Goal: Task Accomplishment & Management: Complete application form

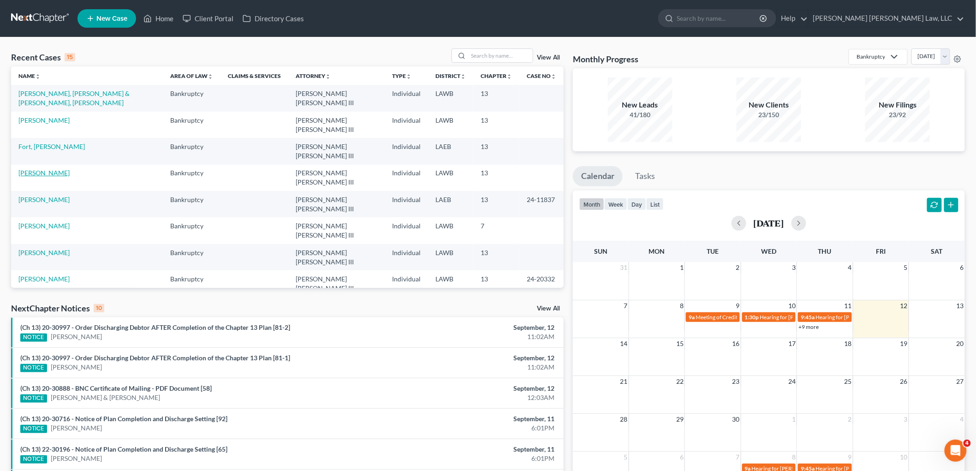
click at [42, 169] on link "[PERSON_NAME]" at bounding box center [43, 173] width 51 height 8
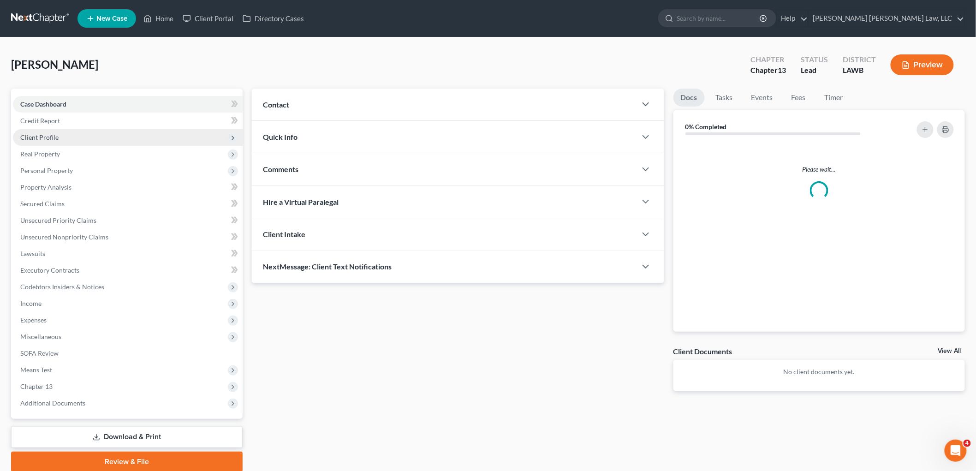
click at [98, 132] on span "Client Profile" at bounding box center [128, 137] width 230 height 17
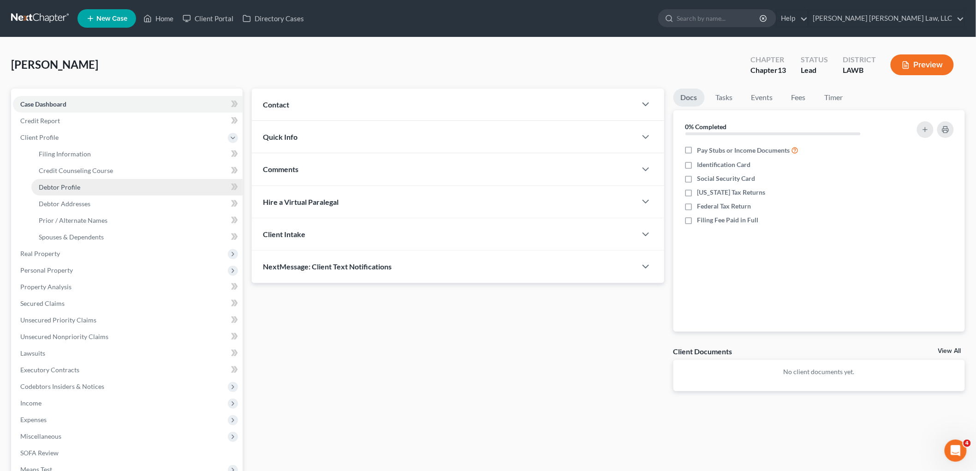
click at [102, 183] on link "Debtor Profile" at bounding box center [136, 187] width 211 height 17
select select "1"
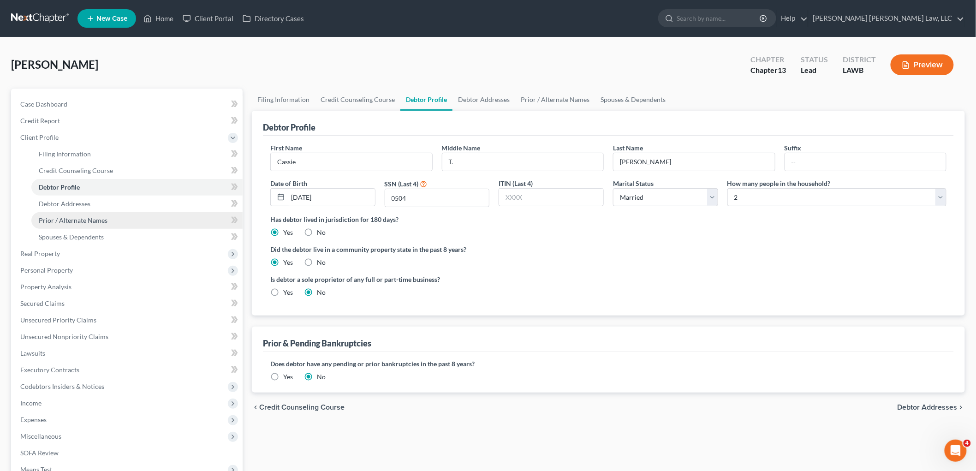
click at [116, 221] on link "Prior / Alternate Names" at bounding box center [136, 220] width 211 height 17
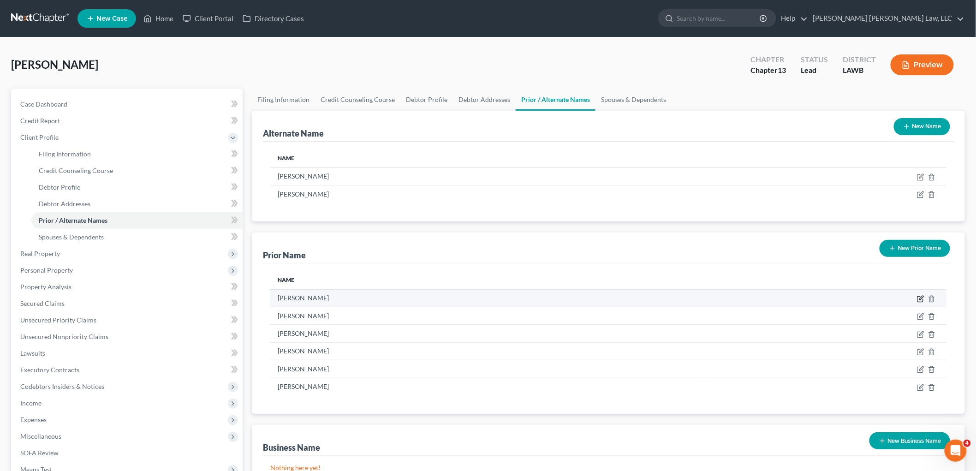
click at [921, 300] on icon "button" at bounding box center [920, 298] width 7 height 7
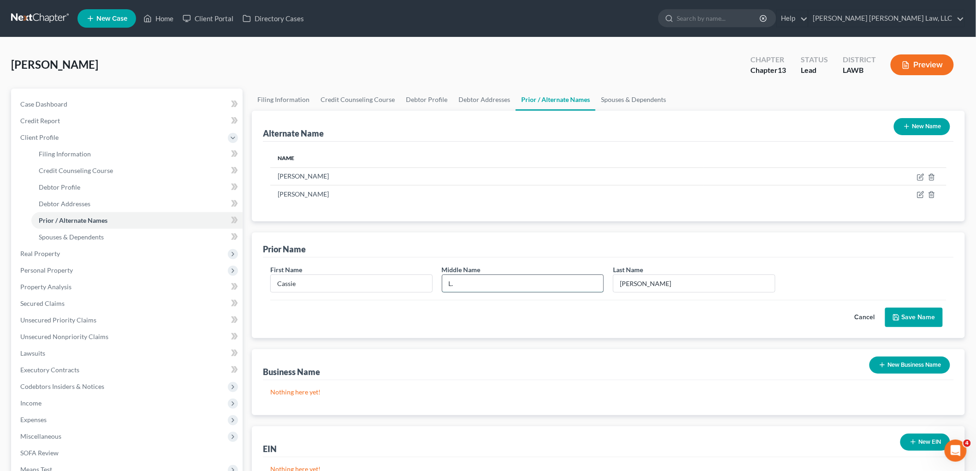
click at [479, 287] on input "L." at bounding box center [524, 284] width 162 height 18
type input "L"
click at [896, 314] on icon "submit" at bounding box center [896, 317] width 7 height 7
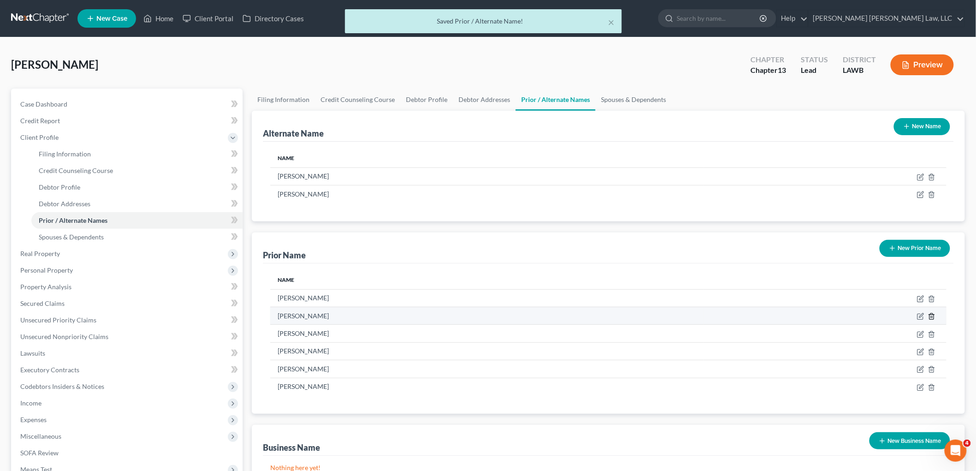
click at [934, 317] on icon "button" at bounding box center [931, 316] width 7 height 7
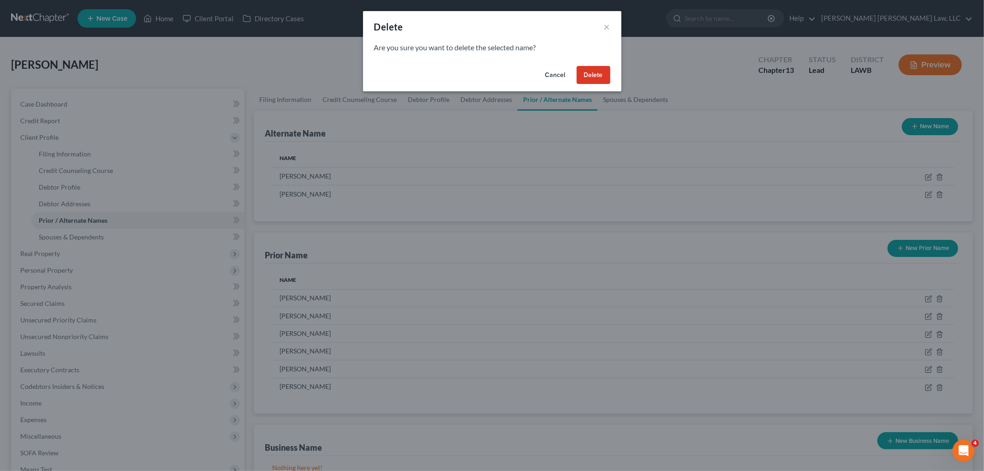
click at [600, 67] on button "Delete" at bounding box center [594, 75] width 34 height 18
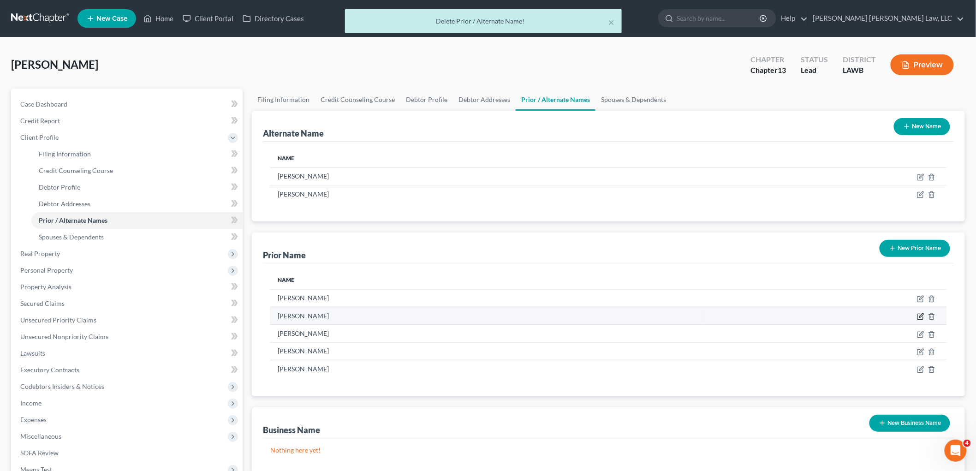
click at [923, 316] on icon "button" at bounding box center [921, 317] width 6 height 6
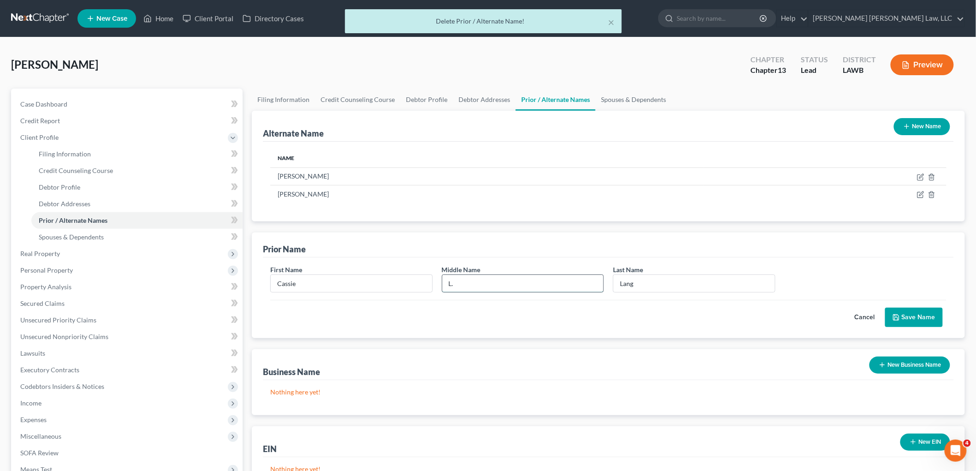
click at [486, 278] on input "L." at bounding box center [524, 284] width 162 height 18
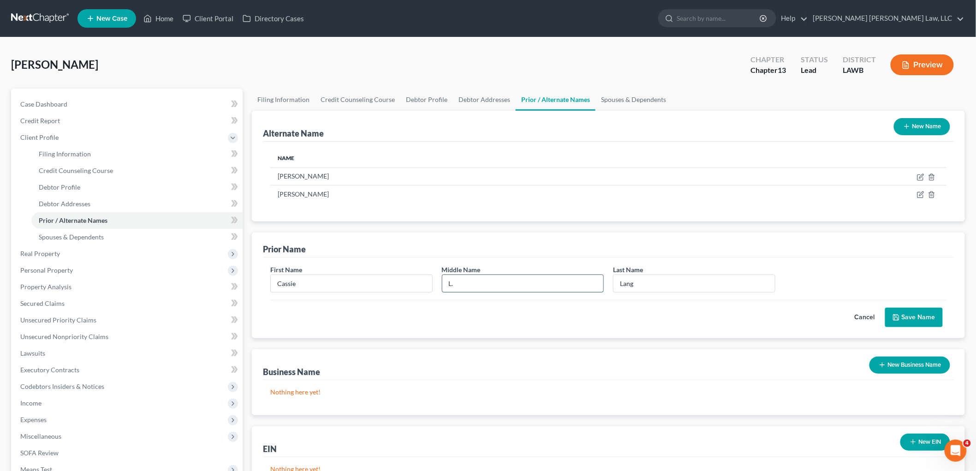
click at [486, 278] on input "L." at bounding box center [524, 284] width 162 height 18
click at [907, 312] on button "Save Name" at bounding box center [915, 317] width 58 height 19
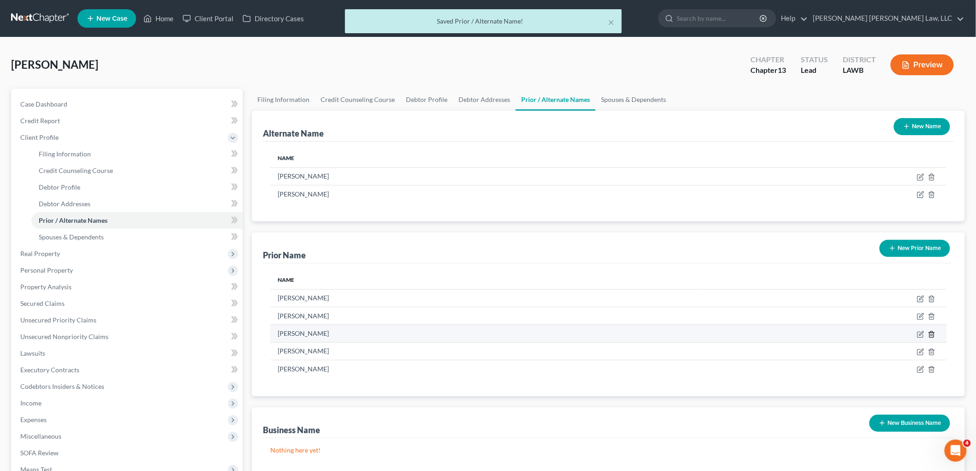
click at [934, 333] on icon "button" at bounding box center [931, 334] width 7 height 7
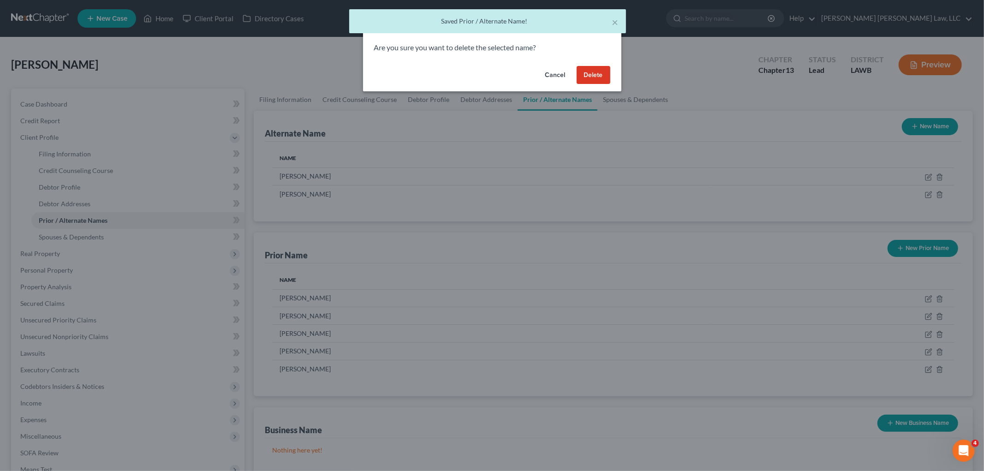
click at [591, 79] on button "Delete" at bounding box center [594, 75] width 34 height 18
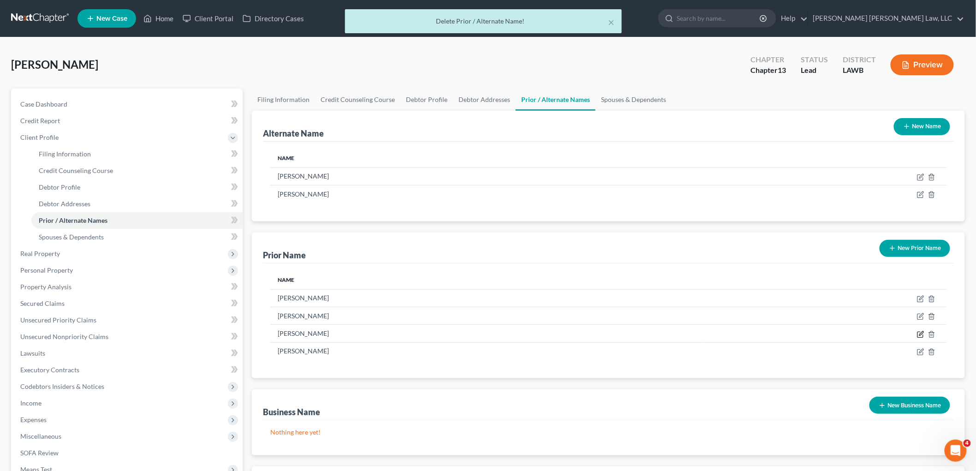
click at [919, 334] on icon "button" at bounding box center [920, 334] width 7 height 7
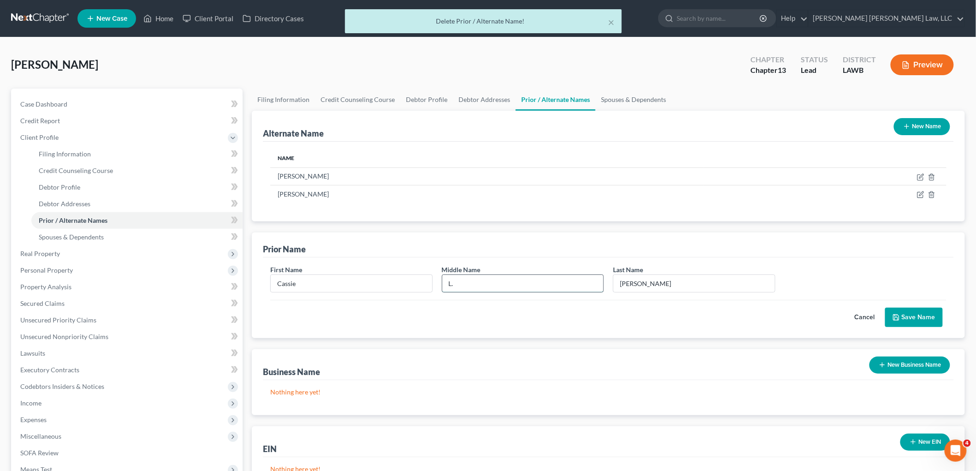
click at [490, 288] on input "L." at bounding box center [524, 284] width 162 height 18
type input "\"
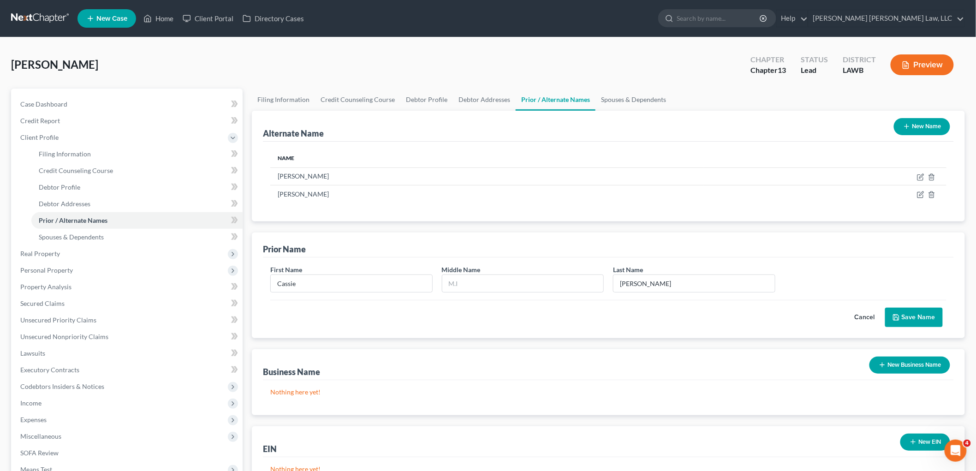
click at [928, 314] on button "Save Name" at bounding box center [915, 317] width 58 height 19
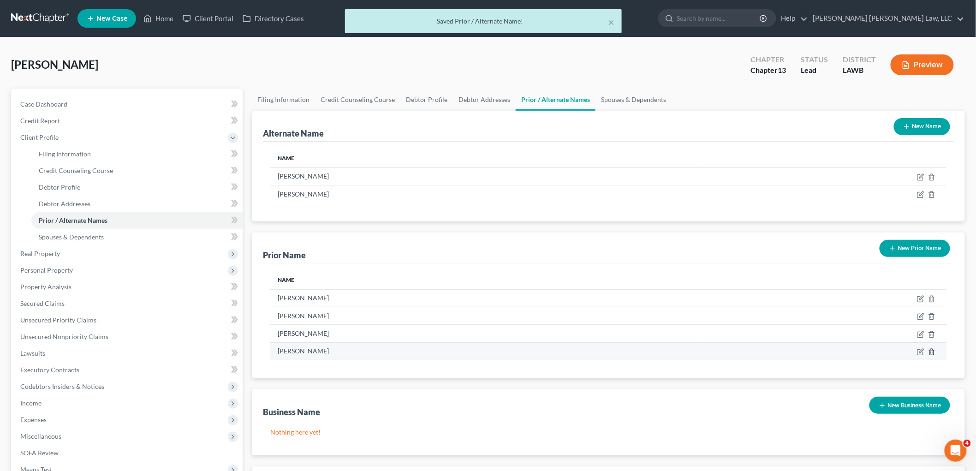
click at [934, 352] on icon "button" at bounding box center [931, 351] width 7 height 7
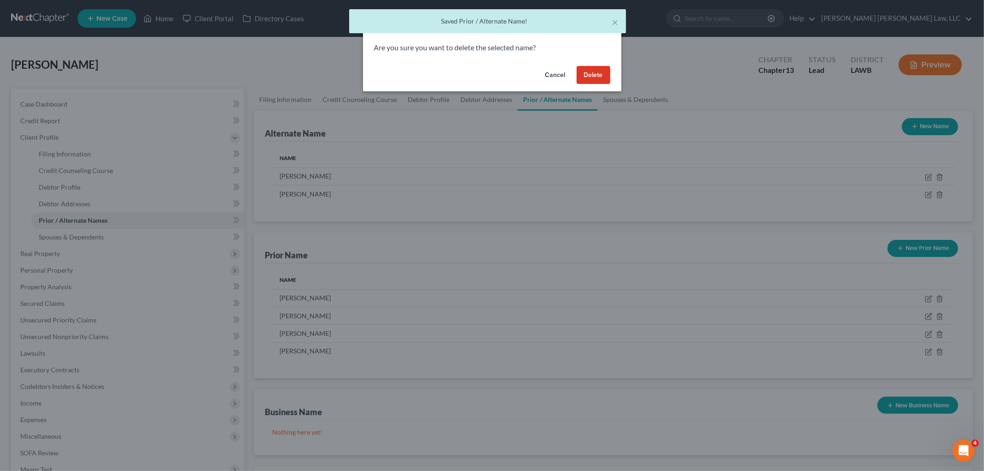
click at [594, 70] on button "Delete" at bounding box center [594, 75] width 34 height 18
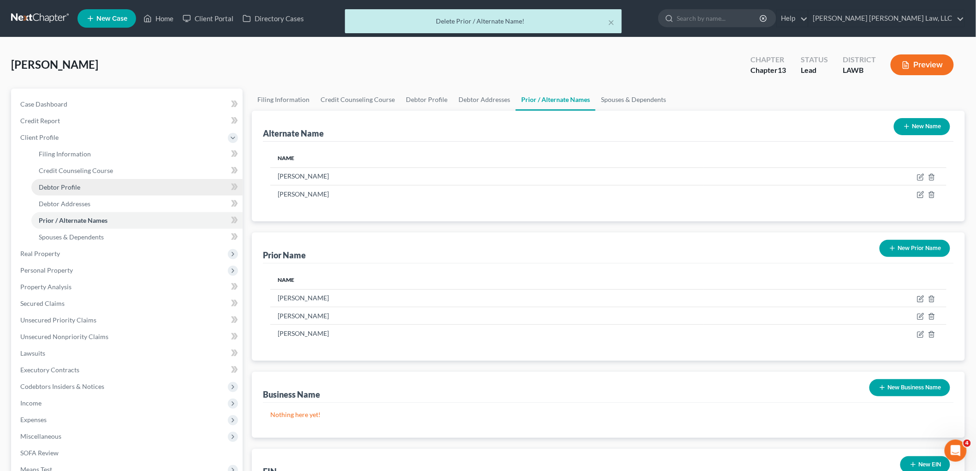
click at [54, 187] on span "Debtor Profile" at bounding box center [60, 187] width 42 height 8
select select "1"
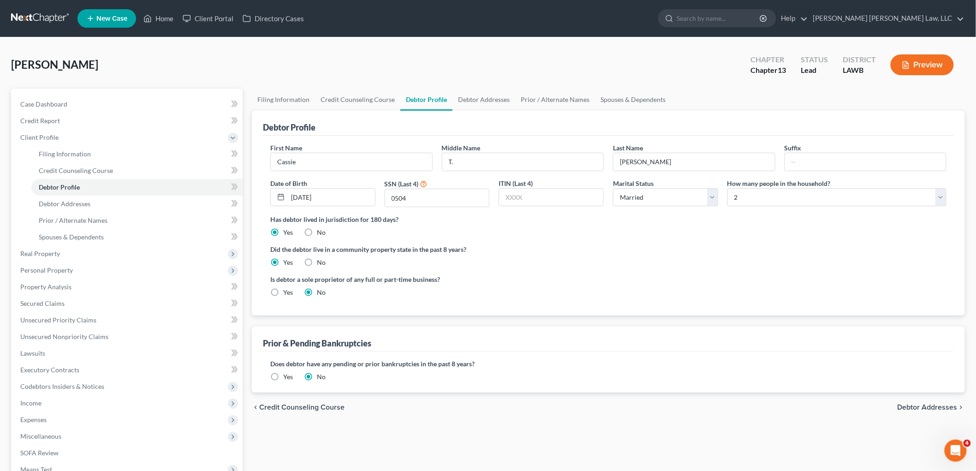
click at [40, 17] on link at bounding box center [40, 18] width 59 height 17
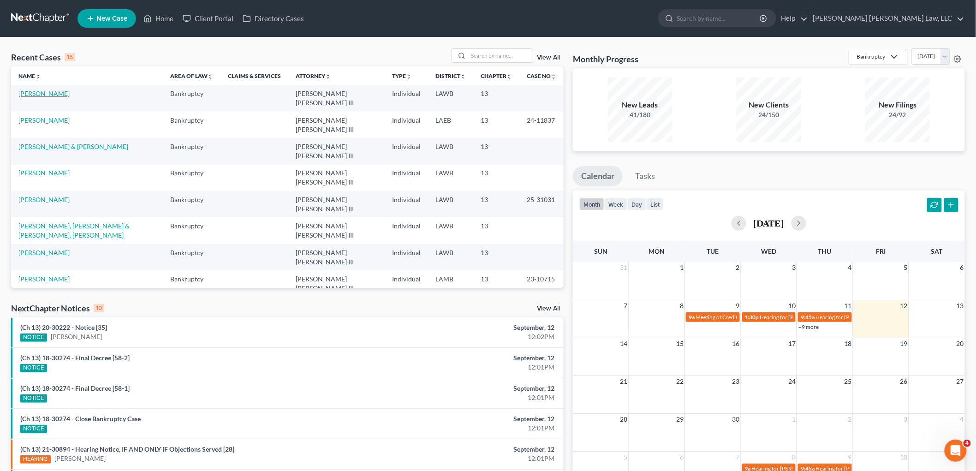
click at [39, 95] on link "[PERSON_NAME]" at bounding box center [43, 94] width 51 height 8
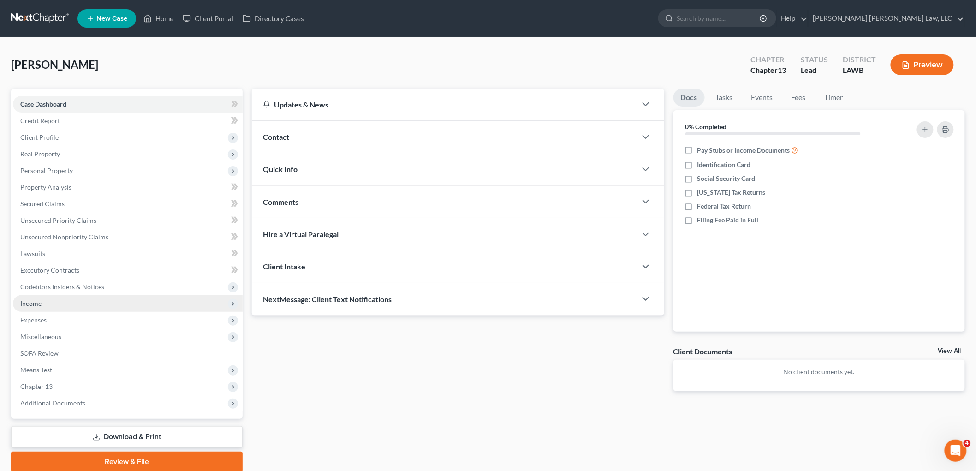
click at [47, 299] on span "Income" at bounding box center [128, 303] width 230 height 17
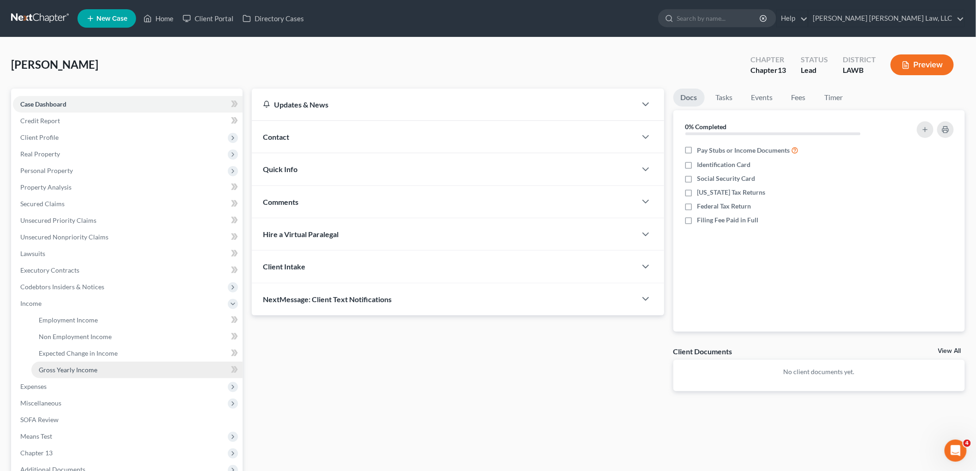
click at [57, 371] on span "Gross Yearly Income" at bounding box center [68, 370] width 59 height 8
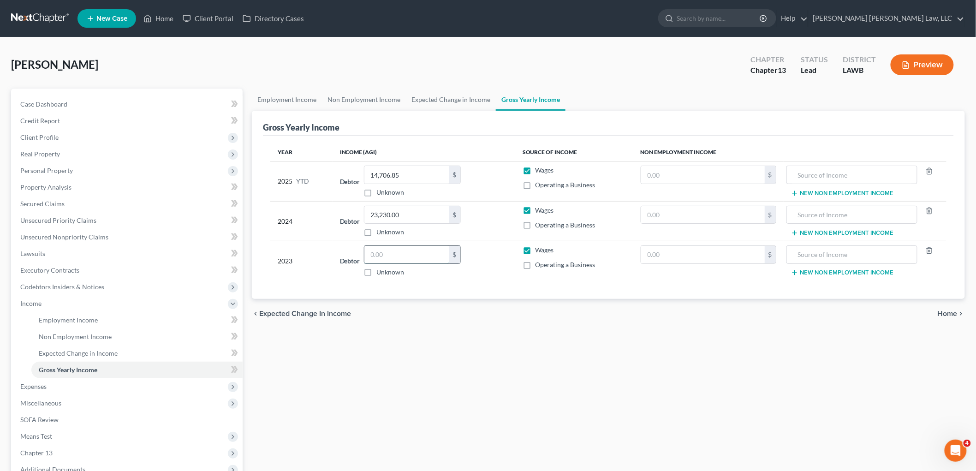
click at [423, 257] on input "text" at bounding box center [407, 255] width 85 height 18
type input "22,082.00"
click at [47, 14] on link at bounding box center [40, 18] width 59 height 17
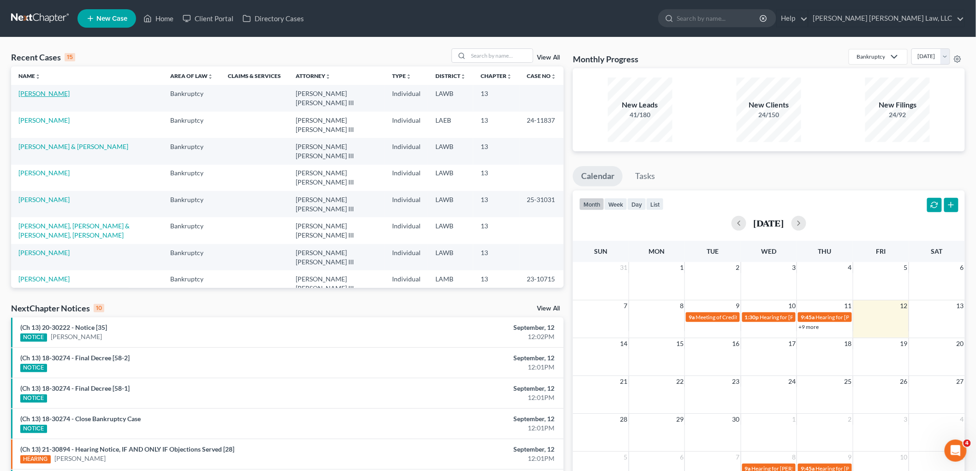
click at [26, 94] on link "[PERSON_NAME]" at bounding box center [43, 94] width 51 height 8
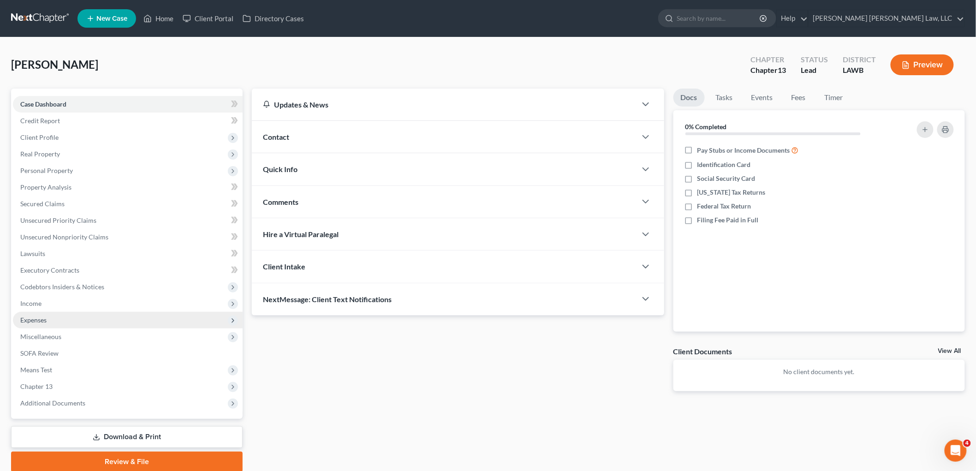
click at [58, 318] on span "Expenses" at bounding box center [128, 320] width 230 height 17
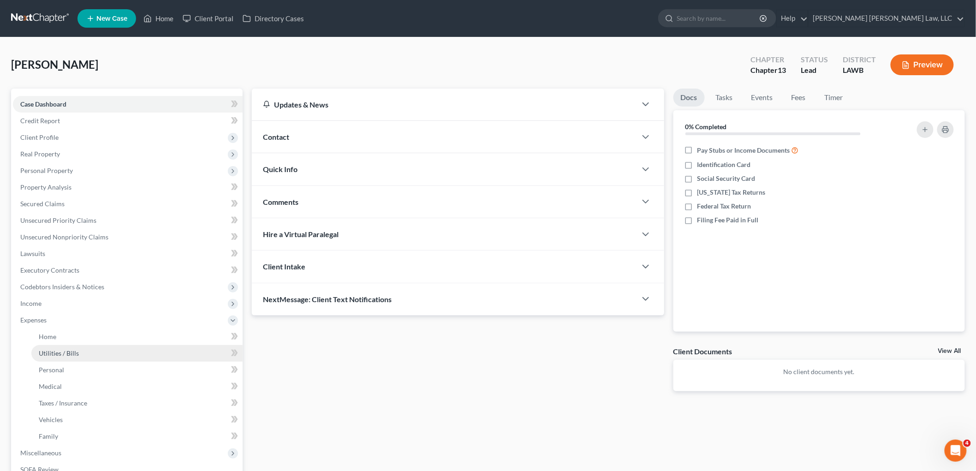
click at [59, 351] on span "Utilities / Bills" at bounding box center [59, 353] width 40 height 8
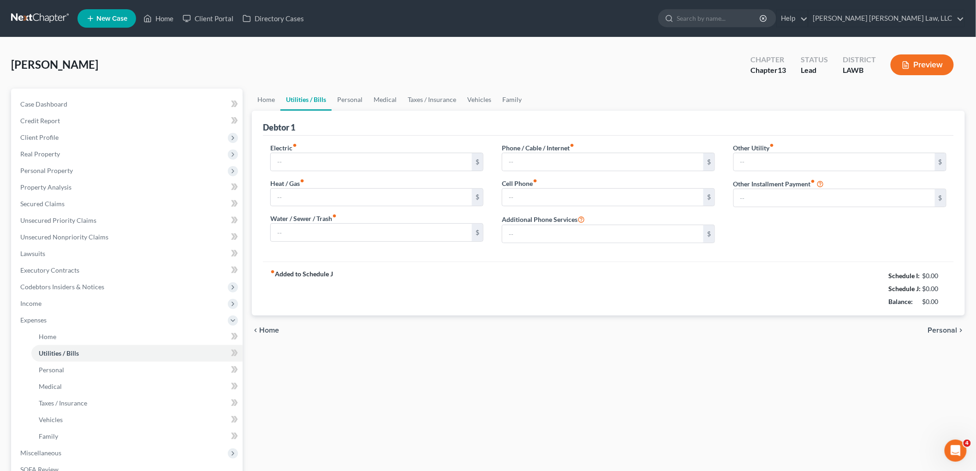
type input "274.75"
type input "0.00"
type input "50.00"
type input "0.00"
type input "130.00"
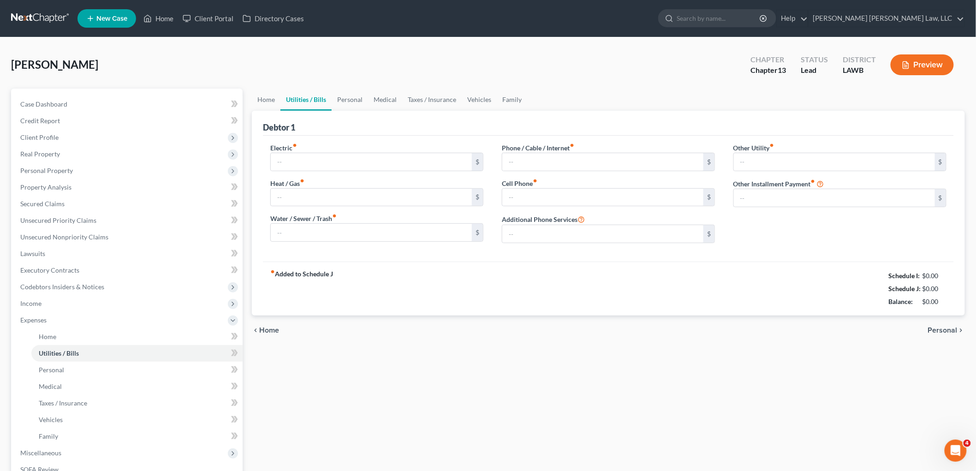
type input "0.00"
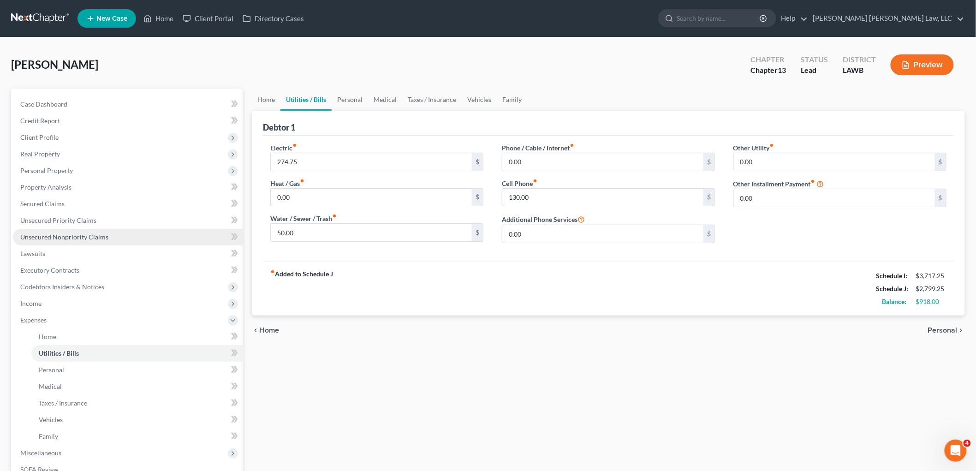
click at [70, 238] on span "Unsecured Nonpriority Claims" at bounding box center [64, 237] width 88 height 8
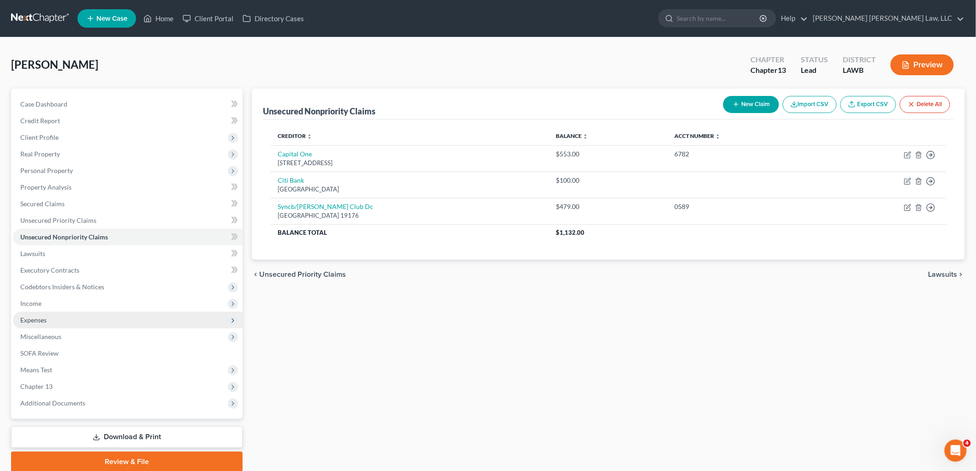
click at [76, 320] on span "Expenses" at bounding box center [128, 320] width 230 height 17
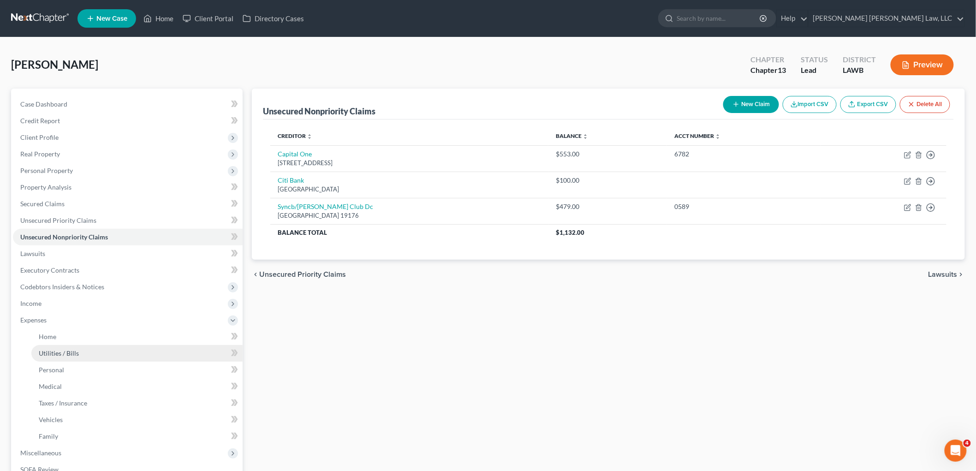
click at [72, 352] on span "Utilities / Bills" at bounding box center [59, 353] width 40 height 8
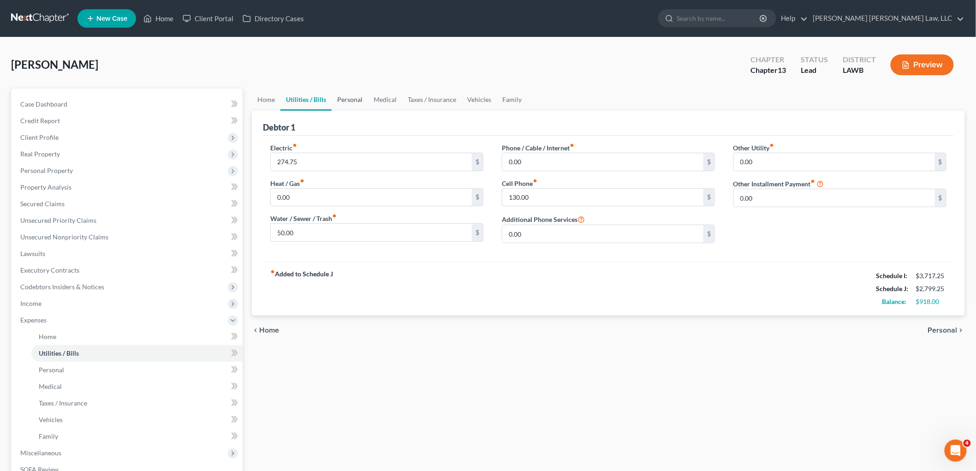
click at [347, 102] on link "Personal" at bounding box center [350, 100] width 36 height 22
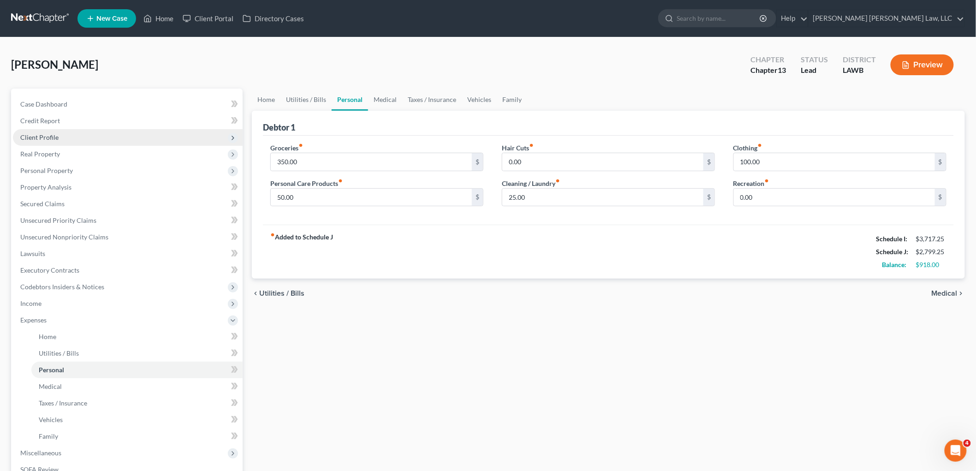
click at [68, 136] on span "Client Profile" at bounding box center [128, 137] width 230 height 17
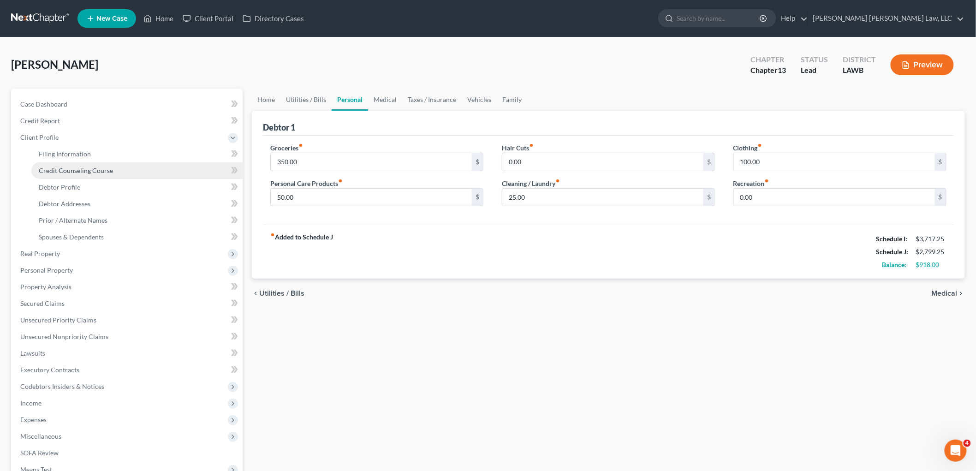
click at [66, 172] on span "Credit Counseling Course" at bounding box center [76, 171] width 74 height 8
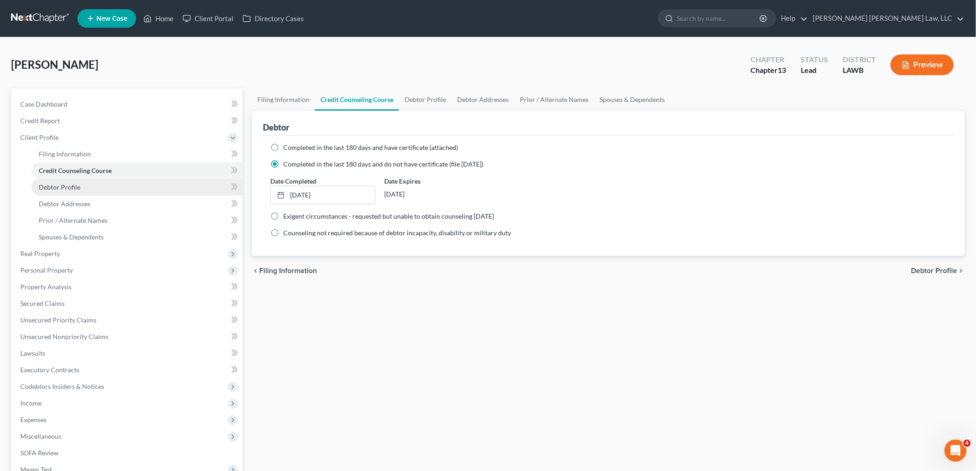
click at [75, 186] on span "Debtor Profile" at bounding box center [60, 187] width 42 height 8
select select "1"
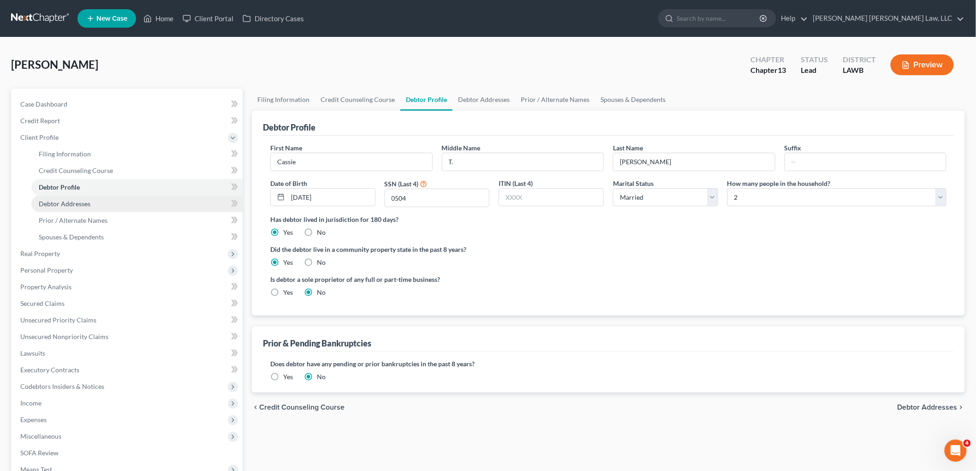
click at [98, 205] on link "Debtor Addresses" at bounding box center [136, 204] width 211 height 17
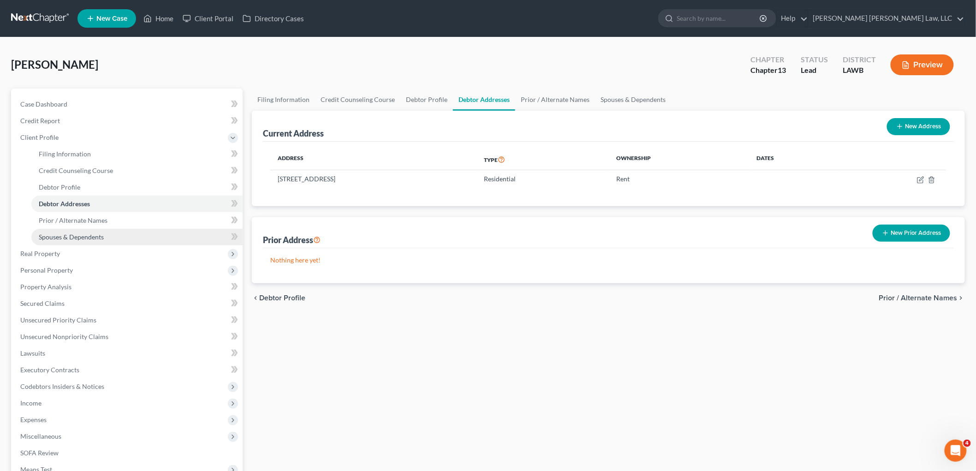
click at [91, 239] on span "Spouses & Dependents" at bounding box center [71, 237] width 65 height 8
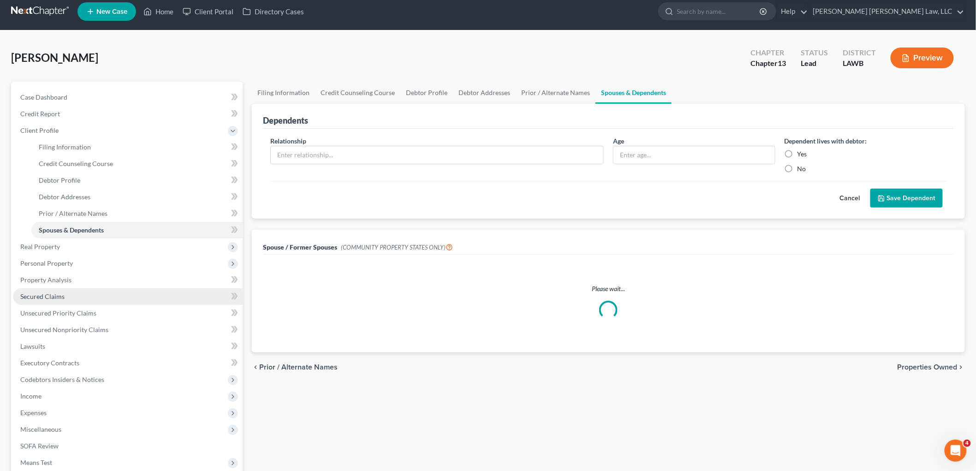
scroll to position [135, 0]
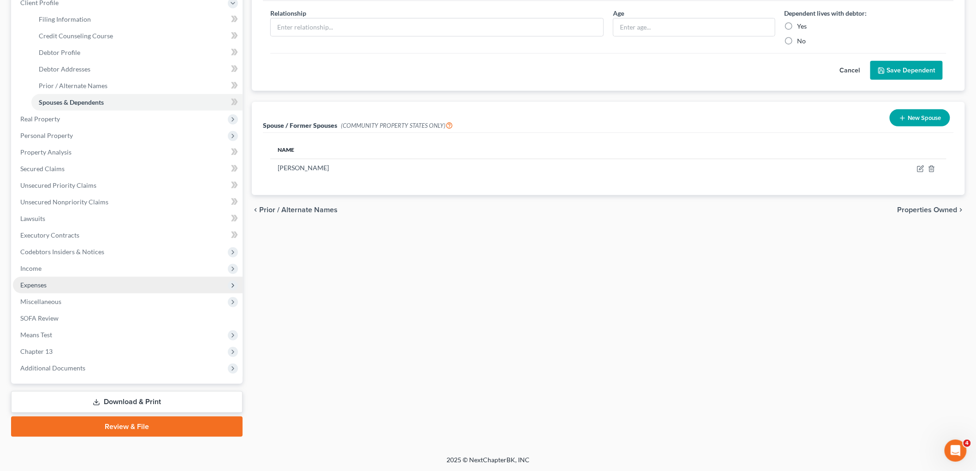
click at [63, 284] on span "Expenses" at bounding box center [128, 285] width 230 height 17
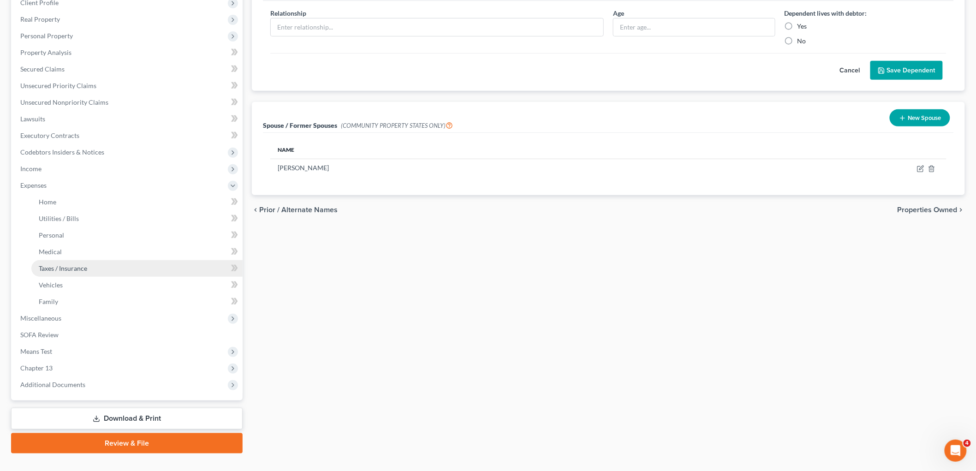
click at [75, 261] on link "Taxes / Insurance" at bounding box center [136, 268] width 211 height 17
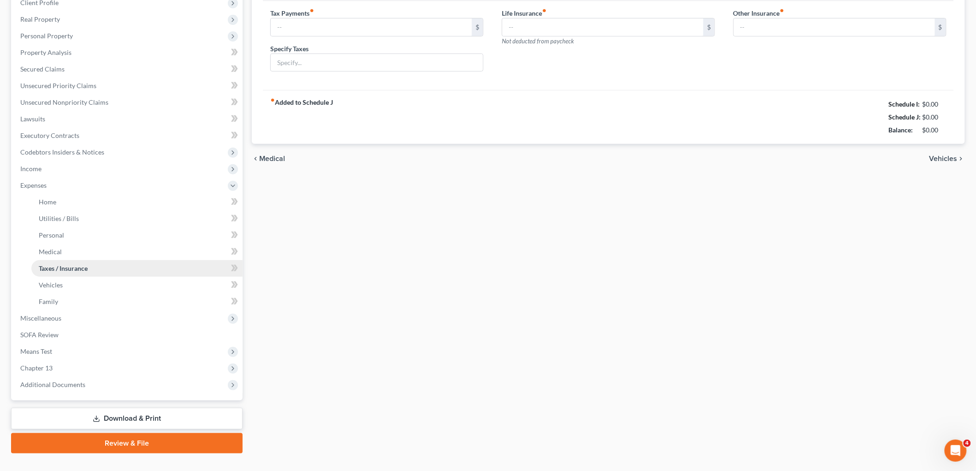
scroll to position [1, 0]
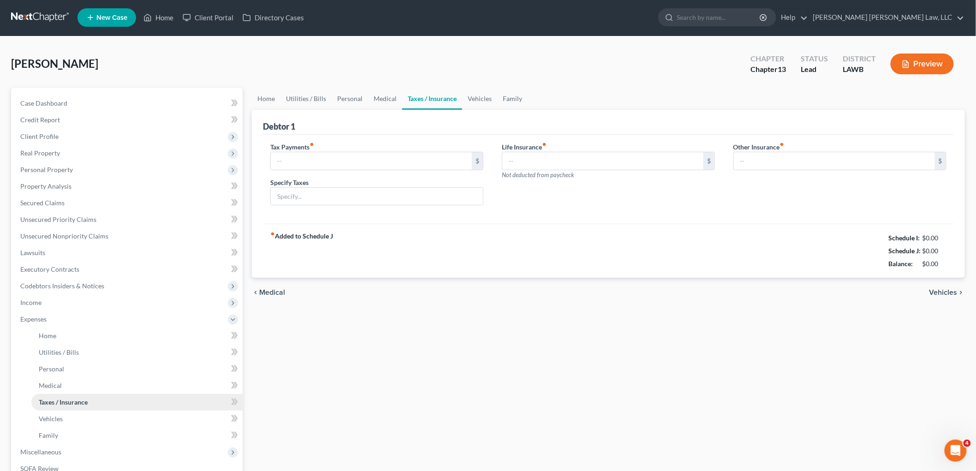
type input "0.00"
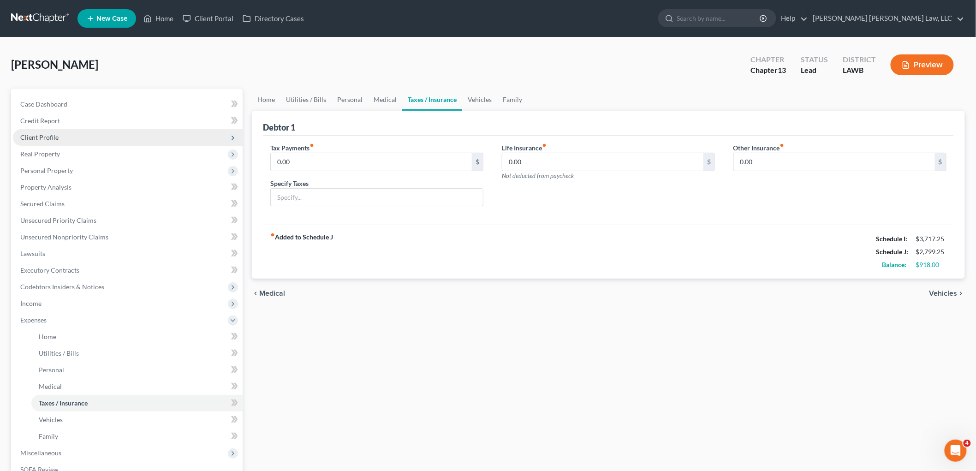
click at [65, 134] on span "Client Profile" at bounding box center [128, 137] width 230 height 17
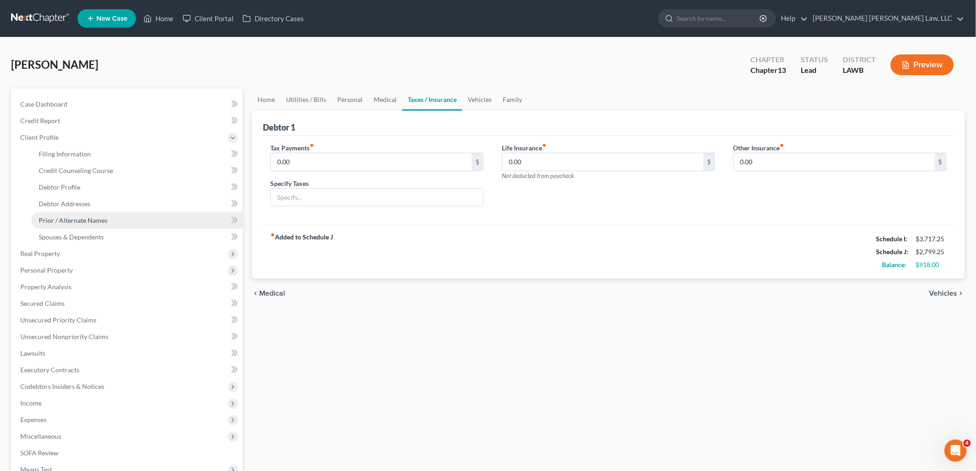
click at [63, 217] on span "Prior / Alternate Names" at bounding box center [73, 220] width 69 height 8
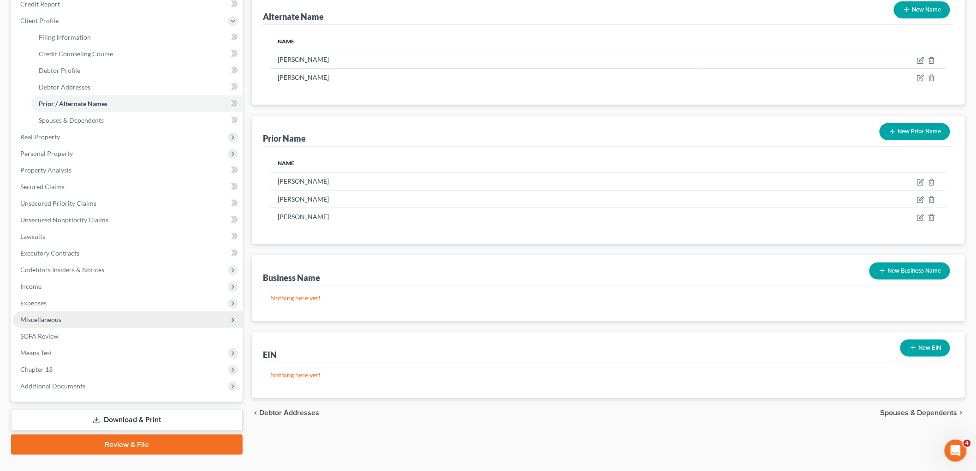
scroll to position [135, 0]
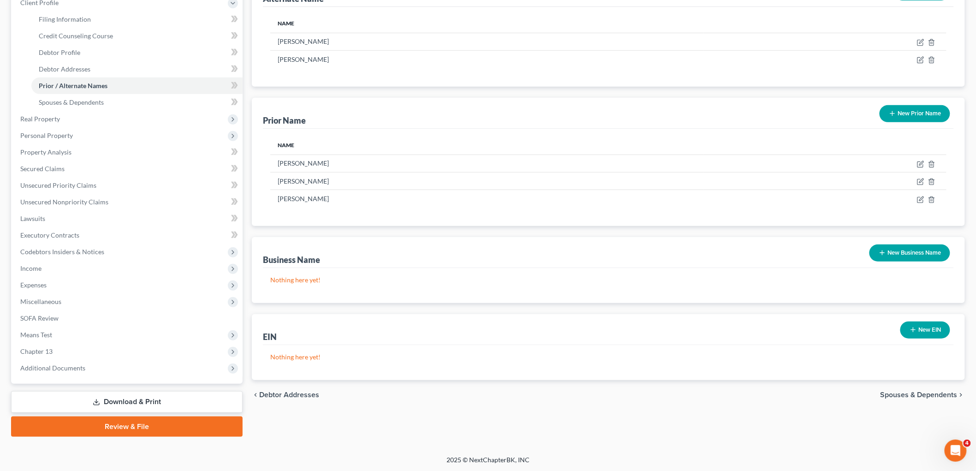
click at [113, 430] on link "Review & File" at bounding box center [127, 427] width 232 height 20
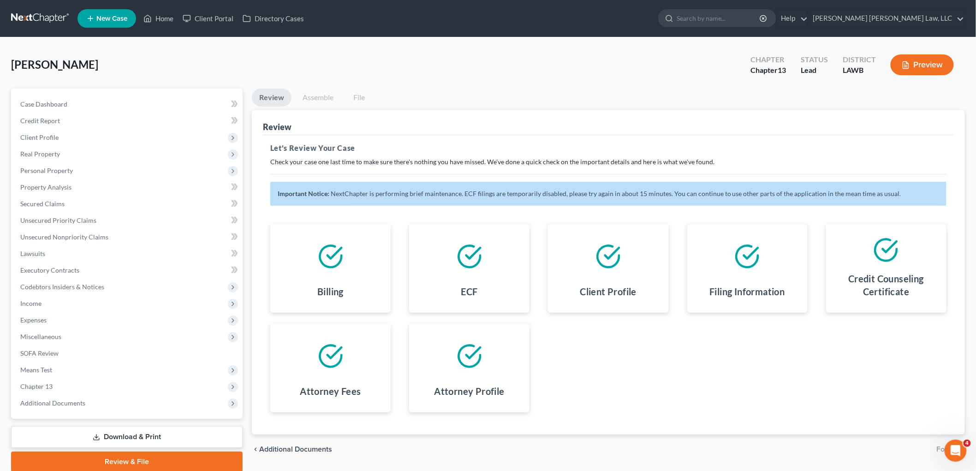
click at [319, 96] on link "Assemble" at bounding box center [318, 98] width 46 height 18
click at [44, 19] on link at bounding box center [40, 18] width 59 height 17
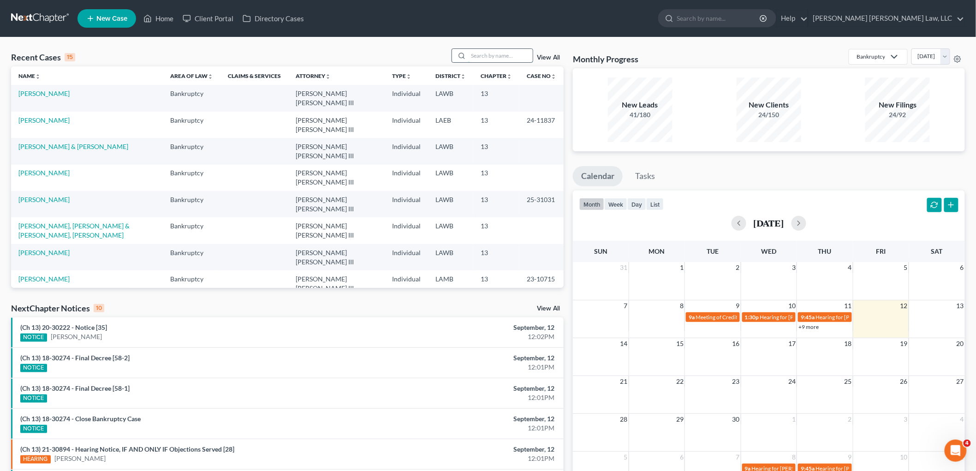
click at [517, 58] on input "search" at bounding box center [500, 55] width 65 height 13
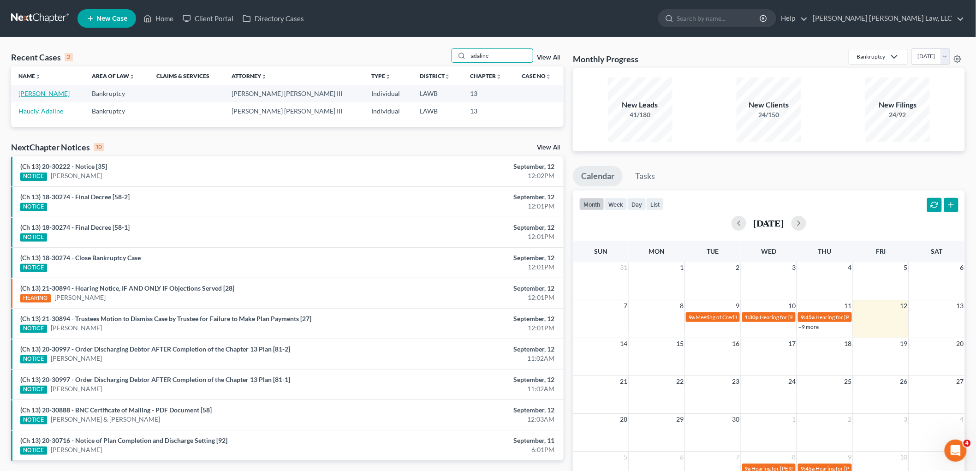
type input "adaline"
click at [47, 94] on link "[PERSON_NAME]" at bounding box center [43, 94] width 51 height 8
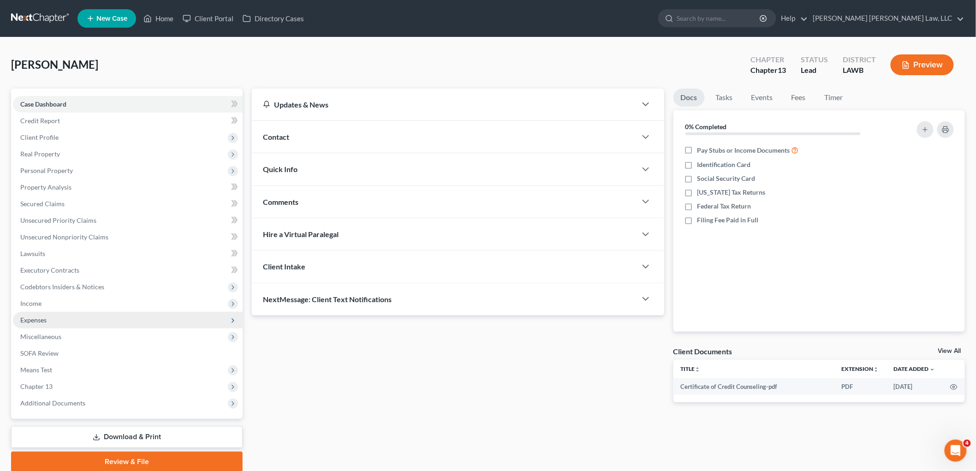
click at [42, 321] on span "Expenses" at bounding box center [33, 320] width 26 height 8
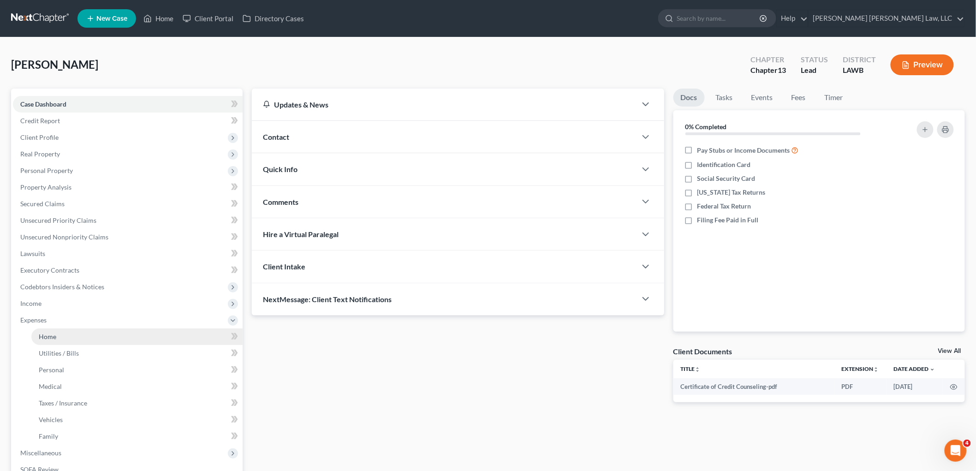
click at [54, 335] on span "Home" at bounding box center [48, 337] width 18 height 8
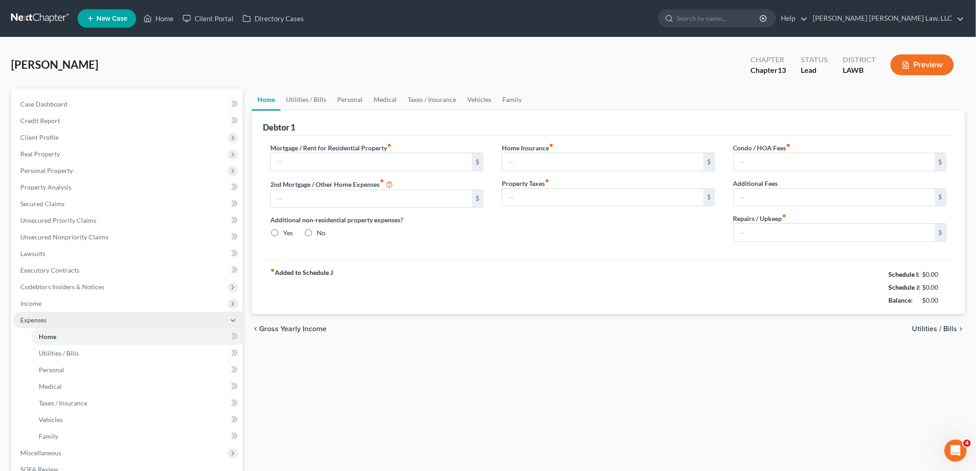
type input "147.00"
type input "0.00"
radio input "true"
type input "0.00"
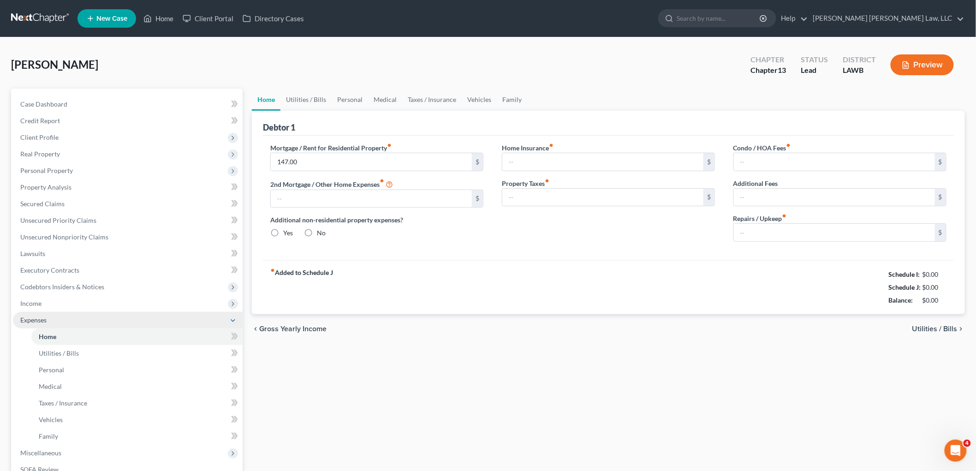
type input "0.00"
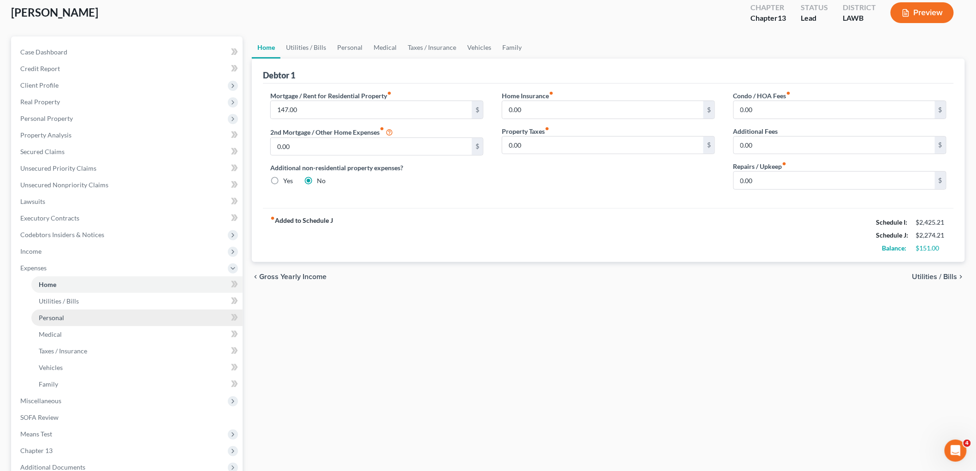
scroll to position [102, 0]
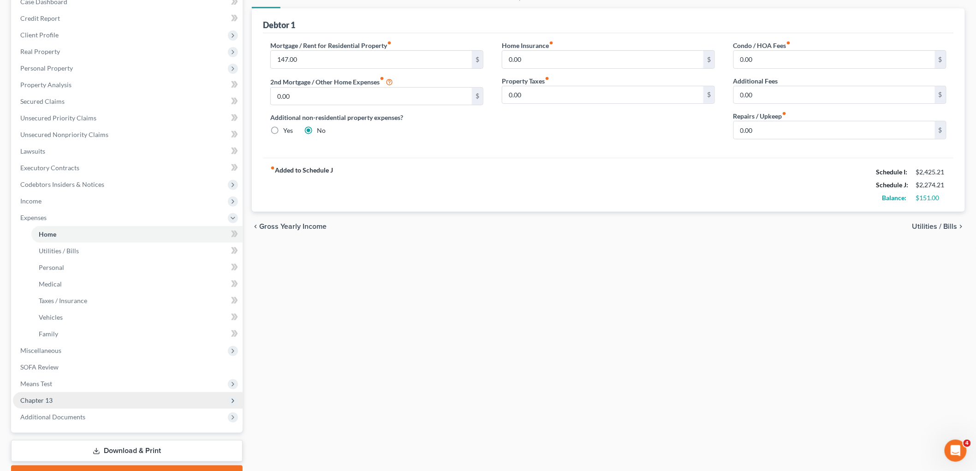
click at [49, 401] on span "Chapter 13" at bounding box center [36, 400] width 32 height 8
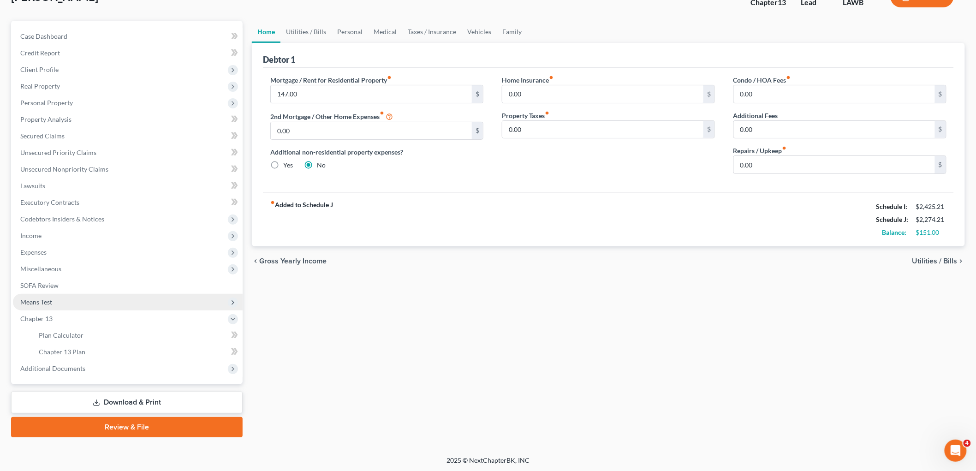
click at [67, 298] on span "Means Test" at bounding box center [128, 302] width 230 height 17
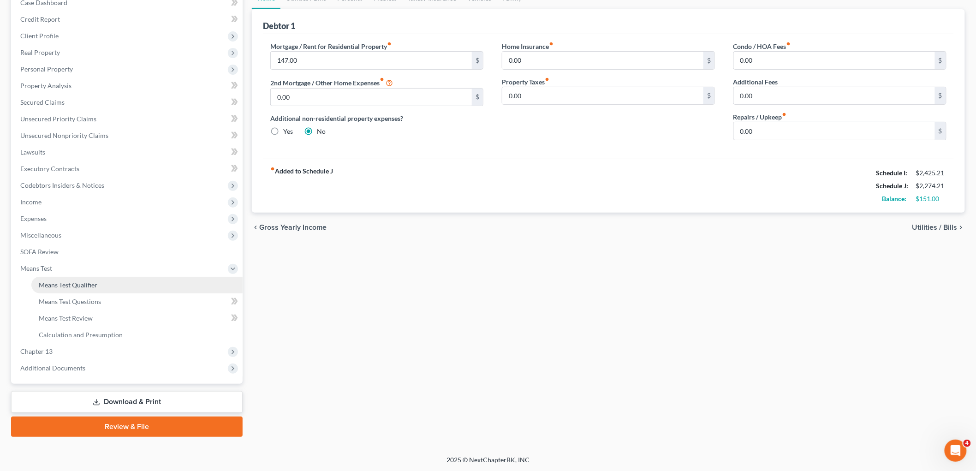
click at [83, 288] on link "Means Test Qualifier" at bounding box center [136, 285] width 211 height 17
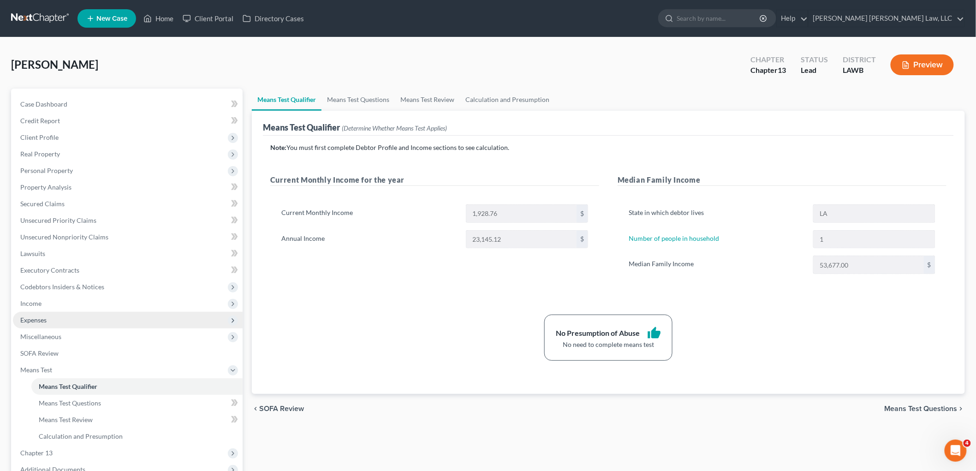
click at [49, 319] on span "Expenses" at bounding box center [128, 320] width 230 height 17
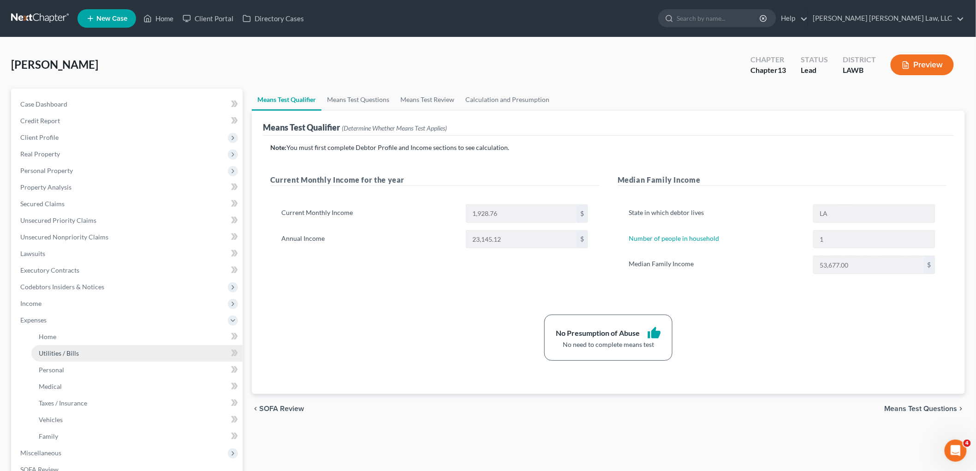
click at [62, 354] on span "Utilities / Bills" at bounding box center [59, 353] width 40 height 8
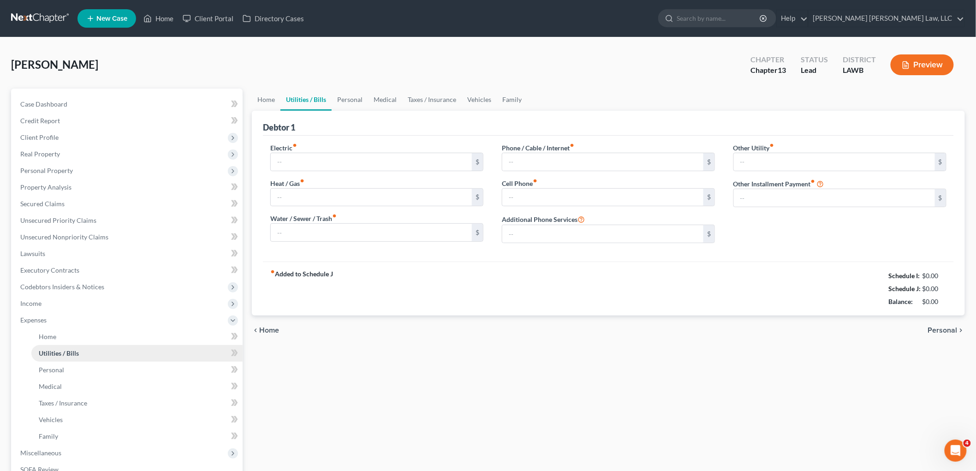
type input "100.21"
type input "0.00"
type input "45.00"
type input "55.00"
type input "45.00"
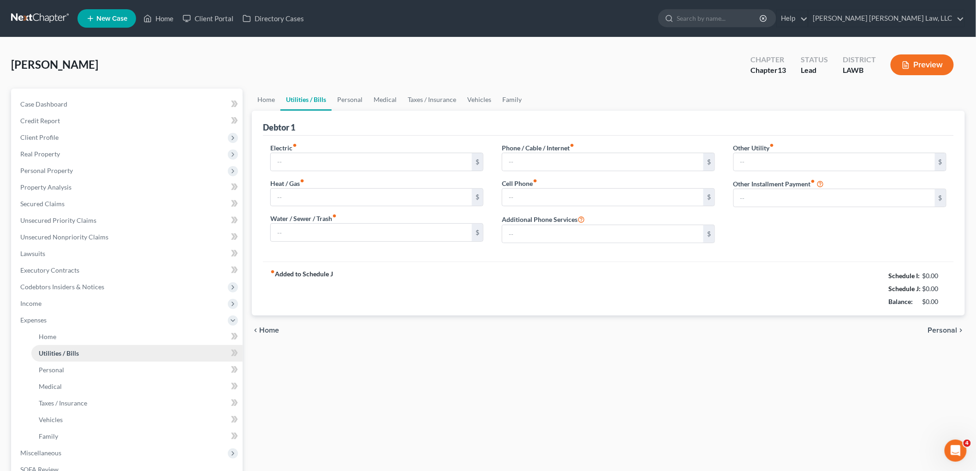
type input "0.00"
click at [353, 96] on link "Personal" at bounding box center [350, 100] width 36 height 22
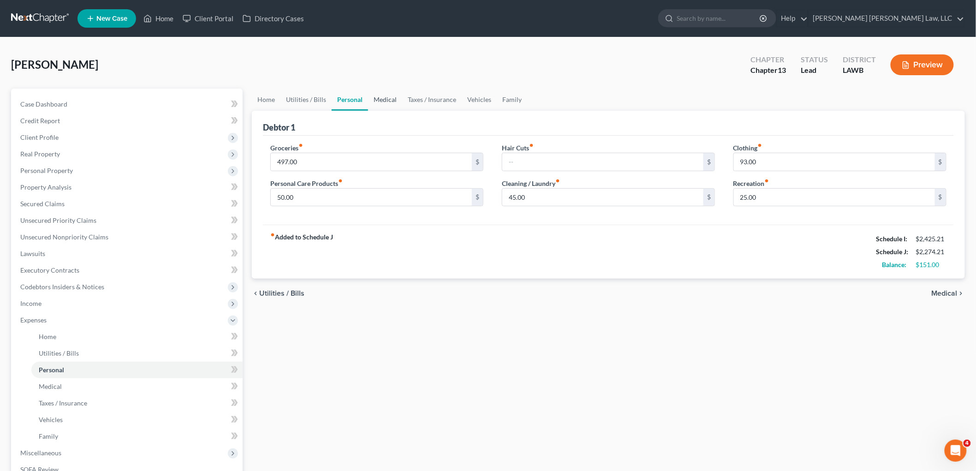
click at [387, 97] on link "Medical" at bounding box center [385, 100] width 34 height 22
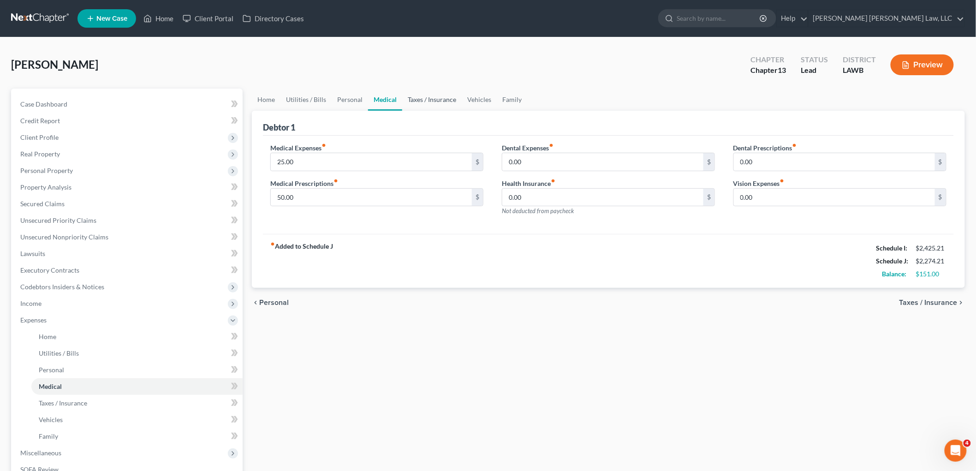
click at [419, 99] on link "Taxes / Insurance" at bounding box center [432, 100] width 60 height 22
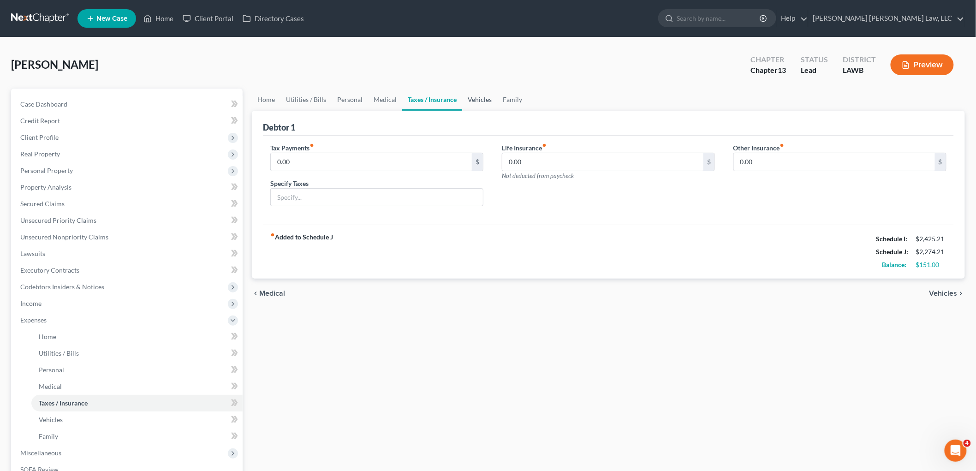
click at [477, 99] on link "Vehicles" at bounding box center [479, 100] width 35 height 22
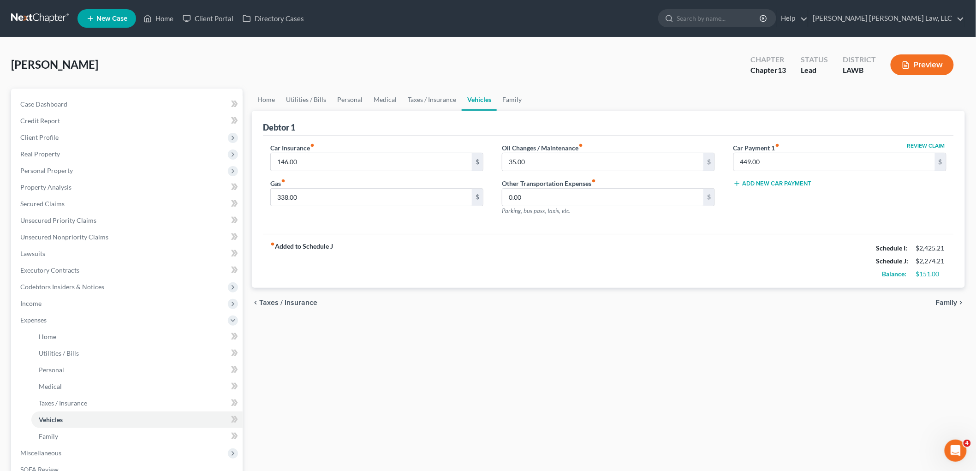
click at [654, 408] on div "Home Utilities / Bills Personal Medical Taxes / Insurance Vehicles Family Debto…" at bounding box center [608, 339] width 723 height 500
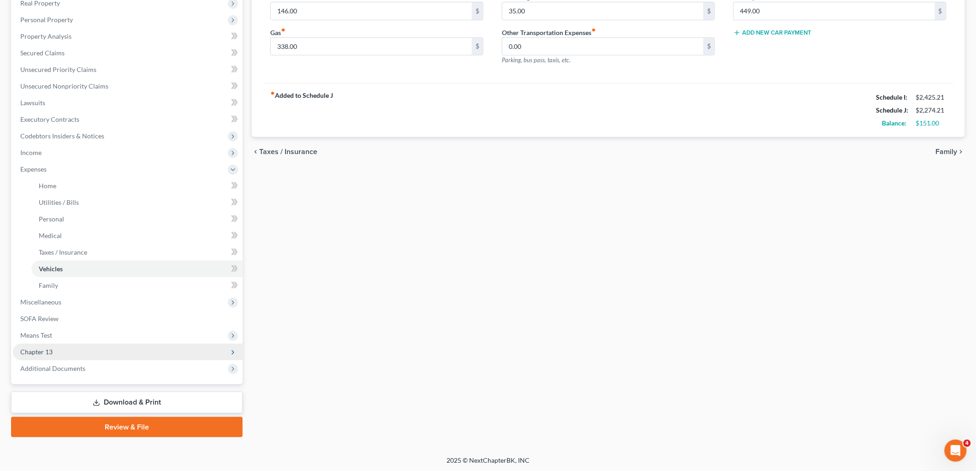
click at [34, 349] on span "Chapter 13" at bounding box center [36, 352] width 32 height 8
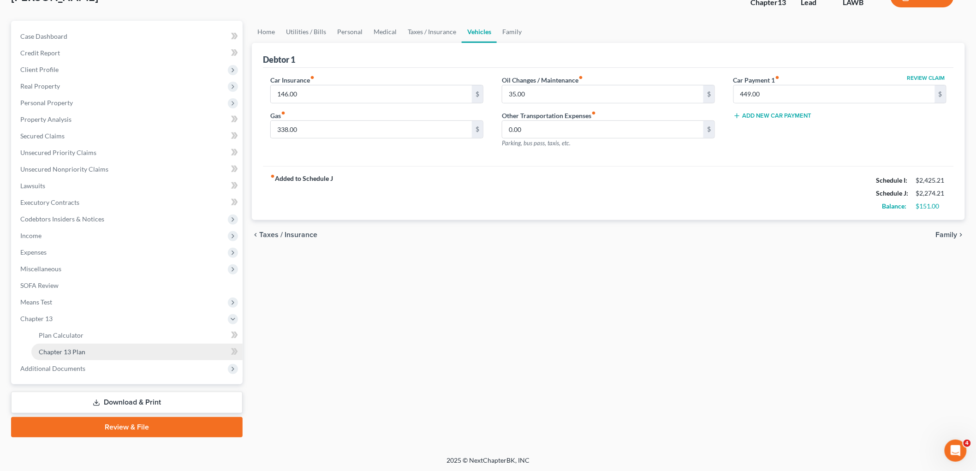
click at [66, 351] on span "Chapter 13 Plan" at bounding box center [62, 352] width 47 height 8
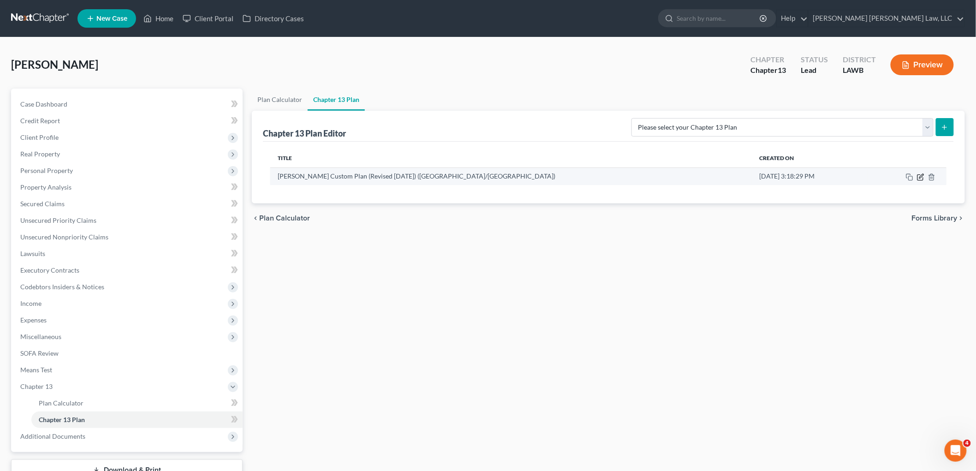
click at [918, 177] on icon "button" at bounding box center [921, 177] width 6 height 6
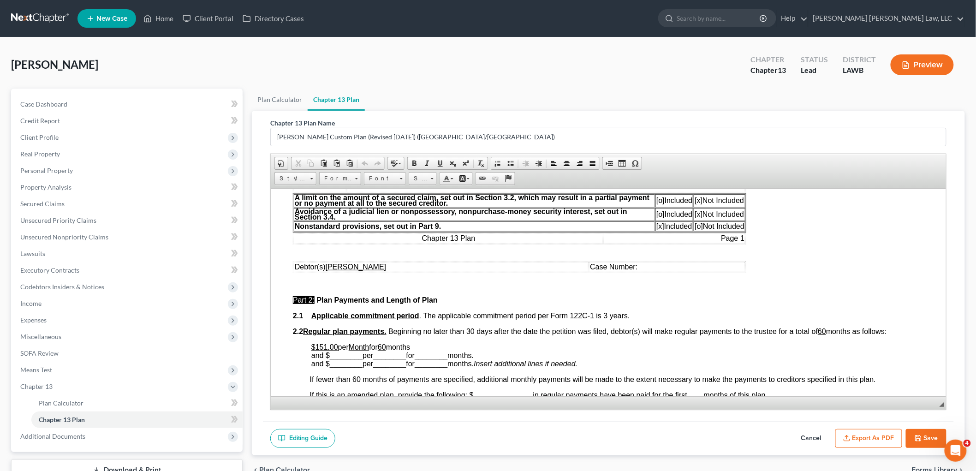
scroll to position [359, 0]
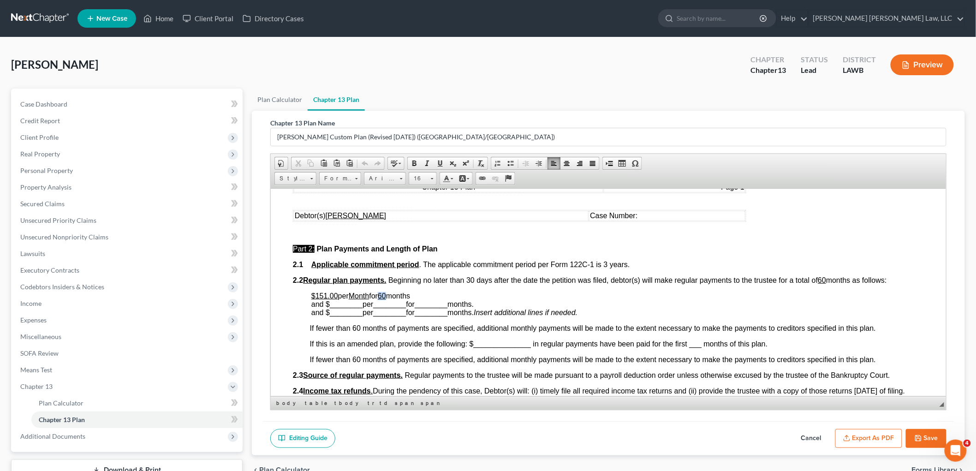
drag, startPoint x: 393, startPoint y: 294, endPoint x: 387, endPoint y: 295, distance: 6.1
click at [386, 295] on u "60" at bounding box center [381, 296] width 8 height 8
drag, startPoint x: 835, startPoint y: 279, endPoint x: 827, endPoint y: 279, distance: 7.9
click at [827, 279] on span "ebtor(s) will make regular payments to the trustee for a total of 60 months as …" at bounding box center [751, 280] width 272 height 8
click at [793, 299] on p "$151.00 per Month for 43 months and $ ________ per ________ for ________ months…" at bounding box center [617, 304] width 613 height 25
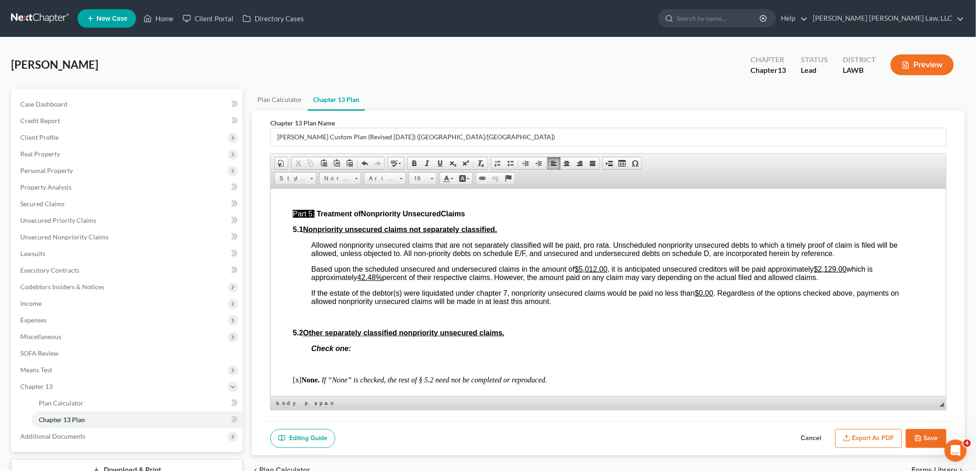
scroll to position [1897, 0]
drag, startPoint x: 851, startPoint y: 279, endPoint x: 824, endPoint y: 278, distance: 27.3
click at [824, 278] on span "Based upon the scheduled unsecured and undersecured claims in the amount of $5,…" at bounding box center [592, 273] width 562 height 16
drag, startPoint x: 378, startPoint y: 288, endPoint x: 361, endPoint y: 287, distance: 17.1
click at [361, 281] on u "42.48%" at bounding box center [369, 278] width 25 height 8
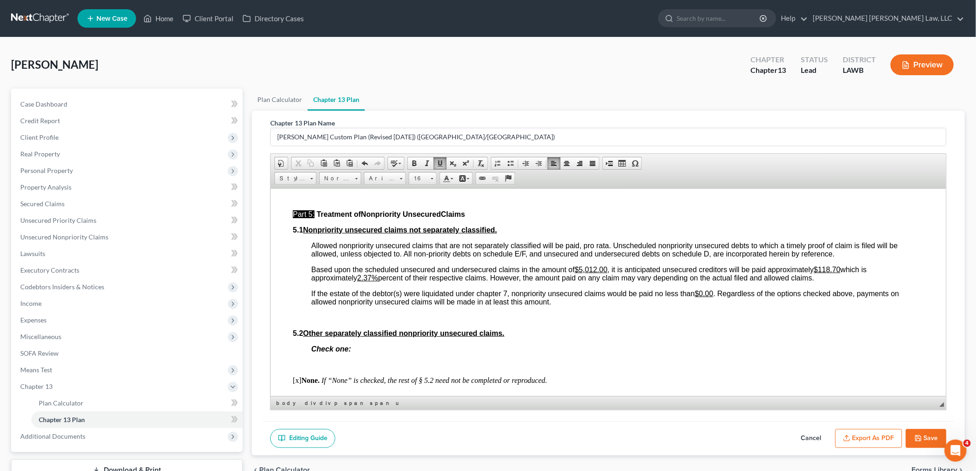
click at [634, 322] on p at bounding box center [617, 317] width 613 height 8
click at [923, 435] on button "Save" at bounding box center [926, 438] width 41 height 19
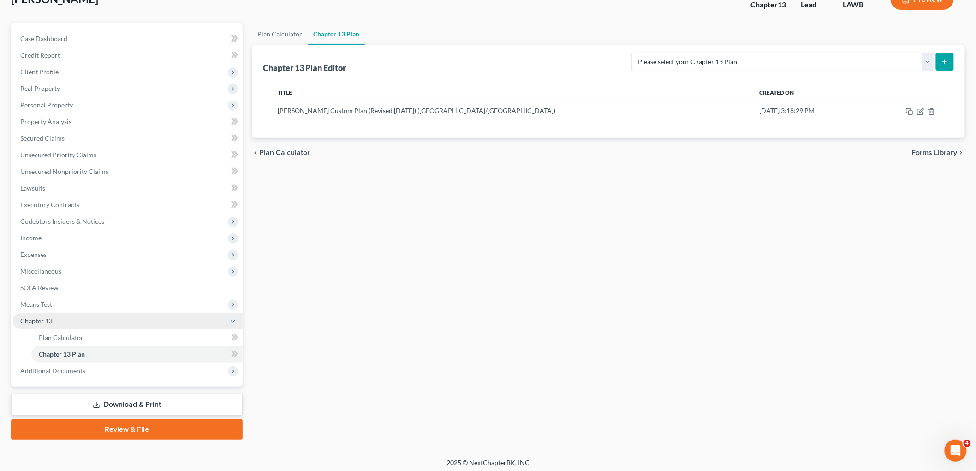
scroll to position [68, 0]
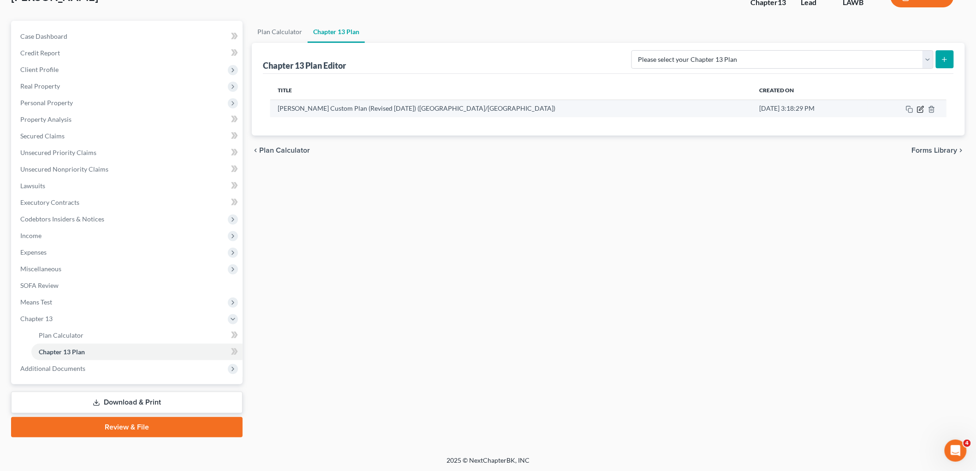
click at [920, 108] on icon "button" at bounding box center [922, 108] width 4 height 4
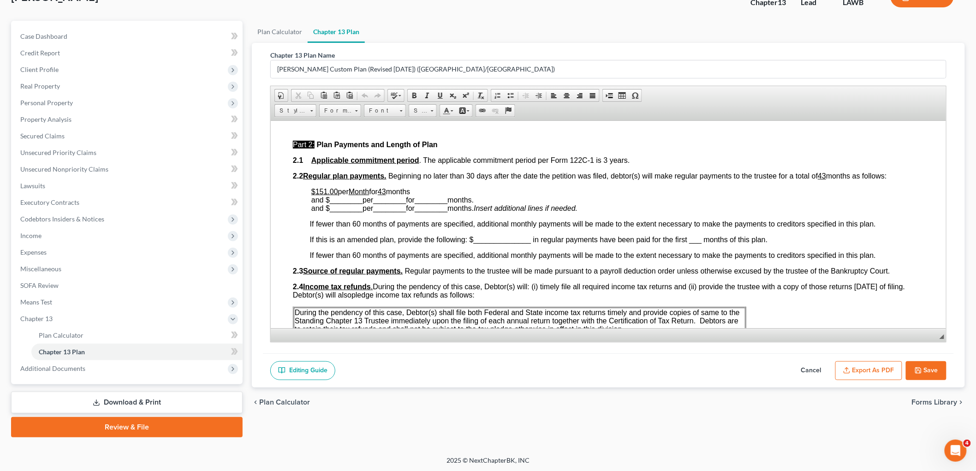
scroll to position [410, 0]
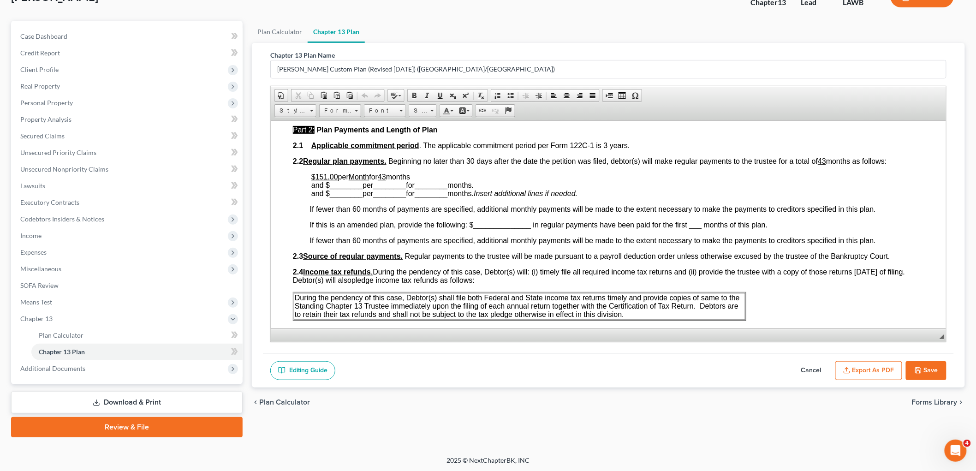
click at [855, 374] on button "Export as PDF" at bounding box center [869, 370] width 67 height 19
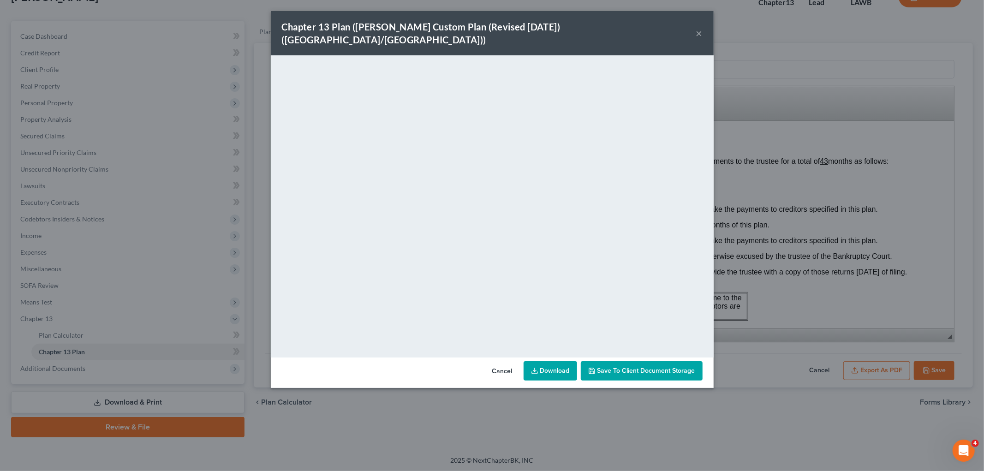
click at [699, 28] on button "×" at bounding box center [699, 33] width 6 height 11
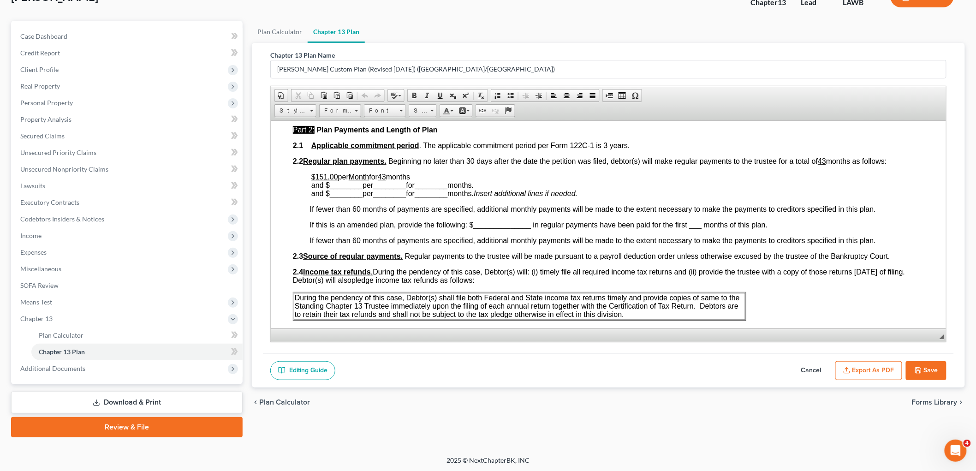
click at [914, 373] on button "Save" at bounding box center [926, 370] width 41 height 19
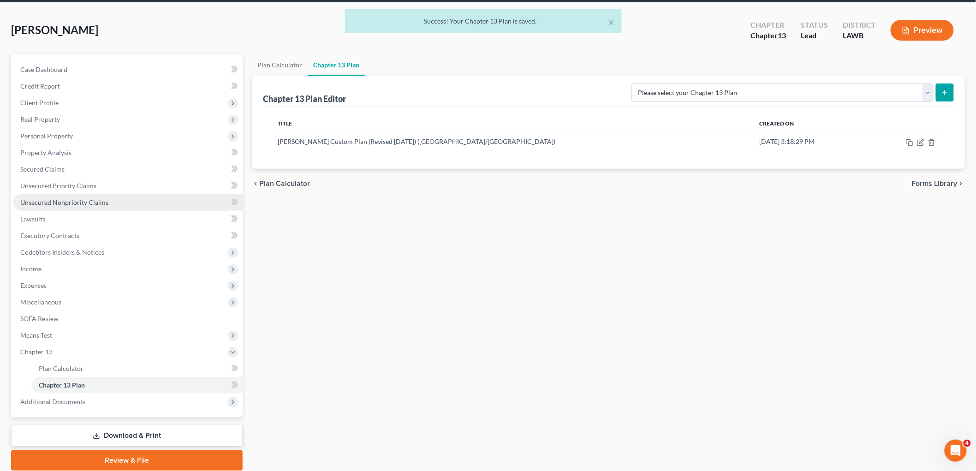
scroll to position [0, 0]
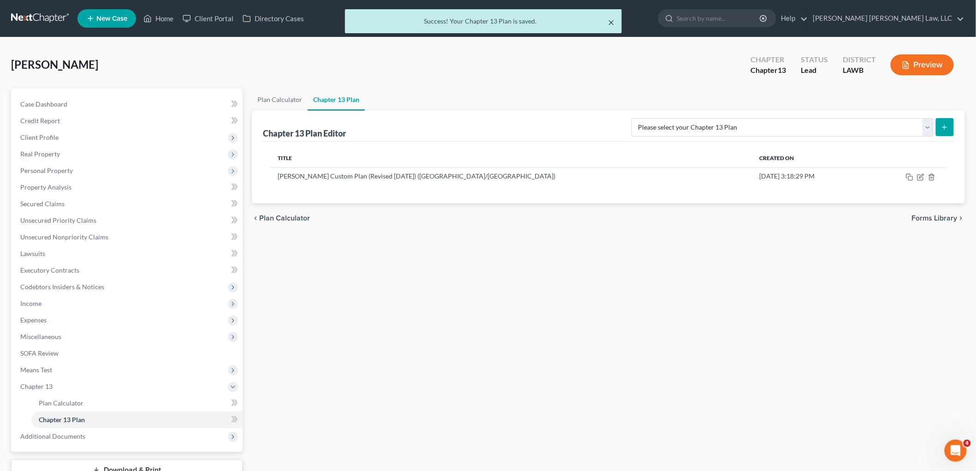
click at [611, 22] on button "×" at bounding box center [611, 22] width 6 height 11
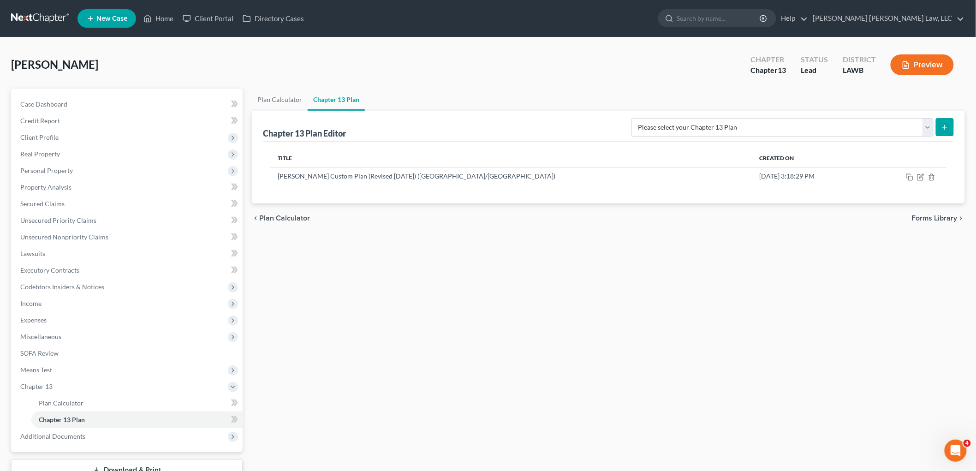
click at [30, 15] on link at bounding box center [40, 18] width 59 height 17
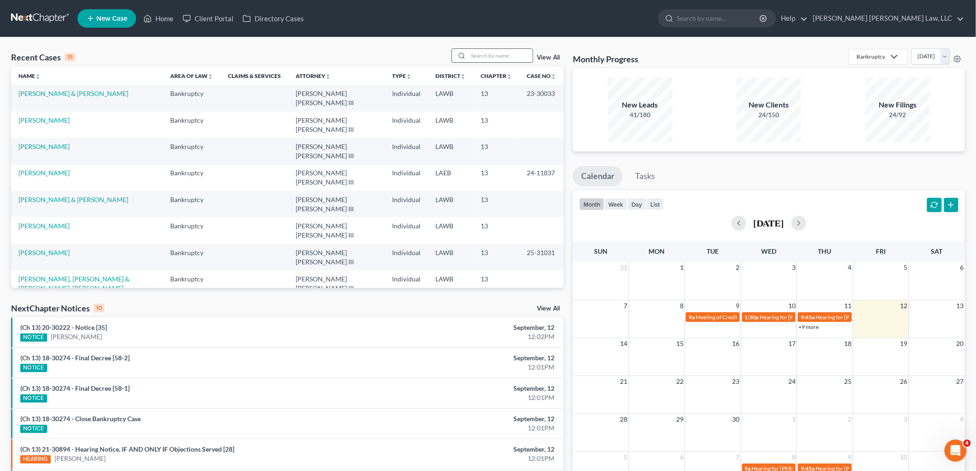
click at [505, 56] on input "search" at bounding box center [500, 55] width 65 height 13
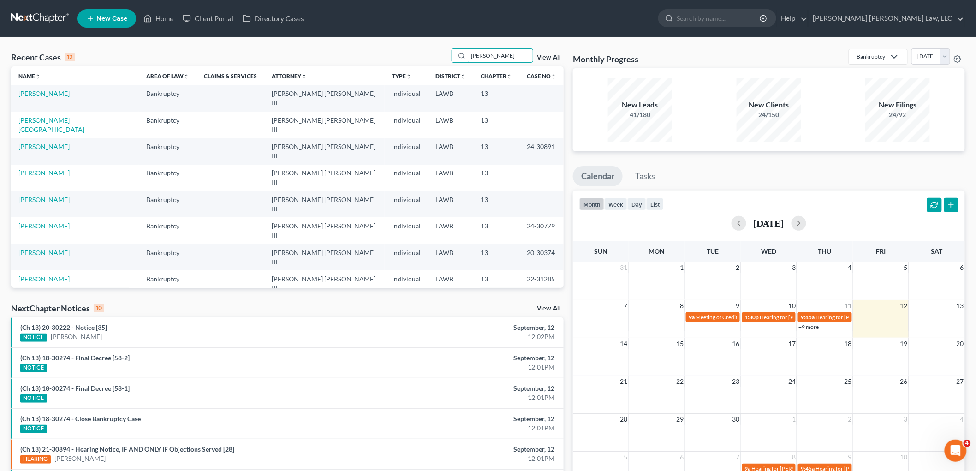
type input "[PERSON_NAME]"
click at [57, 95] on link "[PERSON_NAME]" at bounding box center [43, 94] width 51 height 8
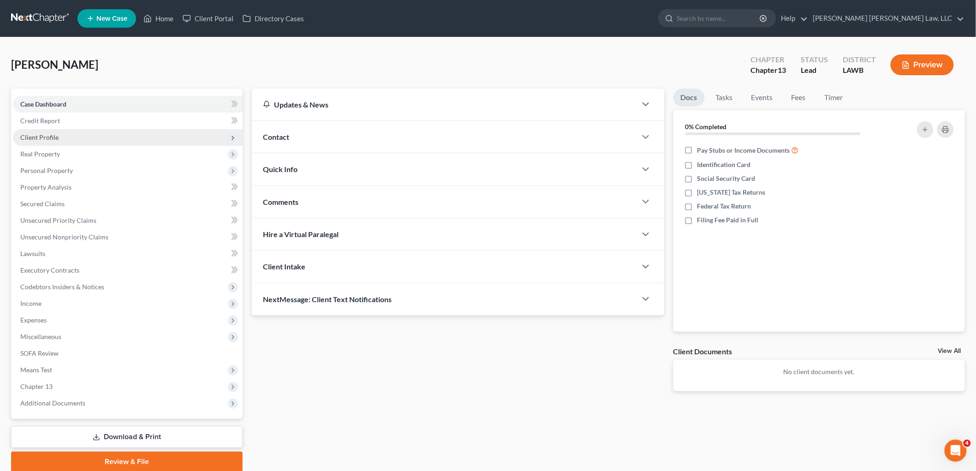
click at [59, 138] on span "Client Profile" at bounding box center [128, 137] width 230 height 17
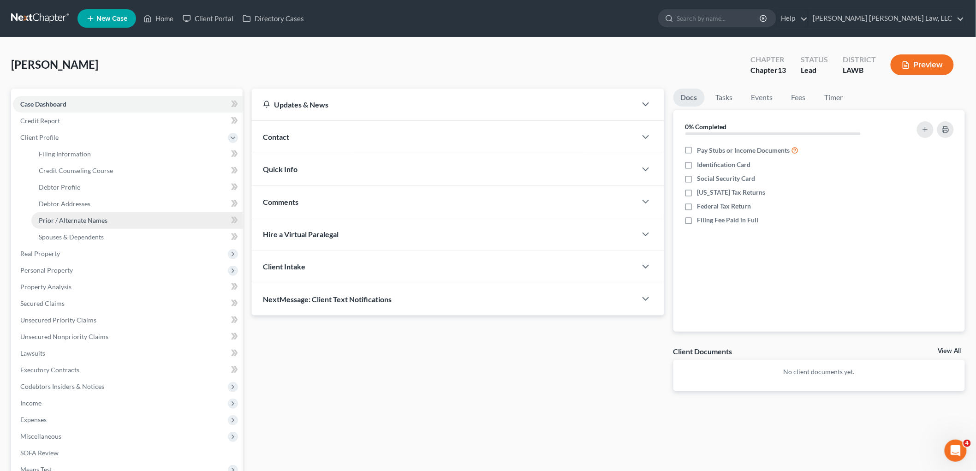
click at [79, 219] on span "Prior / Alternate Names" at bounding box center [73, 220] width 69 height 8
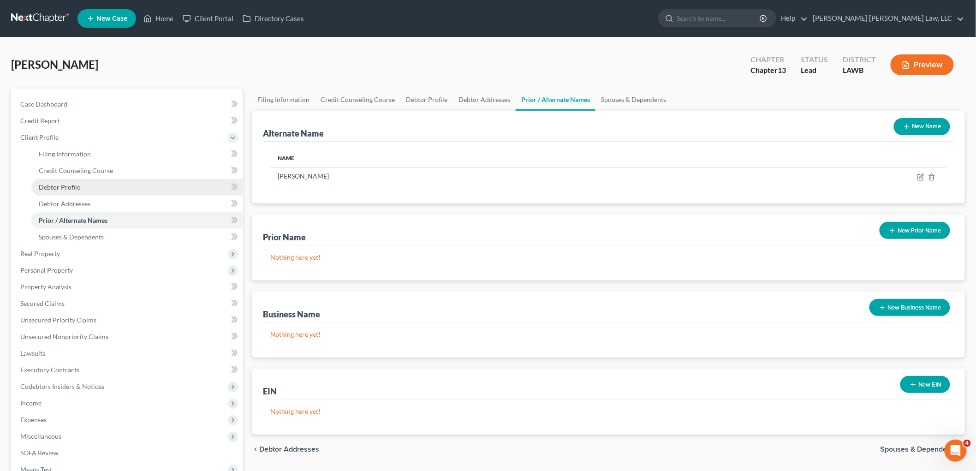
click at [75, 188] on span "Debtor Profile" at bounding box center [60, 187] width 42 height 8
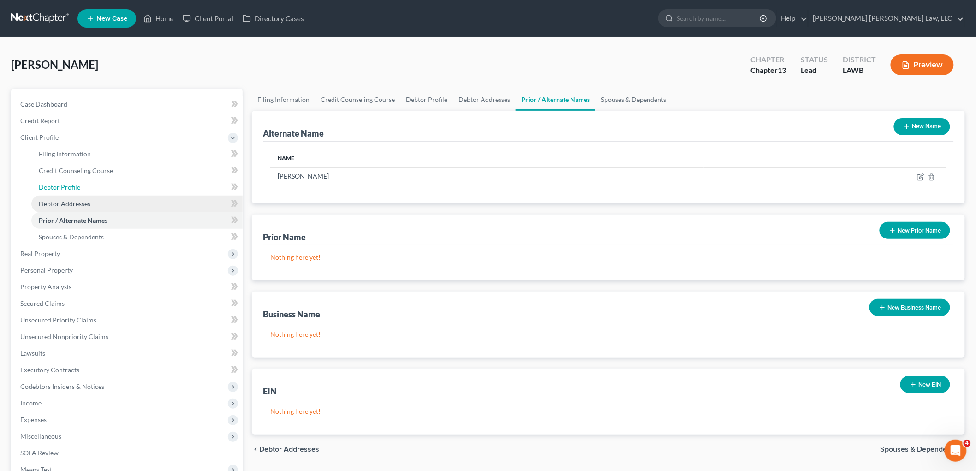
select select "1"
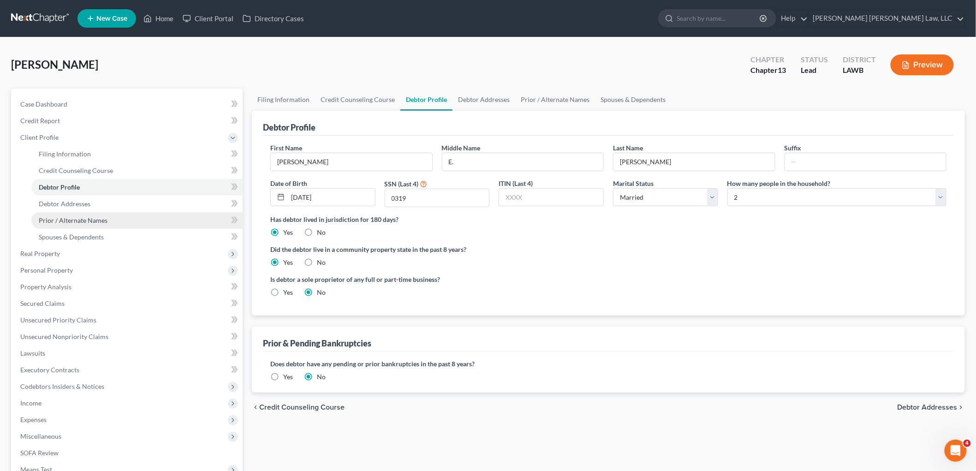
click at [81, 223] on span "Prior / Alternate Names" at bounding box center [73, 220] width 69 height 8
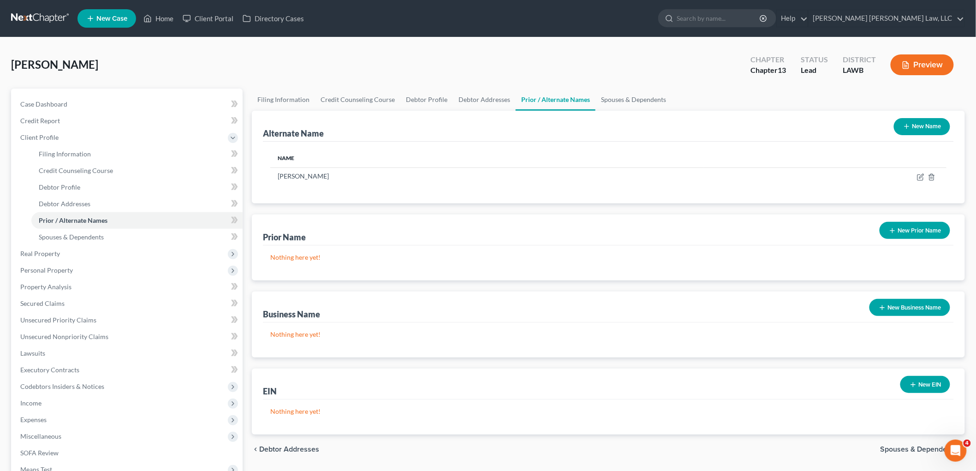
click at [917, 133] on button "New Name" at bounding box center [922, 126] width 56 height 17
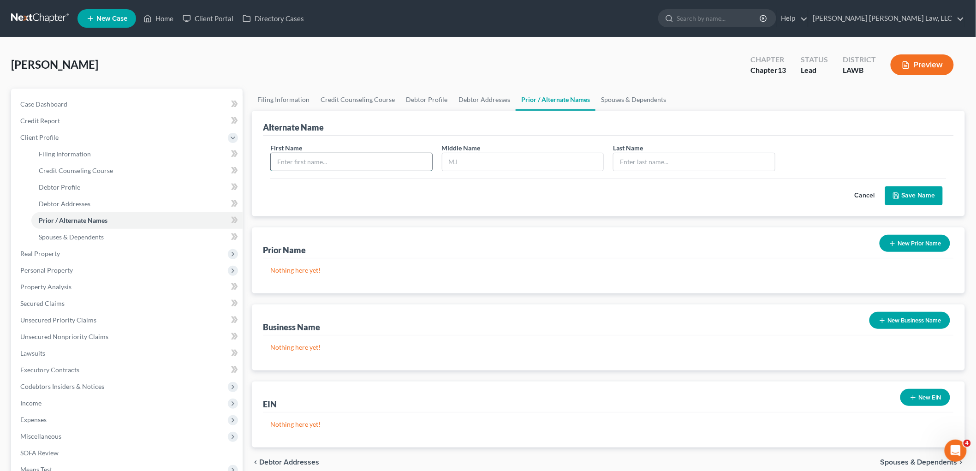
click at [355, 163] on input "text" at bounding box center [352, 162] width 162 height 18
type input "[PERSON_NAME]"
click at [647, 177] on div "First Name [PERSON_NAME] Middle Name [PERSON_NAME] Last Name * [PERSON_NAME]" at bounding box center [609, 161] width 686 height 36
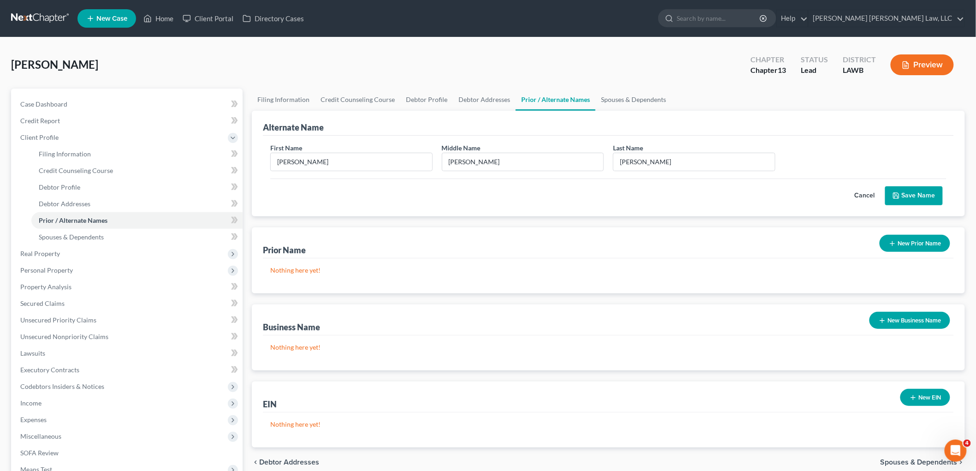
click at [912, 194] on button "Save Name" at bounding box center [915, 195] width 58 height 19
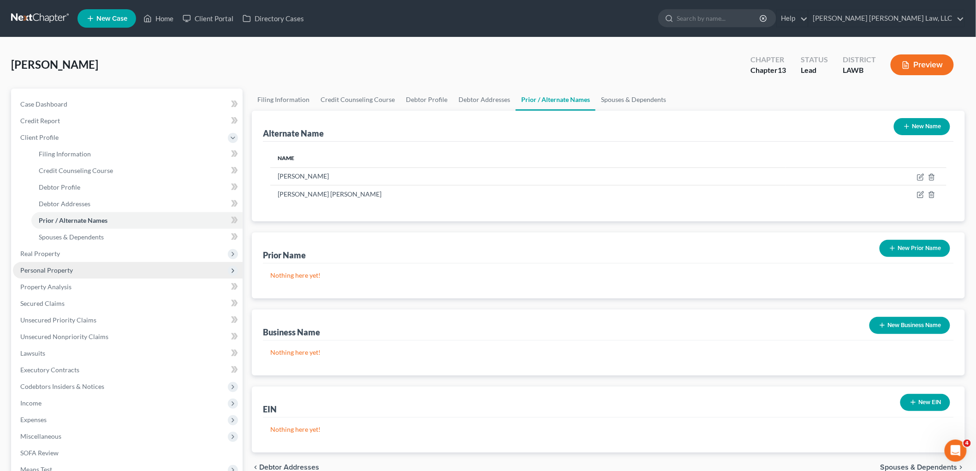
click at [67, 266] on span "Personal Property" at bounding box center [46, 270] width 53 height 8
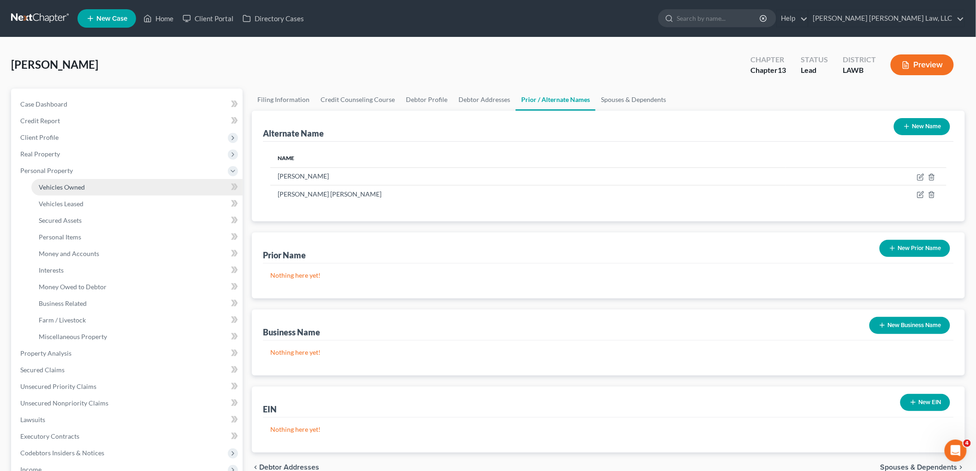
click at [96, 185] on link "Vehicles Owned" at bounding box center [136, 187] width 211 height 17
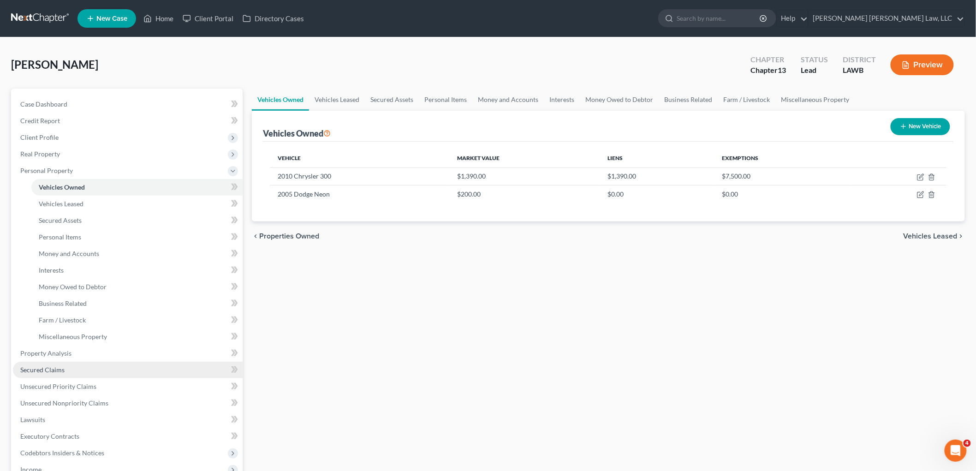
click at [55, 372] on span "Secured Claims" at bounding box center [42, 370] width 44 height 8
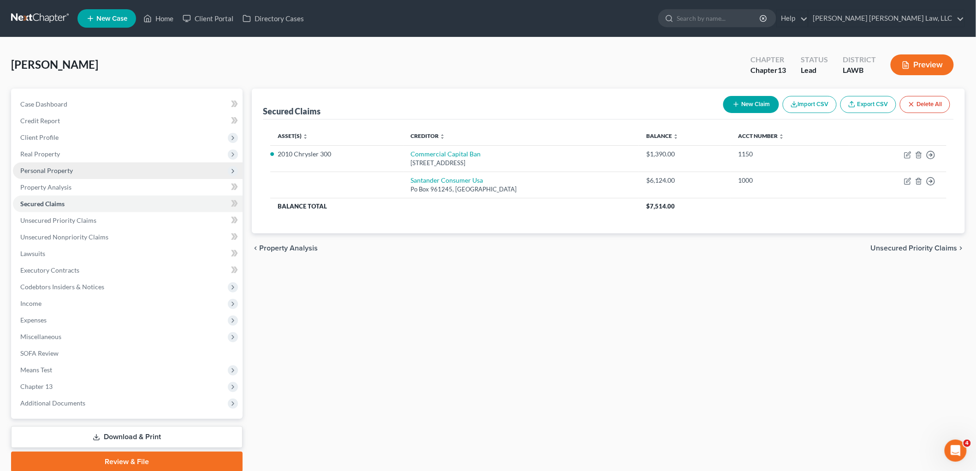
click at [58, 169] on span "Personal Property" at bounding box center [46, 171] width 53 height 8
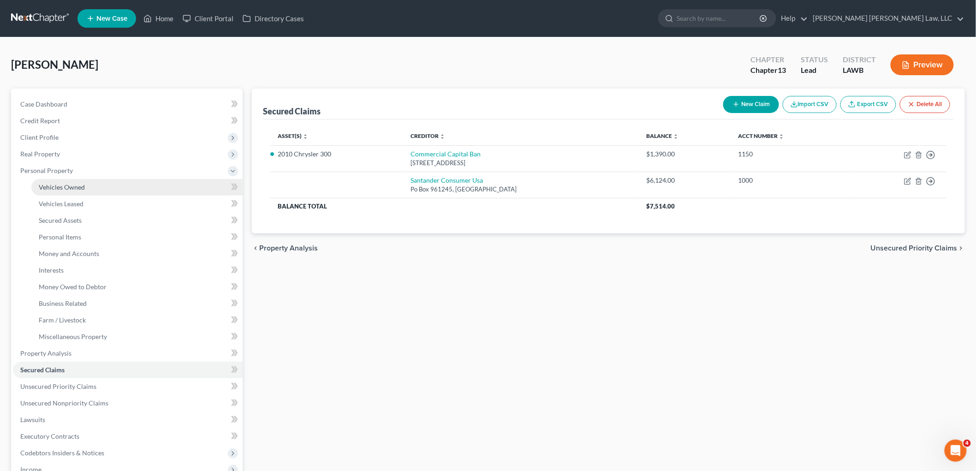
click at [61, 188] on span "Vehicles Owned" at bounding box center [62, 187] width 46 height 8
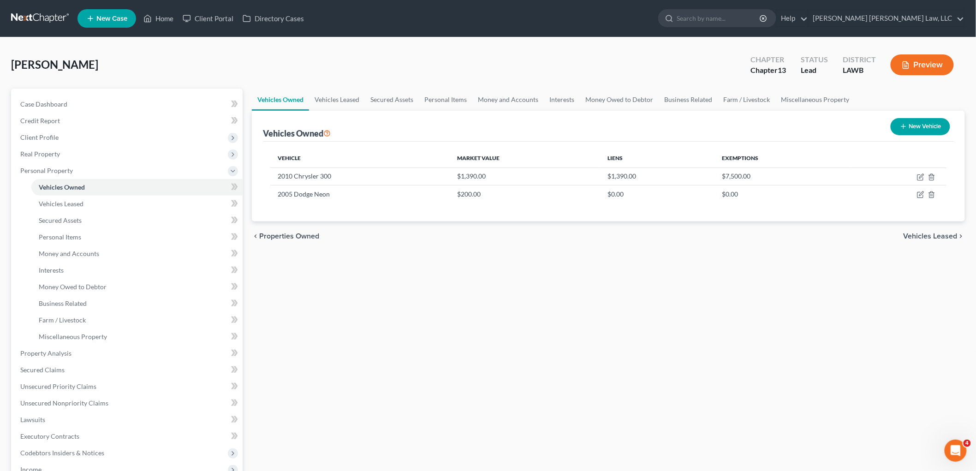
click at [909, 122] on button "New Vehicle" at bounding box center [921, 126] width 60 height 17
select select "0"
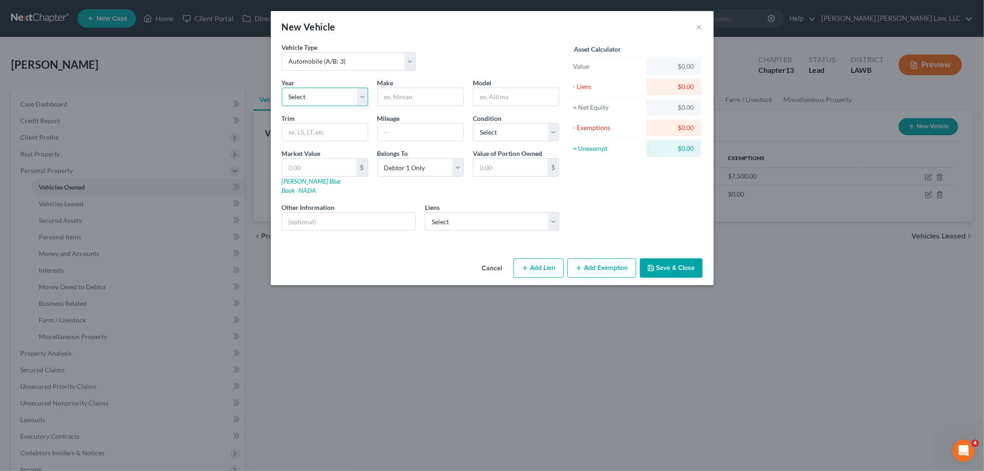
click at [348, 94] on select "Select 2026 2025 2024 2023 2022 2021 2020 2019 2018 2017 2016 2015 2014 2013 20…" at bounding box center [325, 97] width 86 height 18
select select "19"
click at [282, 88] on select "Select 2026 2025 2024 2023 2022 2021 2020 2019 2018 2017 2016 2015 2014 2013 20…" at bounding box center [325, 97] width 86 height 18
click at [395, 98] on input "text" at bounding box center [420, 97] width 85 height 18
type input "Nissan"
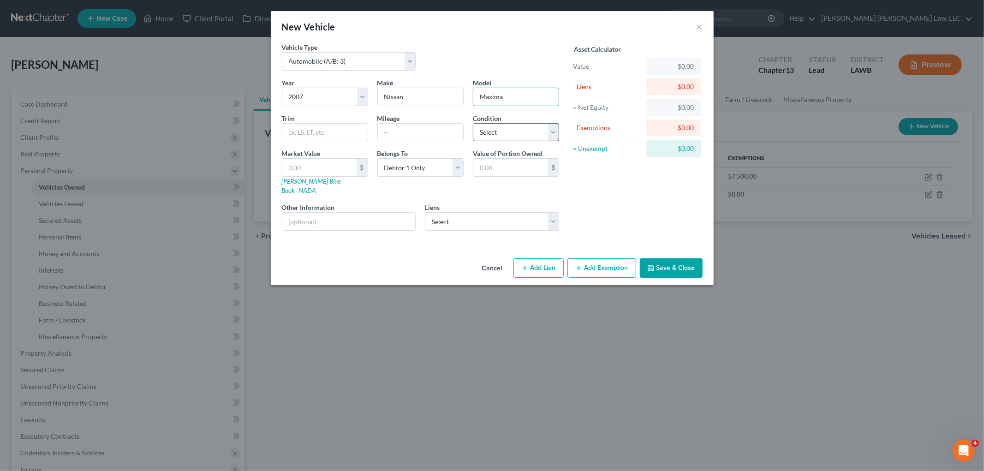
type input "Maxima"
click at [501, 137] on select "Select Excellent Very Good Good Fair Poor" at bounding box center [516, 132] width 86 height 18
select select "4"
click at [473, 123] on select "Select Excellent Very Good Good Fair Poor" at bounding box center [516, 132] width 86 height 18
click at [487, 216] on select "Select Santander Consumer Usa - $6,124.00" at bounding box center [492, 221] width 134 height 18
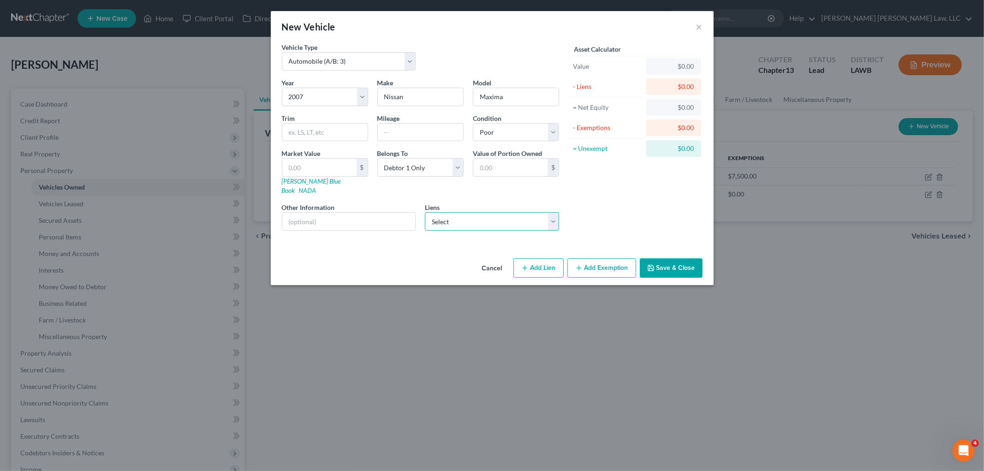
select select "45"
select select "0"
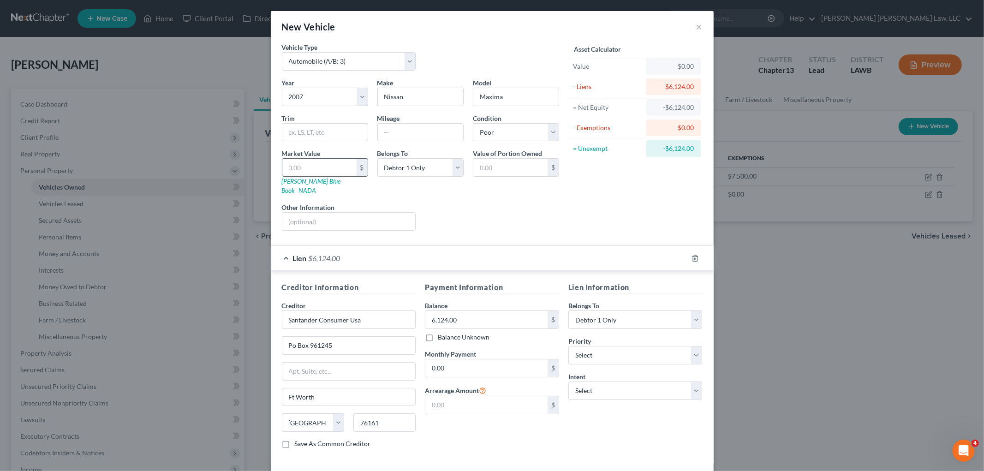
click at [319, 169] on input "text" at bounding box center [319, 168] width 74 height 18
type input "6"
type input "6.00"
type input "61"
type input "61.00"
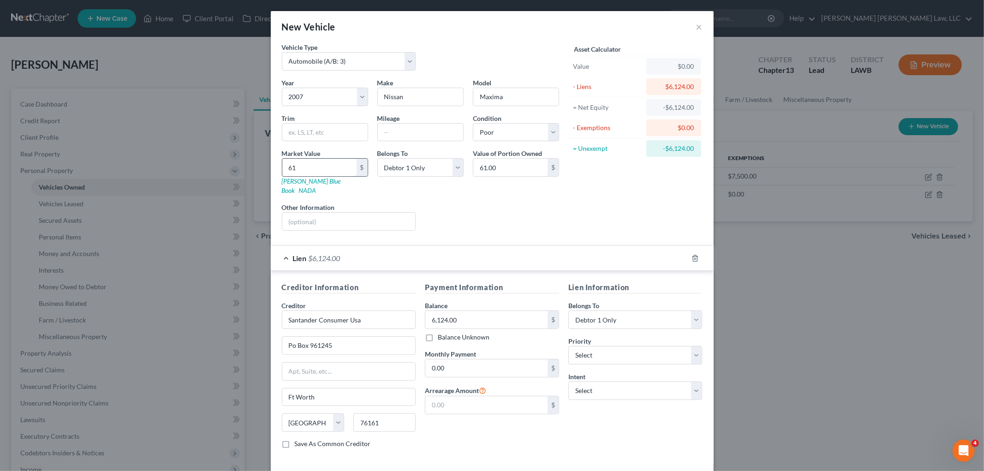
type input "612"
type input "612.00"
type input "6124"
type input "6,124.00"
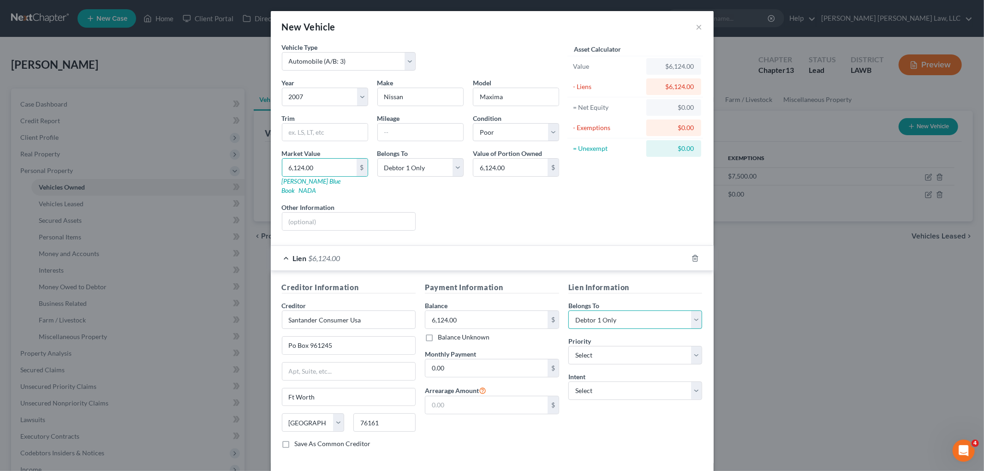
click at [610, 311] on select "Select Debtor 1 Only Debtor 2 Only Debtor 1 And Debtor 2 Only At Least One Of T…" at bounding box center [636, 320] width 134 height 18
select select "3"
click at [569, 311] on select "Select Debtor 1 Only Debtor 2 Only Debtor 1 And Debtor 2 Only At Least One Of T…" at bounding box center [636, 320] width 134 height 18
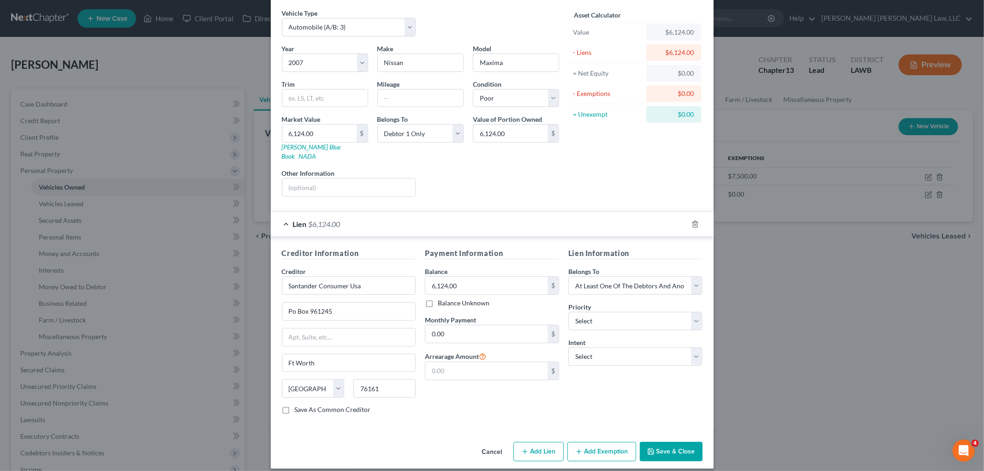
click at [677, 445] on button "Save & Close" at bounding box center [671, 451] width 63 height 19
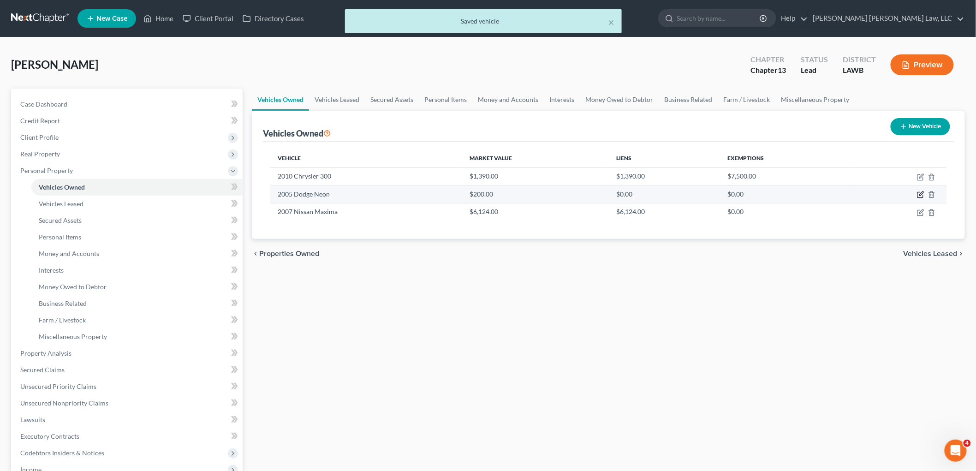
click at [919, 194] on icon "button" at bounding box center [920, 194] width 7 height 7
select select "0"
select select "21"
select select "4"
select select "0"
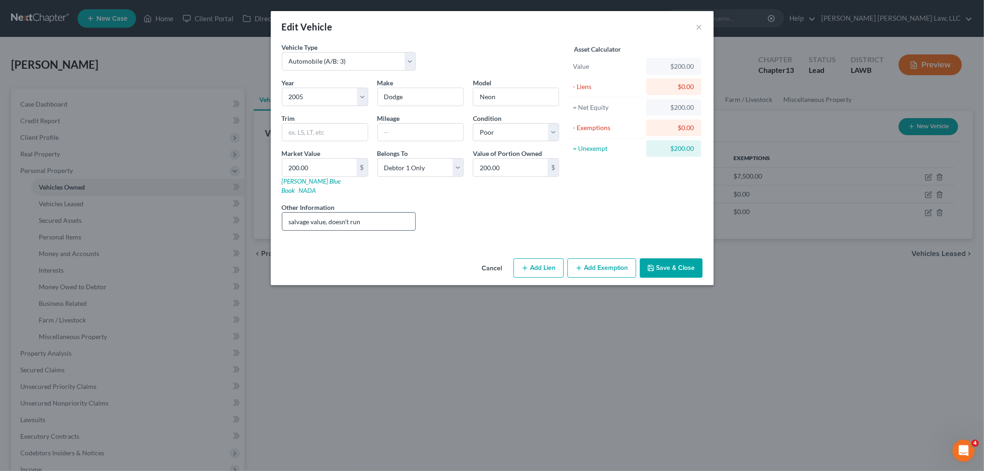
click at [379, 213] on input "salvage value, doesn't run" at bounding box center [348, 222] width 133 height 18
type input "salvage value, doesn't run; Liquidation value $200.00 - $350.00(sales) = $0.00 …"
click at [664, 260] on button "Save & Close" at bounding box center [671, 267] width 63 height 19
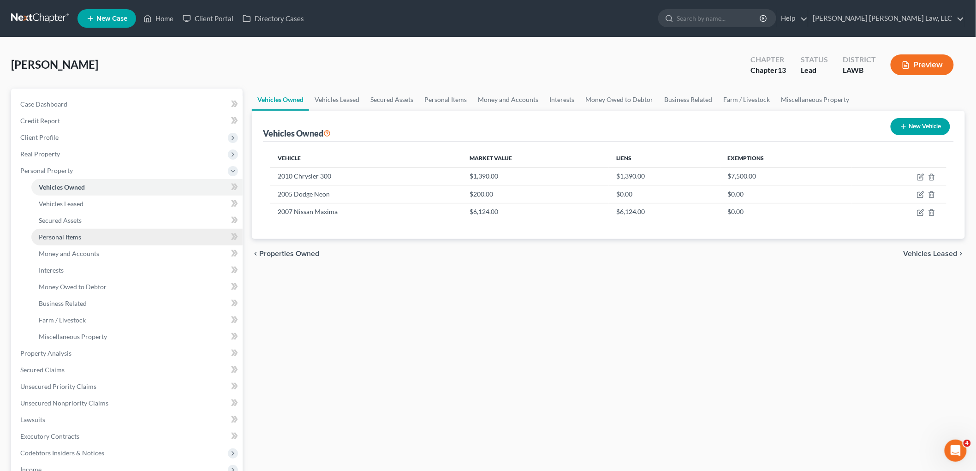
click at [54, 242] on link "Personal Items" at bounding box center [136, 237] width 211 height 17
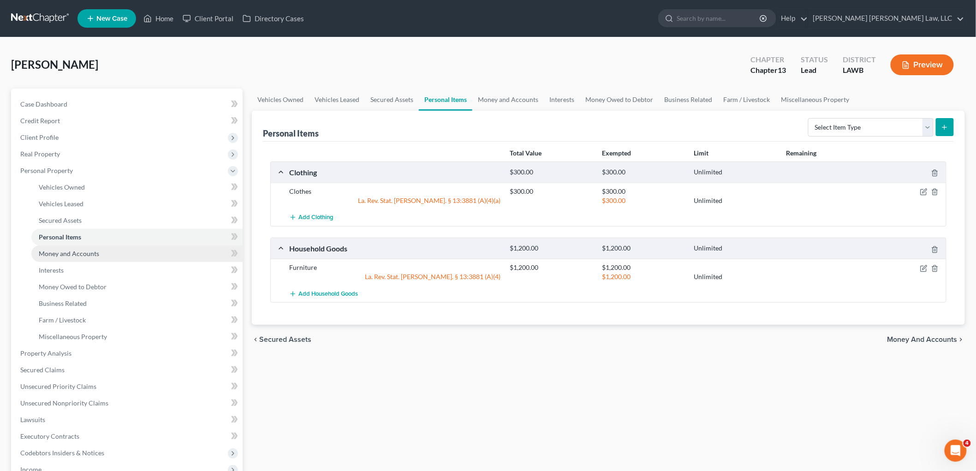
click at [84, 254] on span "Money and Accounts" at bounding box center [69, 254] width 60 height 8
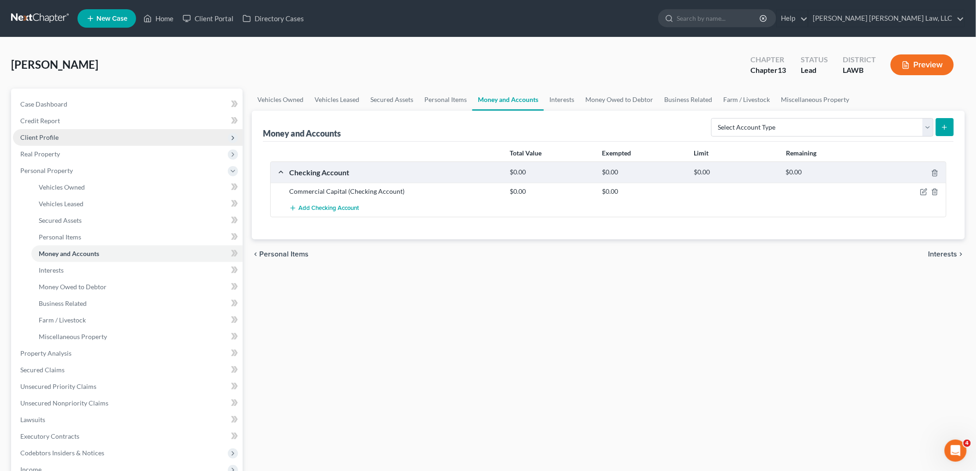
click at [53, 138] on span "Client Profile" at bounding box center [39, 137] width 38 height 8
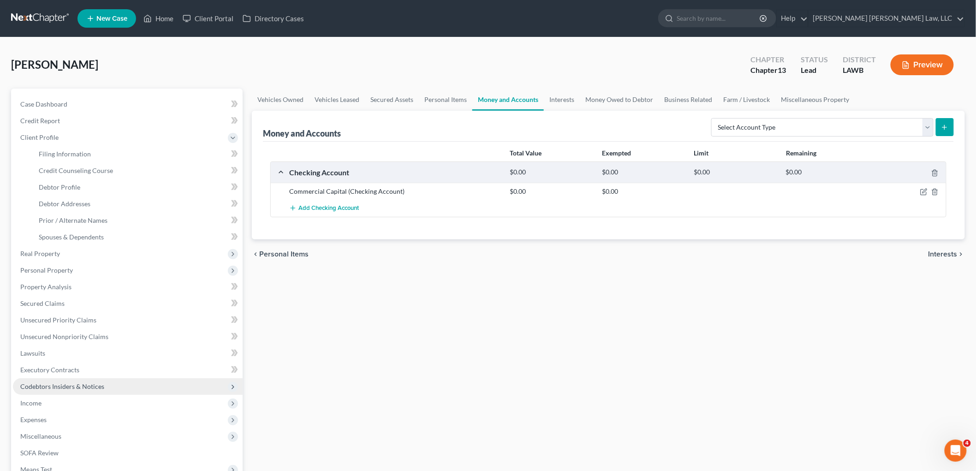
click at [42, 385] on span "Codebtors Insiders & Notices" at bounding box center [62, 387] width 84 height 8
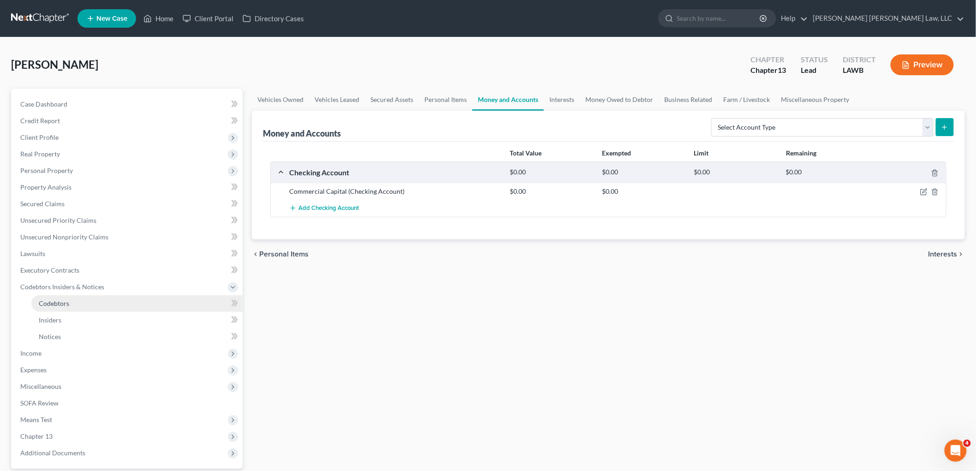
click at [74, 301] on link "Codebtors" at bounding box center [136, 303] width 211 height 17
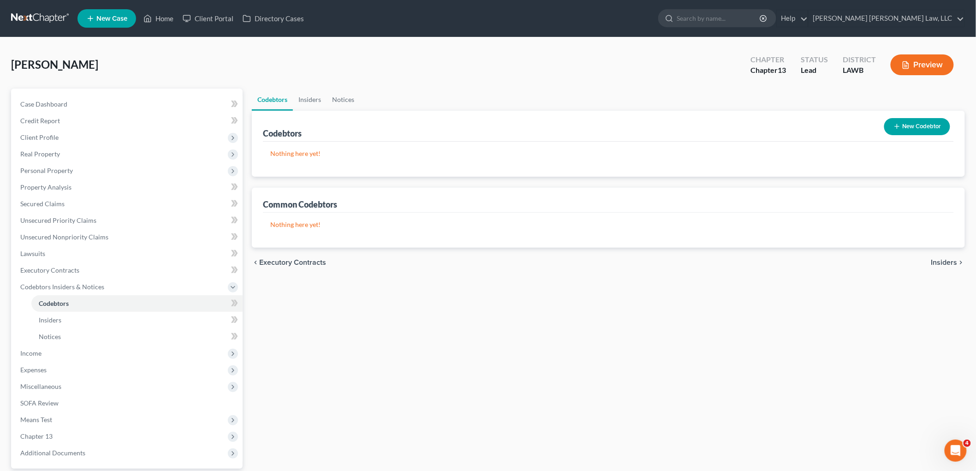
click at [902, 128] on button "New Codebtor" at bounding box center [918, 126] width 66 height 17
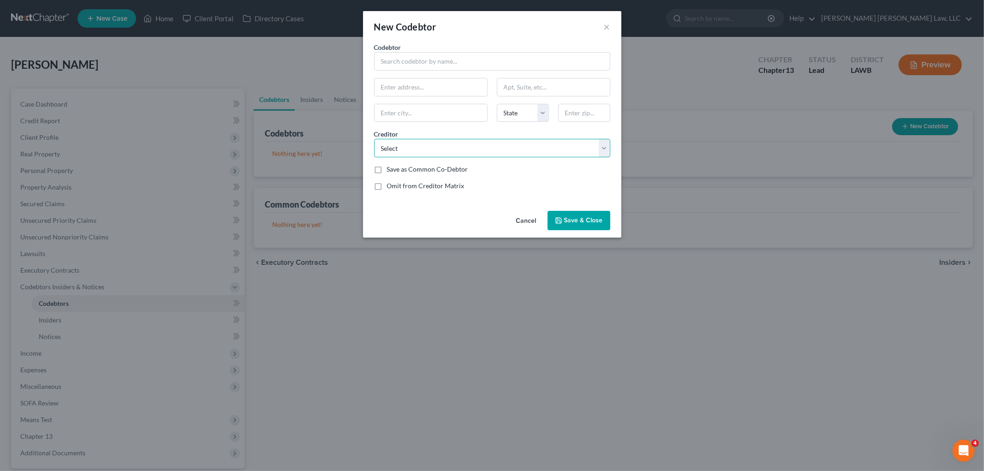
click at [408, 144] on select "Select Commercial Capital Ban Cb South Ashro Wfc Midnight Velvet E. Orum Young …" at bounding box center [492, 148] width 236 height 18
select select "7"
click at [374, 139] on select "Select Commercial Capital Ban Cb South Ashro Wfc Midnight Velvet E. Orum Young …" at bounding box center [492, 148] width 236 height 18
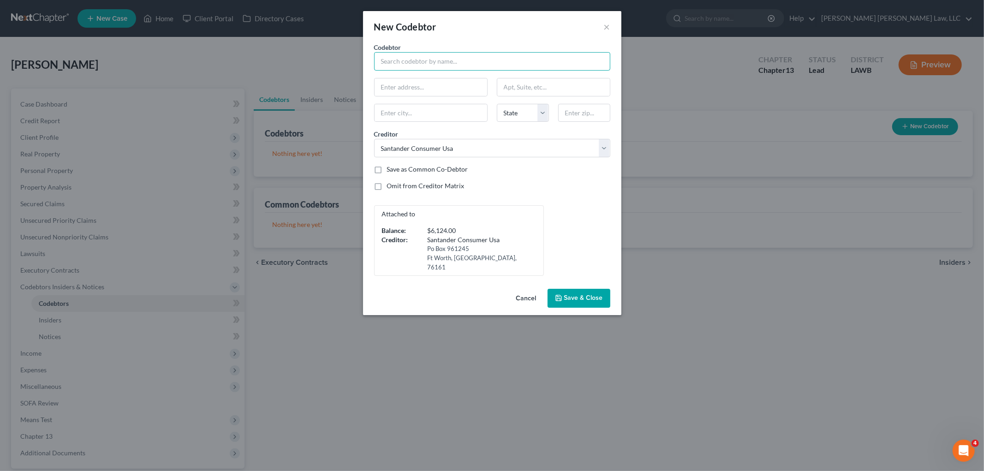
click at [425, 67] on input "text" at bounding box center [492, 61] width 236 height 18
type input "James Harrison"
type input "5"
click at [566, 295] on button "Save & Close" at bounding box center [579, 298] width 63 height 19
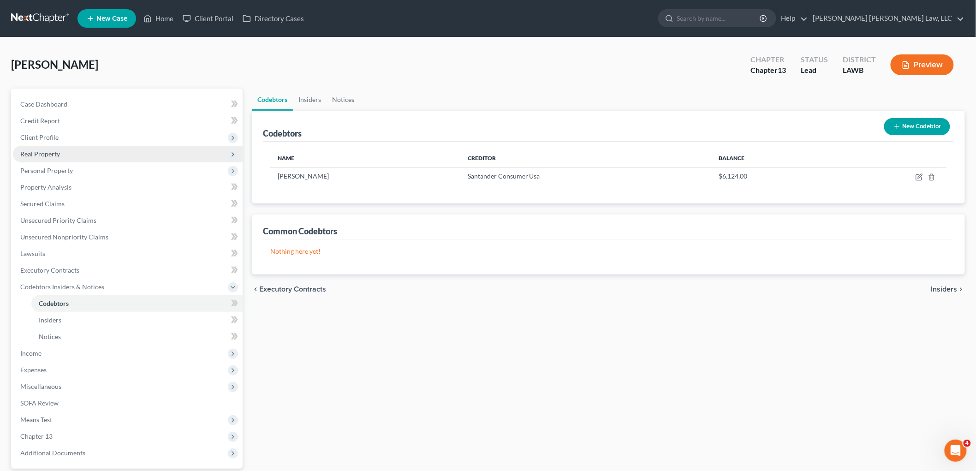
click at [63, 150] on span "Real Property" at bounding box center [128, 154] width 230 height 17
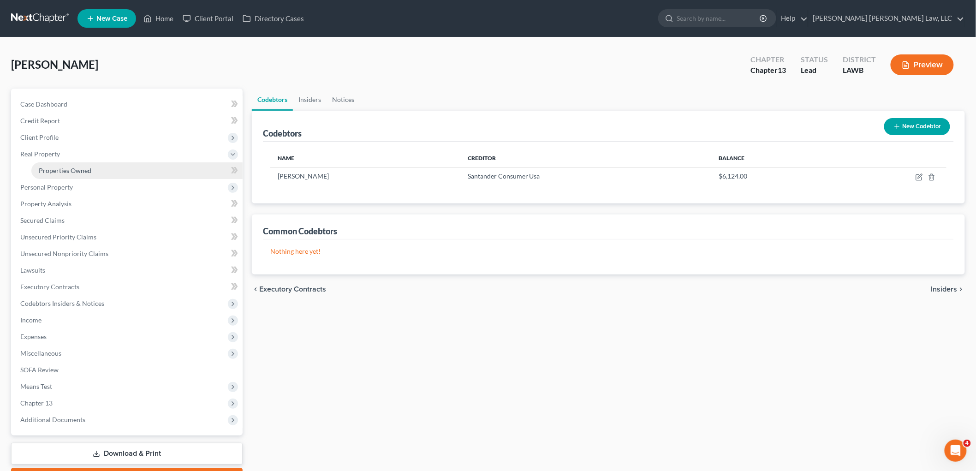
click at [72, 171] on span "Properties Owned" at bounding box center [65, 171] width 53 height 8
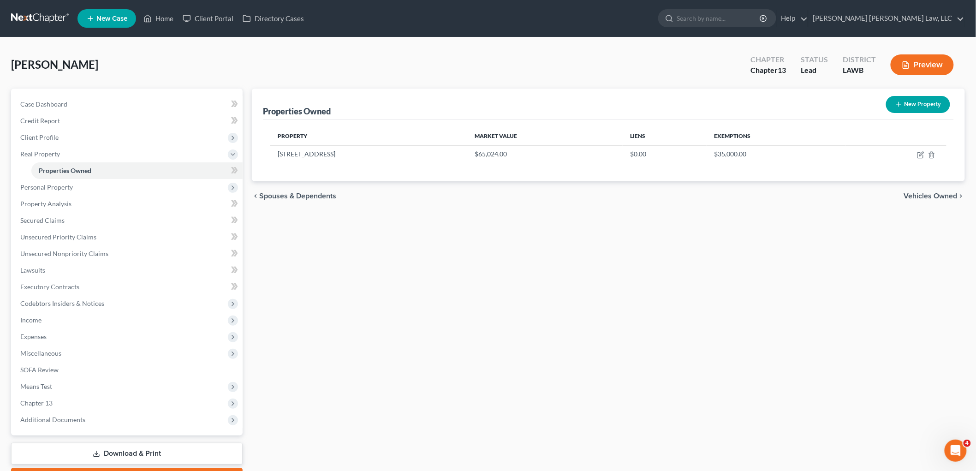
click at [907, 102] on button "New Property" at bounding box center [918, 104] width 64 height 17
select select "19"
select select "0"
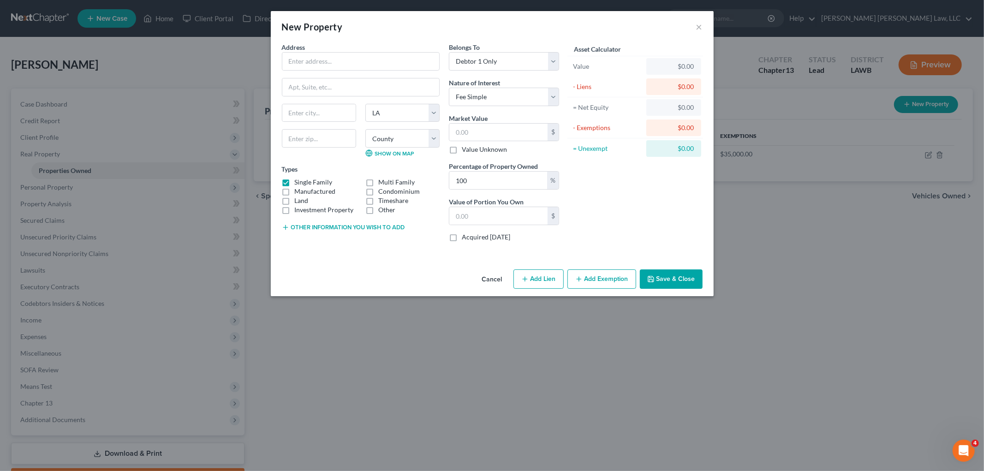
click at [499, 279] on button "Cancel" at bounding box center [492, 279] width 35 height 18
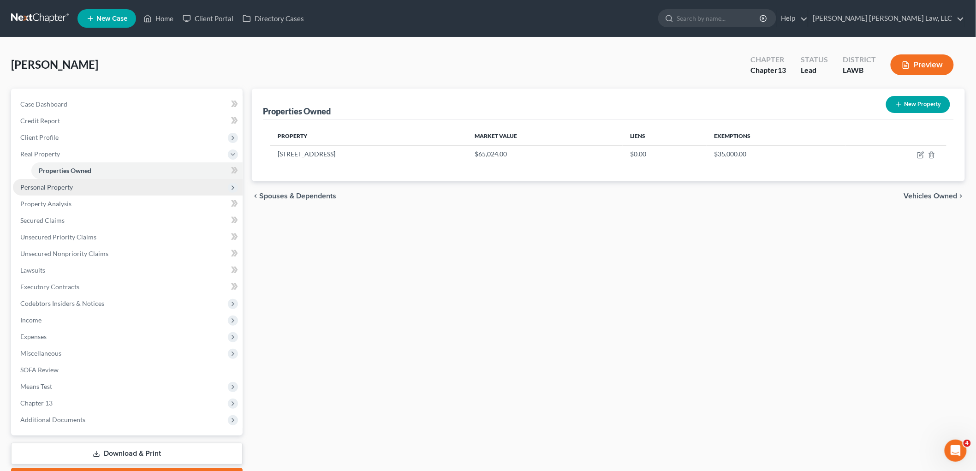
click at [55, 190] on span "Personal Property" at bounding box center [46, 187] width 53 height 8
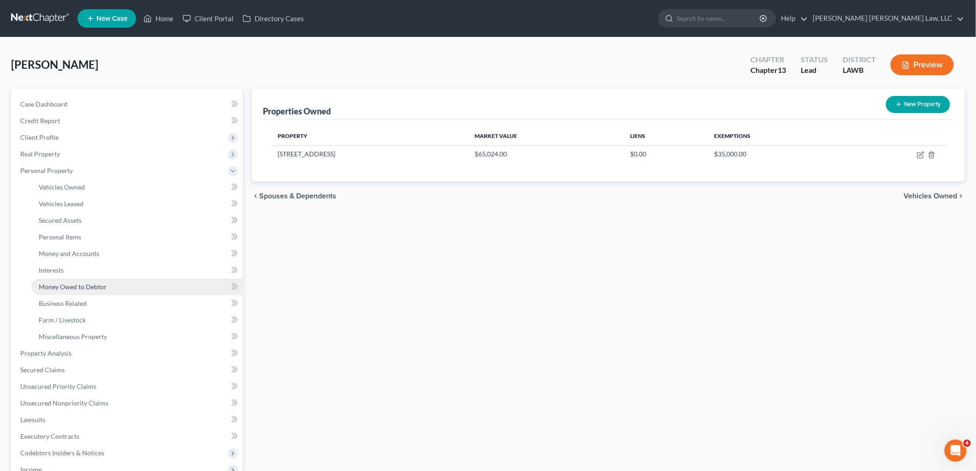
click at [68, 285] on span "Money Owed to Debtor" at bounding box center [73, 287] width 68 height 8
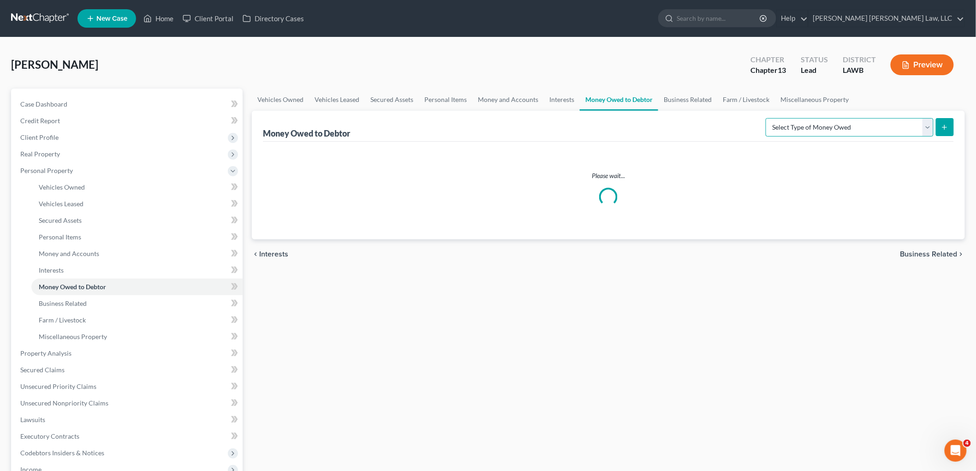
click at [873, 129] on select "Select Type of Money Owed Accounts Receivable (A/B: 38) Alimony (A/B: 29) Child…" at bounding box center [850, 127] width 168 height 18
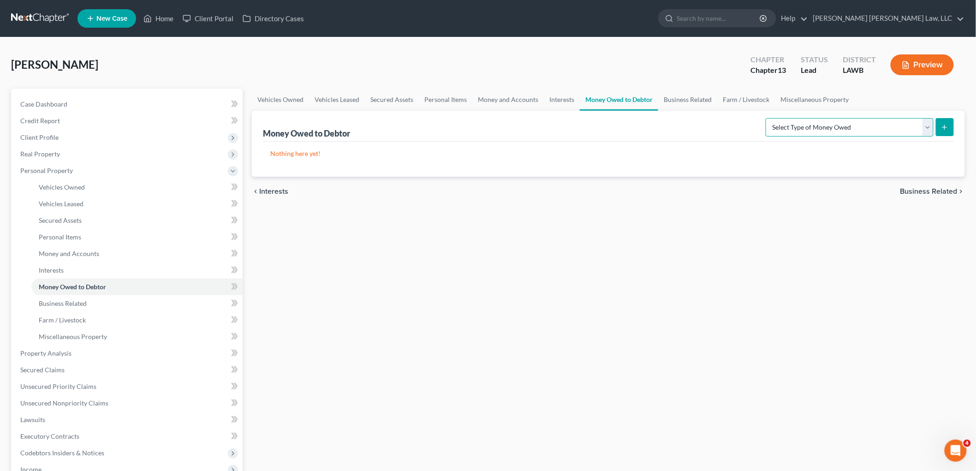
select select "life_estate_of_descendants"
click at [768, 118] on select "Select Type of Money Owed Accounts Receivable (A/B: 38) Alimony (A/B: 29) Child…" at bounding box center [850, 127] width 168 height 18
click at [947, 125] on icon "submit" at bounding box center [944, 127] width 7 height 7
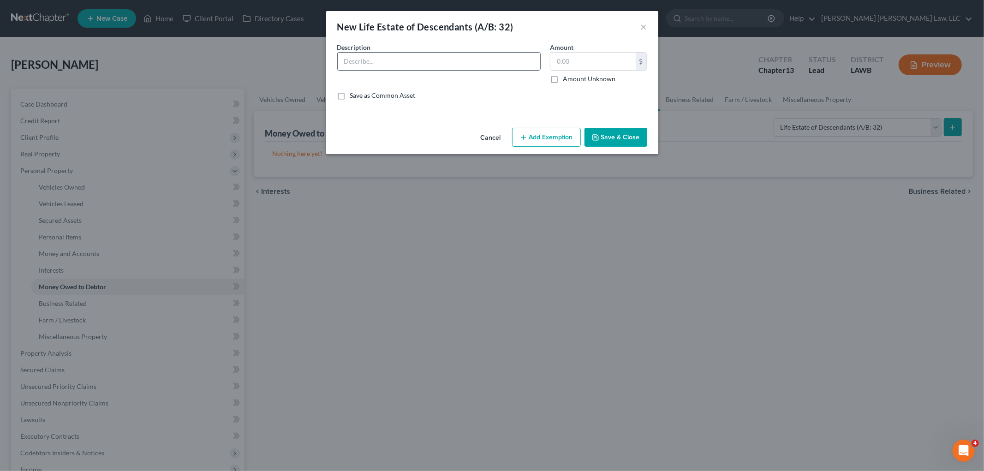
click at [432, 55] on input "text" at bounding box center [439, 62] width 203 height 18
type input "Undivided 1/6 interest in parents’ unopened succession, which consists of a lot…"
click at [431, 62] on input "Undivided 1/6 interest in parents’ unopened succession, which consists of a lot…" at bounding box center [439, 62] width 203 height 18
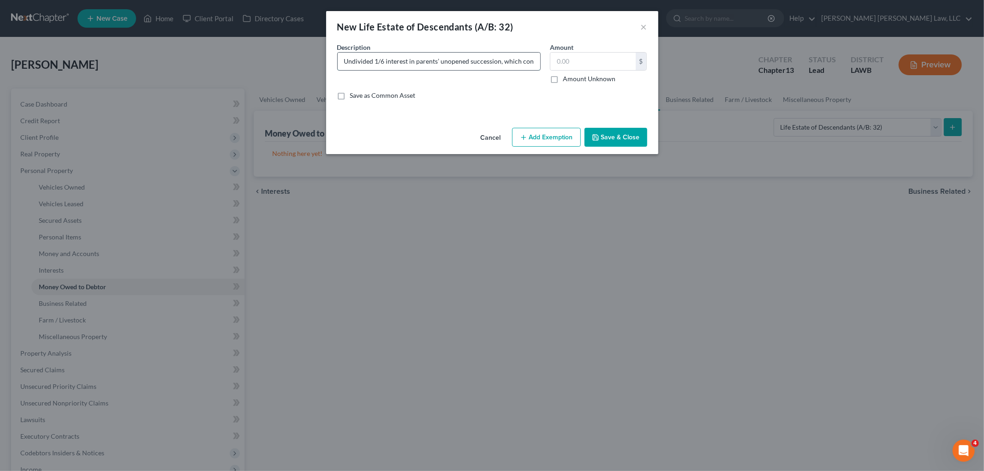
click at [452, 59] on input "Undivided 1/6 interest in parents’ unopened succession, which consists of a lot…" at bounding box center [439, 62] width 203 height 18
paste input "Undivided 1/8 interest in parents’ unopened succession, which consists of a lot…"
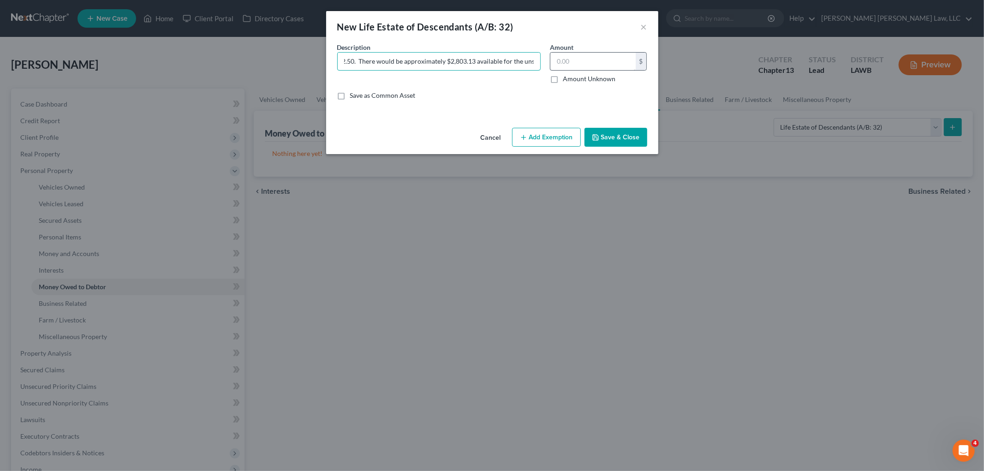
type input "Undivided 1/8 interest in parents’ unopened succession, which consists of a lot…"
click at [581, 59] on input "text" at bounding box center [593, 62] width 85 height 18
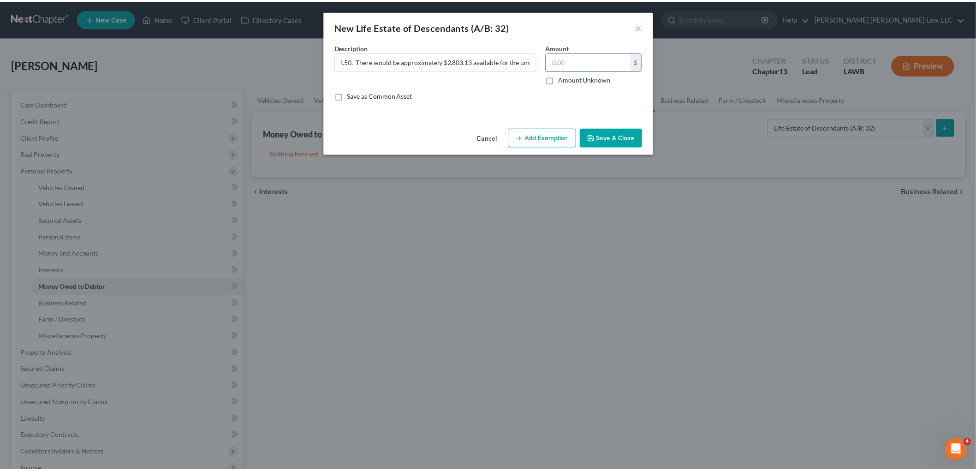
scroll to position [0, 0]
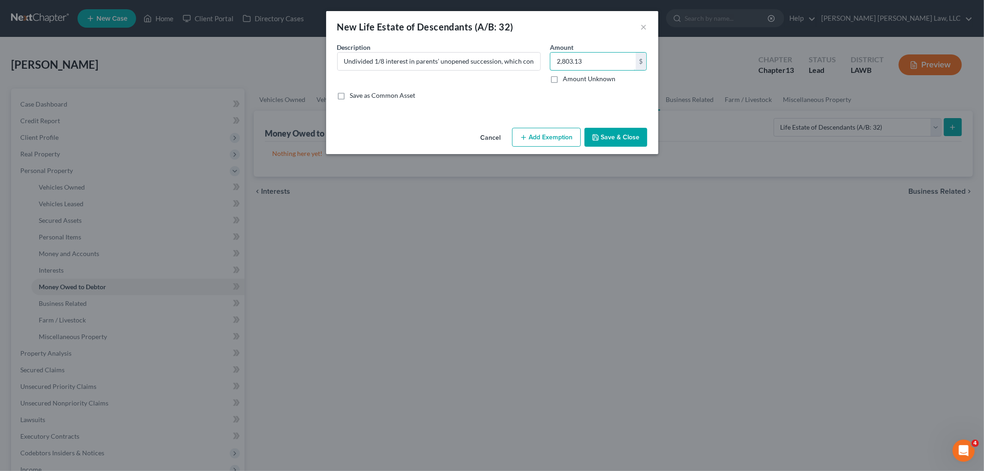
type input "2,803.13"
click at [640, 138] on button "Save & Close" at bounding box center [616, 137] width 63 height 19
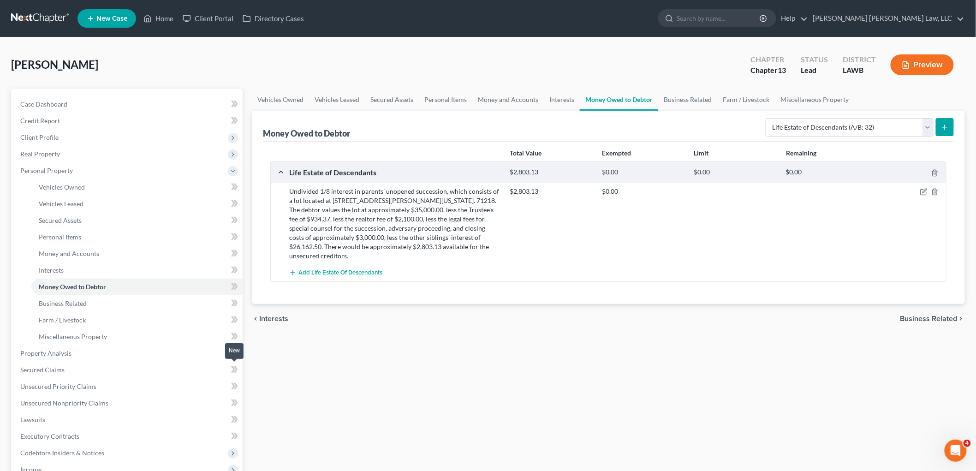
click at [344, 367] on div "Vehicles Owned Vehicles Leased Secured Assets Personal Items Money and Accounts…" at bounding box center [608, 364] width 723 height 550
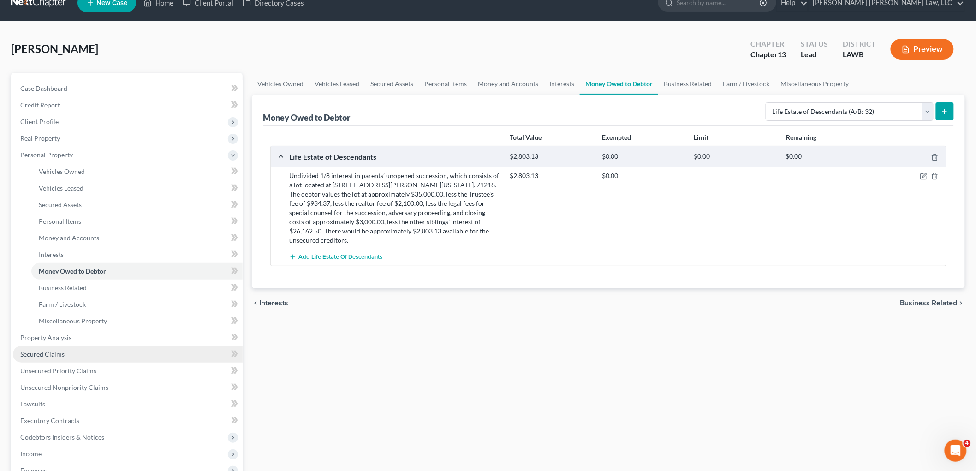
scroll to position [154, 0]
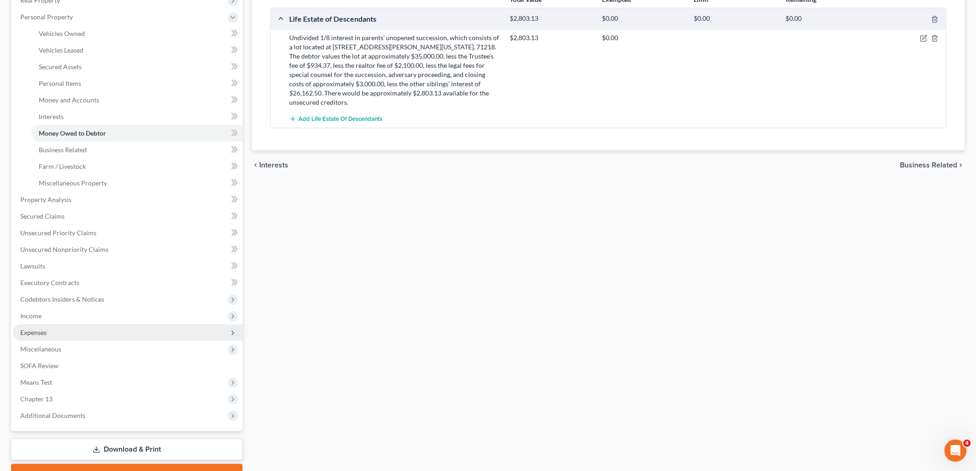
click at [45, 335] on span "Expenses" at bounding box center [128, 332] width 230 height 17
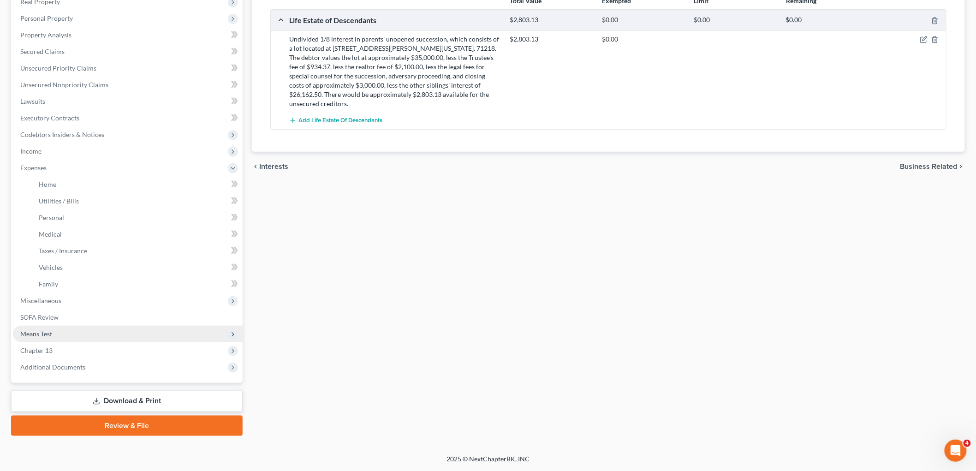
scroll to position [151, 0]
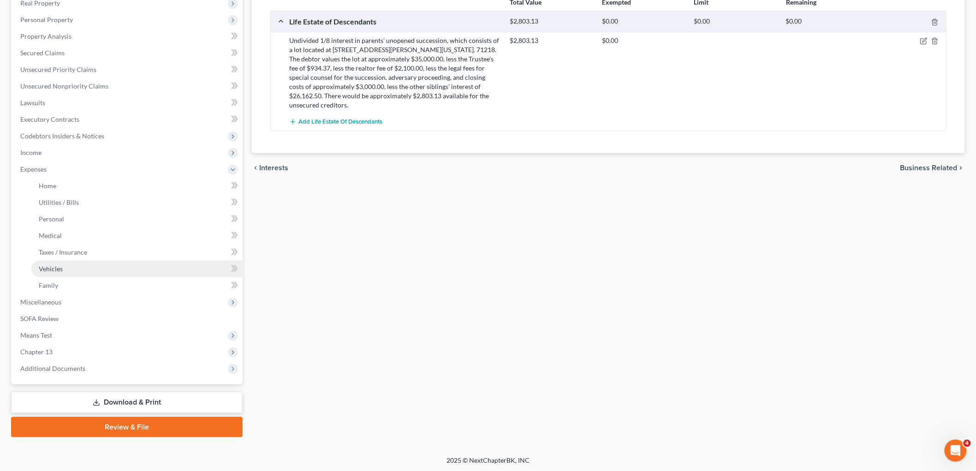
click at [68, 269] on link "Vehicles" at bounding box center [136, 269] width 211 height 17
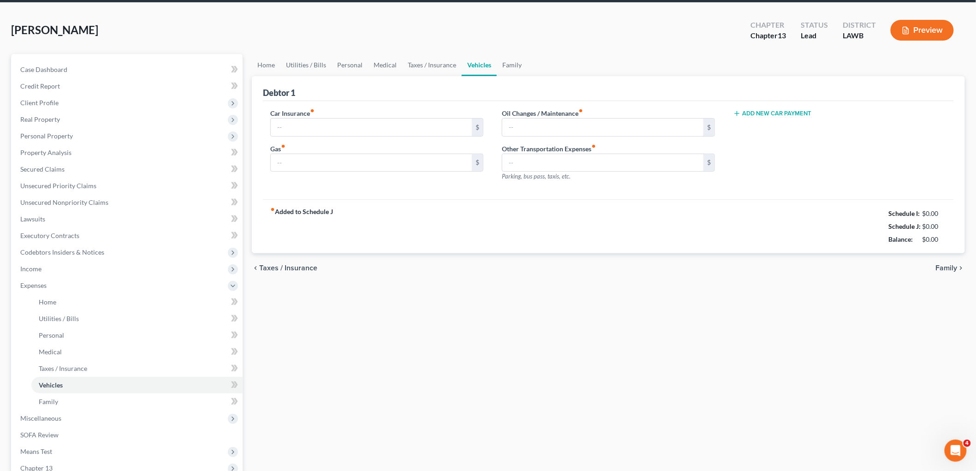
scroll to position [2, 0]
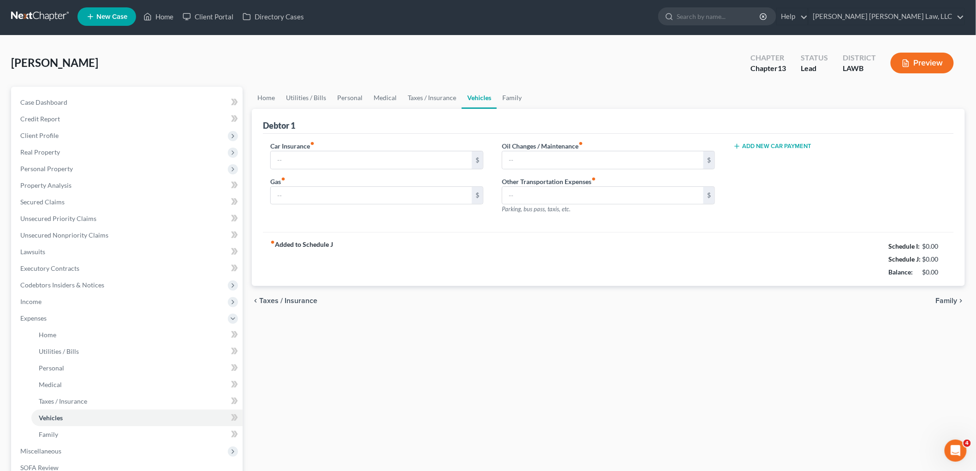
type input "195.00"
type input "100.00"
type input "20.00"
type input "0.00"
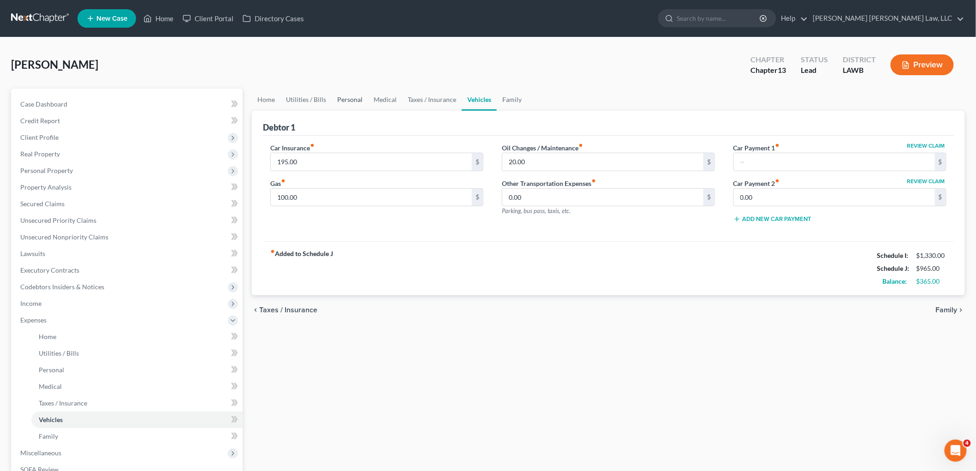
click at [349, 102] on link "Personal" at bounding box center [350, 100] width 36 height 22
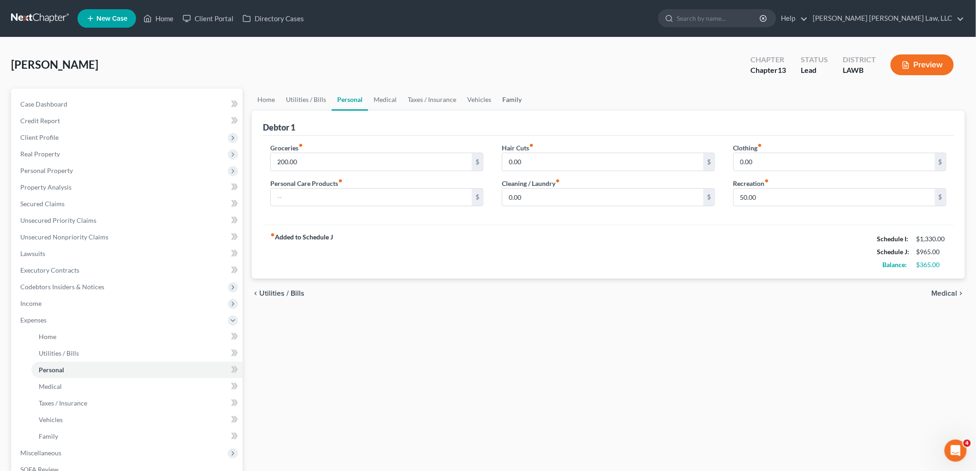
click at [506, 94] on link "Family" at bounding box center [512, 100] width 30 height 22
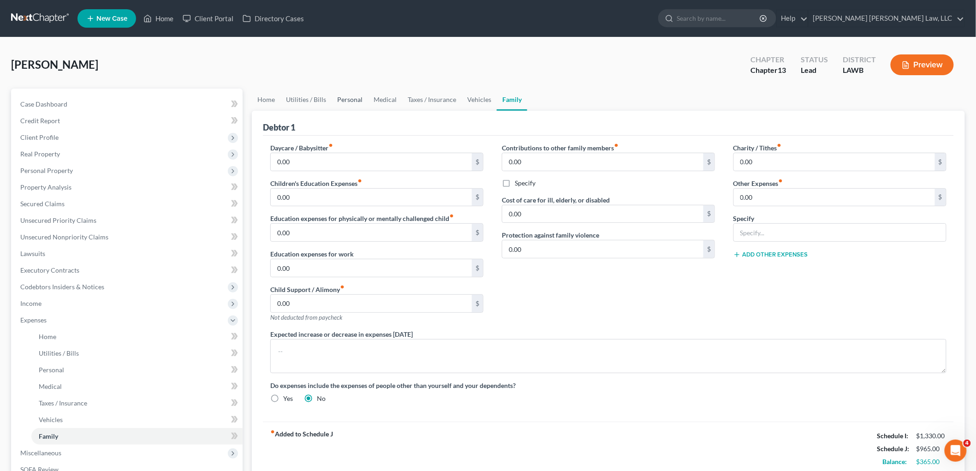
click at [340, 96] on link "Personal" at bounding box center [350, 100] width 36 height 22
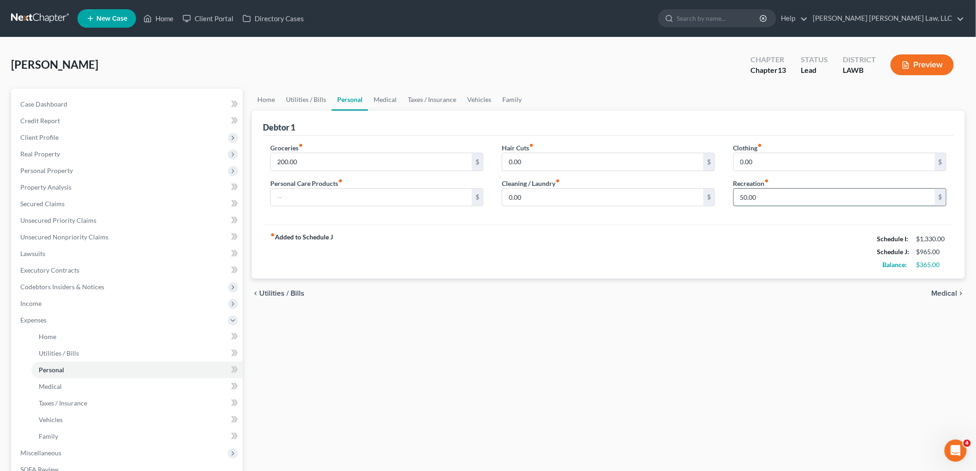
click at [763, 204] on input "50.00" at bounding box center [834, 198] width 201 height 18
click at [413, 196] on input "text" at bounding box center [371, 198] width 201 height 18
type input "50.00"
click at [778, 162] on input "0.00" at bounding box center [834, 162] width 201 height 18
type input "1"
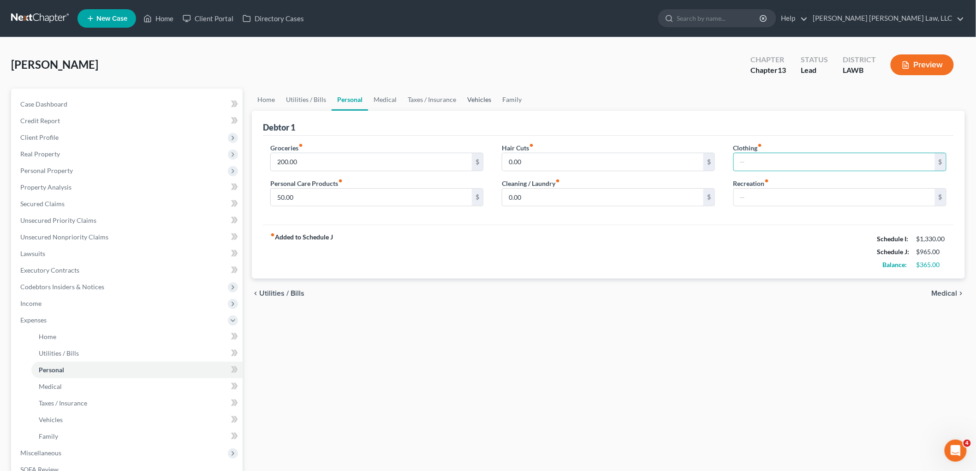
click at [476, 101] on link "Vehicles" at bounding box center [479, 100] width 35 height 22
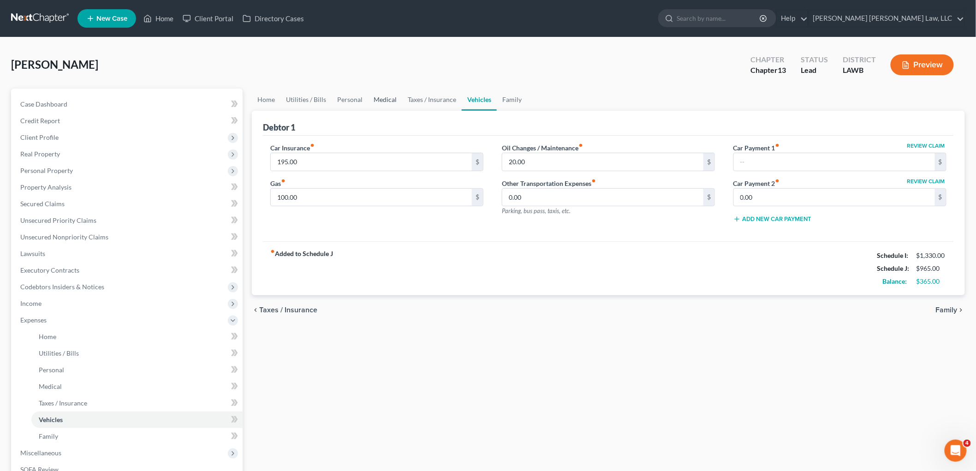
click at [386, 102] on link "Medical" at bounding box center [385, 100] width 34 height 22
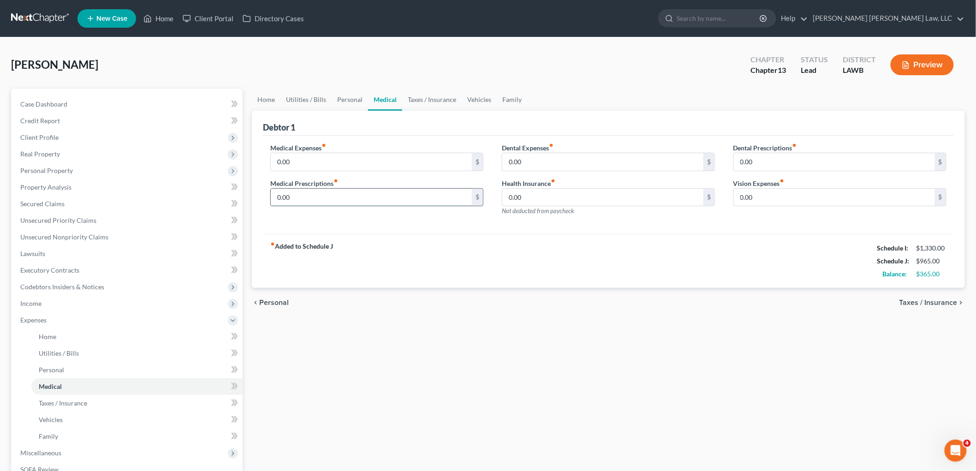
click at [336, 199] on input "0.00" at bounding box center [371, 198] width 201 height 18
type input "30.00"
click at [348, 98] on link "Personal" at bounding box center [350, 100] width 36 height 22
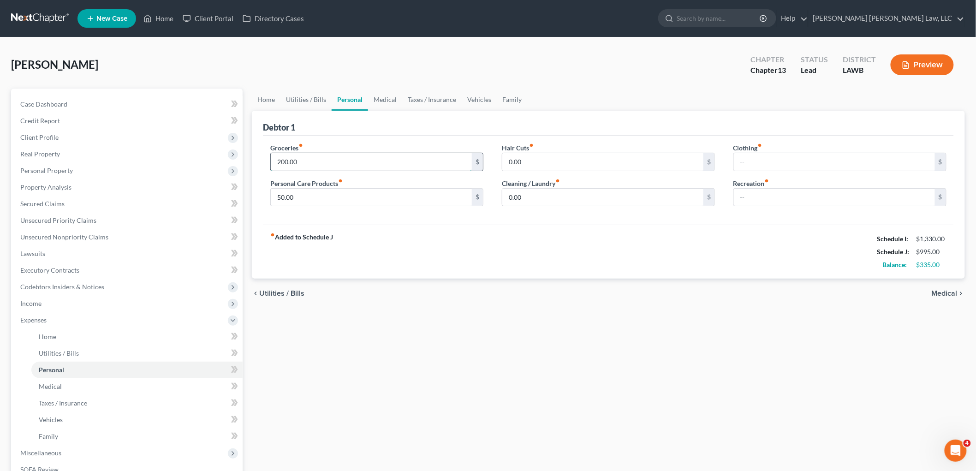
click at [383, 161] on input "200.00" at bounding box center [371, 162] width 201 height 18
click at [772, 168] on input "text" at bounding box center [834, 162] width 201 height 18
click at [772, 159] on input "50.00" at bounding box center [834, 162] width 201 height 18
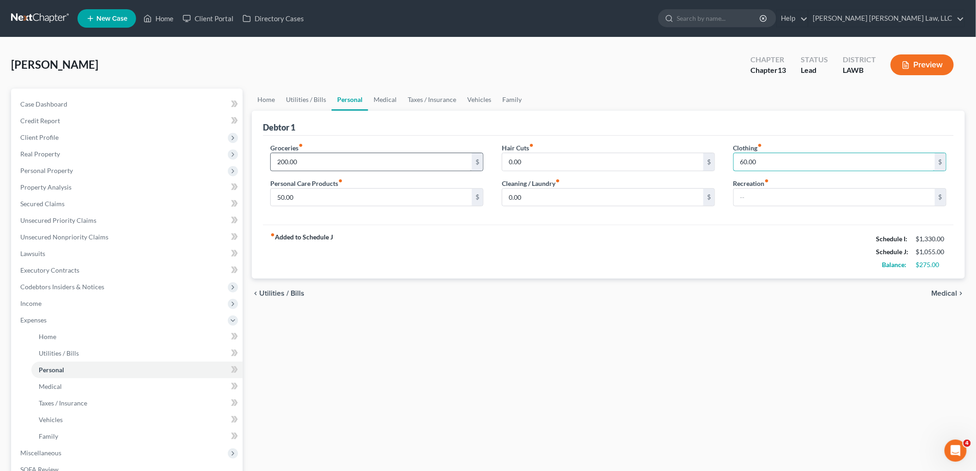
type input "60.00"
click at [323, 158] on input "200.00" at bounding box center [371, 162] width 201 height 18
type input "270.00"
click at [477, 98] on link "Vehicles" at bounding box center [479, 100] width 35 height 22
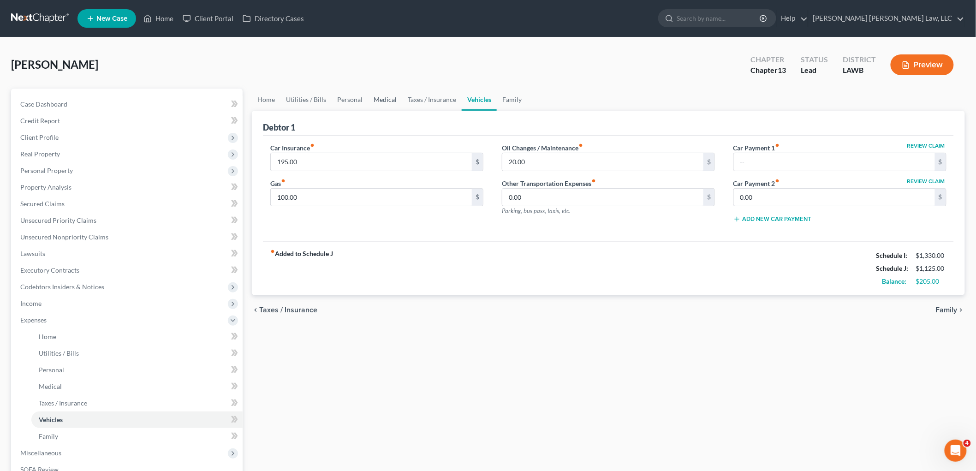
click at [384, 99] on link "Medical" at bounding box center [385, 100] width 34 height 22
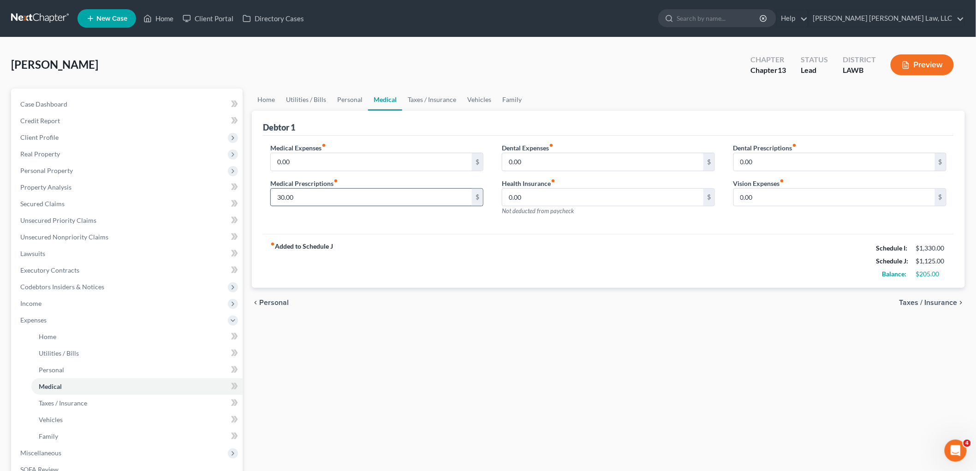
click at [307, 197] on input "30.00" at bounding box center [371, 198] width 201 height 18
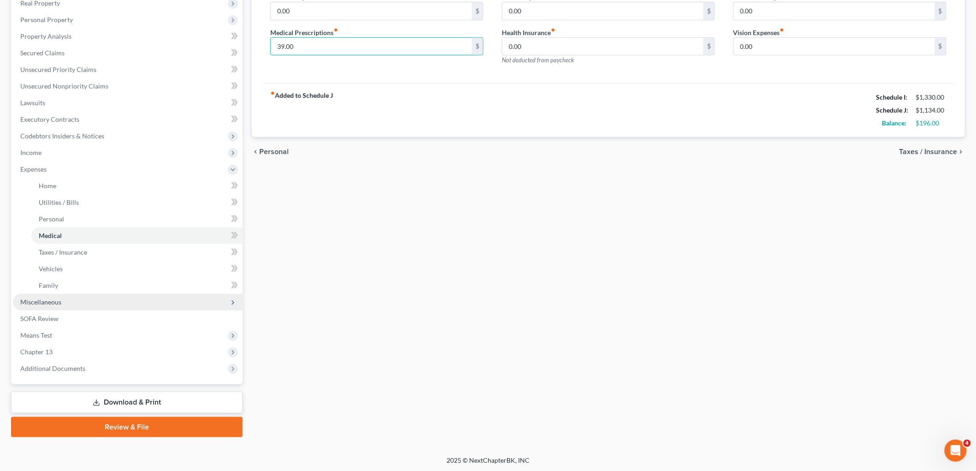
type input "39.00"
click at [87, 306] on span "Miscellaneous" at bounding box center [128, 302] width 230 height 17
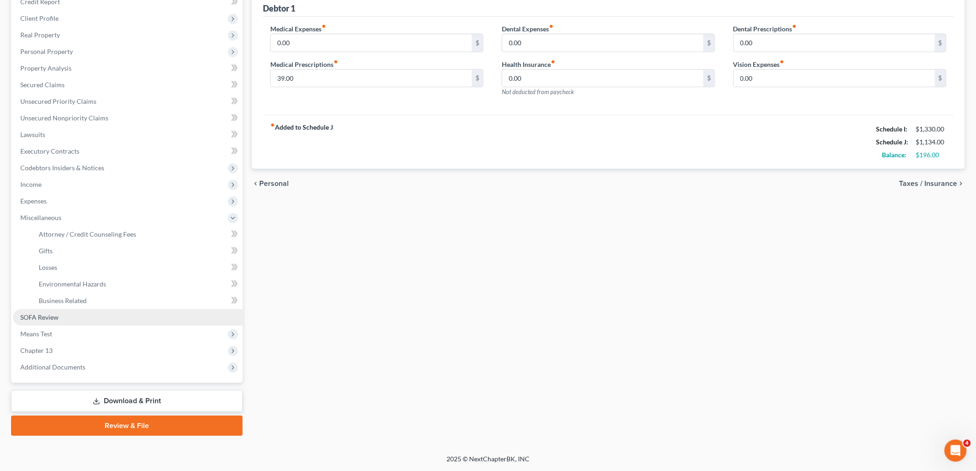
scroll to position [118, 0]
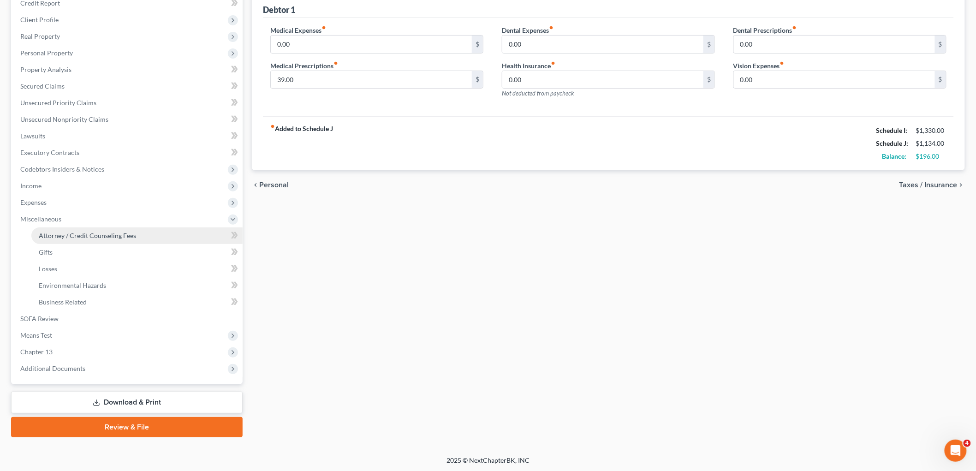
click at [105, 240] on link "Attorney / Credit Counseling Fees" at bounding box center [136, 236] width 211 height 17
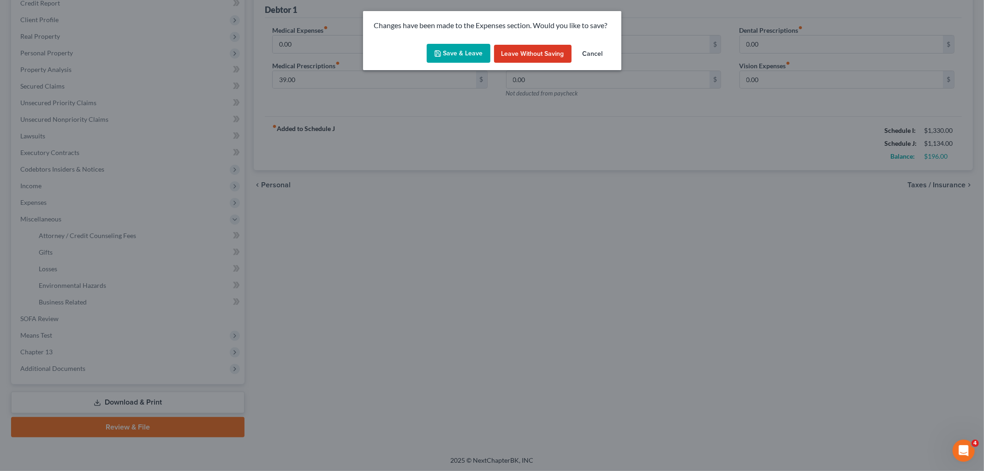
click at [445, 60] on button "Save & Leave" at bounding box center [459, 53] width 64 height 19
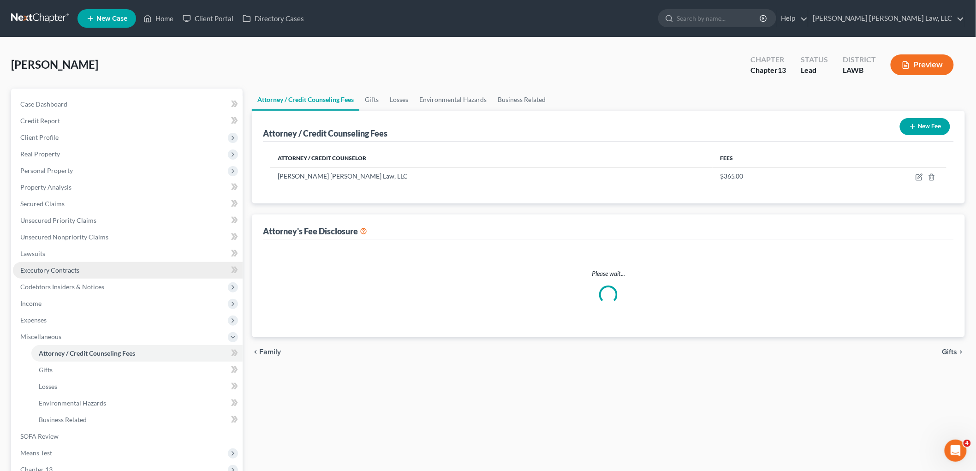
select select "1"
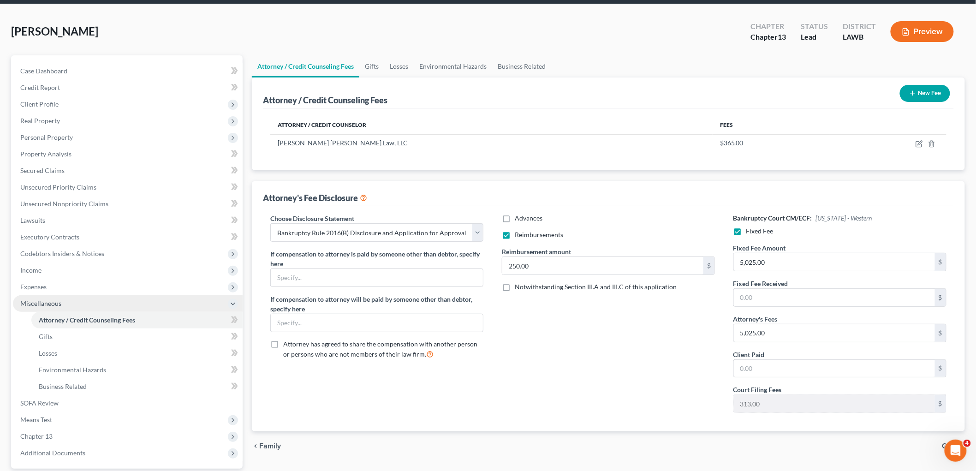
scroll to position [51, 0]
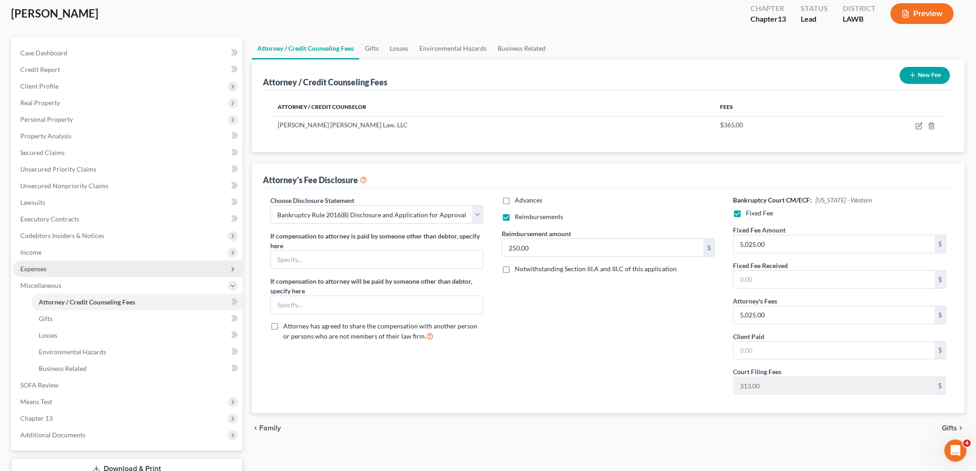
click at [68, 262] on span "Expenses" at bounding box center [128, 269] width 230 height 17
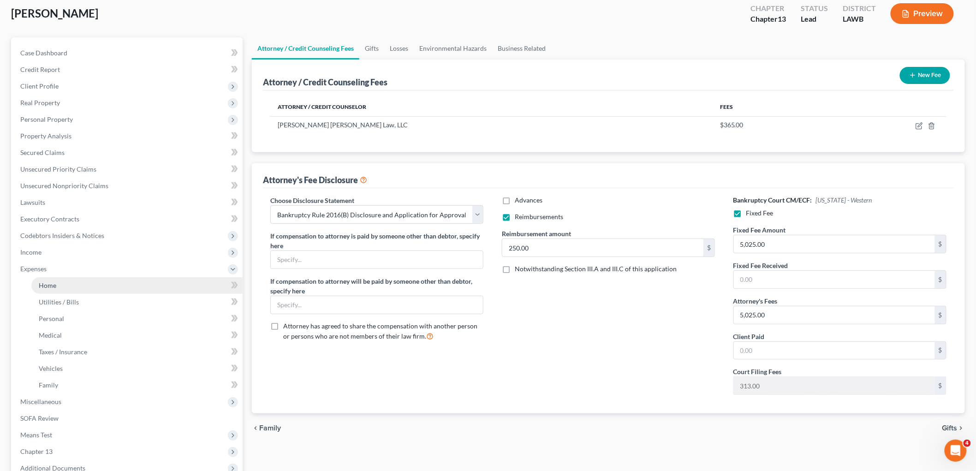
click at [70, 282] on link "Home" at bounding box center [136, 285] width 211 height 17
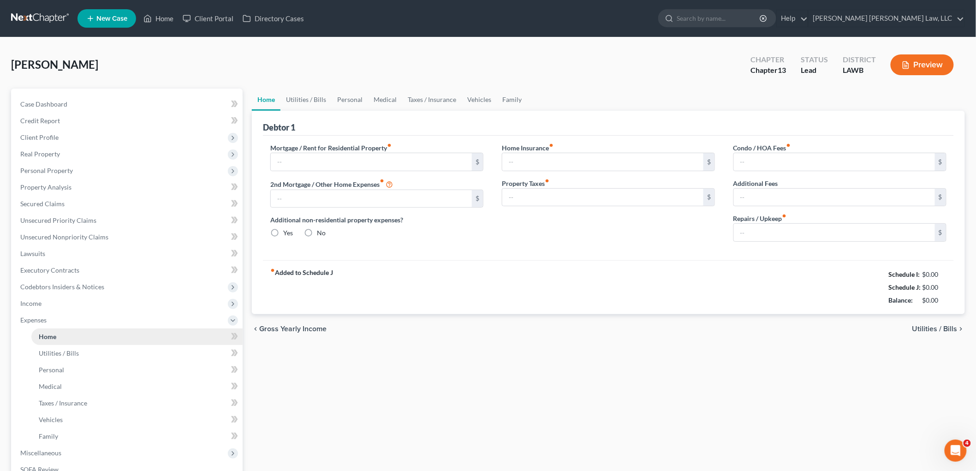
type input "0.00"
radio input "true"
type input "0.00"
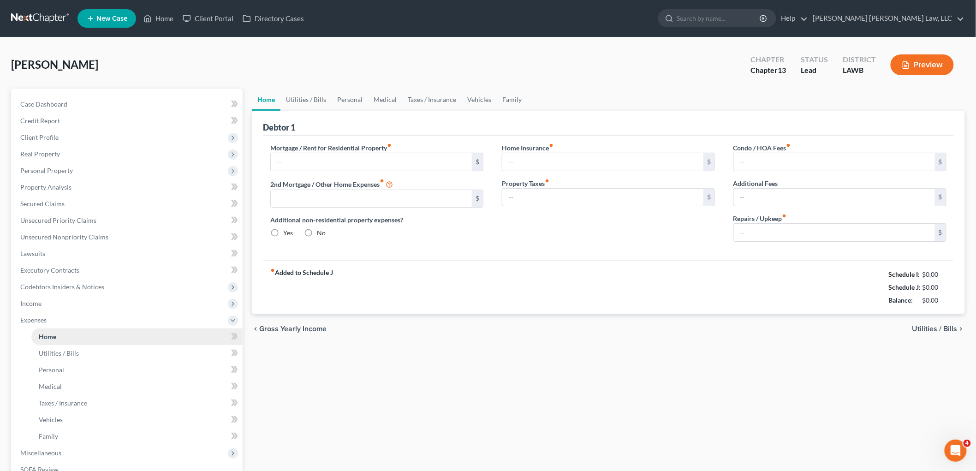
type input "0.00"
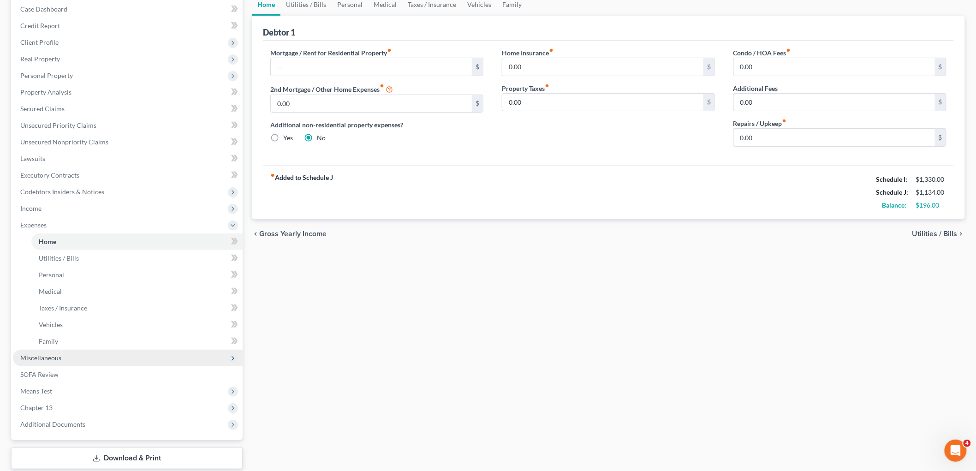
scroll to position [151, 0]
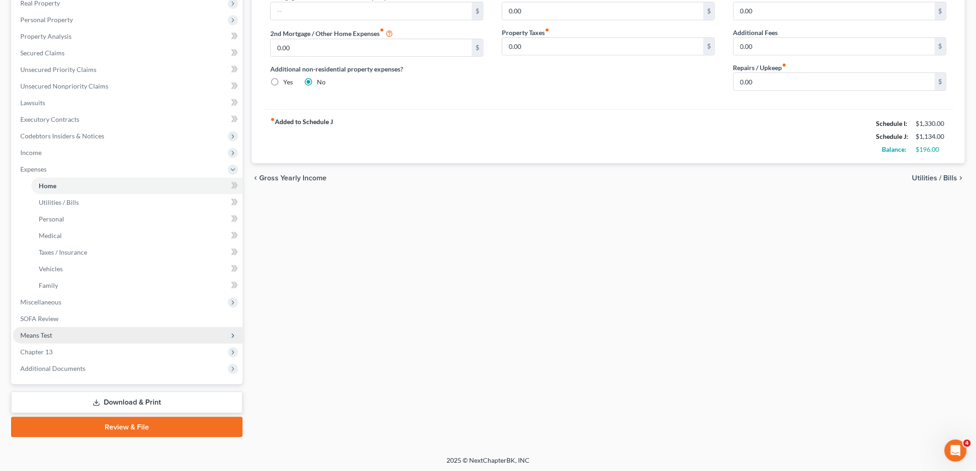
click at [70, 331] on span "Means Test" at bounding box center [128, 335] width 230 height 17
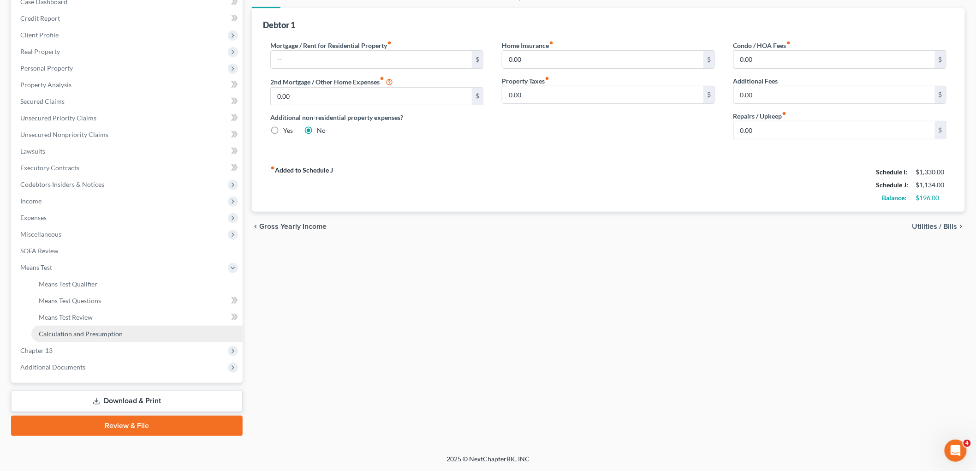
scroll to position [102, 0]
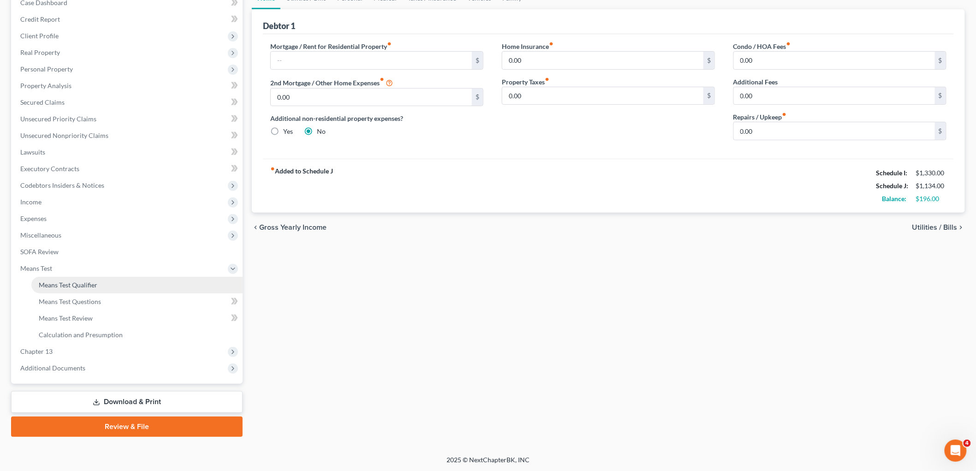
click at [92, 285] on span "Means Test Qualifier" at bounding box center [68, 285] width 59 height 8
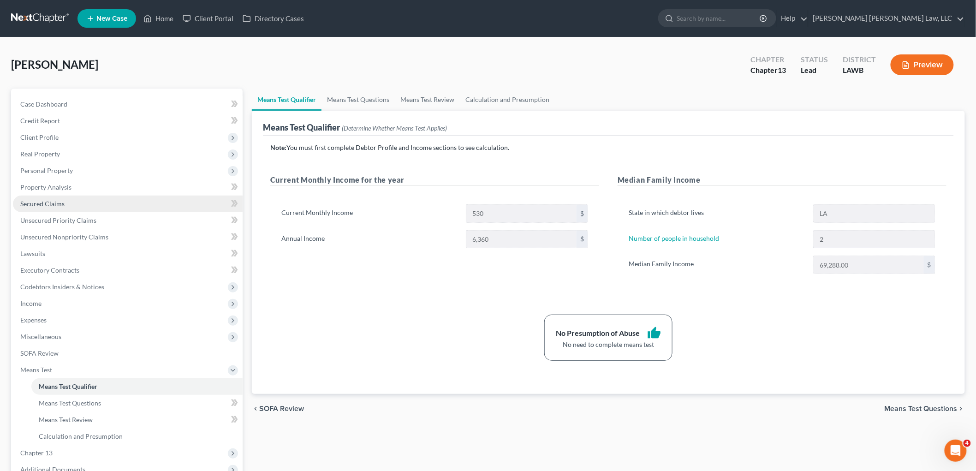
click at [39, 200] on span "Secured Claims" at bounding box center [42, 204] width 44 height 8
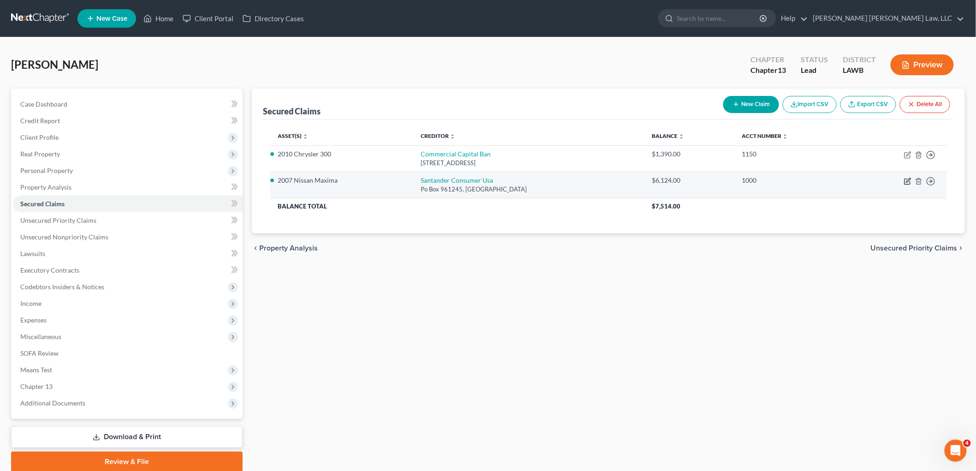
click at [905, 181] on icon "button" at bounding box center [908, 182] width 6 height 6
select select "45"
select select "3"
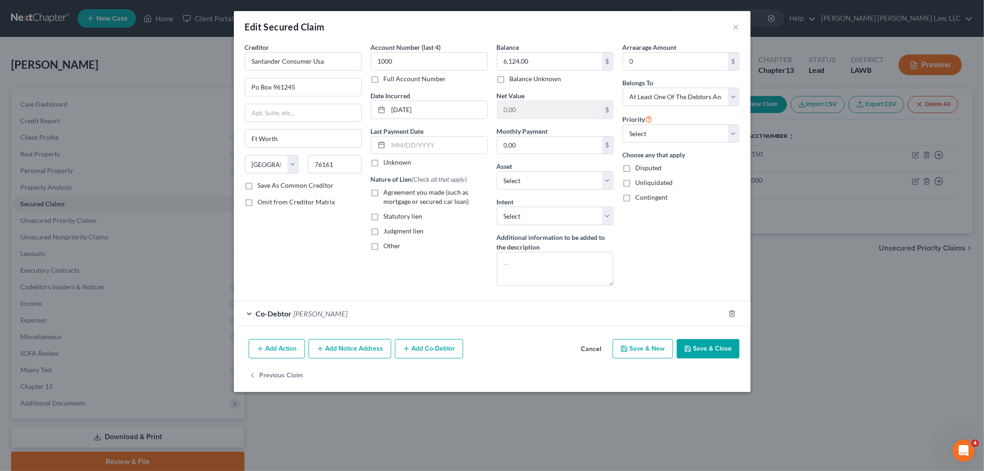
click at [384, 194] on label "Agreement you made (such as mortgage or secured car loan)" at bounding box center [436, 197] width 104 height 18
click at [388, 194] on input "Agreement you made (such as mortgage or secured car loan)" at bounding box center [391, 191] width 6 height 6
checkbox input "true"
click at [567, 277] on textarea at bounding box center [555, 269] width 117 height 34
click at [520, 280] on textarea at bounding box center [555, 269] width 117 height 34
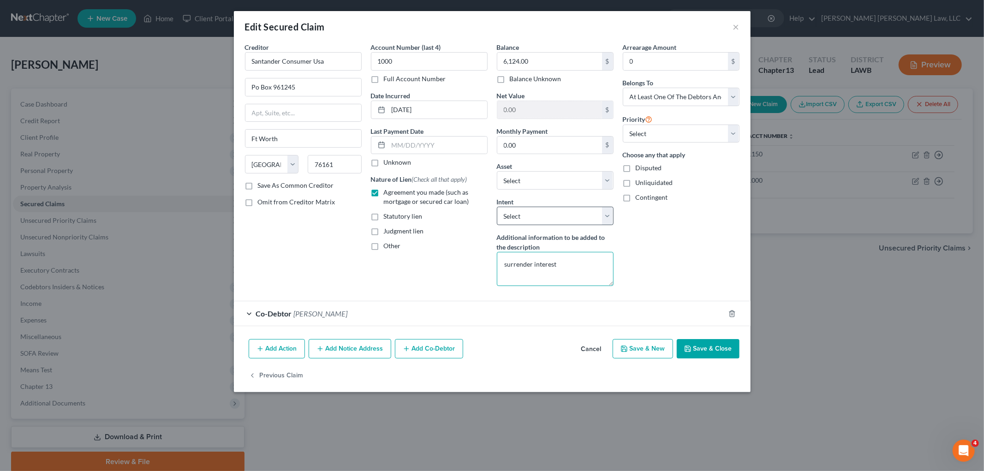
type textarea "surrender interest"
click at [534, 208] on select "Select Surrender Redeem Reaffirm Avoid Other" at bounding box center [555, 216] width 117 height 18
select select "0"
click at [497, 207] on select "Select Surrender Redeem Reaffirm Avoid Other" at bounding box center [555, 216] width 117 height 18
click at [705, 243] on div "Arrearage Amount 0 $ Belongs To * Select Debtor 1 Only Debtor 2 Only Debtor 1 A…" at bounding box center [681, 167] width 126 height 251
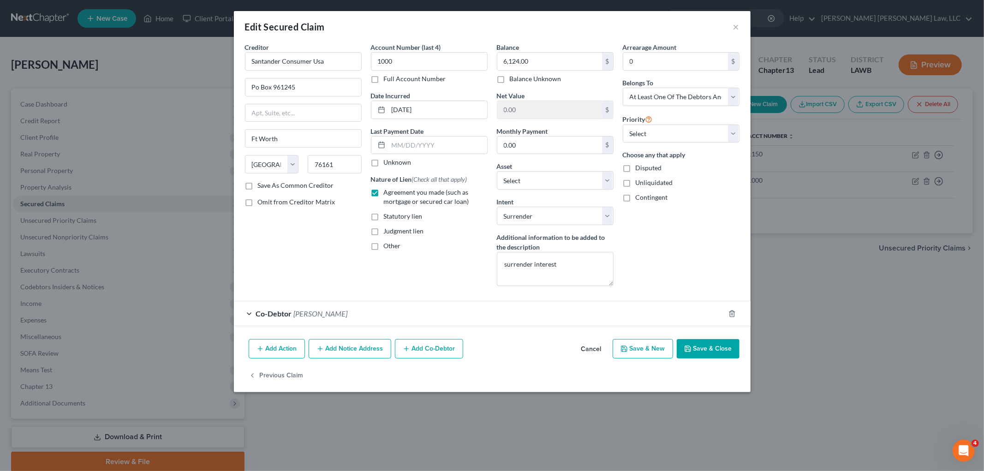
click at [691, 354] on button "Save & Close" at bounding box center [708, 348] width 63 height 19
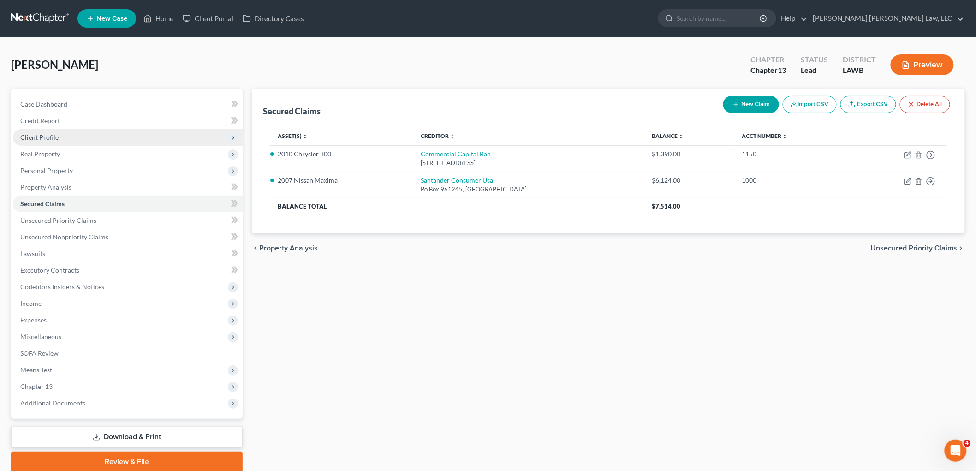
click at [42, 136] on span "Client Profile" at bounding box center [39, 137] width 38 height 8
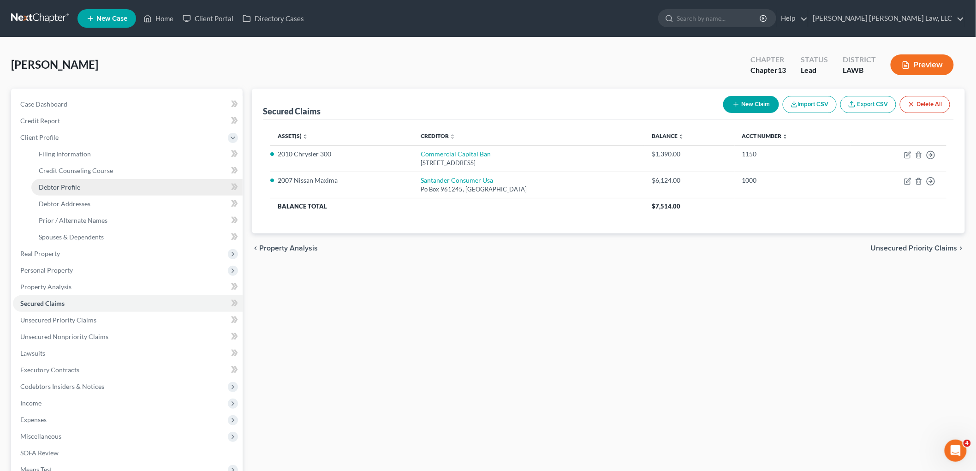
click at [75, 186] on span "Debtor Profile" at bounding box center [60, 187] width 42 height 8
select select "1"
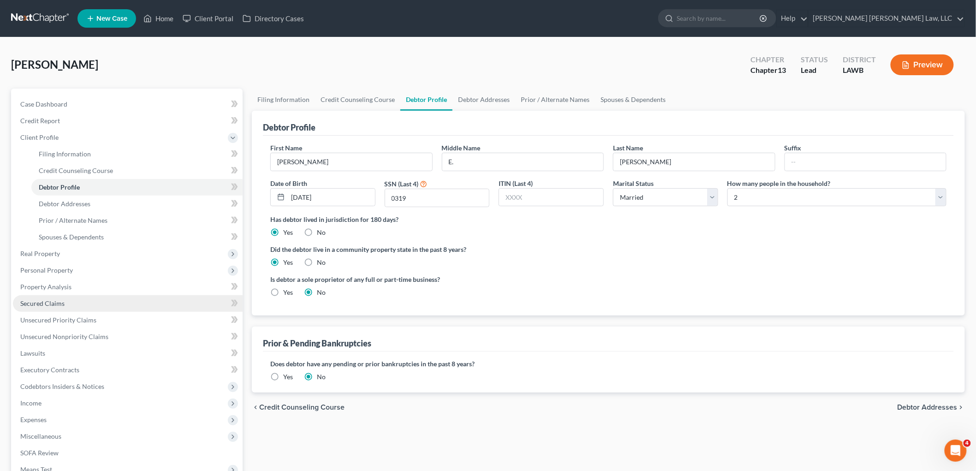
click at [74, 305] on link "Secured Claims" at bounding box center [128, 303] width 230 height 17
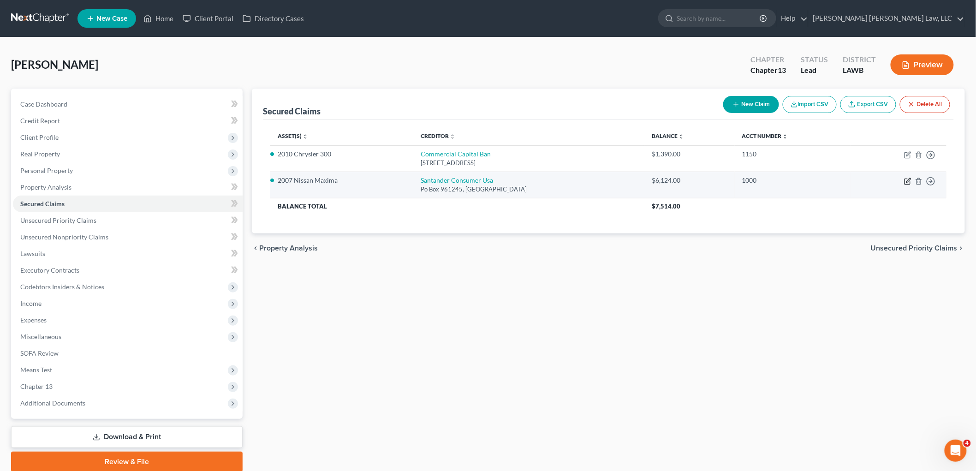
click at [908, 182] on icon "button" at bounding box center [909, 180] width 4 height 4
select select "45"
select select "0"
select select "3"
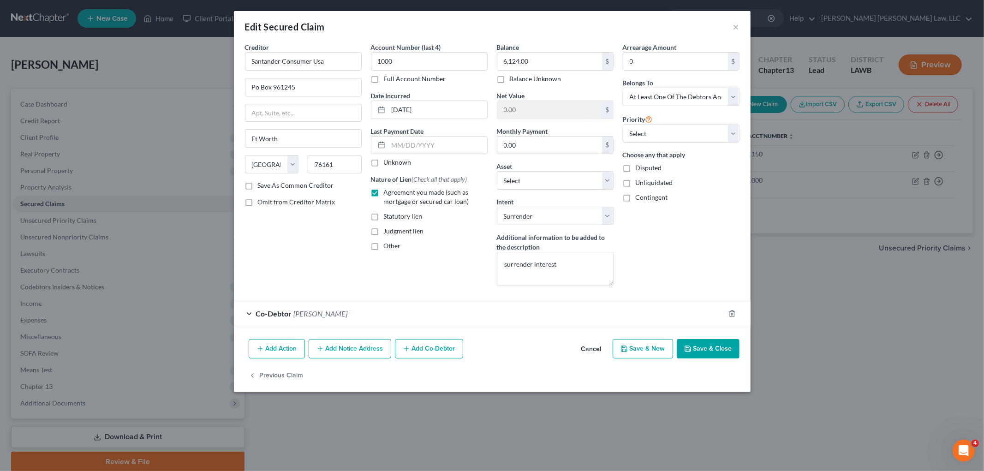
click at [692, 354] on button "Save & Close" at bounding box center [708, 348] width 63 height 19
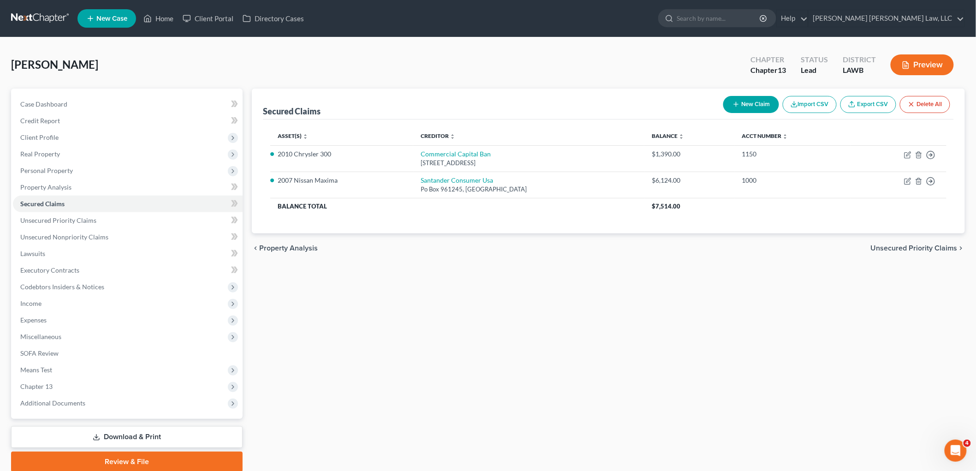
click at [507, 219] on div "Asset(s) expand_more expand_less unfold_more Creditor expand_more expand_less u…" at bounding box center [608, 177] width 691 height 114
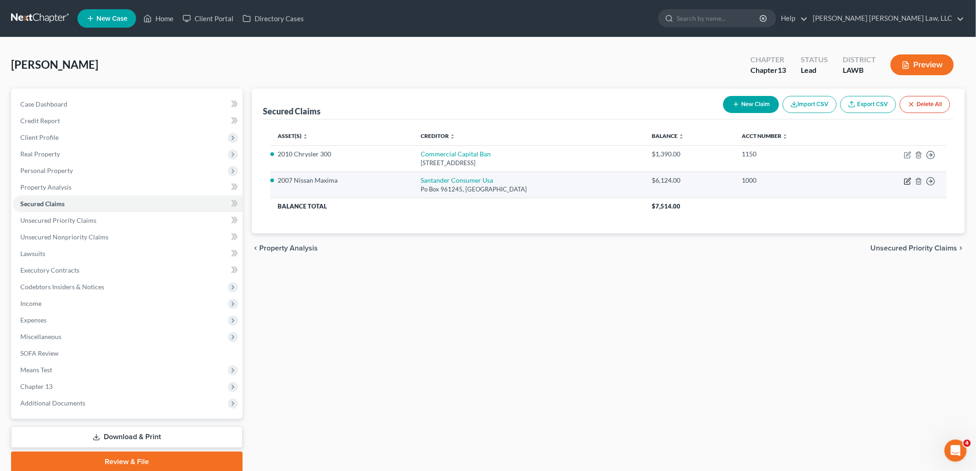
click at [907, 181] on icon "button" at bounding box center [907, 181] width 7 height 7
select select "45"
select select "2"
select select "0"
select select "3"
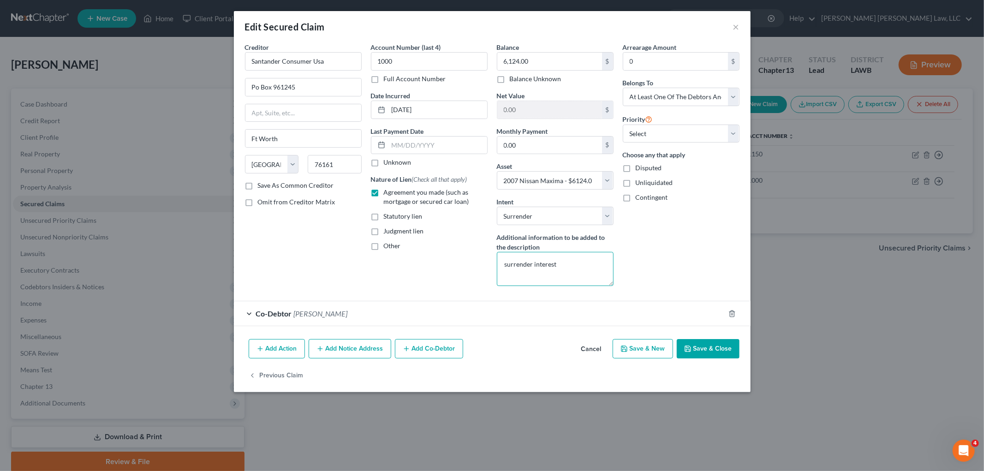
click at [569, 262] on textarea "surrender interest" at bounding box center [555, 269] width 117 height 34
click at [694, 347] on button "Save & Close" at bounding box center [708, 348] width 63 height 19
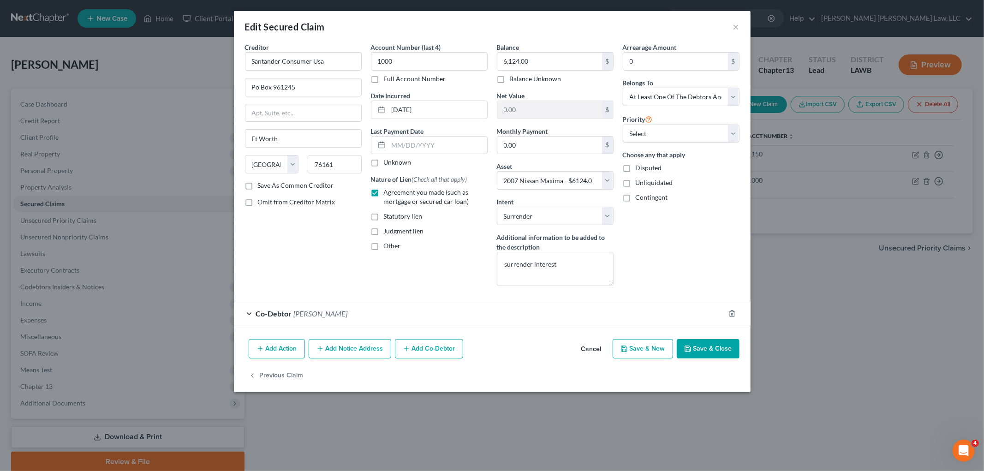
select select
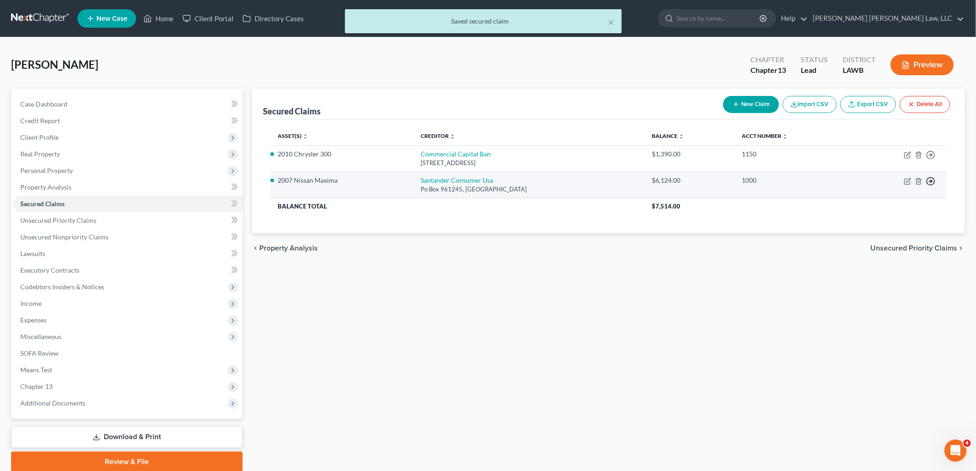
click at [932, 182] on polyline "button" at bounding box center [931, 181] width 1 height 3
click at [877, 204] on link "Move to F" at bounding box center [888, 204] width 77 height 16
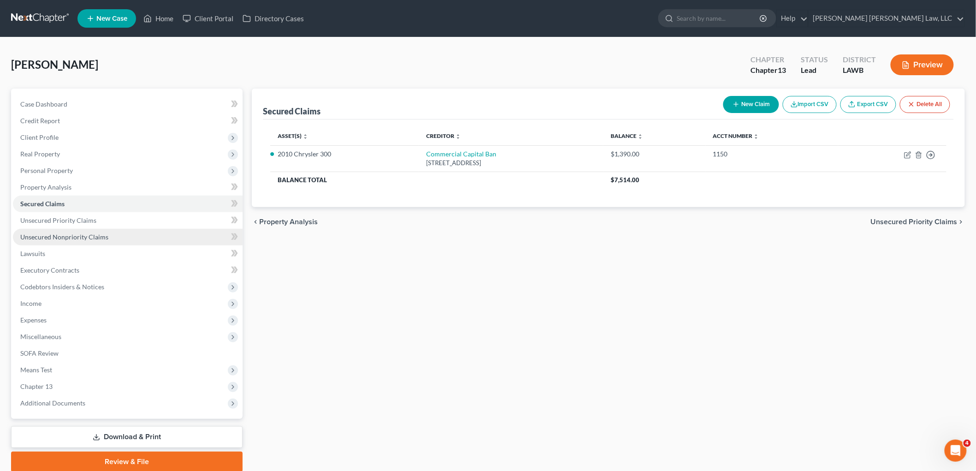
click at [86, 238] on span "Unsecured Nonpriority Claims" at bounding box center [64, 237] width 88 height 8
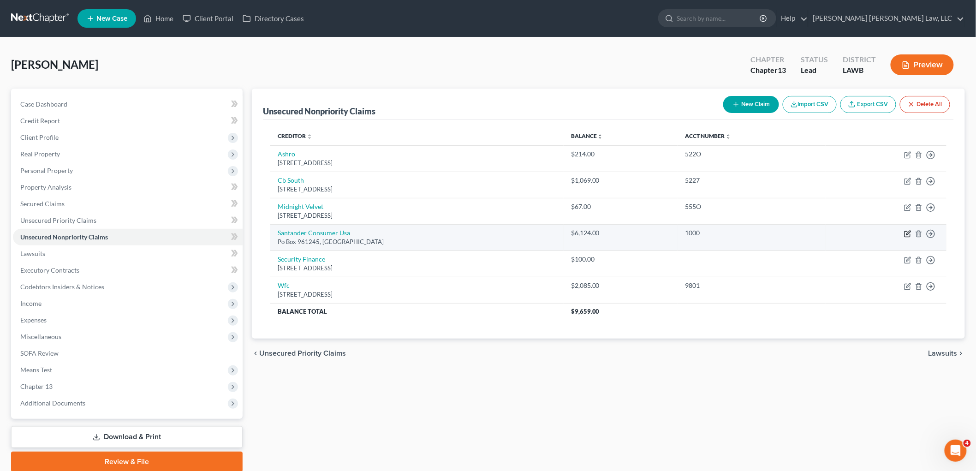
click at [909, 233] on icon "button" at bounding box center [907, 233] width 7 height 7
select select "45"
select select "3"
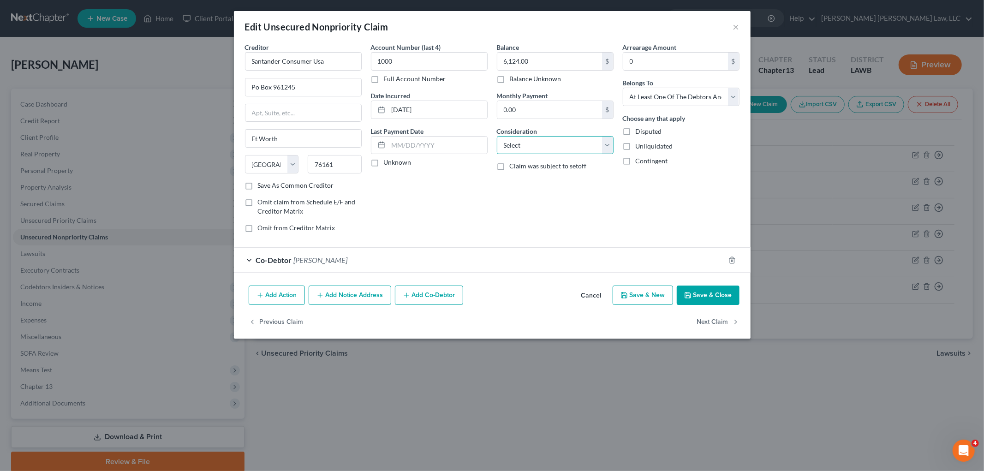
click at [552, 144] on select "Select Cable / Satellite Services Collection Agency Credit Card Debt Debt Couns…" at bounding box center [555, 145] width 117 height 18
select select "4"
click at [497, 136] on select "Select Cable / Satellite Services Collection Agency Credit Card Debt Debt Couns…" at bounding box center [555, 145] width 117 height 18
click at [536, 214] on div "Balance 6,124.00 $ Balance Unknown Balance Undetermined 6,124.00 $ Balance Unkn…" at bounding box center [555, 141] width 126 height 198
click at [694, 294] on button "Save & Close" at bounding box center [708, 295] width 63 height 19
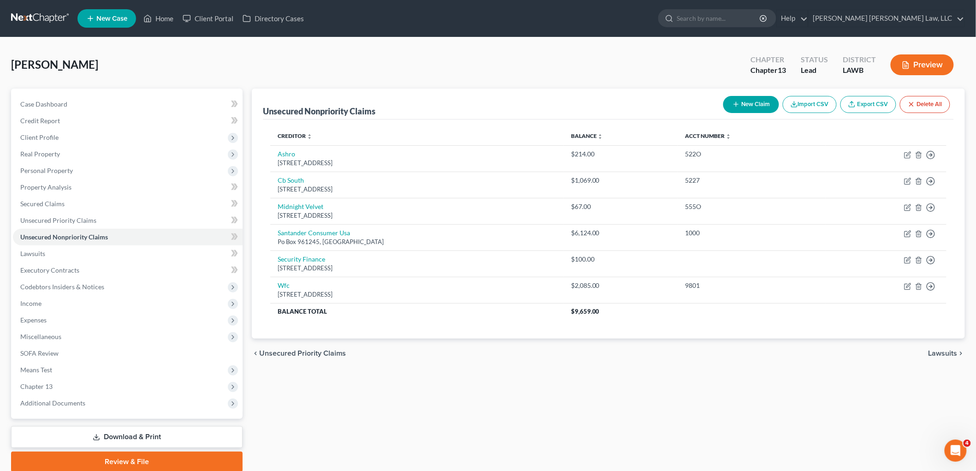
click at [98, 439] on icon at bounding box center [97, 439] width 6 height 2
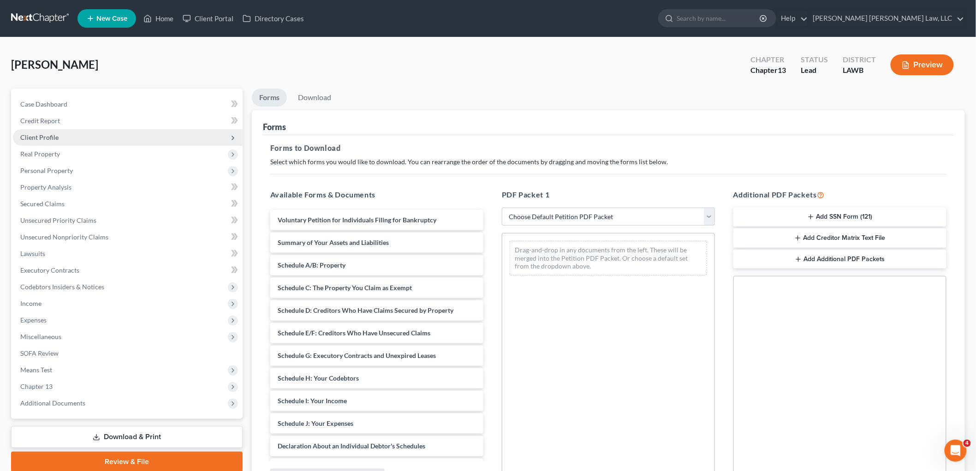
click at [42, 138] on span "Client Profile" at bounding box center [39, 137] width 38 height 8
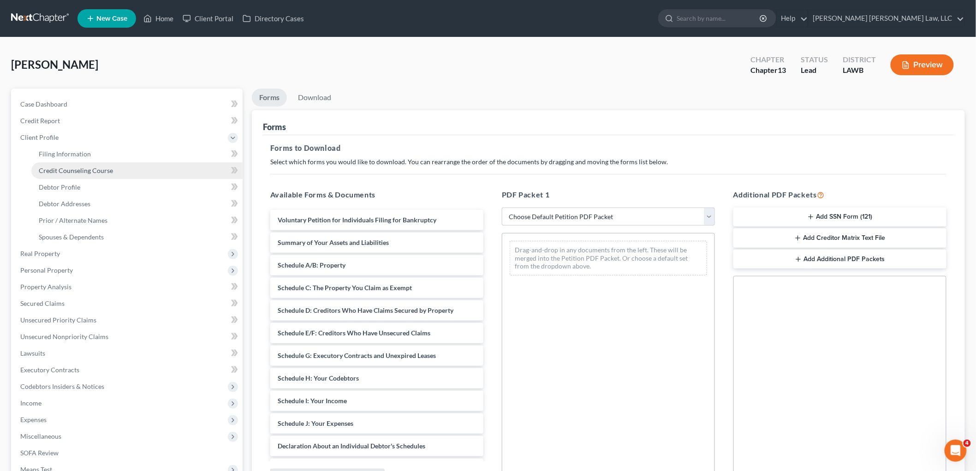
click at [60, 170] on span "Credit Counseling Course" at bounding box center [76, 171] width 74 height 8
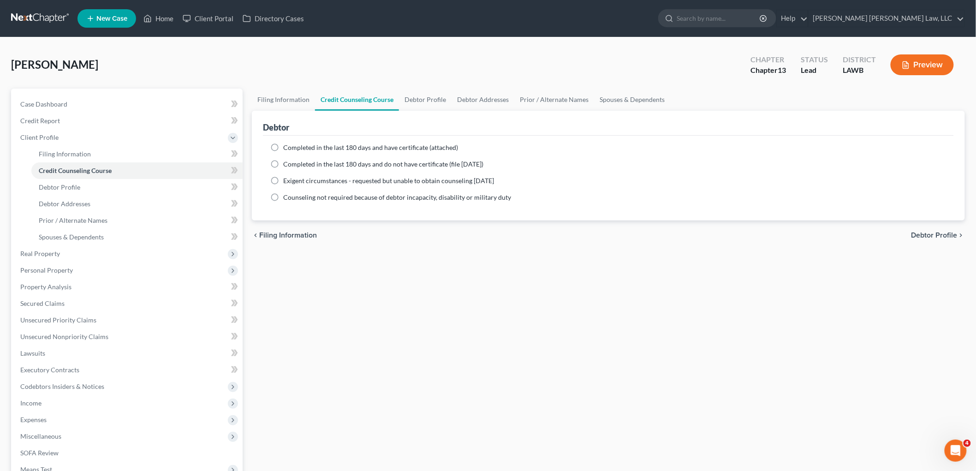
click at [283, 163] on label "Completed in the last 180 days and do not have certificate (file within 14 days)" at bounding box center [383, 164] width 200 height 9
click at [287, 163] on input "Completed in the last 180 days and do not have certificate (file within 14 days)" at bounding box center [290, 163] width 6 height 6
radio input "true"
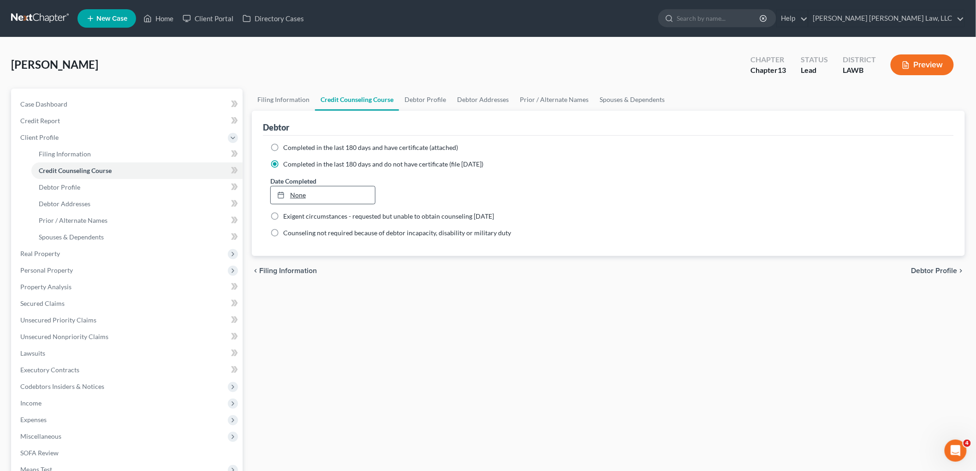
click at [298, 191] on link "None" at bounding box center [323, 195] width 104 height 18
type input "9/12/2025"
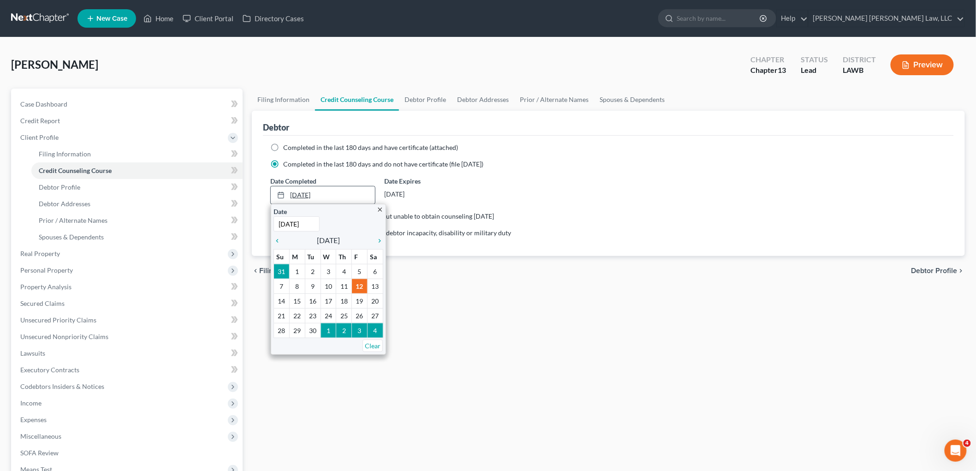
click at [312, 195] on link "9/12/2025" at bounding box center [323, 195] width 104 height 18
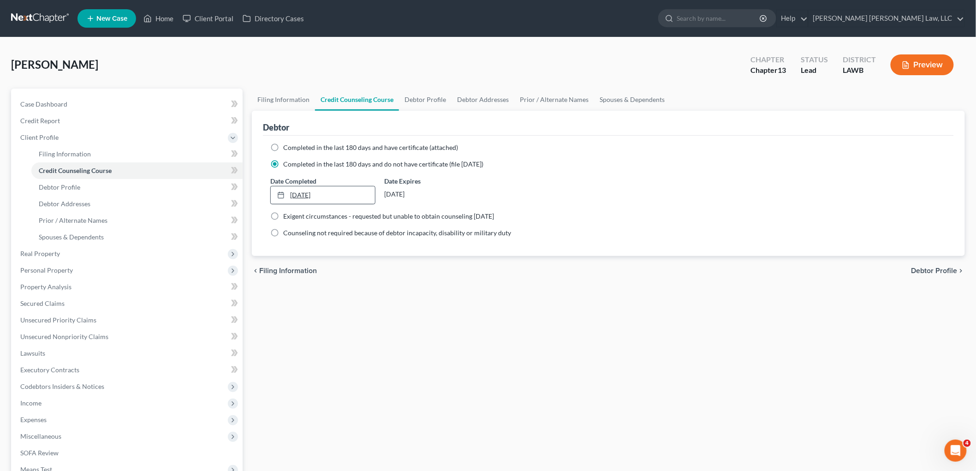
click at [310, 192] on link "9/12/2025" at bounding box center [323, 195] width 104 height 18
click at [361, 307] on div "Filing Information Credit Counseling Course Debtor Profile Debtor Addresses Pri…" at bounding box center [608, 330] width 723 height 483
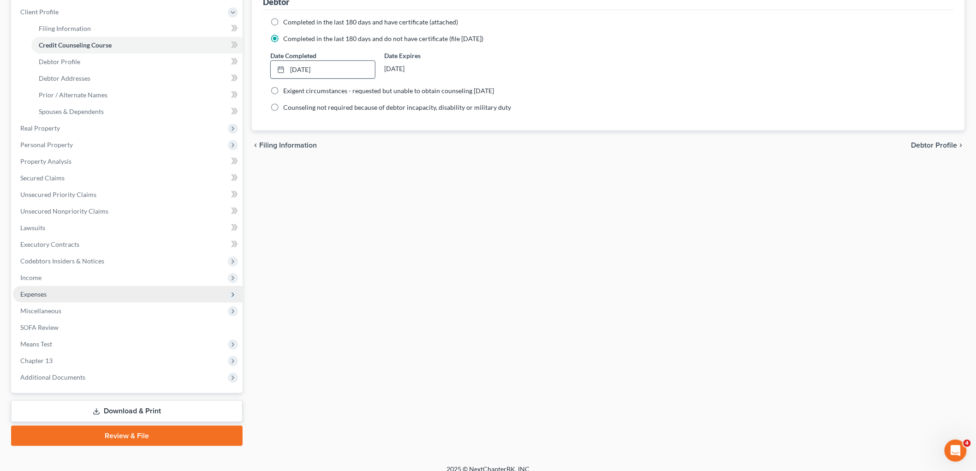
scroll to position [135, 0]
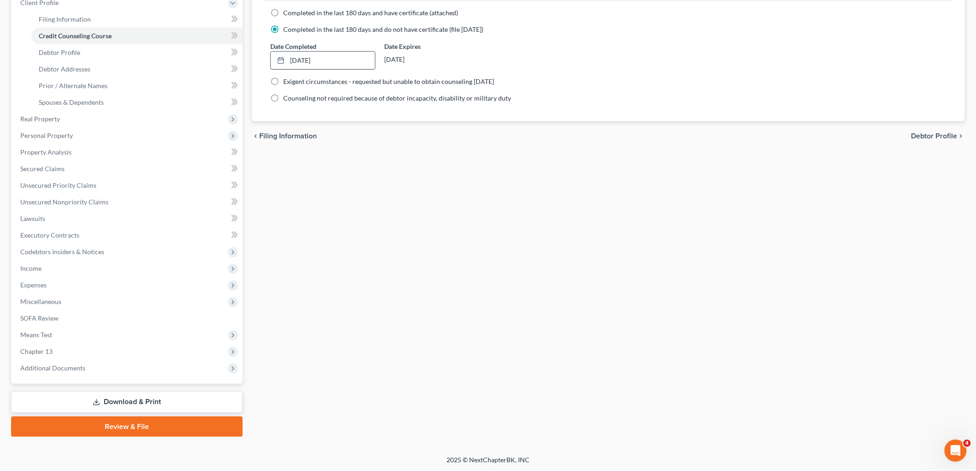
click at [174, 397] on link "Download & Print" at bounding box center [127, 402] width 232 height 22
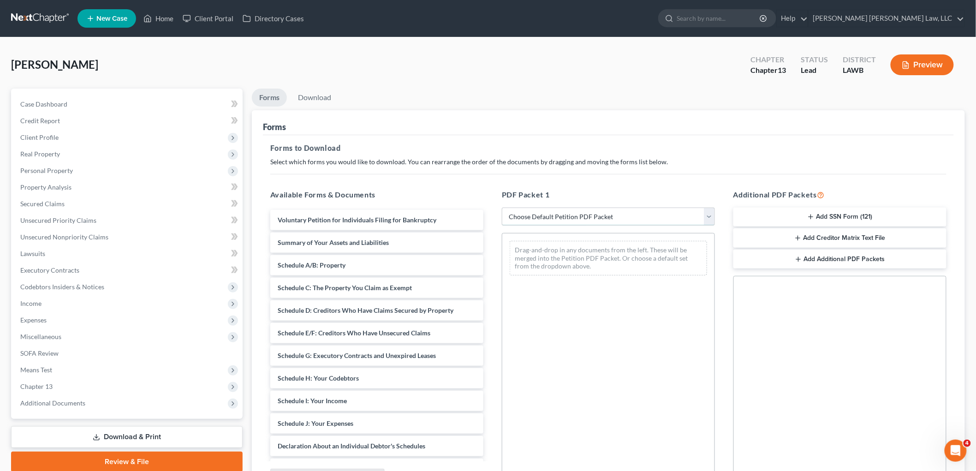
click at [555, 216] on select "Choose Default Petition PDF Packet Complete Bankruptcy Petition (all forms and …" at bounding box center [608, 217] width 213 height 18
select select "0"
click at [502, 208] on select "Choose Default Petition PDF Packet Complete Bankruptcy Petition (all forms and …" at bounding box center [608, 217] width 213 height 18
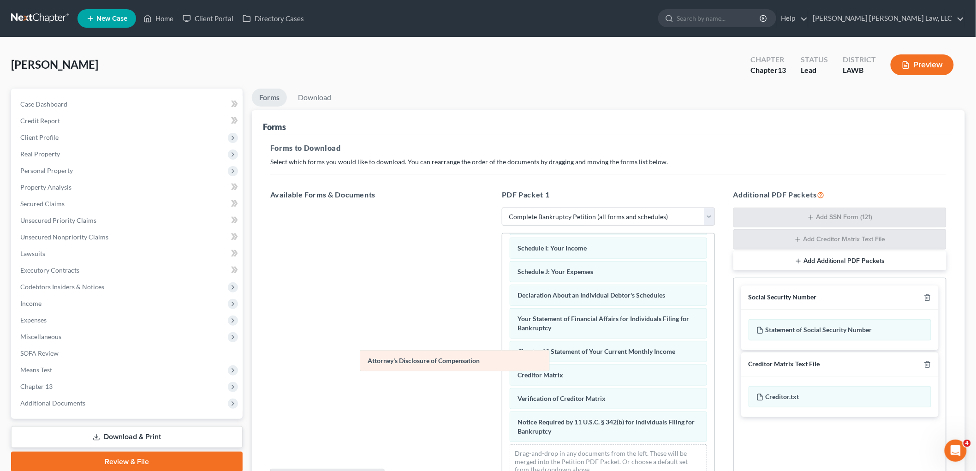
scroll to position [202, 0]
drag, startPoint x: 555, startPoint y: 433, endPoint x: 356, endPoint y: 325, distance: 226.1
click at [503, 337] on div "Attorney's Disclosure of Compensation Voluntary Petition for Individuals Filing…" at bounding box center [609, 264] width 212 height 444
click at [930, 298] on icon "button" at bounding box center [927, 297] width 7 height 7
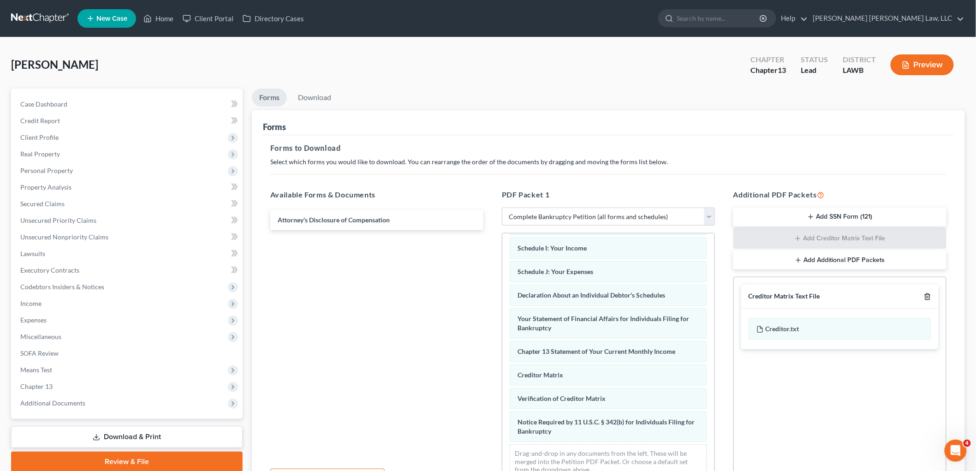
click at [930, 298] on icon "button" at bounding box center [927, 296] width 7 height 7
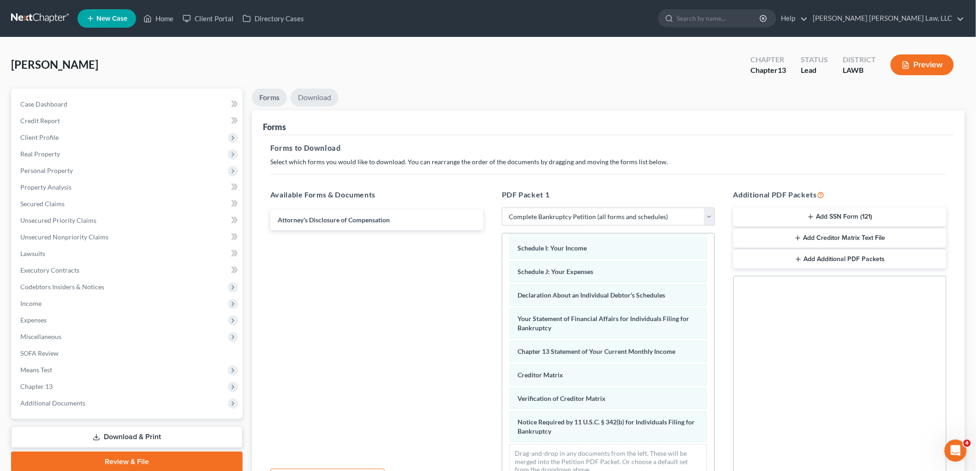
click at [317, 94] on link "Download" at bounding box center [315, 98] width 48 height 18
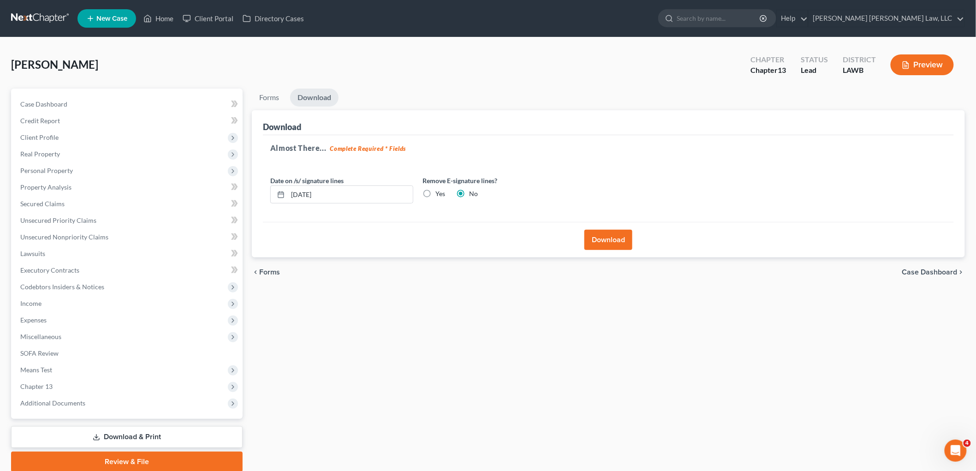
click at [603, 240] on button "Download" at bounding box center [609, 240] width 48 height 20
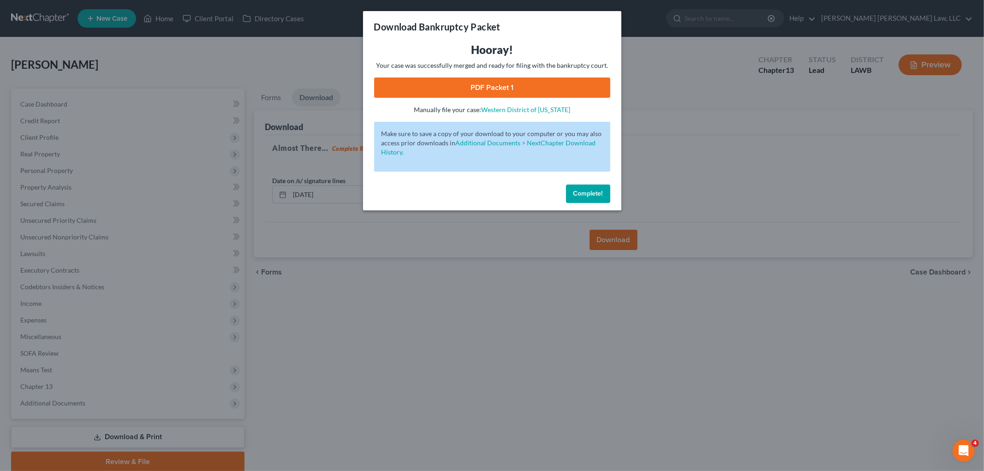
click at [539, 91] on link "PDF Packet 1" at bounding box center [492, 88] width 236 height 20
click at [580, 194] on span "Complete!" at bounding box center [589, 194] width 30 height 8
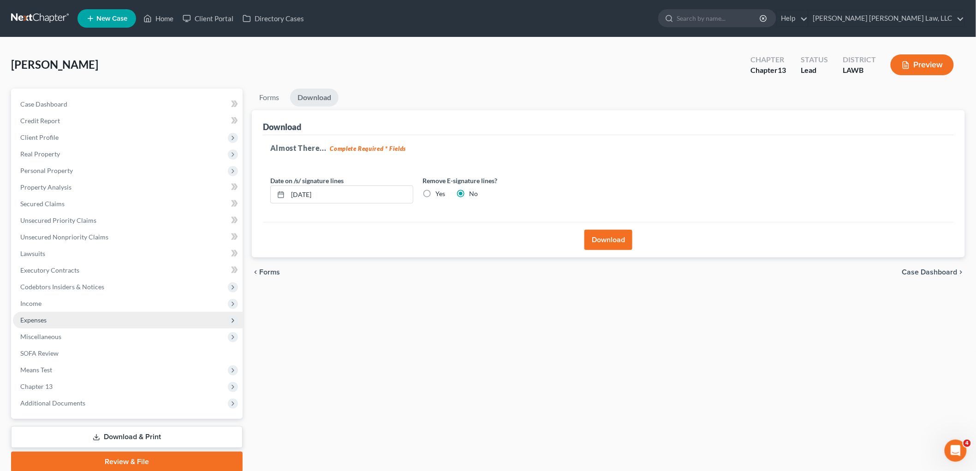
click at [50, 320] on span "Expenses" at bounding box center [128, 320] width 230 height 17
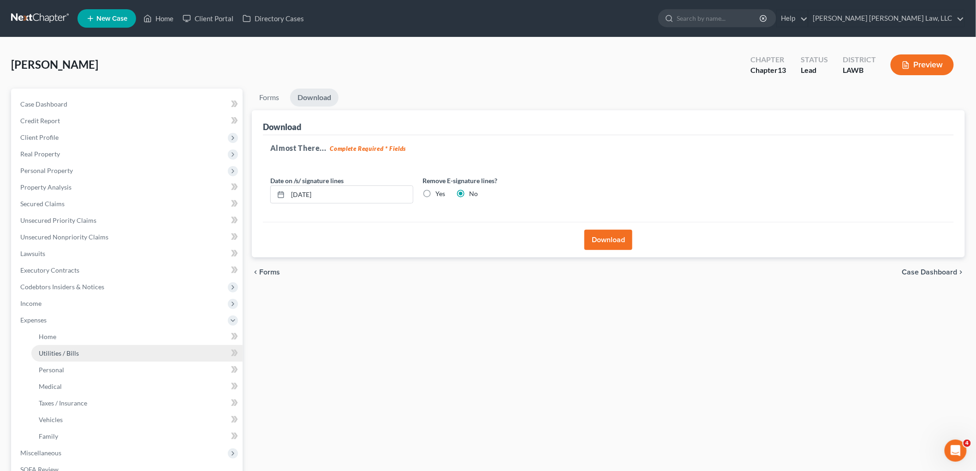
click at [56, 351] on span "Utilities / Bills" at bounding box center [59, 353] width 40 height 8
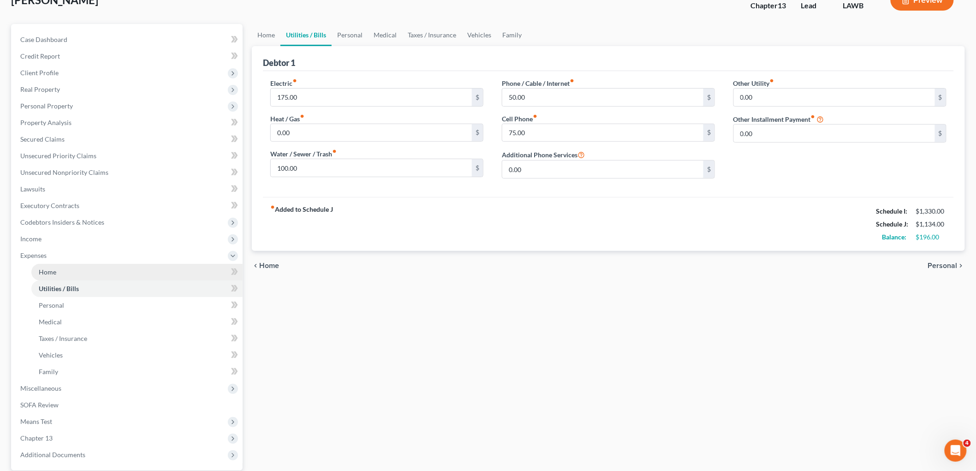
scroll to position [151, 0]
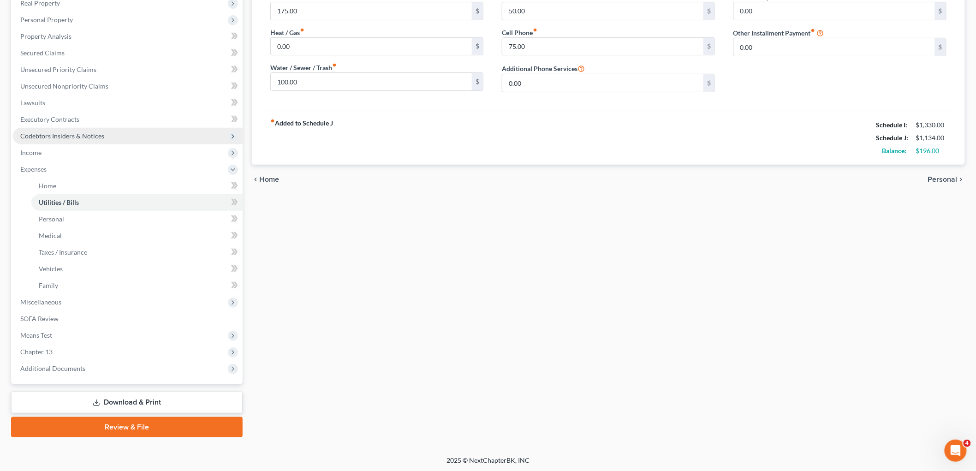
click at [80, 136] on span "Codebtors Insiders & Notices" at bounding box center [62, 136] width 84 height 8
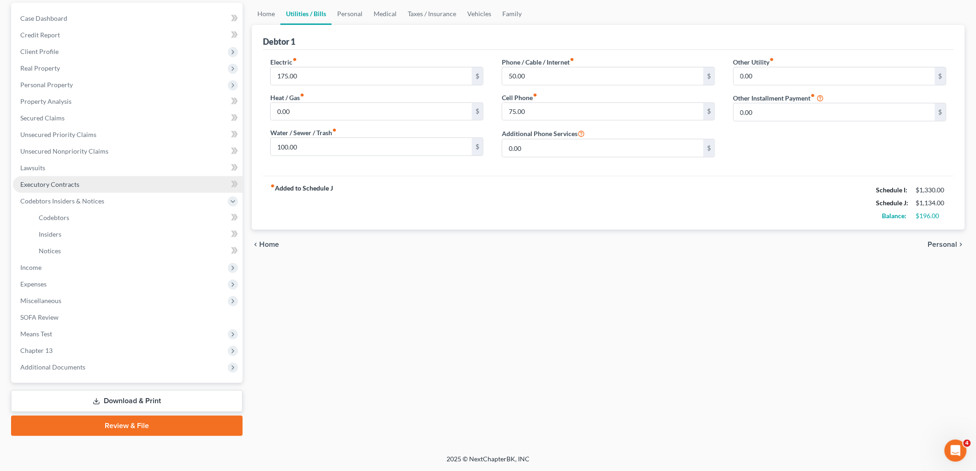
scroll to position [84, 0]
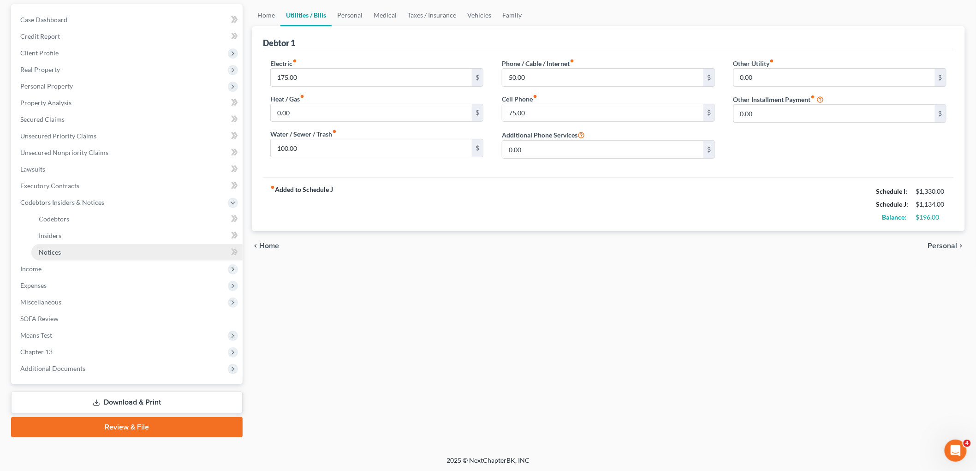
click at [71, 252] on link "Notices" at bounding box center [136, 252] width 211 height 17
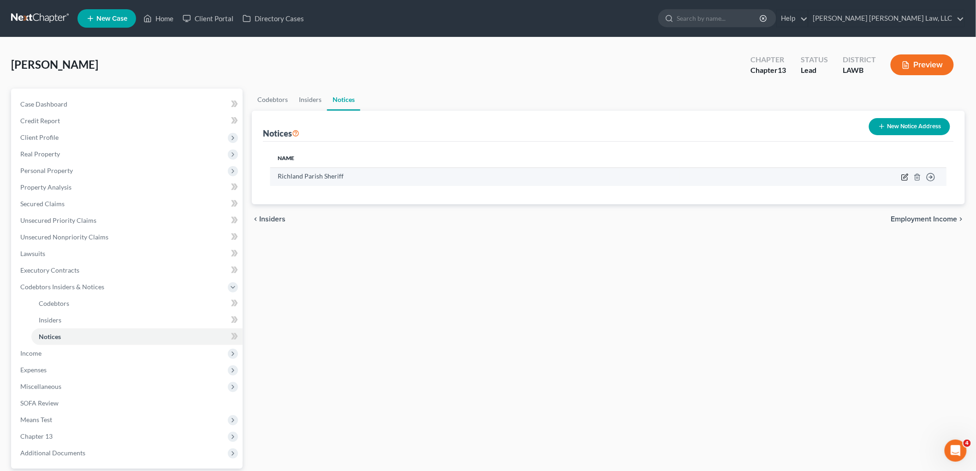
click at [907, 178] on icon "button" at bounding box center [905, 177] width 7 height 7
select select "19"
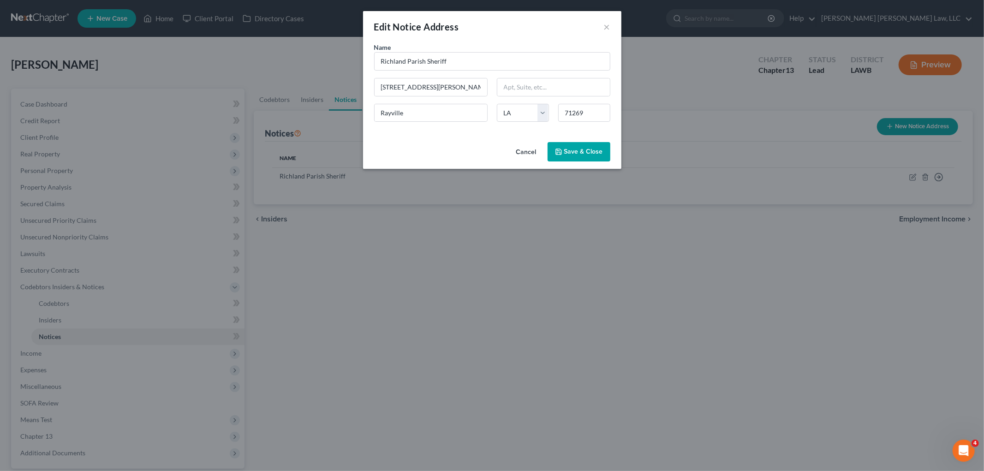
click at [578, 154] on span "Save & Close" at bounding box center [583, 152] width 39 height 8
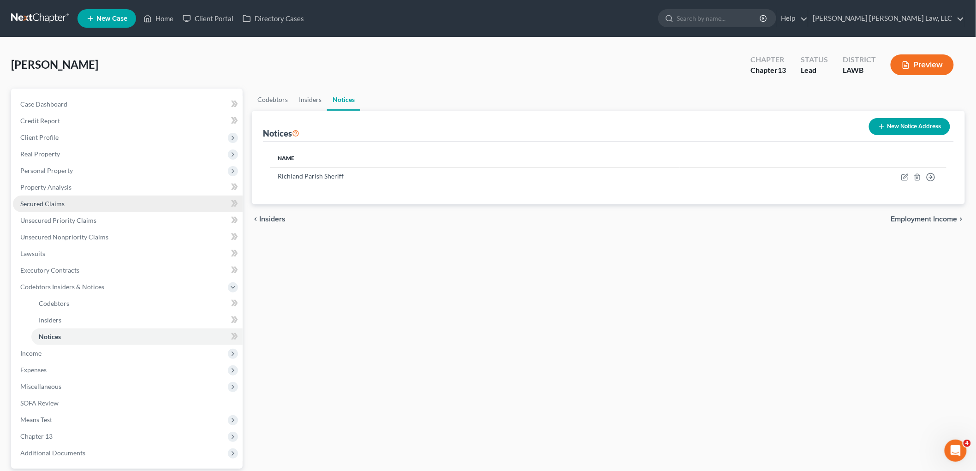
click at [46, 206] on span "Secured Claims" at bounding box center [42, 204] width 44 height 8
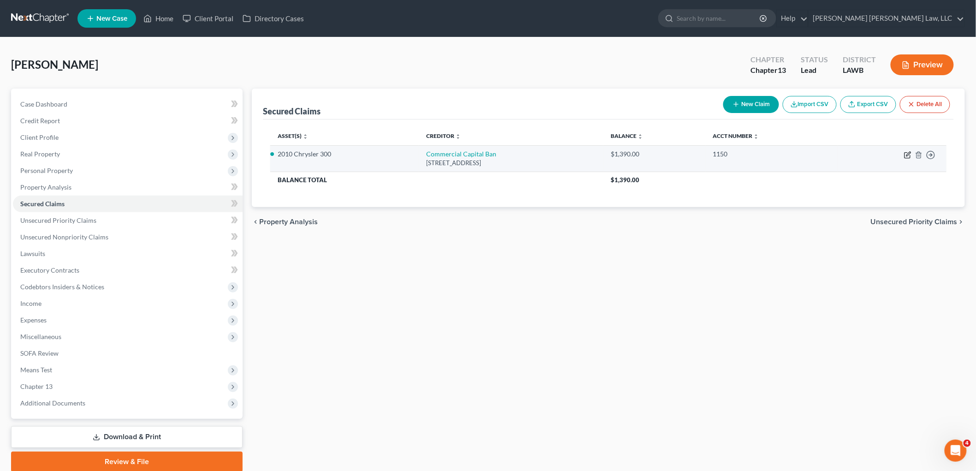
click at [908, 155] on icon "button" at bounding box center [907, 154] width 7 height 7
select select "19"
select select "5"
select select "0"
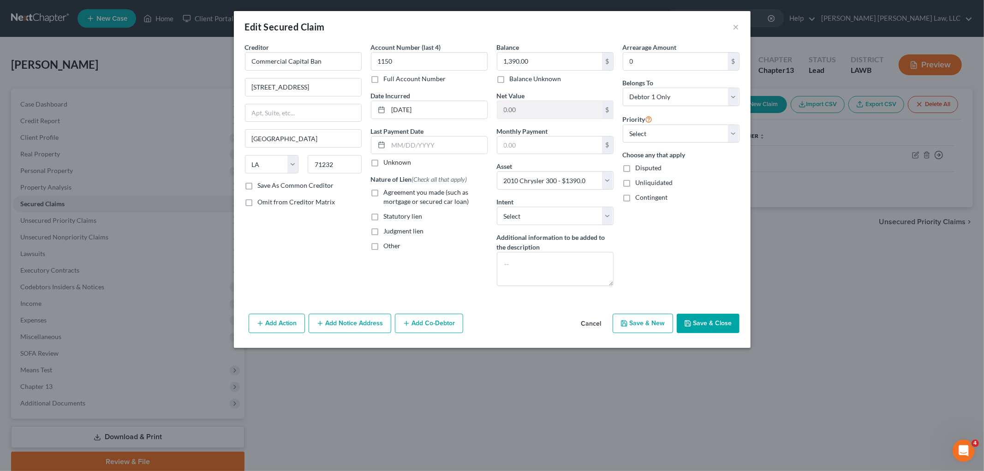
click at [384, 192] on label "Agreement you made (such as mortgage or secured car loan)" at bounding box center [436, 197] width 104 height 18
click at [388, 192] on input "Agreement you made (such as mortgage or secured car loan)" at bounding box center [391, 191] width 6 height 6
checkbox input "true"
click at [709, 322] on button "Save & Close" at bounding box center [708, 323] width 63 height 19
select select
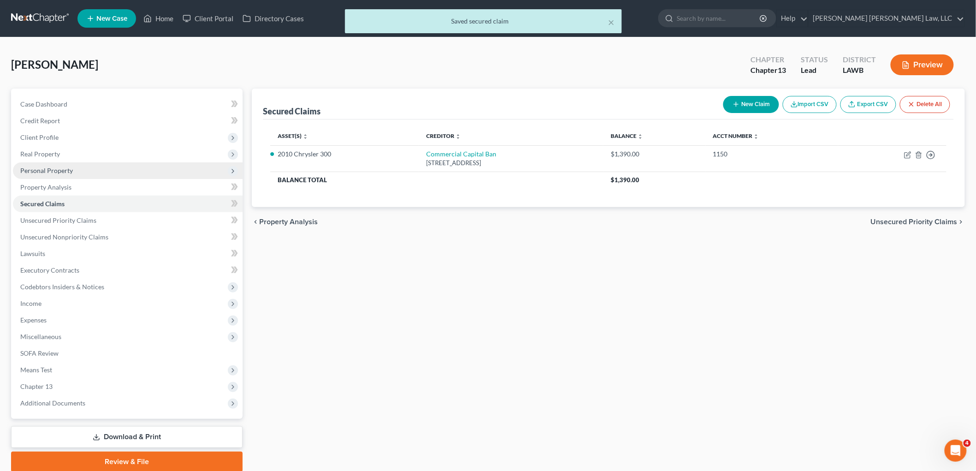
click at [67, 167] on span "Personal Property" at bounding box center [46, 171] width 53 height 8
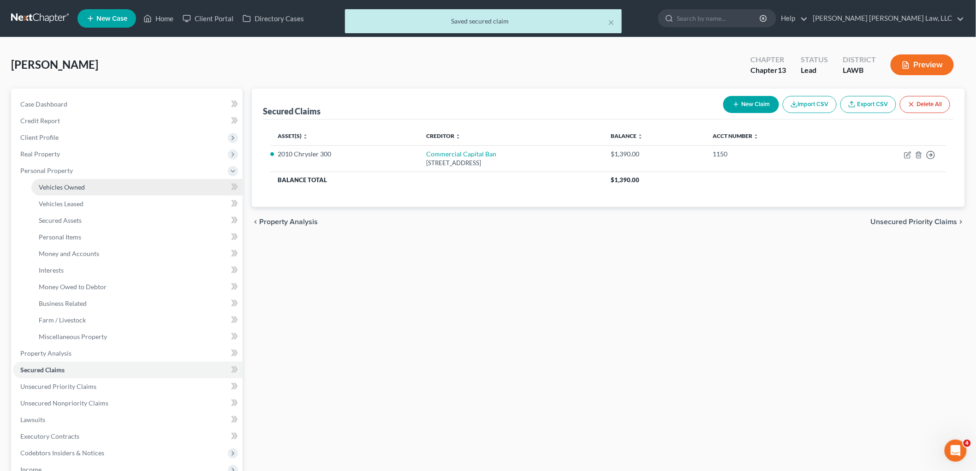
click at [76, 187] on span "Vehicles Owned" at bounding box center [62, 187] width 46 height 8
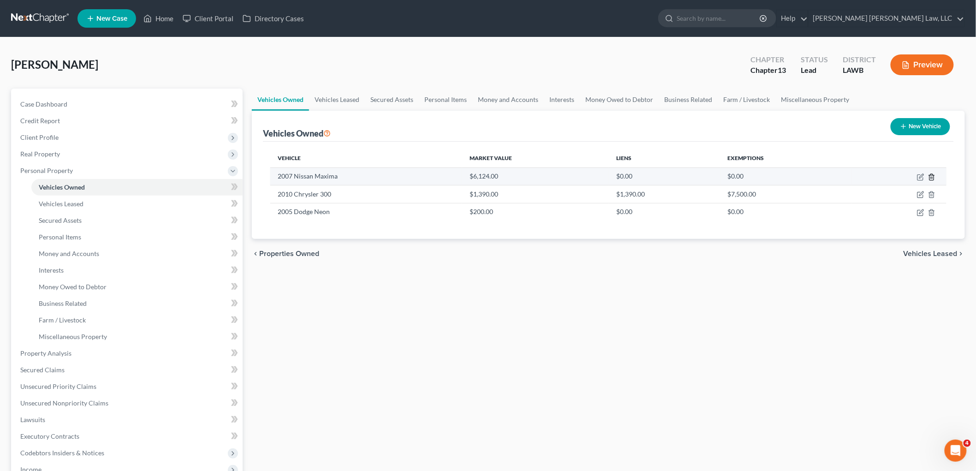
click at [933, 177] on icon "button" at bounding box center [931, 177] width 7 height 7
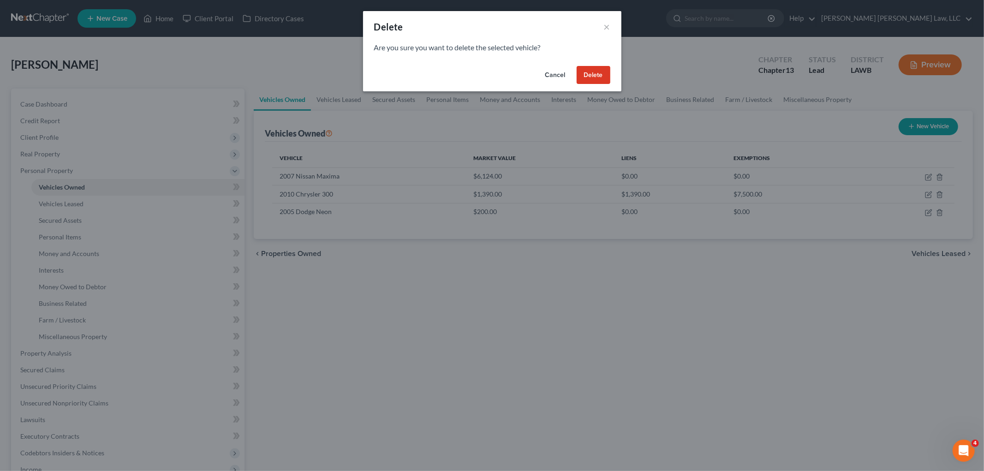
click at [585, 79] on button "Delete" at bounding box center [594, 75] width 34 height 18
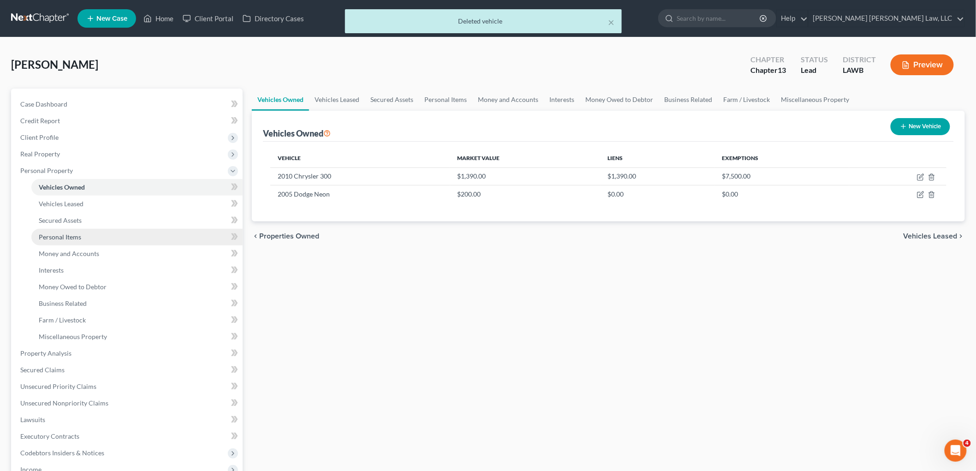
click at [91, 235] on link "Personal Items" at bounding box center [136, 237] width 211 height 17
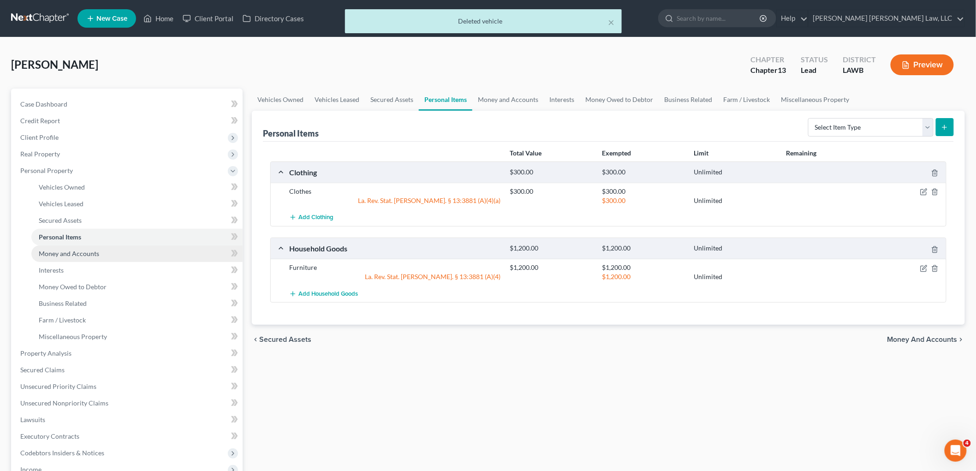
click at [126, 250] on link "Money and Accounts" at bounding box center [136, 253] width 211 height 17
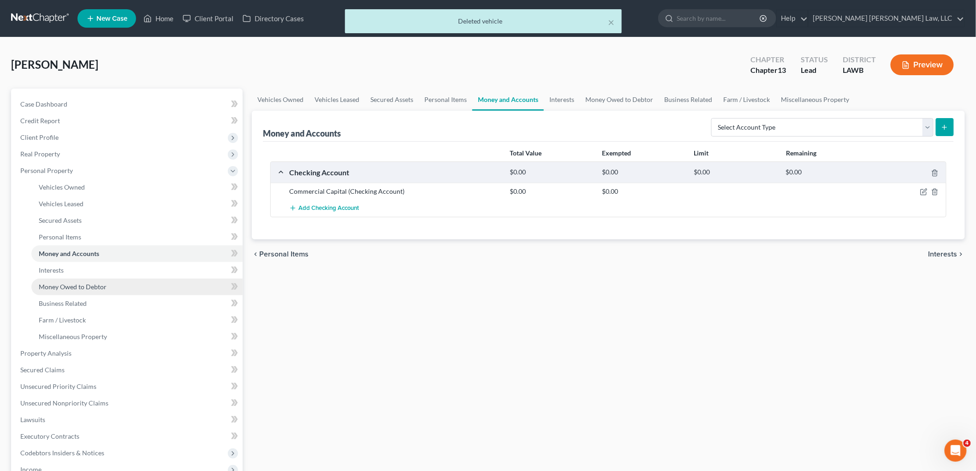
click at [116, 285] on link "Money Owed to Debtor" at bounding box center [136, 287] width 211 height 17
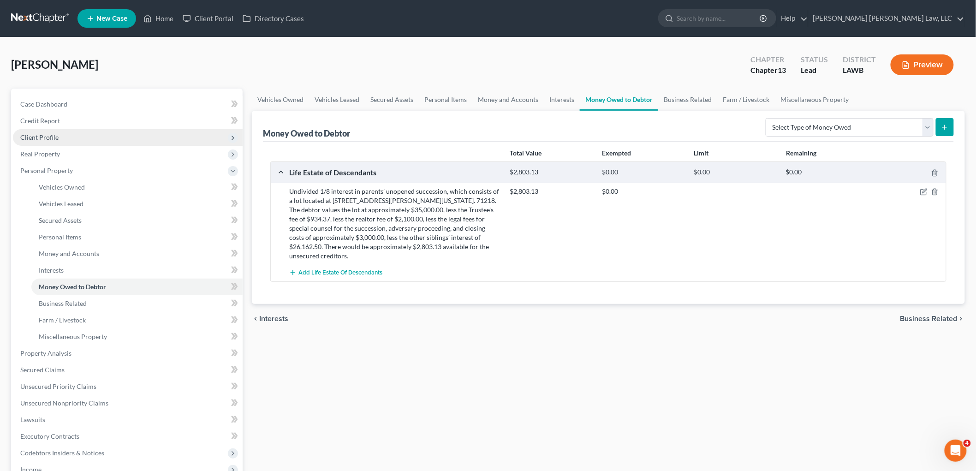
click at [65, 137] on span "Client Profile" at bounding box center [128, 137] width 230 height 17
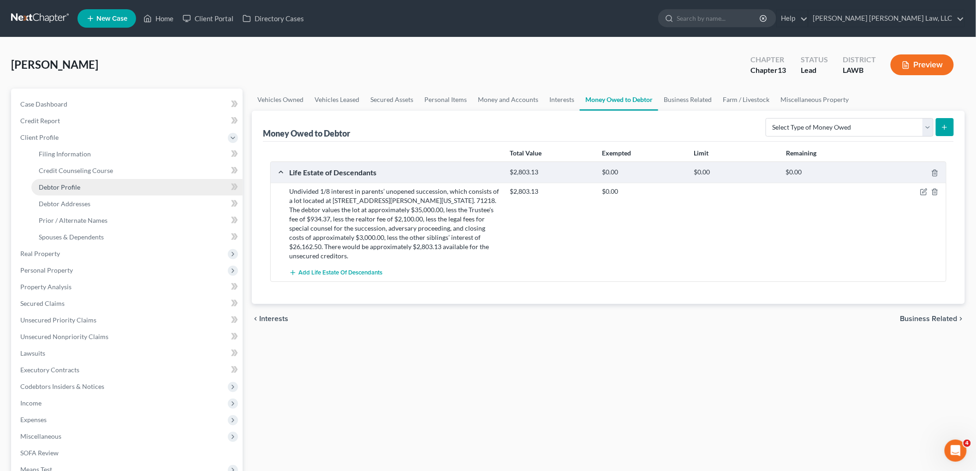
click at [68, 189] on span "Debtor Profile" at bounding box center [60, 187] width 42 height 8
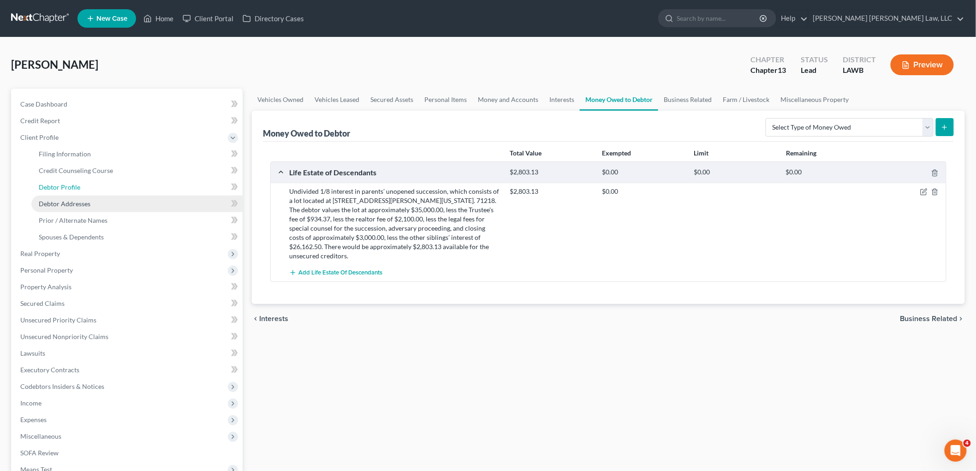
select select "1"
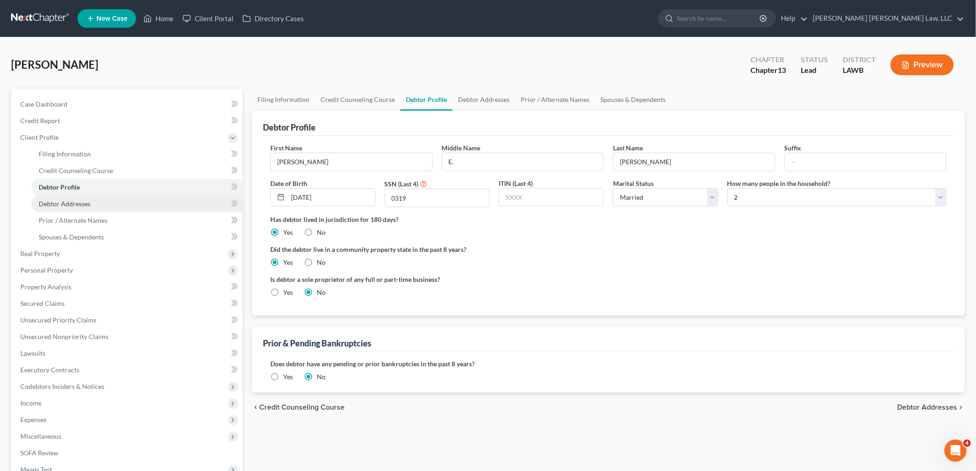
click at [90, 206] on link "Debtor Addresses" at bounding box center [136, 204] width 211 height 17
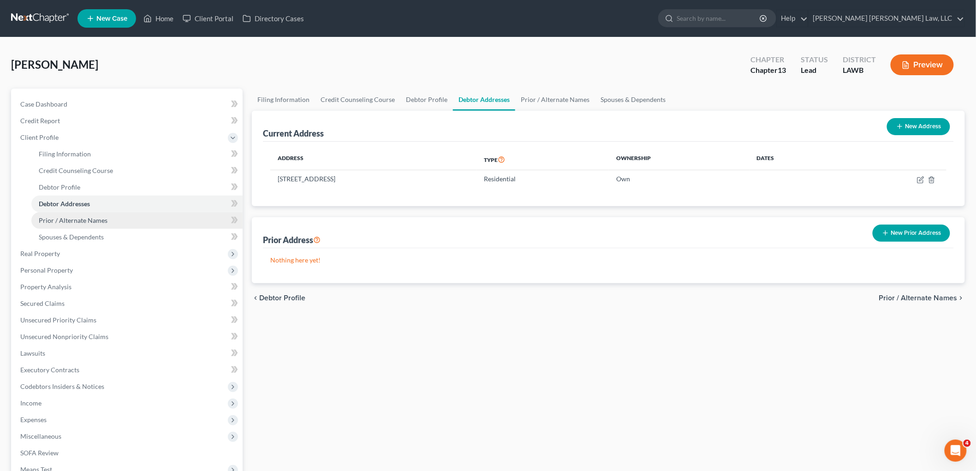
click at [100, 216] on span "Prior / Alternate Names" at bounding box center [73, 220] width 69 height 8
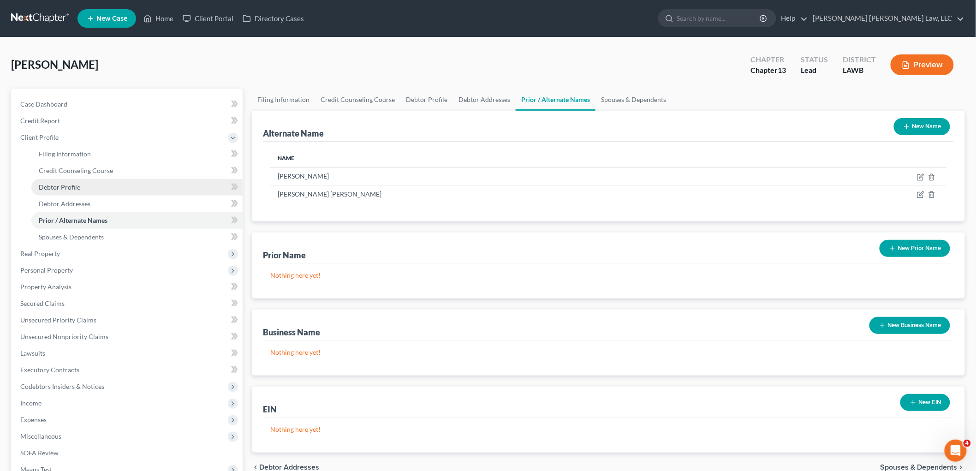
click at [85, 188] on link "Debtor Profile" at bounding box center [136, 187] width 211 height 17
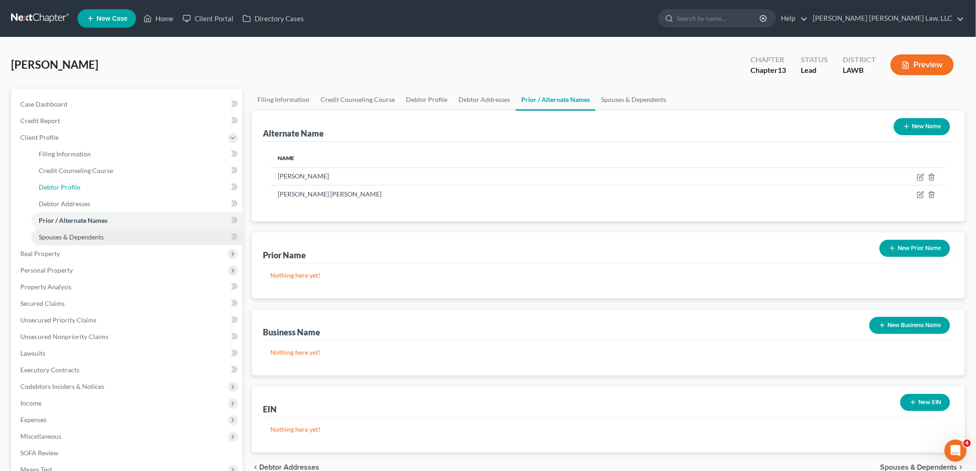
select select "1"
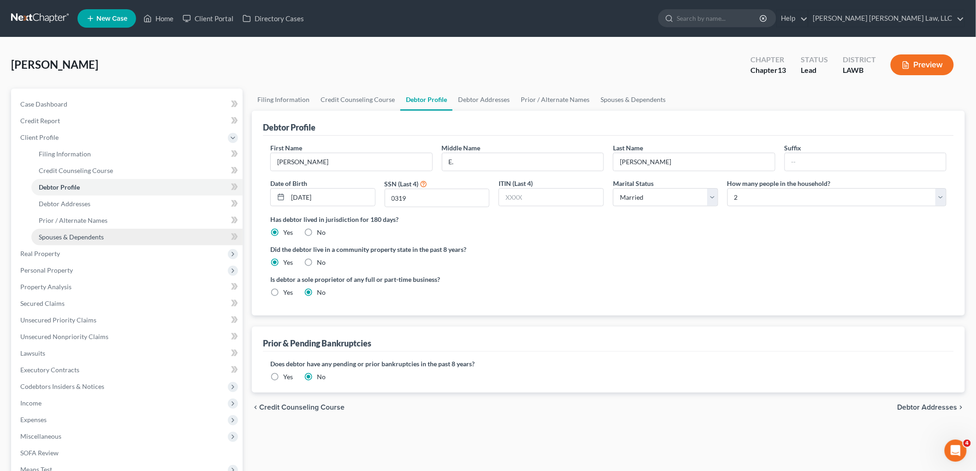
click at [103, 239] on link "Spouses & Dependents" at bounding box center [136, 237] width 211 height 17
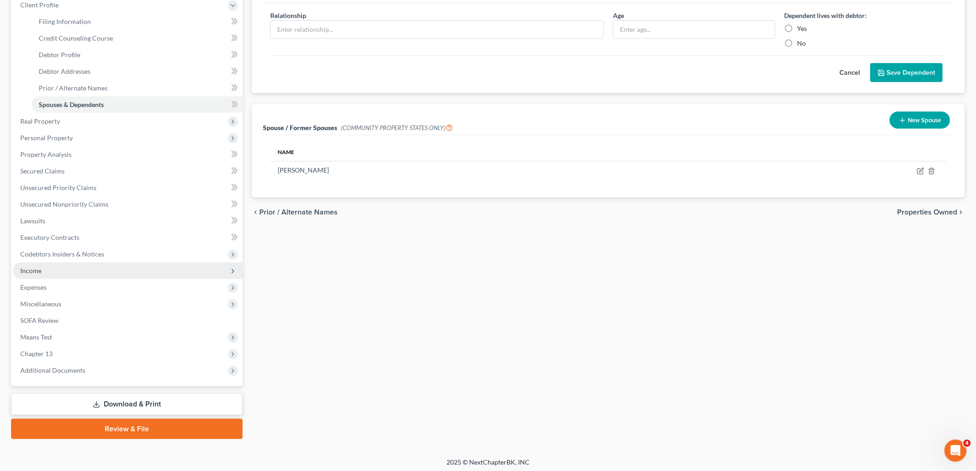
scroll to position [135, 0]
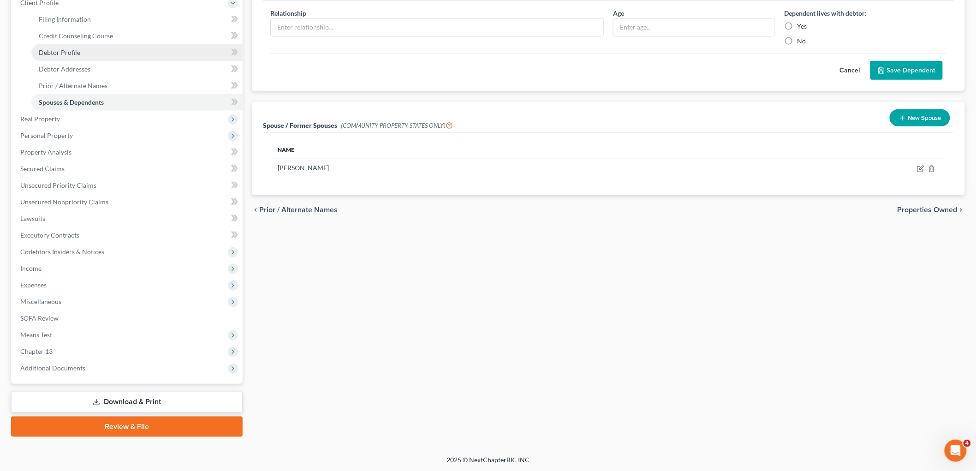
click at [97, 47] on link "Debtor Profile" at bounding box center [136, 52] width 211 height 17
select select "1"
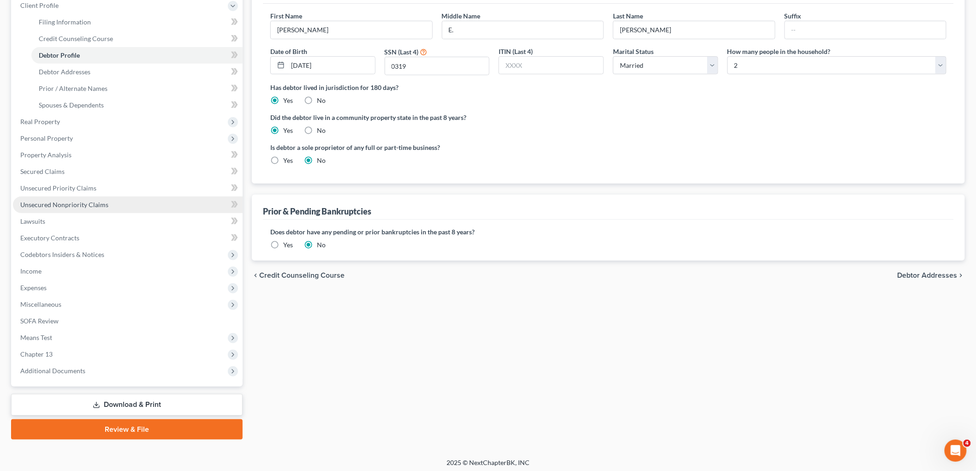
scroll to position [135, 0]
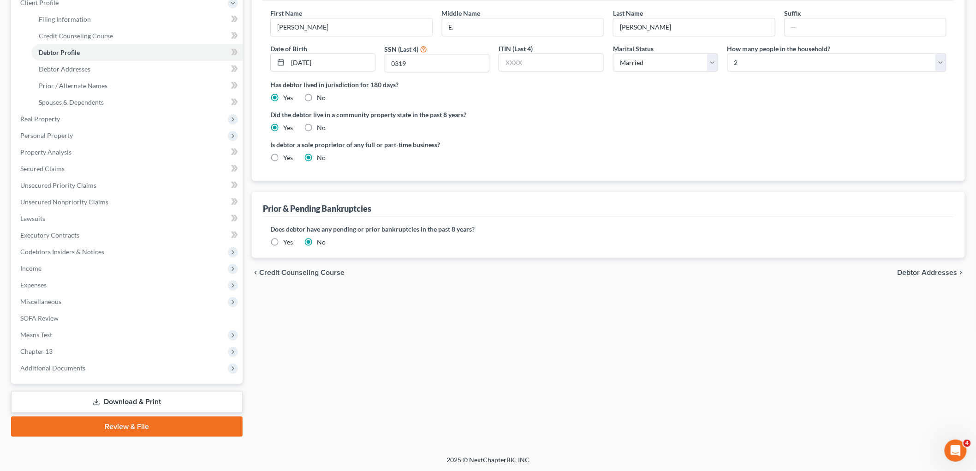
click at [113, 397] on link "Download & Print" at bounding box center [127, 402] width 232 height 22
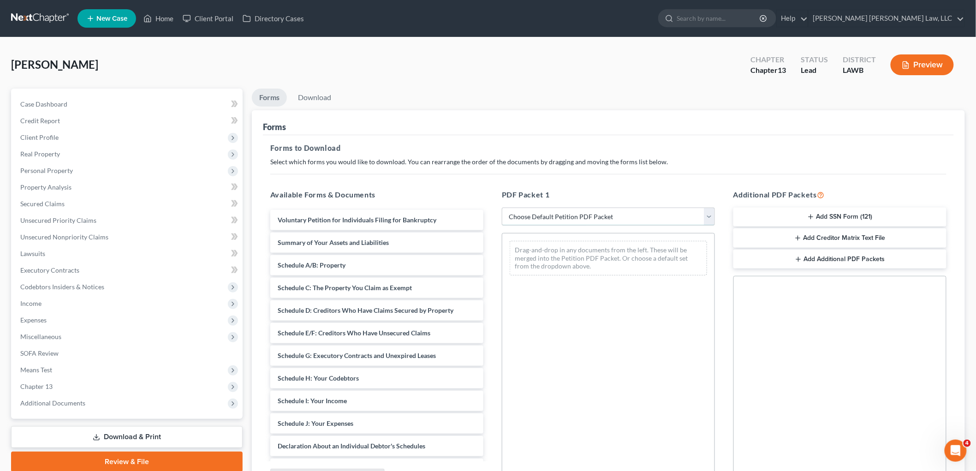
drag, startPoint x: 596, startPoint y: 215, endPoint x: 589, endPoint y: 222, distance: 10.4
click at [596, 215] on select "Choose Default Petition PDF Packet Complete Bankruptcy Petition (all forms and …" at bounding box center [608, 217] width 213 height 18
select select "0"
click at [502, 208] on select "Choose Default Petition PDF Packet Complete Bankruptcy Petition (all forms and …" at bounding box center [608, 217] width 213 height 18
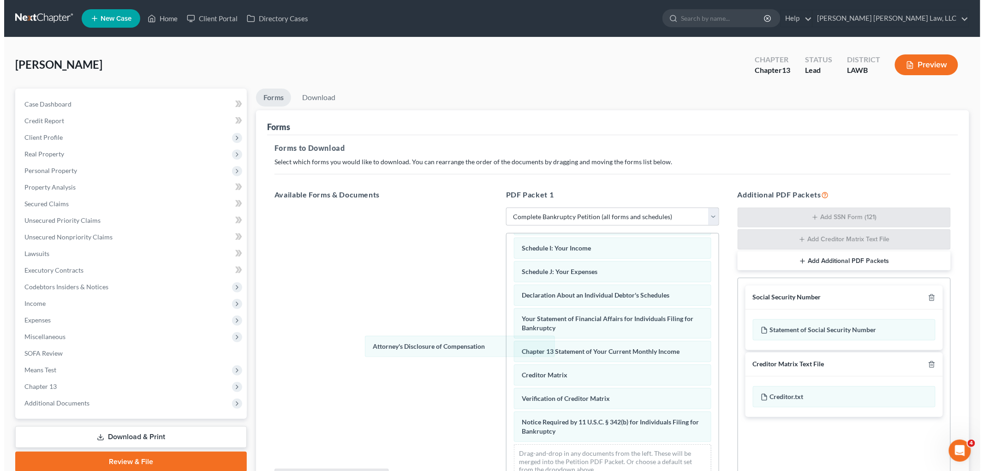
scroll to position [202, 0]
drag, startPoint x: 560, startPoint y: 431, endPoint x: 344, endPoint y: 307, distance: 248.9
click at [503, 318] on div "Attorney's Disclosure of Compensation Voluntary Petition for Individuals Filing…" at bounding box center [609, 264] width 212 height 444
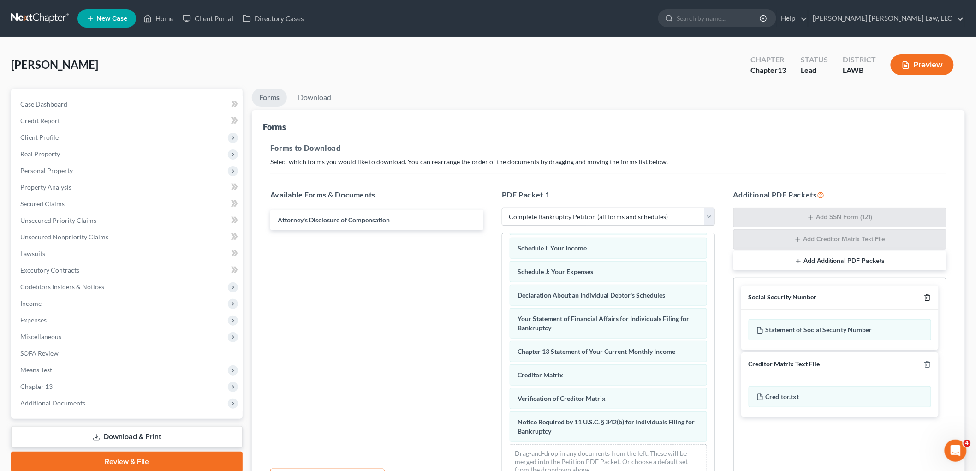
click at [930, 298] on icon "button" at bounding box center [928, 298] width 4 height 6
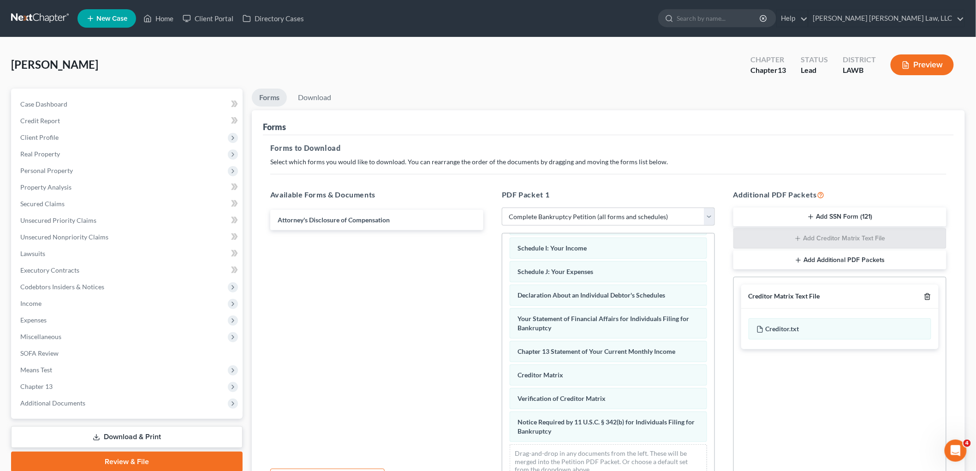
click at [930, 298] on icon "button" at bounding box center [928, 297] width 4 height 6
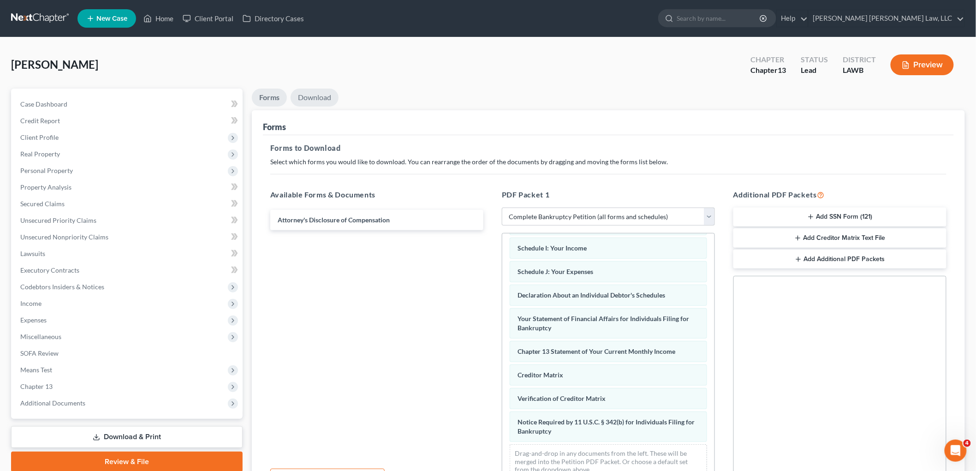
click at [311, 94] on link "Download" at bounding box center [315, 98] width 48 height 18
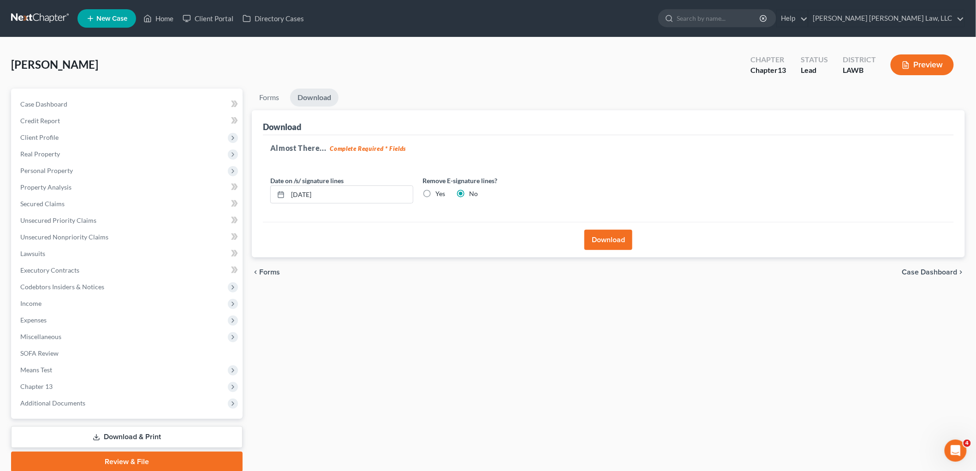
click at [606, 242] on button "Download" at bounding box center [609, 240] width 48 height 20
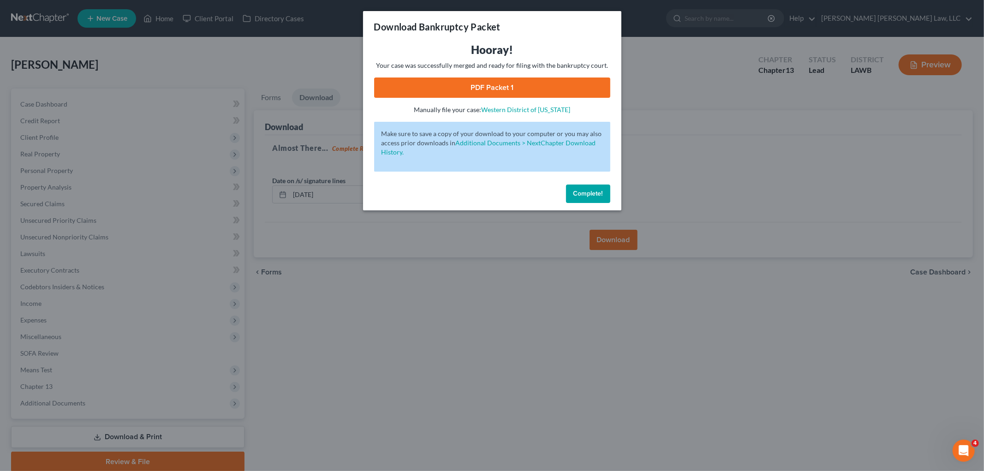
click at [440, 90] on link "PDF Packet 1" at bounding box center [492, 88] width 236 height 20
click at [574, 192] on span "Complete!" at bounding box center [589, 194] width 30 height 8
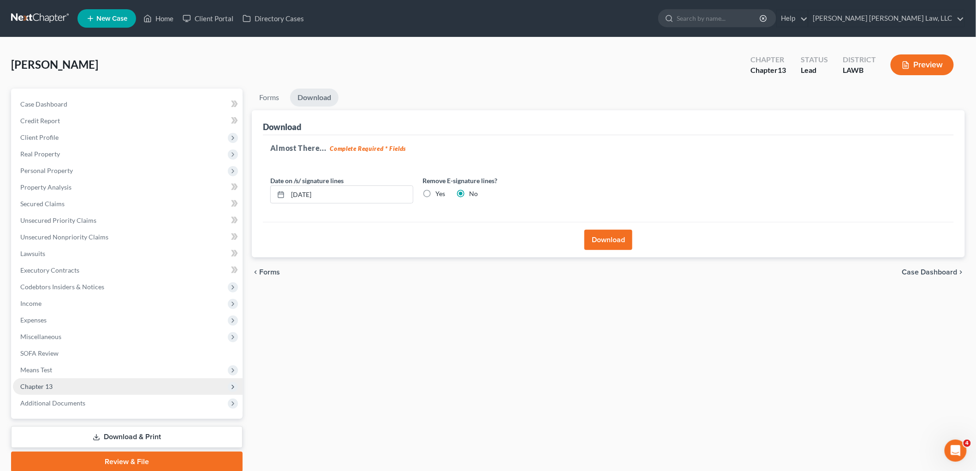
click at [57, 388] on span "Chapter 13" at bounding box center [128, 386] width 230 height 17
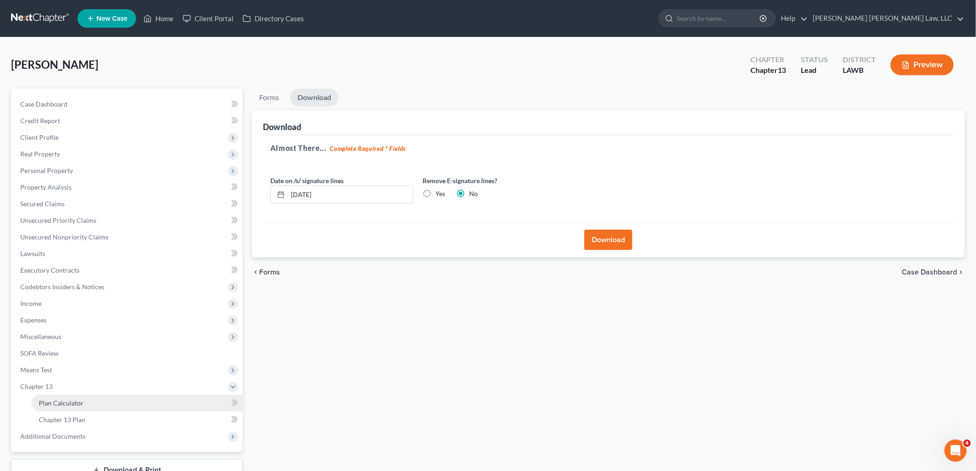
click at [65, 400] on span "Plan Calculator" at bounding box center [61, 403] width 45 height 8
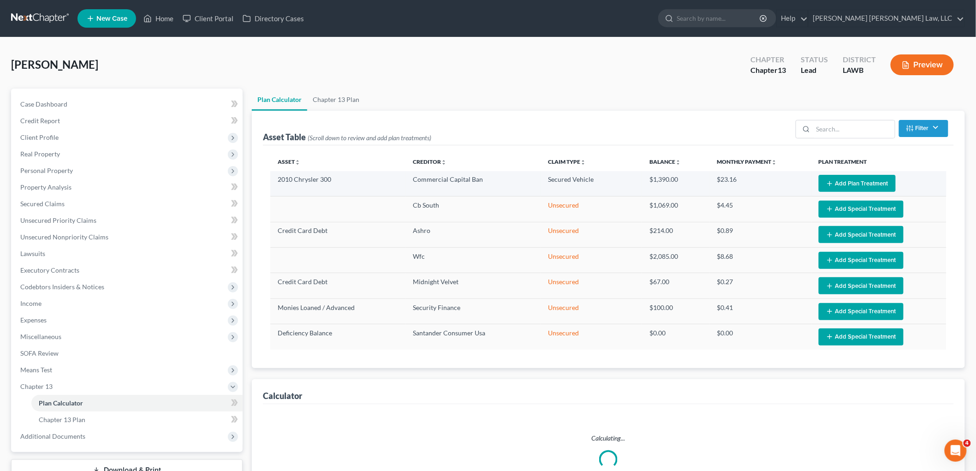
select select "59"
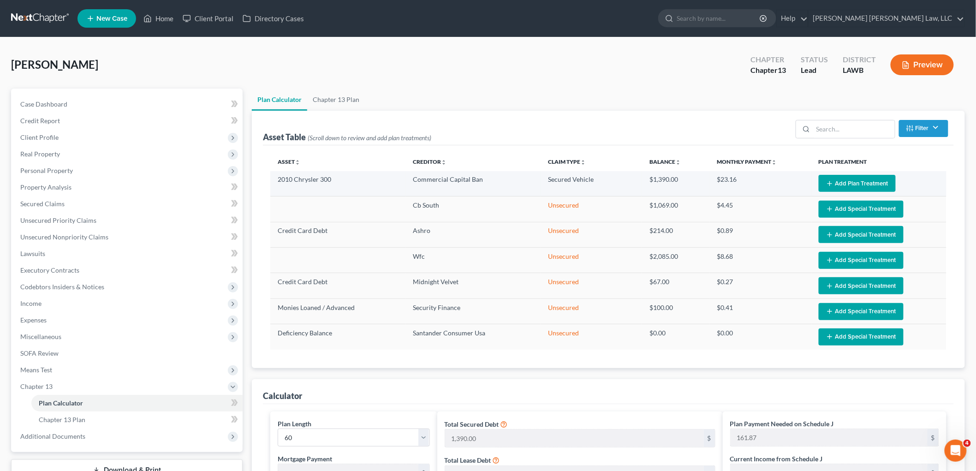
click at [844, 185] on button "Add Plan Treatment" at bounding box center [857, 183] width 77 height 17
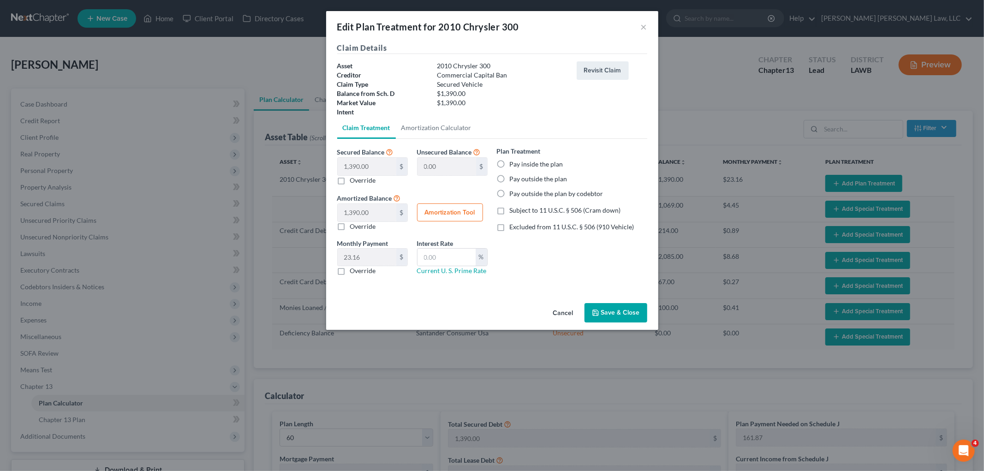
drag, startPoint x: 502, startPoint y: 161, endPoint x: 504, endPoint y: 204, distance: 43.9
click at [510, 161] on label "Pay inside the plan" at bounding box center [537, 164] width 54 height 9
click at [514, 161] on input "Pay inside the plan" at bounding box center [517, 163] width 6 height 6
radio input "true"
click at [510, 210] on label "Subject to 11 U.S.C. § 506 (Cram down)" at bounding box center [565, 210] width 111 height 9
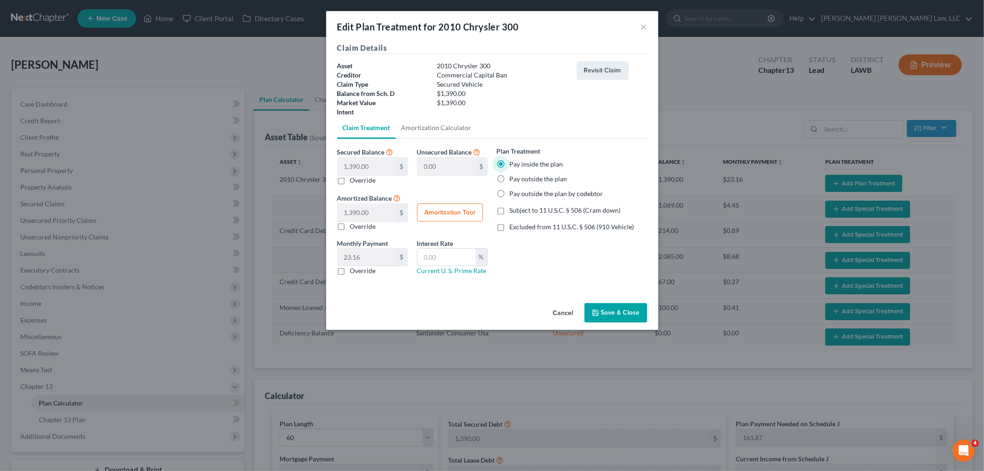
click at [514, 210] on input "Subject to 11 U.S.C. § 506 (Cram down)" at bounding box center [517, 209] width 6 height 6
checkbox input "true"
drag, startPoint x: 339, startPoint y: 274, endPoint x: 359, endPoint y: 262, distance: 22.8
click at [350, 274] on label "Override" at bounding box center [363, 270] width 26 height 9
click at [354, 272] on input "Override" at bounding box center [357, 269] width 6 height 6
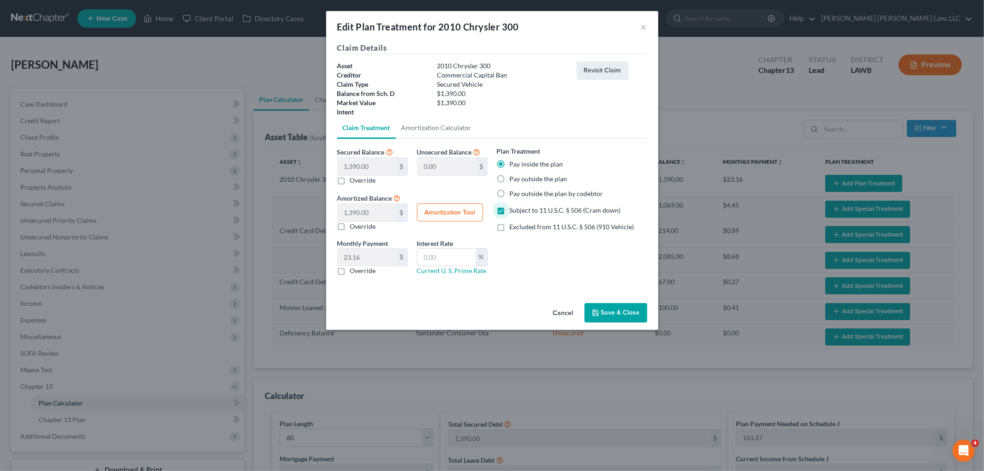
checkbox input "true"
click at [362, 257] on input "text" at bounding box center [367, 258] width 59 height 18
type input "29.19"
drag, startPoint x: 435, startPoint y: 262, endPoint x: 413, endPoint y: 222, distance: 45.2
click at [435, 262] on input "text" at bounding box center [447, 258] width 58 height 18
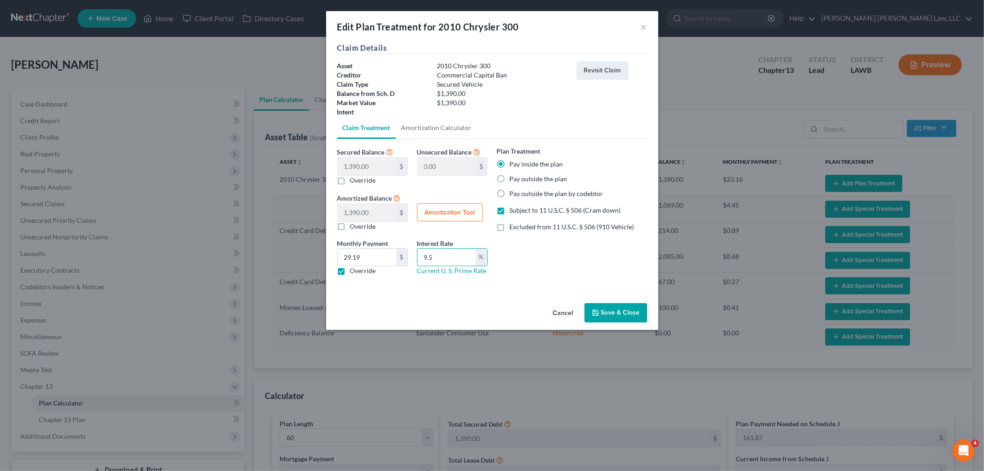
type input "9.5"
click at [626, 312] on button "Save & Close" at bounding box center [616, 312] width 63 height 19
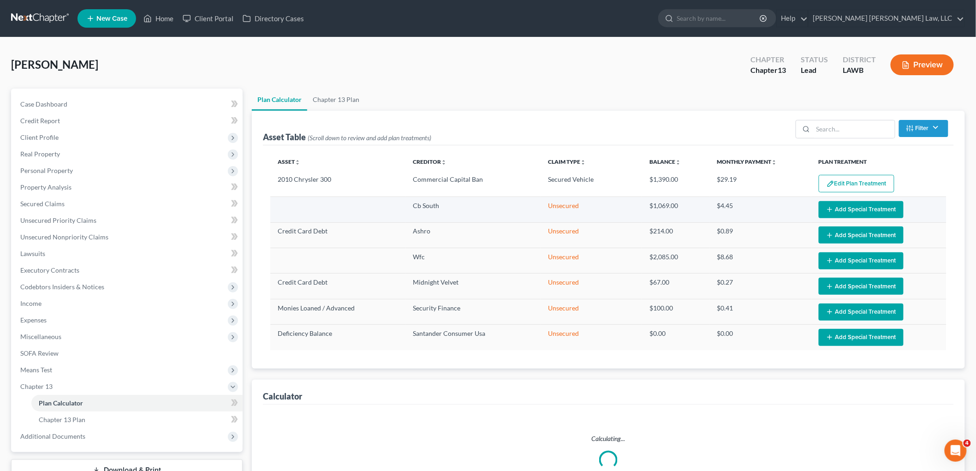
select select "59"
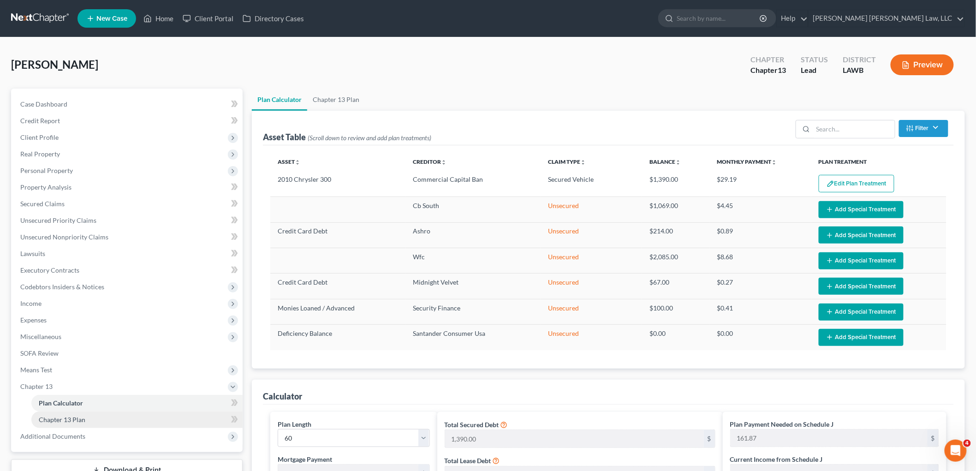
click at [112, 422] on link "Chapter 13 Plan" at bounding box center [136, 420] width 211 height 17
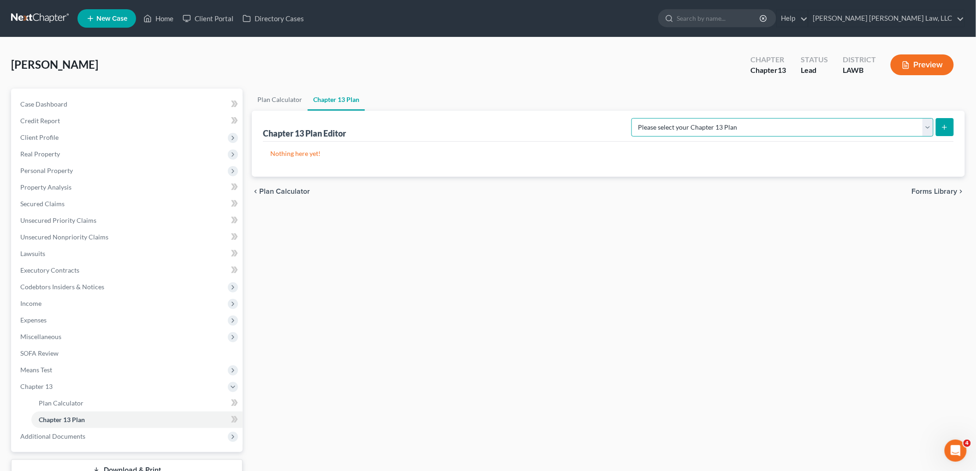
drag, startPoint x: 901, startPoint y: 126, endPoint x: 898, endPoint y: 135, distance: 9.8
click at [901, 126] on select "Please select your Chapter 13 Plan E. Orum Custom Plan (Revised 12/1/2021) E. O…" at bounding box center [783, 127] width 302 height 18
select select "1"
click at [729, 118] on select "Please select your Chapter 13 Plan E. Orum Custom Plan (Revised 12/1/2021) E. O…" at bounding box center [783, 127] width 302 height 18
click at [943, 124] on icon "submit" at bounding box center [944, 127] width 7 height 7
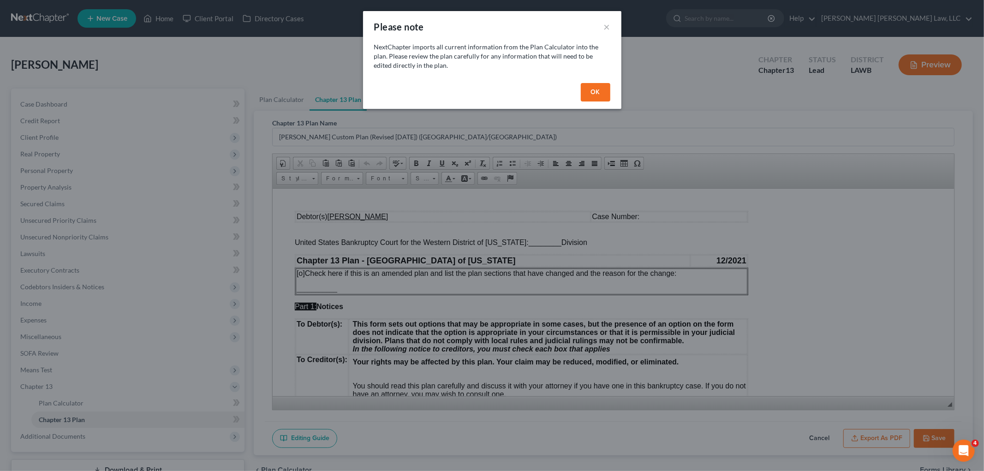
click at [597, 89] on button "OK" at bounding box center [596, 92] width 30 height 18
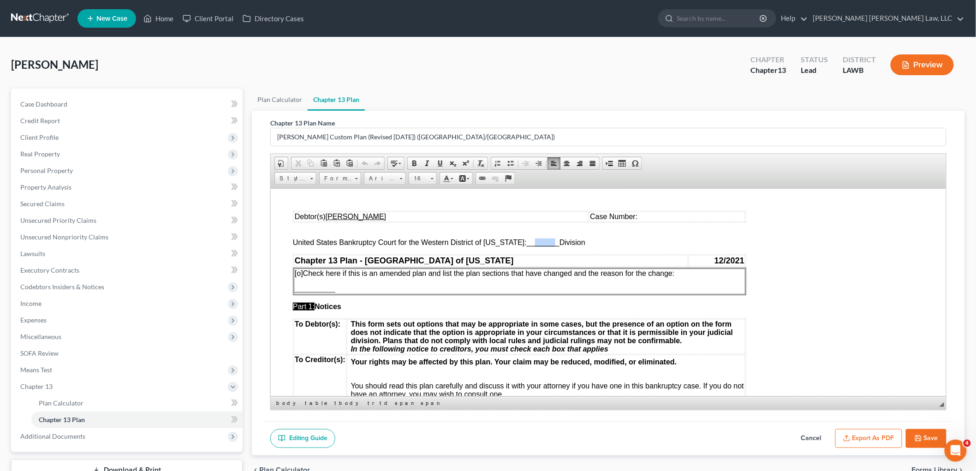
drag, startPoint x: 549, startPoint y: 241, endPoint x: 526, endPoint y: 241, distance: 23.5
click at [527, 241] on span "________" at bounding box center [543, 242] width 33 height 8
drag, startPoint x: 552, startPoint y: 241, endPoint x: 520, endPoint y: 244, distance: 32.0
click at [520, 244] on span "United States Bankruptcy Court for the Western District of Louisiana: ________ …" at bounding box center [439, 242] width 293 height 8
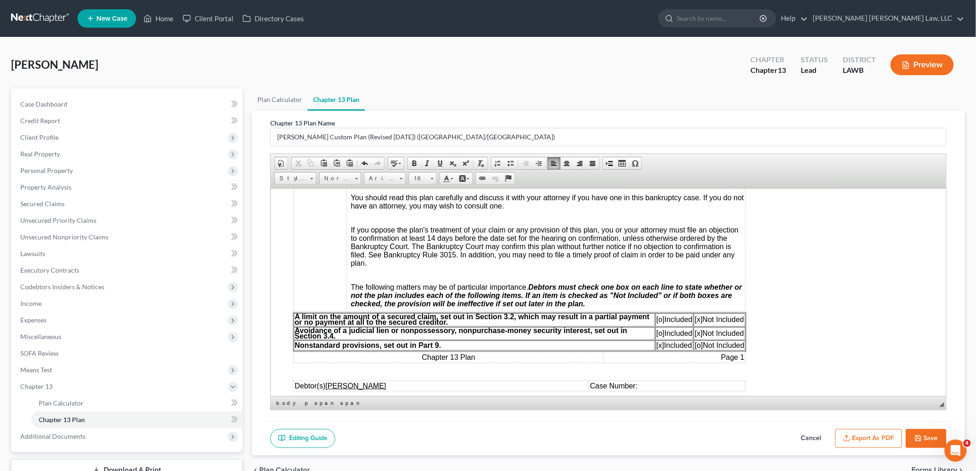
scroll to position [256, 0]
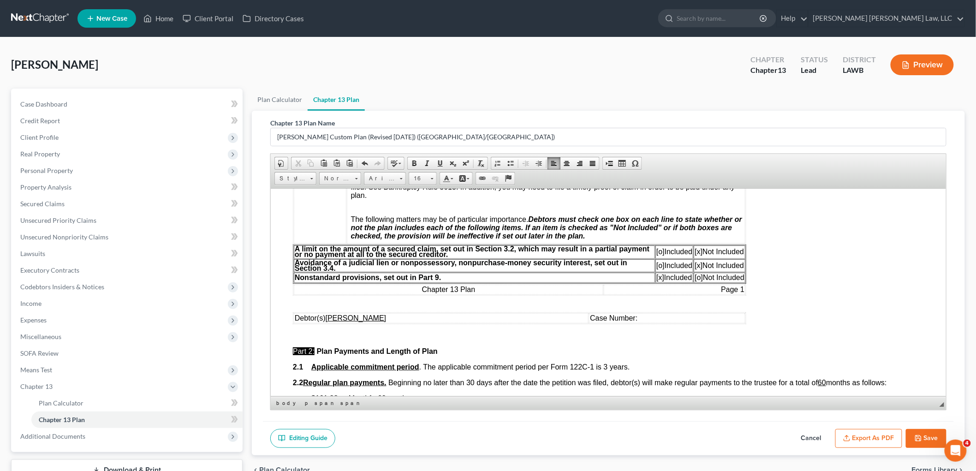
click at [658, 255] on span "[o]" at bounding box center [660, 251] width 8 height 8
click at [698, 251] on span "[x]" at bounding box center [699, 251] width 8 height 8
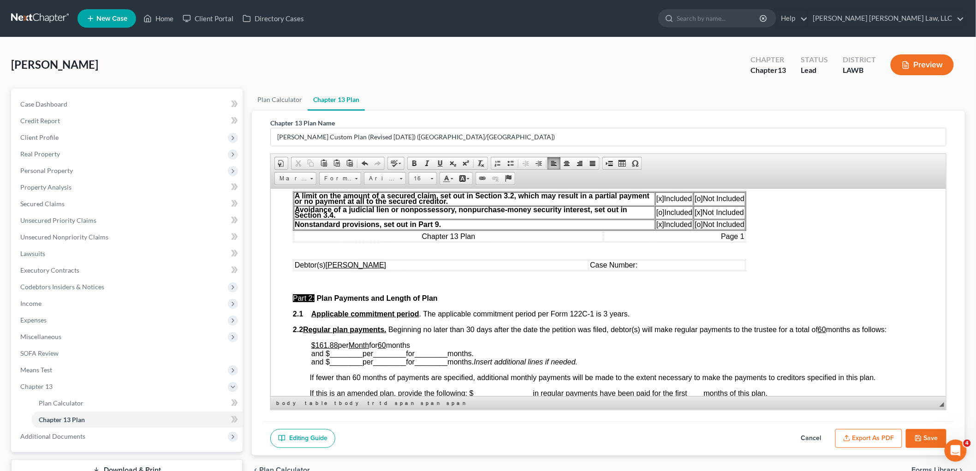
scroll to position [359, 0]
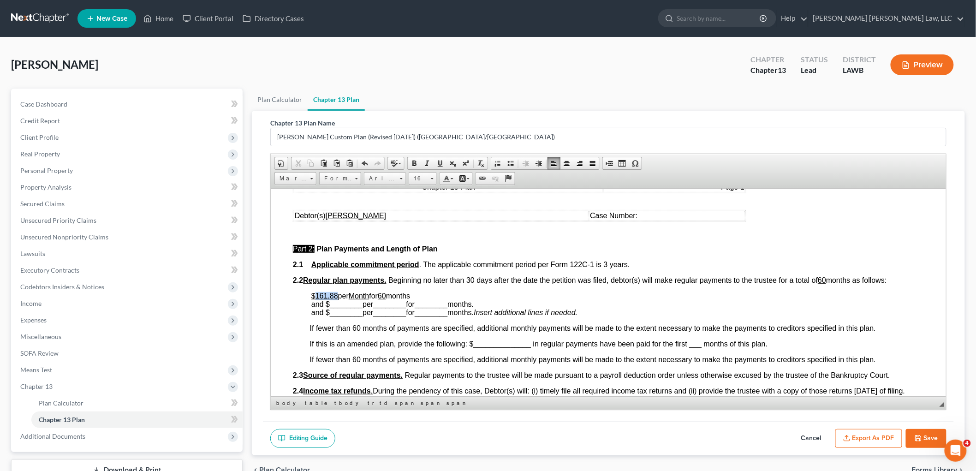
drag, startPoint x: 337, startPoint y: 297, endPoint x: 315, endPoint y: 293, distance: 22.0
click at [315, 293] on p "$161.88 per Month for 60 months and $ ________ per ________ for ________ months…" at bounding box center [617, 304] width 613 height 25
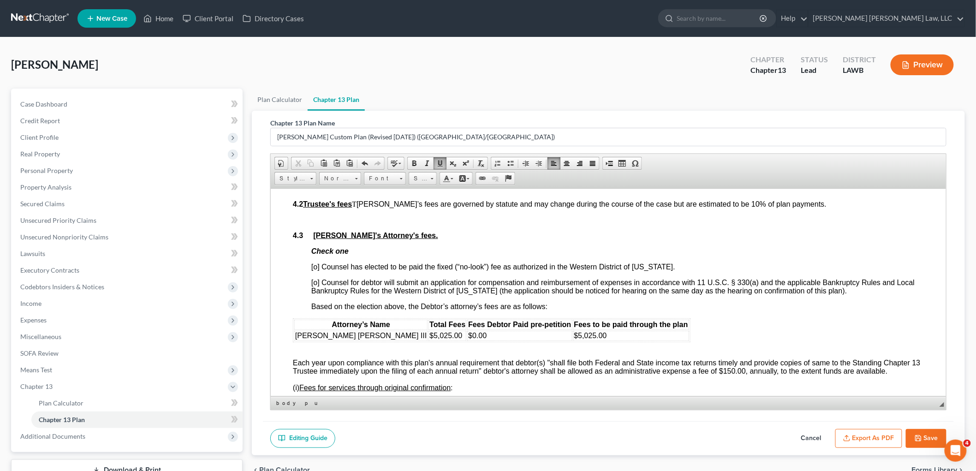
scroll to position [1487, 0]
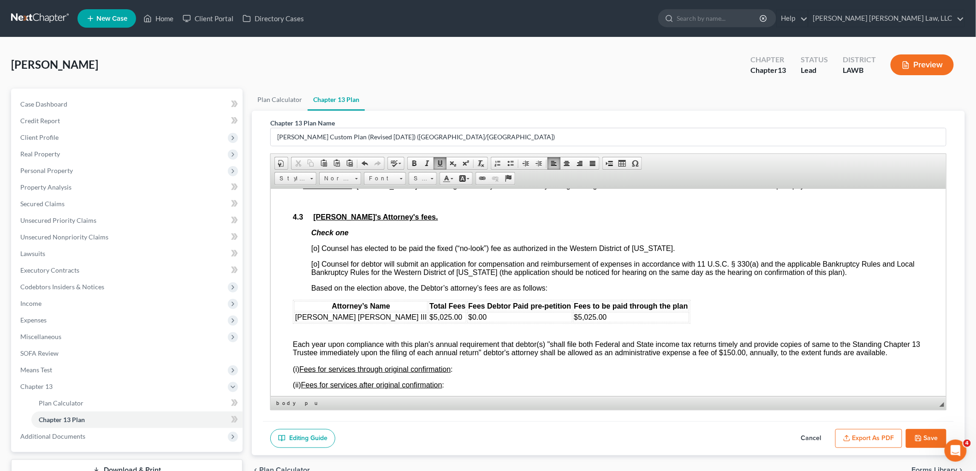
click at [316, 252] on span "[o] Counsel has elected to be paid the fixed (“no-look”) fee as authorized in t…" at bounding box center [493, 248] width 364 height 8
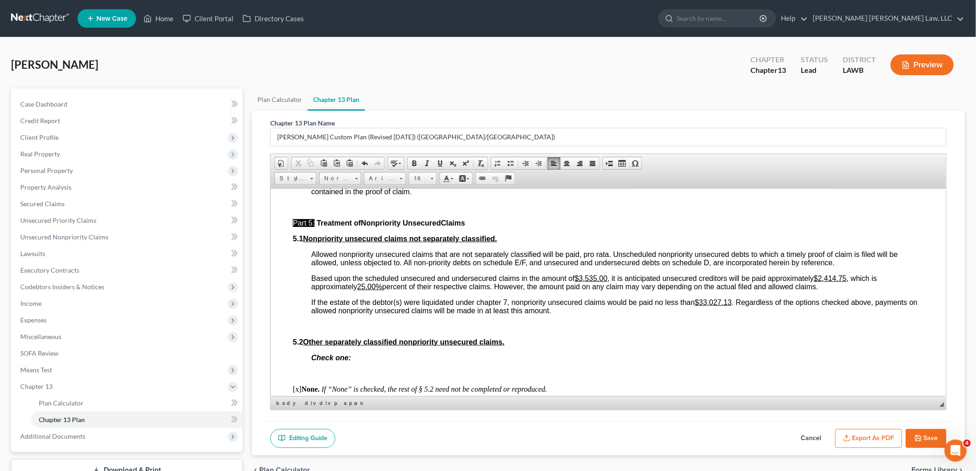
scroll to position [2102, 0]
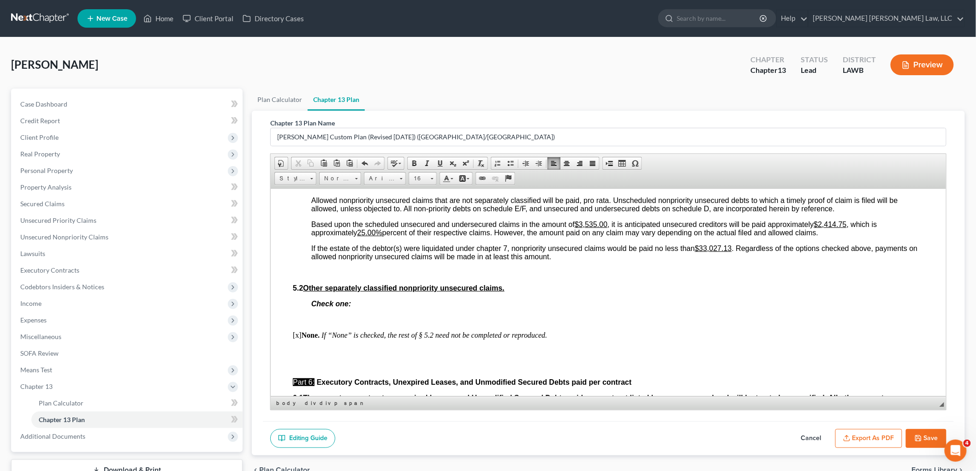
click at [847, 228] on u "$2,414.75" at bounding box center [830, 224] width 33 height 8
drag, startPoint x: 851, startPoint y: 231, endPoint x: 823, endPoint y: 231, distance: 27.7
click at [823, 231] on span "Based upon the scheduled unsecured and undersecured claims in the amount of $3,…" at bounding box center [594, 228] width 566 height 16
drag, startPoint x: 380, startPoint y: 240, endPoint x: 363, endPoint y: 240, distance: 17.5
click at [363, 236] on u "25.00%" at bounding box center [369, 232] width 25 height 8
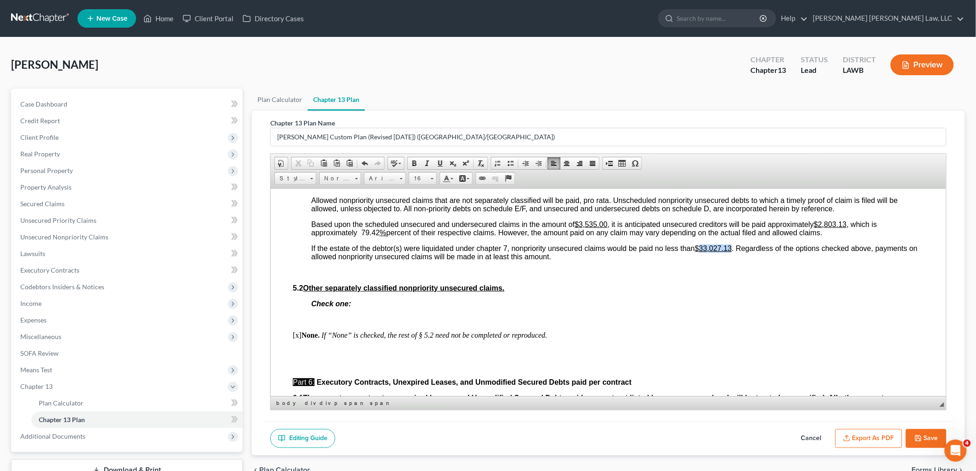
drag, startPoint x: 735, startPoint y: 255, endPoint x: 702, endPoint y: 255, distance: 32.3
click at [702, 255] on span "If the estate of the debtor(s) were liquidated under chapter 7, nonpriority uns…" at bounding box center [614, 252] width 607 height 16
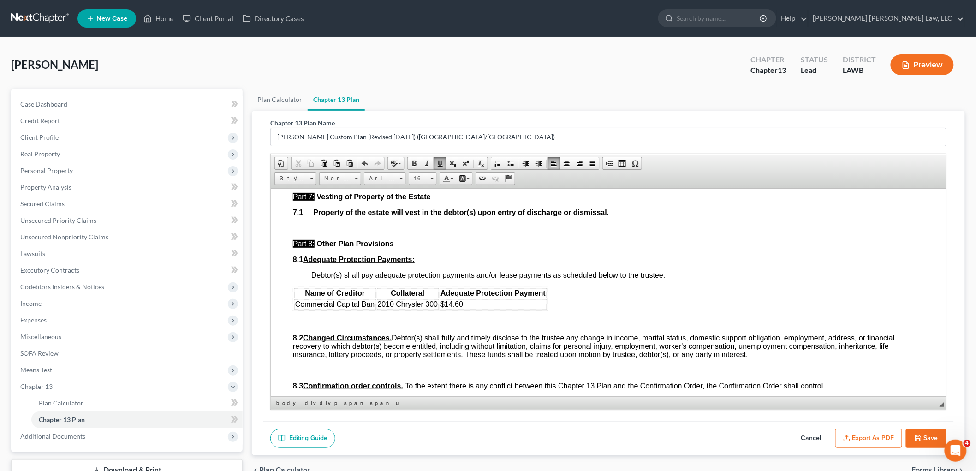
scroll to position [2410, 0]
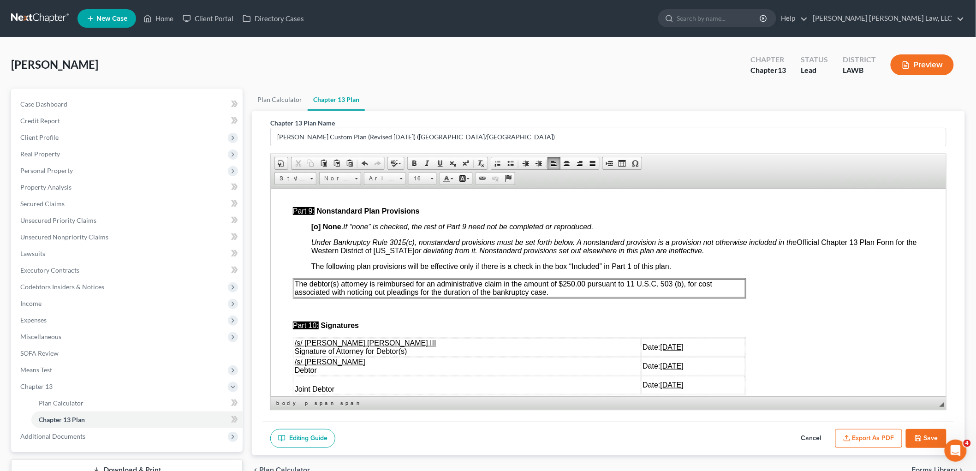
scroll to position [2615, 0]
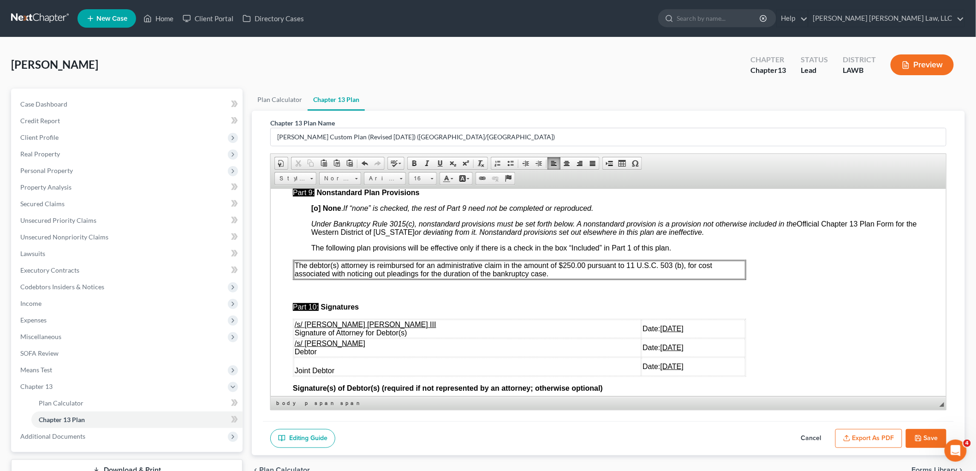
click at [588, 278] on p "The debtor(s) attorney is reimbursed for an administrative claim in the amount …" at bounding box center [519, 269] width 450 height 17
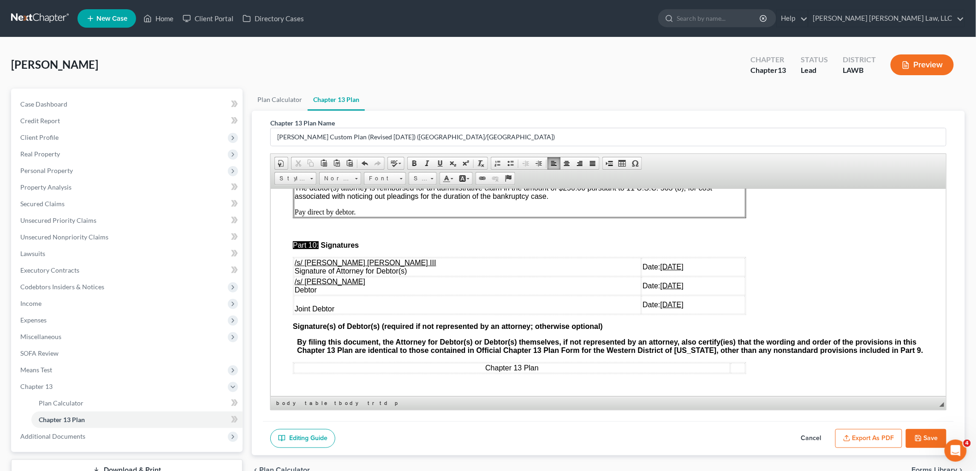
scroll to position [2709, 0]
drag, startPoint x: 657, startPoint y: 299, endPoint x: 294, endPoint y: 276, distance: 363.9
click at [294, 276] on tbody "/s/ E. Orum Young III Signature of Attorney for Debtor(s) Date: 09/12/2025 /s/ …" at bounding box center [519, 285] width 452 height 56
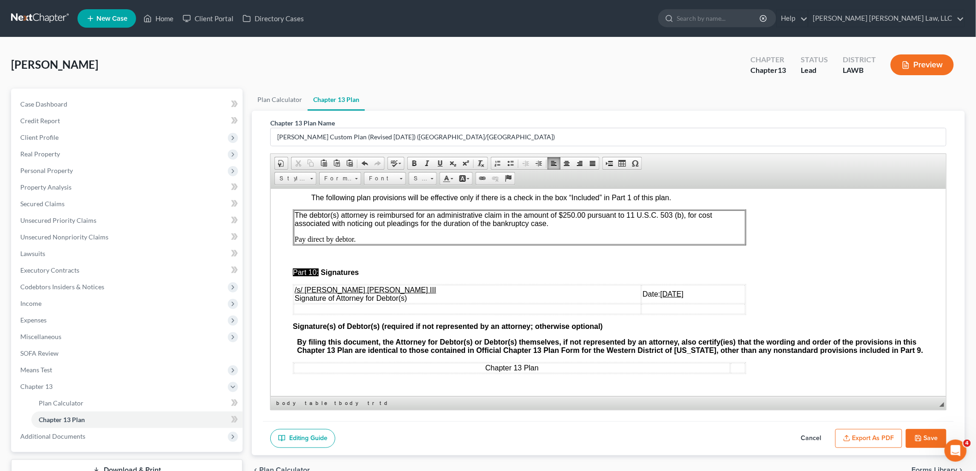
click at [917, 435] on icon "button" at bounding box center [918, 438] width 7 height 7
select select "1"
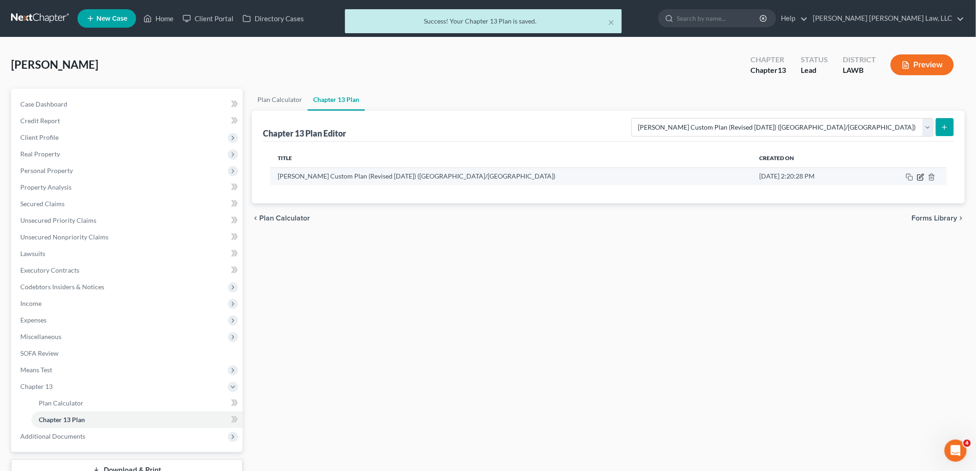
click at [919, 174] on icon "button" at bounding box center [920, 177] width 7 height 7
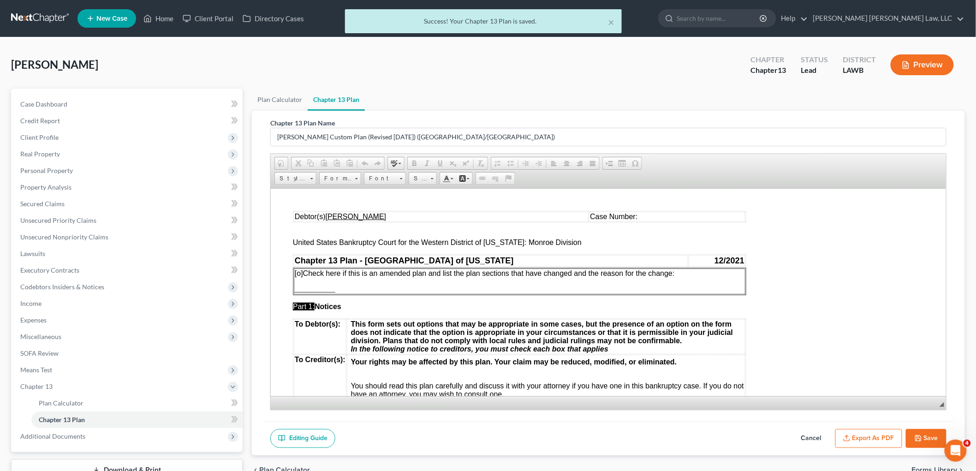
scroll to position [0, 0]
click at [859, 437] on button "Export as PDF" at bounding box center [869, 438] width 67 height 19
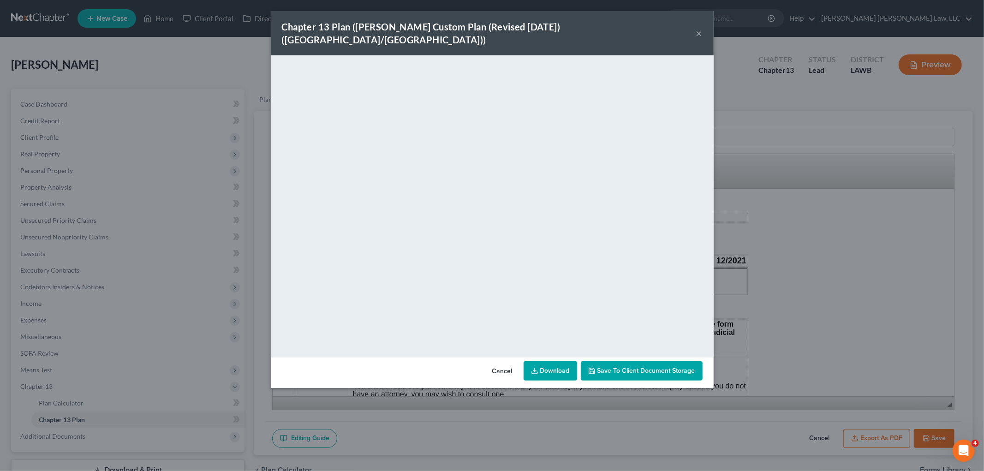
click at [697, 28] on button "×" at bounding box center [699, 33] width 6 height 11
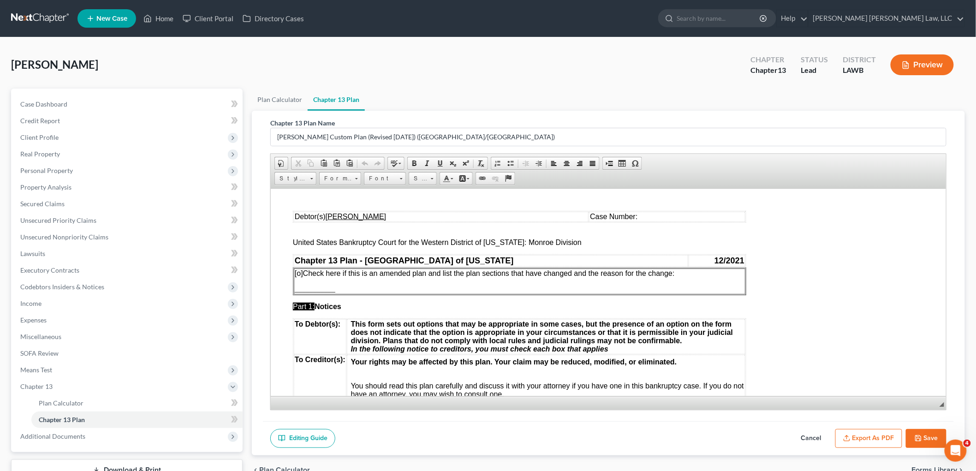
click at [932, 439] on button "Save" at bounding box center [926, 438] width 41 height 19
select select "1"
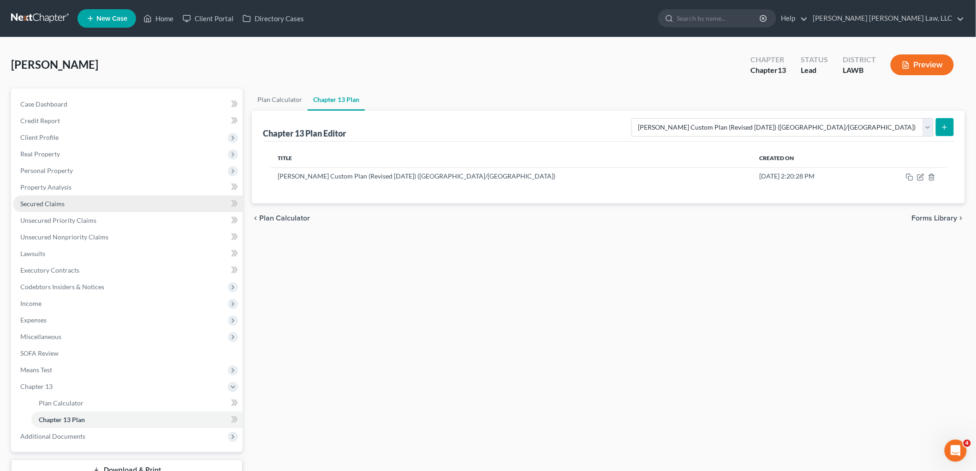
click at [67, 201] on link "Secured Claims" at bounding box center [128, 204] width 230 height 17
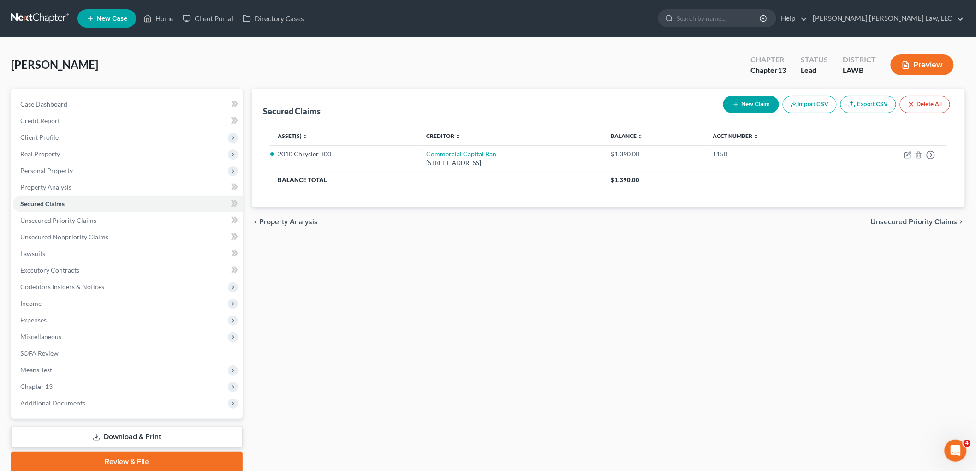
click at [44, 16] on link at bounding box center [40, 18] width 59 height 17
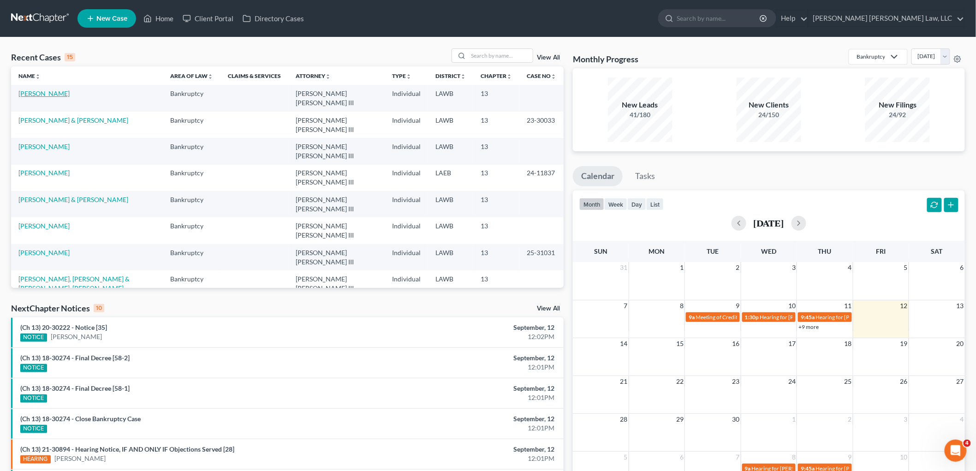
click at [49, 91] on link "[PERSON_NAME]" at bounding box center [43, 94] width 51 height 8
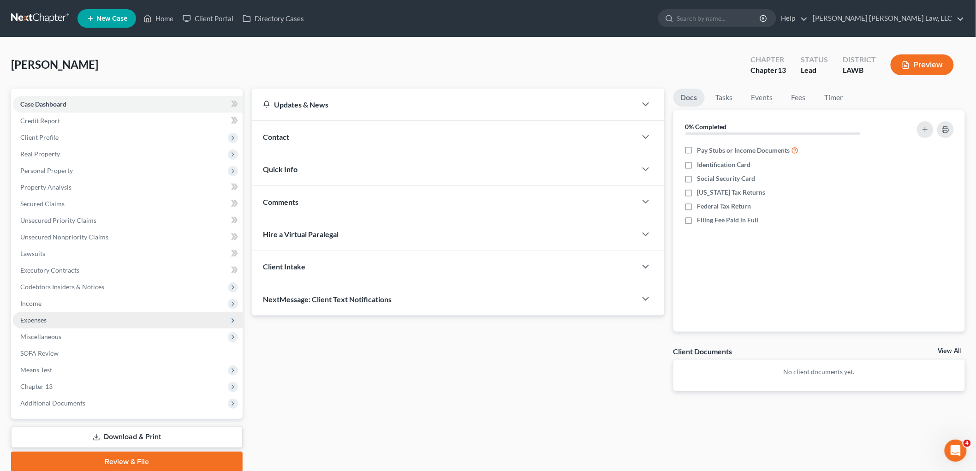
click at [85, 314] on span "Expenses" at bounding box center [128, 320] width 230 height 17
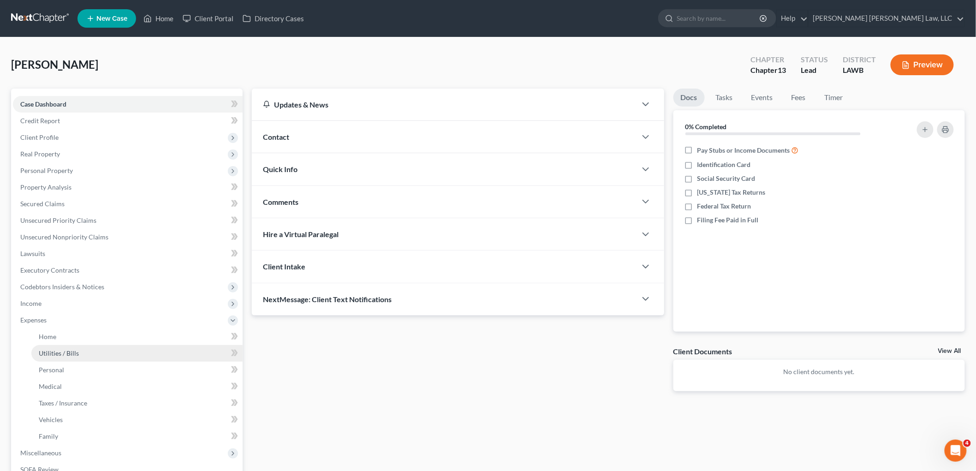
click at [79, 348] on link "Utilities / Bills" at bounding box center [136, 353] width 211 height 17
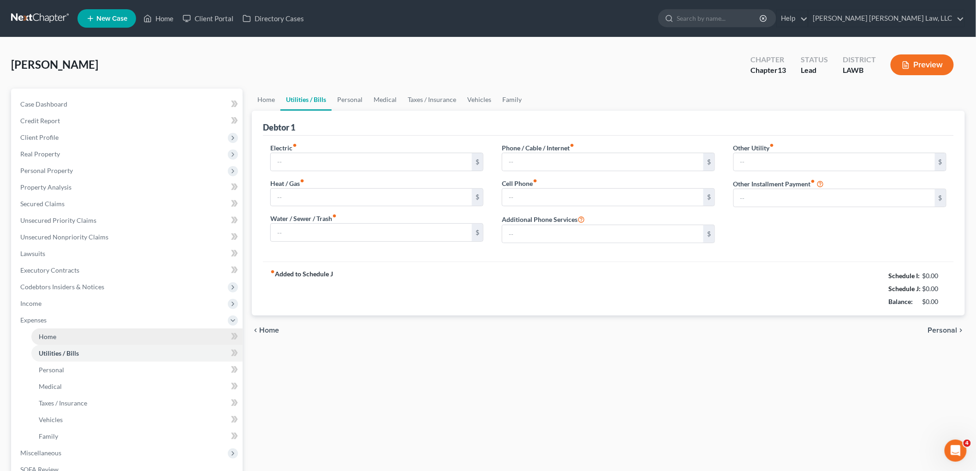
type input "274.75"
type input "0.00"
type input "50.00"
type input "0.00"
type input "130.00"
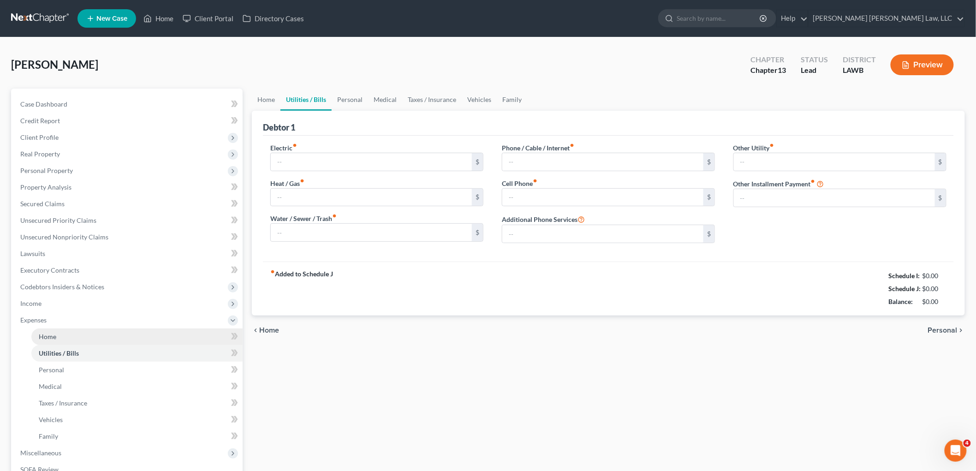
type input "0.00"
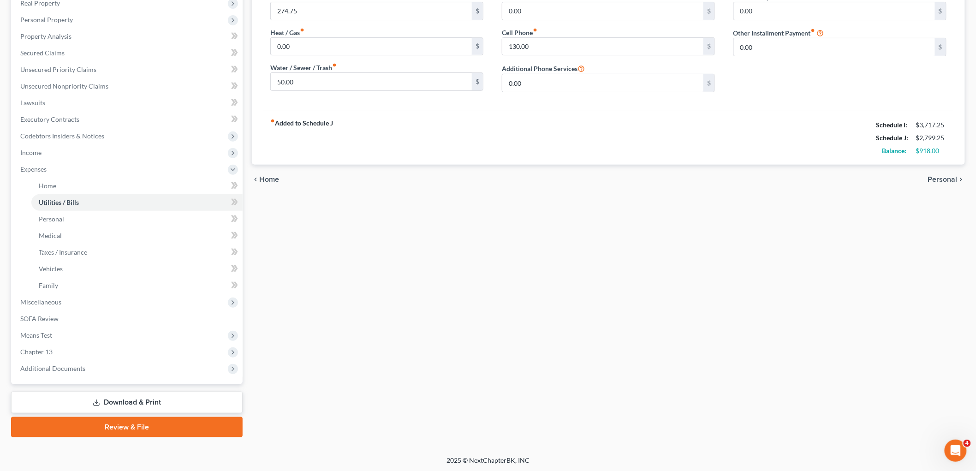
click at [81, 420] on link "Review & File" at bounding box center [127, 427] width 232 height 20
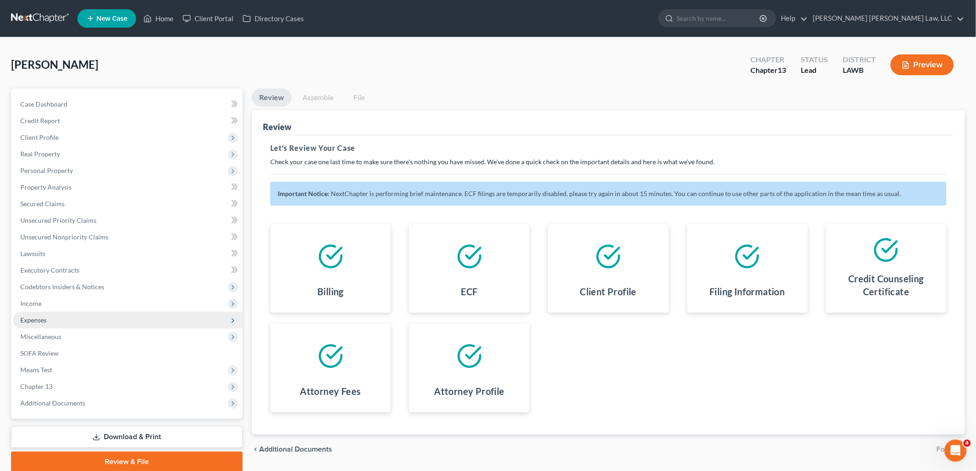
click at [76, 317] on span "Expenses" at bounding box center [128, 320] width 230 height 17
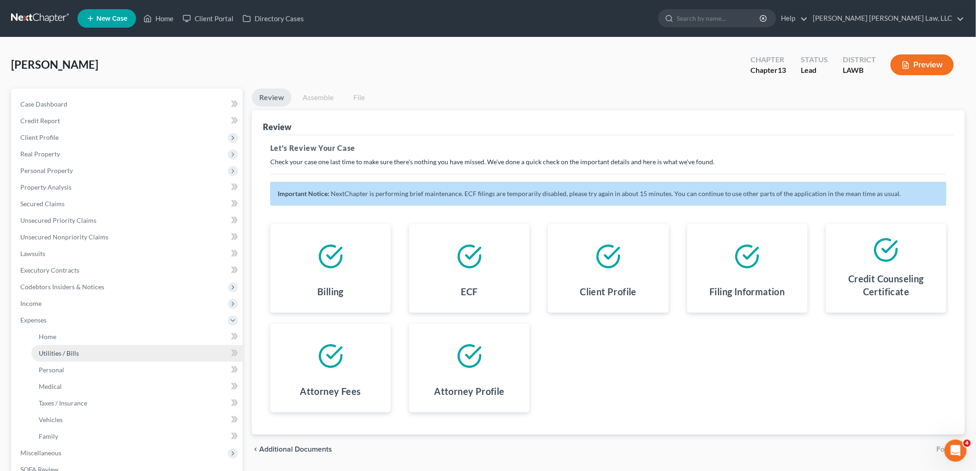
click at [74, 347] on link "Utilities / Bills" at bounding box center [136, 353] width 211 height 17
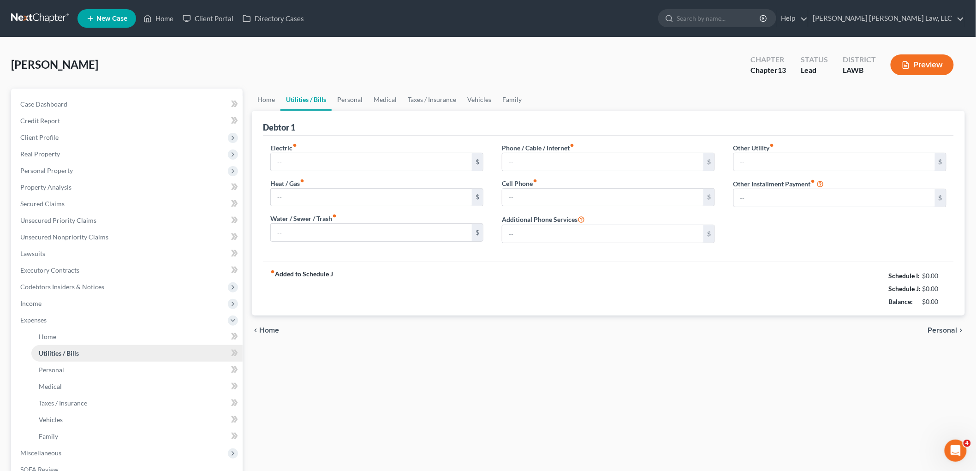
type input "274.75"
type input "0.00"
type input "50.00"
type input "0.00"
type input "130.00"
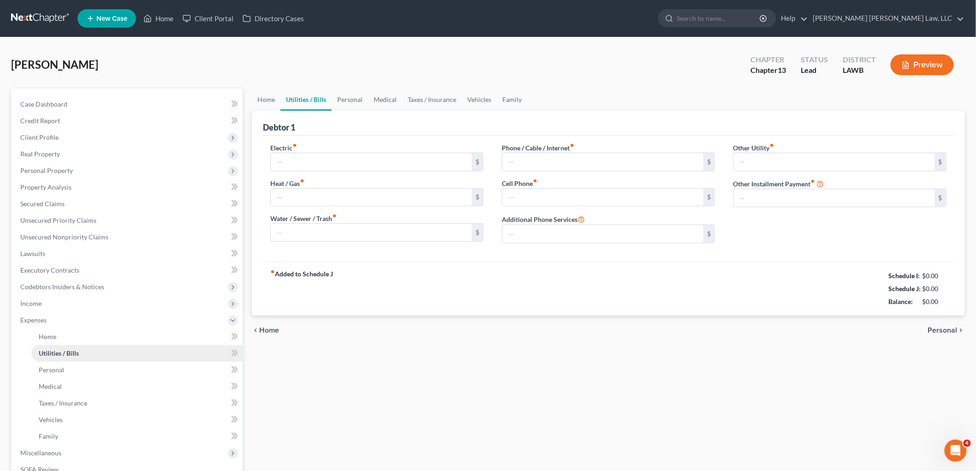
type input "0.00"
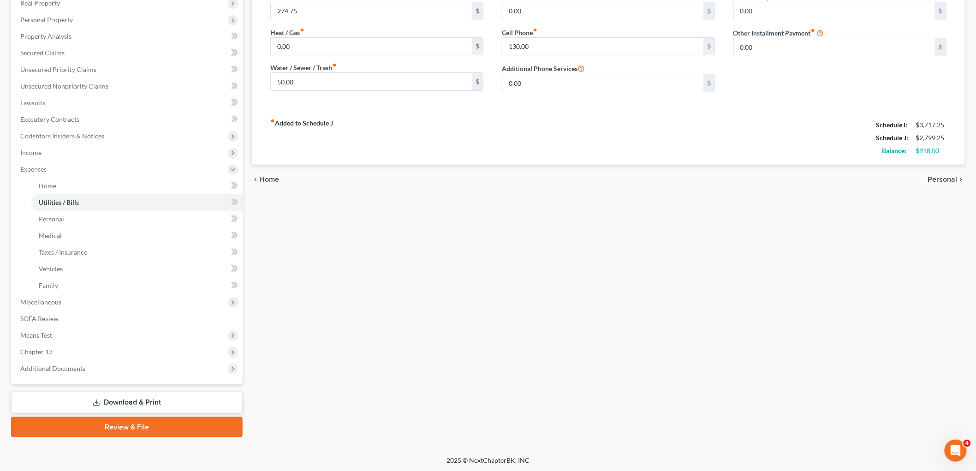
click at [111, 432] on link "Review & File" at bounding box center [127, 427] width 232 height 20
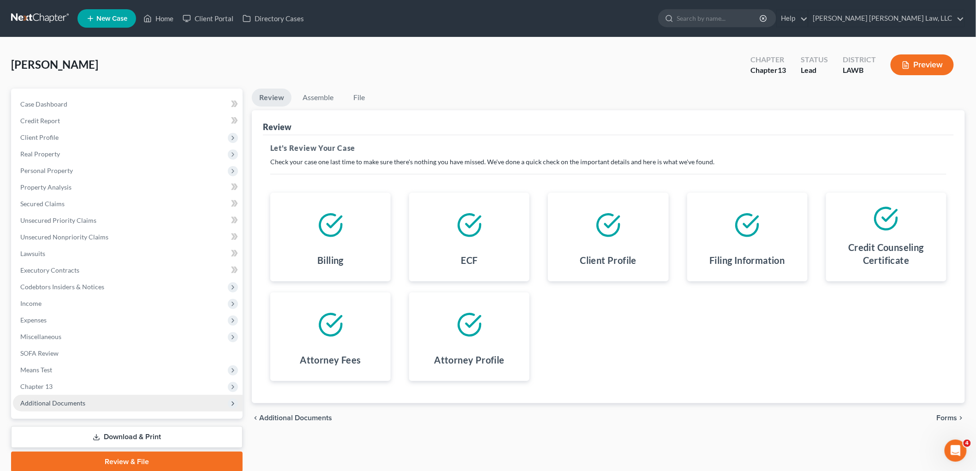
click at [107, 403] on span "Additional Documents" at bounding box center [128, 403] width 230 height 17
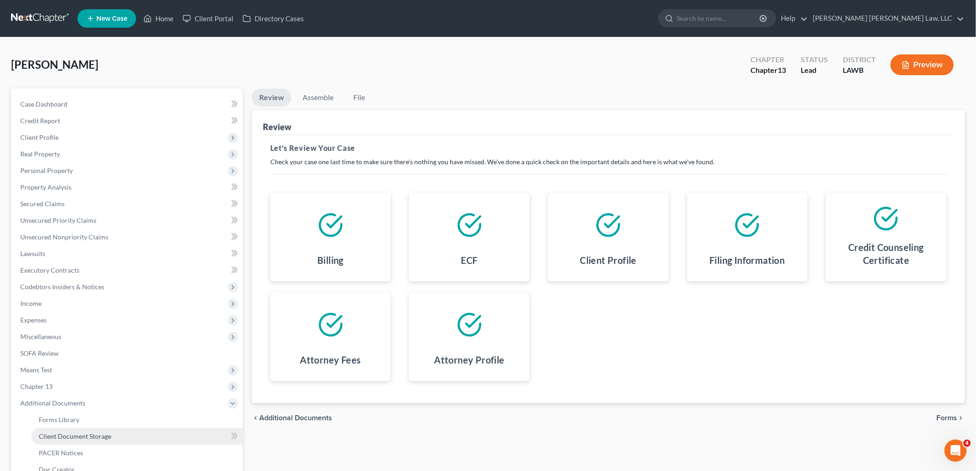
click at [96, 437] on span "Client Document Storage" at bounding box center [75, 436] width 72 height 8
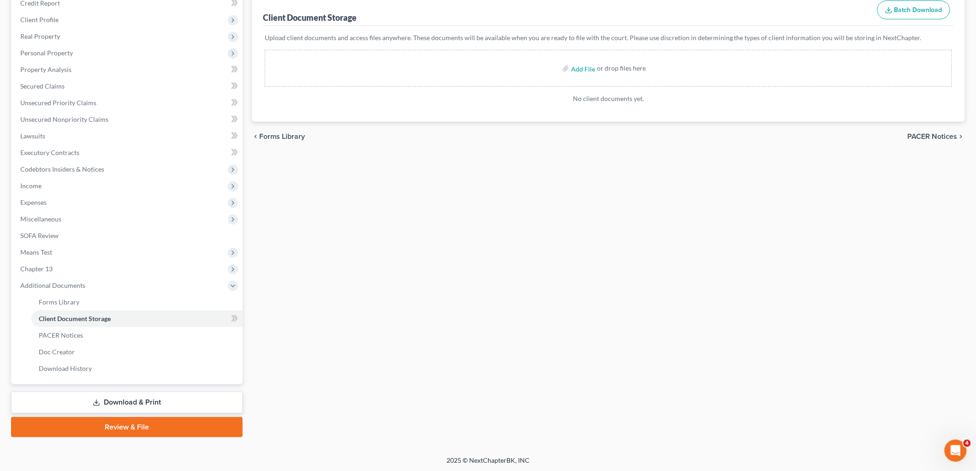
click at [121, 426] on link "Review & File" at bounding box center [127, 427] width 232 height 20
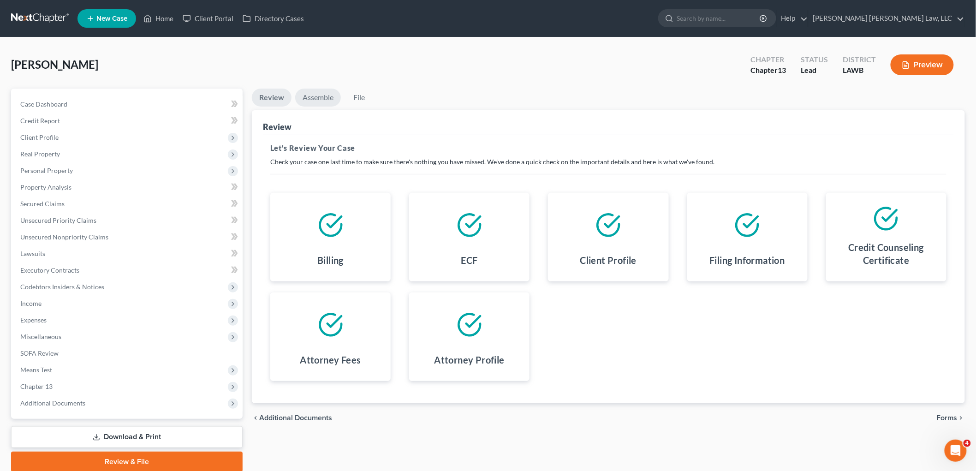
click at [317, 95] on link "Assemble" at bounding box center [318, 98] width 46 height 18
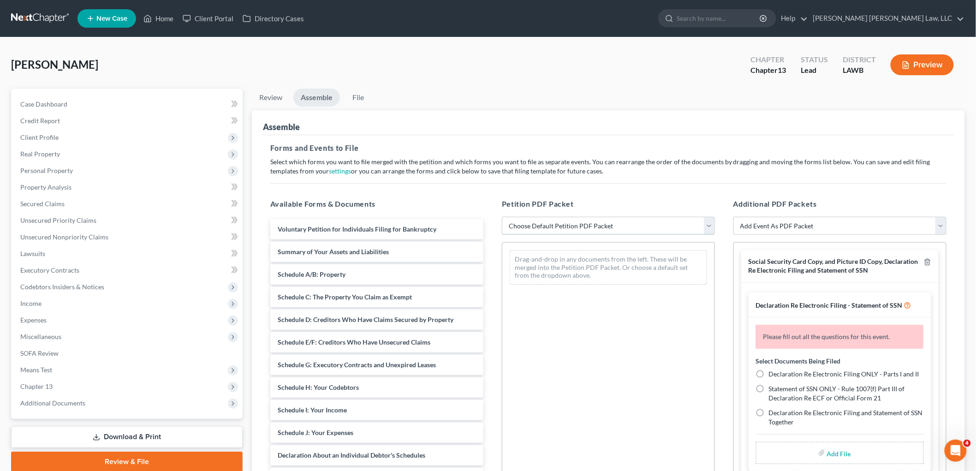
drag, startPoint x: 519, startPoint y: 219, endPoint x: 521, endPoint y: 234, distance: 14.4
click at [519, 220] on select "Choose Default Petition PDF Packet Complete Bankruptcy Petition (all forms and …" at bounding box center [608, 226] width 213 height 18
select select "0"
click at [502, 217] on select "Choose Default Petition PDF Packet Complete Bankruptcy Petition (all forms and …" at bounding box center [608, 226] width 213 height 18
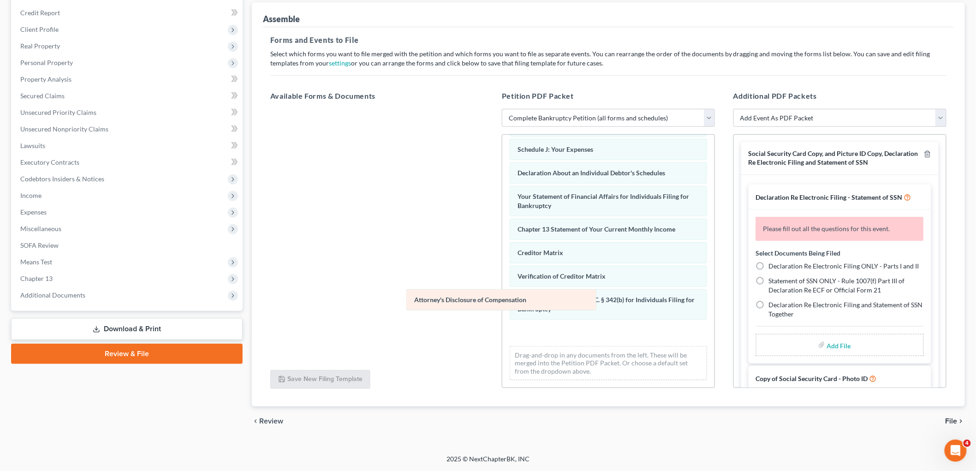
scroll to position [202, 0]
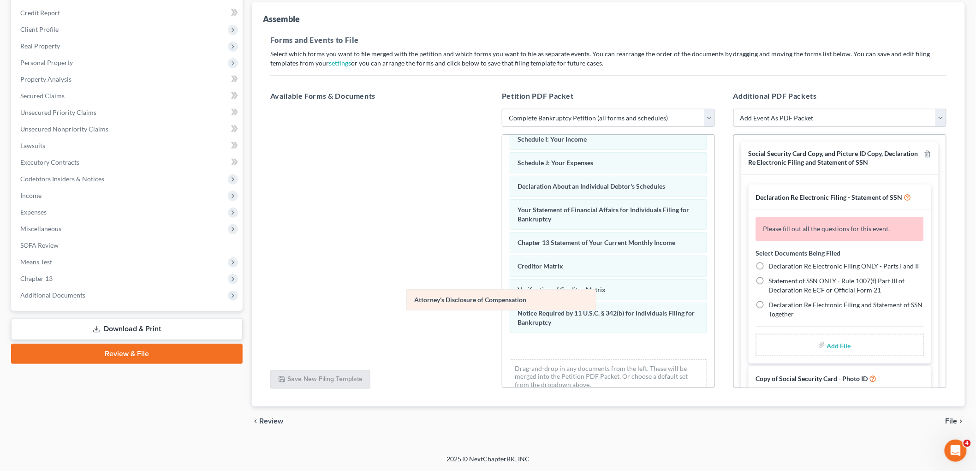
drag, startPoint x: 533, startPoint y: 338, endPoint x: 221, endPoint y: 248, distance: 325.0
click at [503, 249] on div "Attorney's Disclosure of Compensation Voluntary Petition for Individuals Filing…" at bounding box center [609, 167] width 212 height 468
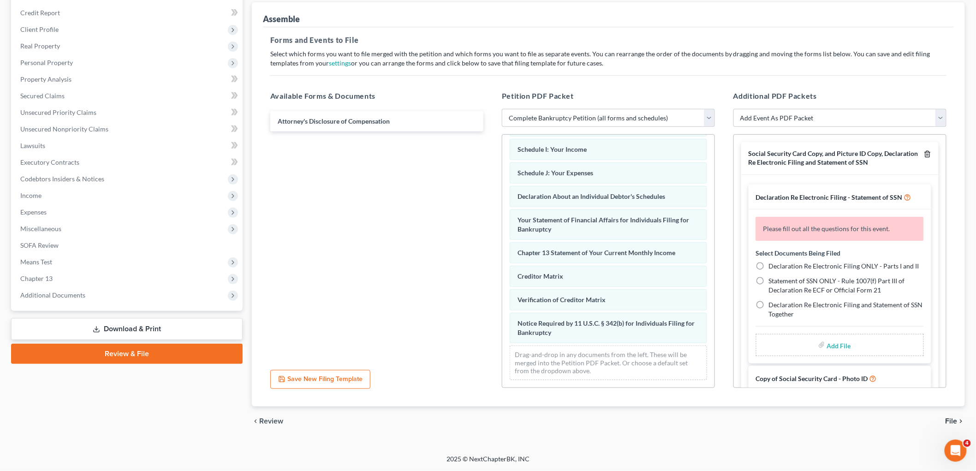
click at [926, 154] on icon "button" at bounding box center [928, 154] width 4 height 6
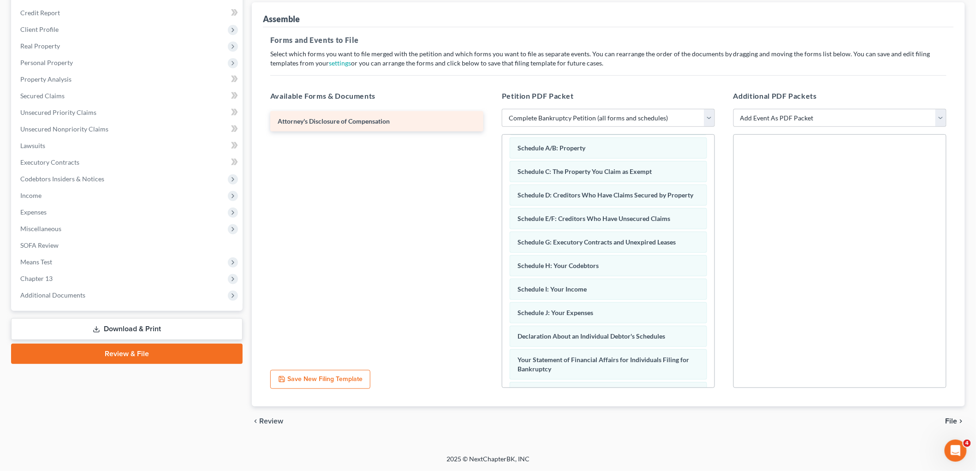
scroll to position [48, 0]
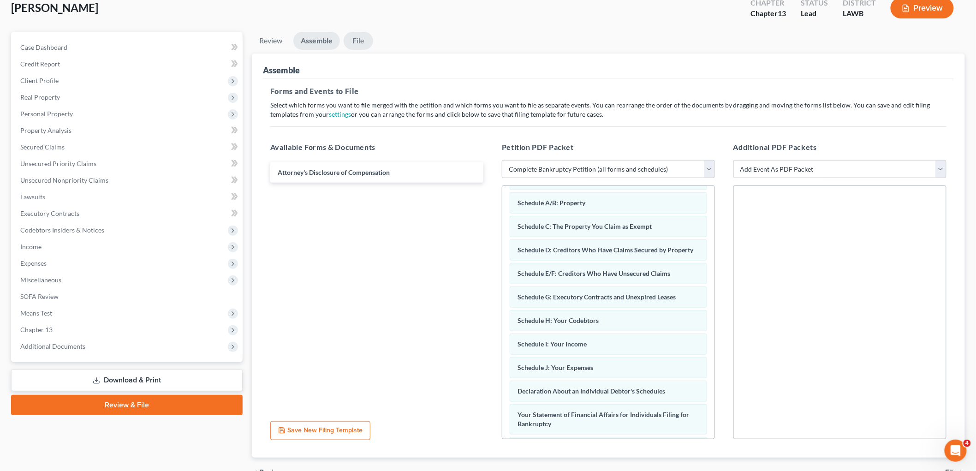
click at [367, 42] on link "File" at bounding box center [359, 41] width 30 height 18
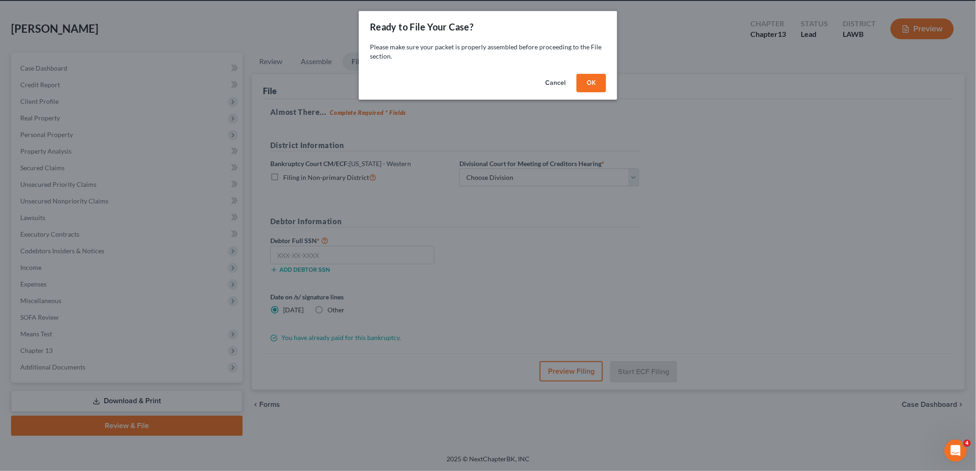
scroll to position [35, 0]
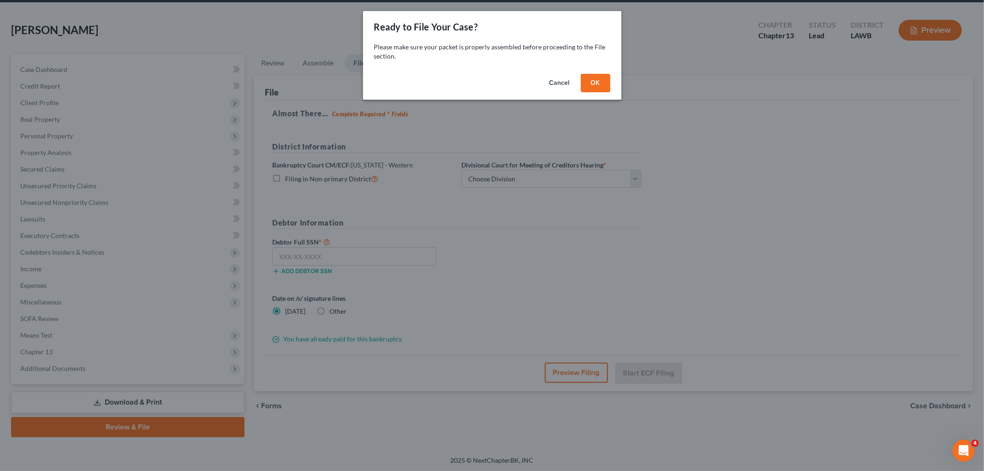
click at [601, 80] on button "OK" at bounding box center [596, 83] width 30 height 18
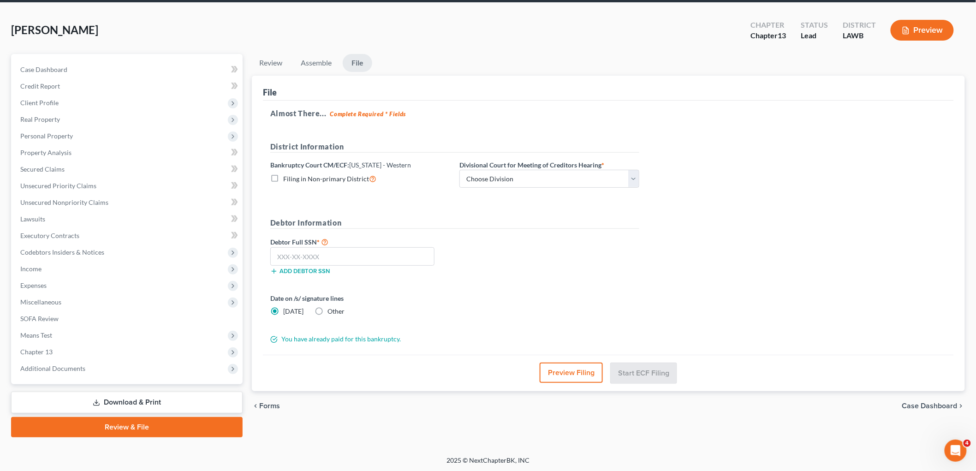
click at [283, 178] on label "Filing in Non-primary District" at bounding box center [329, 179] width 93 height 11
click at [287, 178] on input "Filing in Non-primary District" at bounding box center [290, 177] width 6 height 6
checkbox input "true"
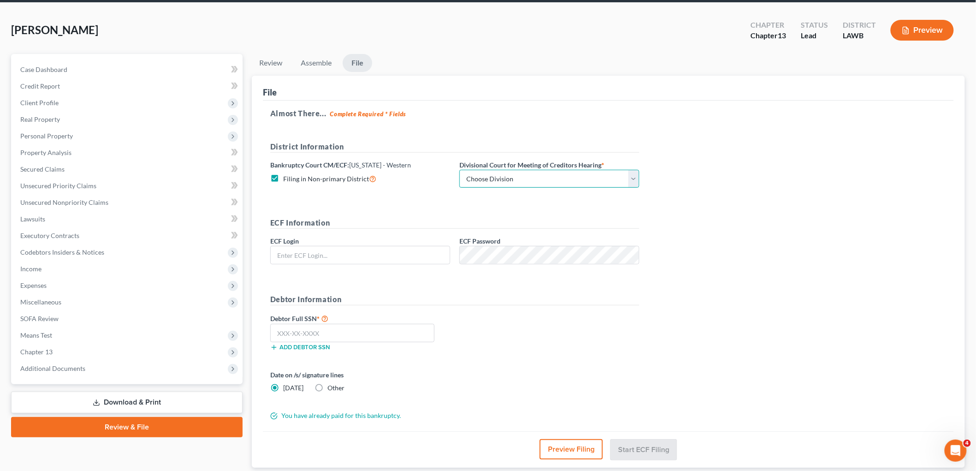
click at [513, 181] on select "Choose Division [GEOGRAPHIC_DATA] [GEOGRAPHIC_DATA]-[GEOGRAPHIC_DATA] Lake [PER…" at bounding box center [550, 179] width 180 height 18
select select "3"
click at [460, 170] on select "Choose Division [GEOGRAPHIC_DATA] [GEOGRAPHIC_DATA]-[GEOGRAPHIC_DATA] Lake [PER…" at bounding box center [550, 179] width 180 height 18
click at [402, 253] on input "text" at bounding box center [360, 255] width 179 height 18
type input "eoyoung3p"
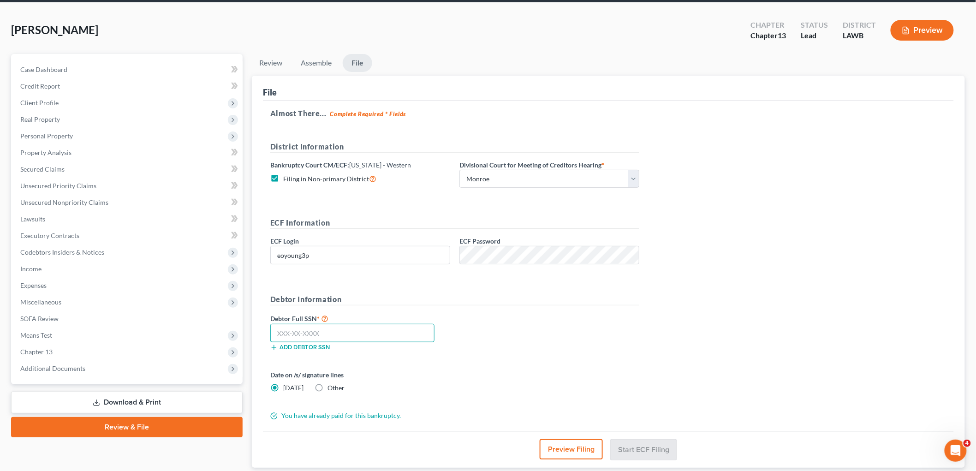
click at [340, 333] on input "text" at bounding box center [352, 333] width 164 height 18
type input "435-06-0504"
click at [651, 451] on button "Start ECF Filing" at bounding box center [644, 449] width 66 height 20
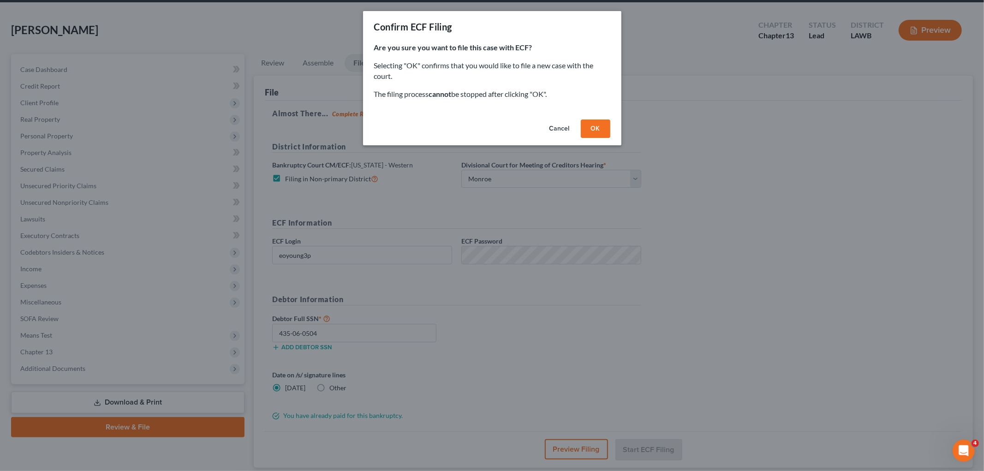
click at [600, 127] on button "OK" at bounding box center [596, 129] width 30 height 18
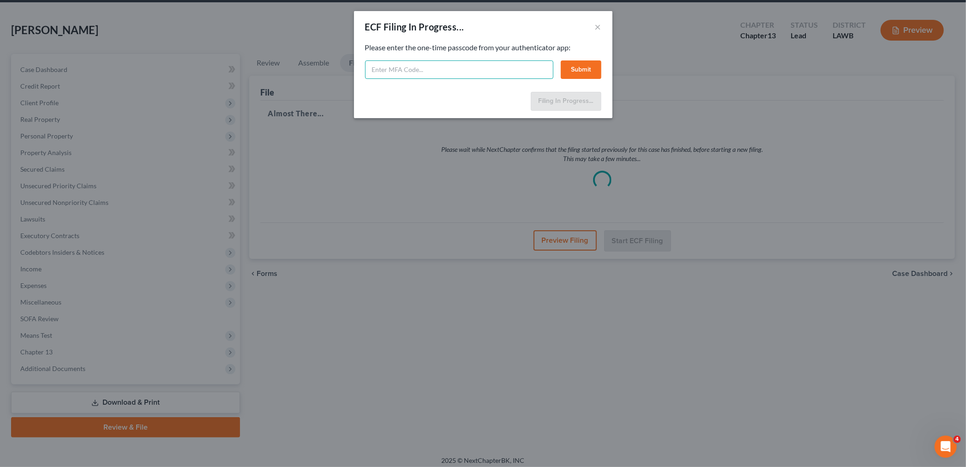
click at [422, 72] on input "text" at bounding box center [459, 69] width 188 height 18
type input "792293"
click at [568, 68] on button "Submit" at bounding box center [581, 69] width 41 height 18
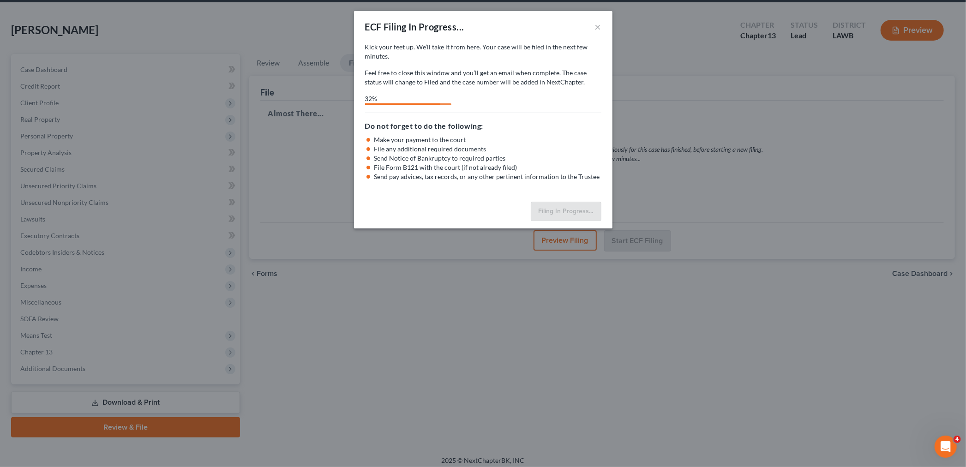
select select "3"
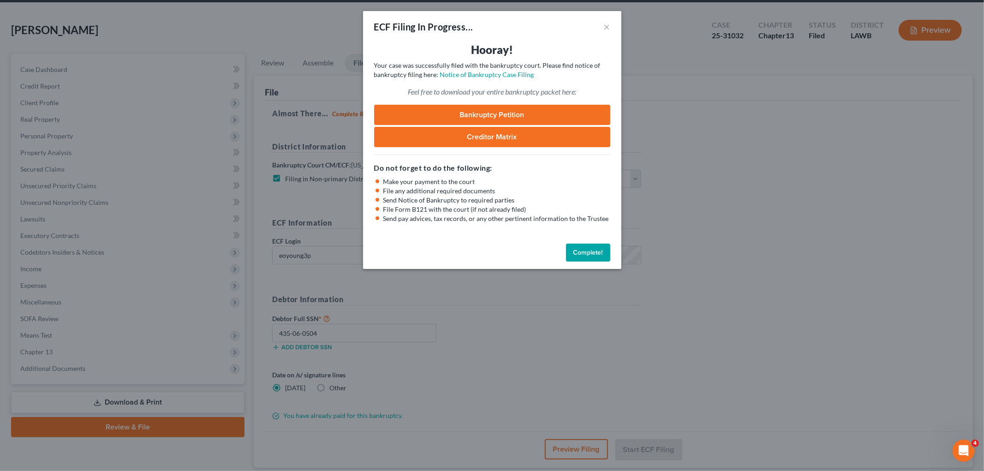
click at [583, 252] on button "Complete!" at bounding box center [588, 253] width 44 height 18
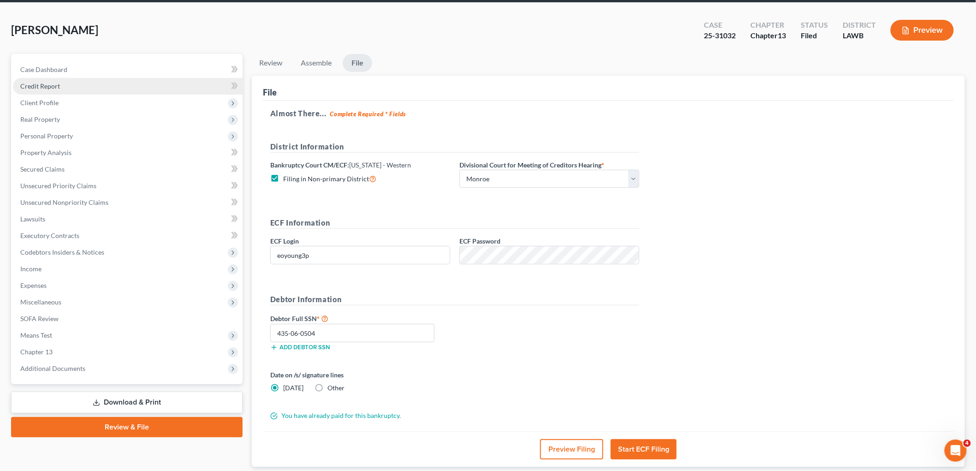
click at [61, 88] on link "Credit Report" at bounding box center [128, 86] width 230 height 17
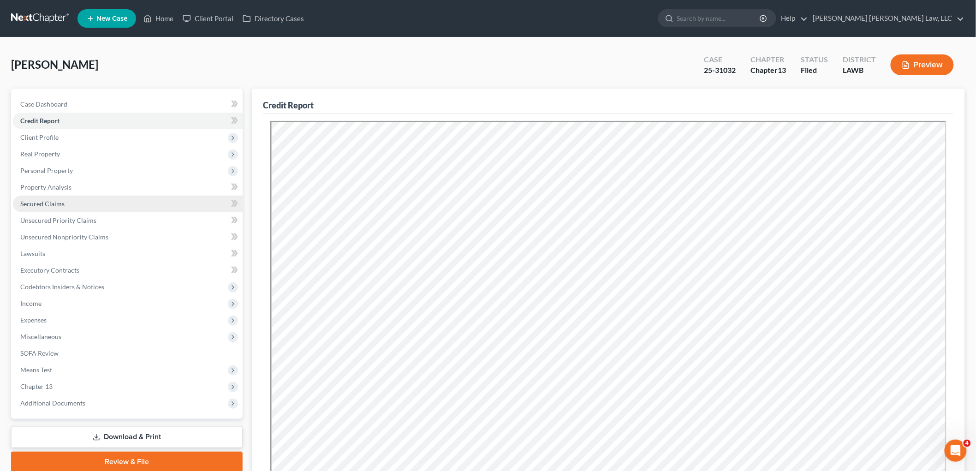
click at [30, 209] on link "Secured Claims" at bounding box center [128, 204] width 230 height 17
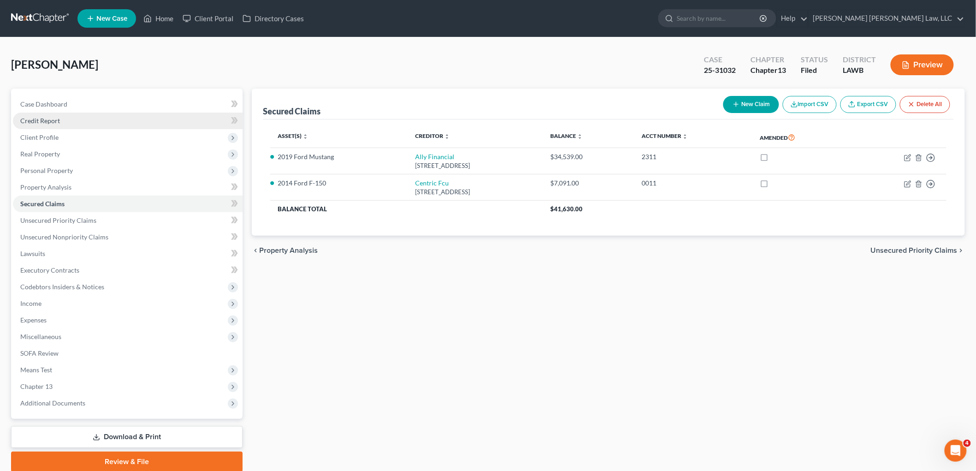
click at [67, 123] on link "Credit Report" at bounding box center [128, 121] width 230 height 17
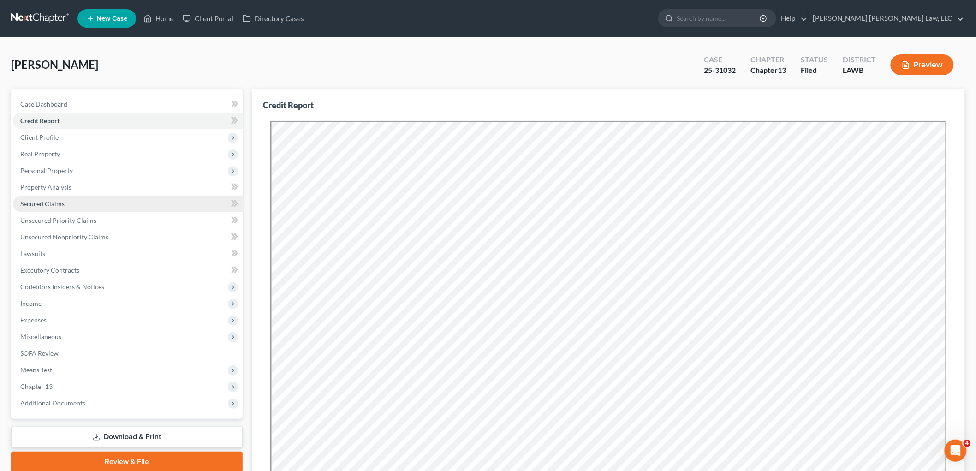
click at [50, 204] on span "Secured Claims" at bounding box center [42, 204] width 44 height 8
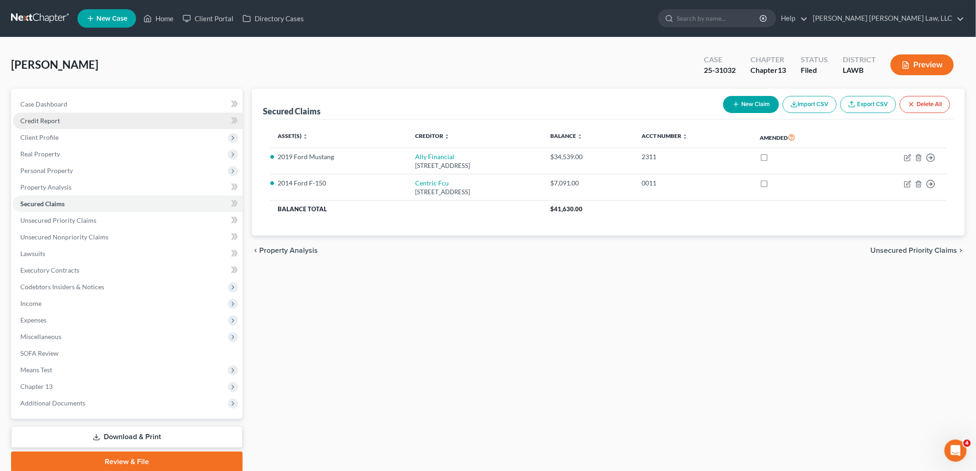
click at [61, 120] on link "Credit Report" at bounding box center [128, 121] width 230 height 17
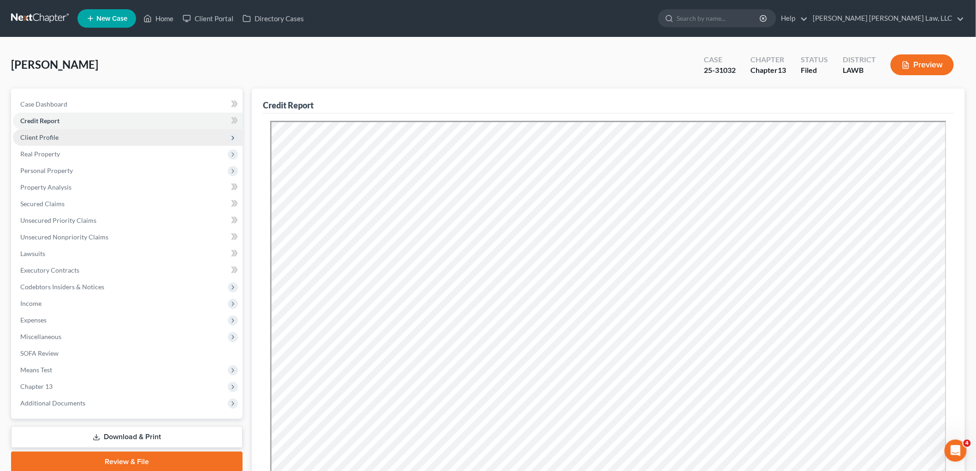
click at [81, 135] on span "Client Profile" at bounding box center [128, 137] width 230 height 17
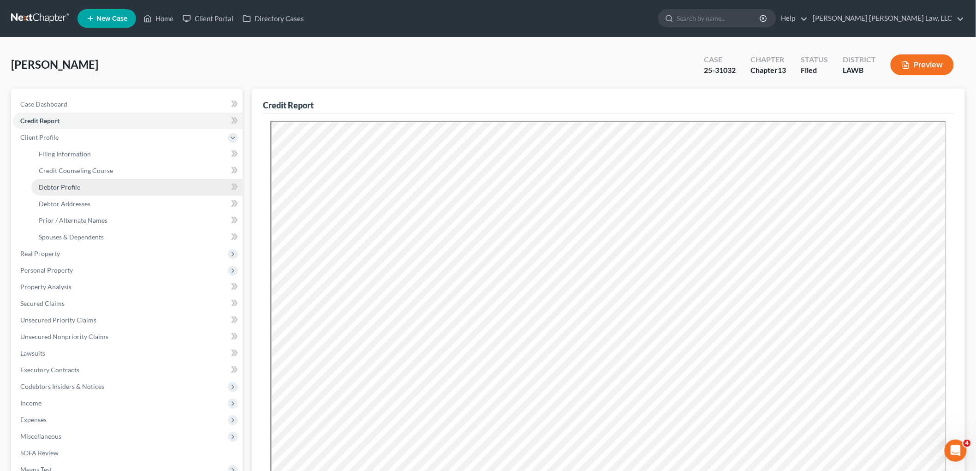
click at [67, 185] on span "Debtor Profile" at bounding box center [60, 187] width 42 height 8
select select "1"
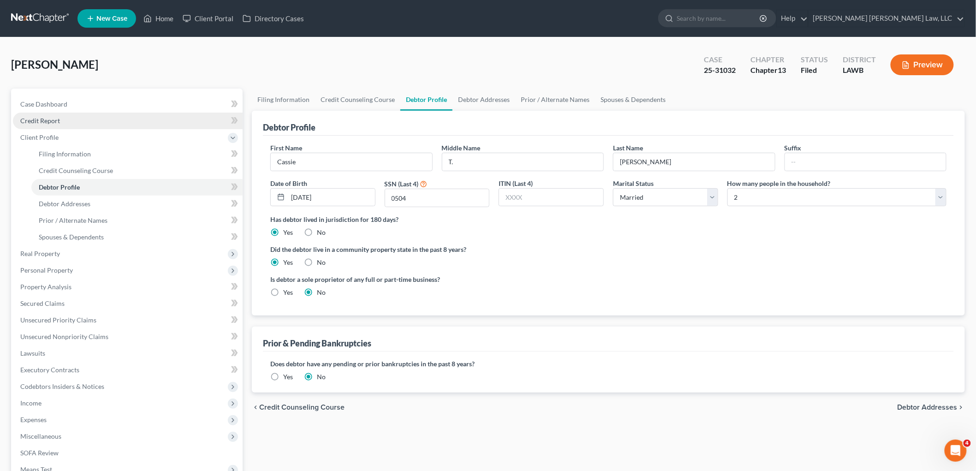
click at [77, 120] on link "Credit Report" at bounding box center [128, 121] width 230 height 17
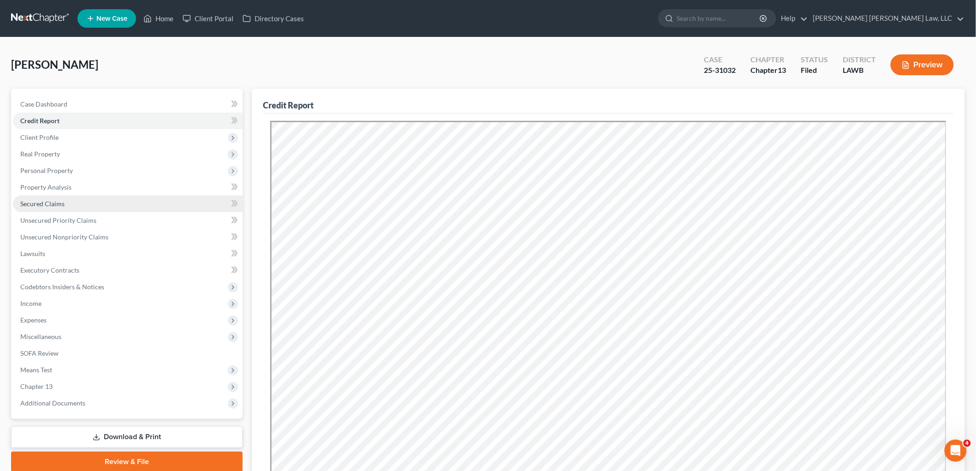
click at [66, 205] on link "Secured Claims" at bounding box center [128, 204] width 230 height 17
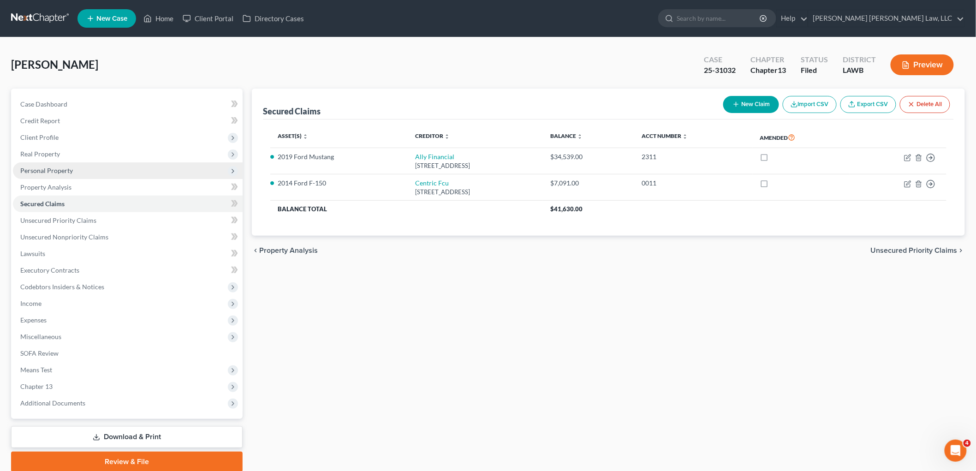
click at [85, 170] on span "Personal Property" at bounding box center [128, 170] width 230 height 17
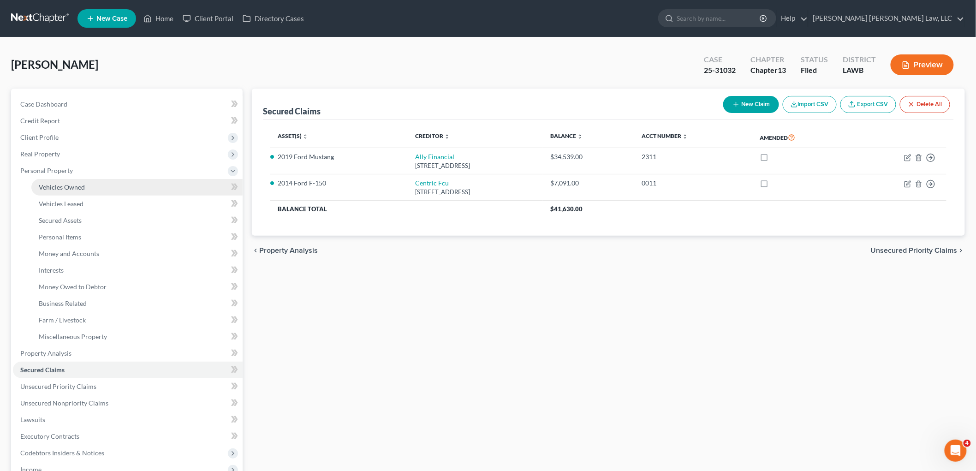
click at [79, 187] on span "Vehicles Owned" at bounding box center [62, 187] width 46 height 8
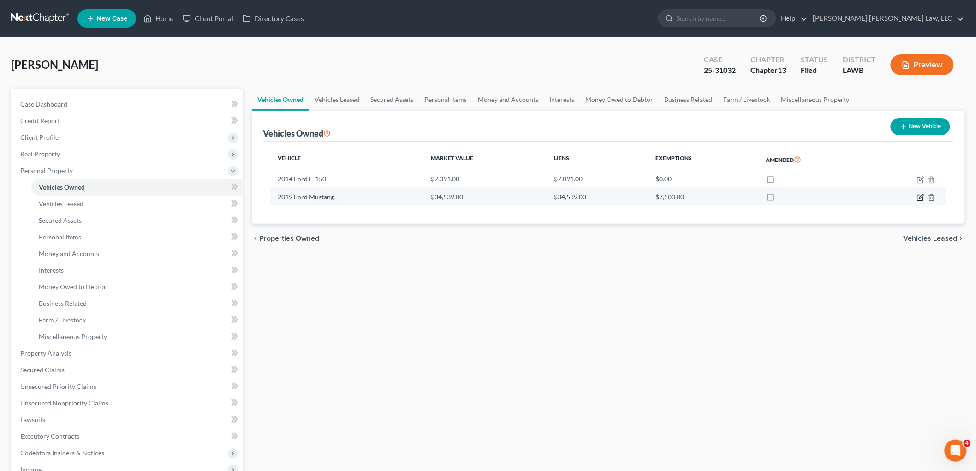
click at [919, 196] on icon "button" at bounding box center [920, 197] width 7 height 7
select select "0"
select select "7"
select select "2"
select select "4"
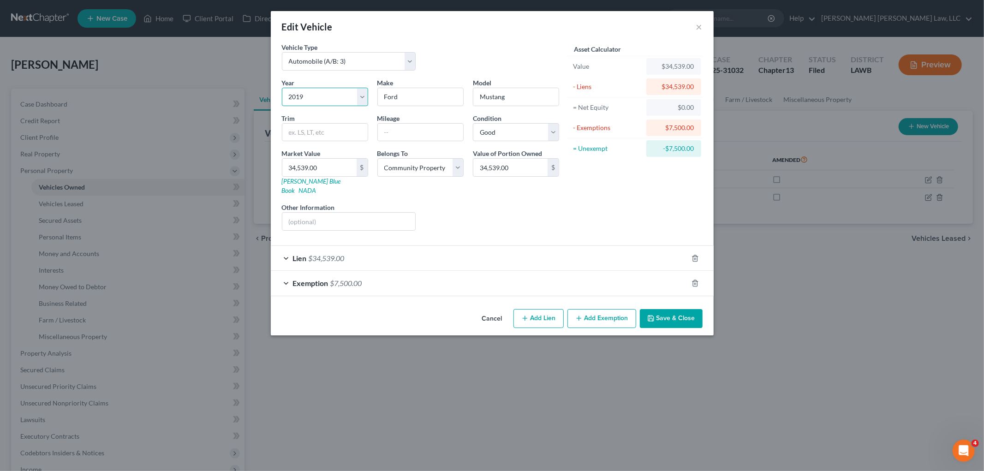
click at [319, 95] on select "Select 2026 2025 2024 2023 2022 2021 2020 2019 2018 2017 2016 2015 2014 2013 20…" at bounding box center [325, 97] width 86 height 18
select select "8"
click at [282, 88] on select "Select 2026 2025 2024 2023 2022 2021 2020 2019 2018 2017 2016 2015 2014 2013 20…" at bounding box center [325, 97] width 86 height 18
click at [656, 309] on button "Save & Close" at bounding box center [671, 318] width 63 height 19
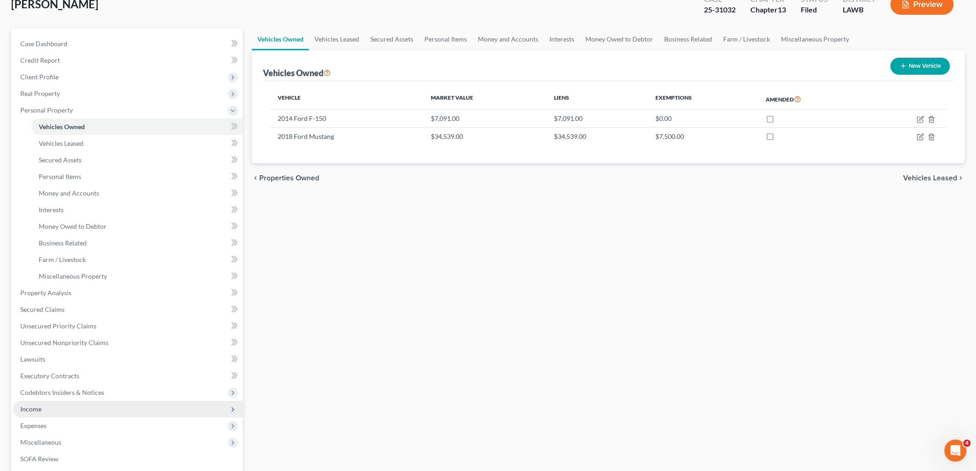
scroll to position [154, 0]
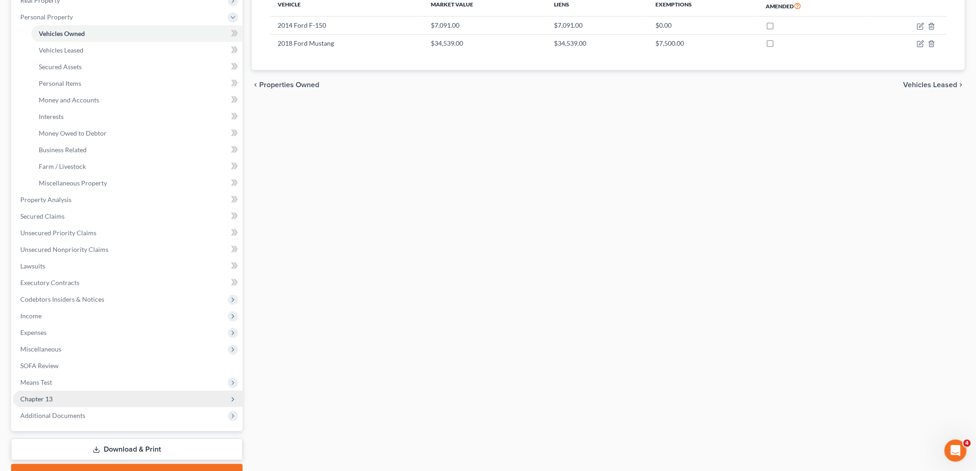
click at [55, 402] on span "Chapter 13" at bounding box center [128, 399] width 230 height 17
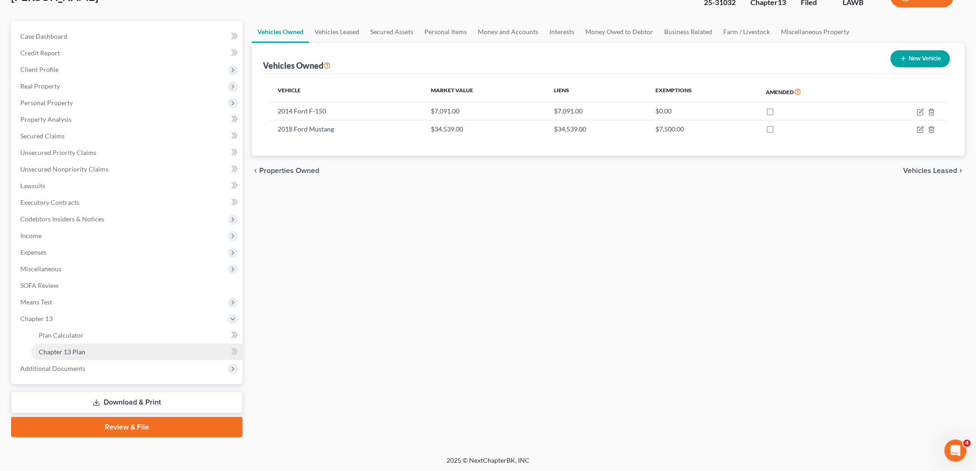
click at [80, 350] on span "Chapter 13 Plan" at bounding box center [62, 352] width 47 height 8
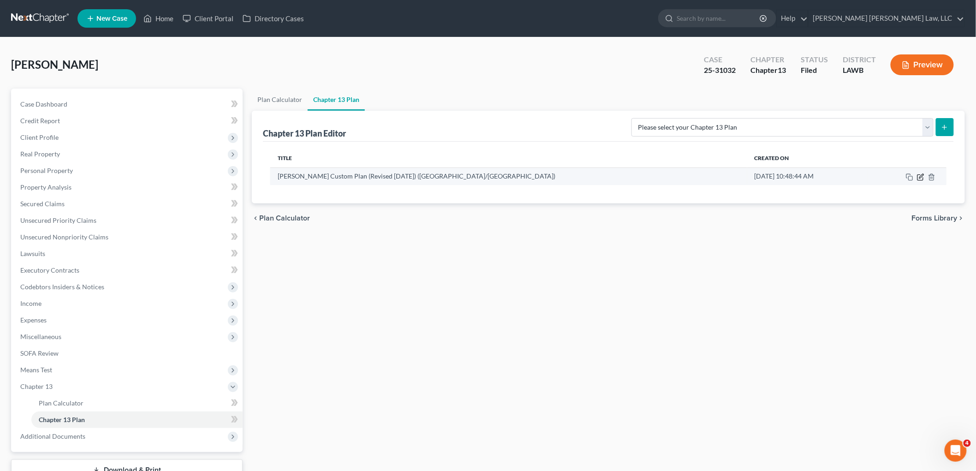
click at [921, 178] on icon "button" at bounding box center [922, 176] width 4 height 4
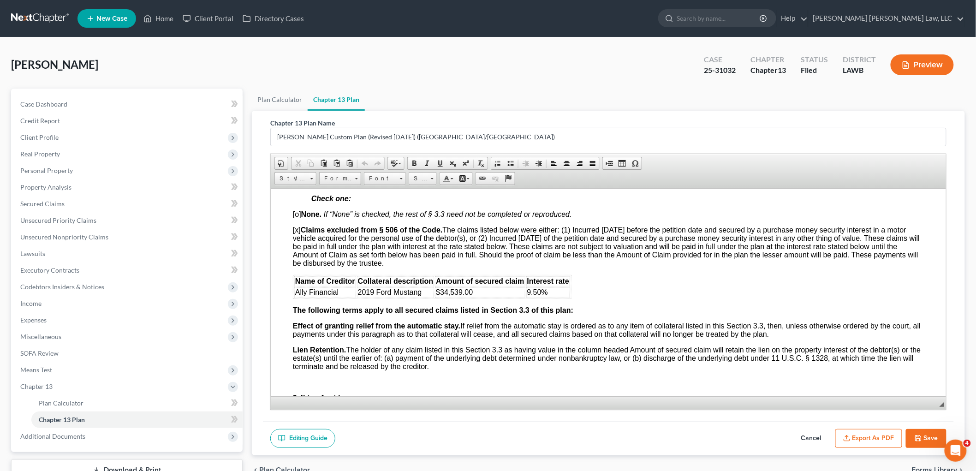
scroll to position [974, 0]
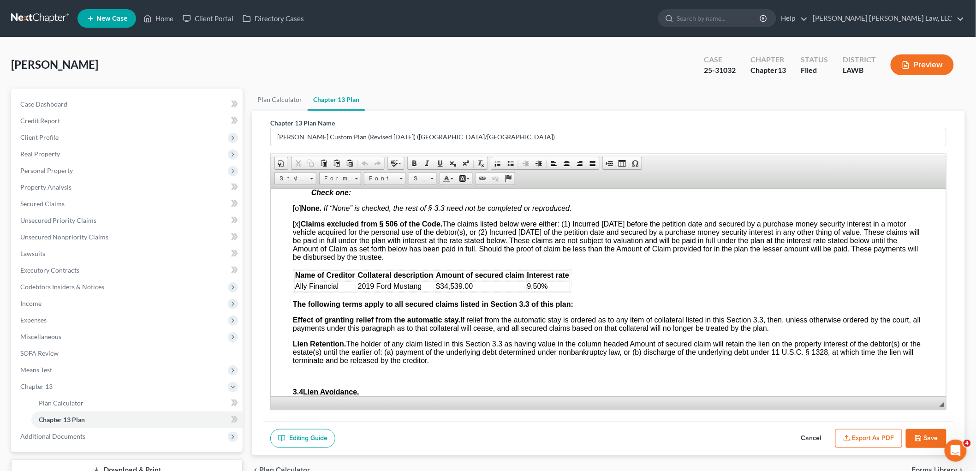
click at [373, 290] on span "2019 Ford Mustang" at bounding box center [390, 286] width 64 height 8
click at [930, 437] on button "Save" at bounding box center [926, 438] width 41 height 19
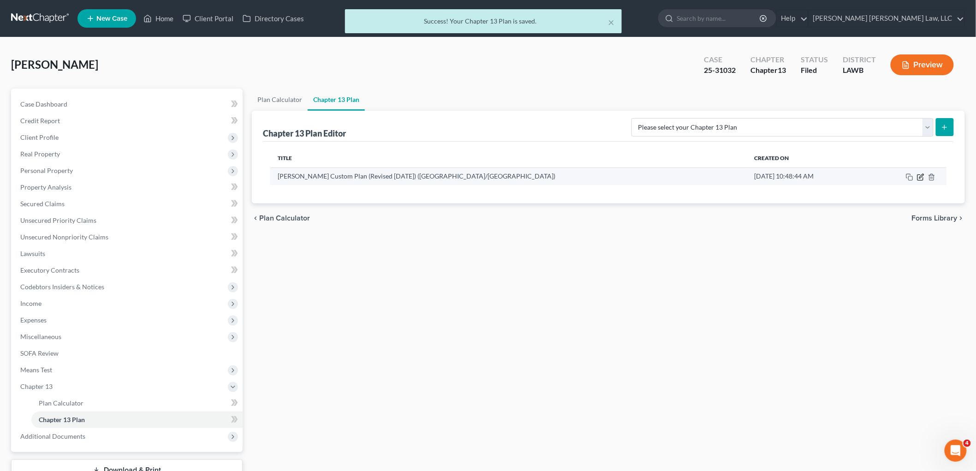
click at [920, 179] on icon "button" at bounding box center [920, 177] width 7 height 7
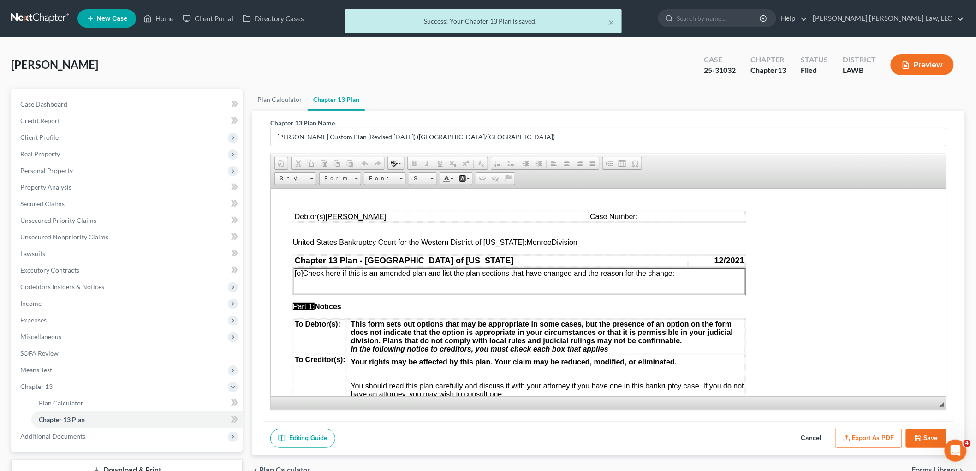
scroll to position [0, 0]
click at [641, 216] on td "Case Number:" at bounding box center [667, 216] width 156 height 10
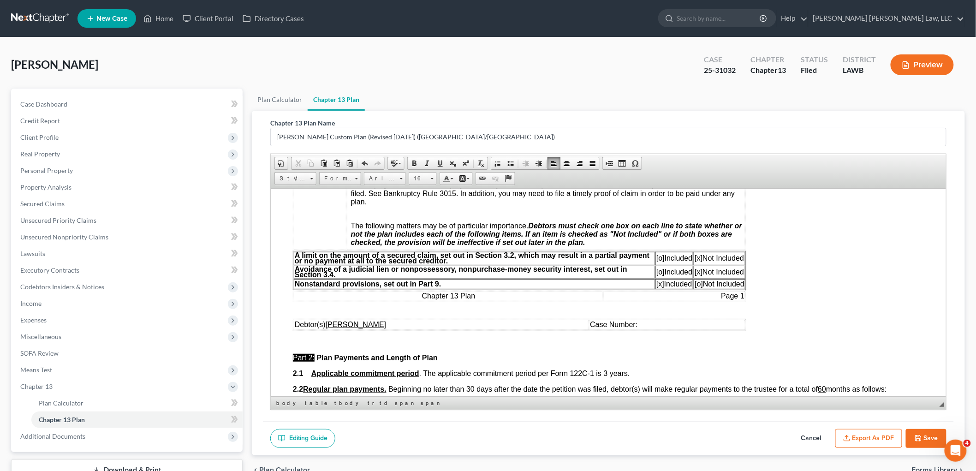
scroll to position [256, 0]
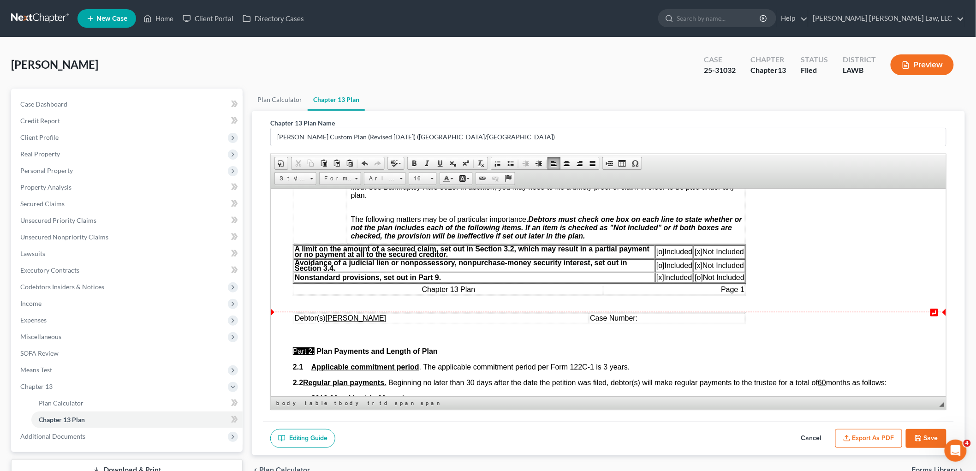
click at [643, 313] on td "Case Number:" at bounding box center [667, 318] width 156 height 10
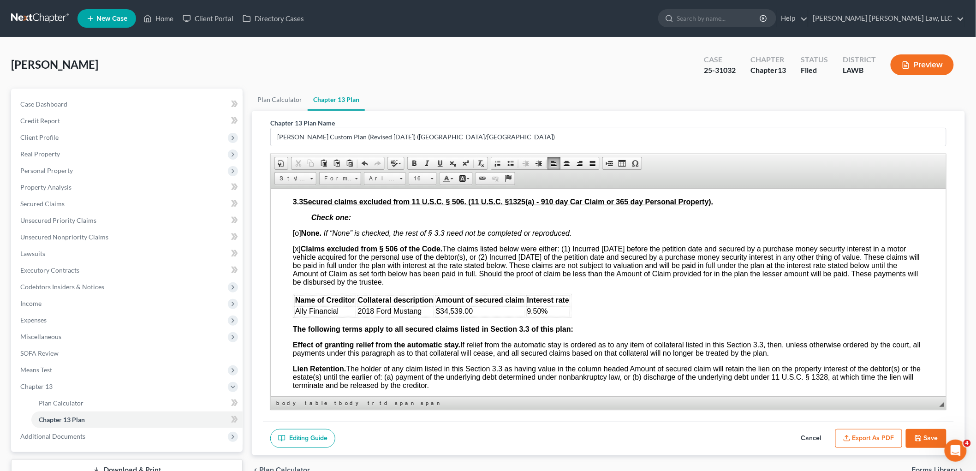
scroll to position [974, 0]
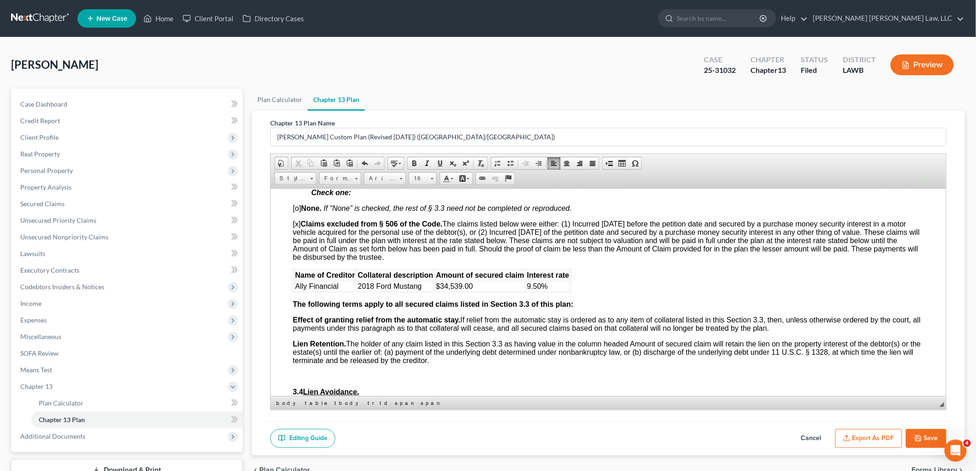
click at [923, 439] on button "Save" at bounding box center [926, 438] width 41 height 19
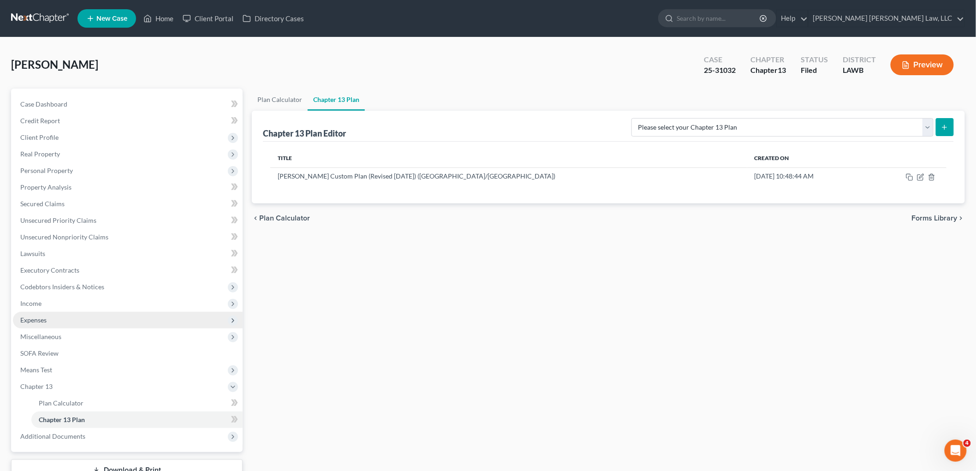
click at [54, 320] on span "Expenses" at bounding box center [128, 320] width 230 height 17
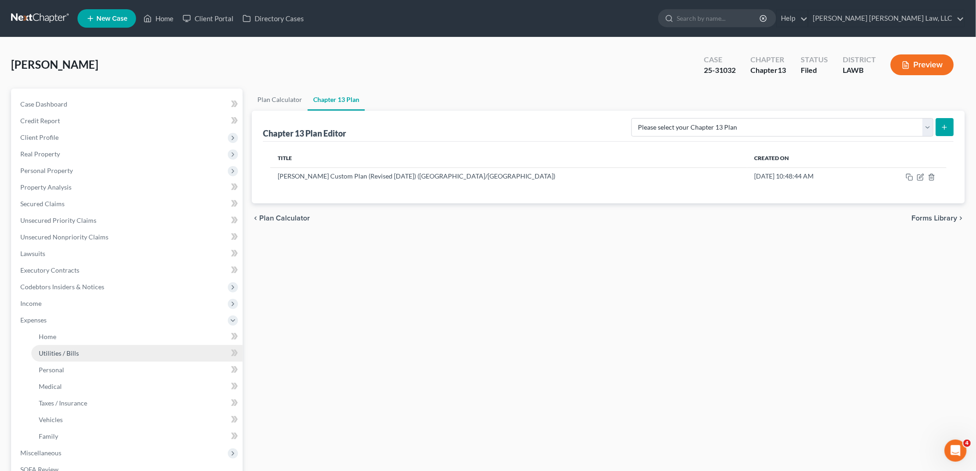
click at [64, 354] on span "Utilities / Bills" at bounding box center [59, 353] width 40 height 8
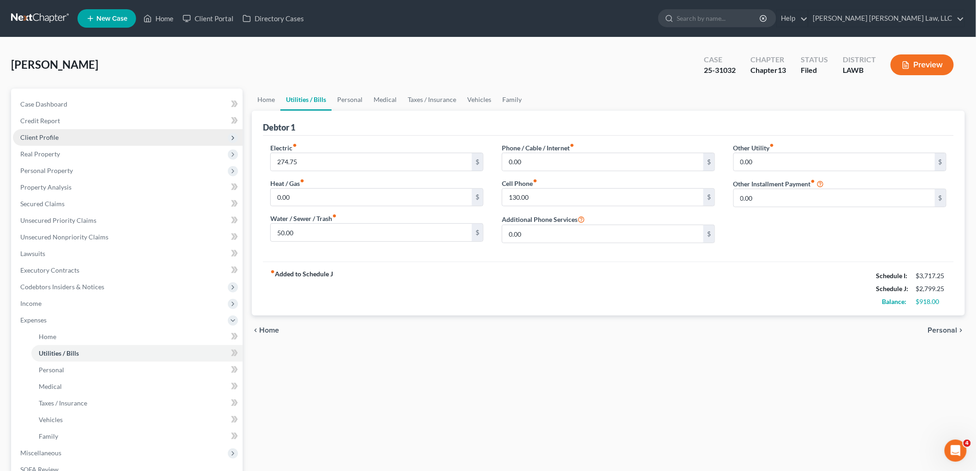
click at [79, 139] on span "Client Profile" at bounding box center [128, 137] width 230 height 17
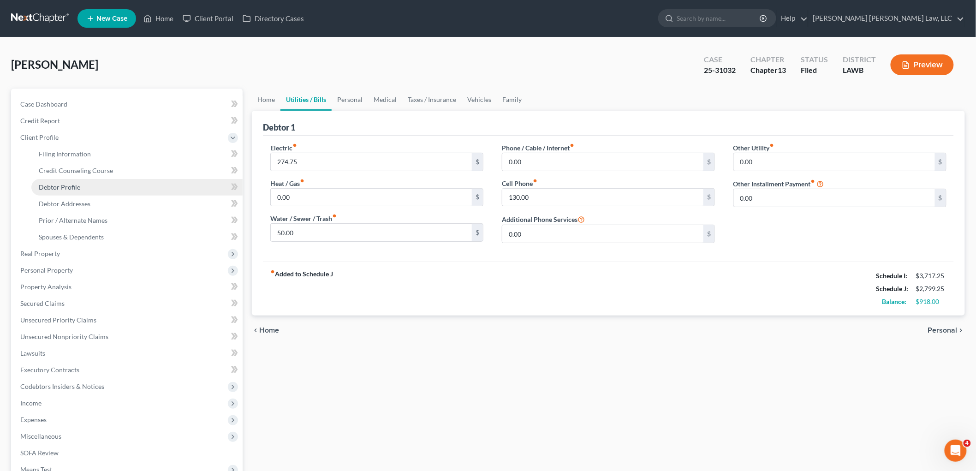
click at [86, 191] on link "Debtor Profile" at bounding box center [136, 187] width 211 height 17
select select "1"
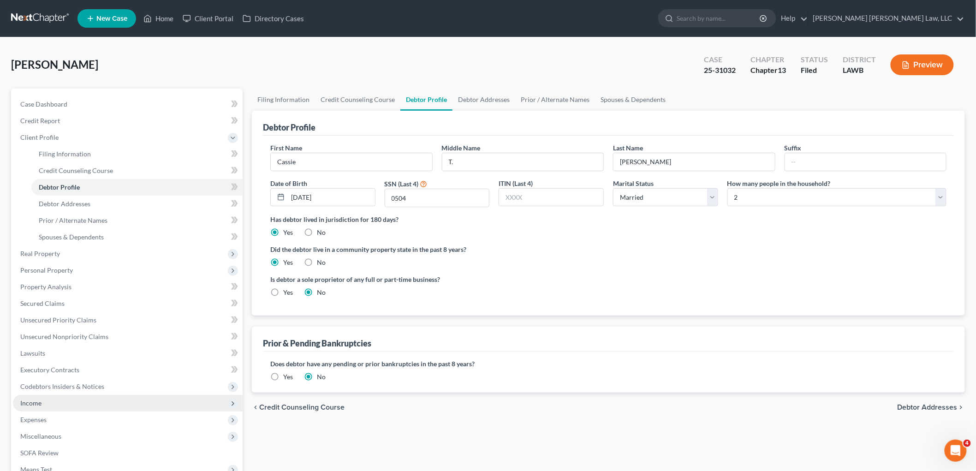
click at [47, 401] on span "Income" at bounding box center [128, 403] width 230 height 17
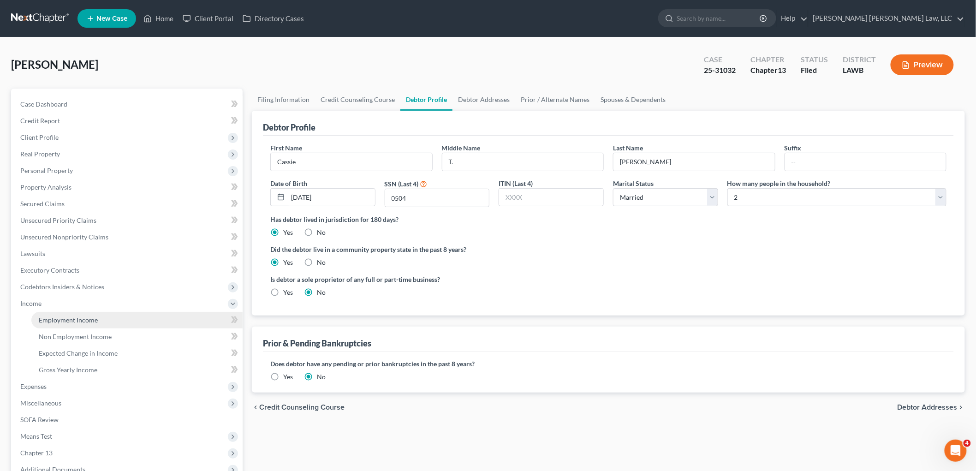
click at [71, 317] on span "Employment Income" at bounding box center [68, 320] width 59 height 8
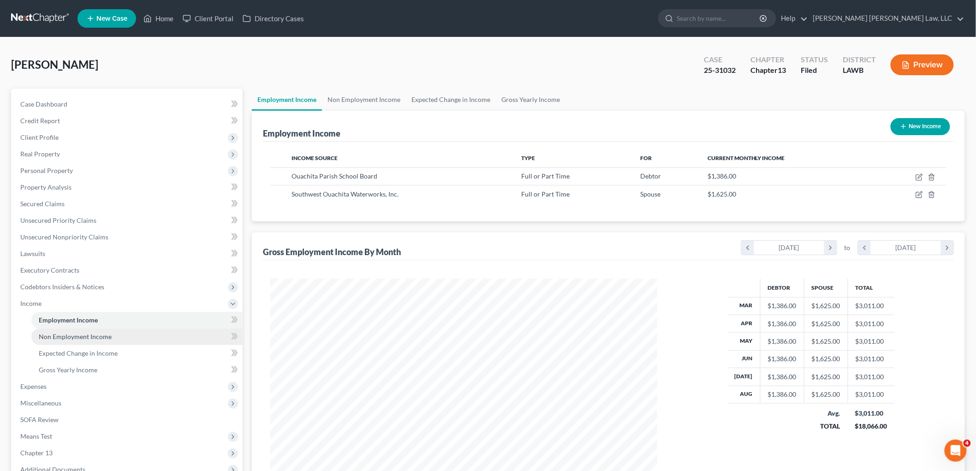
scroll to position [193, 405]
click at [77, 334] on span "Non Employment Income" at bounding box center [75, 337] width 73 height 8
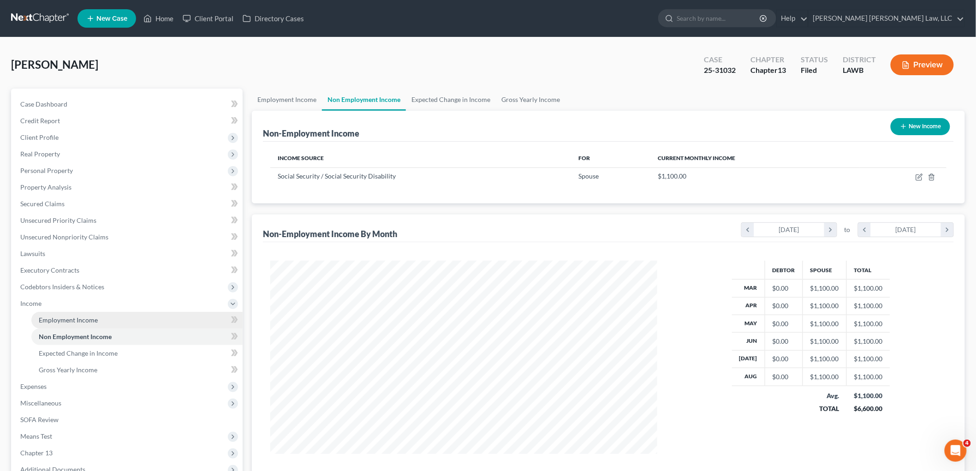
scroll to position [193, 405]
click at [102, 323] on link "Employment Income" at bounding box center [136, 320] width 211 height 17
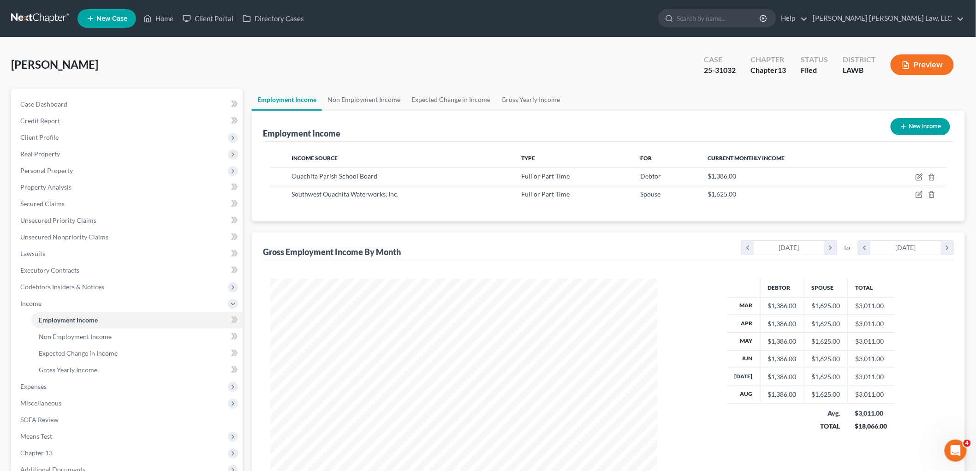
scroll to position [193, 405]
click at [33, 12] on link at bounding box center [40, 18] width 59 height 17
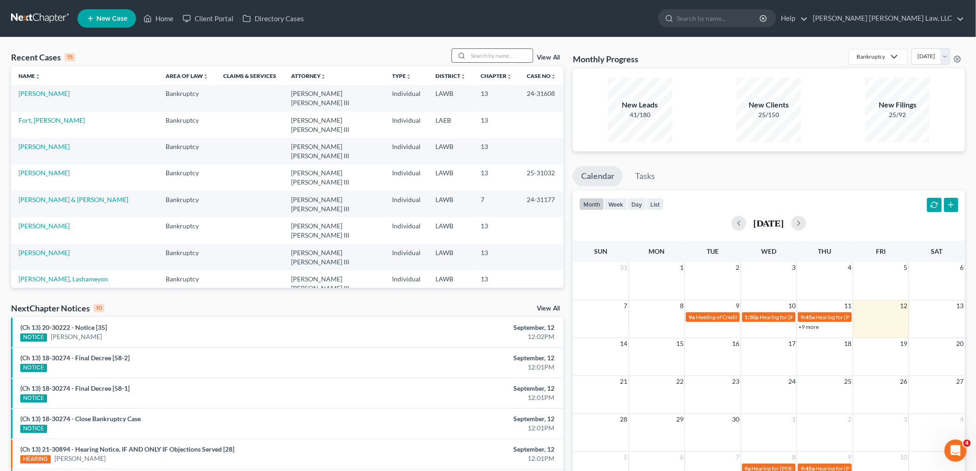
click at [476, 60] on input "search" at bounding box center [500, 55] width 65 height 13
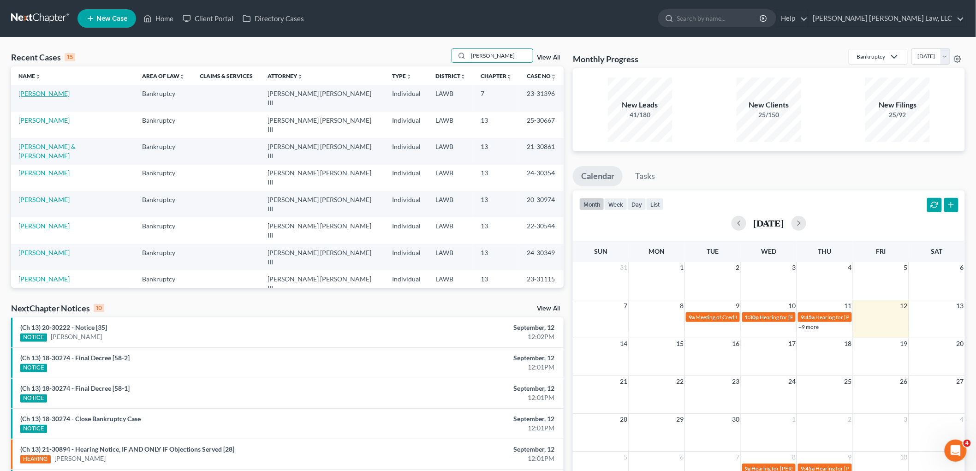
type input "[PERSON_NAME]"
click at [57, 91] on link "[PERSON_NAME]" at bounding box center [43, 94] width 51 height 8
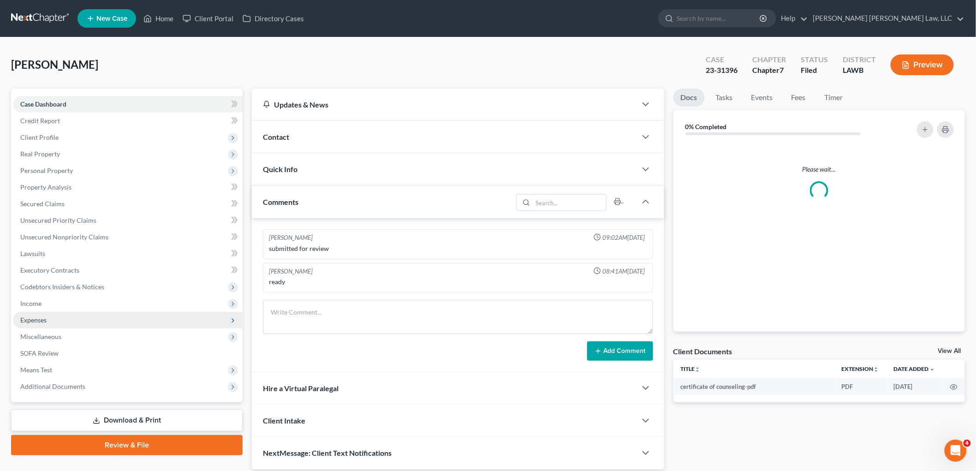
click at [66, 317] on span "Expenses" at bounding box center [128, 320] width 230 height 17
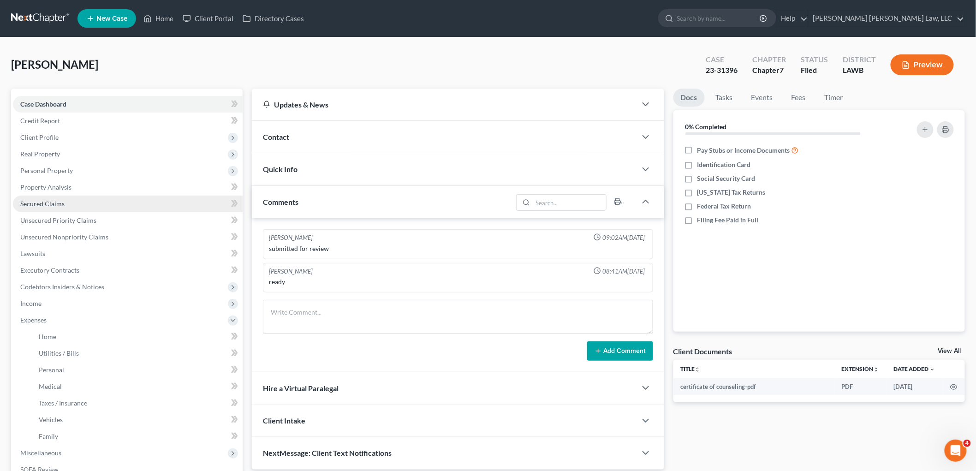
click at [62, 203] on span "Secured Claims" at bounding box center [42, 204] width 44 height 8
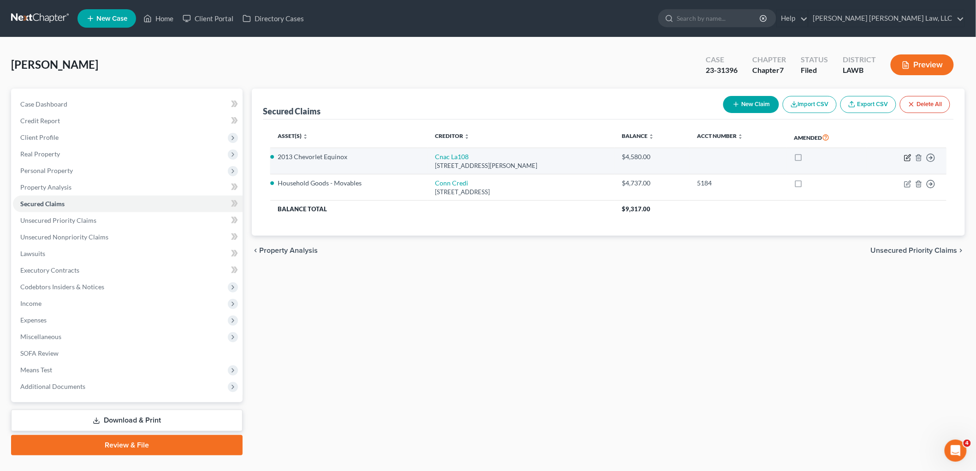
click at [909, 157] on icon "button" at bounding box center [909, 157] width 4 height 4
select select "19"
select select "0"
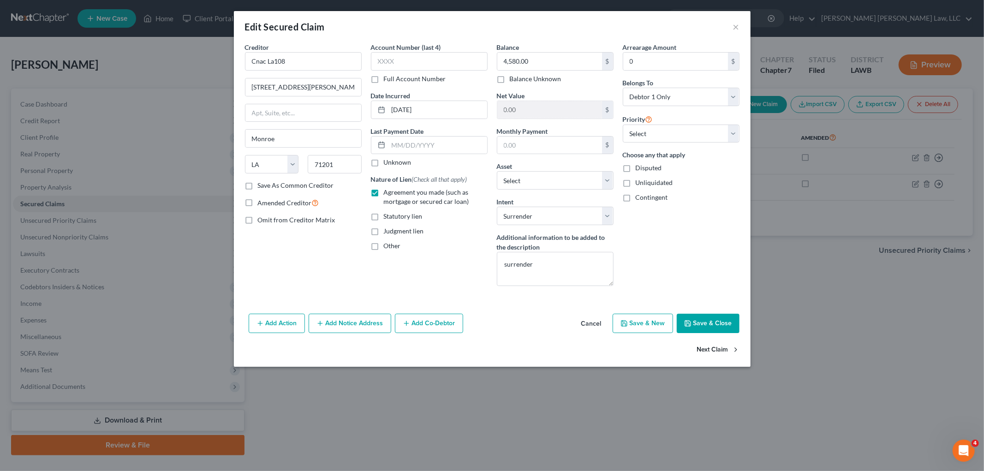
click at [719, 347] on button "Next Claim" at bounding box center [718, 350] width 42 height 19
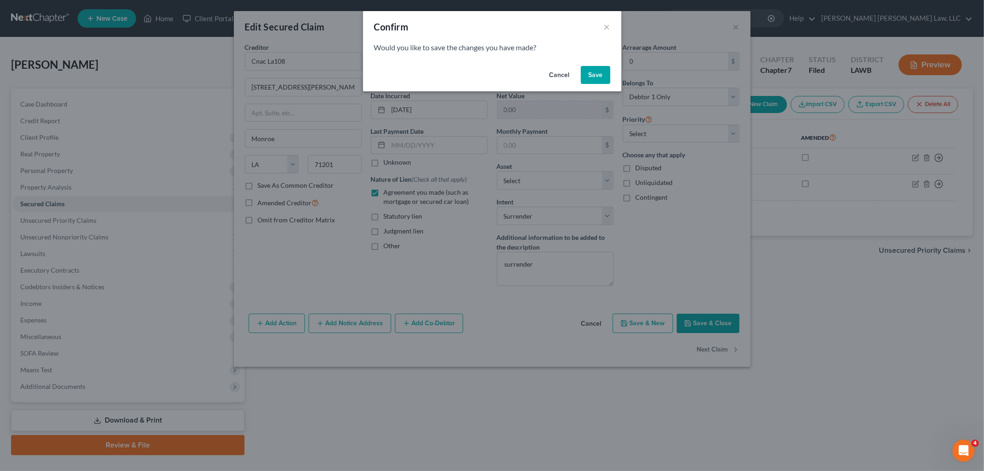
click at [589, 67] on button "Save" at bounding box center [596, 75] width 30 height 18
select select "45"
select select "0"
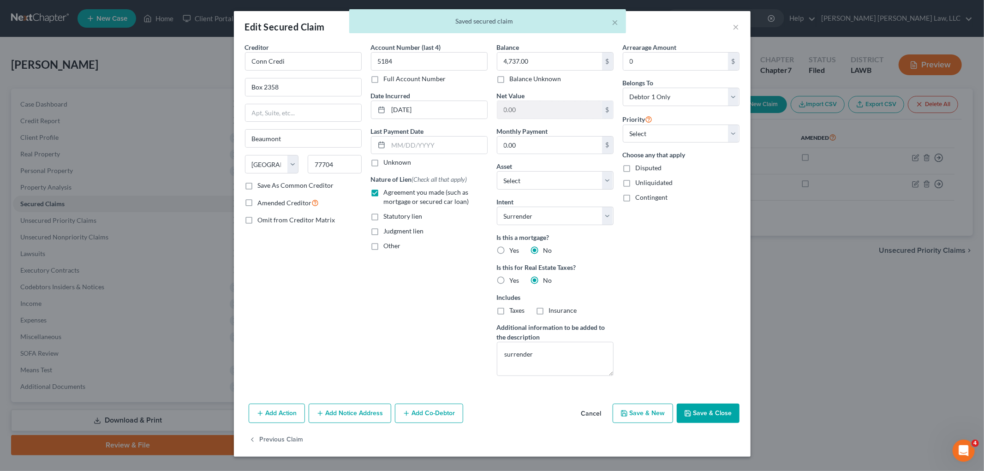
click at [685, 410] on icon "button" at bounding box center [687, 413] width 7 height 7
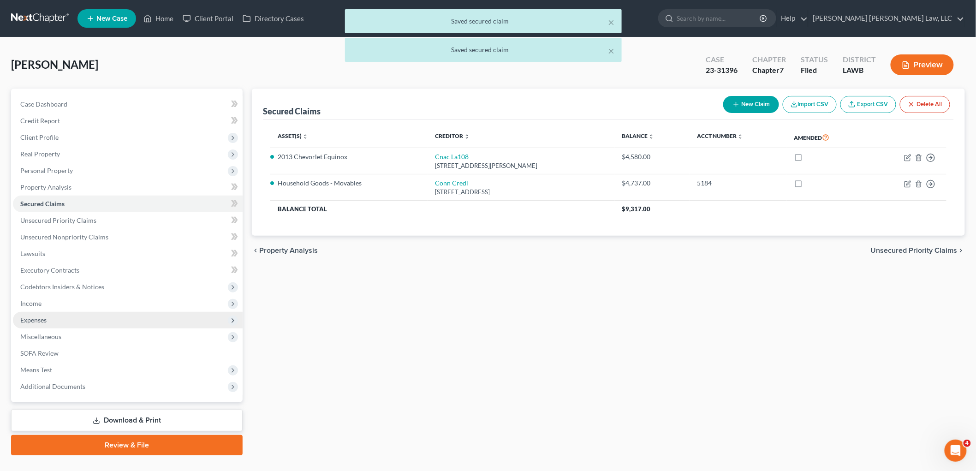
click at [105, 322] on span "Expenses" at bounding box center [128, 320] width 230 height 17
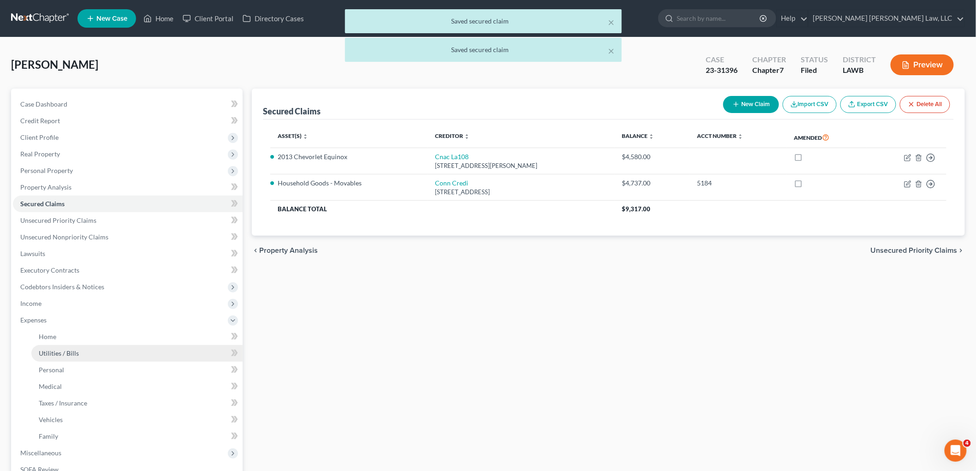
click at [91, 345] on link "Utilities / Bills" at bounding box center [136, 353] width 211 height 17
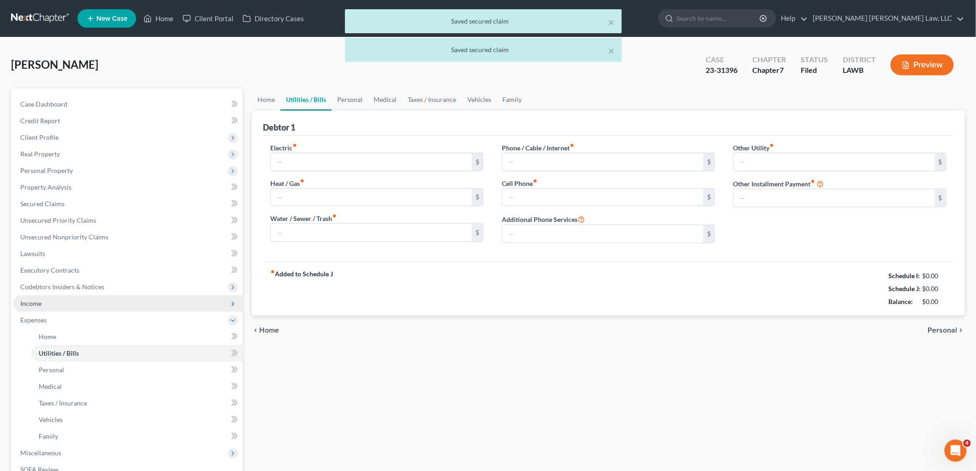
type input "300.95"
type input "0.00"
type input "120.00"
type input "135.00"
type input "60.00"
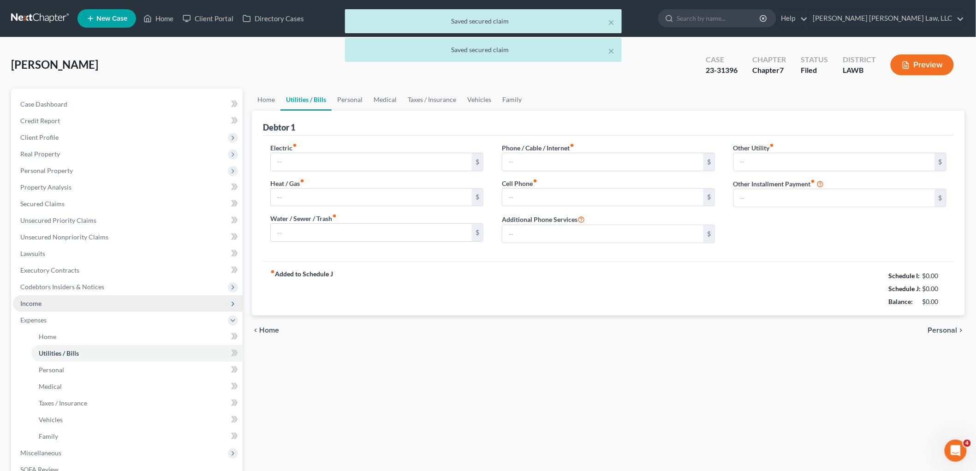
type input "0.00"
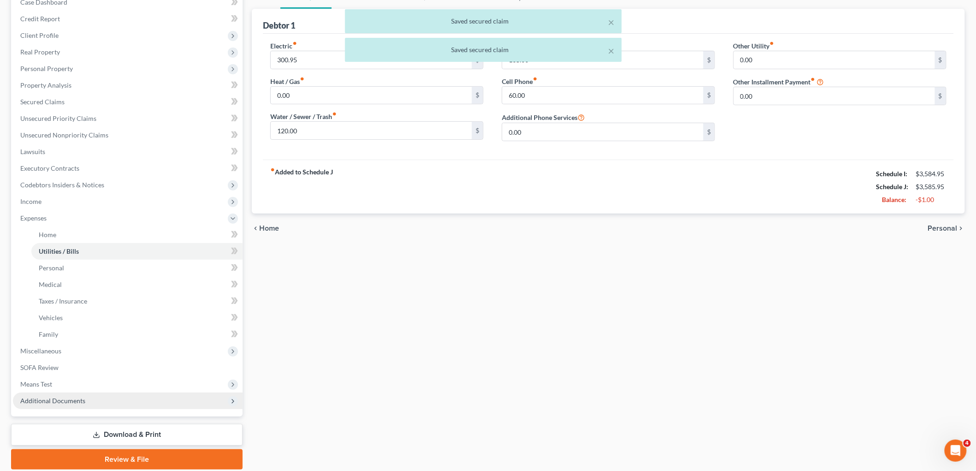
scroll to position [102, 0]
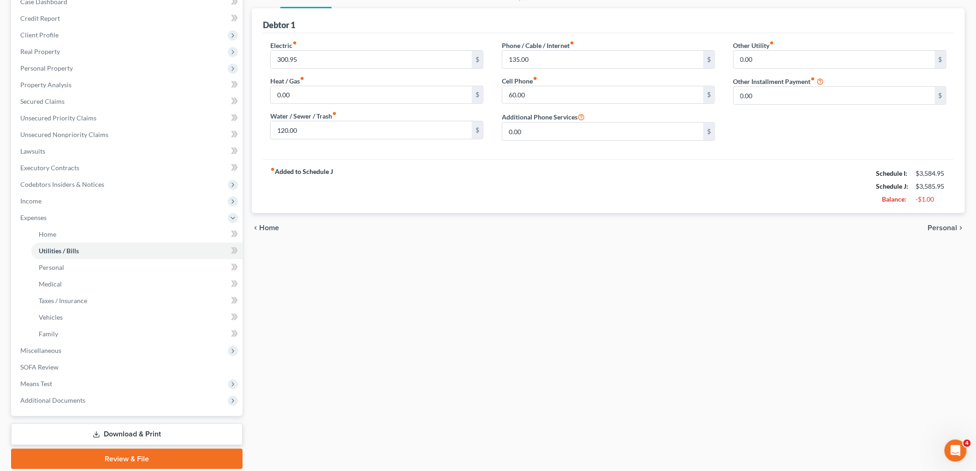
click at [131, 430] on link "Download & Print" at bounding box center [127, 435] width 232 height 22
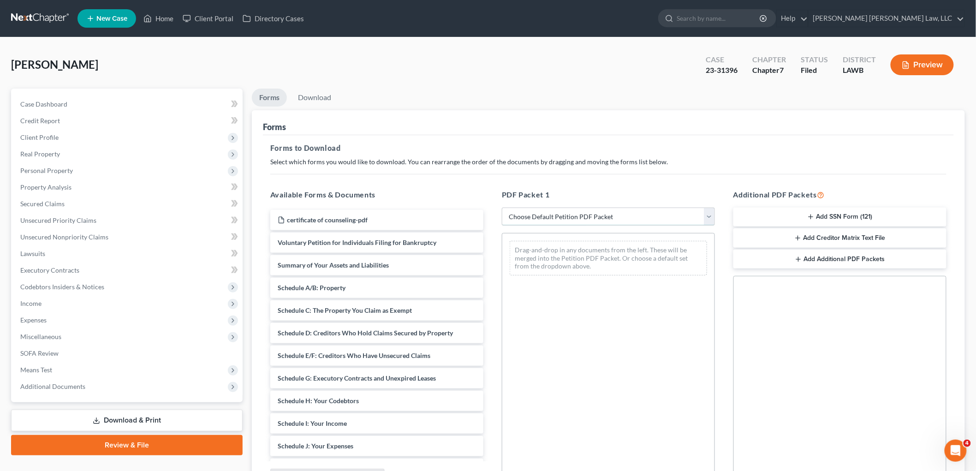
click at [574, 215] on select "Choose Default Petition PDF Packet Complete Bankruptcy Petition (all forms and …" at bounding box center [608, 217] width 213 height 18
select select "2"
click at [502, 208] on select "Choose Default Petition PDF Packet Complete Bankruptcy Petition (all forms and …" at bounding box center [608, 217] width 213 height 18
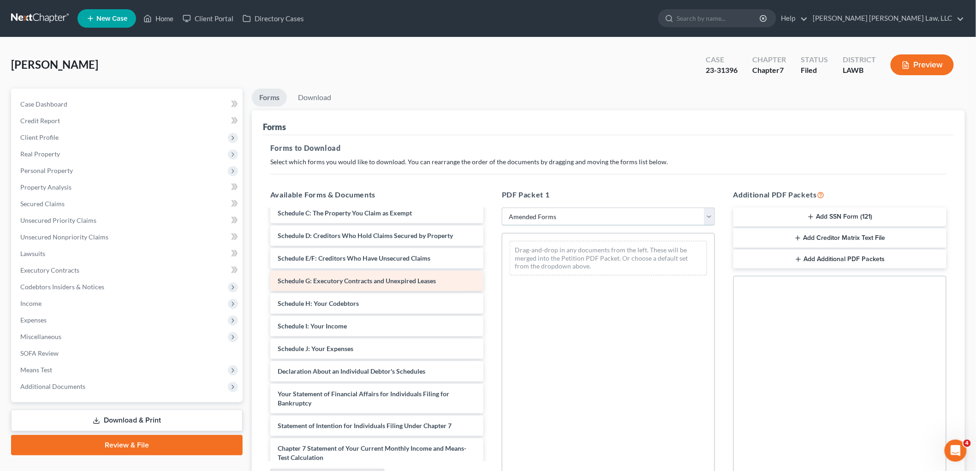
scroll to position [51, 0]
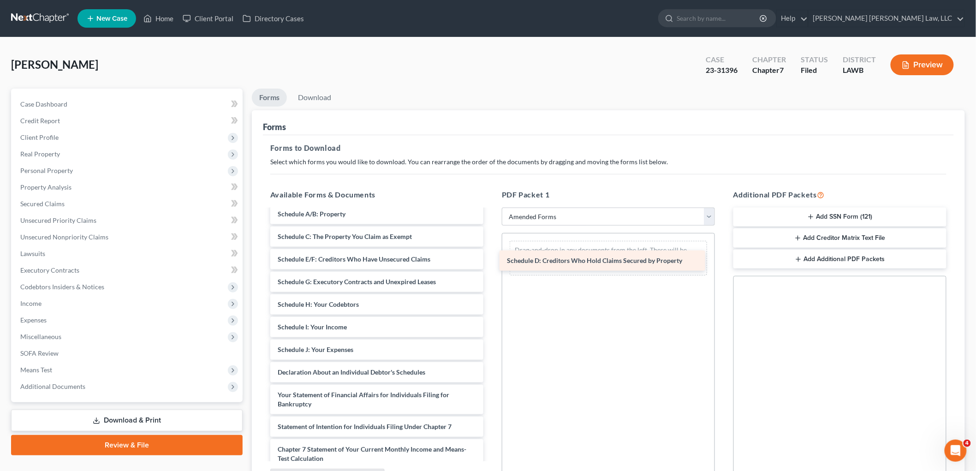
drag, startPoint x: 317, startPoint y: 259, endPoint x: 547, endPoint y: 261, distance: 229.4
click at [491, 261] on div "Schedule D: Creditors Who Hold Claims Secured by Property Voluntary Petition fo…" at bounding box center [377, 364] width 228 height 410
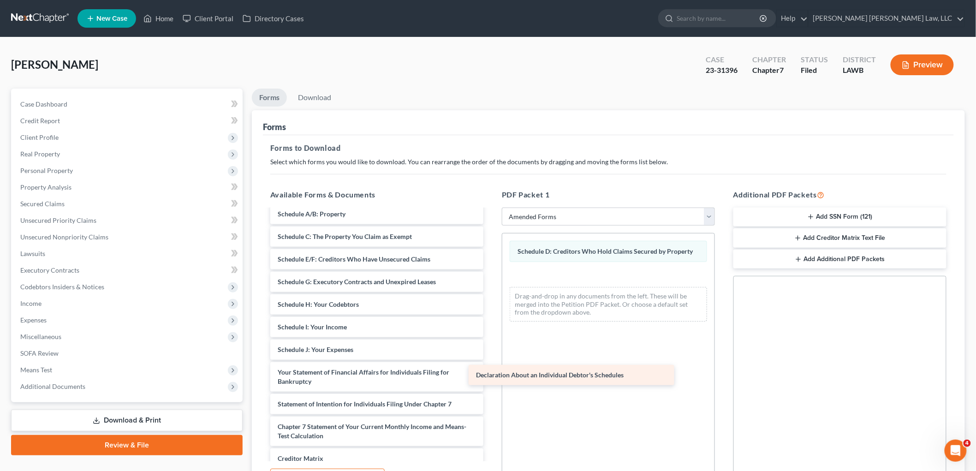
drag, startPoint x: 328, startPoint y: 371, endPoint x: 539, endPoint y: 371, distance: 210.9
click at [491, 371] on div "Declaration About an Individual Debtor's Schedules Voluntary Petition for Indiv…" at bounding box center [377, 352] width 228 height 387
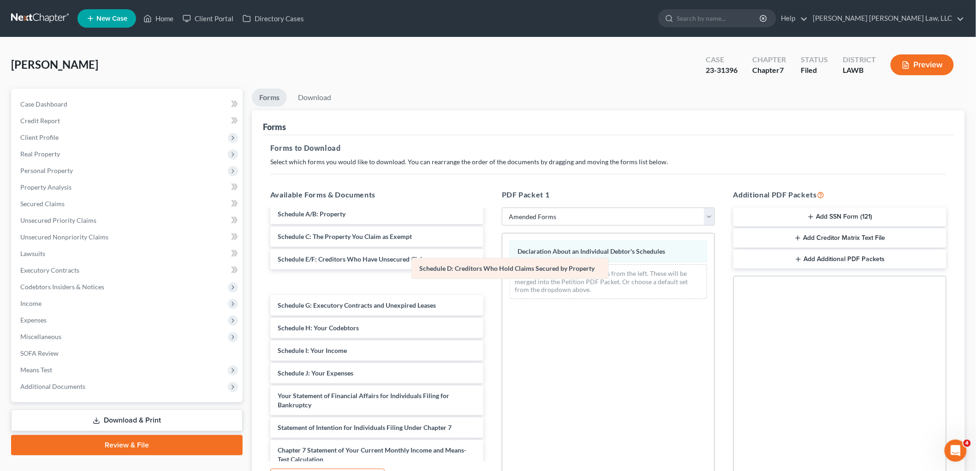
drag, startPoint x: 549, startPoint y: 252, endPoint x: 357, endPoint y: 282, distance: 194.2
click at [503, 282] on div "Schedule D: Creditors Who Hold Claims Secured by Property Schedule D: Creditors…" at bounding box center [609, 270] width 212 height 73
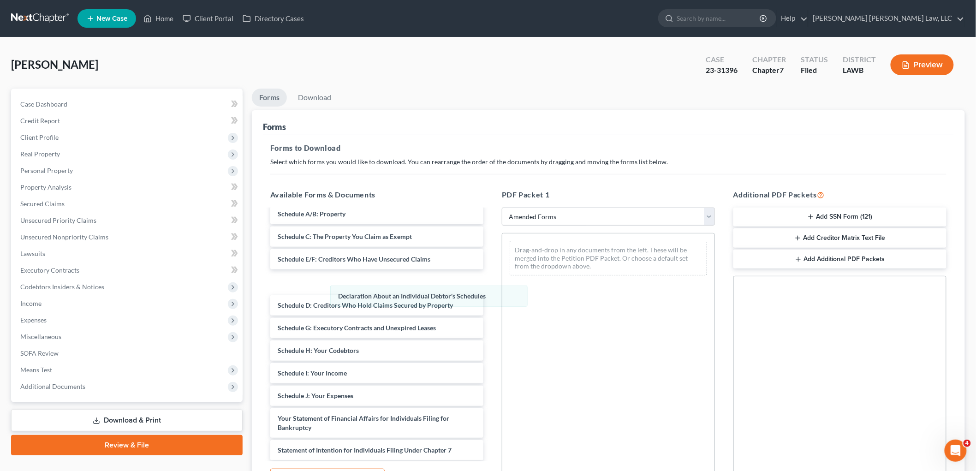
drag, startPoint x: 529, startPoint y: 252, endPoint x: 324, endPoint y: 294, distance: 209.2
click at [503, 283] on div "Declaration About an Individual Debtor's Schedules Declaration About an Individ…" at bounding box center [609, 258] width 212 height 49
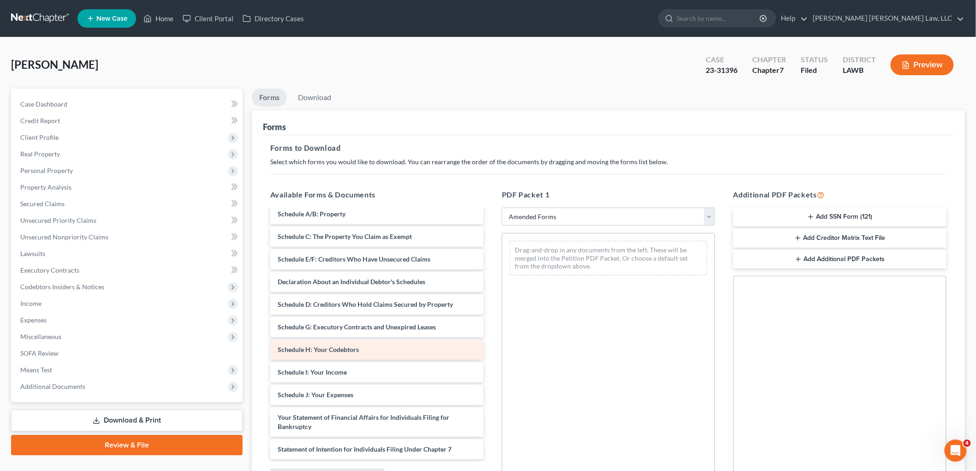
scroll to position [102, 0]
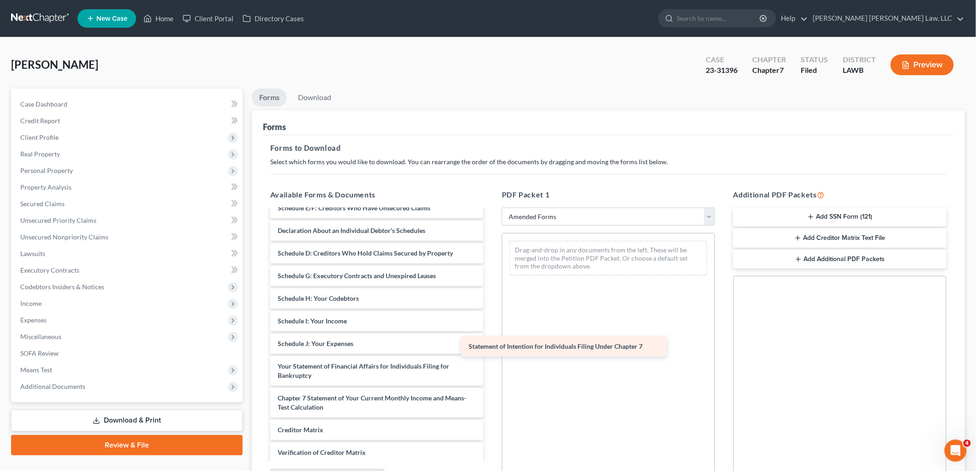
drag, startPoint x: 317, startPoint y: 398, endPoint x: 531, endPoint y: 340, distance: 222.4
click at [491, 340] on div "Statement of Intention for Individuals Filing Under Chapter 7 Voluntary Petitio…" at bounding box center [377, 313] width 228 height 410
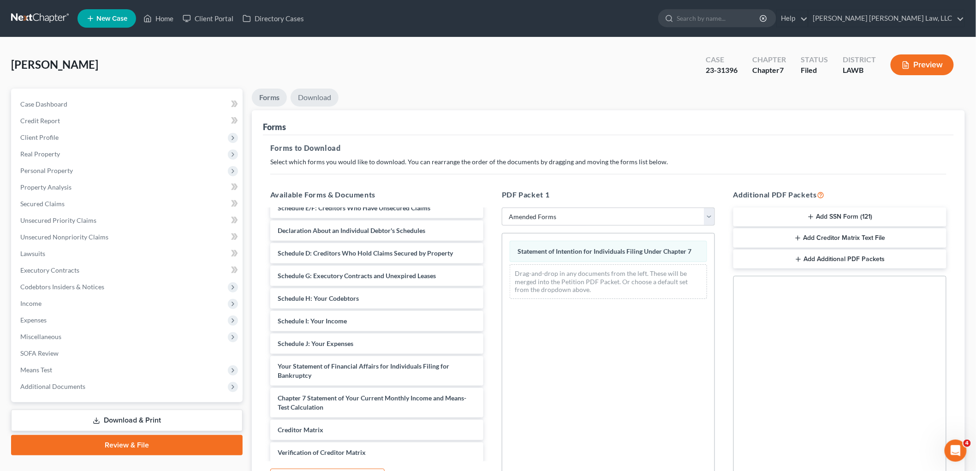
click at [321, 98] on link "Download" at bounding box center [315, 98] width 48 height 18
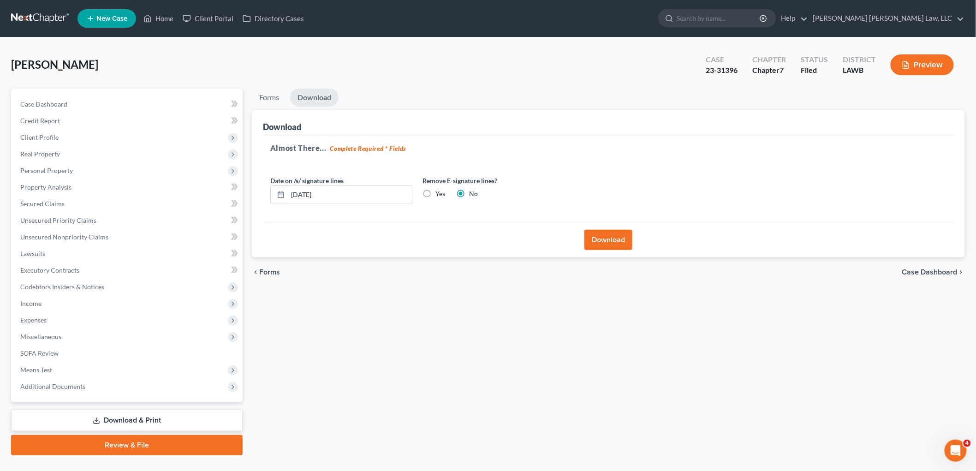
click at [601, 237] on button "Download" at bounding box center [609, 240] width 48 height 20
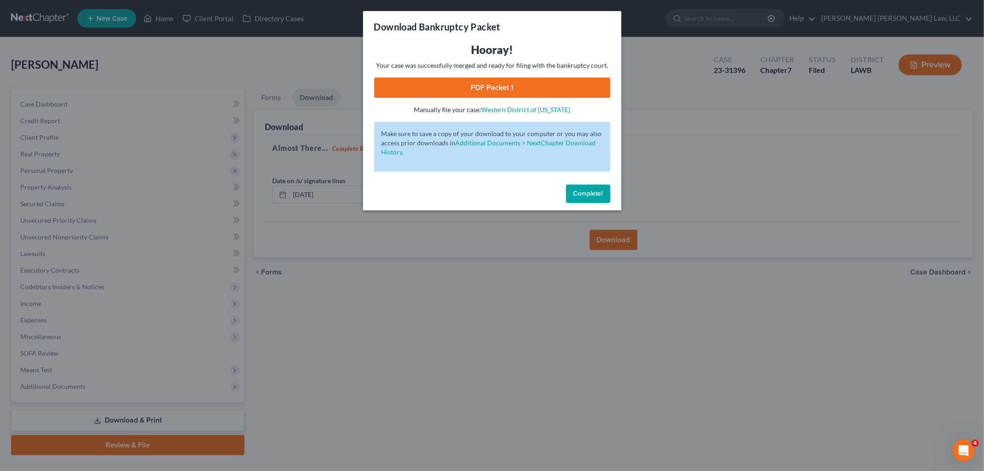
click at [572, 90] on link "PDF Packet 1" at bounding box center [492, 88] width 236 height 20
click at [576, 190] on span "Complete!" at bounding box center [589, 194] width 30 height 8
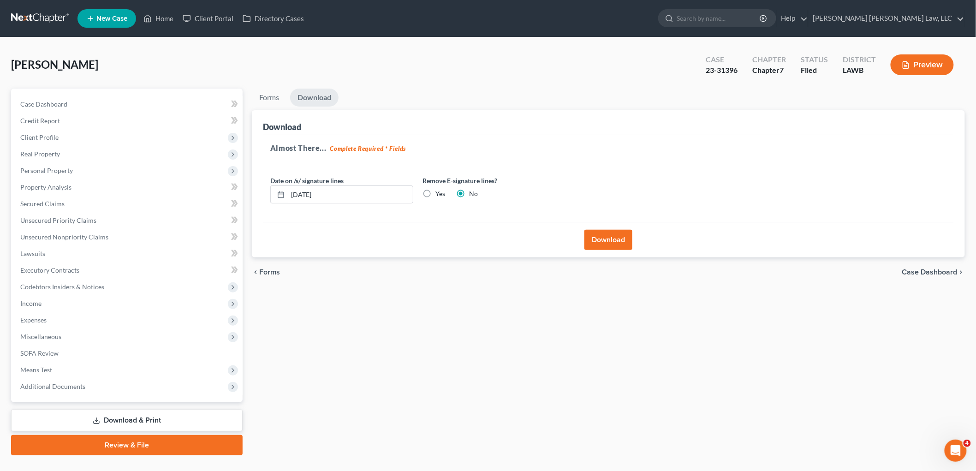
click at [103, 421] on link "Download & Print" at bounding box center [127, 421] width 232 height 22
click at [269, 102] on link "Forms" at bounding box center [269, 98] width 35 height 18
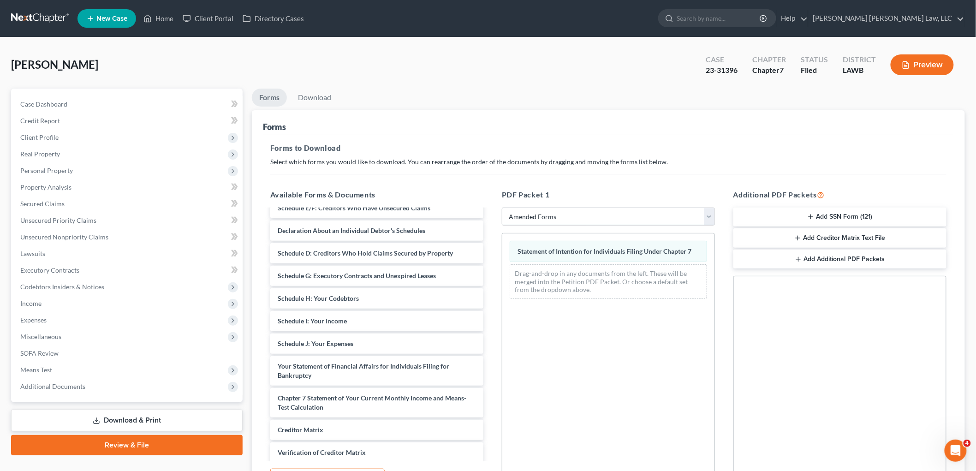
click at [563, 215] on select "Choose Default Petition PDF Packet Complete Bankruptcy Petition (all forms and …" at bounding box center [608, 217] width 213 height 18
click at [502, 208] on select "Choose Default Petition PDF Packet Complete Bankruptcy Petition (all forms and …" at bounding box center [608, 217] width 213 height 18
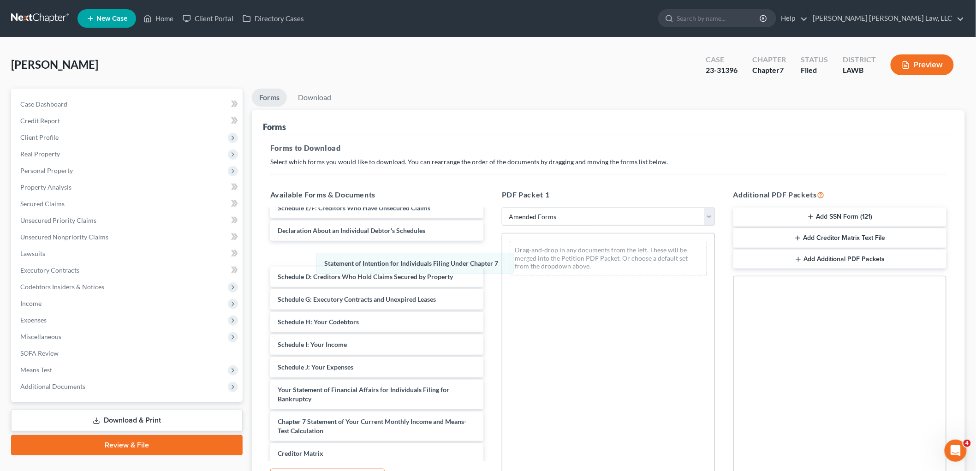
drag, startPoint x: 560, startPoint y: 251, endPoint x: 356, endPoint y: 264, distance: 204.8
click at [503, 265] on div "Statement of Intention for Individuals Filing Under Chapter 7 Statement of Inte…" at bounding box center [609, 258] width 212 height 49
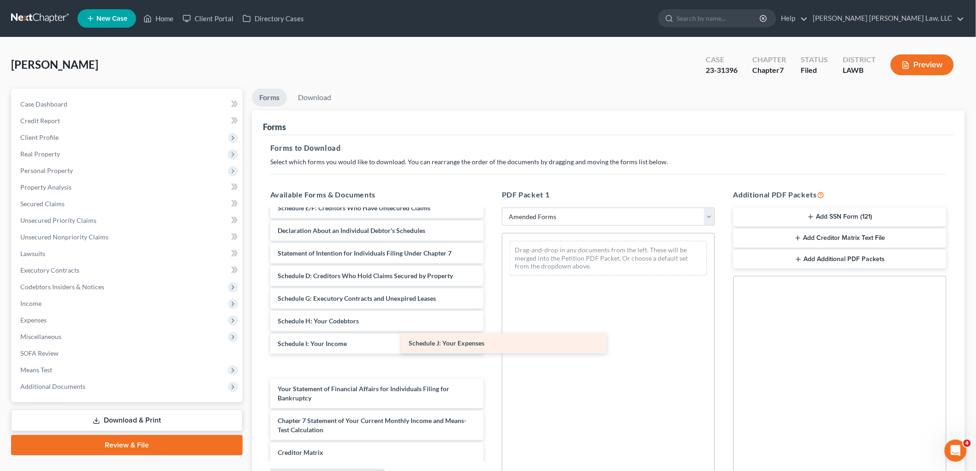
drag, startPoint x: 308, startPoint y: 367, endPoint x: 546, endPoint y: 325, distance: 241.3
click at [491, 325] on div "Schedule J: Your Expenses Voluntary Petition for Individuals Filing for Bankrup…" at bounding box center [377, 324] width 228 height 432
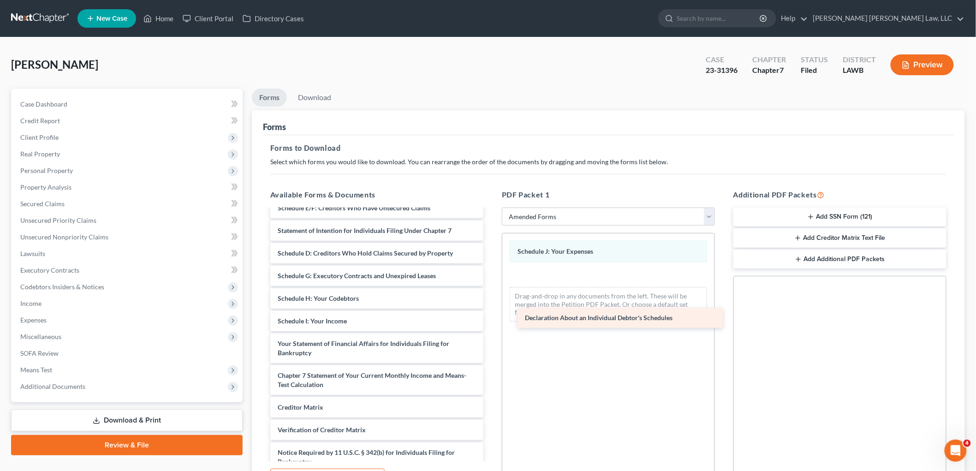
drag, startPoint x: 329, startPoint y: 231, endPoint x: 577, endPoint y: 318, distance: 262.4
click at [491, 318] on div "Declaration About an Individual Debtor's Schedules Voluntary Petition for Indiv…" at bounding box center [377, 301] width 228 height 387
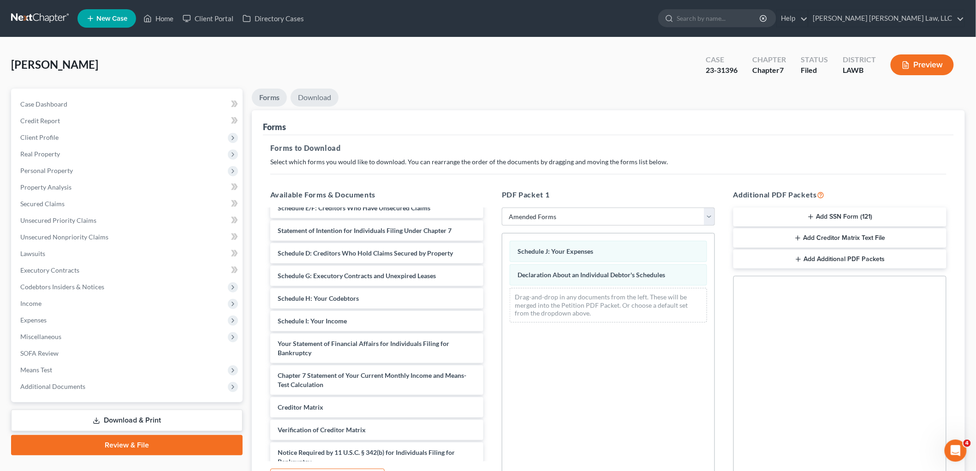
click at [314, 96] on link "Download" at bounding box center [315, 98] width 48 height 18
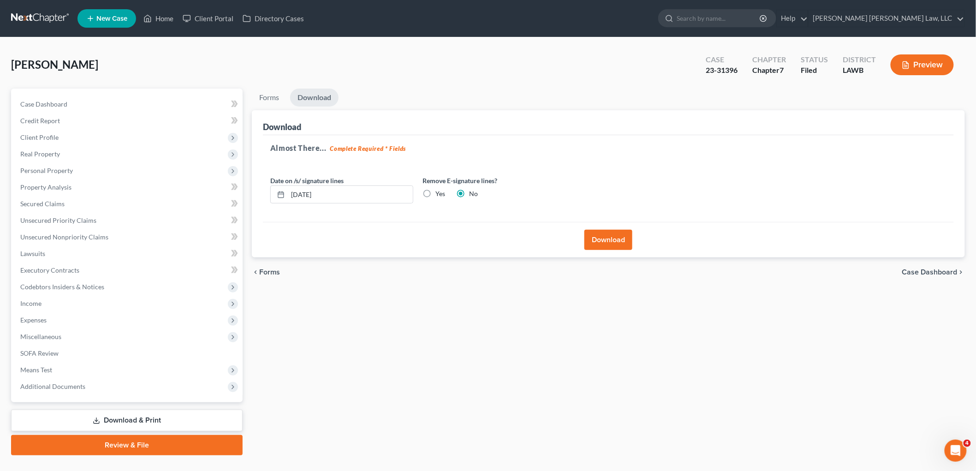
click at [600, 234] on button "Download" at bounding box center [609, 240] width 48 height 20
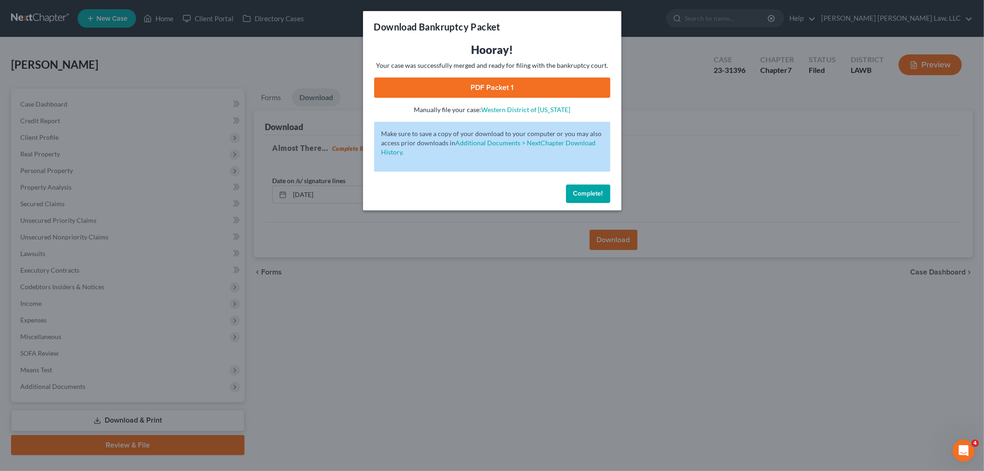
click at [425, 87] on link "PDF Packet 1" at bounding box center [492, 88] width 236 height 20
click at [578, 190] on span "Complete!" at bounding box center [589, 194] width 30 height 8
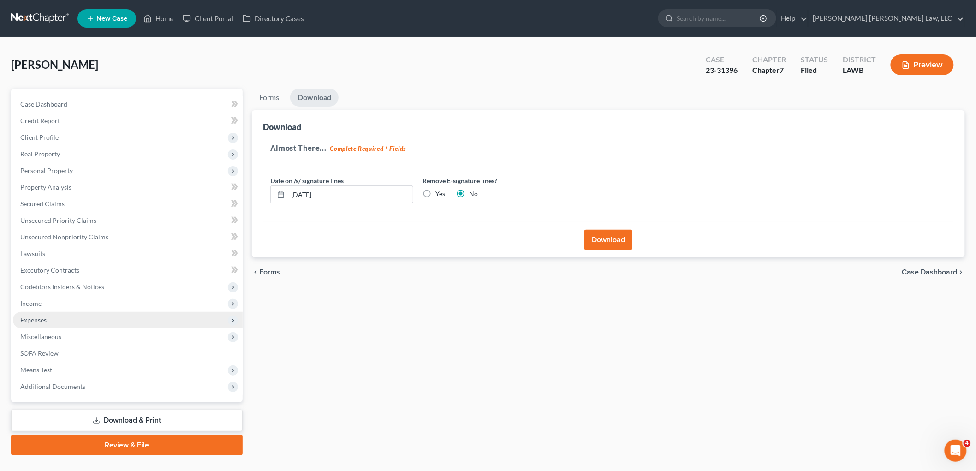
click at [55, 317] on span "Expenses" at bounding box center [128, 320] width 230 height 17
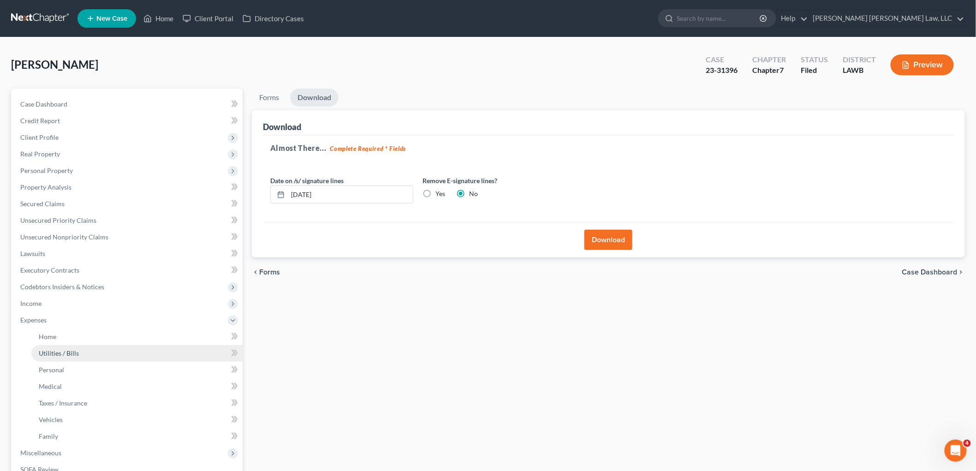
click at [61, 358] on link "Utilities / Bills" at bounding box center [136, 353] width 211 height 17
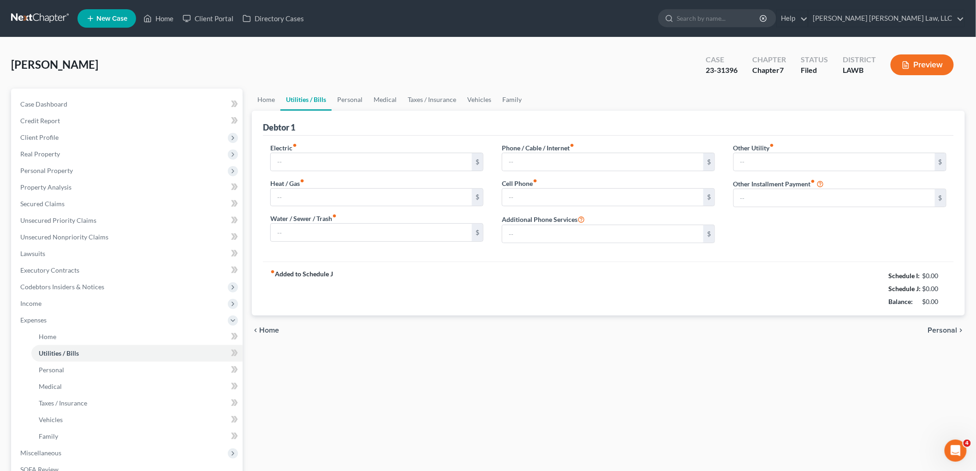
type input "300.95"
type input "0.00"
type input "120.00"
type input "135.00"
type input "60.00"
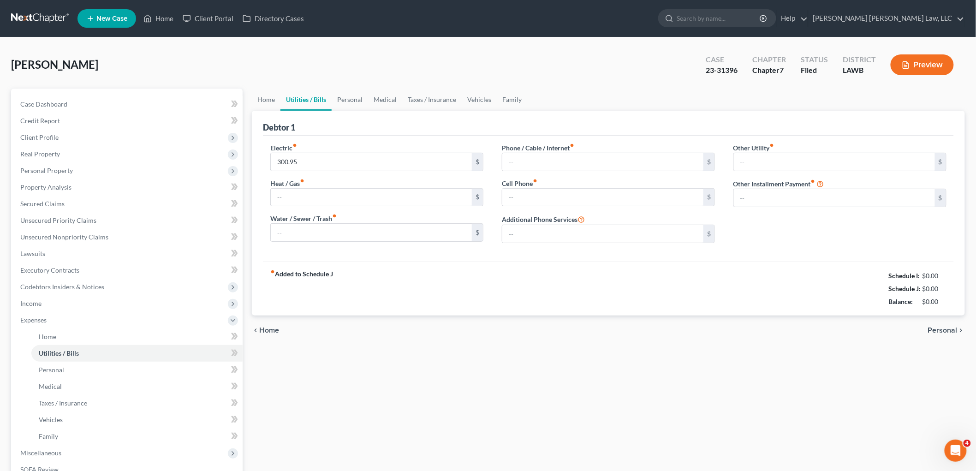
type input "0.00"
drag, startPoint x: 944, startPoint y: 288, endPoint x: 921, endPoint y: 291, distance: 23.2
click at [921, 291] on div "$3,585.95" at bounding box center [931, 288] width 30 height 9
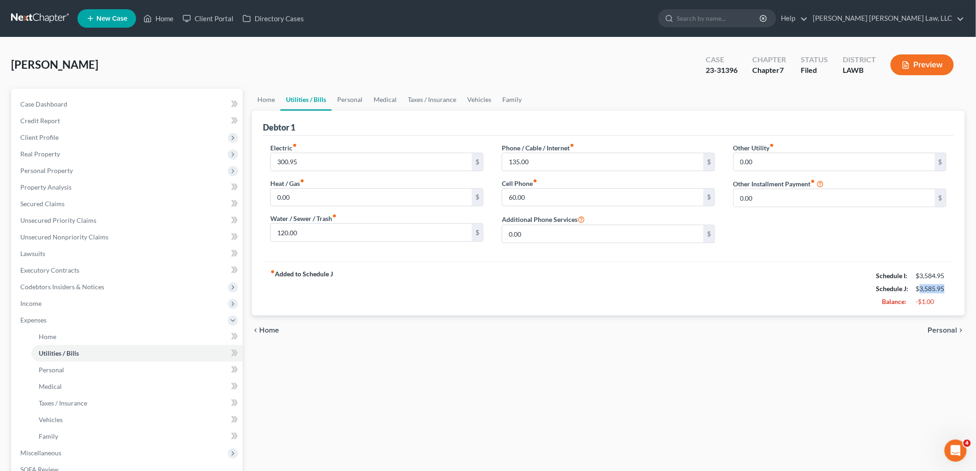
copy div "3,585.95"
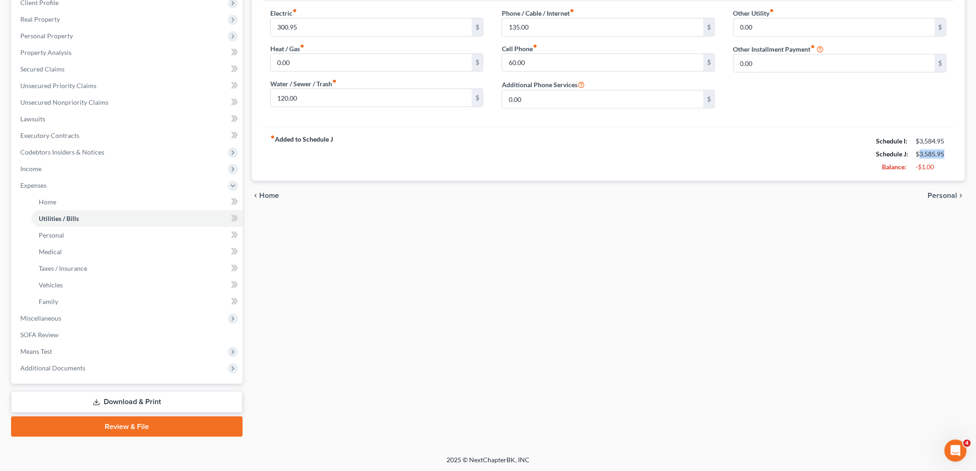
click at [117, 398] on link "Download & Print" at bounding box center [127, 402] width 232 height 22
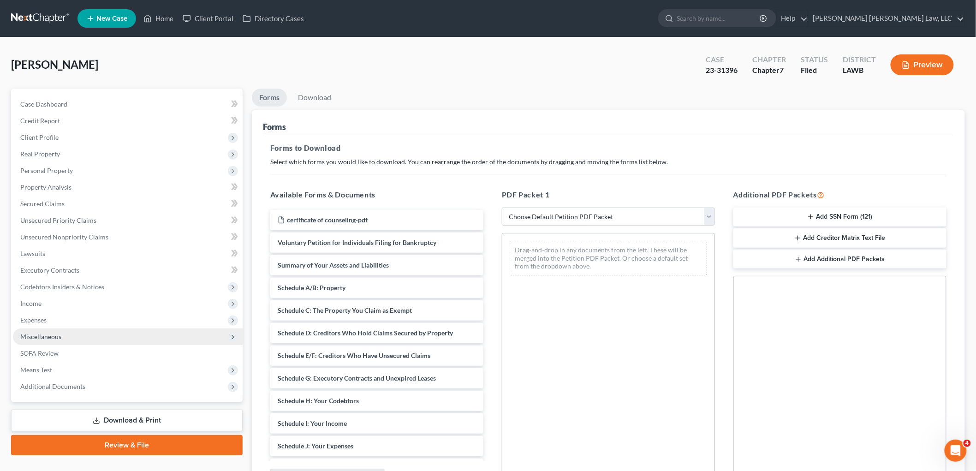
click at [61, 335] on span "Miscellaneous" at bounding box center [128, 337] width 230 height 17
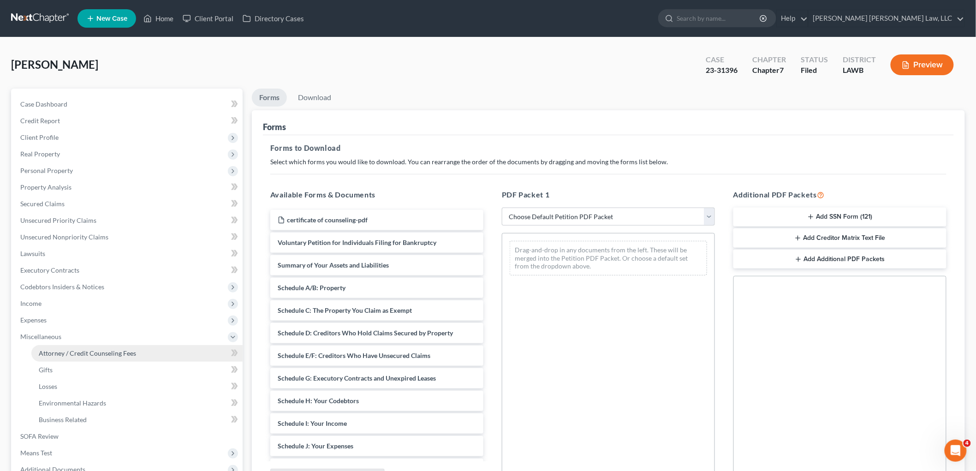
click at [66, 351] on span "Attorney / Credit Counseling Fees" at bounding box center [87, 353] width 97 height 8
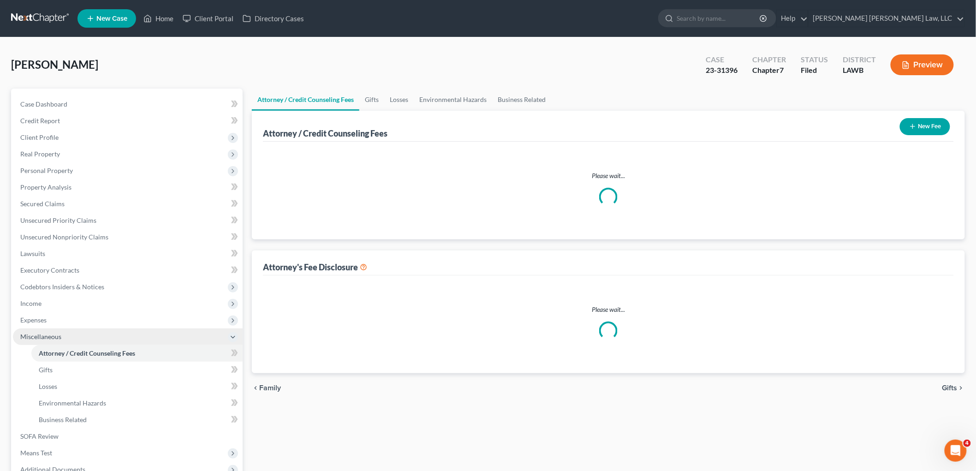
select select "2"
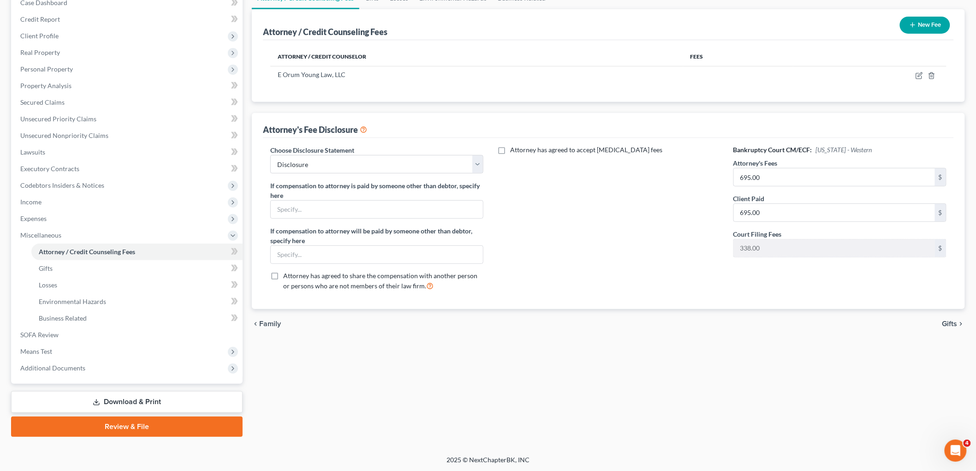
click at [98, 400] on icon at bounding box center [96, 402] width 7 height 7
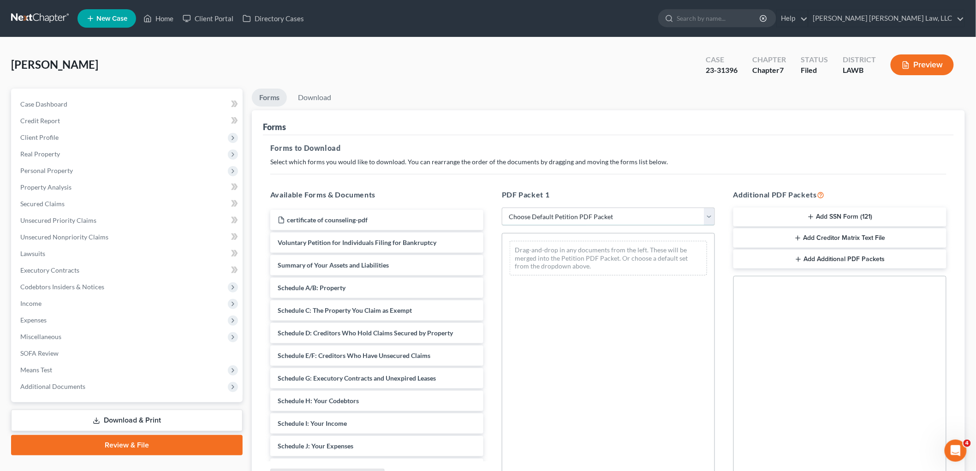
click at [559, 217] on select "Choose Default Petition PDF Packet Complete Bankruptcy Petition (all forms and …" at bounding box center [608, 217] width 213 height 18
select select "2"
click at [502, 208] on select "Choose Default Petition PDF Packet Complete Bankruptcy Petition (all forms and …" at bounding box center [608, 217] width 213 height 18
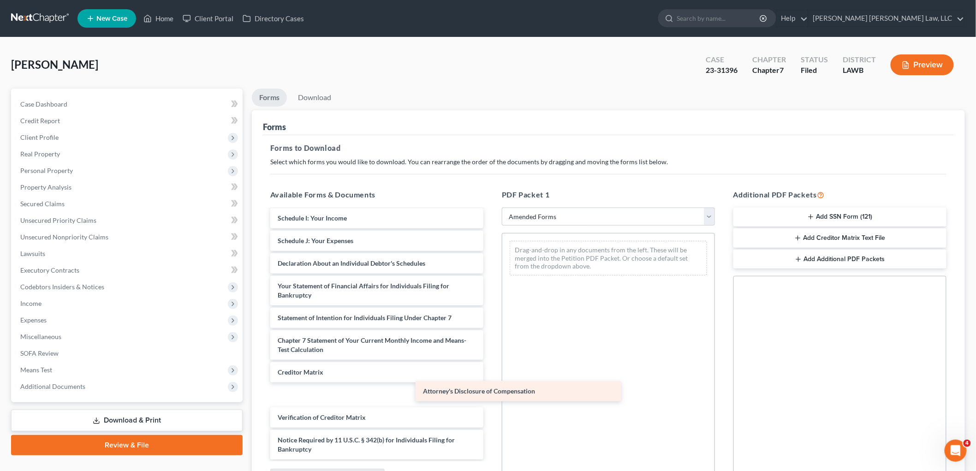
scroll to position [160, 0]
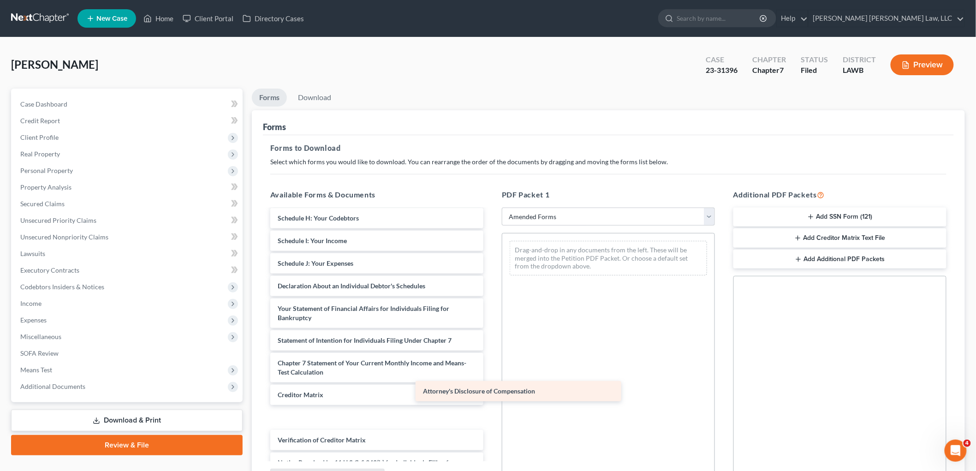
drag, startPoint x: 312, startPoint y: 449, endPoint x: 587, endPoint y: 342, distance: 295.1
click at [491, 343] on div "Attorney's Disclosure of Compensation Voluntary Petition for Individuals Filing…" at bounding box center [377, 266] width 228 height 432
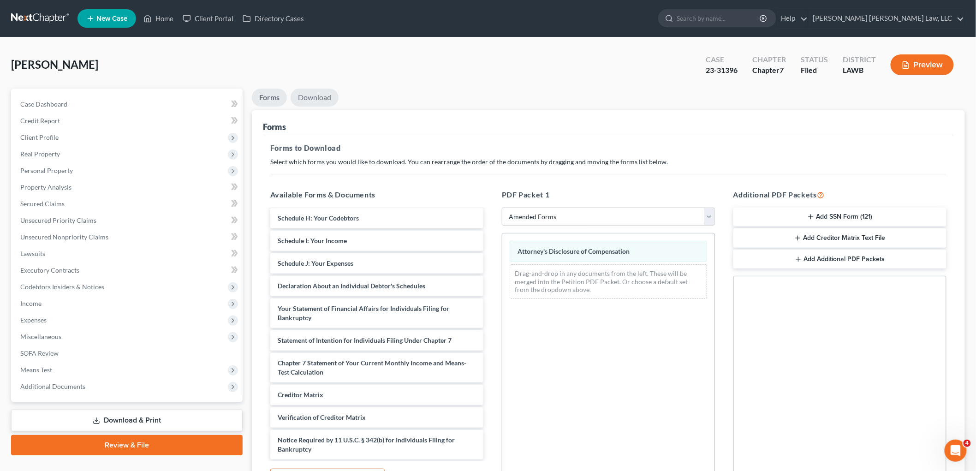
click at [326, 97] on link "Download" at bounding box center [315, 98] width 48 height 18
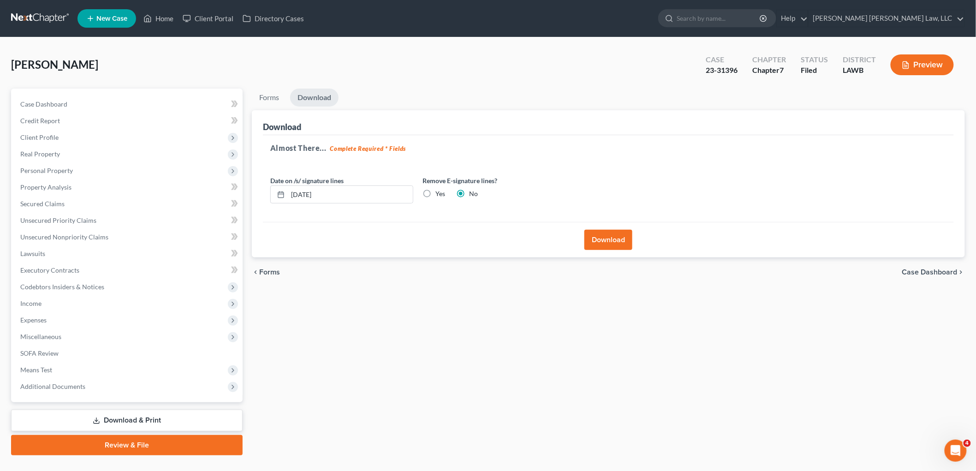
click at [619, 238] on button "Download" at bounding box center [609, 240] width 48 height 20
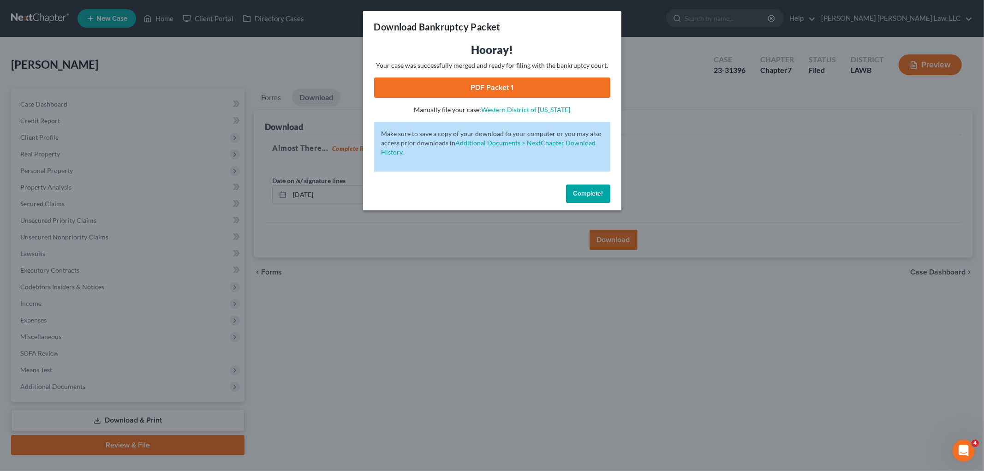
click at [522, 89] on link "PDF Packet 1" at bounding box center [492, 88] width 236 height 20
click at [588, 197] on span "Complete!" at bounding box center [589, 194] width 30 height 8
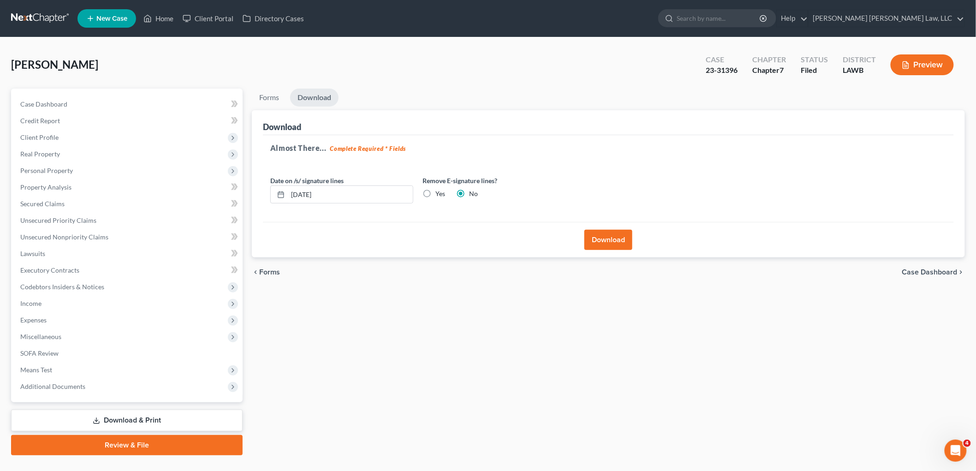
click at [40, 19] on link at bounding box center [40, 18] width 59 height 17
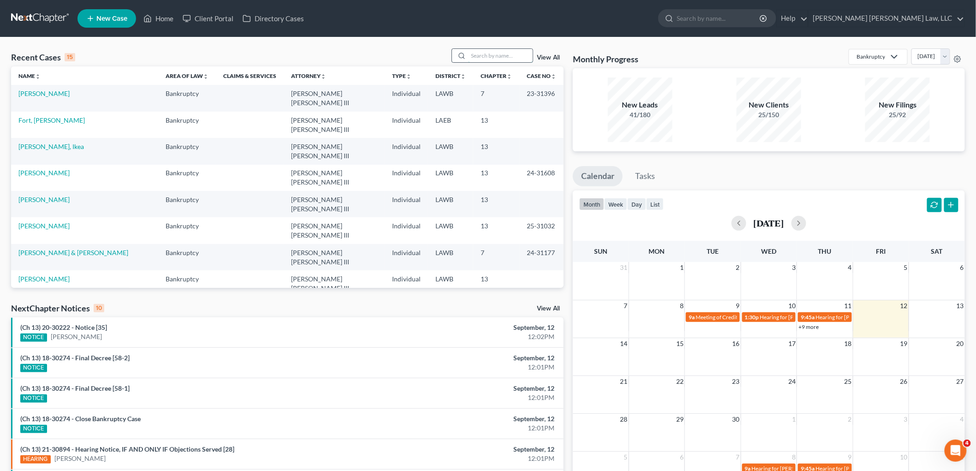
click at [512, 54] on input "search" at bounding box center [500, 55] width 65 height 13
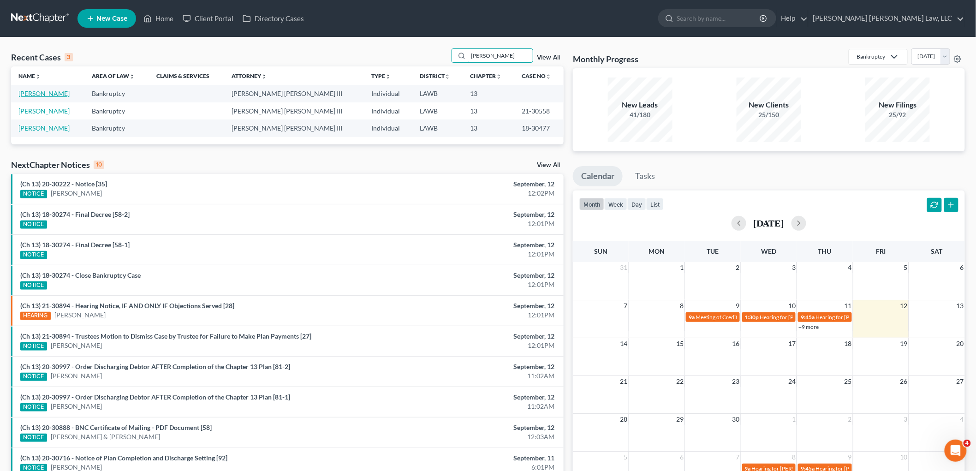
type input "[PERSON_NAME]"
click at [60, 94] on link "[PERSON_NAME]" at bounding box center [43, 94] width 51 height 8
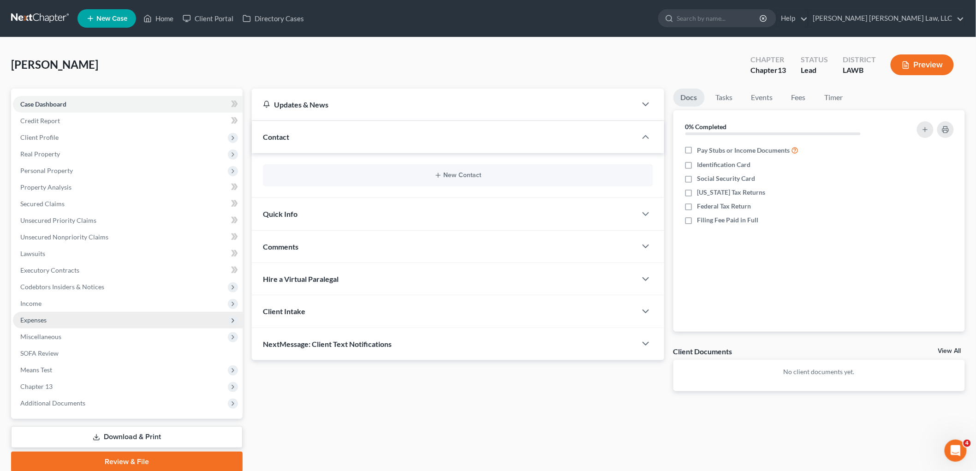
click at [65, 320] on span "Expenses" at bounding box center [128, 320] width 230 height 17
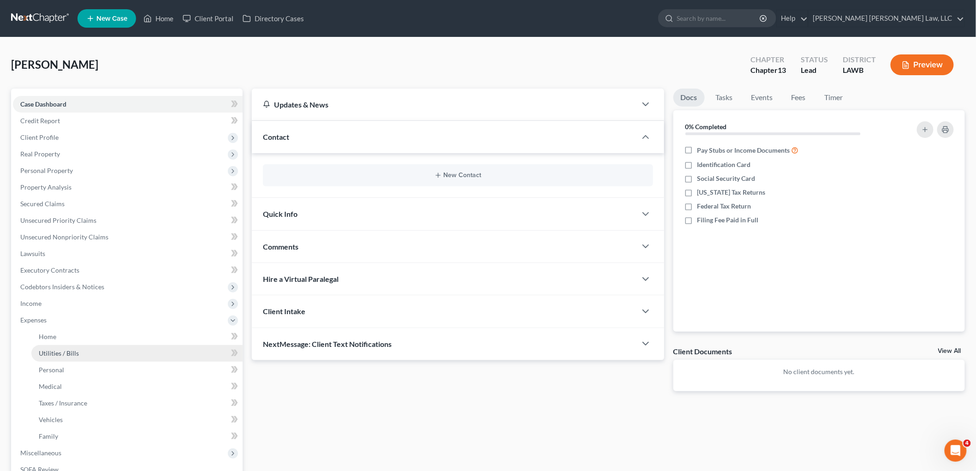
click at [64, 353] on span "Utilities / Bills" at bounding box center [59, 353] width 40 height 8
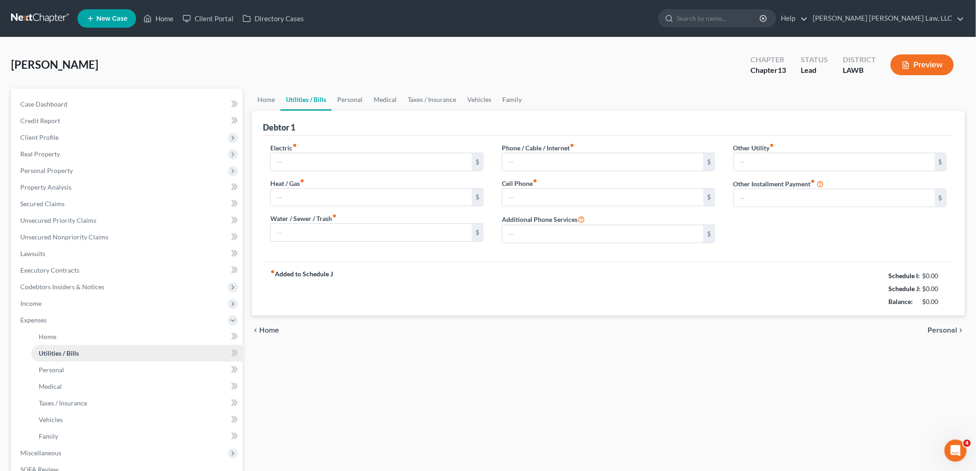
type input "326.33"
type input "0.00"
type input "125.00"
type input "120.00"
type input "45.00"
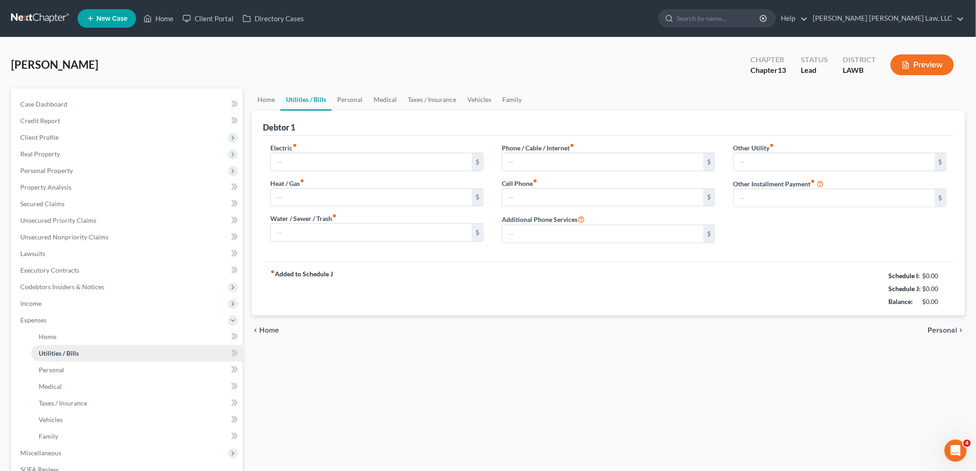
type input "0.00"
click at [114, 135] on span "Client Profile" at bounding box center [128, 137] width 230 height 17
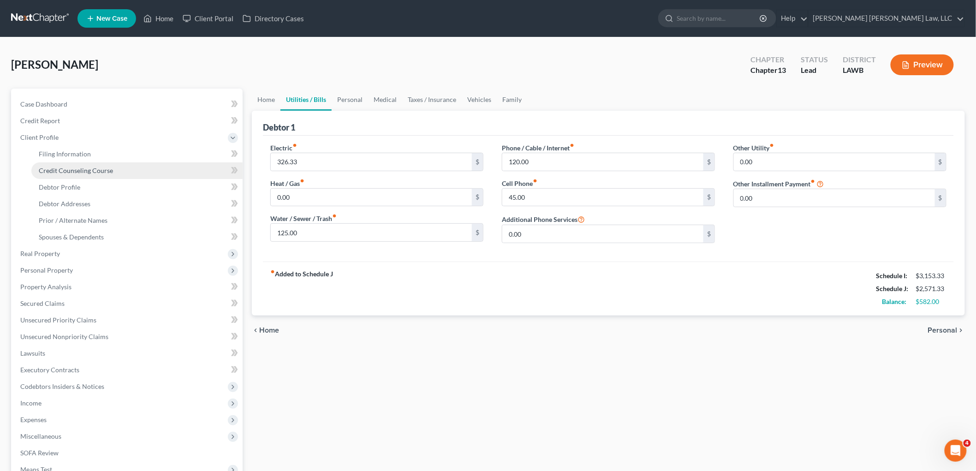
click at [94, 172] on span "Credit Counseling Course" at bounding box center [76, 171] width 74 height 8
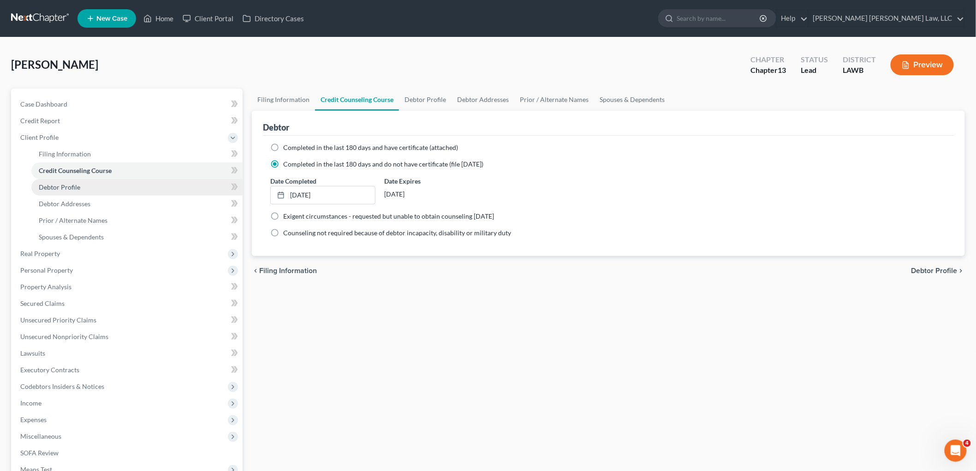
click at [86, 186] on link "Debtor Profile" at bounding box center [136, 187] width 211 height 17
select select "0"
select select "2"
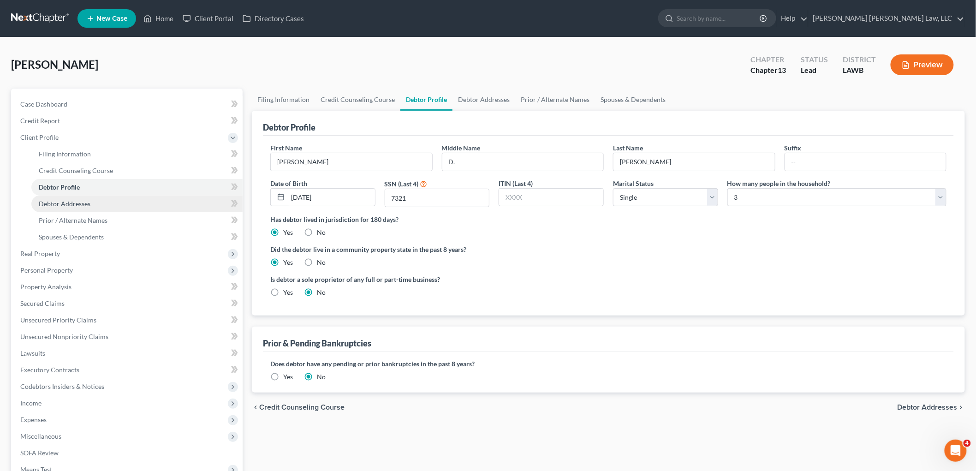
click at [123, 205] on link "Debtor Addresses" at bounding box center [136, 204] width 211 height 17
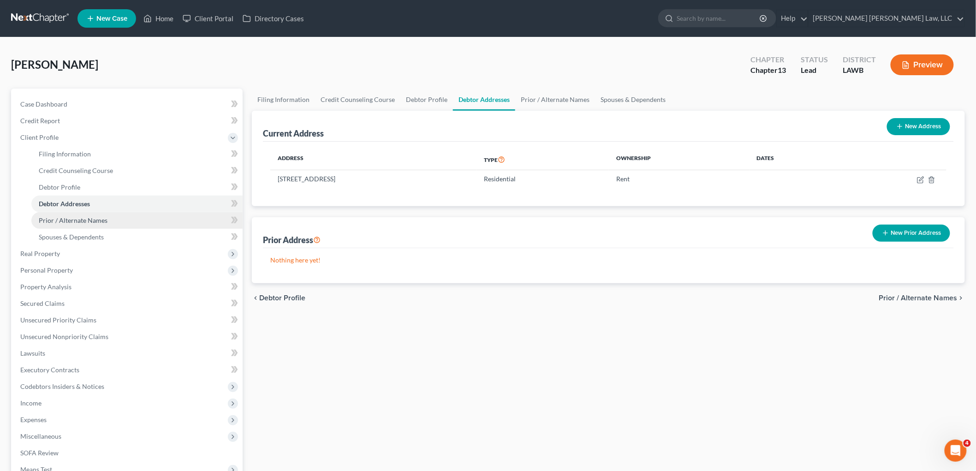
click at [99, 219] on span "Prior / Alternate Names" at bounding box center [73, 220] width 69 height 8
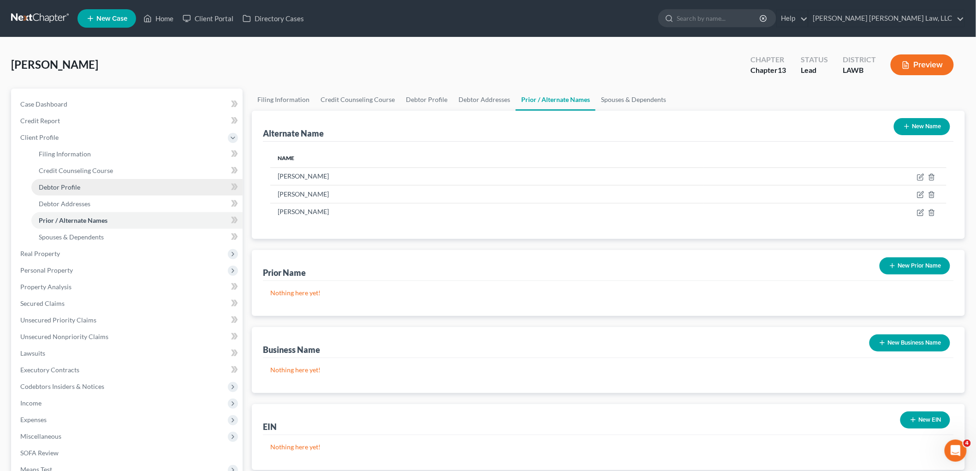
click at [102, 186] on link "Debtor Profile" at bounding box center [136, 187] width 211 height 17
select select "0"
select select "2"
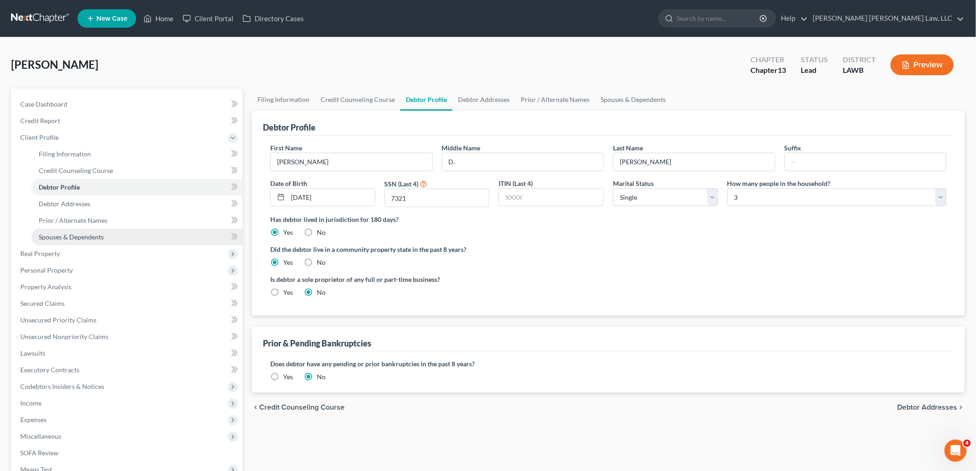
click at [103, 233] on span "Spouses & Dependents" at bounding box center [71, 237] width 65 height 8
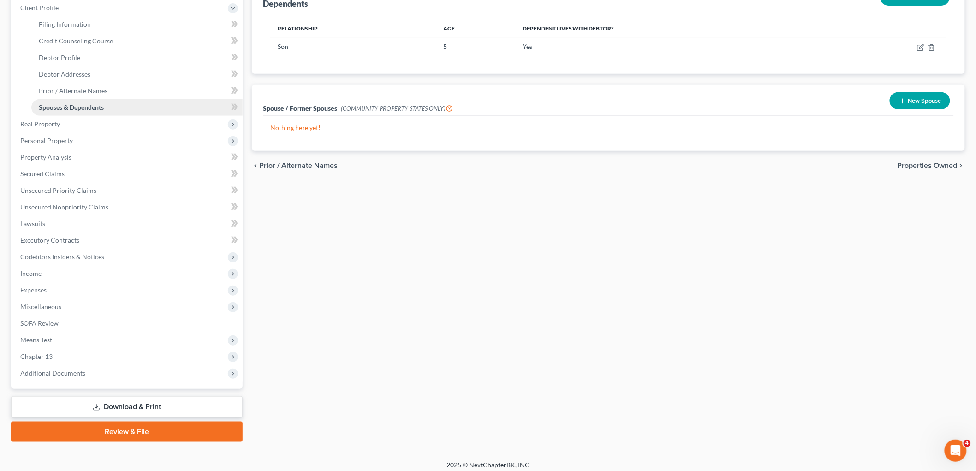
scroll to position [135, 0]
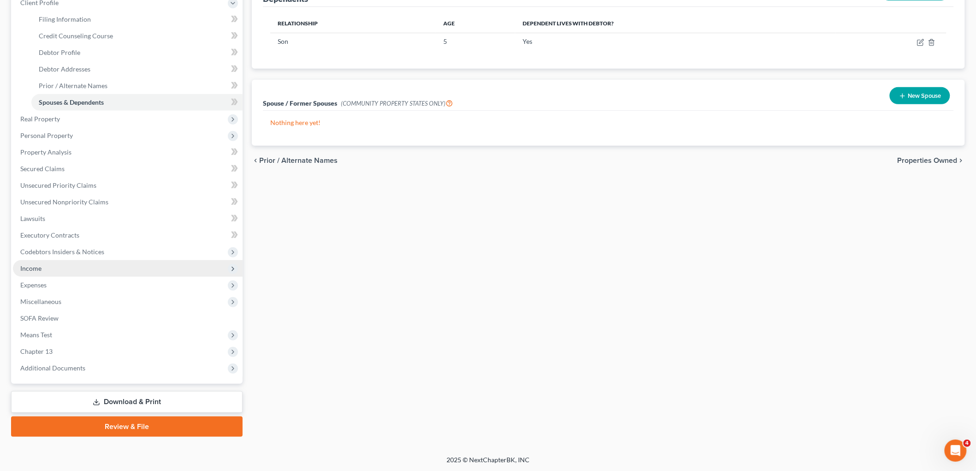
click at [37, 270] on span "Income" at bounding box center [30, 268] width 21 height 8
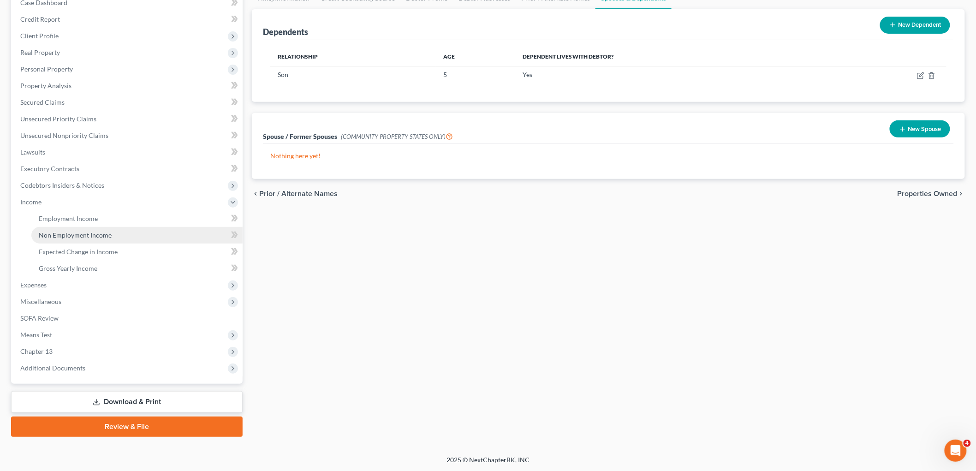
click at [68, 238] on link "Non Employment Income" at bounding box center [136, 235] width 211 height 17
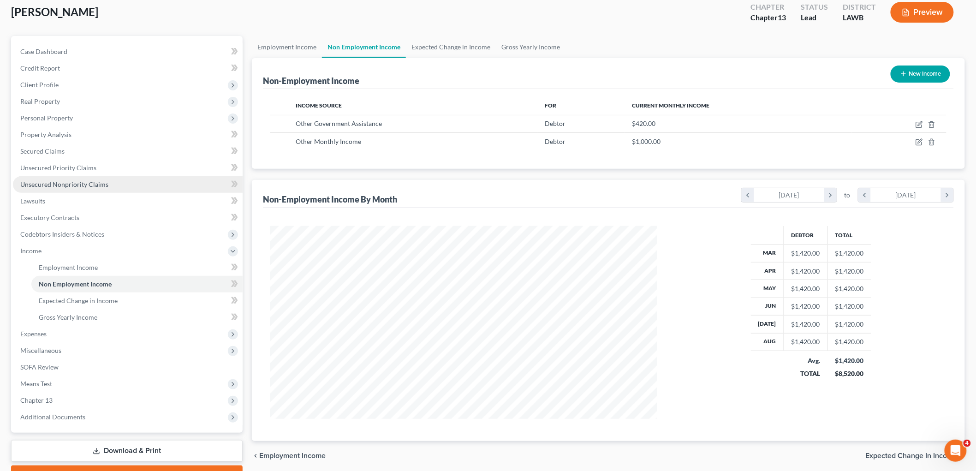
scroll to position [102, 0]
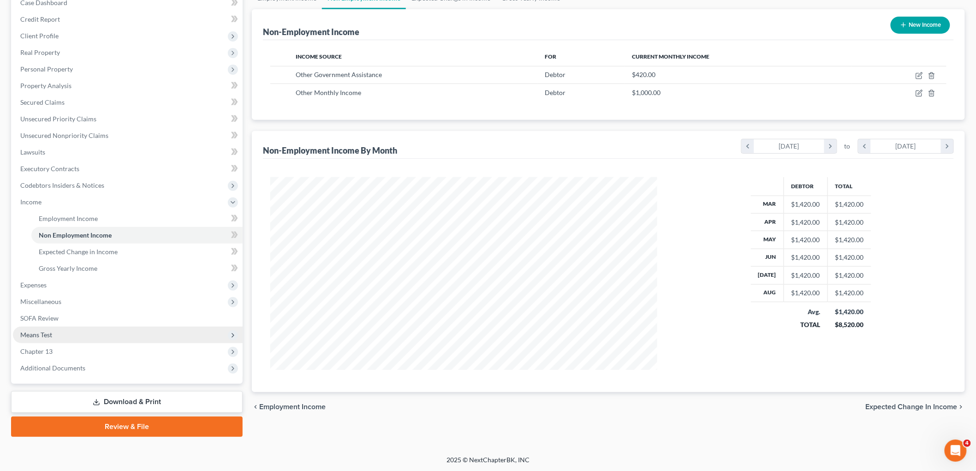
click at [56, 336] on span "Means Test" at bounding box center [128, 335] width 230 height 17
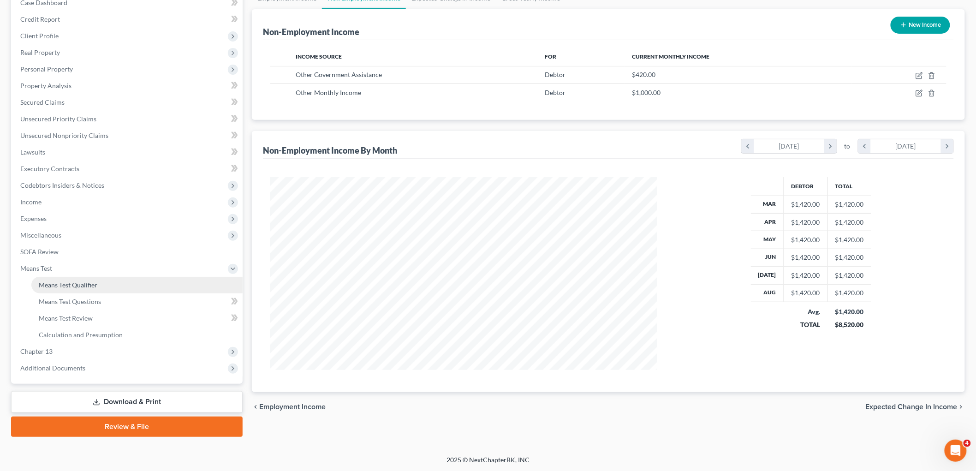
click at [89, 284] on span "Means Test Qualifier" at bounding box center [68, 285] width 59 height 8
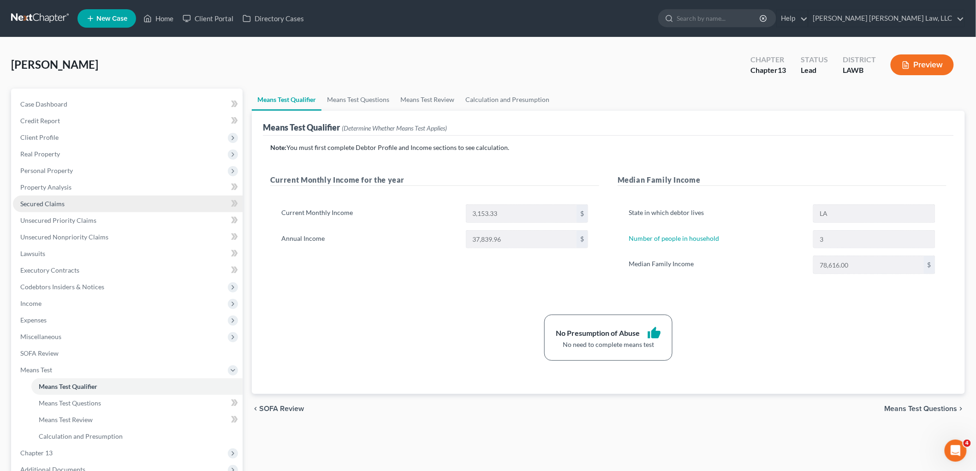
click at [65, 201] on link "Secured Claims" at bounding box center [128, 204] width 230 height 17
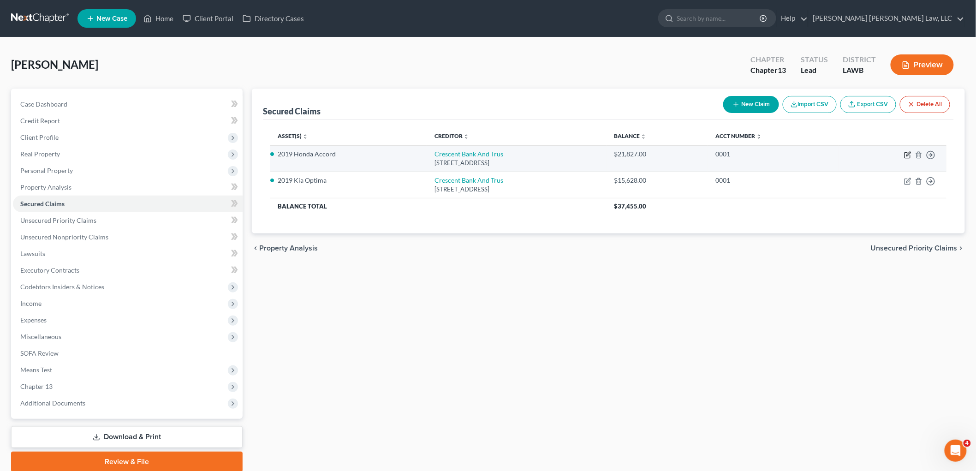
click at [907, 155] on icon "button" at bounding box center [907, 154] width 7 height 7
select select "19"
select select "3"
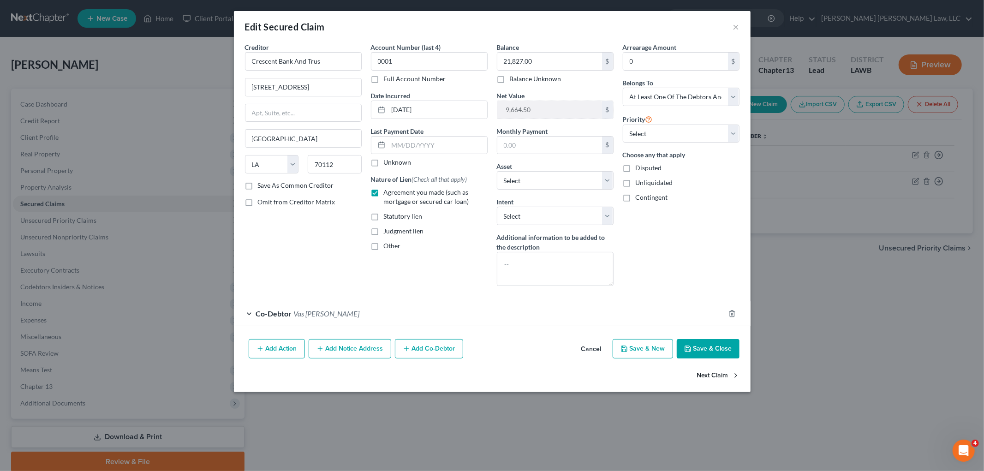
click at [709, 371] on button "Next Claim" at bounding box center [718, 375] width 42 height 19
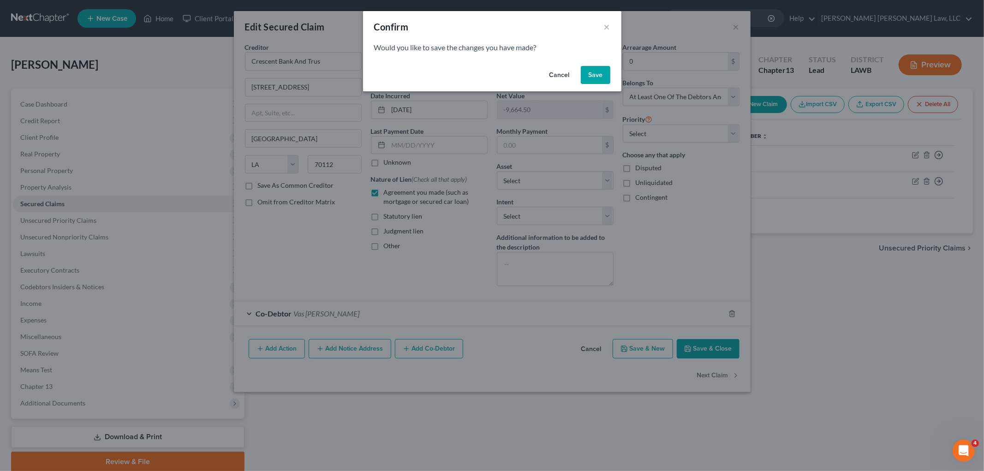
click at [605, 79] on button "Save" at bounding box center [596, 75] width 30 height 18
select select "19"
select select "0"
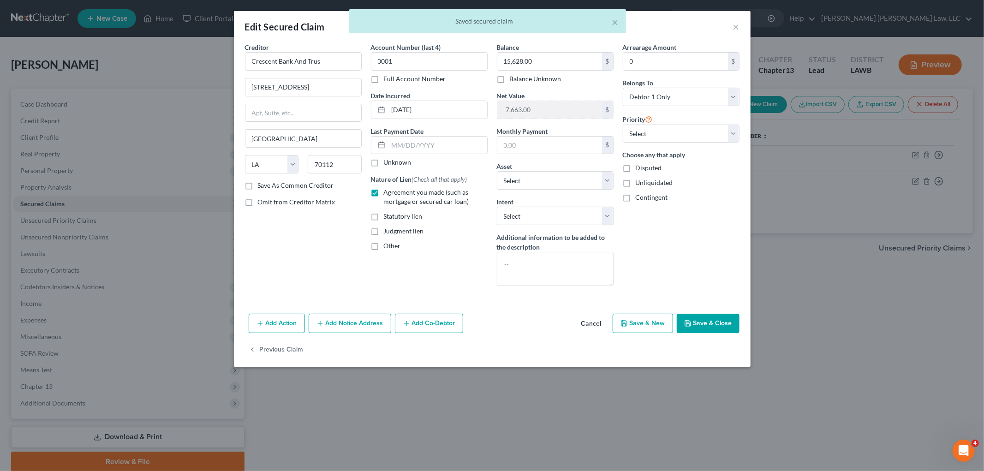
click at [704, 326] on button "Save & Close" at bounding box center [708, 323] width 63 height 19
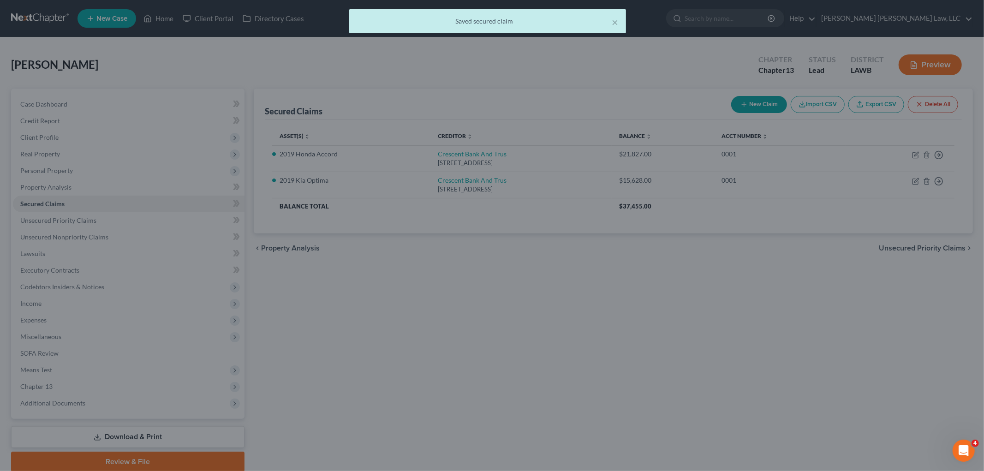
select select "2"
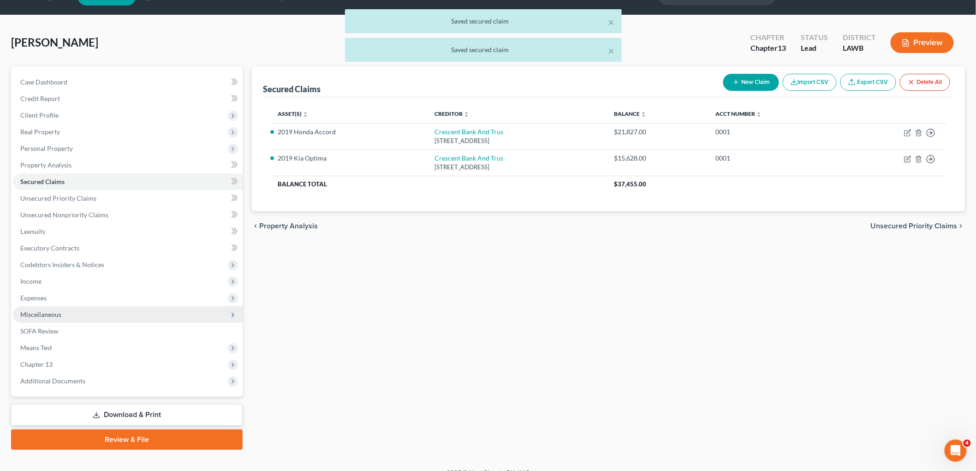
scroll to position [35, 0]
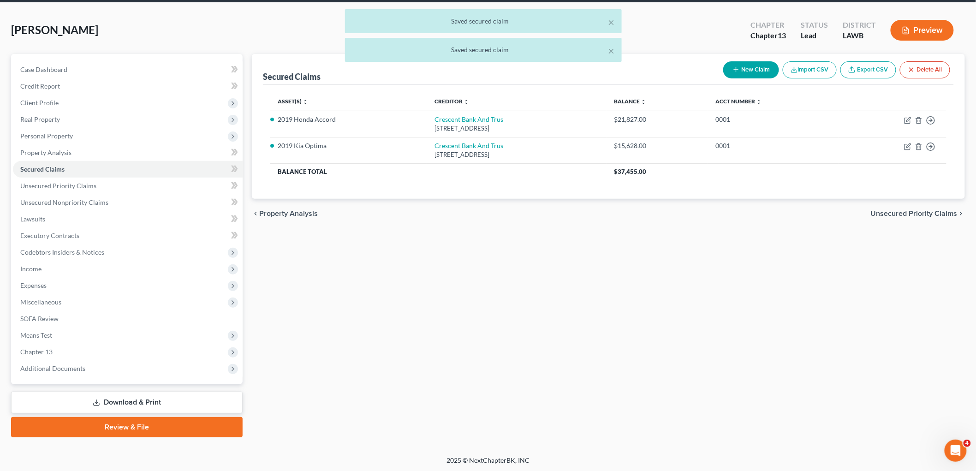
click at [122, 425] on link "Review & File" at bounding box center [127, 427] width 232 height 20
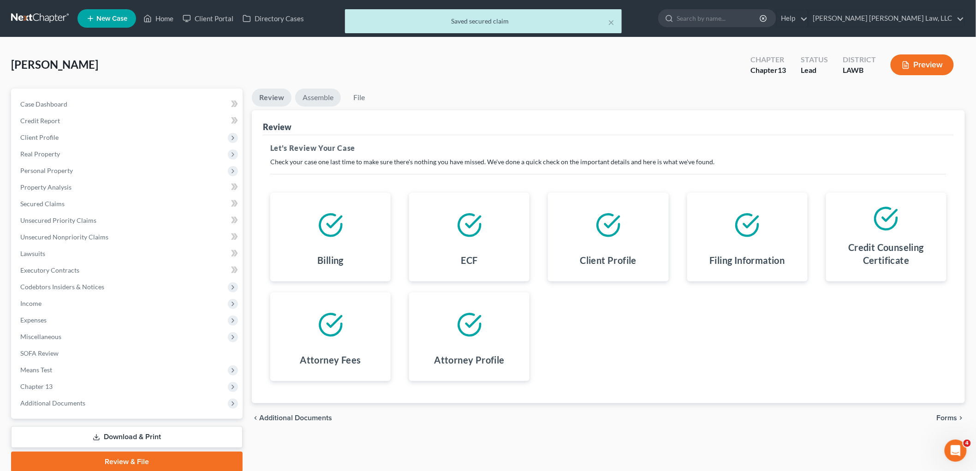
click at [308, 94] on link "Assemble" at bounding box center [318, 98] width 46 height 18
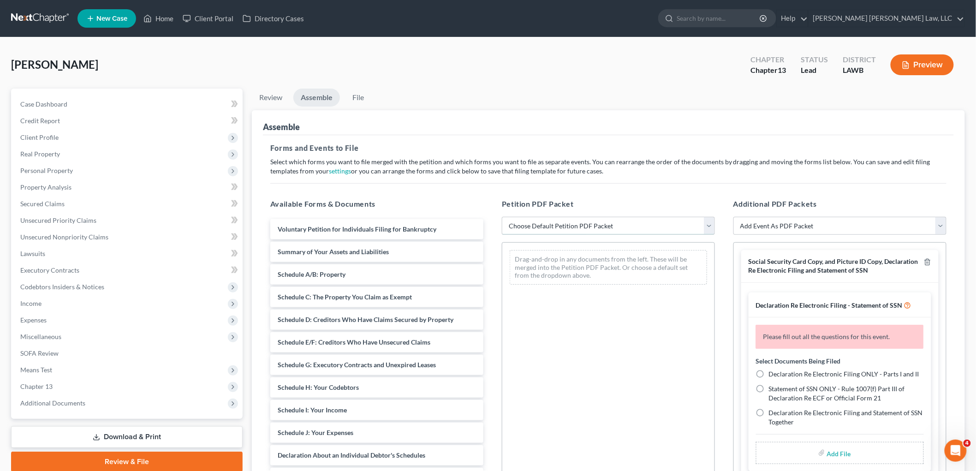
click at [515, 220] on select "Choose Default Petition PDF Packet Complete Bankruptcy Petition (all forms and …" at bounding box center [608, 226] width 213 height 18
select select "0"
click at [502, 217] on select "Choose Default Petition PDF Packet Complete Bankruptcy Petition (all forms and …" at bounding box center [608, 226] width 213 height 18
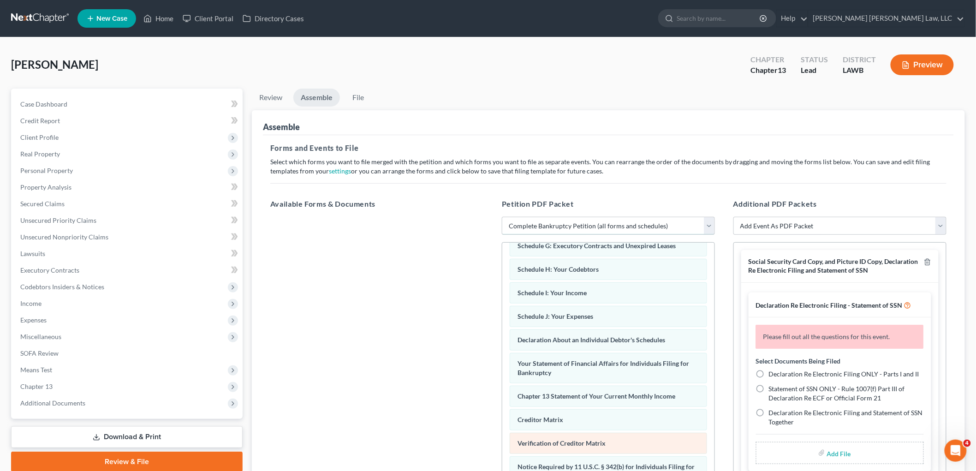
scroll to position [225, 0]
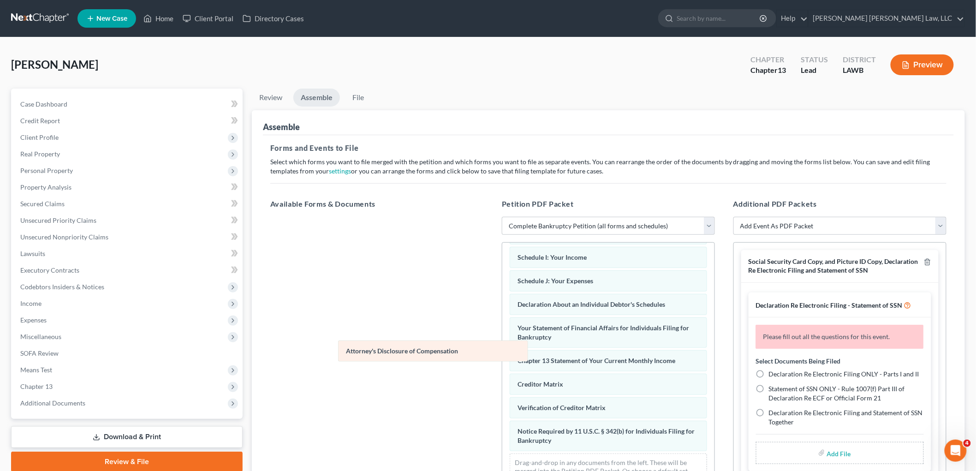
drag, startPoint x: 542, startPoint y: 443, endPoint x: 357, endPoint y: 345, distance: 209.3
click at [503, 348] on div "Attorney's Disclosure of Compensation Voluntary Petition for Individuals Filing…" at bounding box center [609, 273] width 212 height 444
click at [926, 264] on icon "button" at bounding box center [928, 262] width 4 height 6
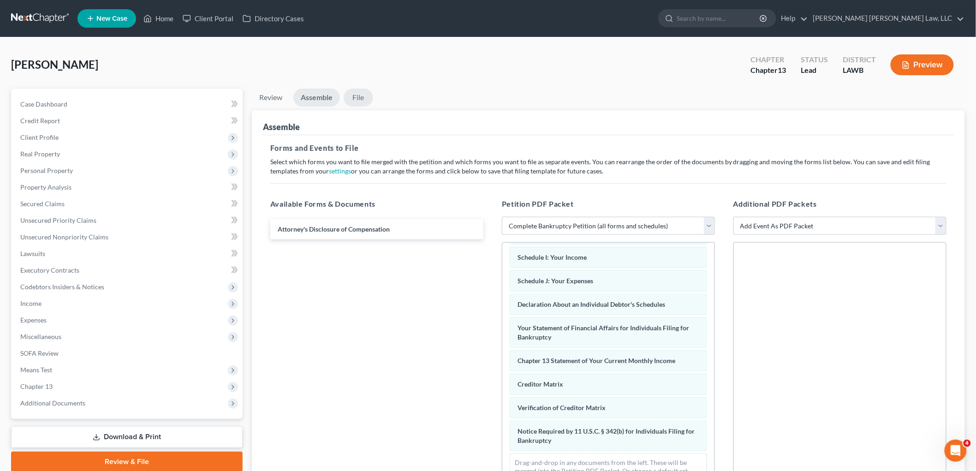
click at [361, 91] on link "File" at bounding box center [359, 98] width 30 height 18
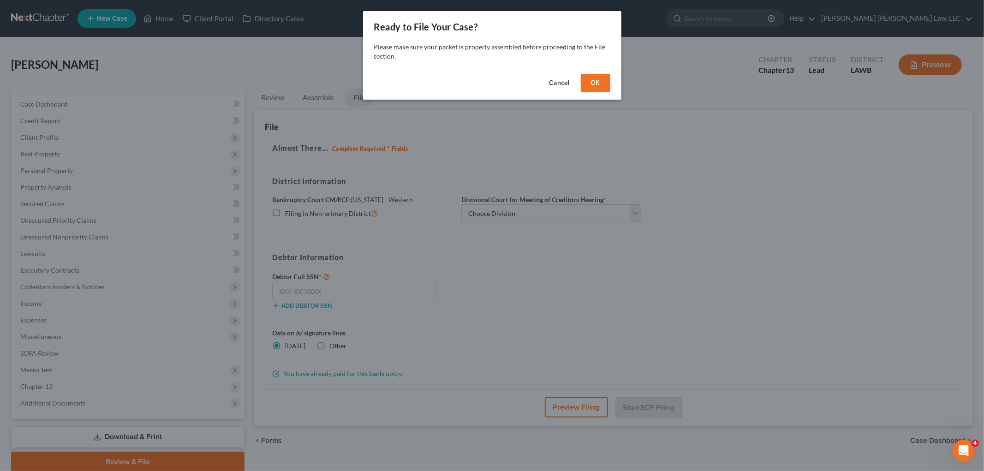
click at [603, 82] on button "OK" at bounding box center [596, 83] width 30 height 18
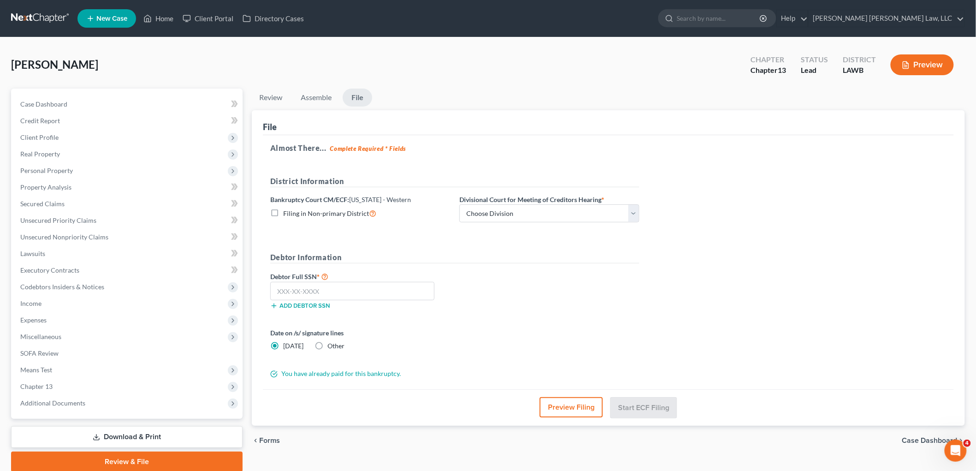
click at [283, 216] on label "Filing in Non-primary District" at bounding box center [329, 213] width 93 height 11
click at [287, 214] on input "Filing in Non-primary District" at bounding box center [290, 211] width 6 height 6
checkbox input "true"
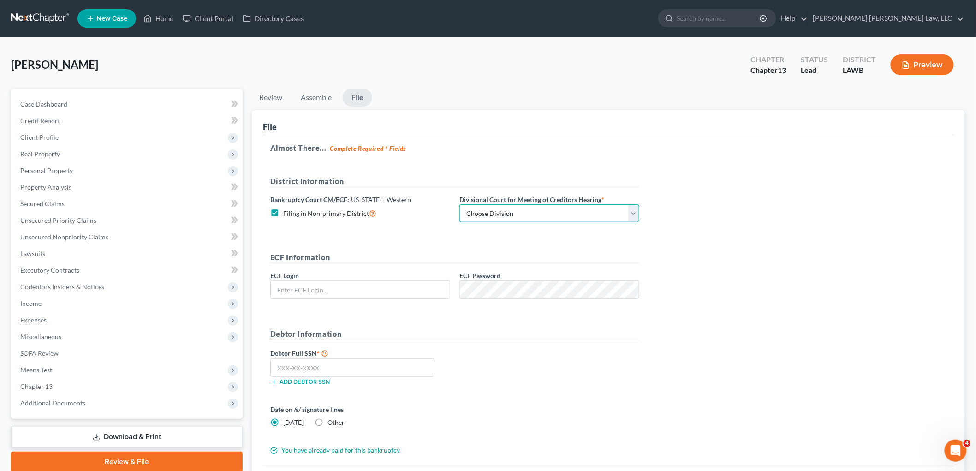
click at [469, 210] on select "Choose Division [GEOGRAPHIC_DATA] [GEOGRAPHIC_DATA]-[GEOGRAPHIC_DATA] Lake [PER…" at bounding box center [550, 213] width 180 height 18
select select "3"
click at [460, 204] on select "Choose Division [GEOGRAPHIC_DATA] [GEOGRAPHIC_DATA]-[GEOGRAPHIC_DATA] Lake [PER…" at bounding box center [550, 213] width 180 height 18
click at [412, 287] on input "text" at bounding box center [360, 290] width 179 height 18
type input "eoyoung3p"
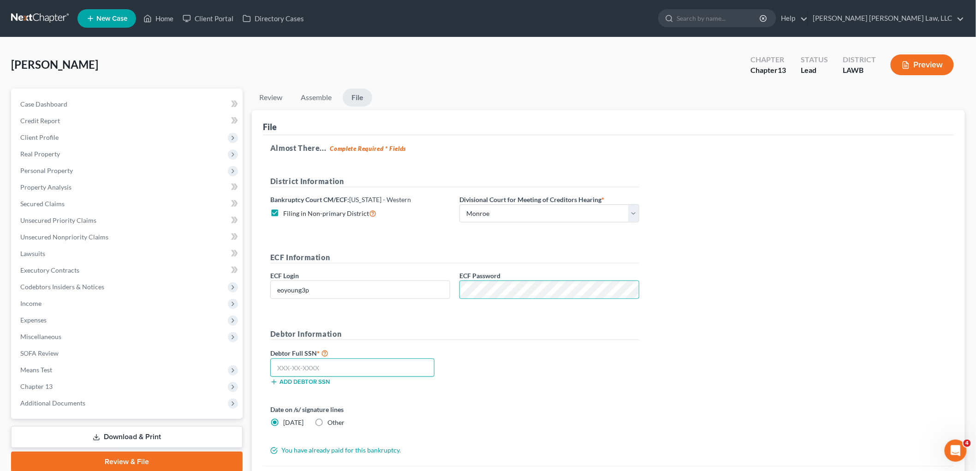
click at [387, 366] on input "text" at bounding box center [352, 368] width 164 height 18
click at [407, 365] on input "text" at bounding box center [352, 368] width 164 height 18
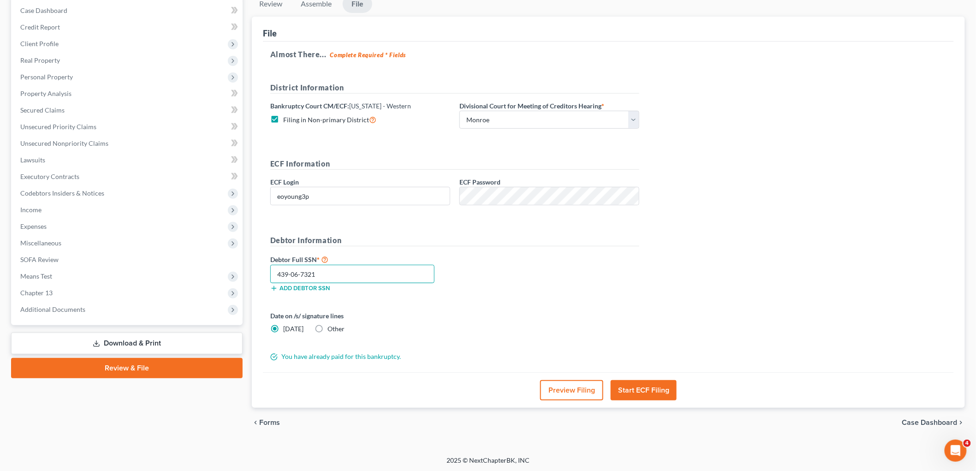
scroll to position [95, 0]
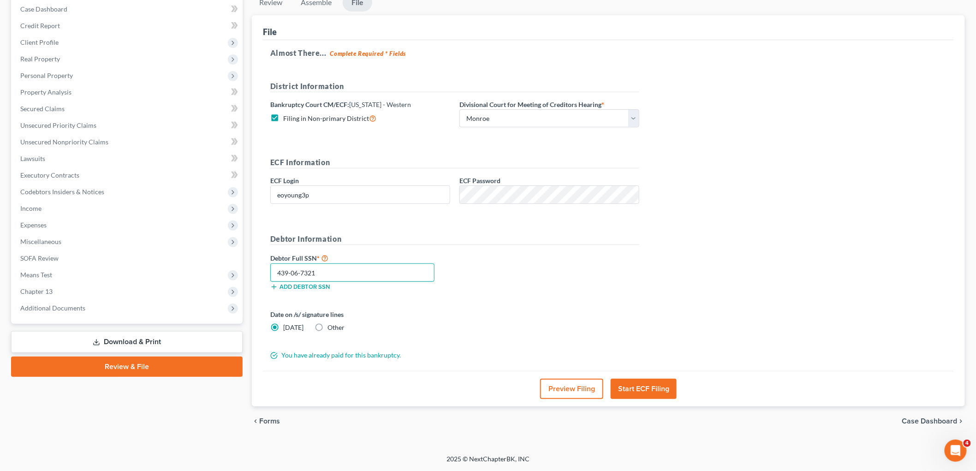
type input "439-06-7321"
click at [649, 384] on button "Start ECF Filing" at bounding box center [644, 389] width 66 height 20
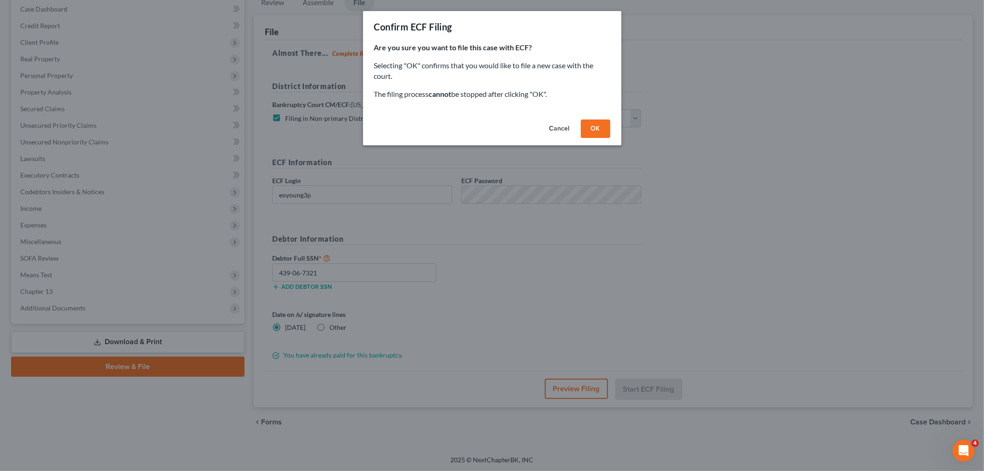
click at [594, 138] on div "Cancel OK" at bounding box center [492, 131] width 258 height 30
click at [595, 135] on button "OK" at bounding box center [596, 129] width 30 height 18
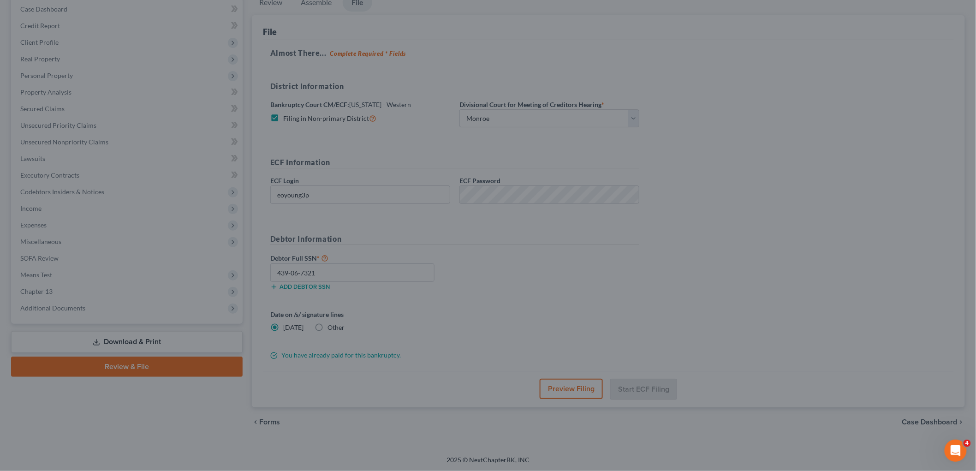
scroll to position [35, 0]
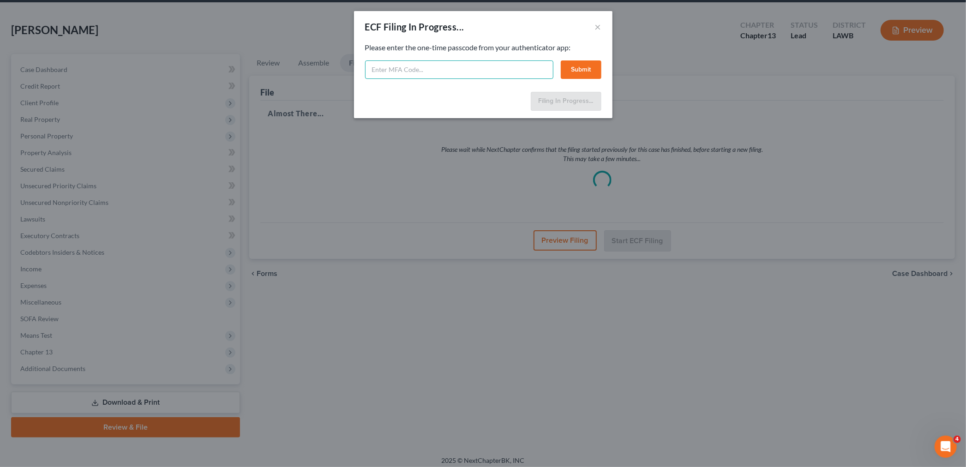
click at [494, 67] on input "text" at bounding box center [459, 69] width 188 height 18
type input "935857"
click at [583, 75] on button "Submit" at bounding box center [581, 69] width 41 height 18
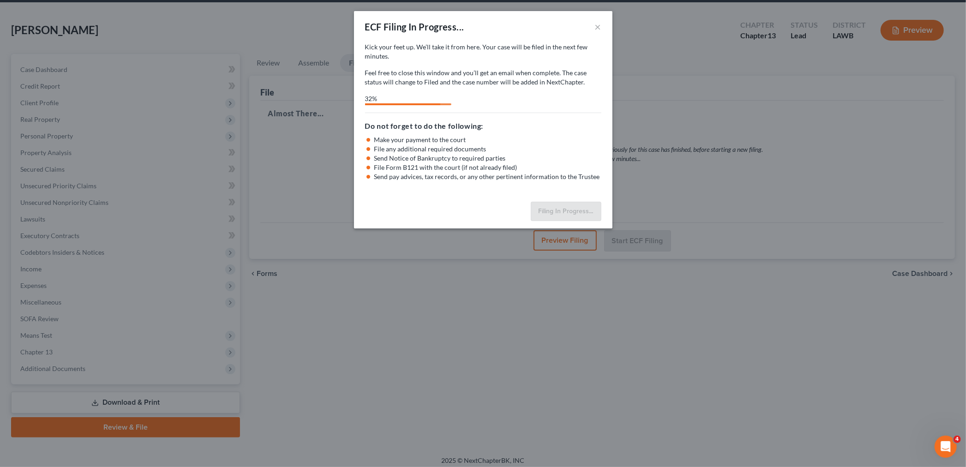
select select "3"
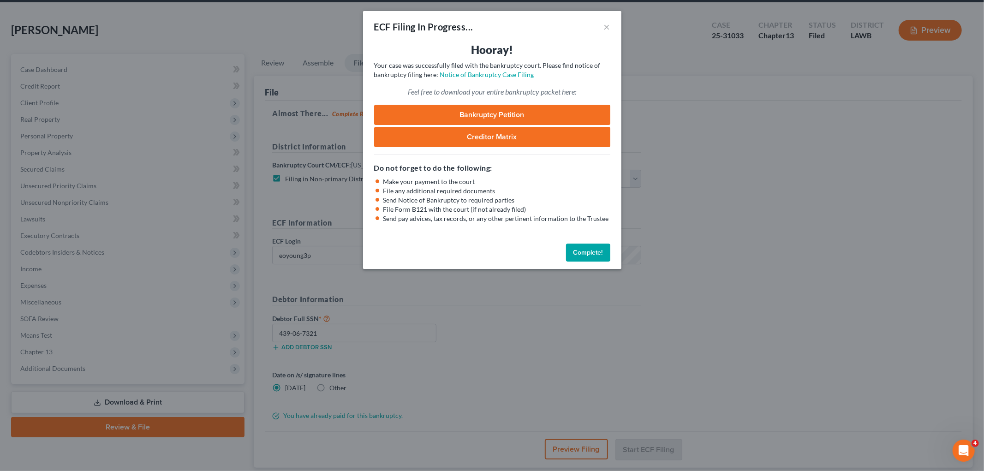
click at [580, 258] on button "Complete!" at bounding box center [588, 253] width 44 height 18
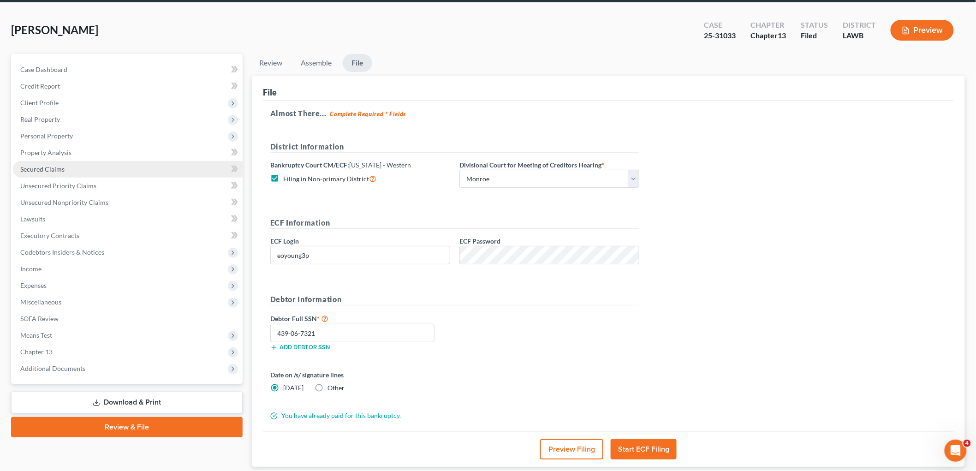
click at [77, 167] on link "Secured Claims" at bounding box center [128, 169] width 230 height 17
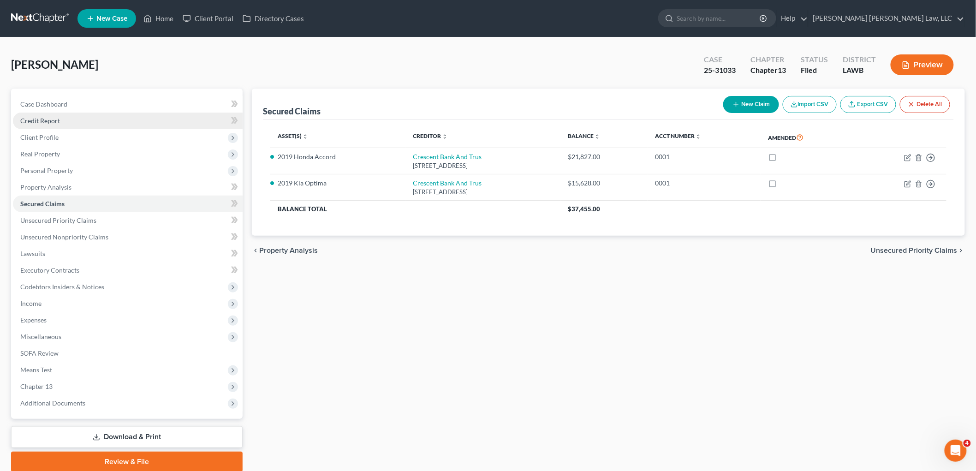
click at [58, 120] on span "Credit Report" at bounding box center [40, 121] width 40 height 8
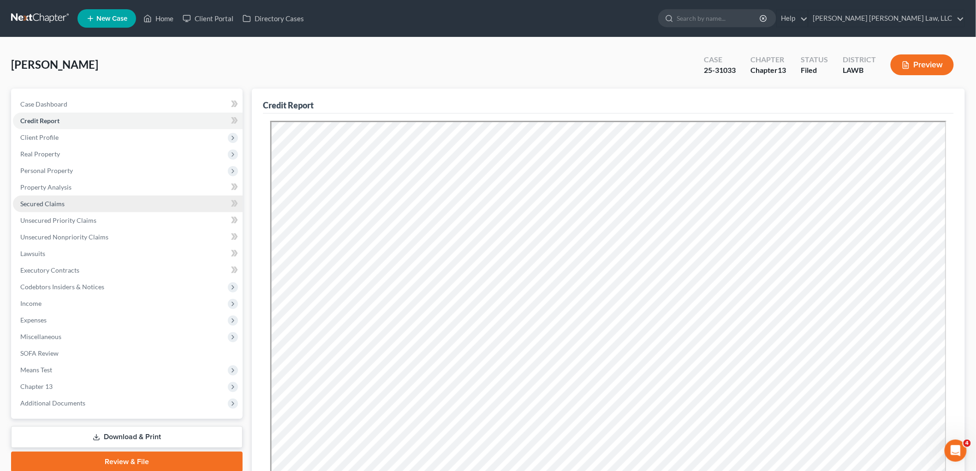
click at [77, 198] on link "Secured Claims" at bounding box center [128, 204] width 230 height 17
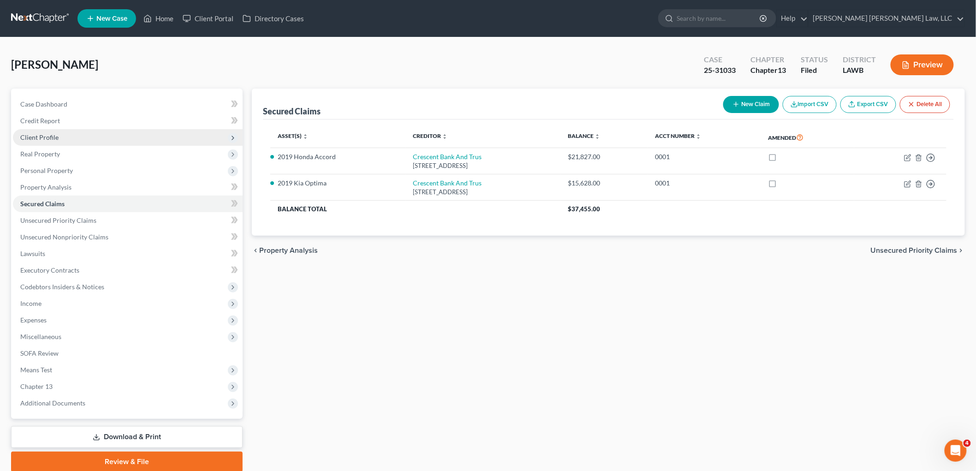
click at [85, 136] on span "Client Profile" at bounding box center [128, 137] width 230 height 17
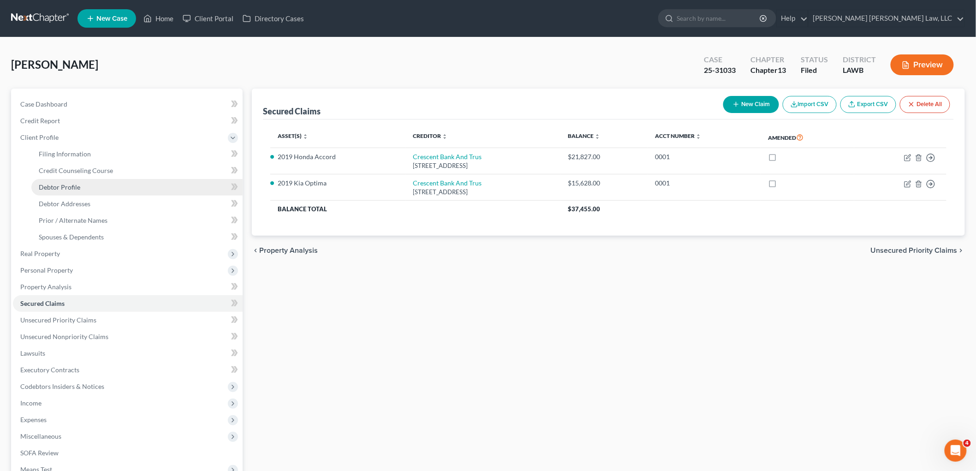
click at [86, 186] on link "Debtor Profile" at bounding box center [136, 187] width 211 height 17
select select "0"
select select "2"
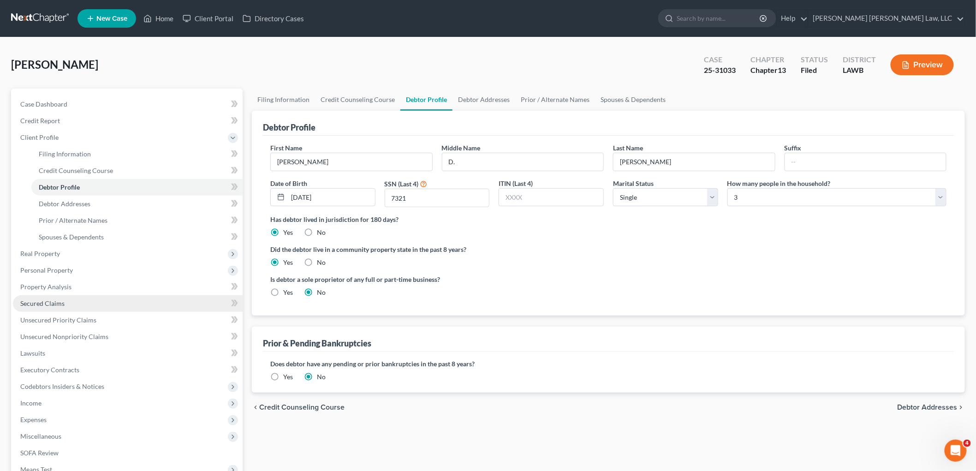
drag, startPoint x: 45, startPoint y: 305, endPoint x: 56, endPoint y: 305, distance: 10.6
click at [45, 305] on span "Secured Claims" at bounding box center [42, 303] width 44 height 8
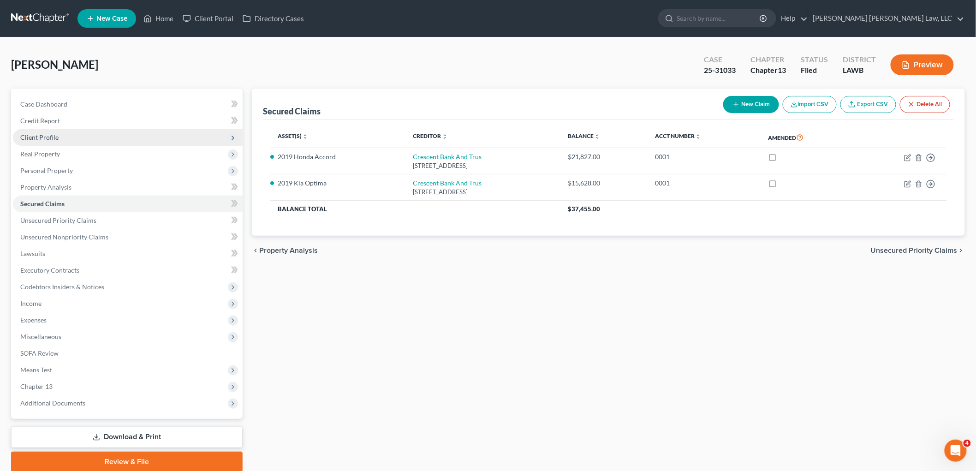
click at [66, 136] on span "Client Profile" at bounding box center [128, 137] width 230 height 17
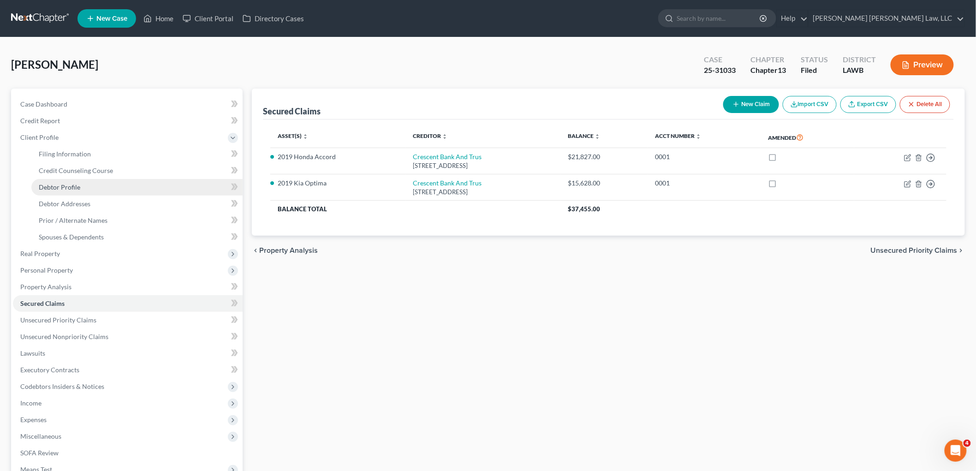
click at [68, 186] on span "Debtor Profile" at bounding box center [60, 187] width 42 height 8
select select "0"
select select "2"
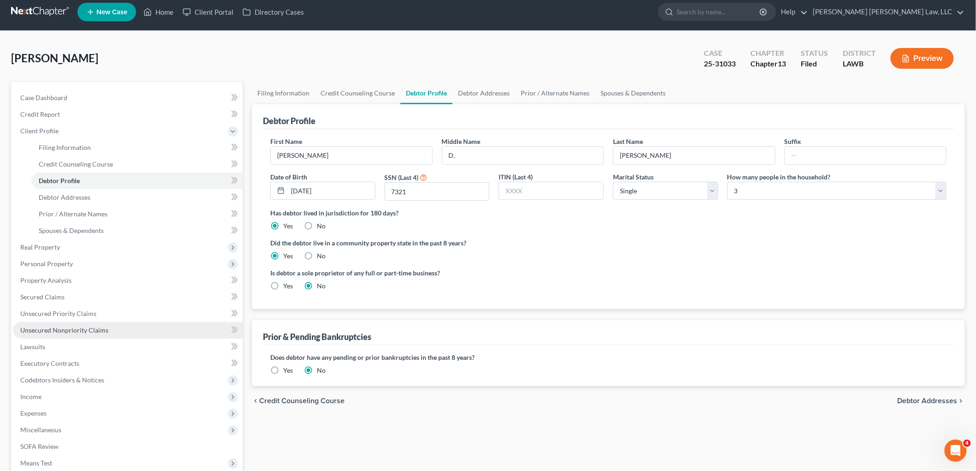
scroll to position [102, 0]
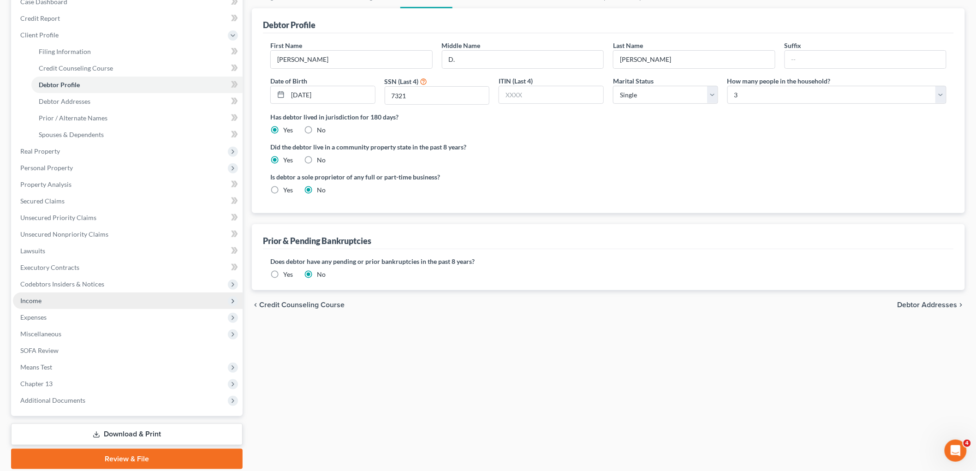
click at [54, 302] on span "Income" at bounding box center [128, 301] width 230 height 17
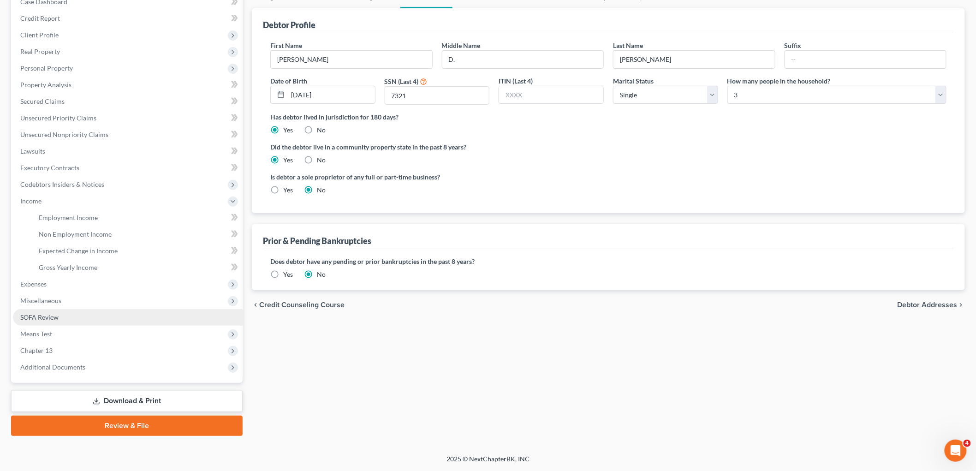
scroll to position [102, 0]
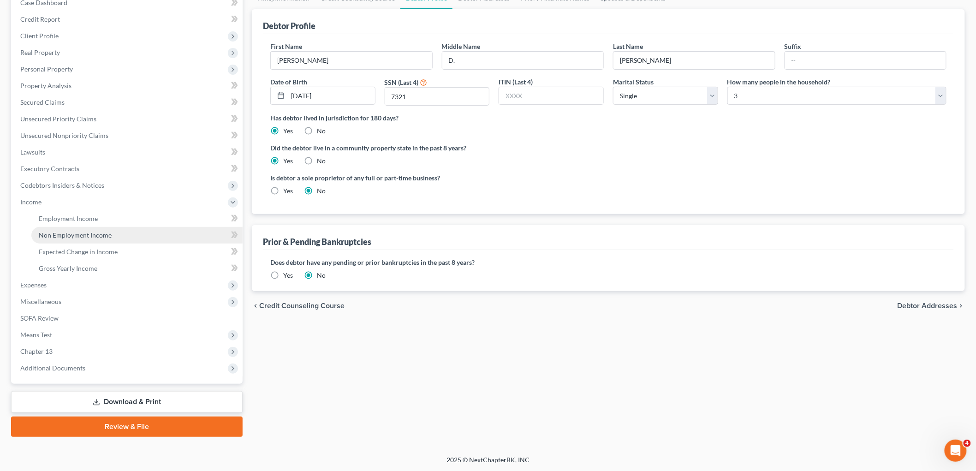
click at [78, 234] on span "Non Employment Income" at bounding box center [75, 235] width 73 height 8
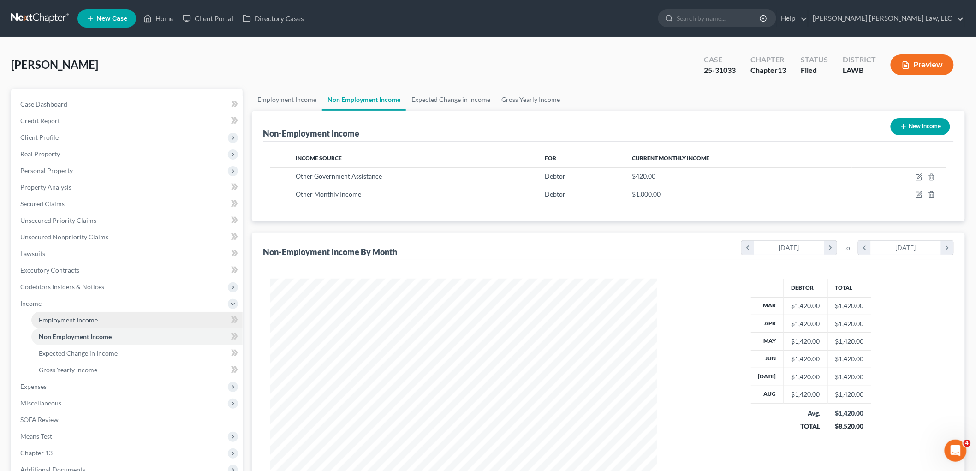
scroll to position [193, 405]
click at [89, 322] on span "Employment Income" at bounding box center [68, 320] width 59 height 8
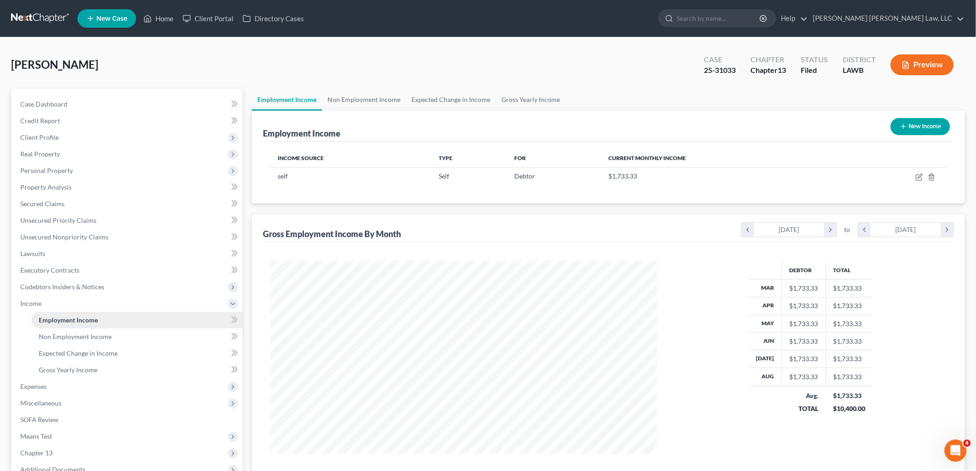
scroll to position [193, 405]
click at [116, 335] on link "Non Employment Income" at bounding box center [136, 337] width 211 height 17
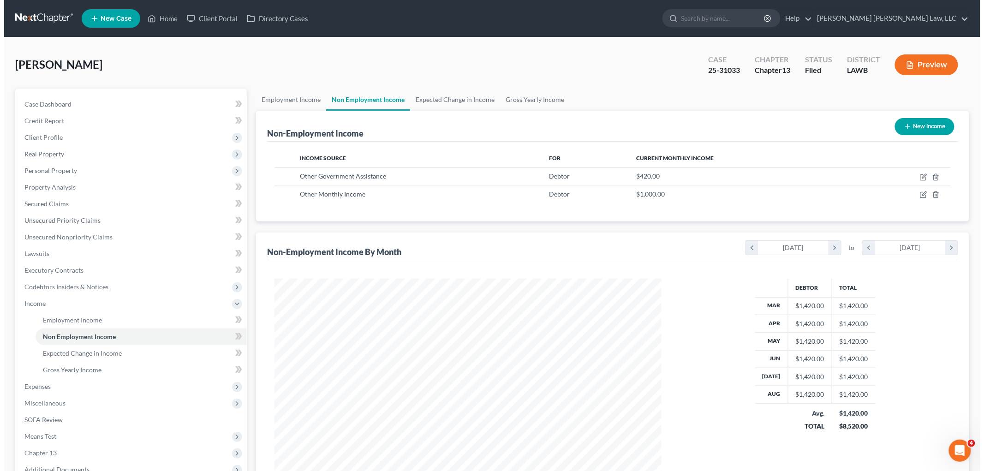
scroll to position [193, 405]
click at [916, 177] on icon "button" at bounding box center [919, 177] width 7 height 7
select select "5"
select select "0"
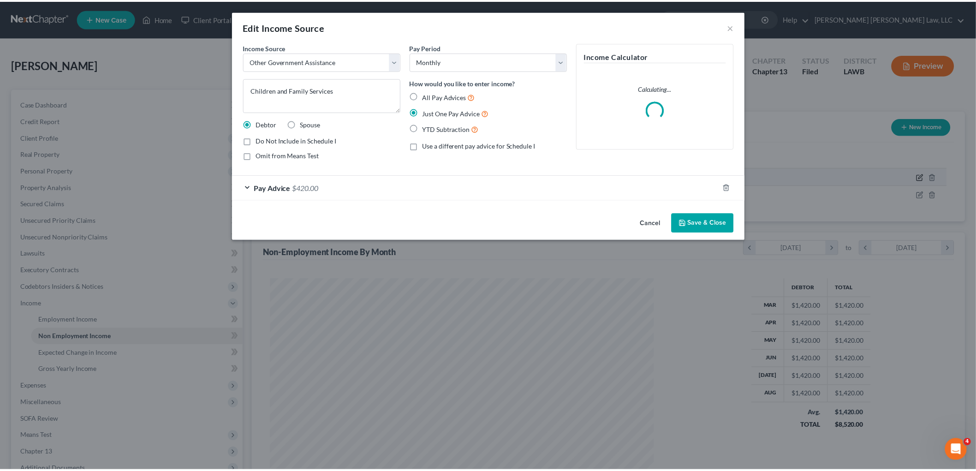
scroll to position [195, 409]
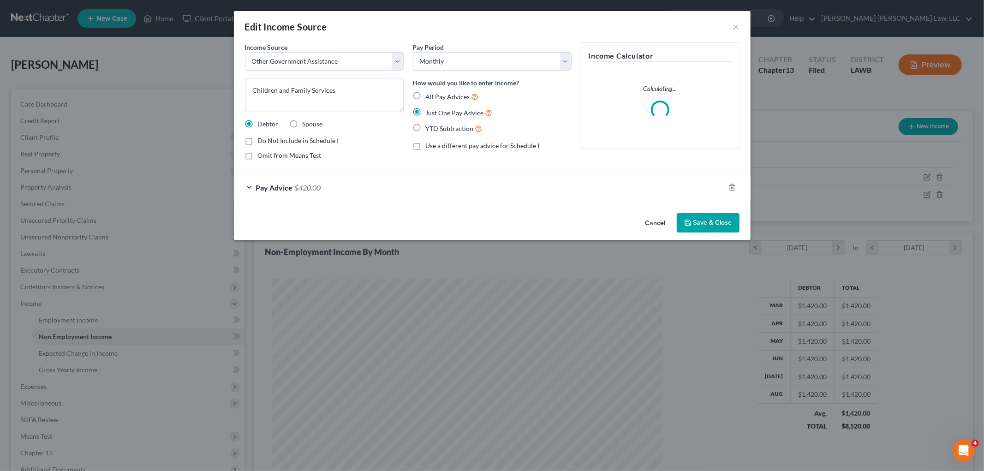
click at [719, 218] on button "Save & Close" at bounding box center [708, 222] width 63 height 19
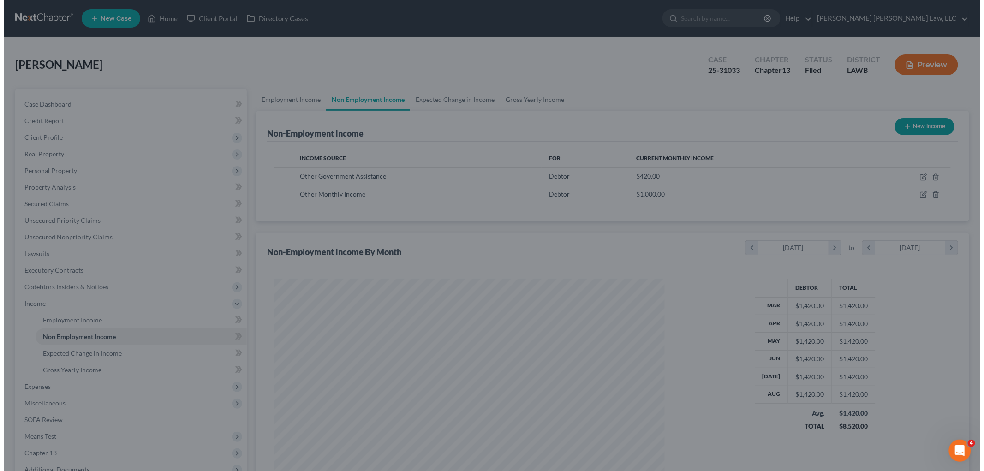
scroll to position [461273, 461060]
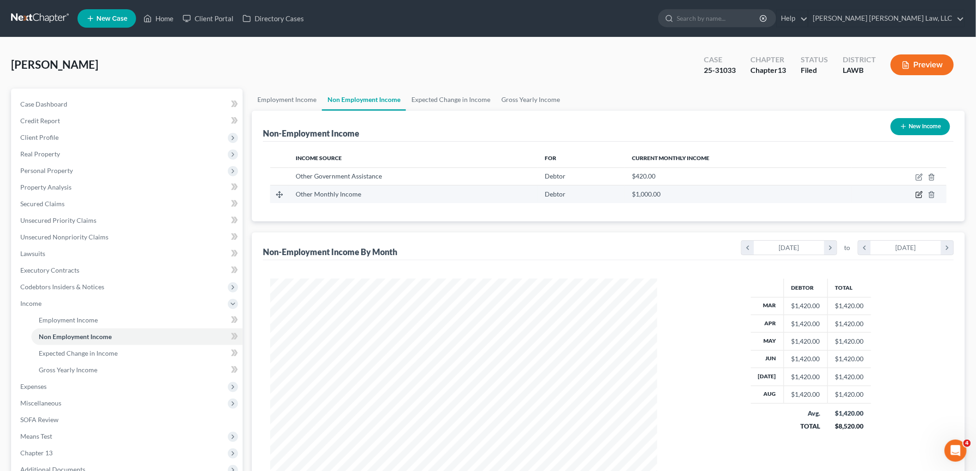
click at [916, 194] on icon "button" at bounding box center [919, 194] width 7 height 7
select select "13"
select select "0"
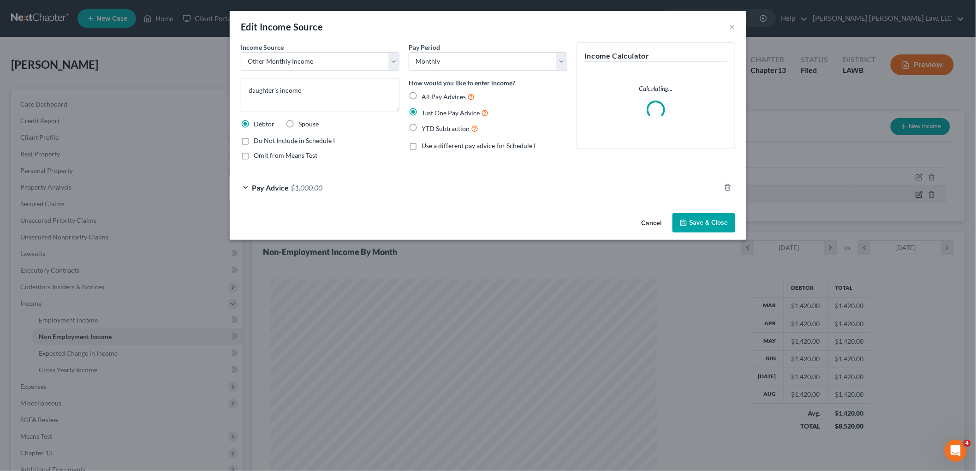
scroll to position [195, 409]
click at [714, 223] on button "Save & Close" at bounding box center [708, 222] width 63 height 19
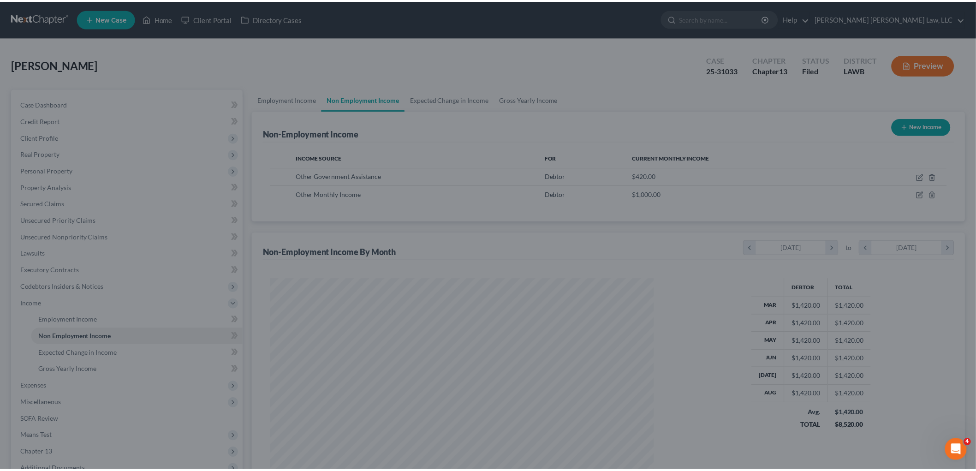
scroll to position [461273, 461060]
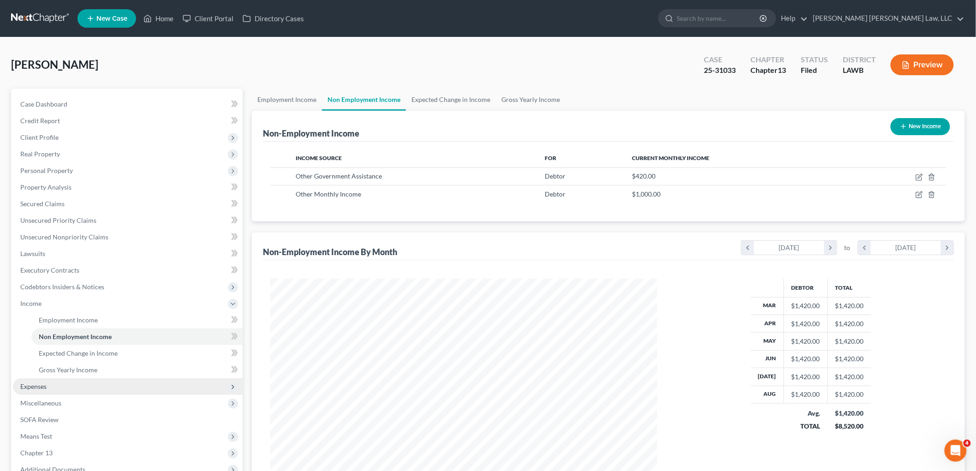
click at [66, 387] on span "Expenses" at bounding box center [128, 386] width 230 height 17
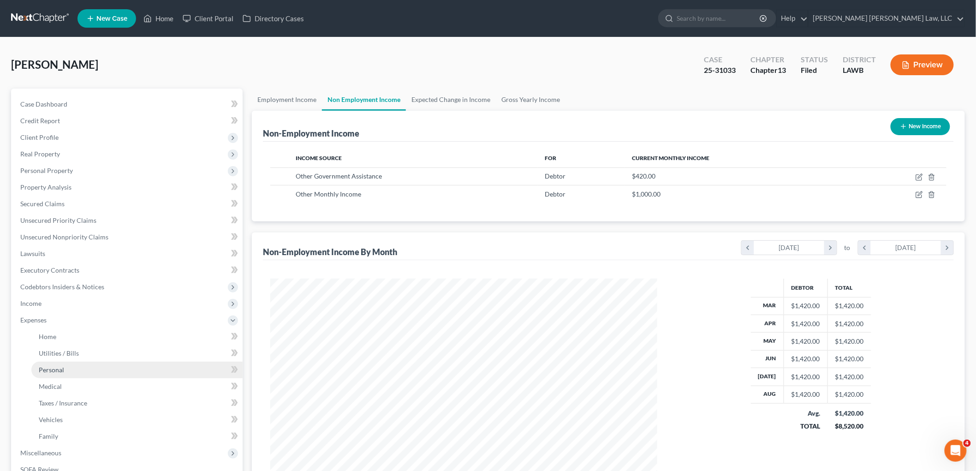
click at [76, 366] on link "Personal" at bounding box center [136, 370] width 211 height 17
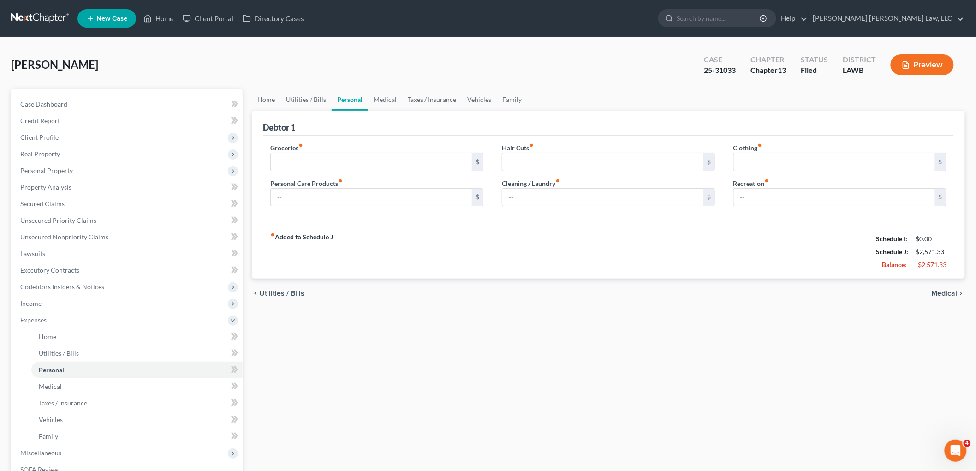
type input "300.00"
type input "88.00"
type input "0.00"
type input "188.00"
click at [42, 13] on link at bounding box center [40, 18] width 59 height 17
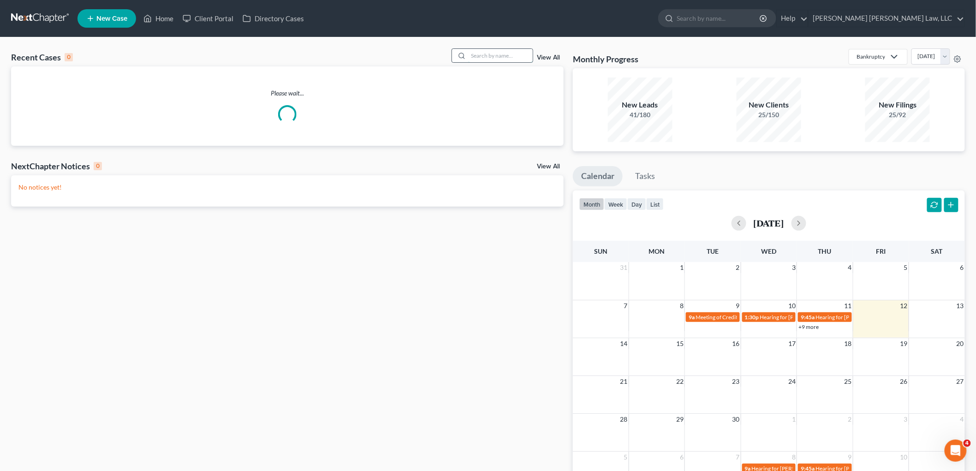
click at [484, 56] on input "search" at bounding box center [500, 55] width 65 height 13
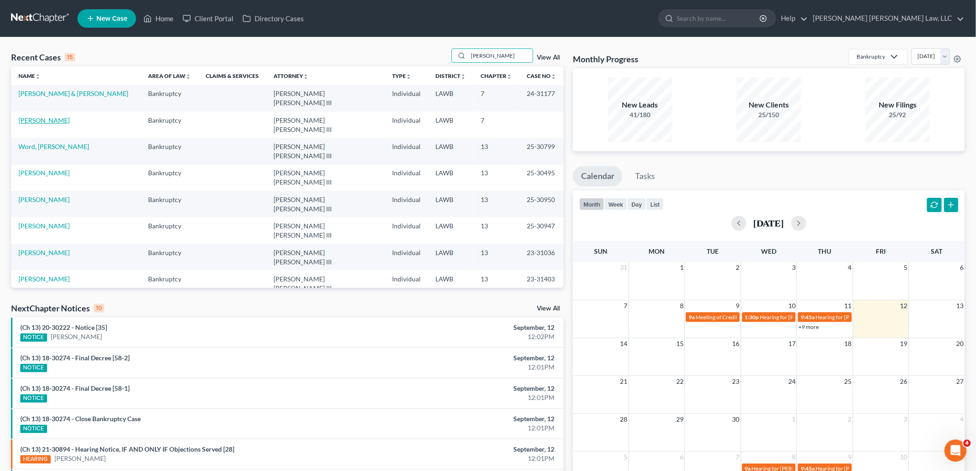
type input "[PERSON_NAME]"
click at [52, 116] on link "[PERSON_NAME]" at bounding box center [43, 120] width 51 height 8
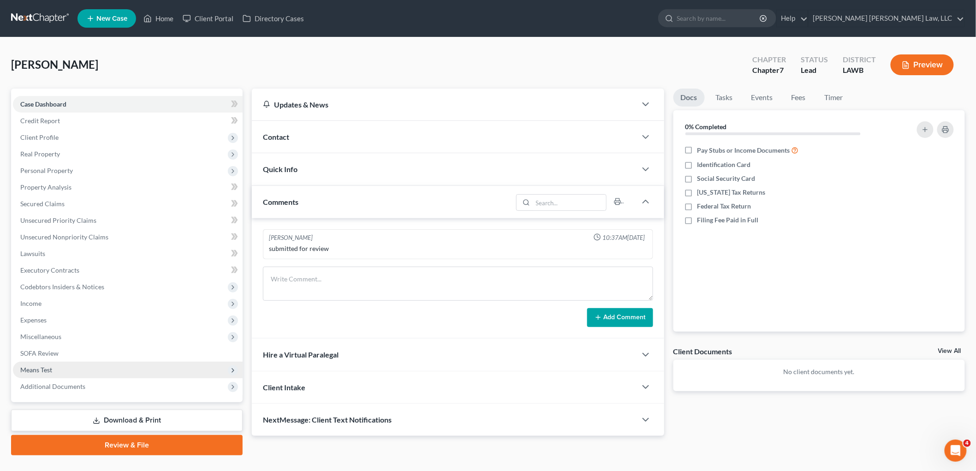
click at [50, 366] on span "Means Test" at bounding box center [36, 370] width 32 height 8
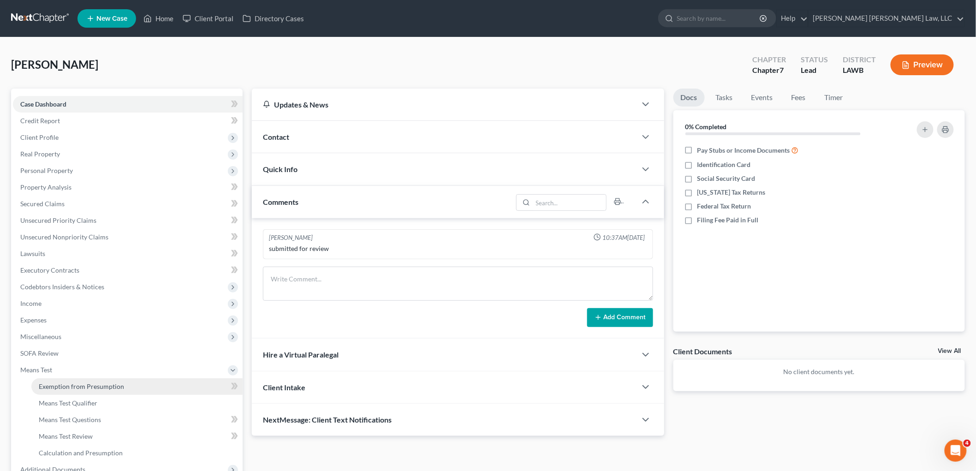
click at [57, 387] on span "Exemption from Presumption" at bounding box center [81, 387] width 85 height 8
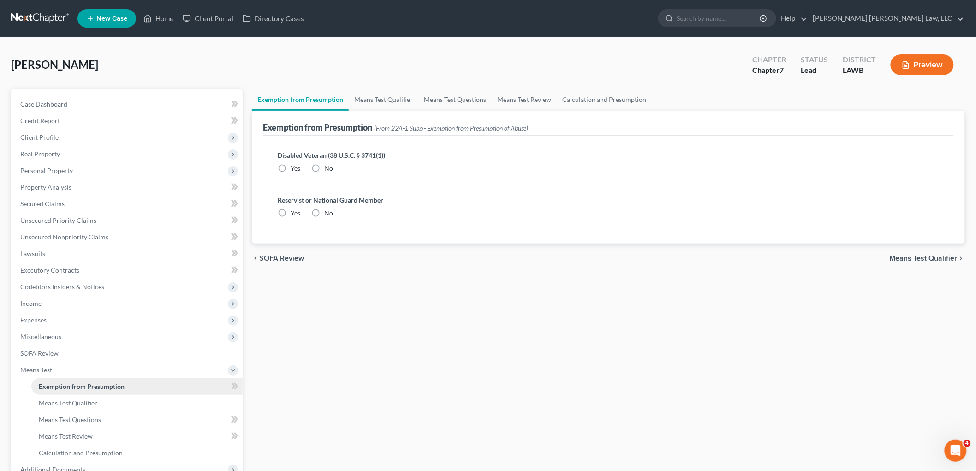
radio input "true"
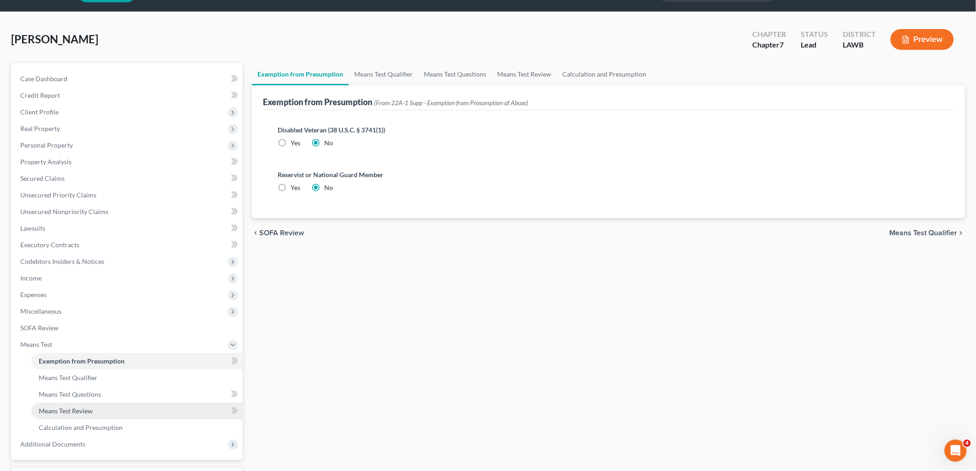
scroll to position [51, 0]
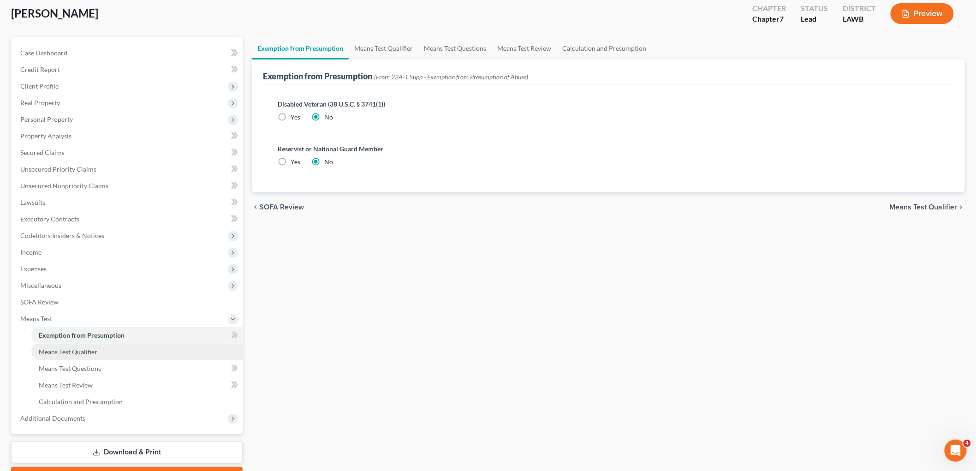
click at [104, 348] on link "Means Test Qualifier" at bounding box center [136, 352] width 211 height 17
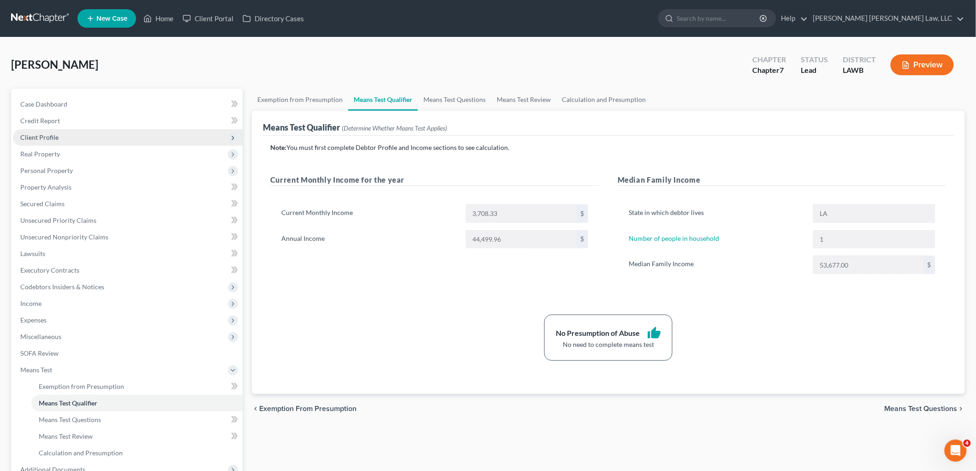
drag, startPoint x: 50, startPoint y: 135, endPoint x: 49, endPoint y: 141, distance: 6.0
click at [49, 136] on span "Client Profile" at bounding box center [39, 137] width 38 height 8
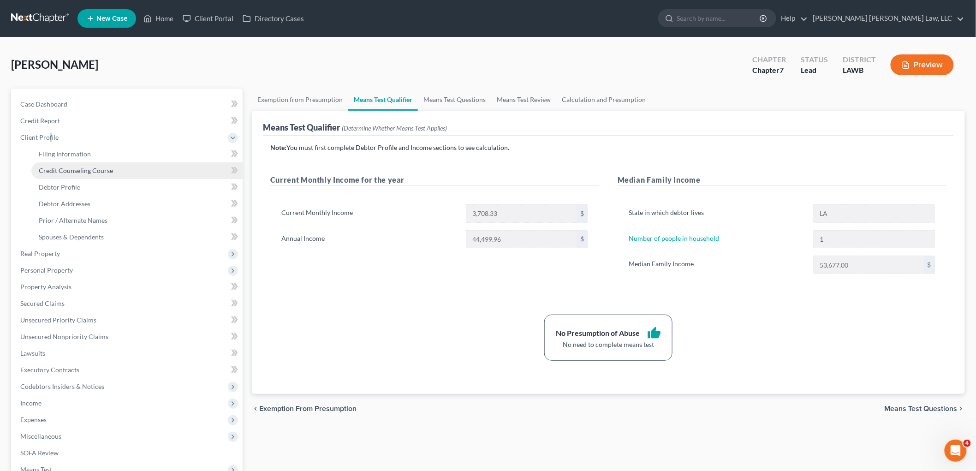
click at [62, 175] on link "Credit Counseling Course" at bounding box center [136, 170] width 211 height 17
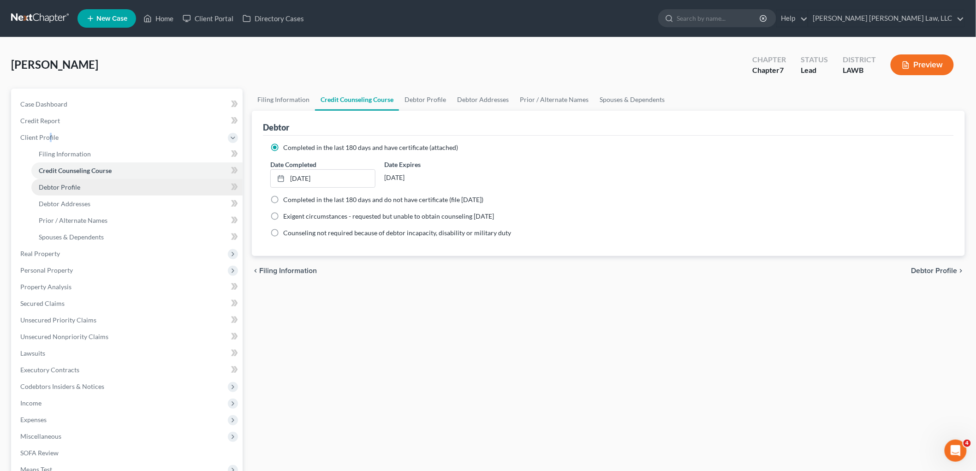
click at [67, 187] on span "Debtor Profile" at bounding box center [60, 187] width 42 height 8
select select "2"
select select "0"
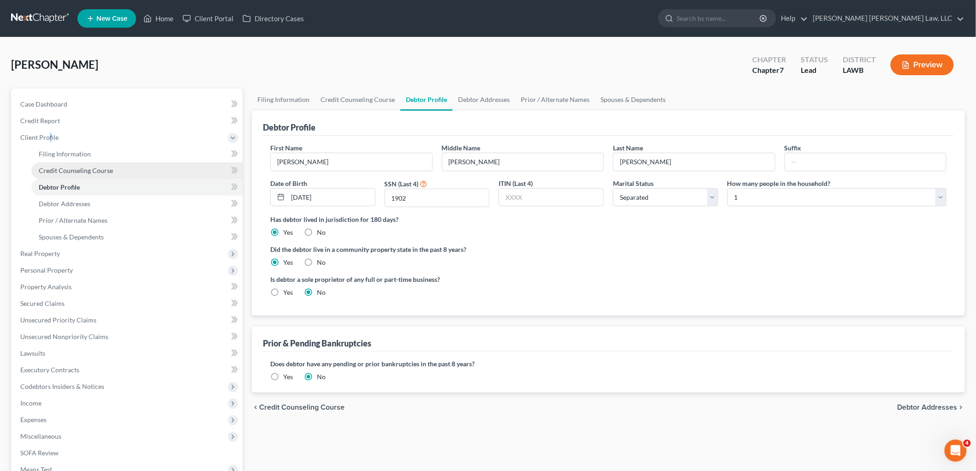
click at [107, 163] on link "Credit Counseling Course" at bounding box center [136, 170] width 211 height 17
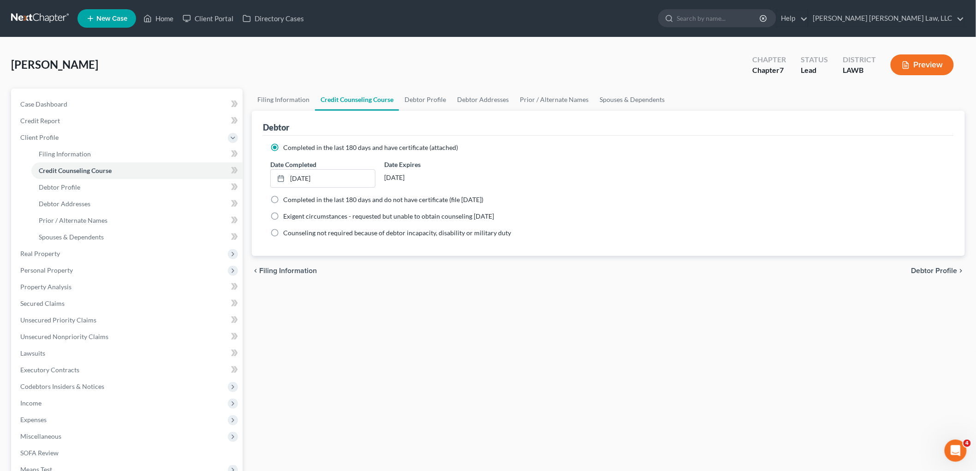
click at [283, 195] on label "Completed in the last 180 days and do not have certificate (file [DATE])" at bounding box center [383, 199] width 200 height 9
click at [287, 195] on input "Completed in the last 180 days and do not have certificate (file [DATE])" at bounding box center [290, 198] width 6 height 6
radio input "true"
radio input "false"
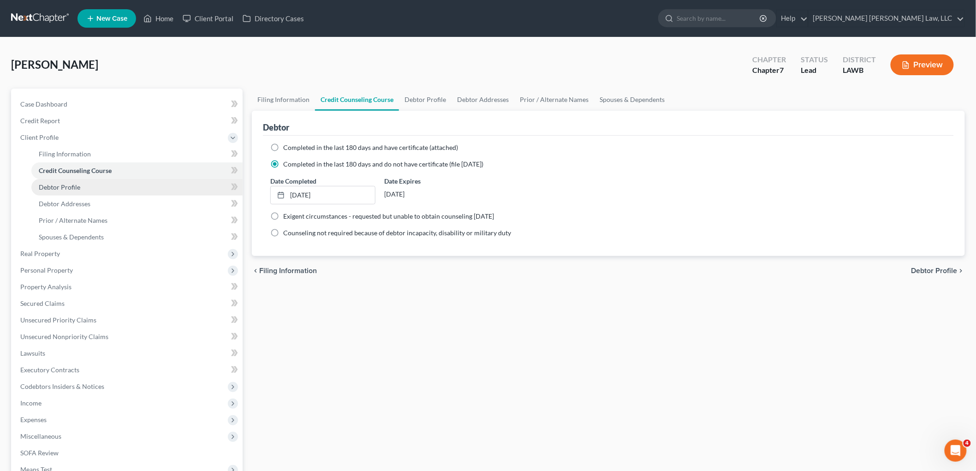
click at [122, 188] on link "Debtor Profile" at bounding box center [136, 187] width 211 height 17
select select "2"
select select "0"
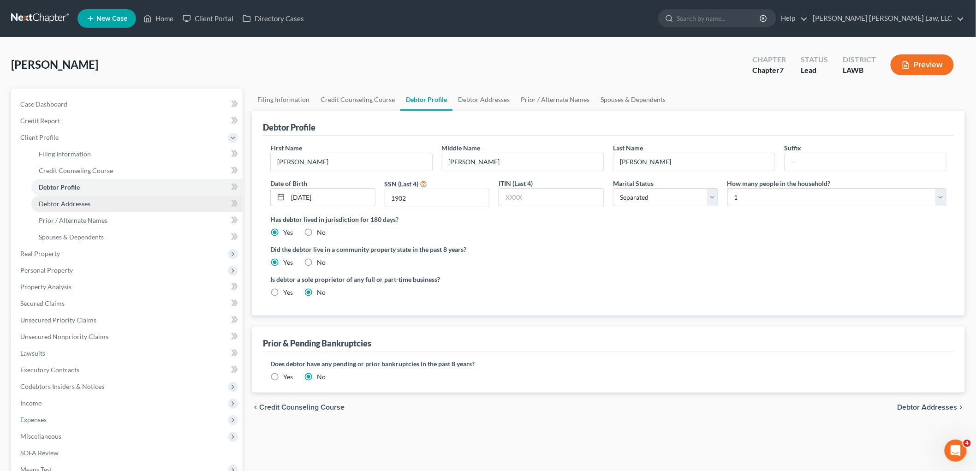
click at [107, 201] on link "Debtor Addresses" at bounding box center [136, 204] width 211 height 17
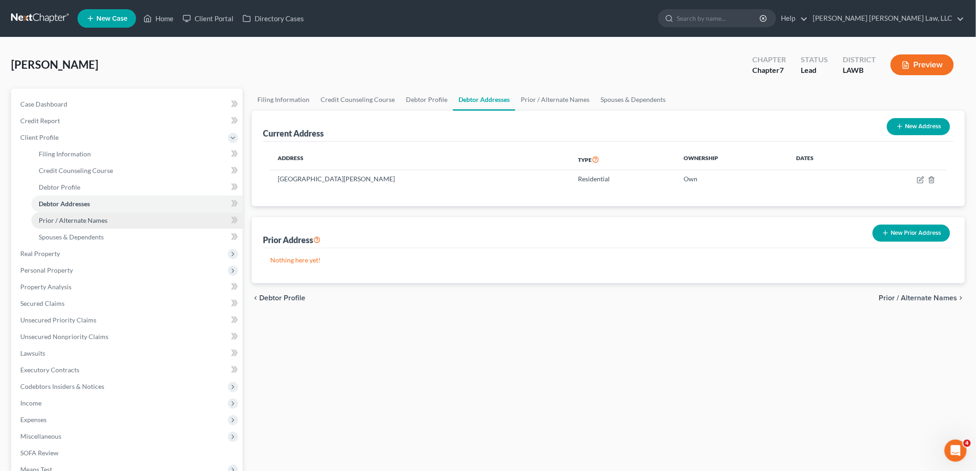
click at [111, 218] on link "Prior / Alternate Names" at bounding box center [136, 220] width 211 height 17
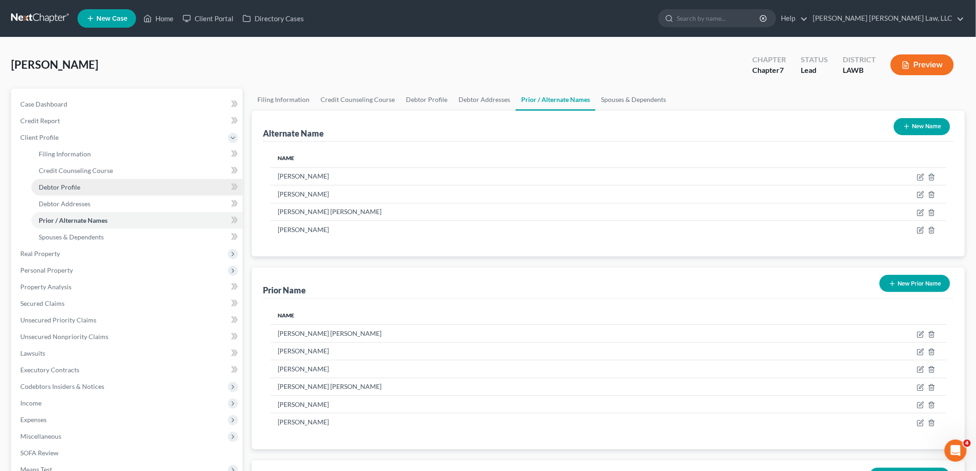
click at [104, 190] on link "Debtor Profile" at bounding box center [136, 187] width 211 height 17
select select "2"
select select "0"
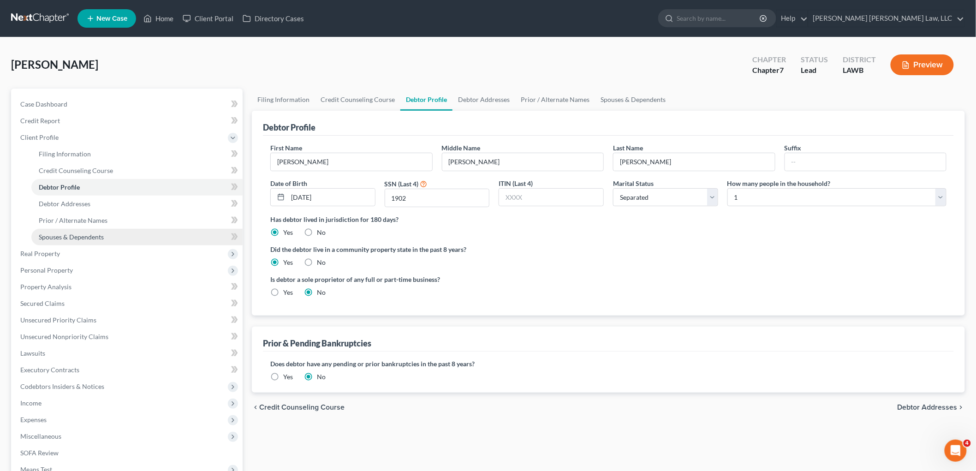
click at [111, 241] on link "Spouses & Dependents" at bounding box center [136, 237] width 211 height 17
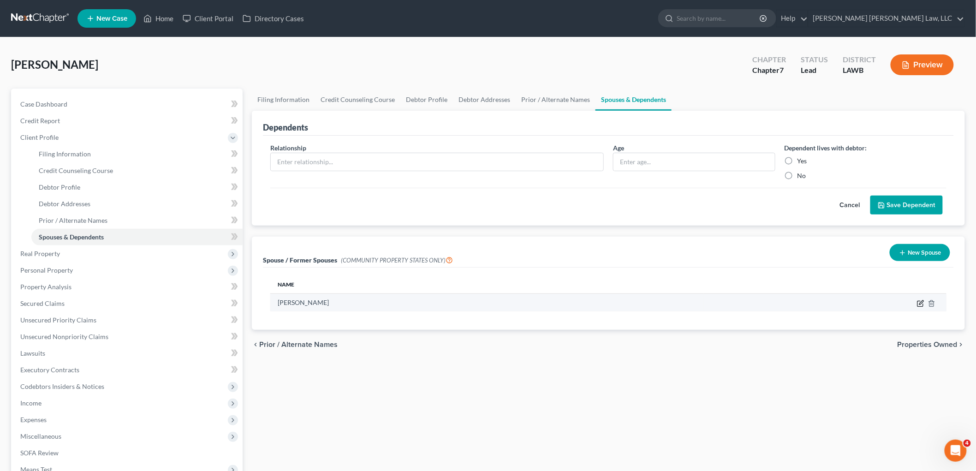
click at [919, 301] on icon "button" at bounding box center [921, 304] width 6 height 6
select select "4"
select select "19"
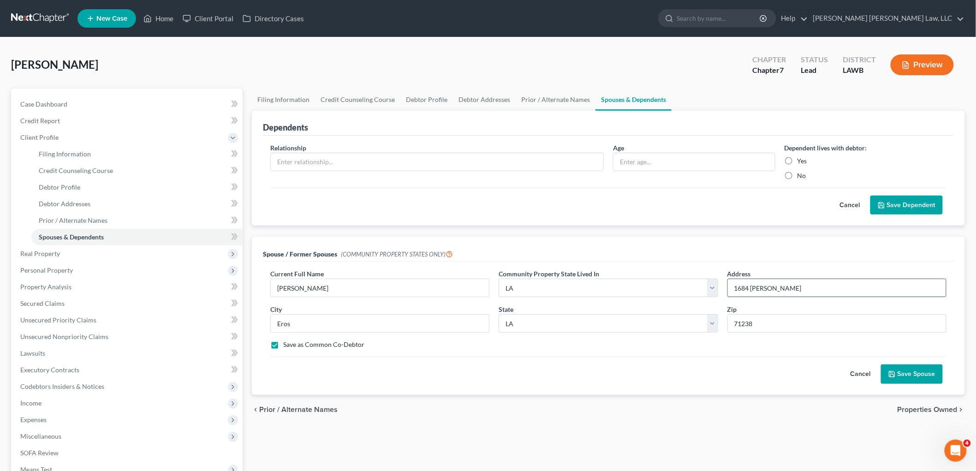
click at [818, 287] on input "1684 [PERSON_NAME]" at bounding box center [837, 288] width 218 height 18
type input "1684 [PERSON_NAME] (last known address)"
click at [909, 372] on button "Save Spouse" at bounding box center [912, 374] width 62 height 19
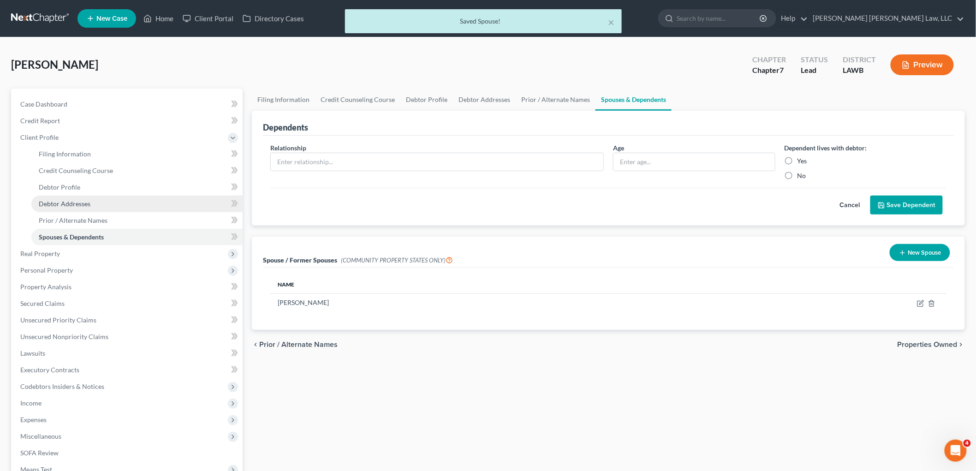
click at [72, 204] on span "Debtor Addresses" at bounding box center [65, 204] width 52 height 8
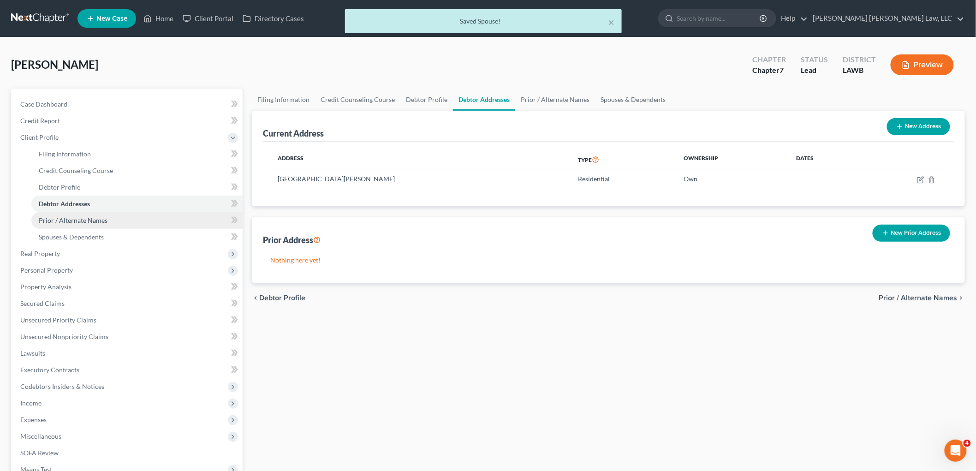
click at [89, 224] on link "Prior / Alternate Names" at bounding box center [136, 220] width 211 height 17
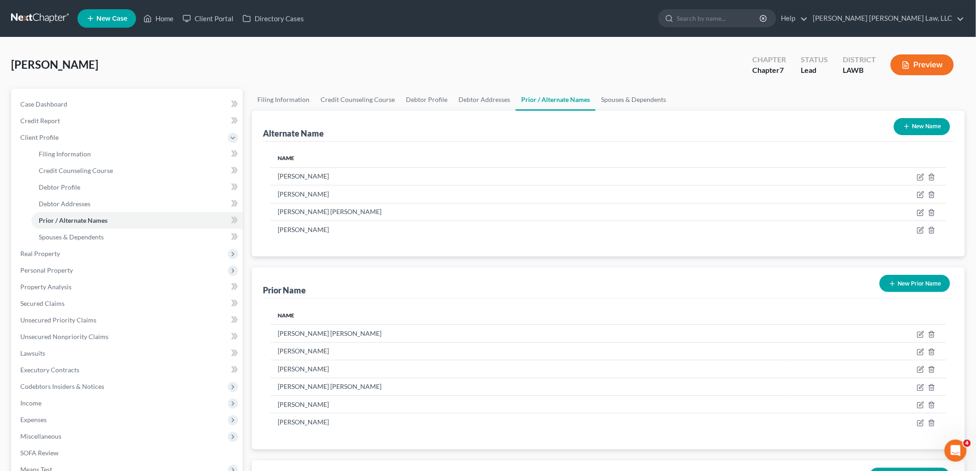
click at [48, 16] on link at bounding box center [40, 18] width 59 height 17
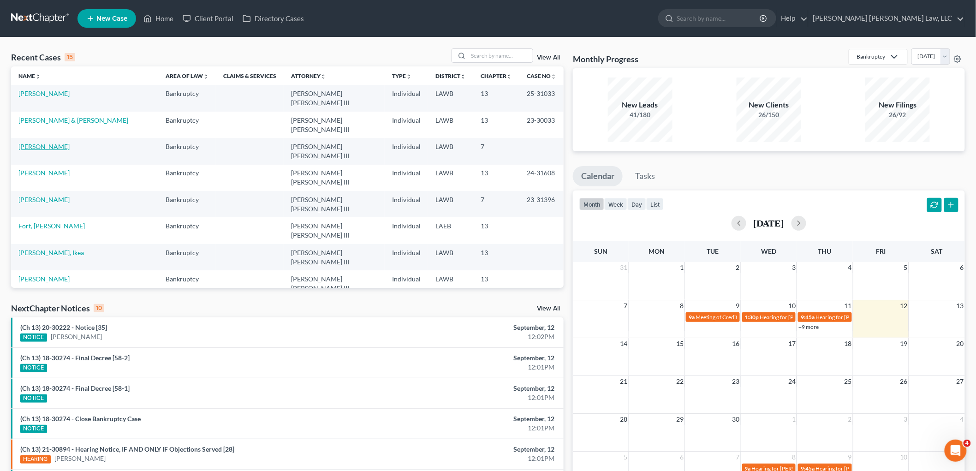
click at [44, 143] on link "[PERSON_NAME]" at bounding box center [43, 147] width 51 height 8
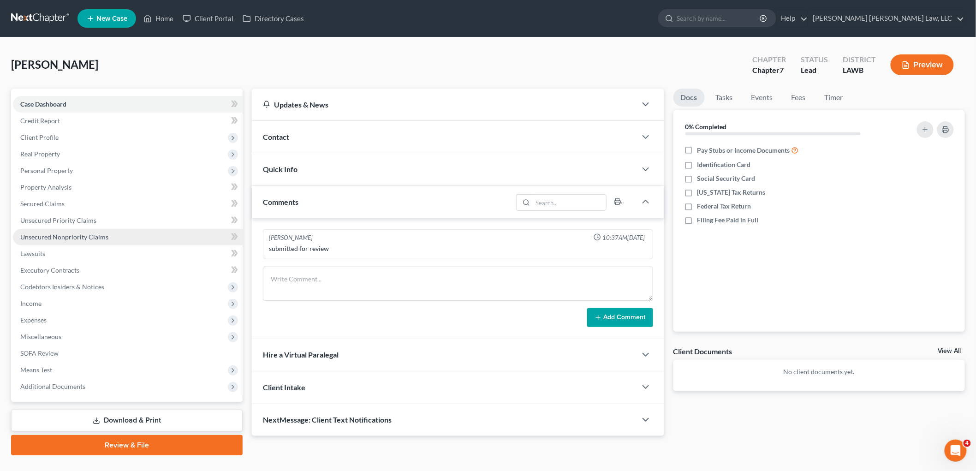
click at [89, 231] on link "Unsecured Nonpriority Claims" at bounding box center [128, 237] width 230 height 17
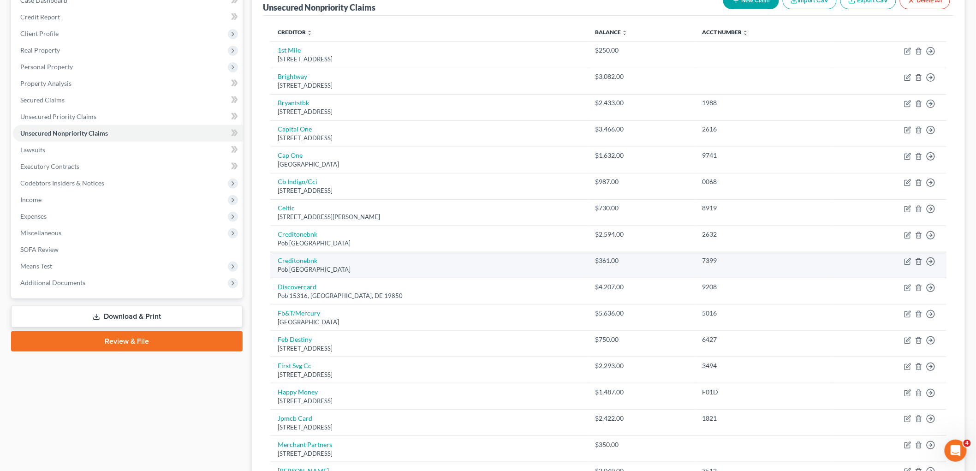
scroll to position [102, 0]
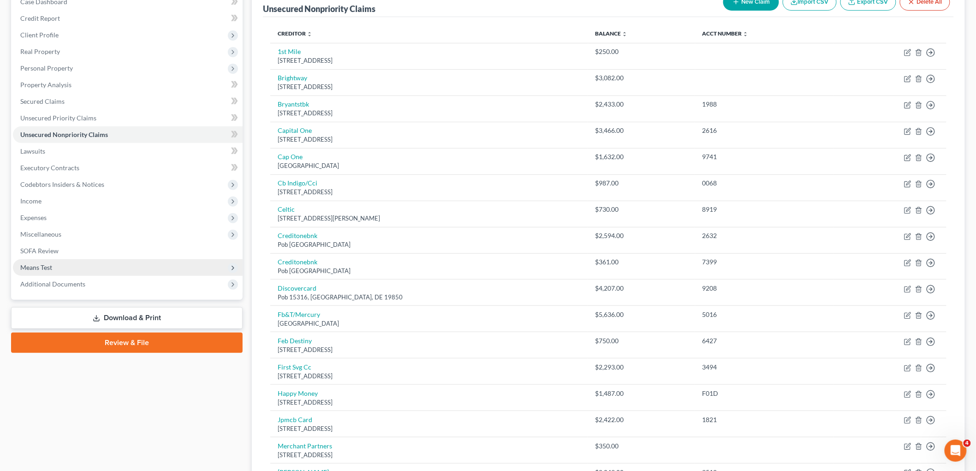
click at [53, 265] on span "Means Test" at bounding box center [128, 267] width 230 height 17
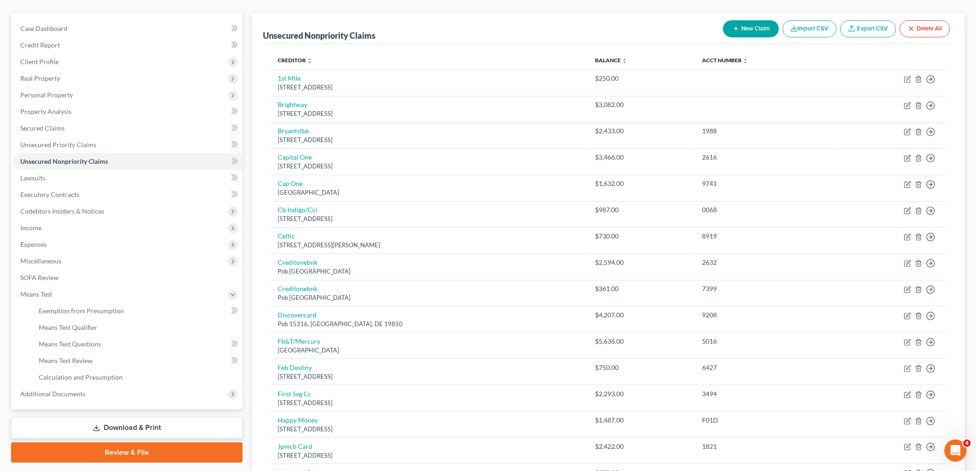
scroll to position [0, 0]
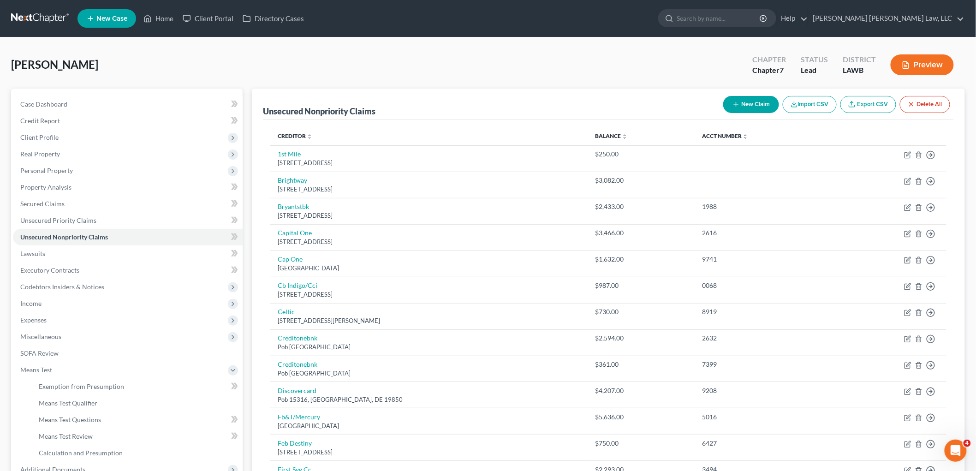
click at [44, 18] on link at bounding box center [40, 18] width 59 height 17
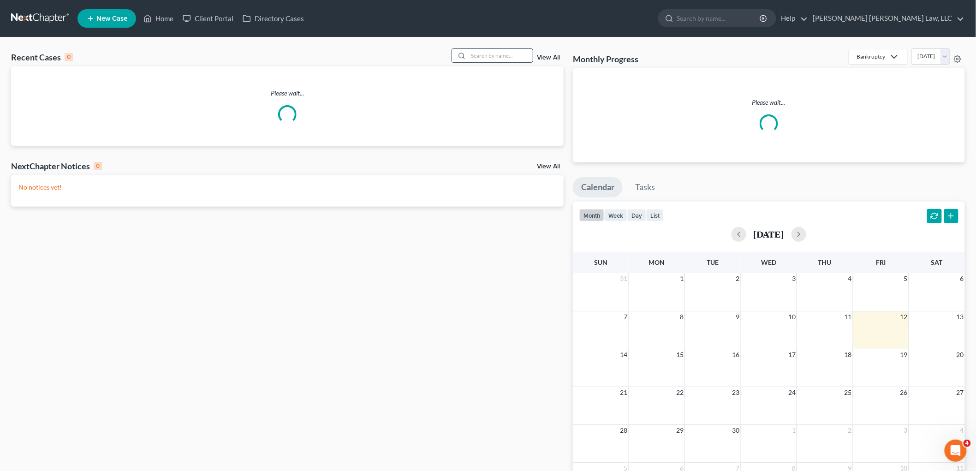
click at [508, 56] on input "search" at bounding box center [500, 55] width 65 height 13
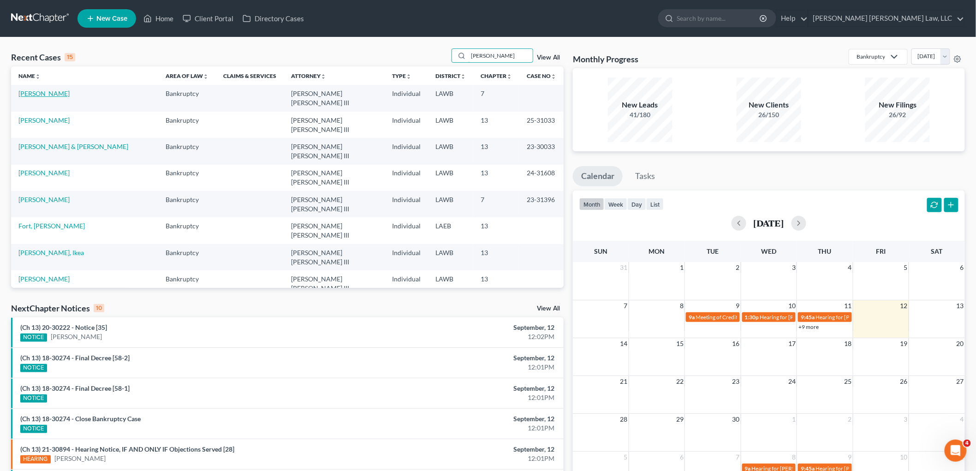
type input "[PERSON_NAME]"
click at [48, 93] on link "[PERSON_NAME]" at bounding box center [43, 94] width 51 height 8
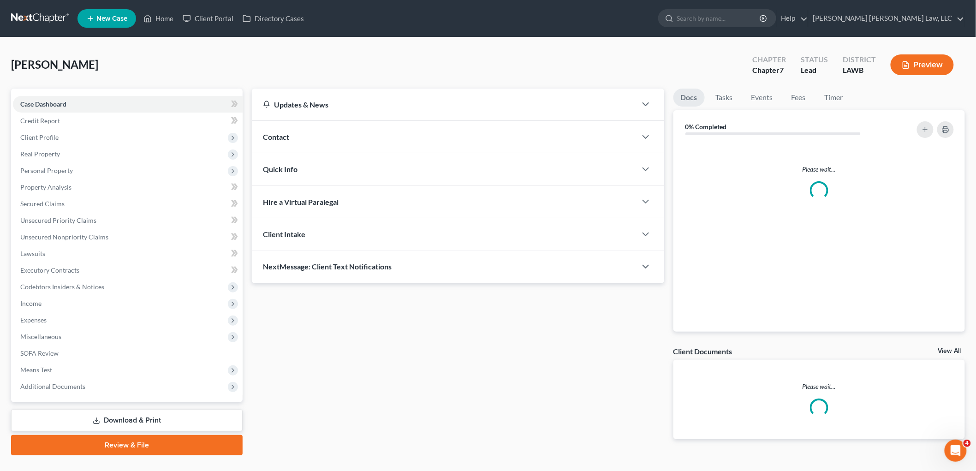
click at [485, 56] on div "[PERSON_NAME] Upgraded Chapter Chapter 7 Status Lead District LAWB Preview" at bounding box center [488, 68] width 954 height 40
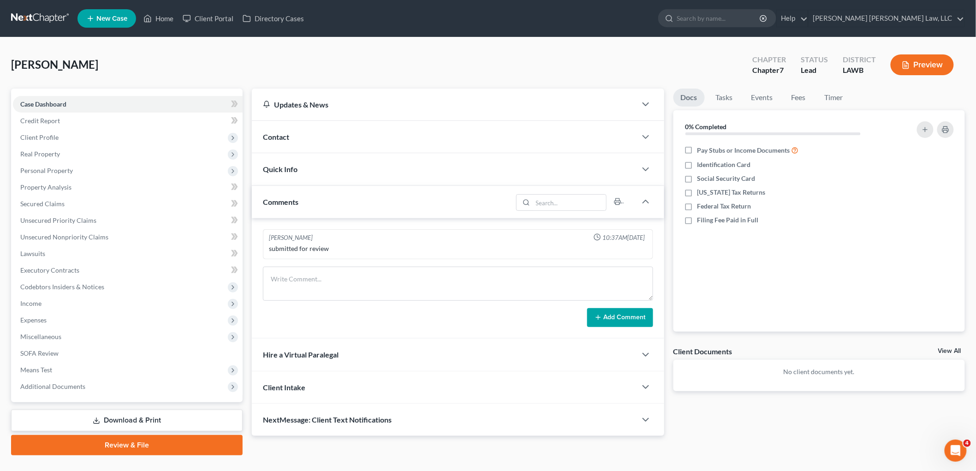
click at [45, 15] on link at bounding box center [40, 18] width 59 height 17
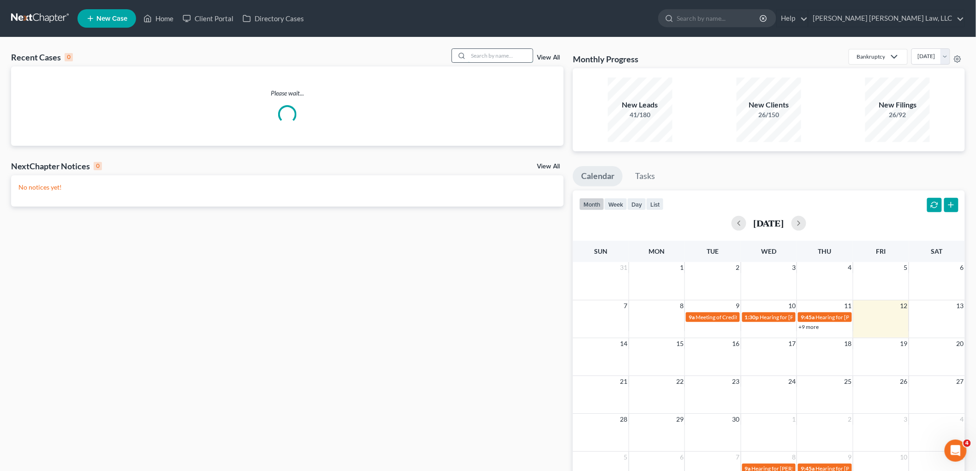
click at [497, 54] on input "search" at bounding box center [500, 55] width 65 height 13
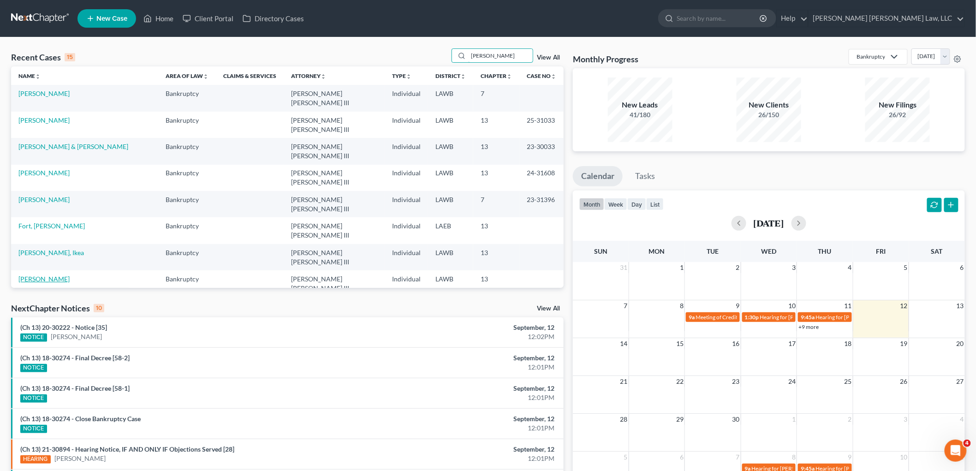
type input "[PERSON_NAME]"
click at [42, 275] on link "[PERSON_NAME]" at bounding box center [43, 279] width 51 height 8
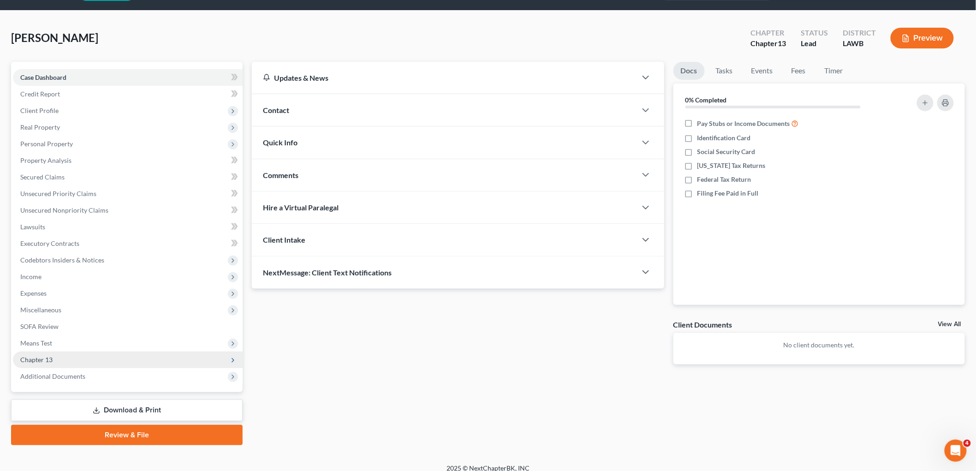
scroll to position [35, 0]
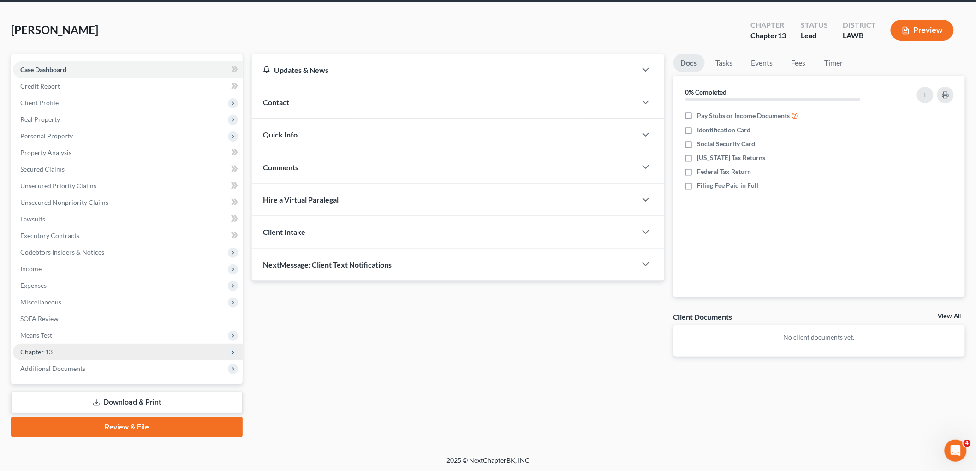
click at [67, 352] on span "Chapter 13" at bounding box center [128, 352] width 230 height 17
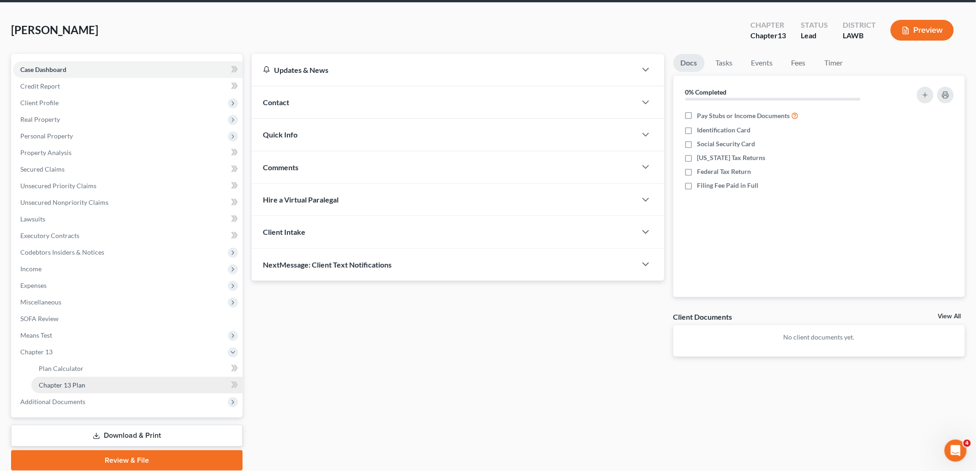
click at [67, 382] on span "Chapter 13 Plan" at bounding box center [62, 385] width 47 height 8
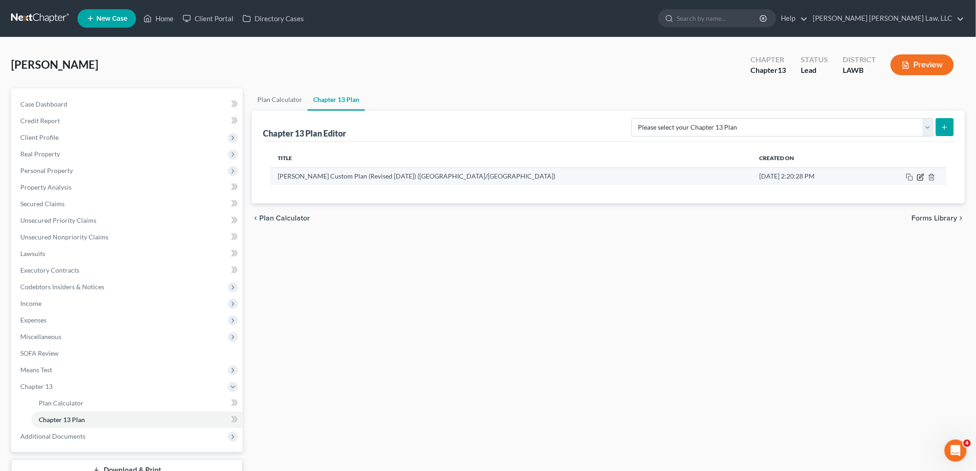
click at [922, 178] on icon "button" at bounding box center [920, 177] width 7 height 7
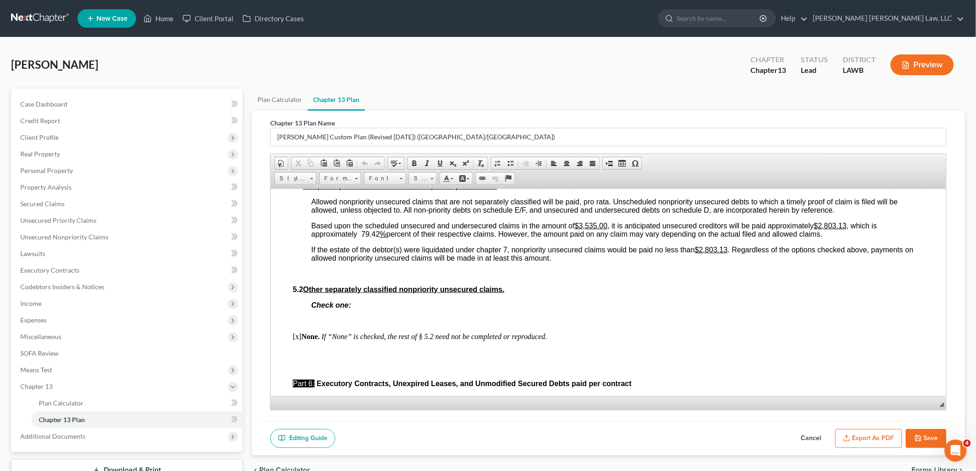
scroll to position [2051, 0]
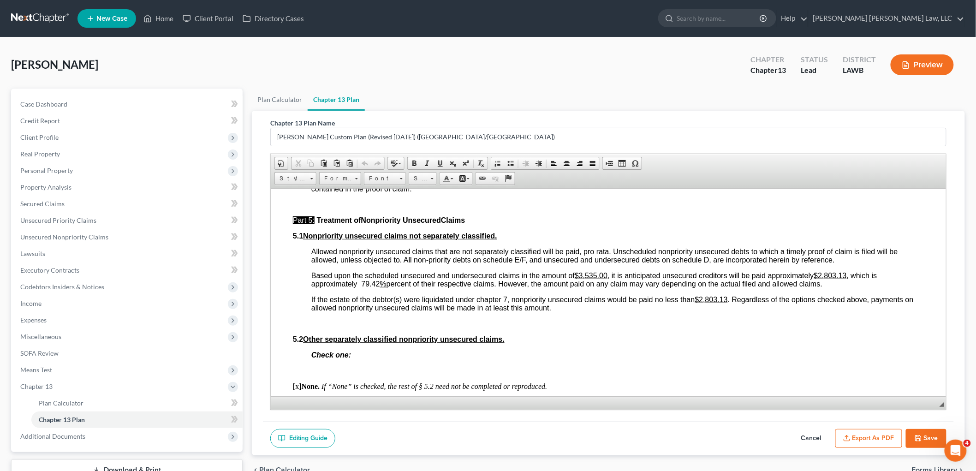
click at [815, 437] on button "Cancel" at bounding box center [811, 438] width 41 height 19
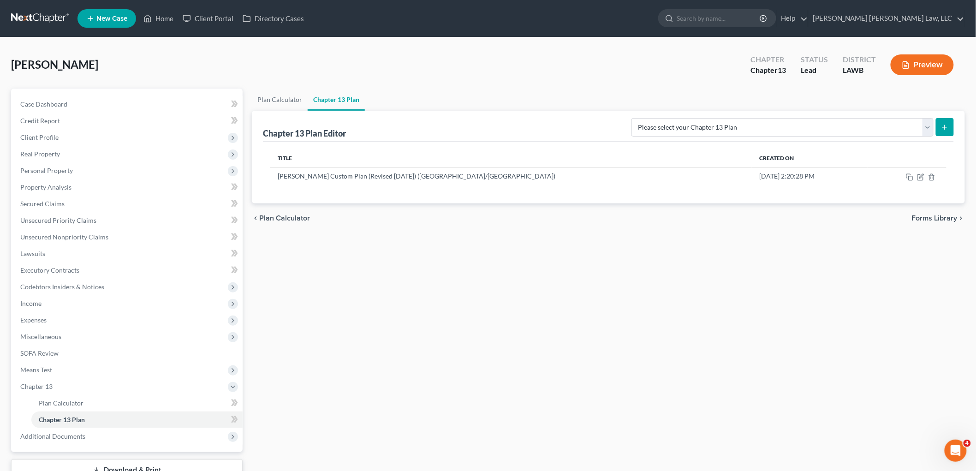
click at [49, 16] on link at bounding box center [40, 18] width 59 height 17
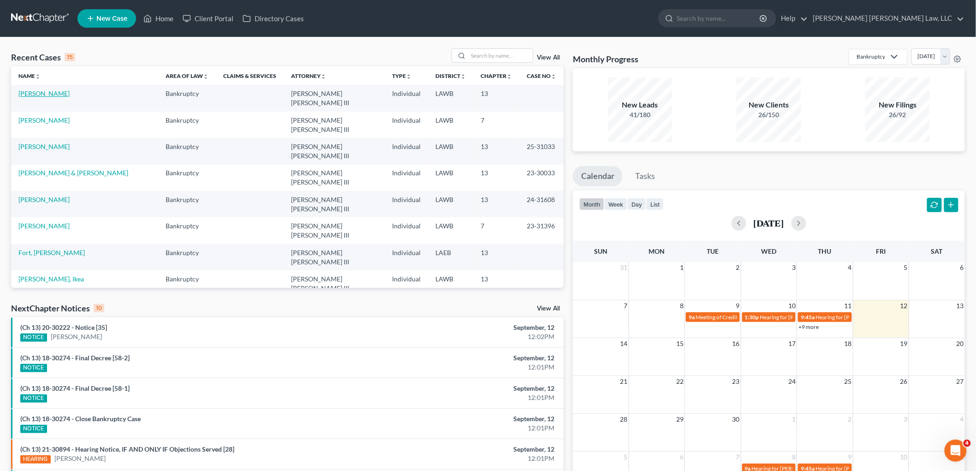
click at [44, 92] on link "[PERSON_NAME]" at bounding box center [43, 94] width 51 height 8
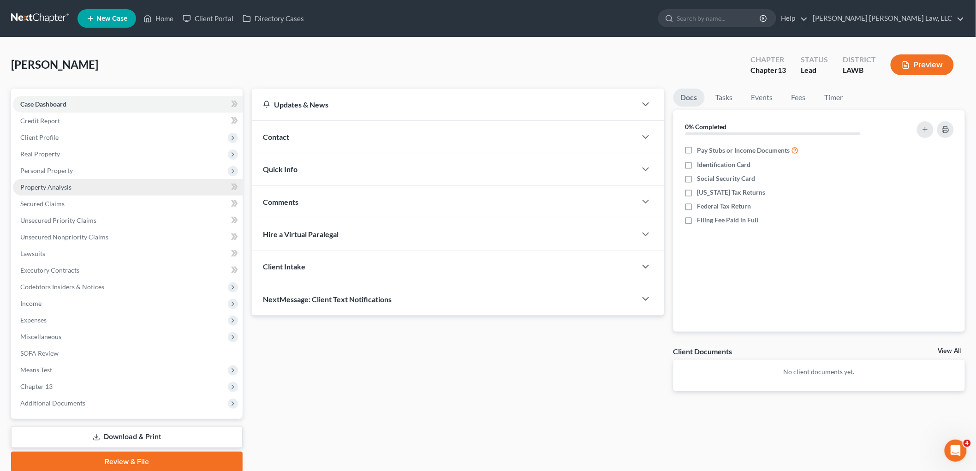
click at [62, 183] on span "Property Analysis" at bounding box center [45, 187] width 51 height 8
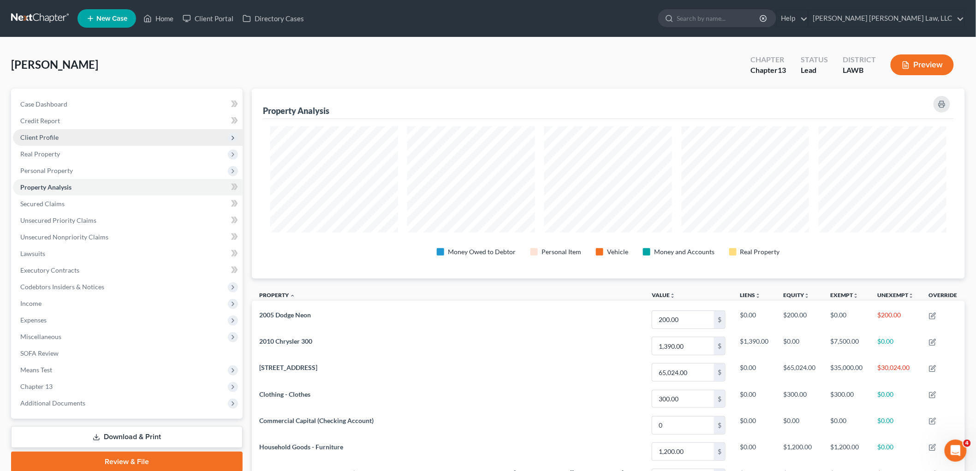
click at [57, 137] on span "Client Profile" at bounding box center [39, 137] width 38 height 8
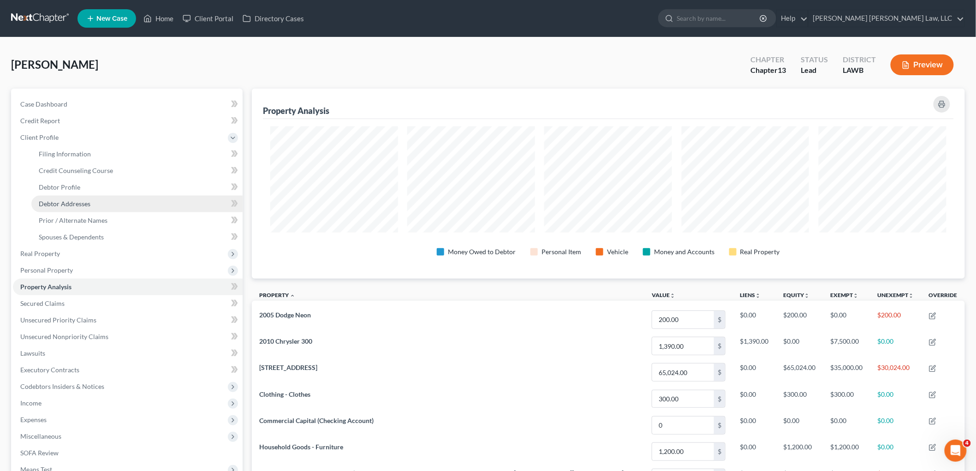
click at [70, 202] on span "Debtor Addresses" at bounding box center [65, 204] width 52 height 8
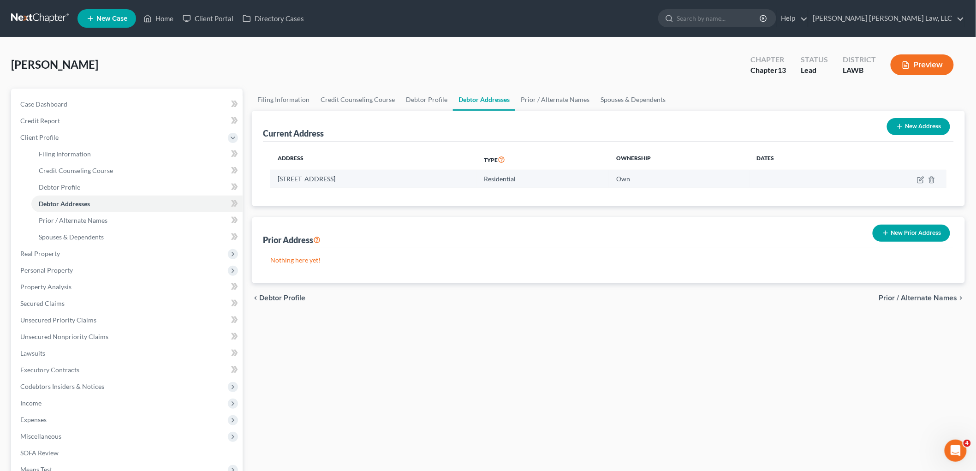
drag, startPoint x: 383, startPoint y: 178, endPoint x: 289, endPoint y: 181, distance: 94.7
click at [279, 182] on td "[STREET_ADDRESS]" at bounding box center [373, 179] width 206 height 18
copy td "807 Chicago Street, Delhi, LA 71232"
click at [919, 180] on icon "button" at bounding box center [920, 179] width 7 height 7
select select "19"
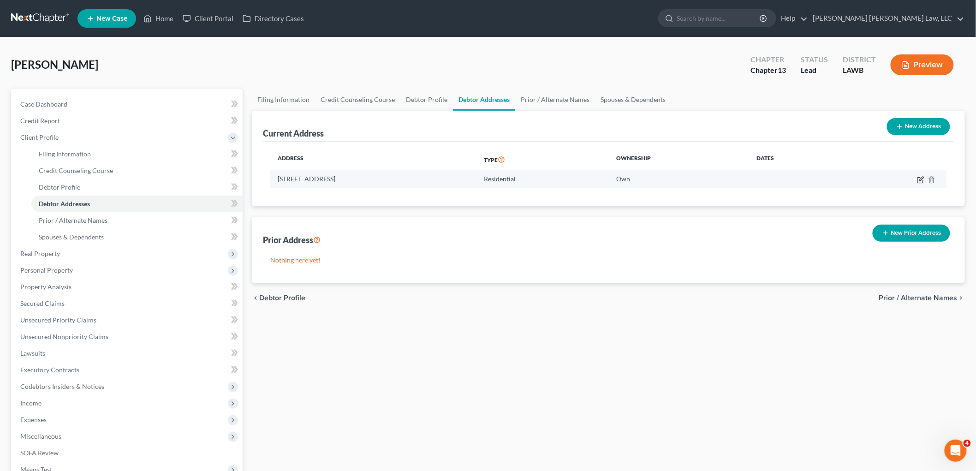
select select "0"
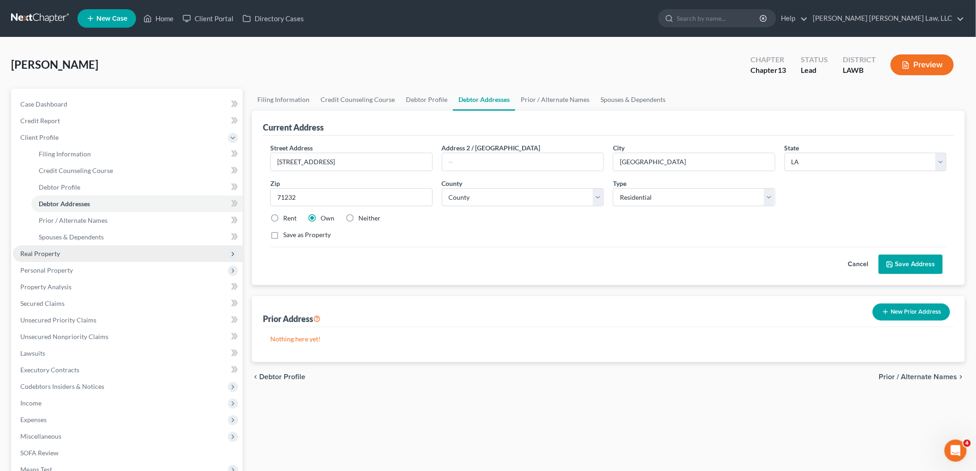
click at [67, 251] on span "Real Property" at bounding box center [128, 253] width 230 height 17
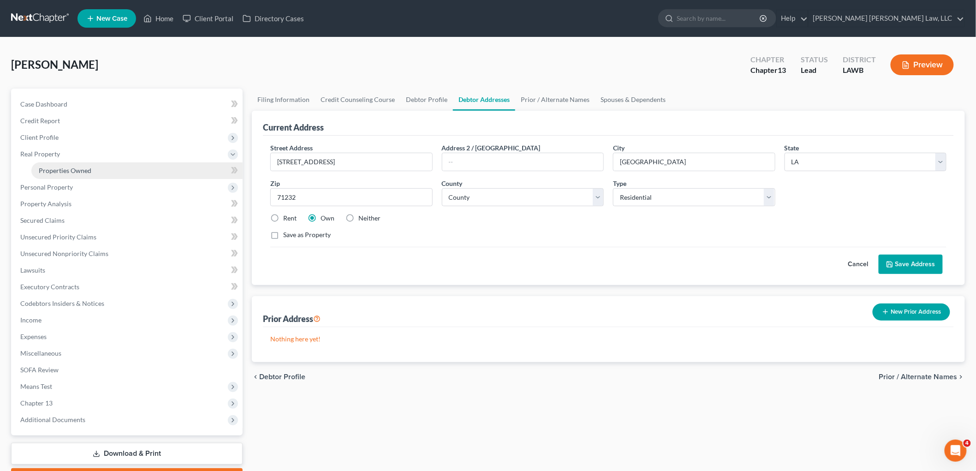
click at [104, 172] on link "Properties Owned" at bounding box center [136, 170] width 211 height 17
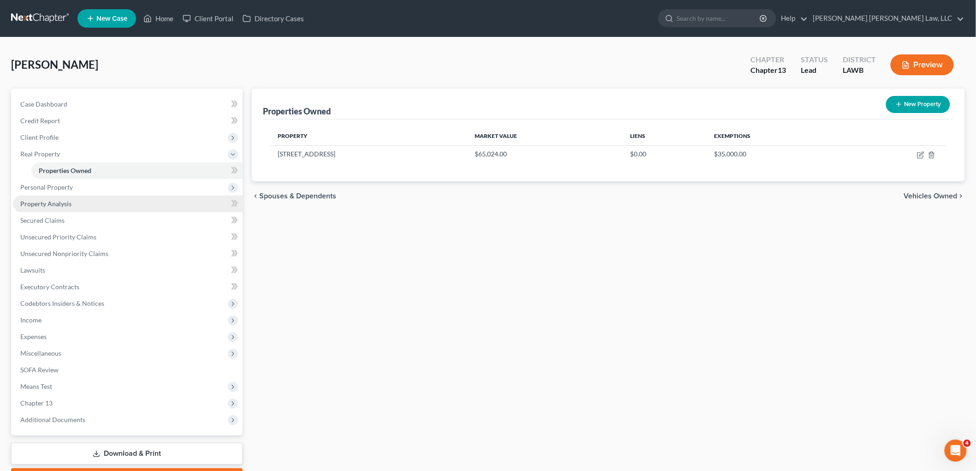
click at [81, 204] on link "Property Analysis" at bounding box center [128, 204] width 230 height 17
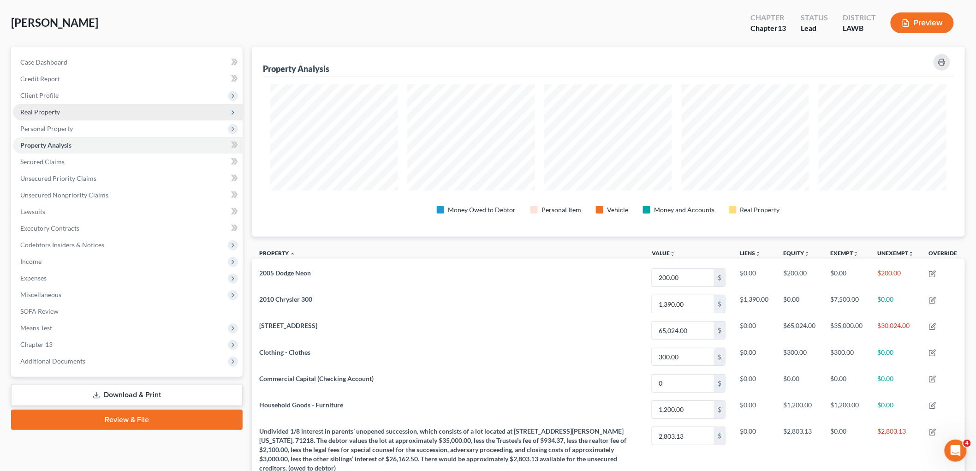
scroll to position [36, 0]
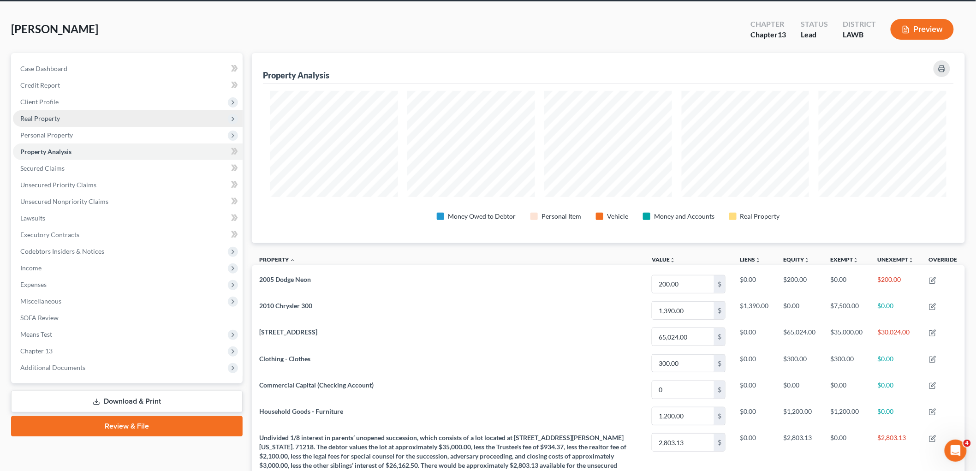
click at [66, 120] on span "Real Property" at bounding box center [128, 118] width 230 height 17
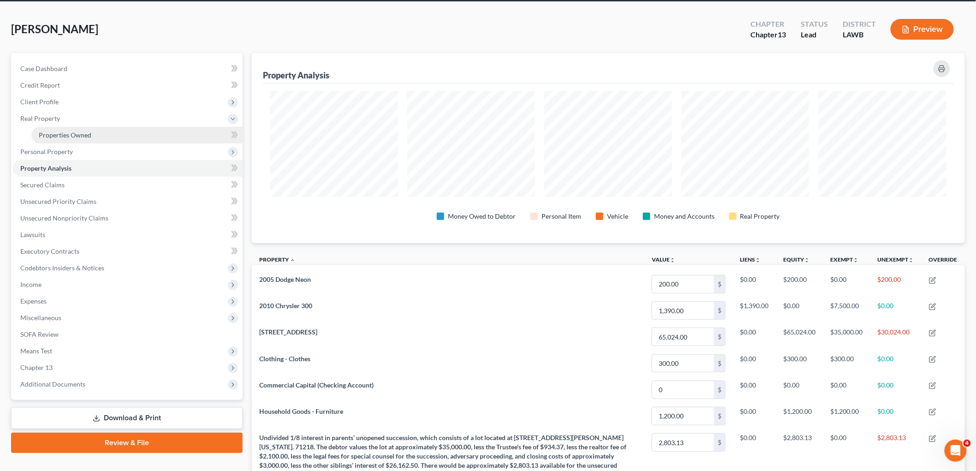
click at [73, 134] on span "Properties Owned" at bounding box center [65, 135] width 53 height 8
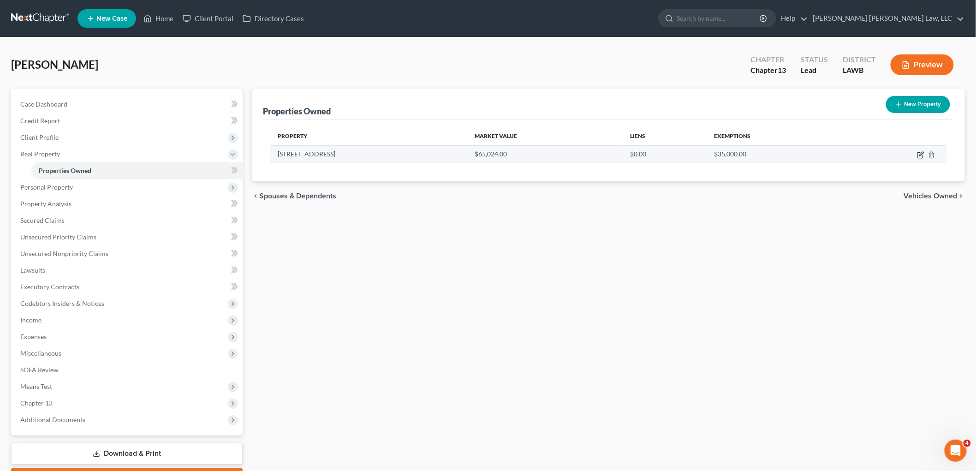
click at [921, 154] on icon "button" at bounding box center [922, 154] width 4 height 4
select select "19"
select select "41"
select select "4"
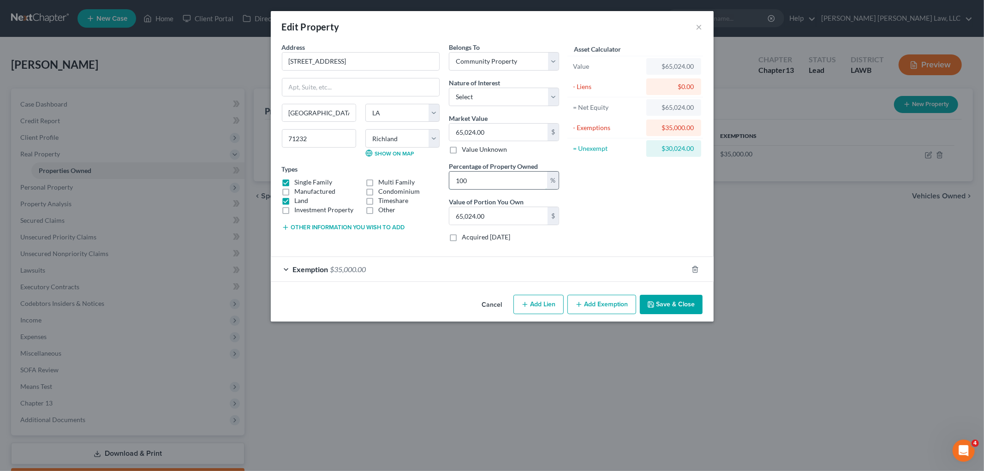
click at [483, 182] on input "100" at bounding box center [498, 181] width 98 height 18
click at [499, 183] on input "100" at bounding box center [498, 181] width 98 height 18
type input "5"
type input "3,251.20"
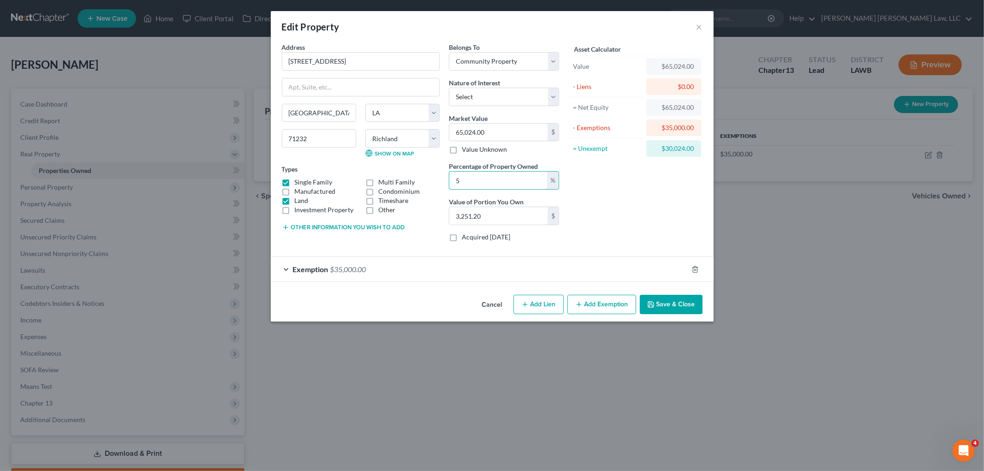
type input "50"
type input "32,512.00"
type input "50"
click at [697, 24] on button "×" at bounding box center [699, 26] width 6 height 11
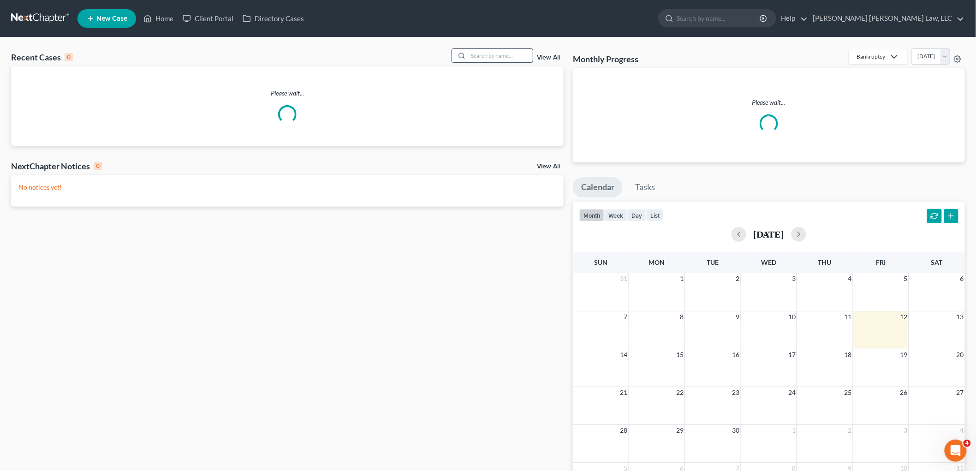
click at [514, 52] on input "search" at bounding box center [500, 55] width 65 height 13
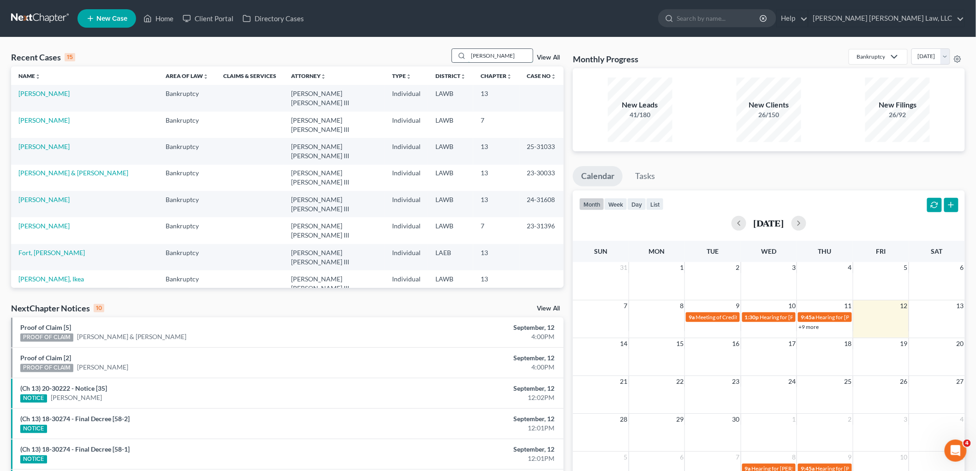
click at [496, 61] on input "glosson" at bounding box center [500, 55] width 65 height 13
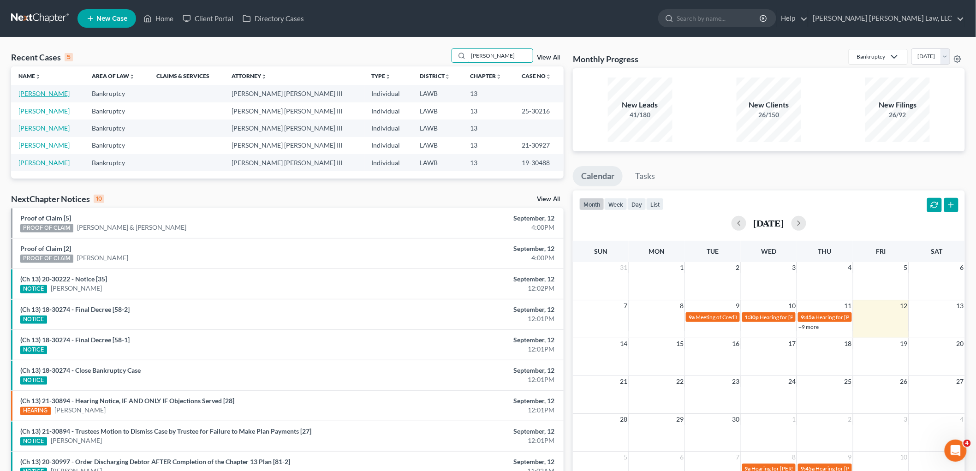
type input "glosson"
click at [62, 92] on link "[PERSON_NAME]" at bounding box center [43, 94] width 51 height 8
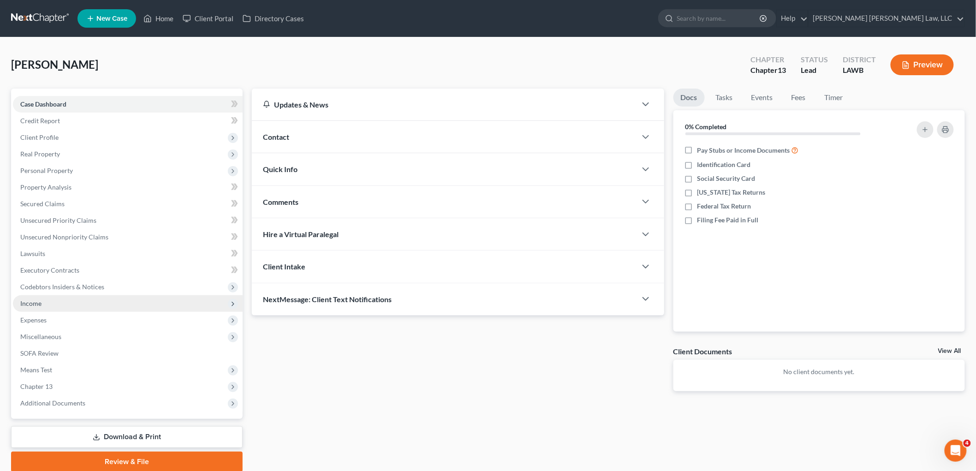
click at [52, 297] on span "Income" at bounding box center [128, 303] width 230 height 17
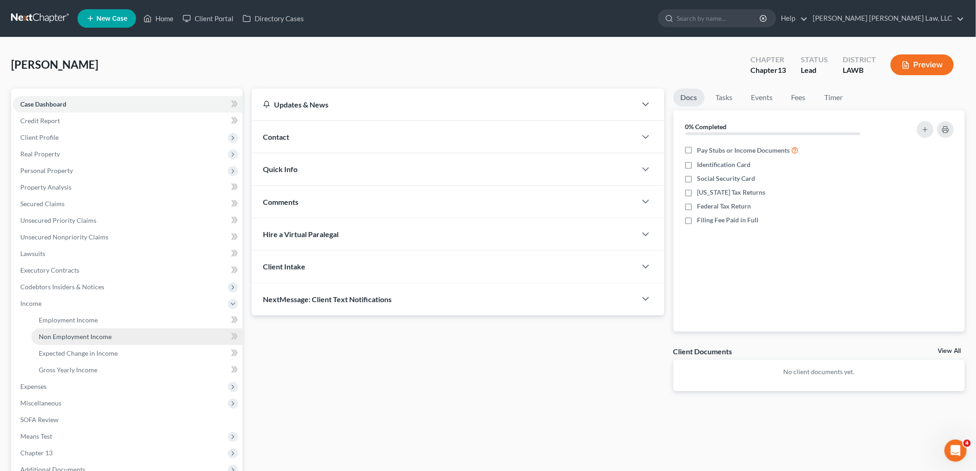
click at [62, 333] on span "Non Employment Income" at bounding box center [75, 337] width 73 height 8
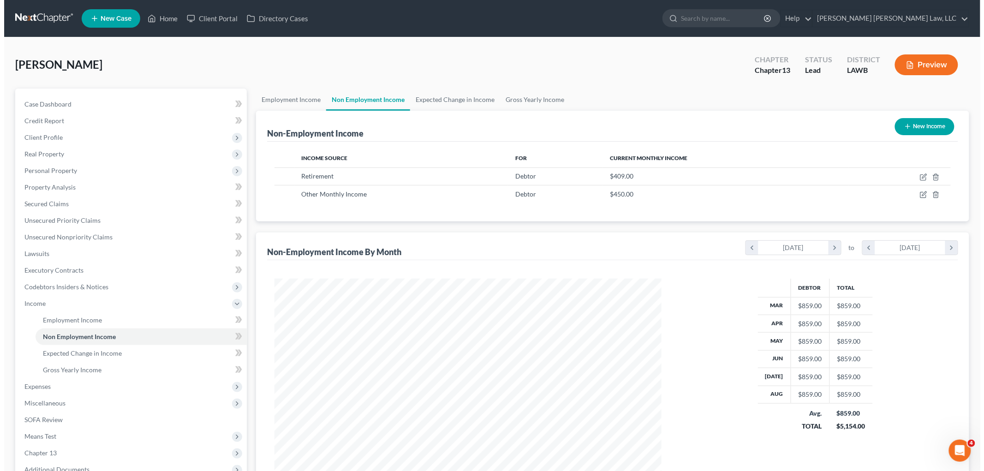
scroll to position [193, 405]
click at [917, 196] on icon "button" at bounding box center [919, 194] width 7 height 7
select select "13"
select select "0"
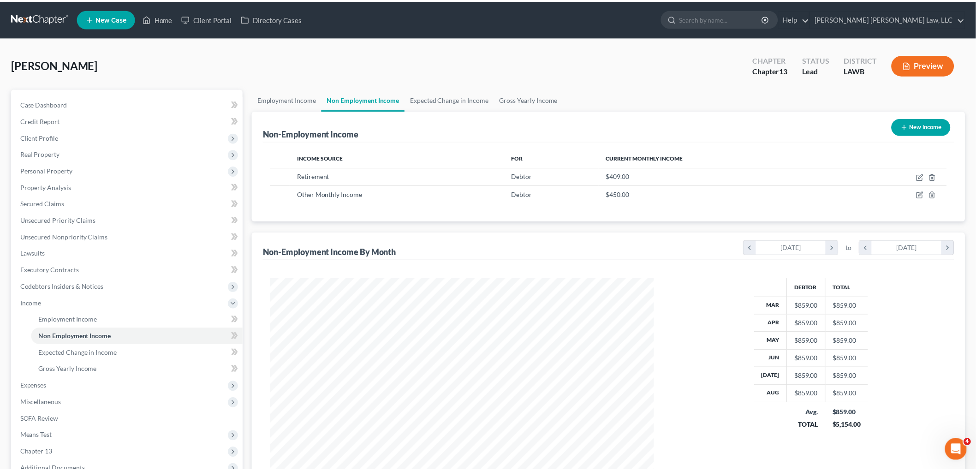
scroll to position [195, 409]
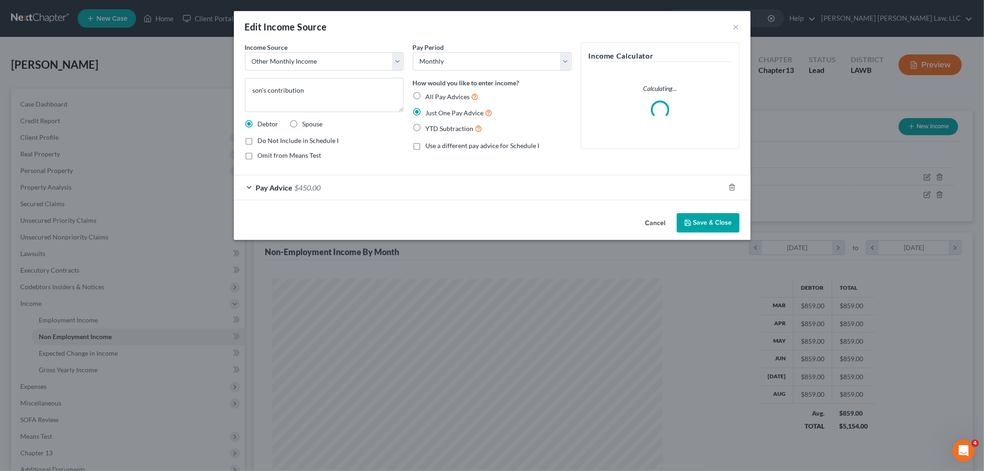
click at [694, 224] on button "Save & Close" at bounding box center [708, 222] width 63 height 19
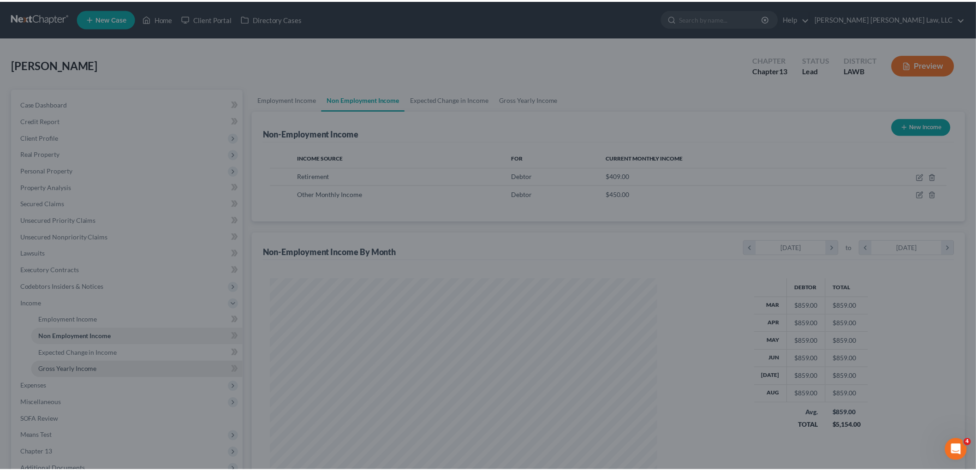
scroll to position [461273, 461060]
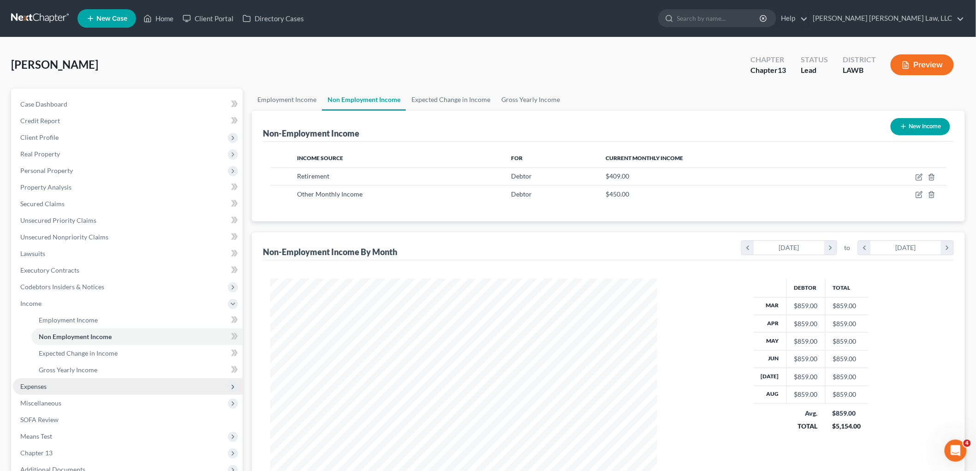
click at [60, 390] on span "Expenses" at bounding box center [128, 386] width 230 height 17
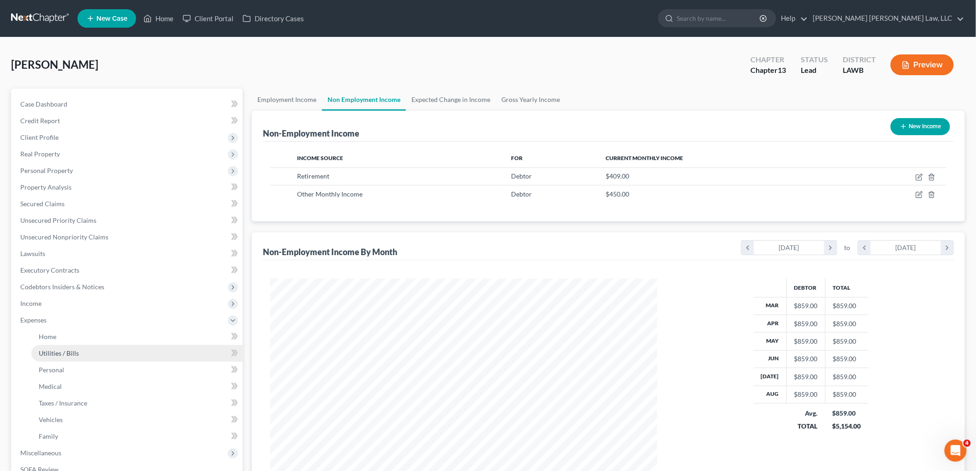
click at [76, 357] on link "Utilities / Bills" at bounding box center [136, 353] width 211 height 17
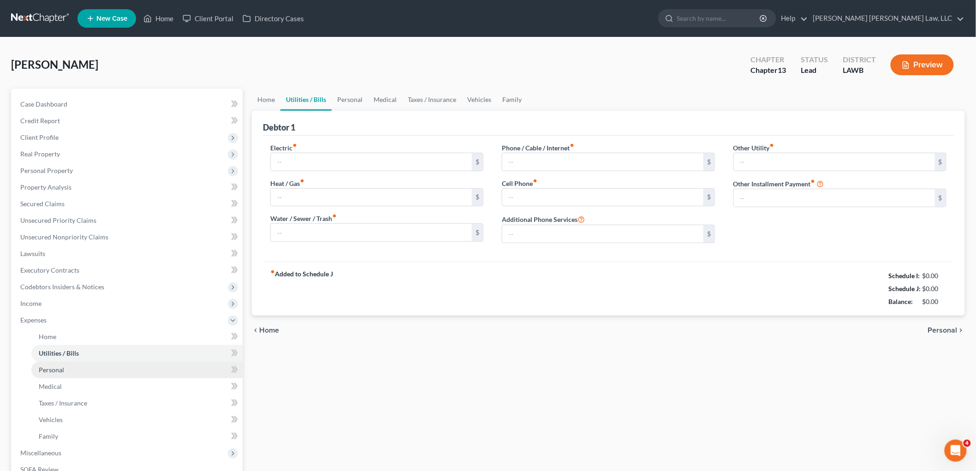
type input "100.00"
type input "0.00"
type input "50.00"
type input "127.00"
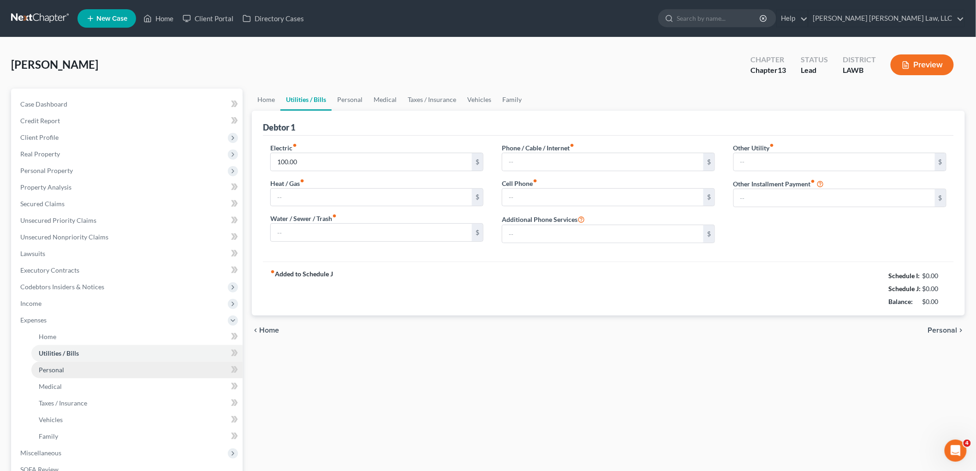
type input "0.00"
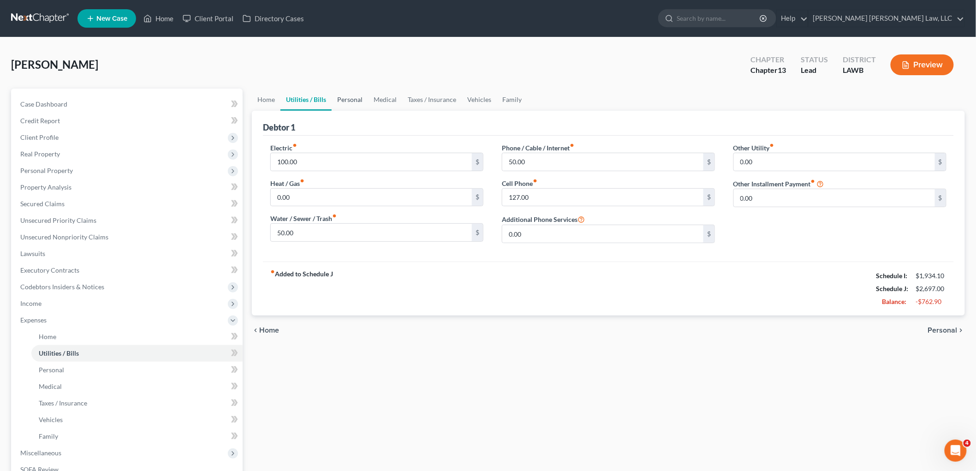
click at [347, 97] on link "Personal" at bounding box center [350, 100] width 36 height 22
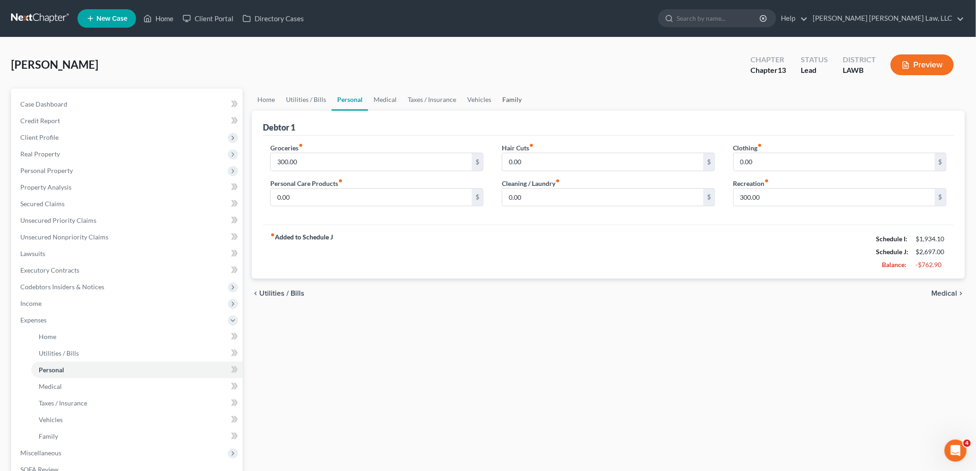
click at [518, 98] on link "Family" at bounding box center [512, 100] width 30 height 22
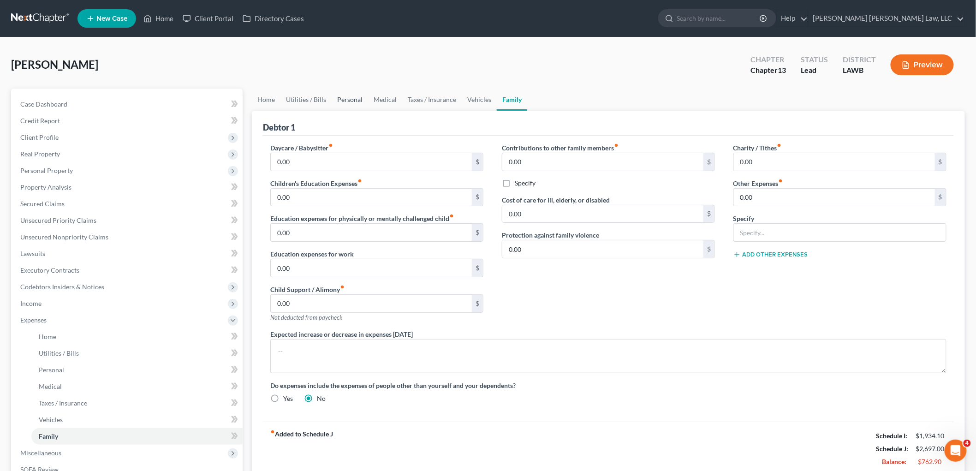
click at [349, 95] on link "Personal" at bounding box center [350, 100] width 36 height 22
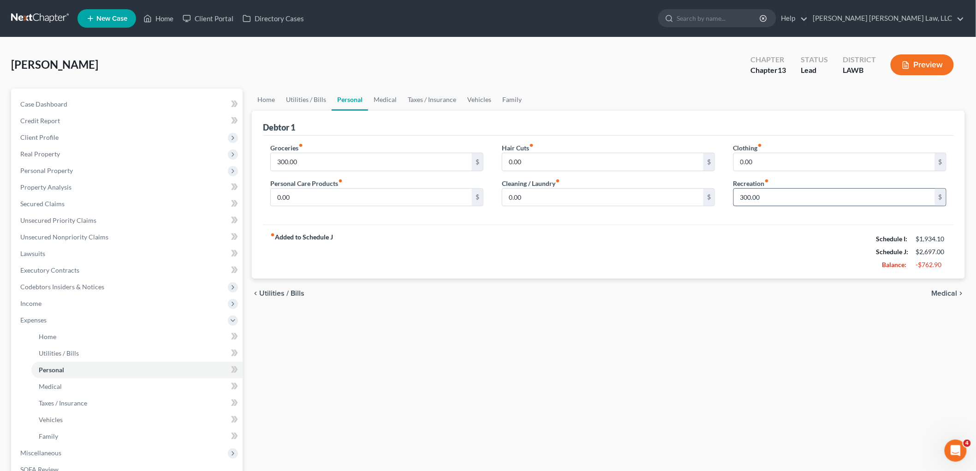
click at [777, 198] on input "300.00" at bounding box center [834, 198] width 201 height 18
click at [611, 243] on div "fiber_manual_record Added to Schedule J Schedule I: $1,934.10 Schedule J: $2,39…" at bounding box center [608, 252] width 691 height 54
click at [482, 94] on link "Vehicles" at bounding box center [479, 100] width 35 height 22
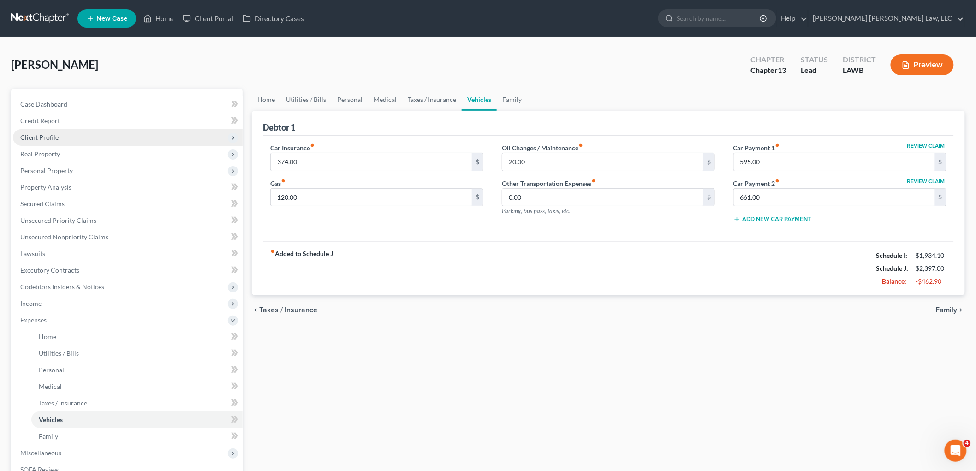
click at [52, 133] on span "Client Profile" at bounding box center [39, 137] width 38 height 8
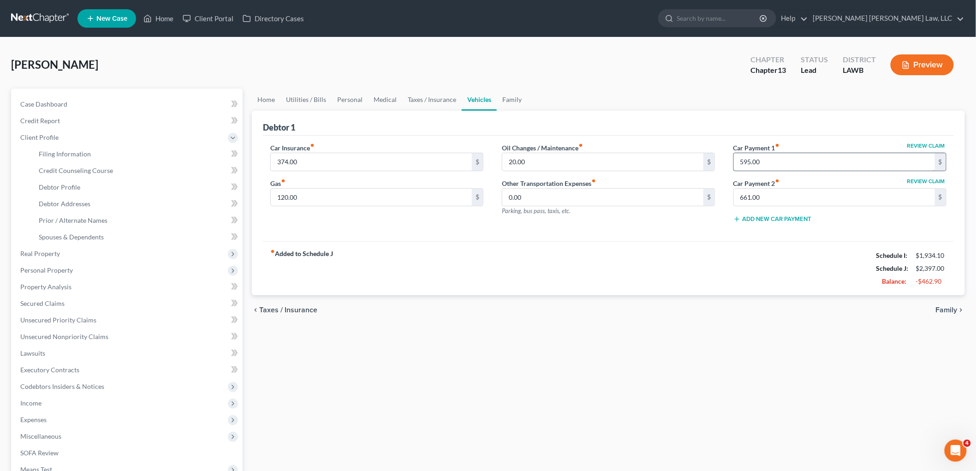
click at [754, 162] on input "595.00" at bounding box center [834, 162] width 201 height 18
click at [754, 160] on input "595.00" at bounding box center [834, 162] width 201 height 18
click at [755, 160] on input "595.00" at bounding box center [834, 162] width 201 height 18
click at [713, 254] on div "fiber_manual_record Added to Schedule J Schedule I: $1,934.10 Schedule J: $2,39…" at bounding box center [608, 268] width 691 height 54
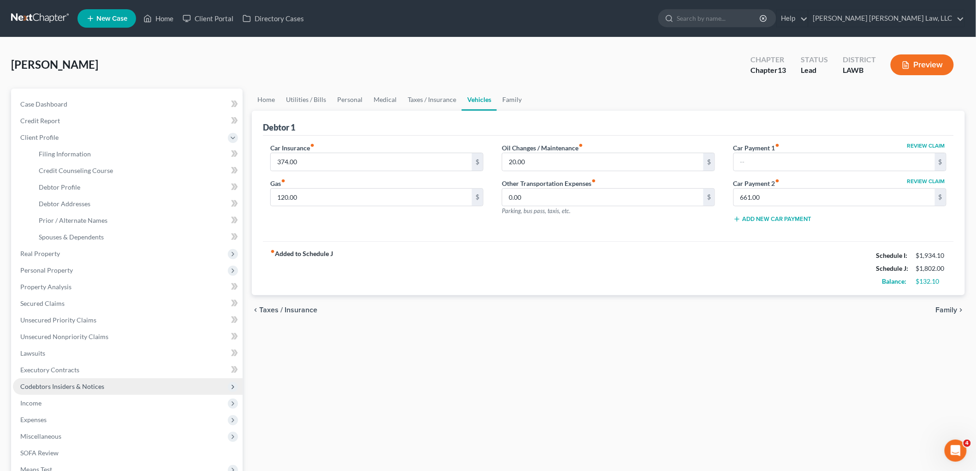
click at [42, 384] on span "Codebtors Insiders & Notices" at bounding box center [62, 387] width 84 height 8
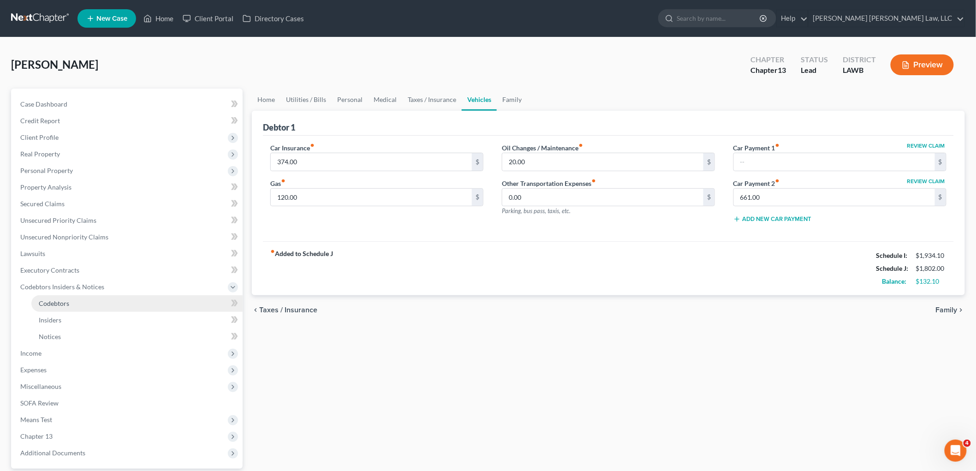
click at [68, 304] on span "Codebtors" at bounding box center [54, 303] width 30 height 8
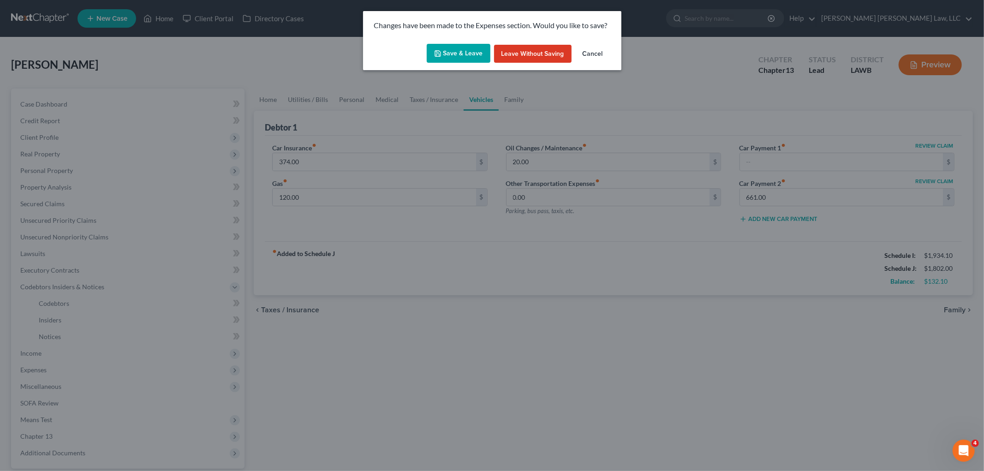
click at [457, 51] on button "Save & Leave" at bounding box center [459, 53] width 64 height 19
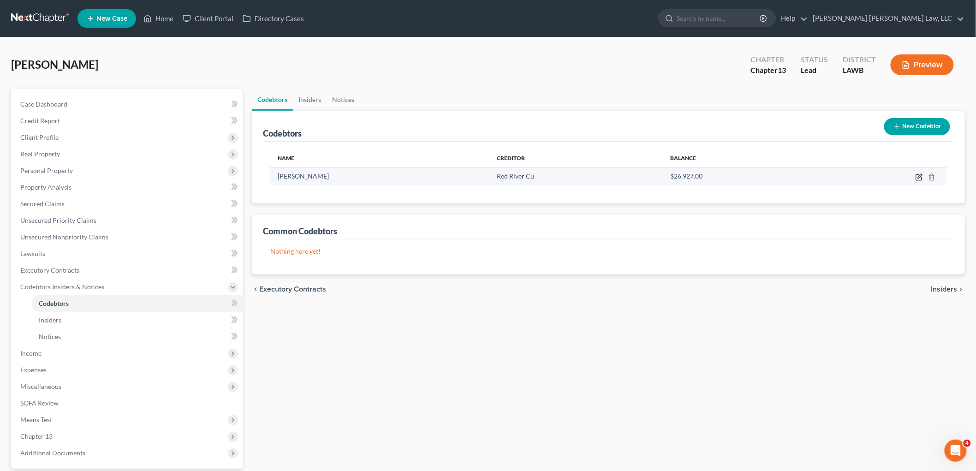
click at [920, 175] on icon "button" at bounding box center [919, 178] width 6 height 6
select select "19"
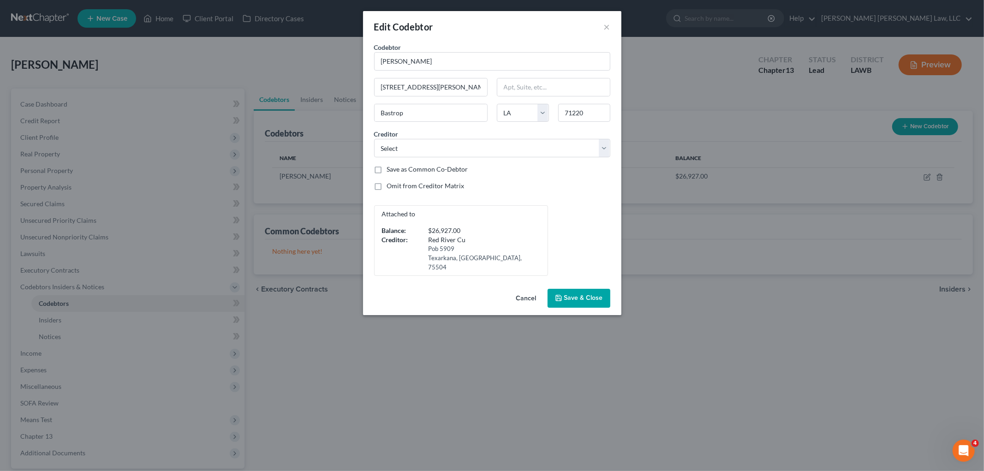
click at [580, 294] on span "Save & Close" at bounding box center [583, 298] width 39 height 8
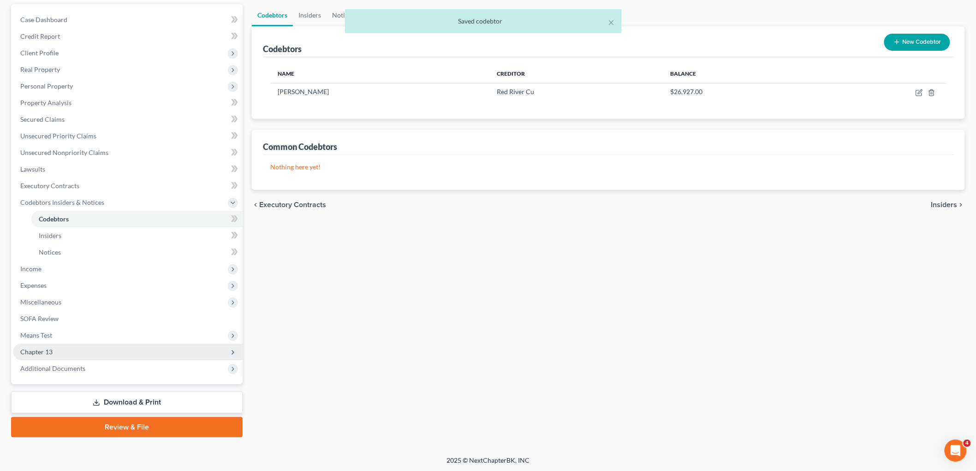
click at [70, 351] on span "Chapter 13" at bounding box center [128, 352] width 230 height 17
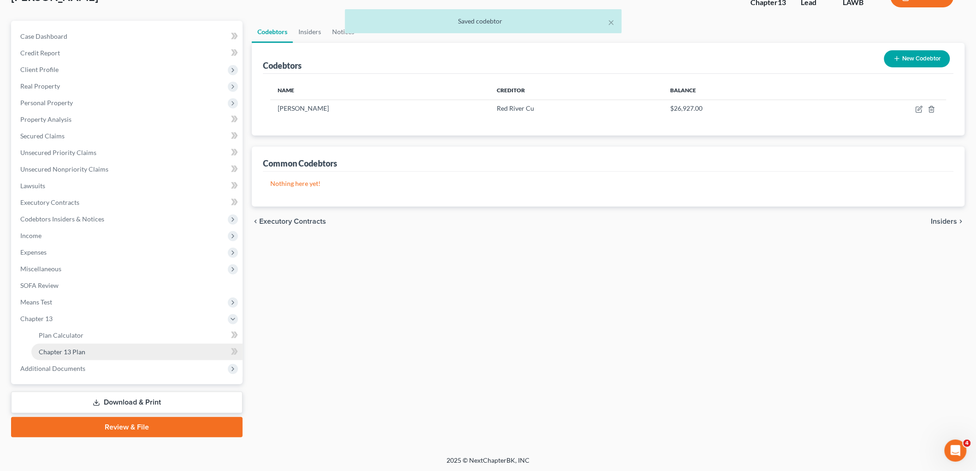
drag, startPoint x: 69, startPoint y: 353, endPoint x: 85, endPoint y: 347, distance: 16.8
click at [69, 353] on span "Chapter 13 Plan" at bounding box center [62, 352] width 47 height 8
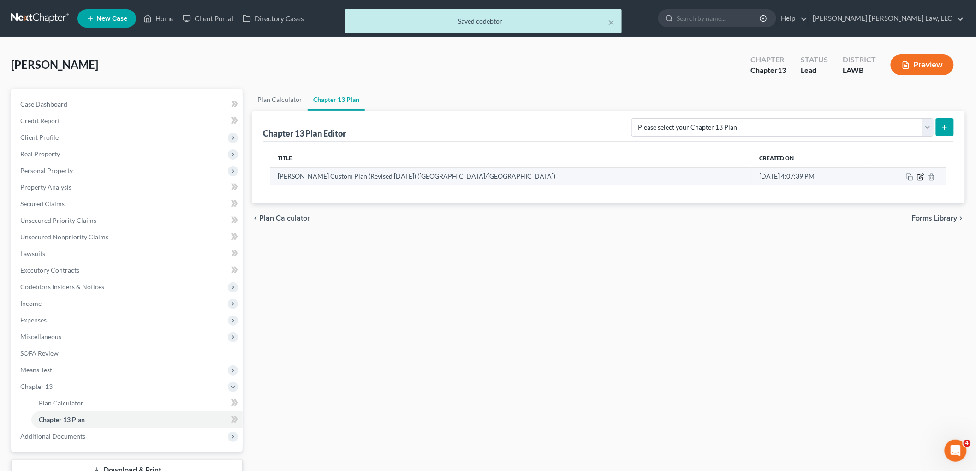
click at [922, 178] on icon "button" at bounding box center [920, 177] width 7 height 7
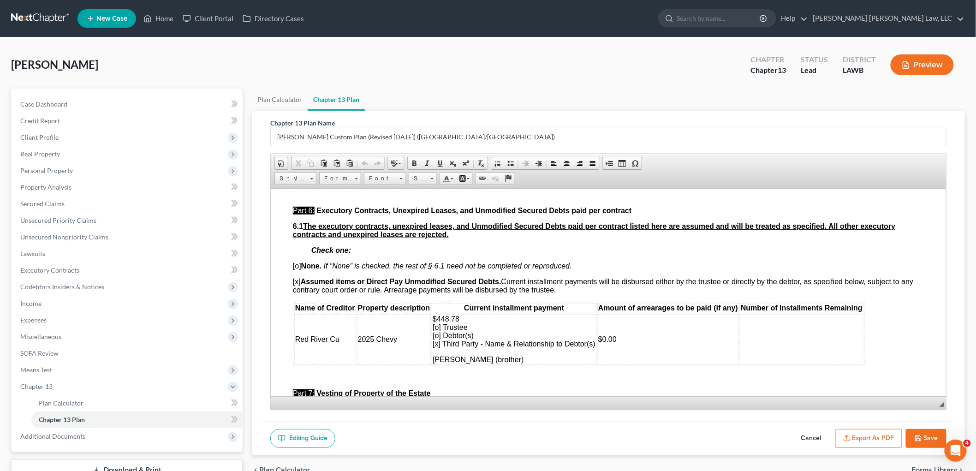
scroll to position [2512, 0]
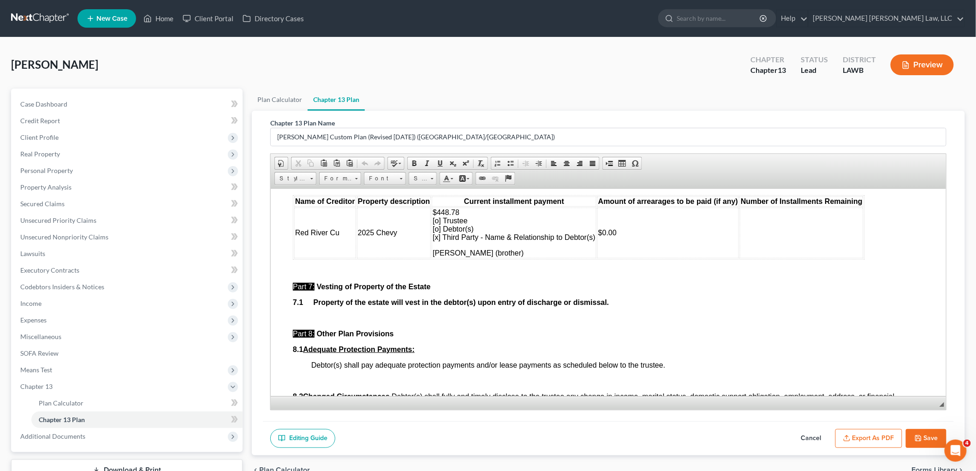
click at [922, 440] on icon "button" at bounding box center [918, 438] width 7 height 7
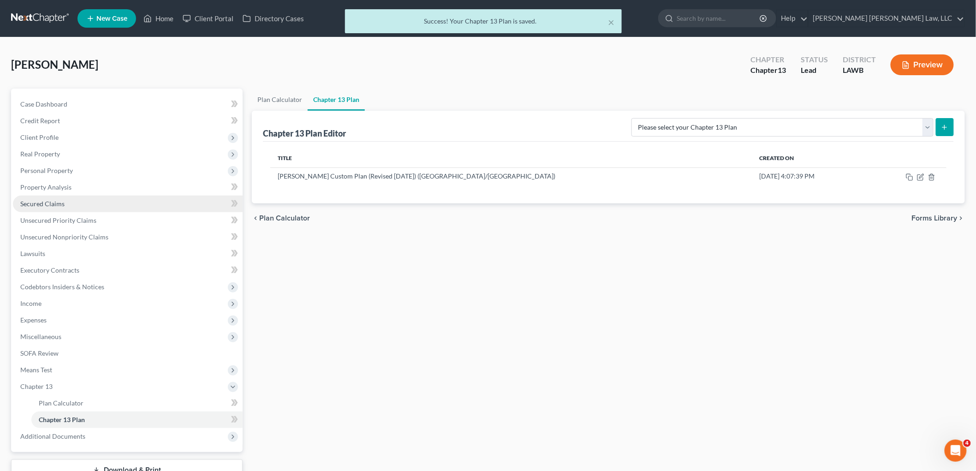
click at [38, 203] on span "Secured Claims" at bounding box center [42, 204] width 44 height 8
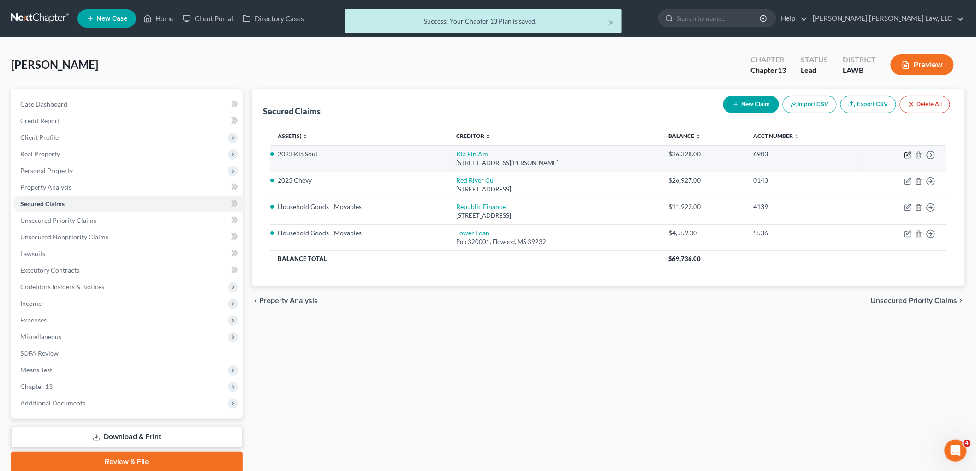
click at [906, 154] on icon "button" at bounding box center [907, 154] width 7 height 7
select select "4"
select select "0"
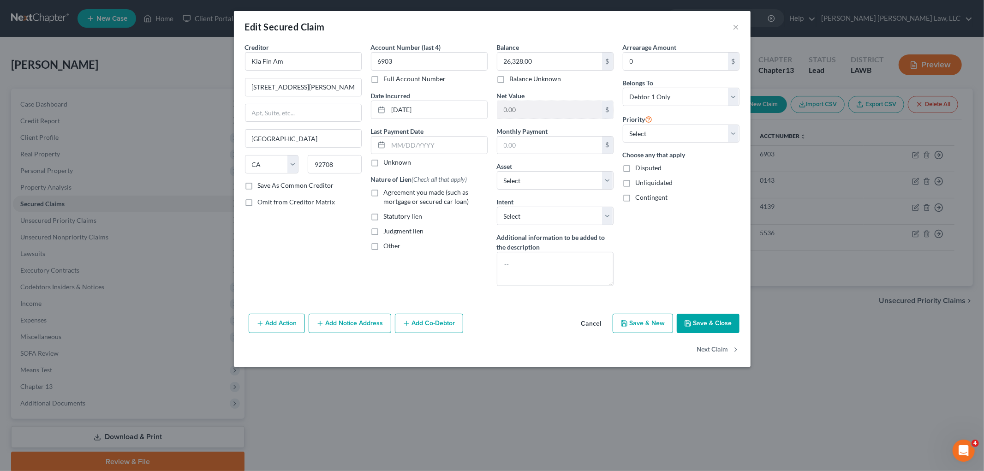
click at [708, 323] on button "Save & Close" at bounding box center [708, 323] width 63 height 19
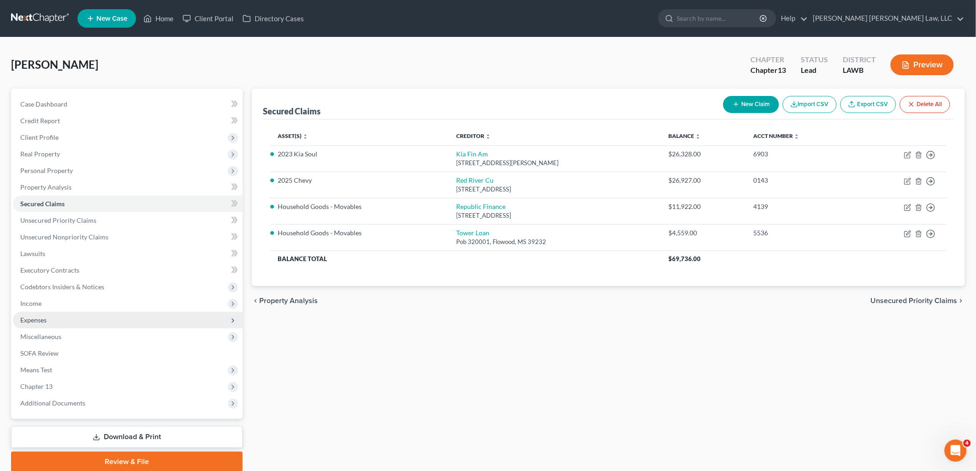
click at [65, 320] on span "Expenses" at bounding box center [128, 320] width 230 height 17
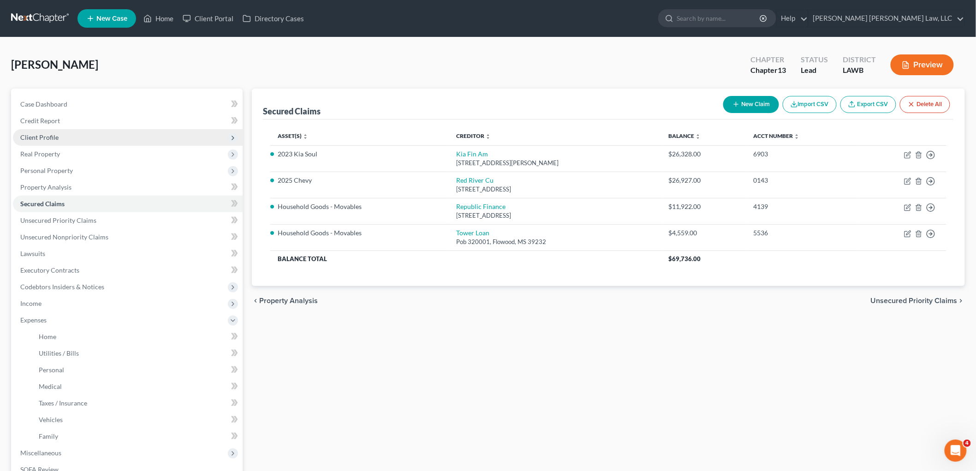
click at [56, 139] on span "Client Profile" at bounding box center [39, 137] width 38 height 8
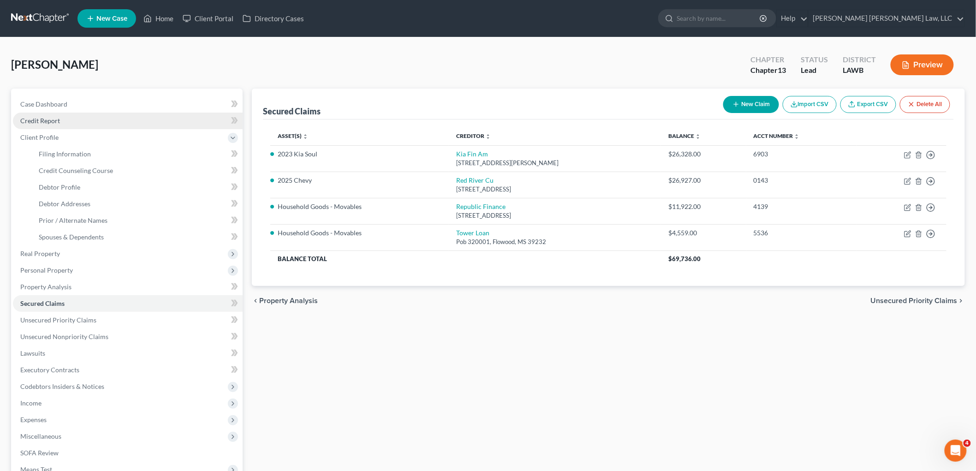
click at [84, 122] on link "Credit Report" at bounding box center [128, 121] width 230 height 17
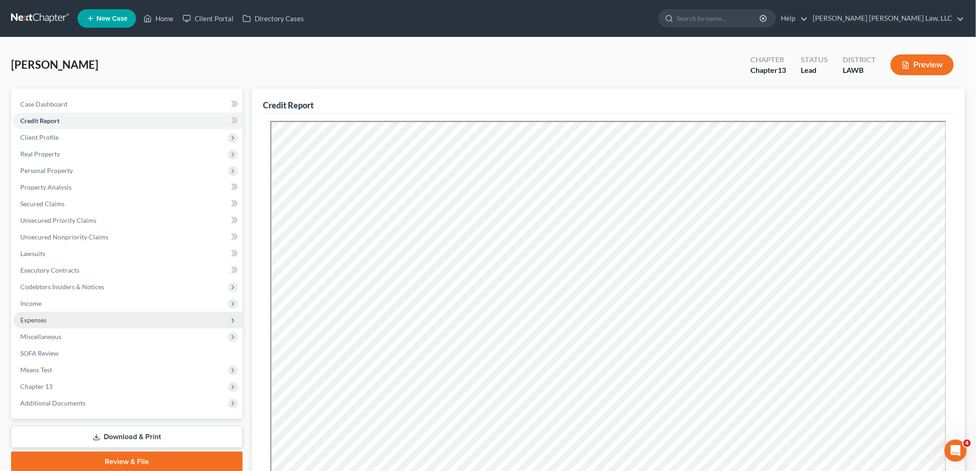
click at [60, 315] on span "Expenses" at bounding box center [128, 320] width 230 height 17
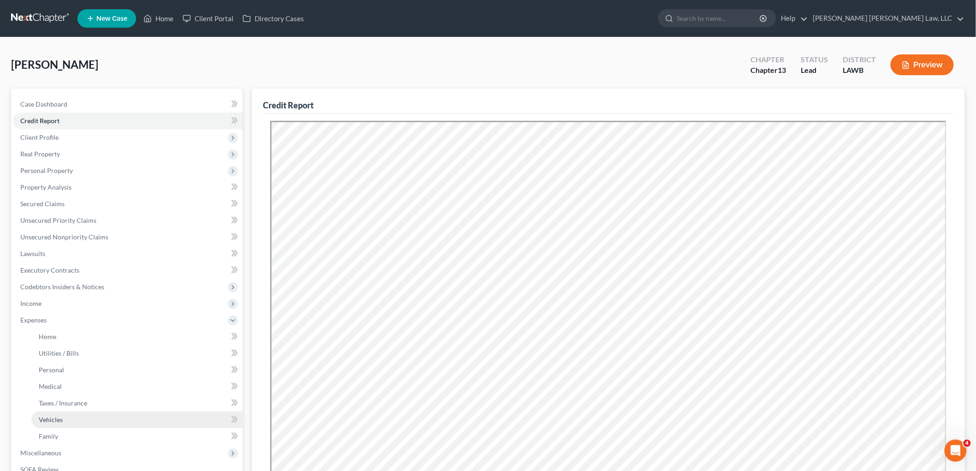
click at [68, 418] on link "Vehicles" at bounding box center [136, 420] width 211 height 17
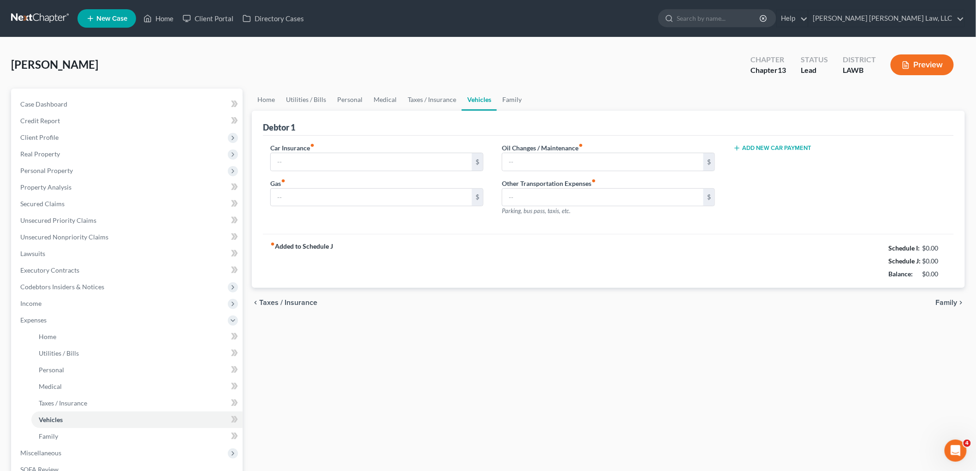
type input "374.00"
type input "120.00"
type input "20.00"
type input "0.00"
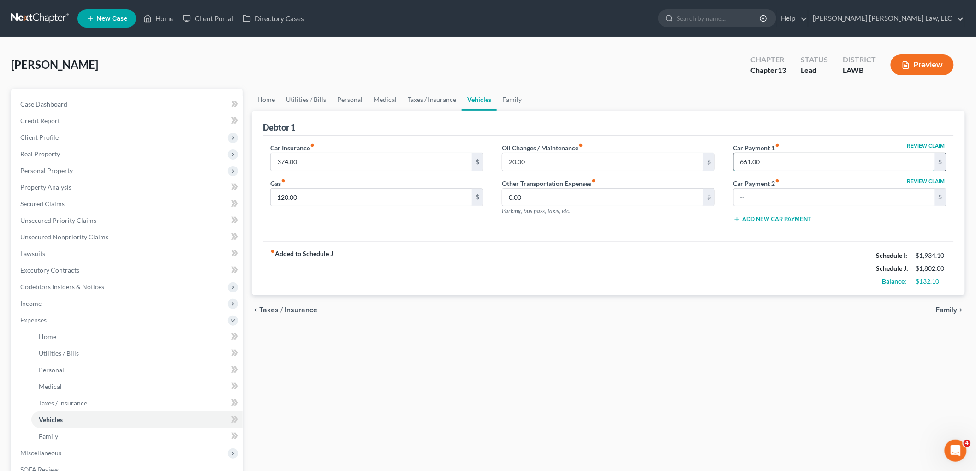
click at [771, 157] on input "661.00" at bounding box center [834, 162] width 201 height 18
click at [661, 243] on div "fiber_manual_record Added to Schedule J Schedule I: $1,934.10 Schedule J: $1,14…" at bounding box center [608, 268] width 691 height 54
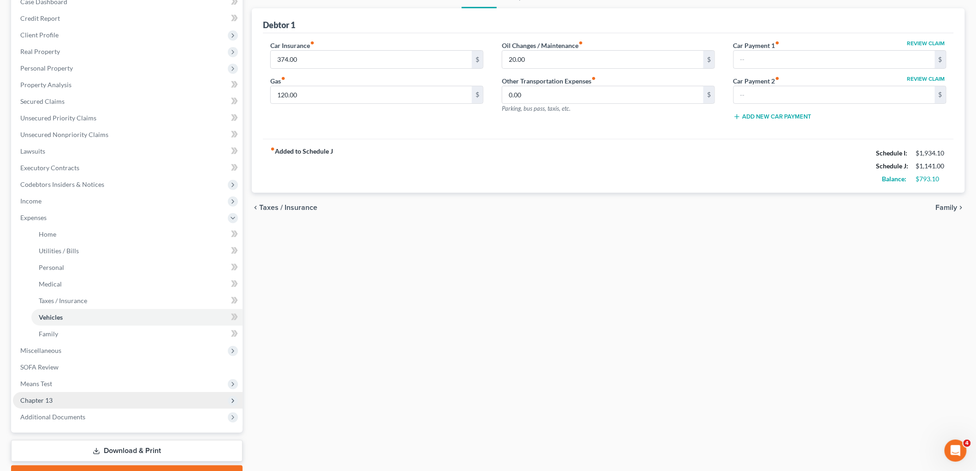
click at [48, 398] on span "Chapter 13" at bounding box center [36, 400] width 32 height 8
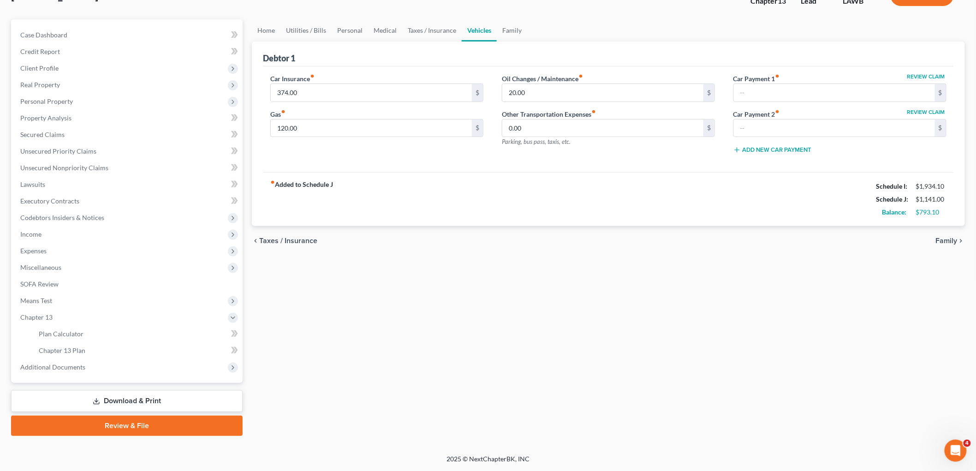
scroll to position [68, 0]
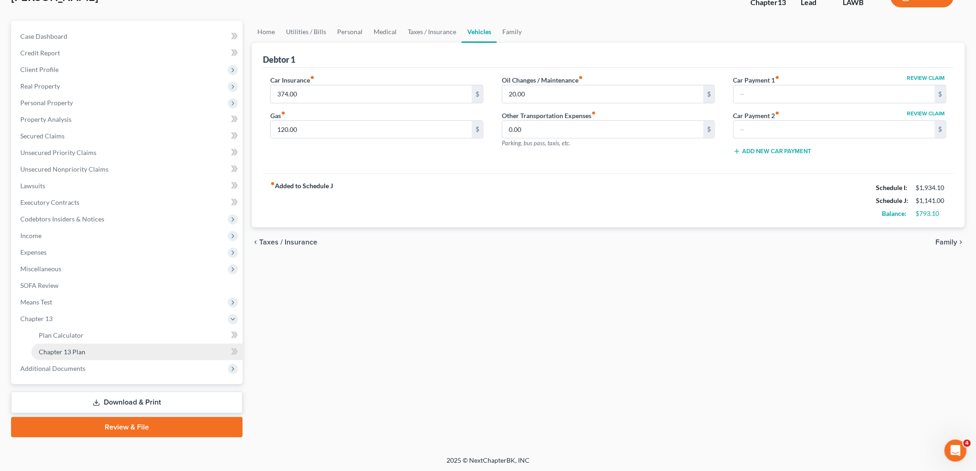
click at [90, 347] on link "Chapter 13 Plan" at bounding box center [136, 352] width 211 height 17
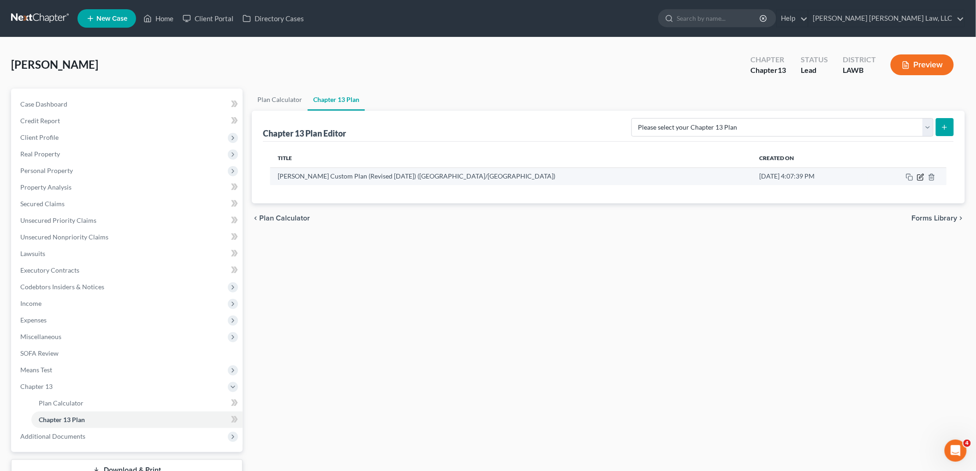
click at [923, 177] on icon "button" at bounding box center [920, 177] width 7 height 7
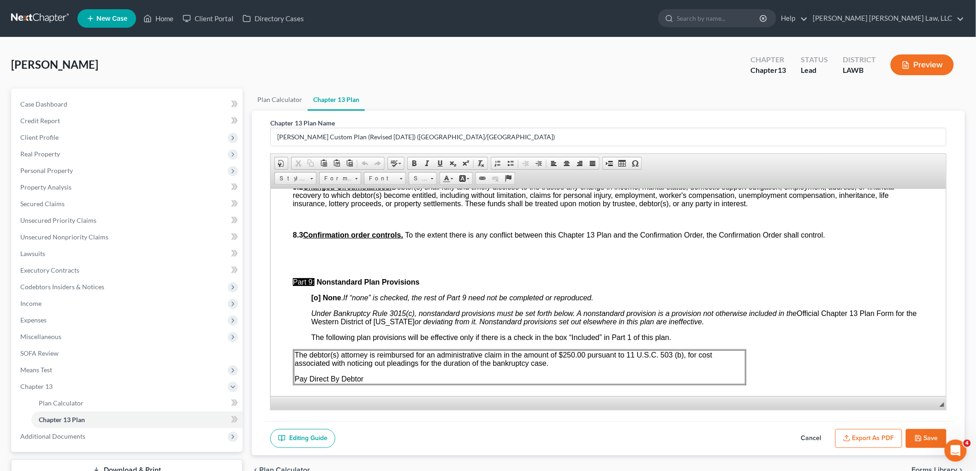
scroll to position [2871, 0]
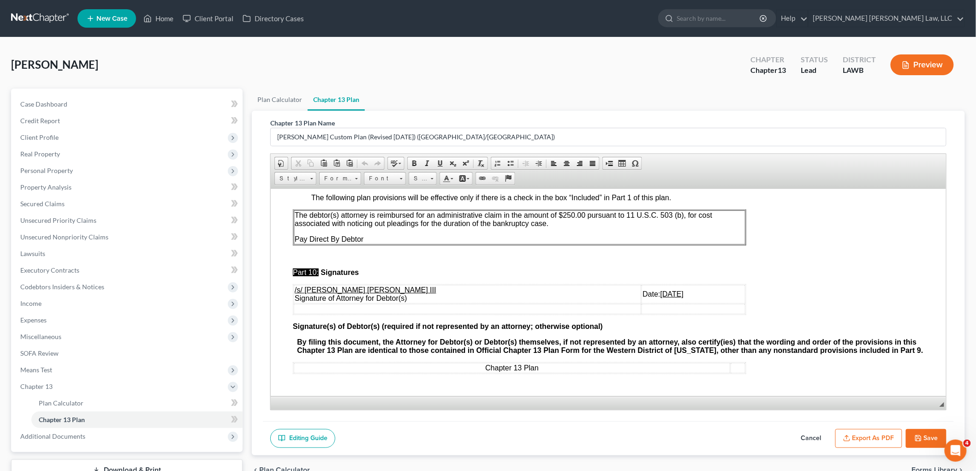
click at [927, 434] on button "Save" at bounding box center [926, 438] width 41 height 19
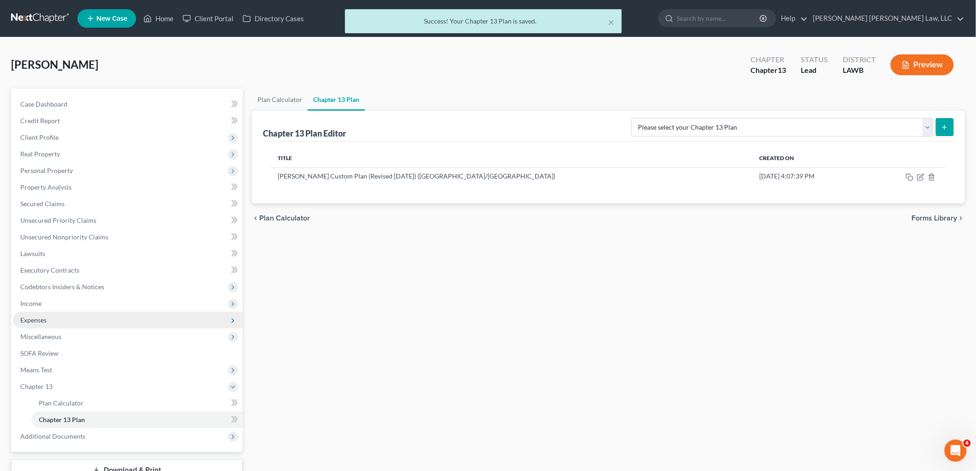
click at [71, 320] on span "Expenses" at bounding box center [128, 320] width 230 height 17
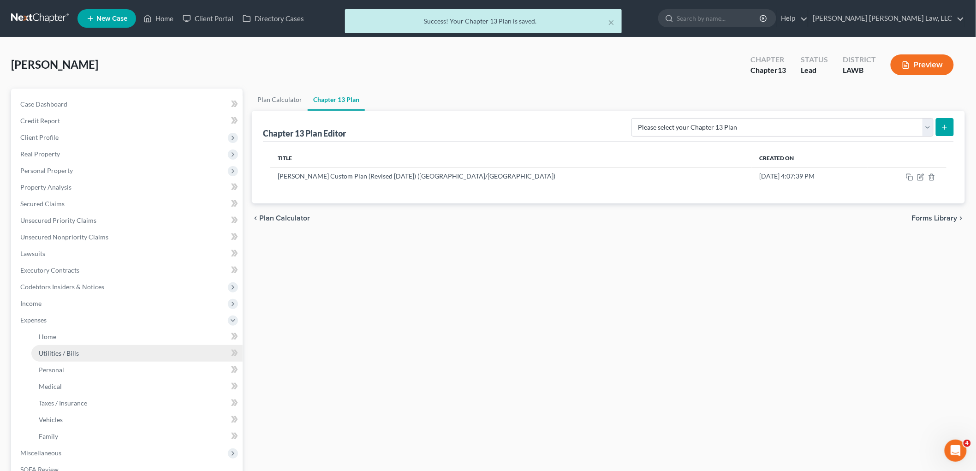
click at [74, 348] on link "Utilities / Bills" at bounding box center [136, 353] width 211 height 17
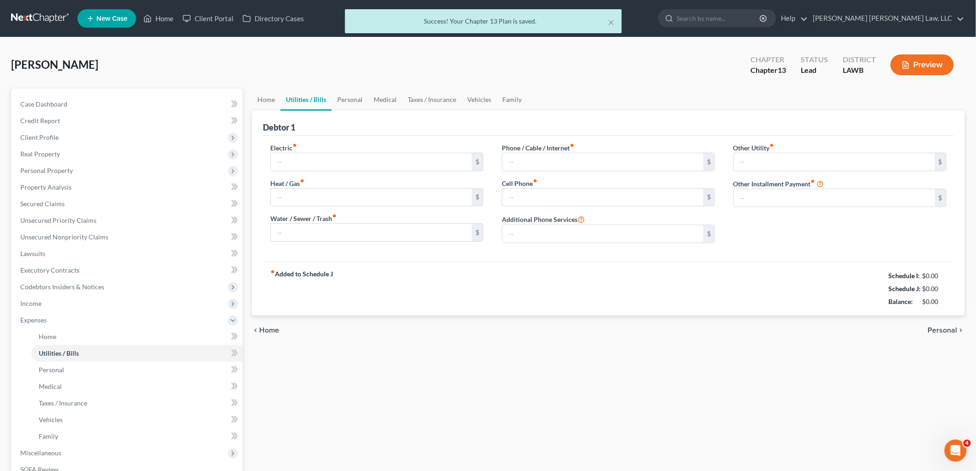
type input "100.00"
type input "0.00"
type input "50.00"
type input "127.00"
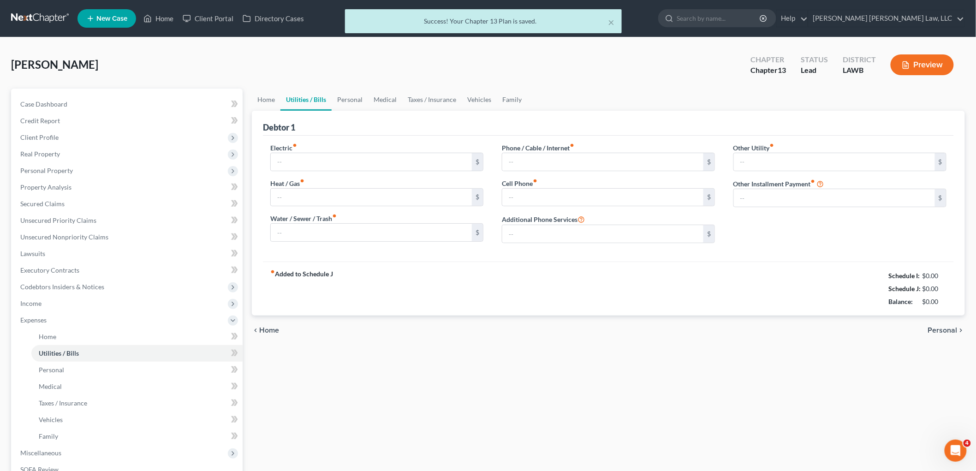
type input "0.00"
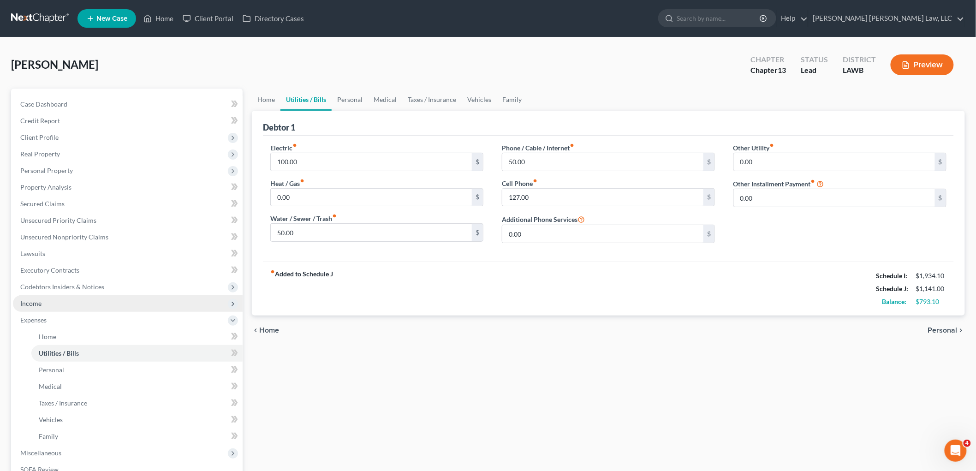
click at [75, 305] on span "Income" at bounding box center [128, 303] width 230 height 17
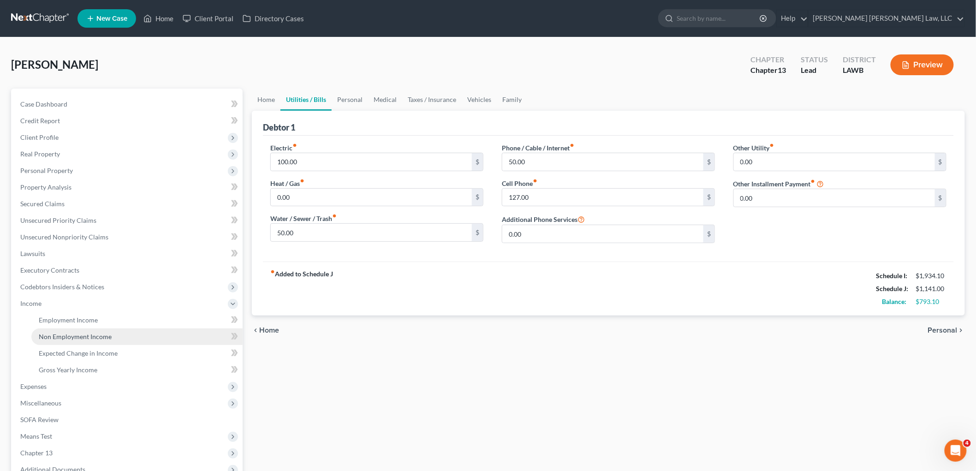
click at [69, 341] on link "Non Employment Income" at bounding box center [136, 337] width 211 height 17
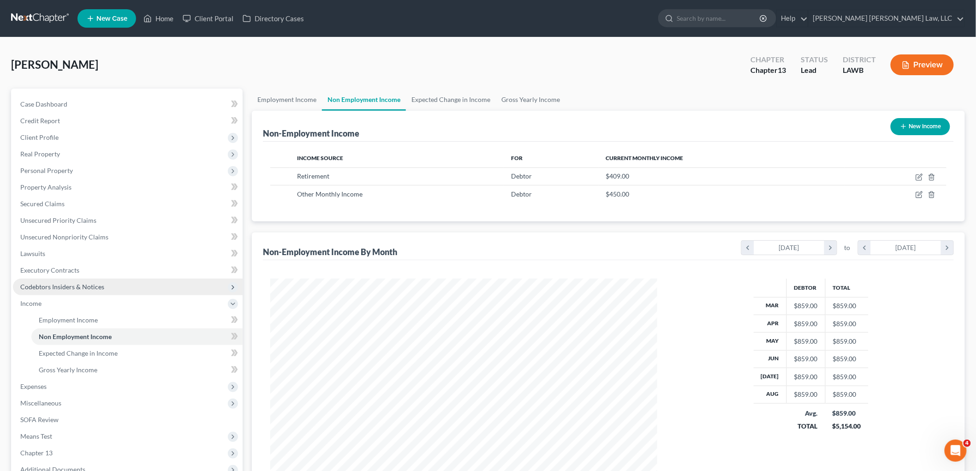
scroll to position [51, 0]
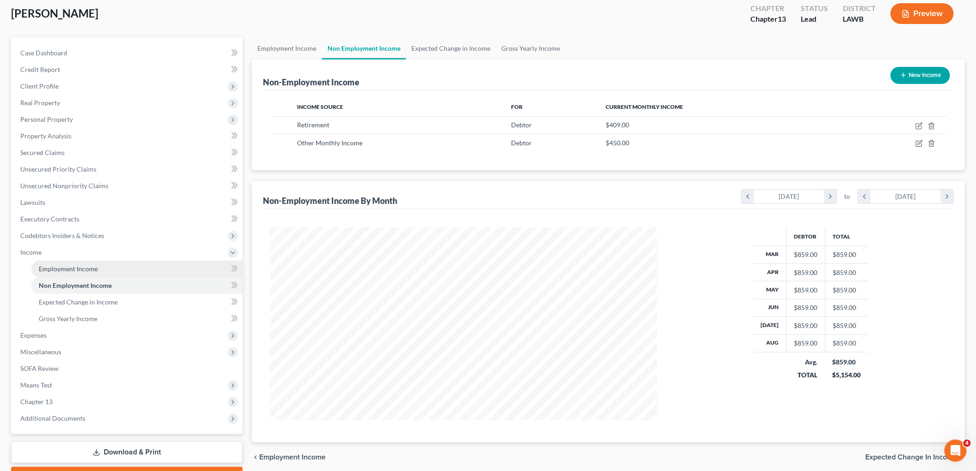
click at [102, 269] on link "Employment Income" at bounding box center [136, 269] width 211 height 17
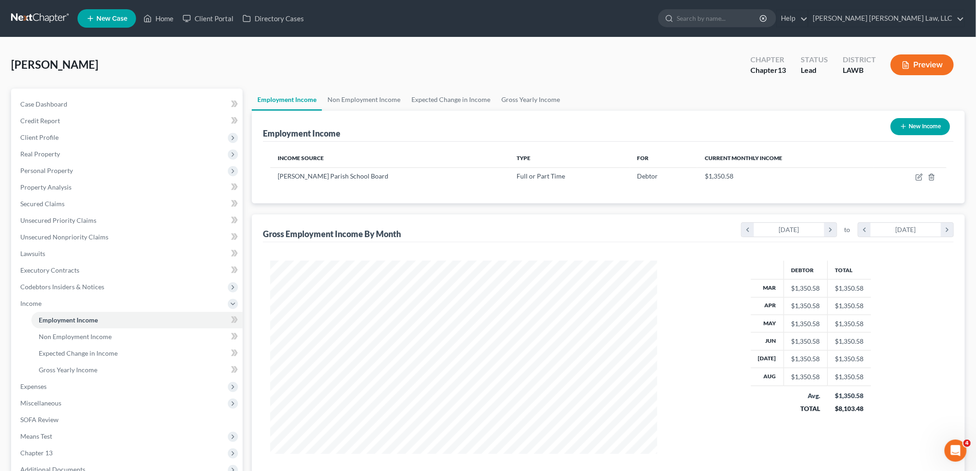
scroll to position [193, 405]
click at [58, 393] on span "Expenses" at bounding box center [128, 386] width 230 height 17
click at [76, 354] on span "Utilities / Bills" at bounding box center [59, 353] width 40 height 8
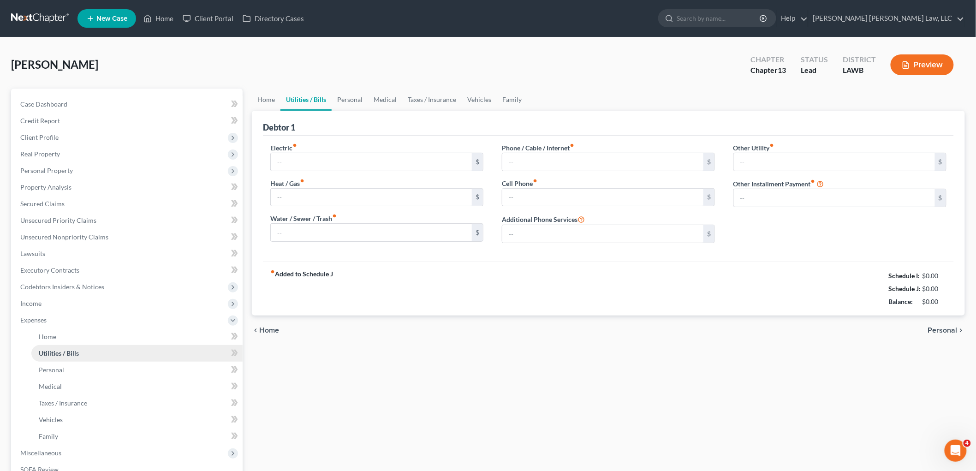
type input "100.00"
type input "0.00"
type input "50.00"
type input "127.00"
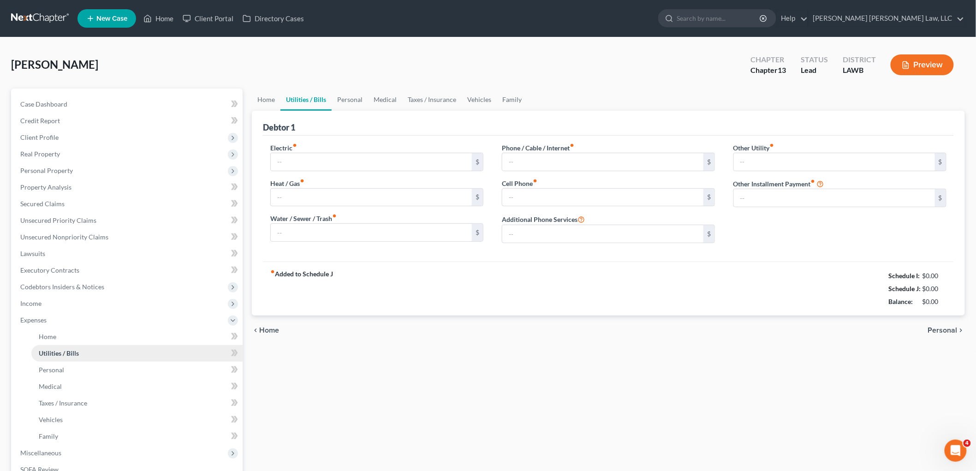
type input "0.00"
click at [353, 100] on link "Personal" at bounding box center [350, 100] width 36 height 22
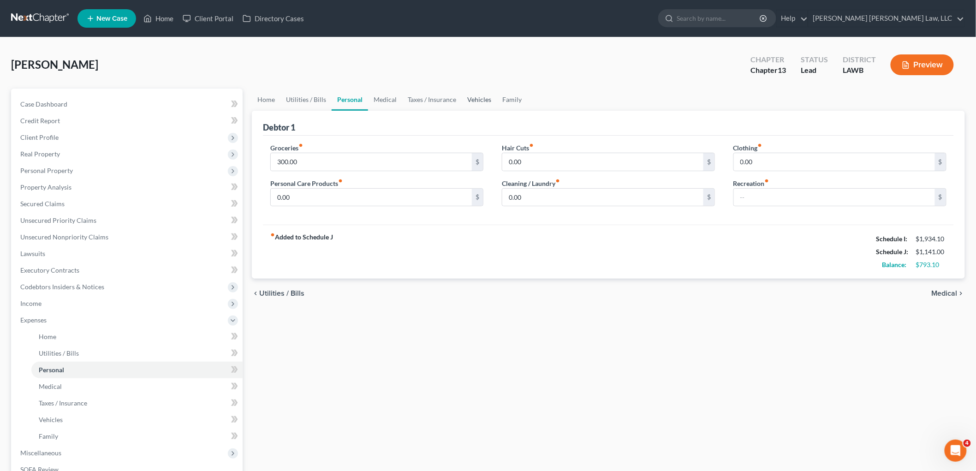
click at [476, 97] on link "Vehicles" at bounding box center [479, 100] width 35 height 22
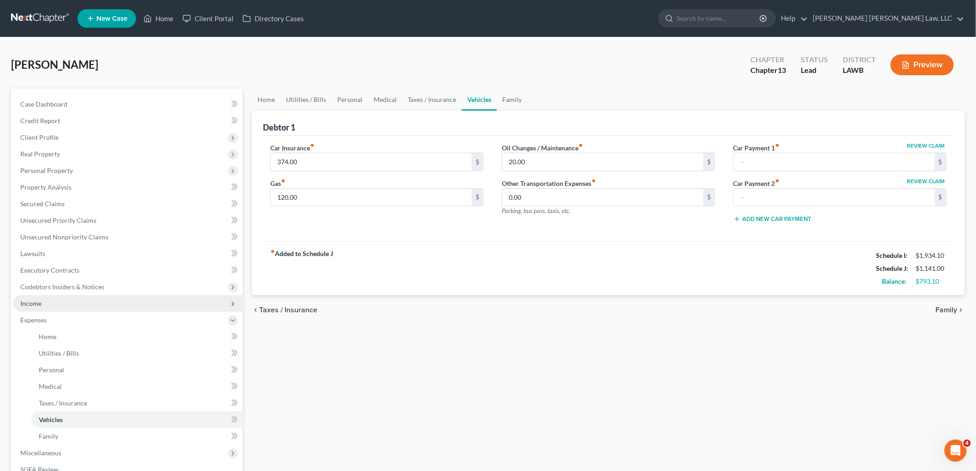
click at [61, 300] on span "Income" at bounding box center [128, 303] width 230 height 17
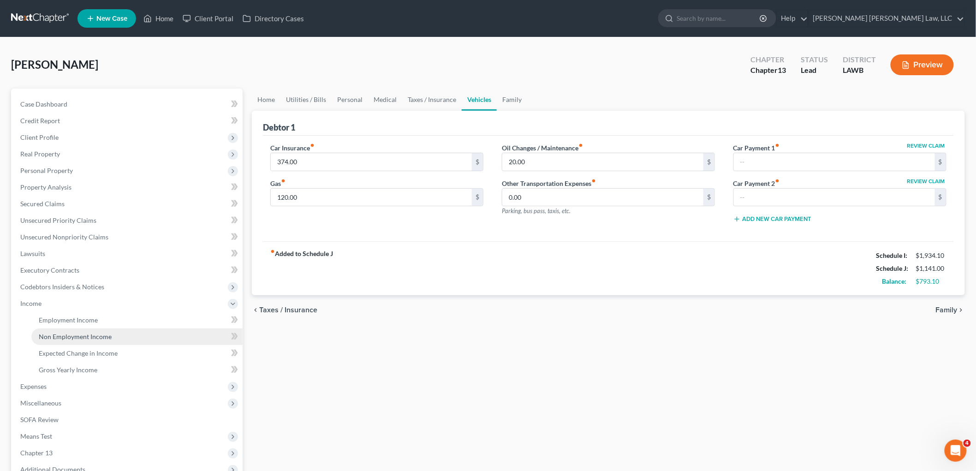
click at [76, 337] on span "Non Employment Income" at bounding box center [75, 337] width 73 height 8
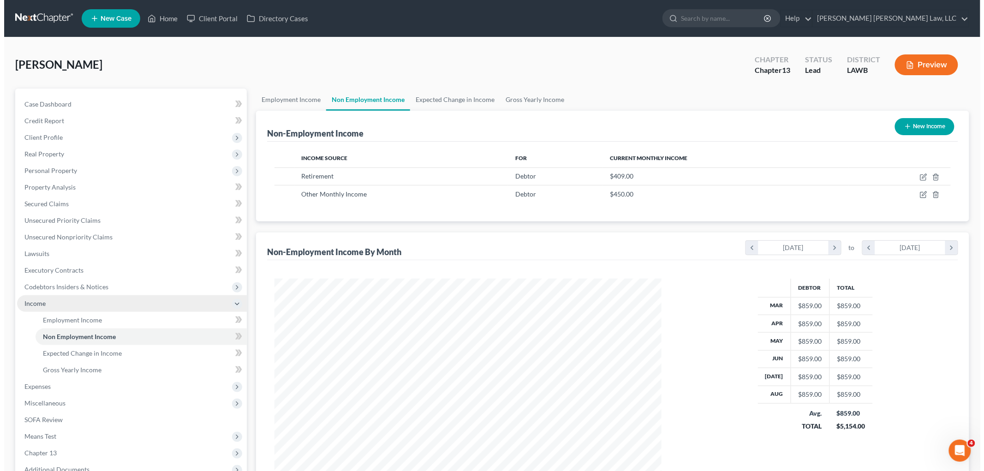
scroll to position [193, 405]
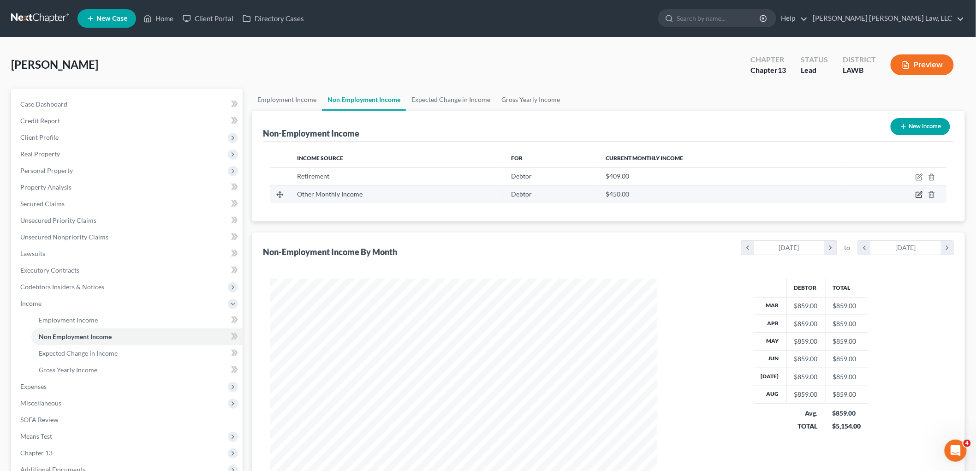
click at [919, 195] on icon "button" at bounding box center [919, 194] width 7 height 7
select select "13"
select select "0"
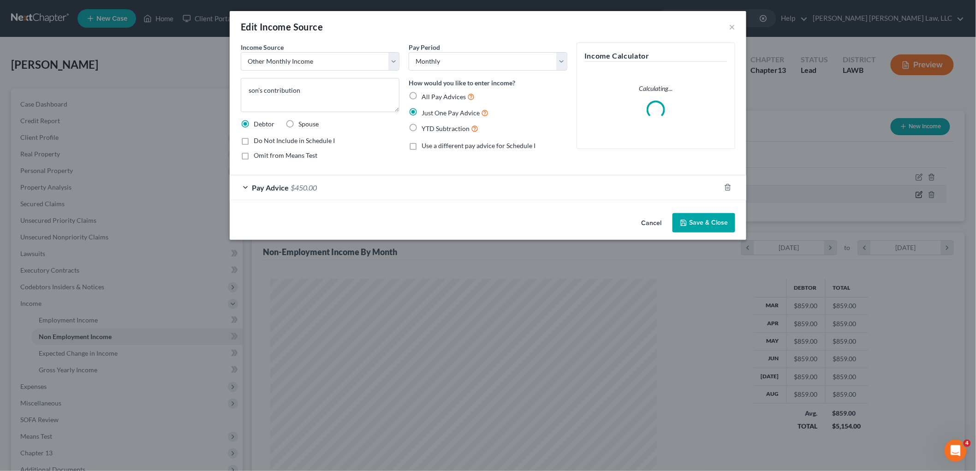
scroll to position [195, 409]
click at [304, 189] on span "$450.00" at bounding box center [308, 187] width 26 height 9
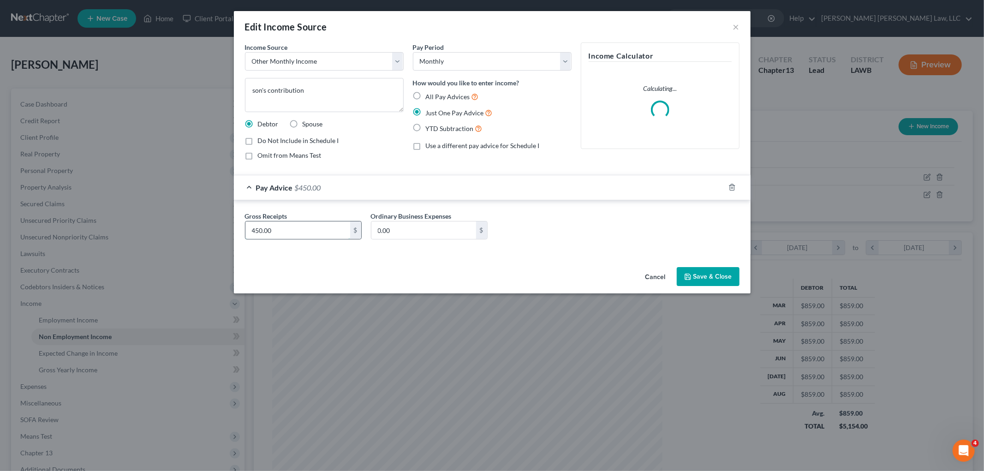
click at [316, 232] on input "450.00" at bounding box center [297, 231] width 105 height 18
type input "680.00"
click at [703, 269] on button "Save & Close" at bounding box center [708, 276] width 63 height 19
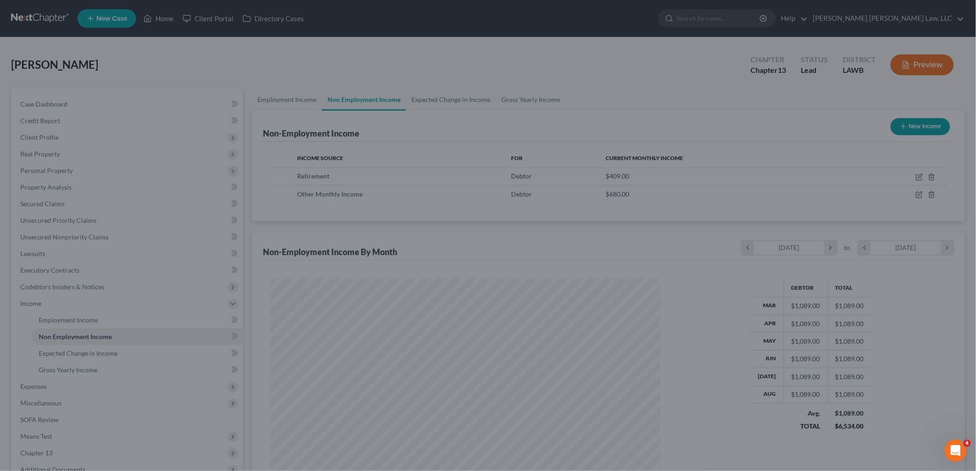
scroll to position [461273, 461060]
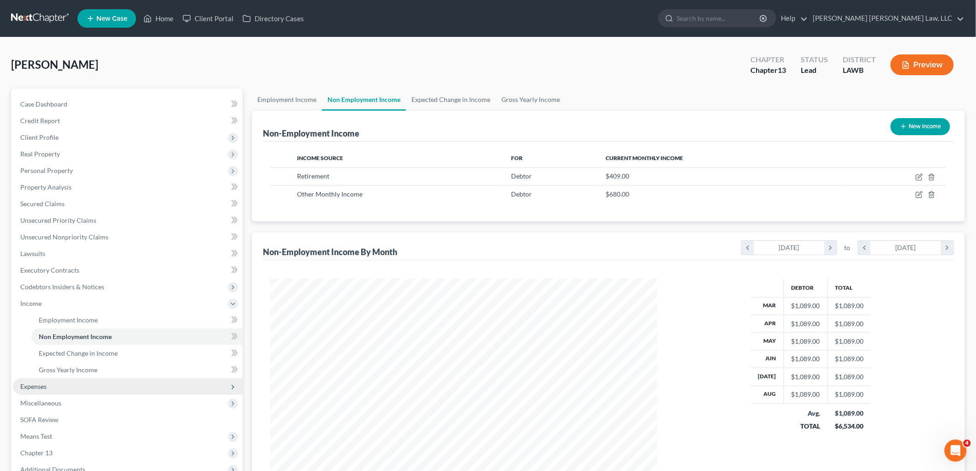
click at [70, 380] on span "Expenses" at bounding box center [128, 386] width 230 height 17
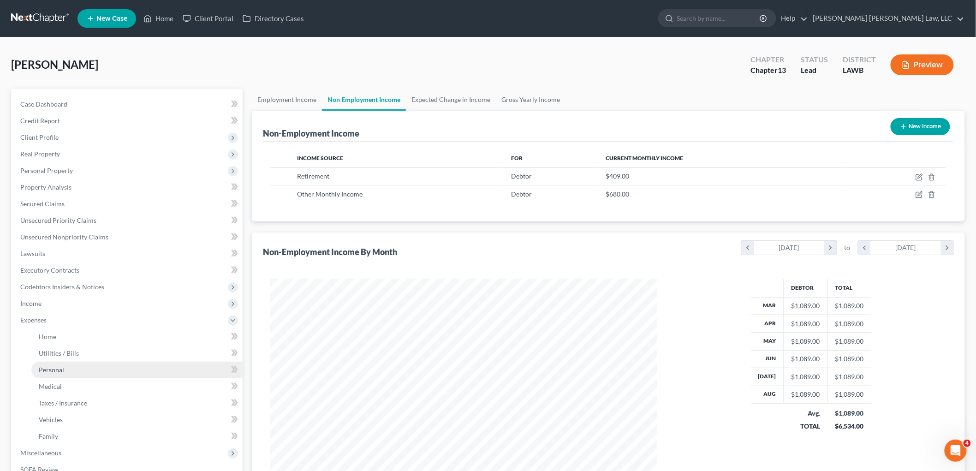
click at [84, 362] on link "Personal" at bounding box center [136, 370] width 211 height 17
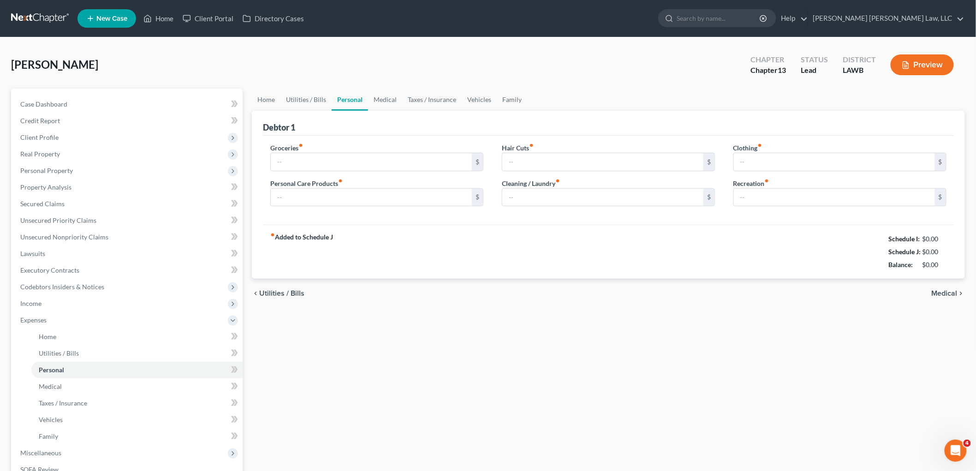
type input "300.00"
type input "0.00"
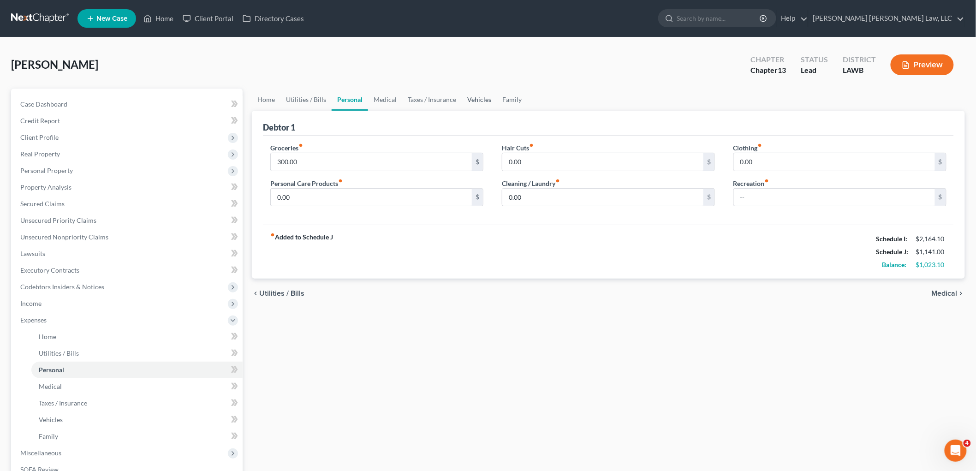
click at [479, 102] on link "Vehicles" at bounding box center [479, 100] width 35 height 22
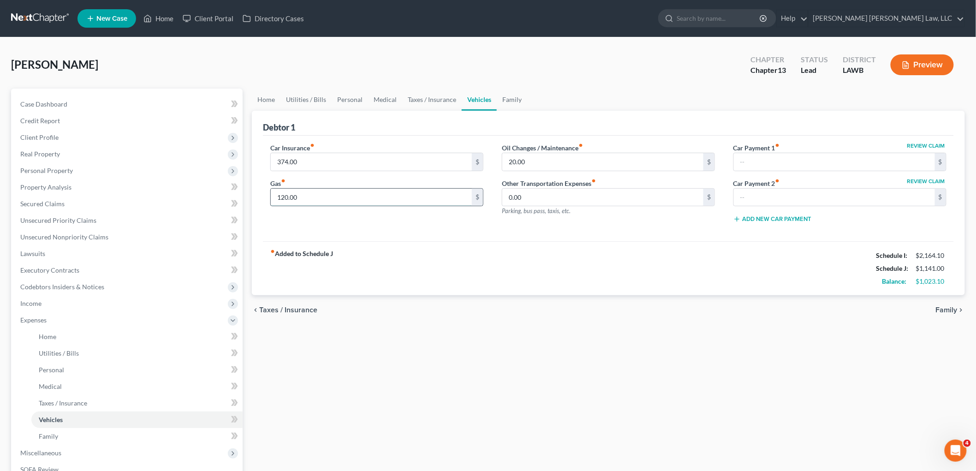
click at [346, 194] on input "120.00" at bounding box center [371, 198] width 201 height 18
click at [576, 165] on input "20.00" at bounding box center [603, 162] width 201 height 18
type input "23.00"
click at [476, 228] on div "Car Insurance fiber_manual_record 374.00 $ Gas fiber_manual_record 120.00 $" at bounding box center [377, 187] width 232 height 88
click at [343, 90] on link "Personal" at bounding box center [350, 100] width 36 height 22
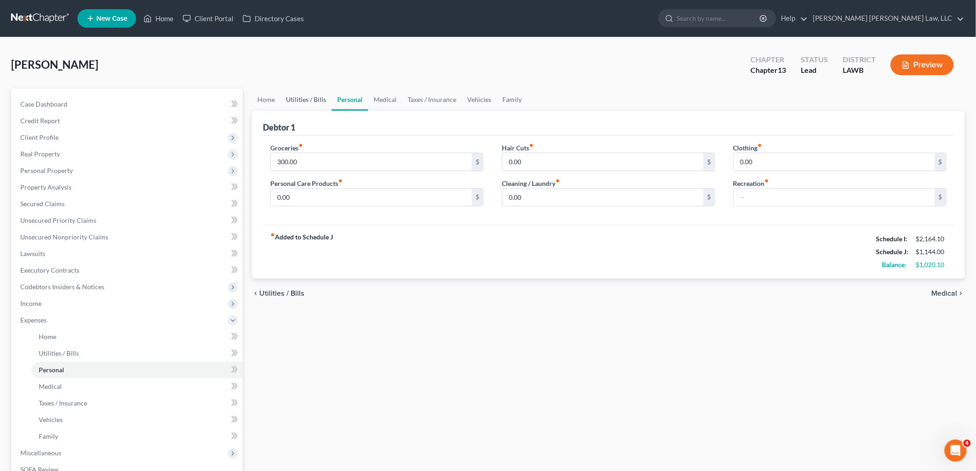
click at [309, 103] on link "Utilities / Bills" at bounding box center [306, 100] width 51 height 22
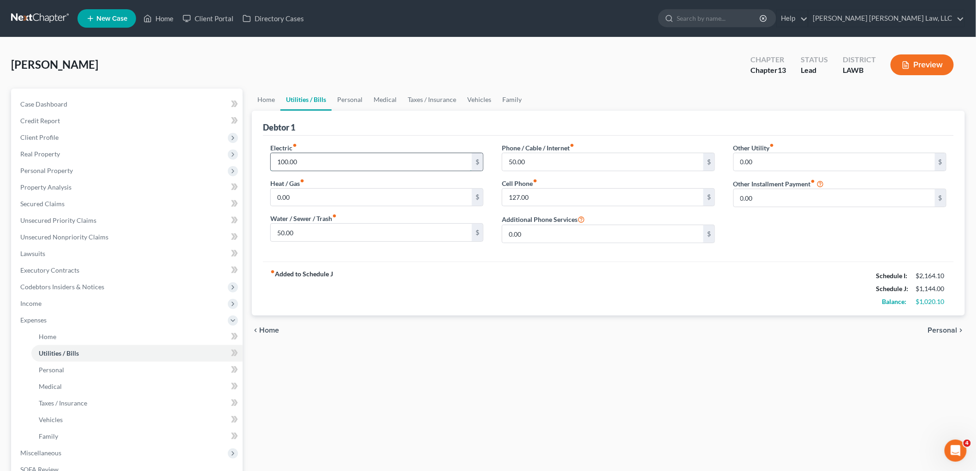
click at [315, 156] on input "100.00" at bounding box center [371, 162] width 201 height 18
type input "100.10"
click at [86, 283] on span "Codebtors Insiders & Notices" at bounding box center [62, 287] width 84 height 8
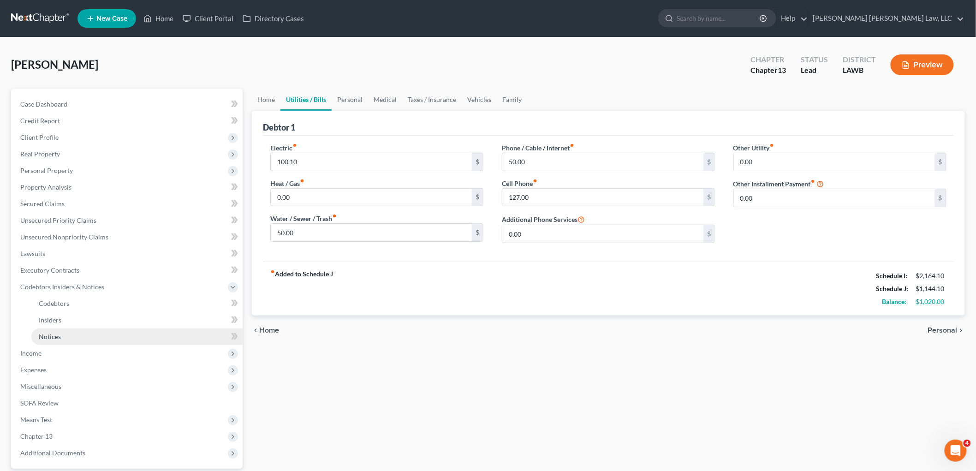
click at [75, 334] on link "Notices" at bounding box center [136, 337] width 211 height 17
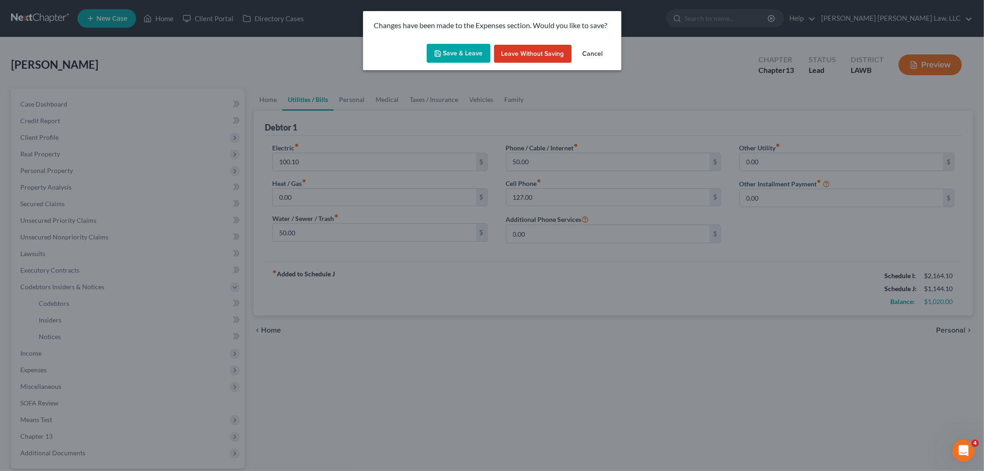
click at [463, 48] on button "Save & Leave" at bounding box center [459, 53] width 64 height 19
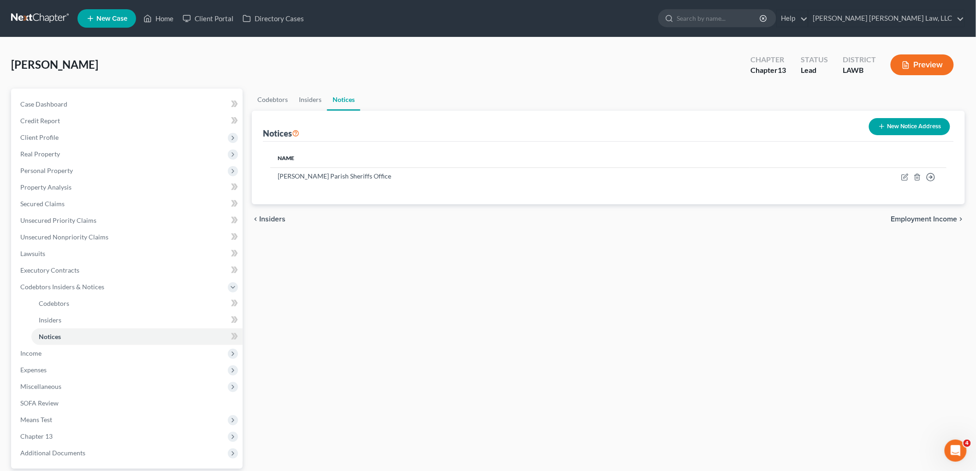
click at [35, 15] on link at bounding box center [40, 18] width 59 height 17
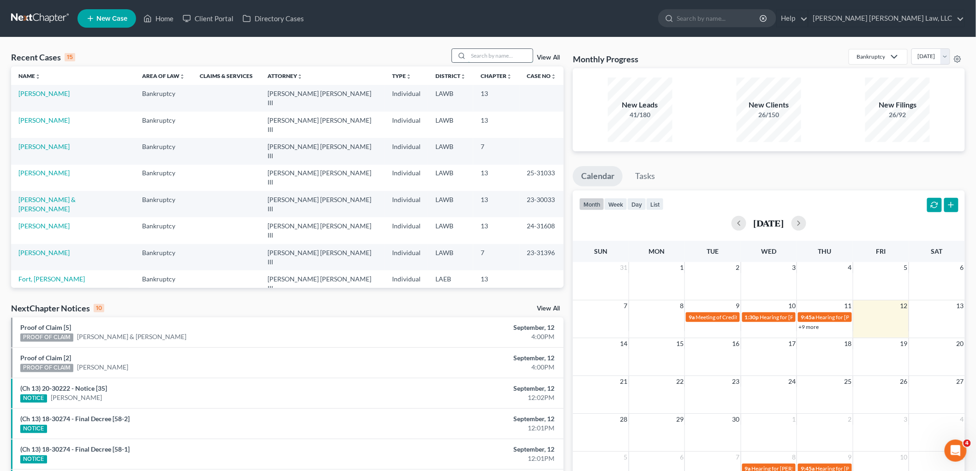
click at [505, 57] on input "search" at bounding box center [500, 55] width 65 height 13
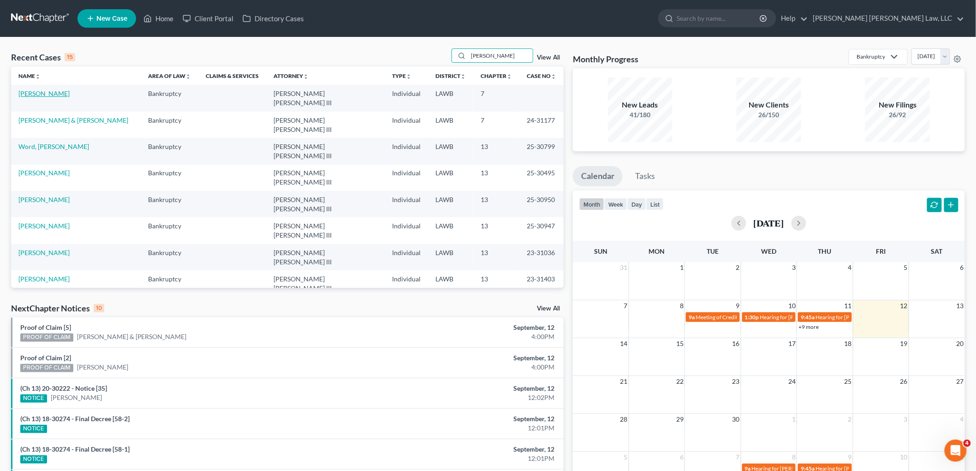
type input "phillips"
click at [35, 90] on link "[PERSON_NAME]" at bounding box center [43, 94] width 51 height 8
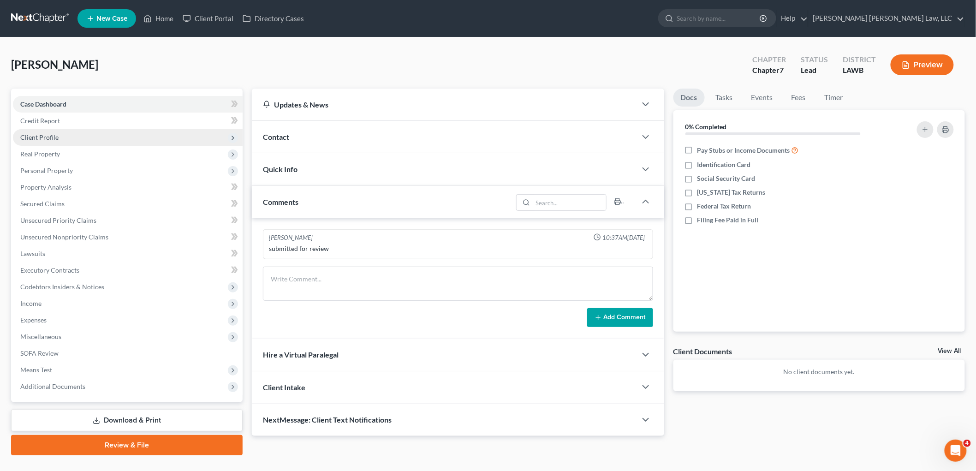
click at [90, 136] on span "Client Profile" at bounding box center [128, 137] width 230 height 17
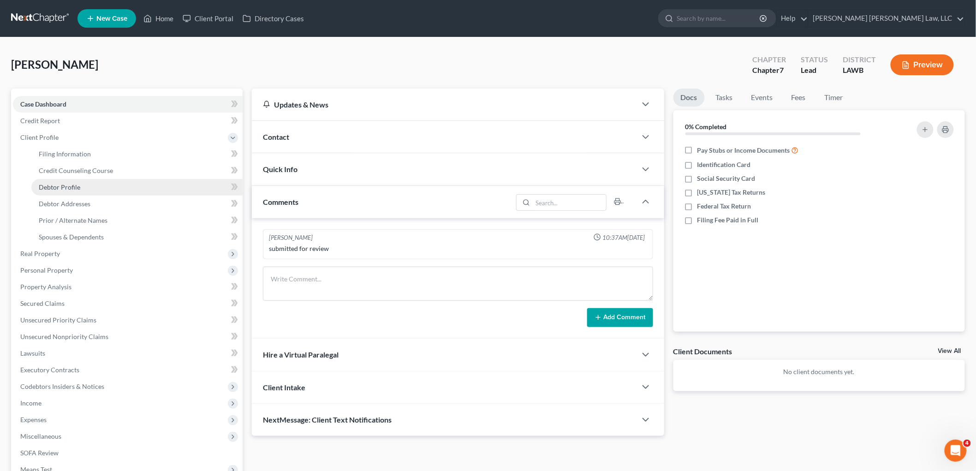
click at [84, 185] on link "Debtor Profile" at bounding box center [136, 187] width 211 height 17
select select "2"
select select "0"
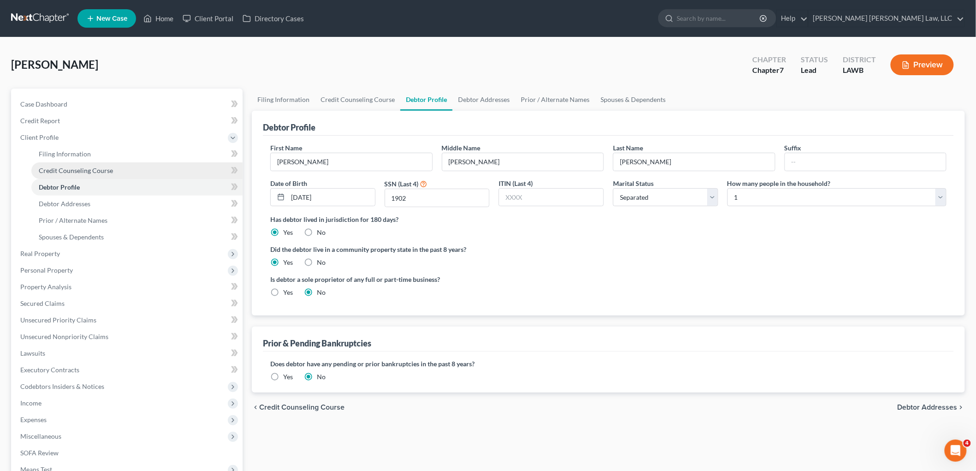
click at [98, 173] on span "Credit Counseling Course" at bounding box center [76, 171] width 74 height 8
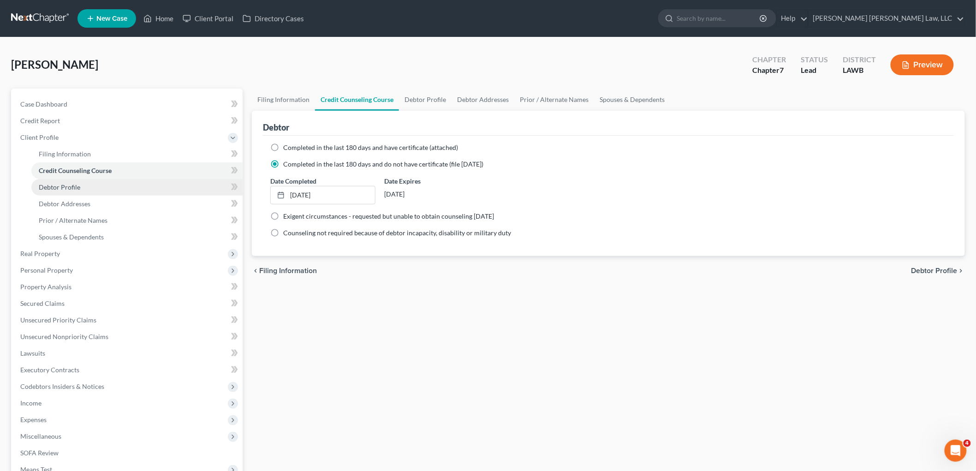
click at [94, 189] on link "Debtor Profile" at bounding box center [136, 187] width 211 height 17
select select "2"
select select "0"
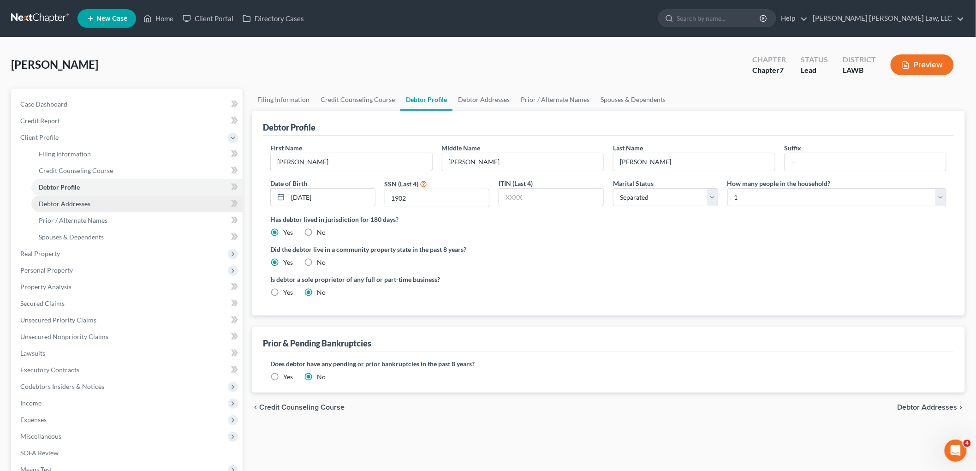
click at [104, 205] on link "Debtor Addresses" at bounding box center [136, 204] width 211 height 17
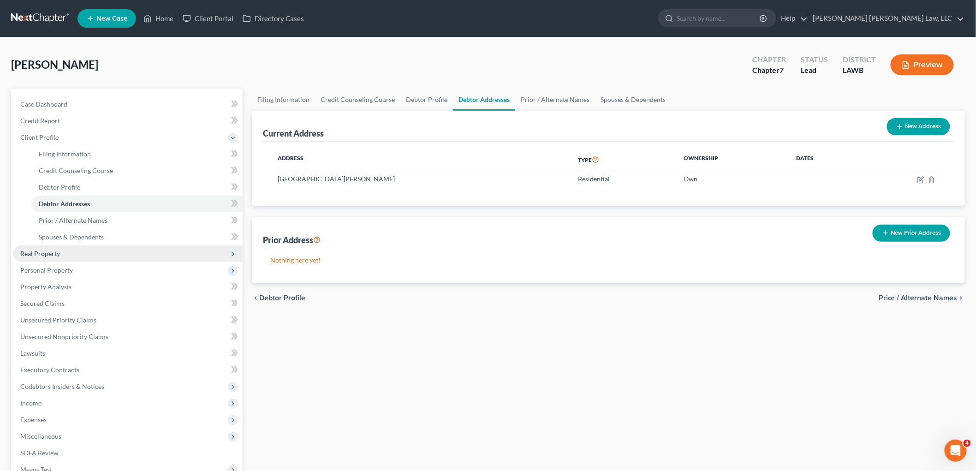
click at [66, 251] on span "Real Property" at bounding box center [128, 253] width 230 height 17
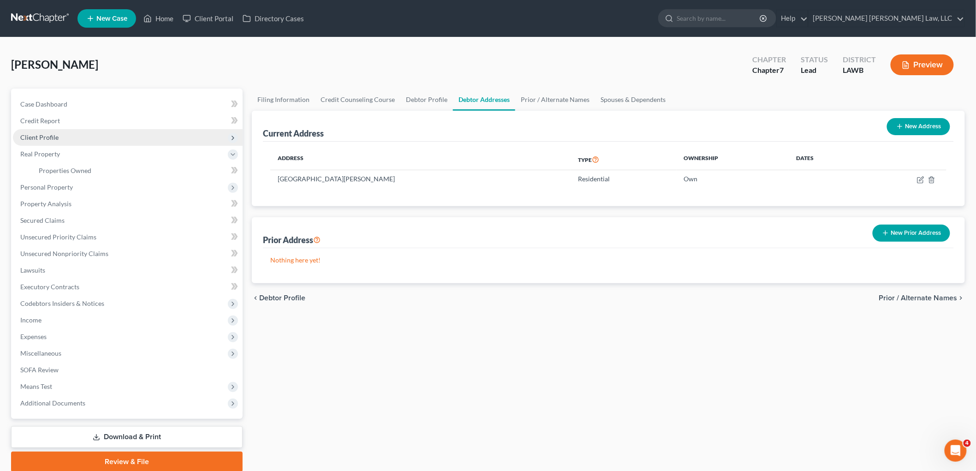
click at [98, 137] on span "Client Profile" at bounding box center [128, 137] width 230 height 17
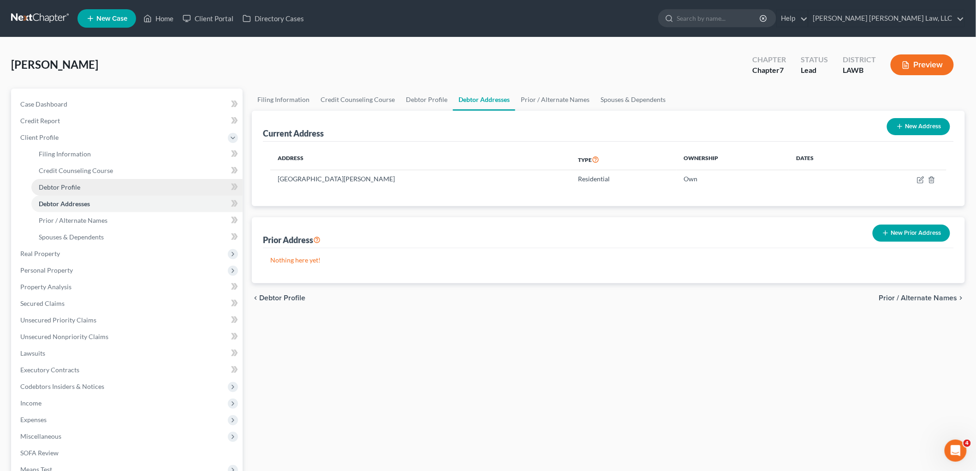
click at [86, 186] on link "Debtor Profile" at bounding box center [136, 187] width 211 height 17
select select "2"
select select "0"
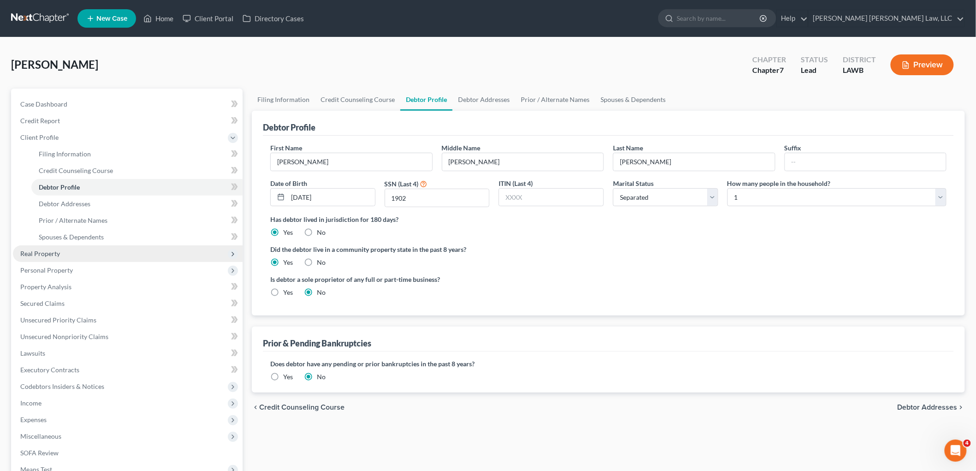
click at [94, 251] on span "Real Property" at bounding box center [128, 253] width 230 height 17
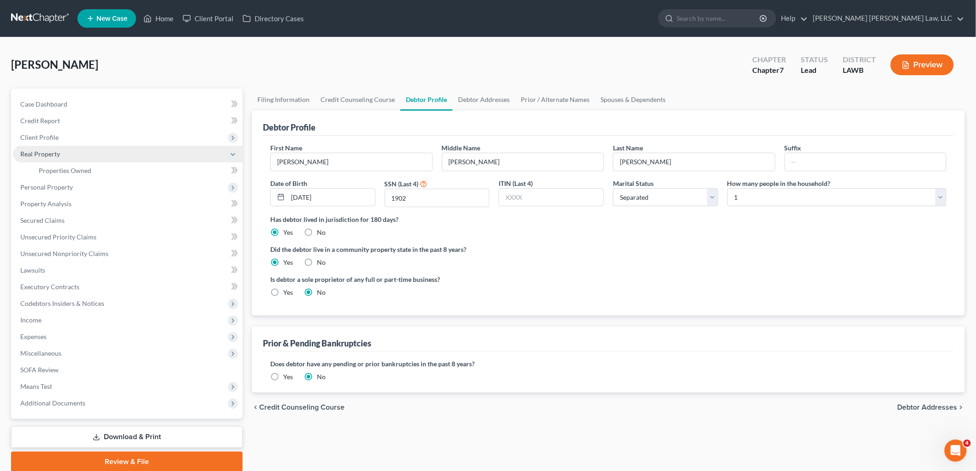
click at [112, 160] on span "Real Property" at bounding box center [128, 154] width 230 height 17
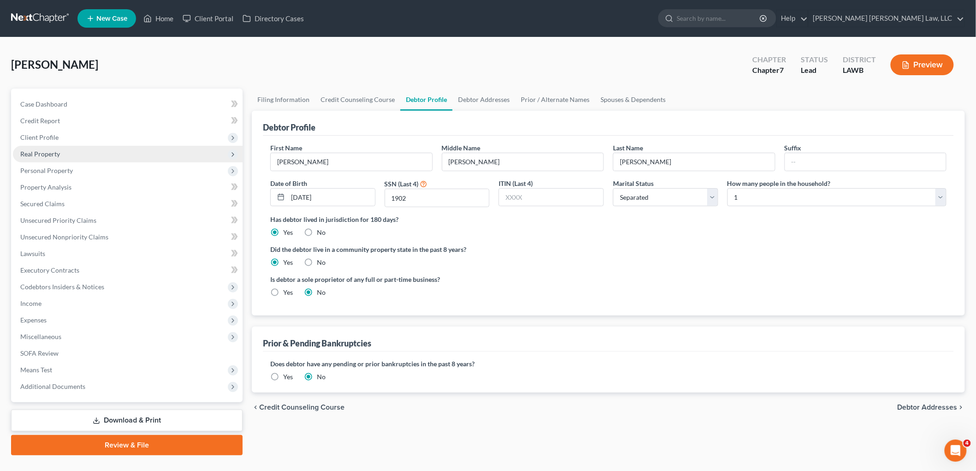
drag, startPoint x: 75, startPoint y: 151, endPoint x: 80, endPoint y: 157, distance: 7.6
click at [75, 150] on span "Real Property" at bounding box center [128, 154] width 230 height 17
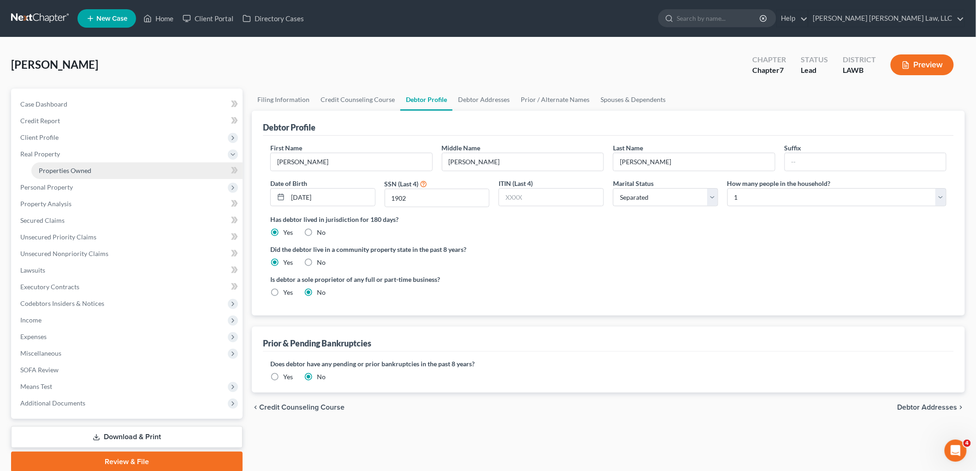
click at [87, 171] on span "Properties Owned" at bounding box center [65, 171] width 53 height 8
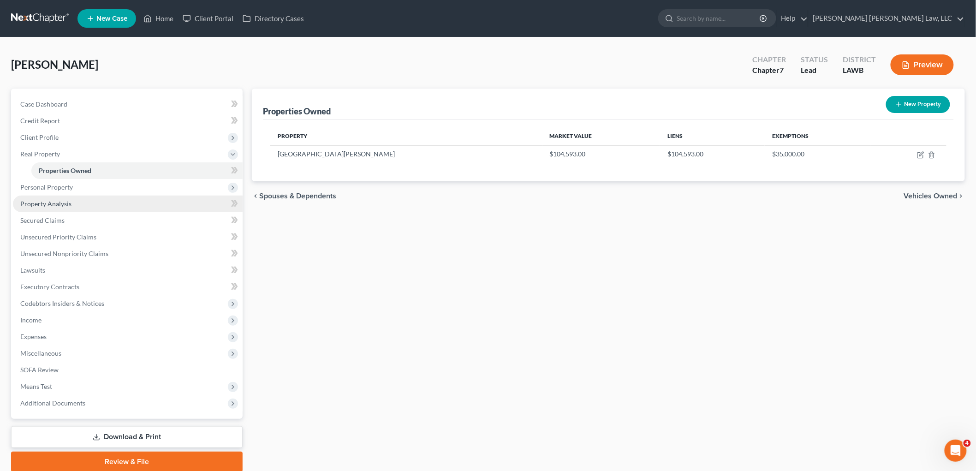
click at [84, 202] on link "Property Analysis" at bounding box center [128, 204] width 230 height 17
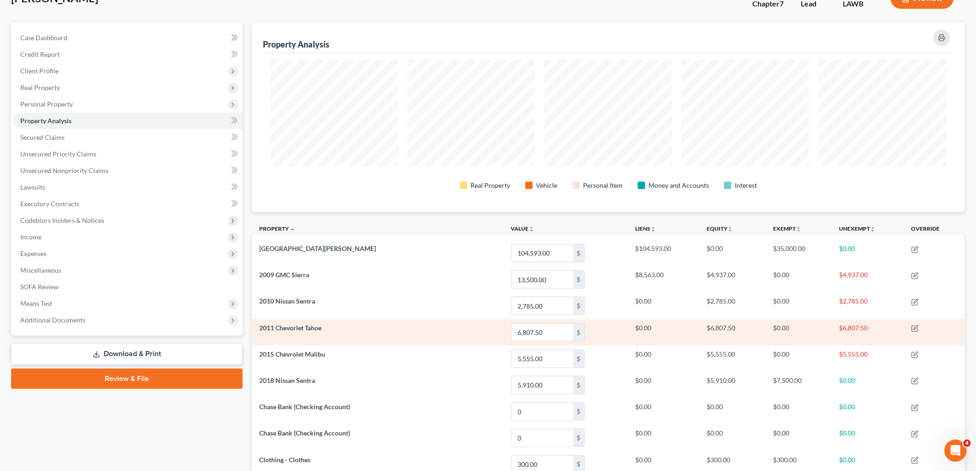
scroll to position [40, 0]
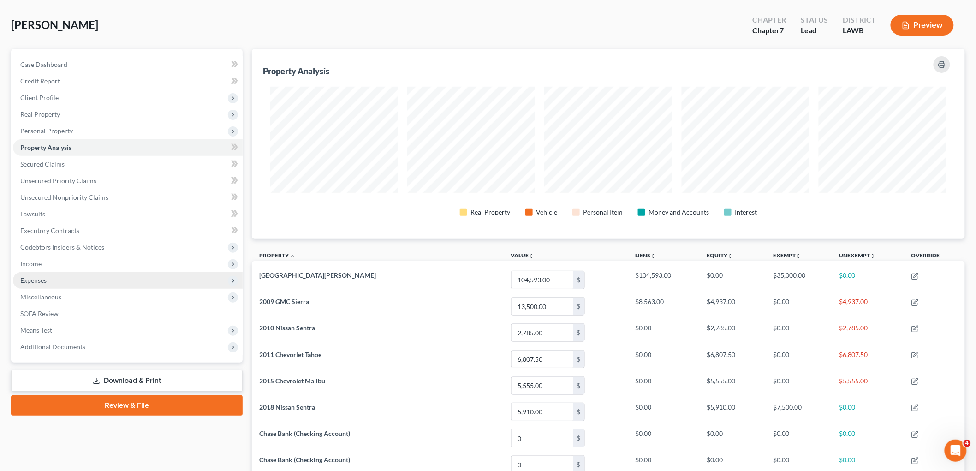
click at [43, 279] on span "Expenses" at bounding box center [33, 280] width 26 height 8
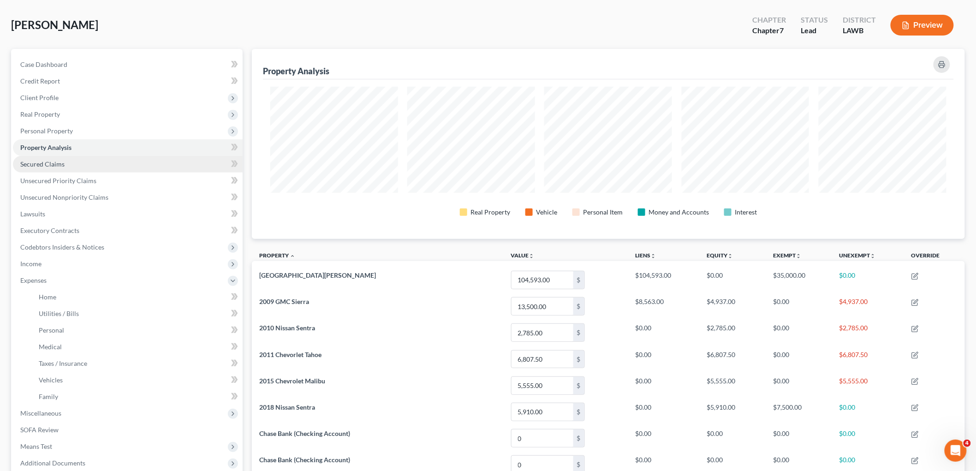
click at [63, 162] on span "Secured Claims" at bounding box center [42, 164] width 44 height 8
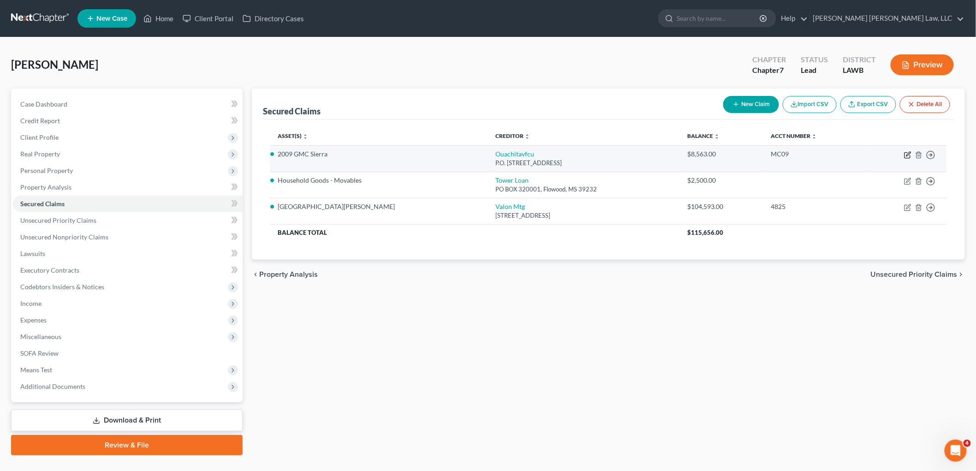
click at [907, 153] on icon "button" at bounding box center [907, 154] width 7 height 7
select select "19"
select select "0"
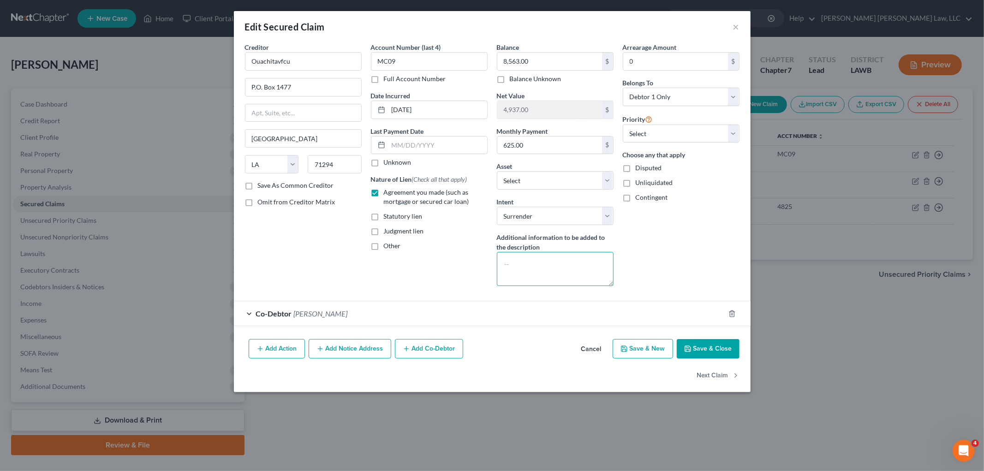
click at [585, 256] on textarea at bounding box center [555, 269] width 117 height 34
type textarea "surrender"
click at [704, 377] on button "Next Claim" at bounding box center [718, 375] width 42 height 19
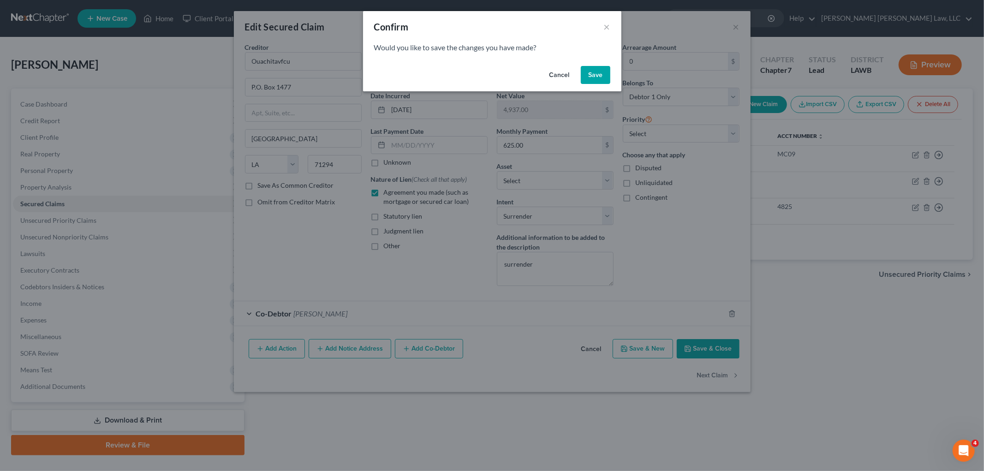
click at [595, 77] on button "Save" at bounding box center [596, 75] width 30 height 18
select select "25"
select select "0"
select select "3"
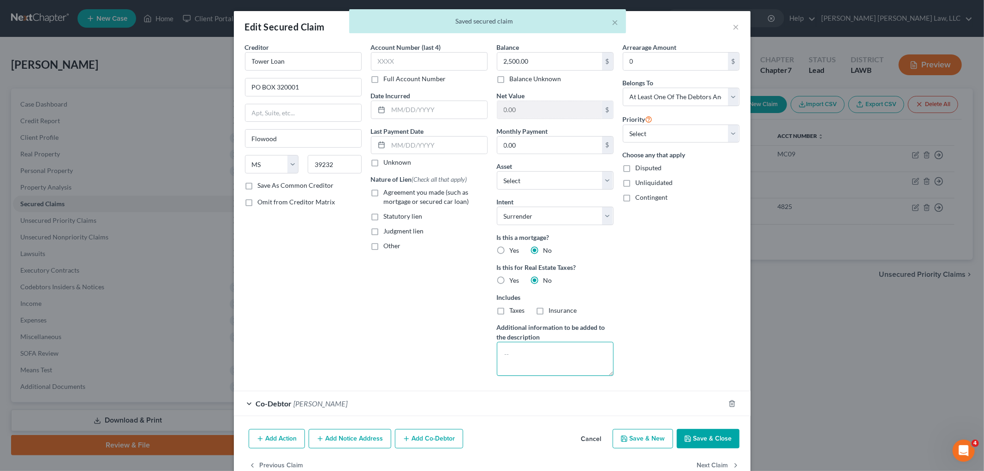
click at [559, 351] on textarea at bounding box center [555, 359] width 117 height 34
type textarea "surrender"
click at [698, 466] on button "Next Claim" at bounding box center [718, 465] width 42 height 19
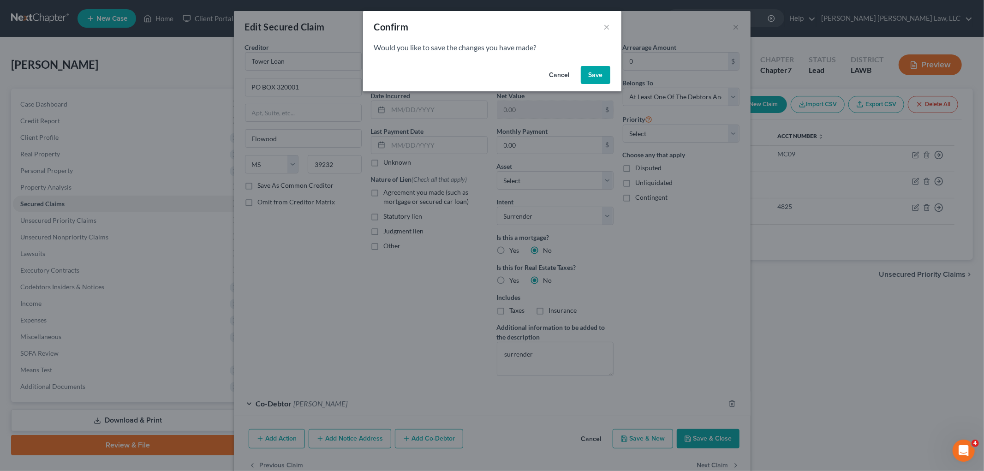
click at [599, 72] on button "Save" at bounding box center [596, 75] width 30 height 18
select select "38"
select select "0"
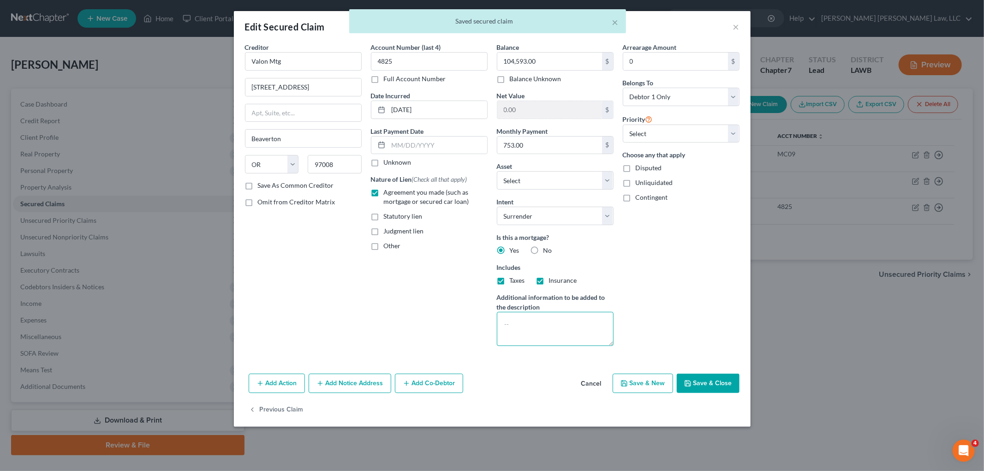
click at [536, 328] on textarea at bounding box center [555, 329] width 117 height 34
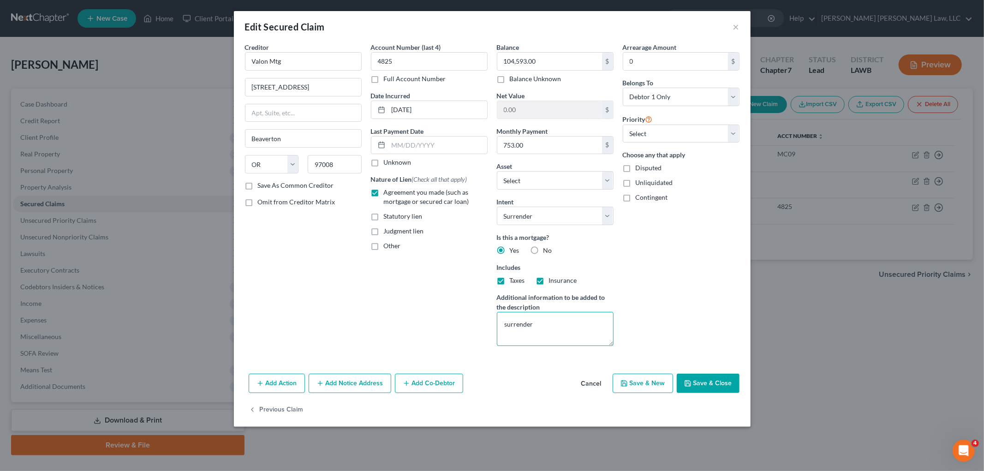
type textarea "surrender"
click at [719, 388] on button "Save & Close" at bounding box center [708, 383] width 63 height 19
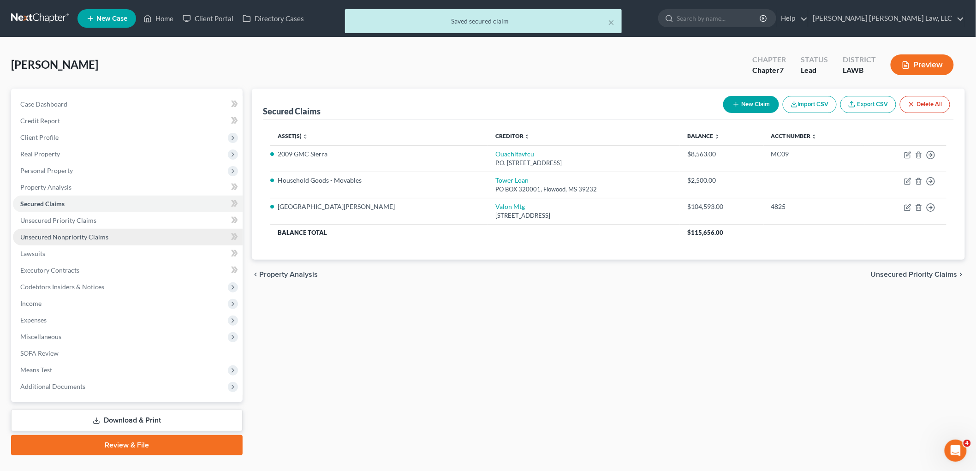
click at [114, 236] on link "Unsecured Nonpriority Claims" at bounding box center [128, 237] width 230 height 17
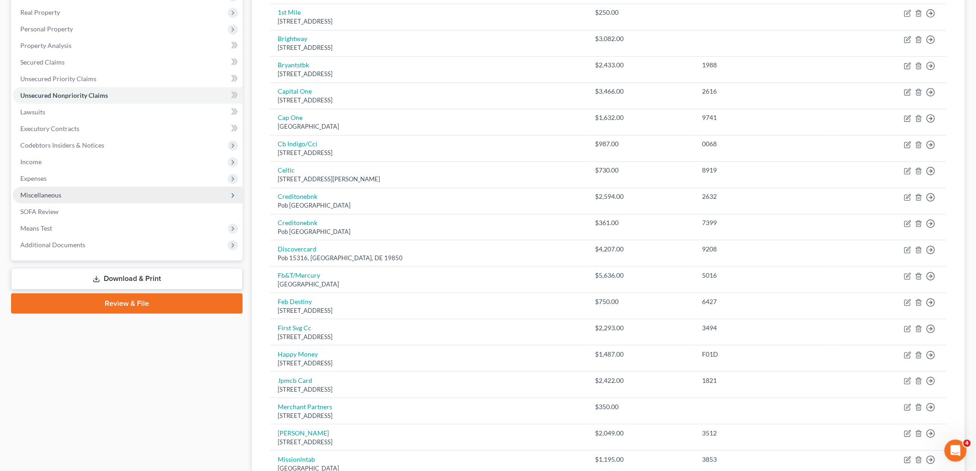
scroll to position [102, 0]
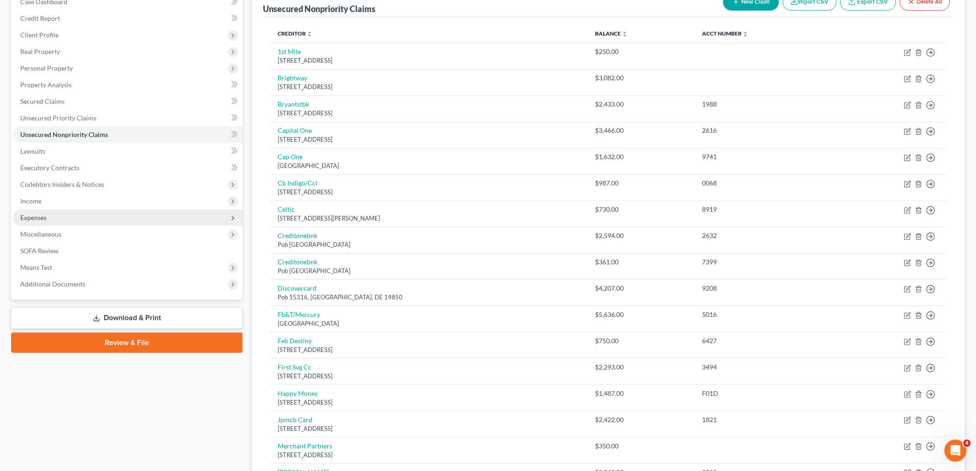
click at [59, 219] on span "Expenses" at bounding box center [128, 218] width 230 height 17
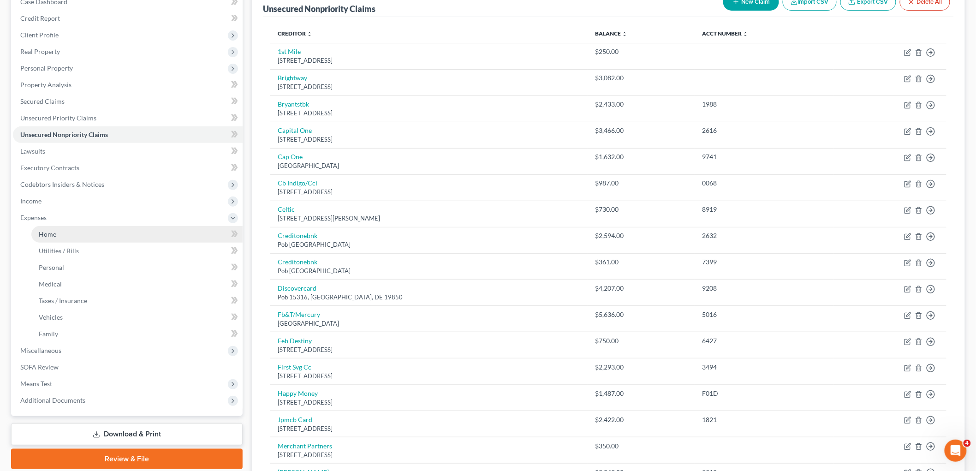
click at [59, 237] on link "Home" at bounding box center [136, 234] width 211 height 17
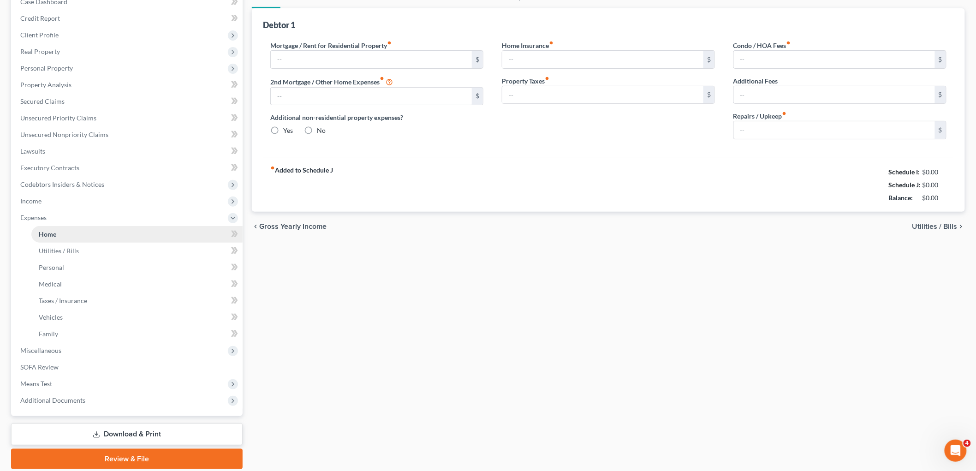
scroll to position [48, 0]
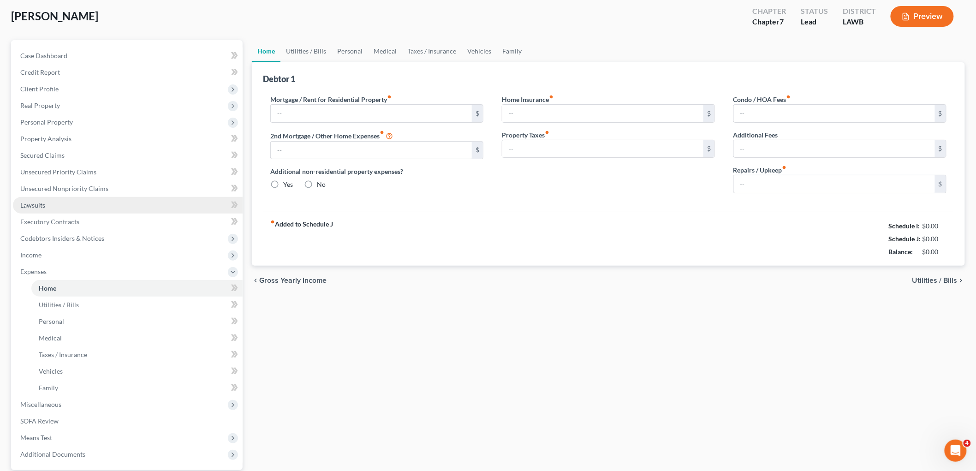
type input "650.00"
type input "0.00"
radio input "true"
type input "0.00"
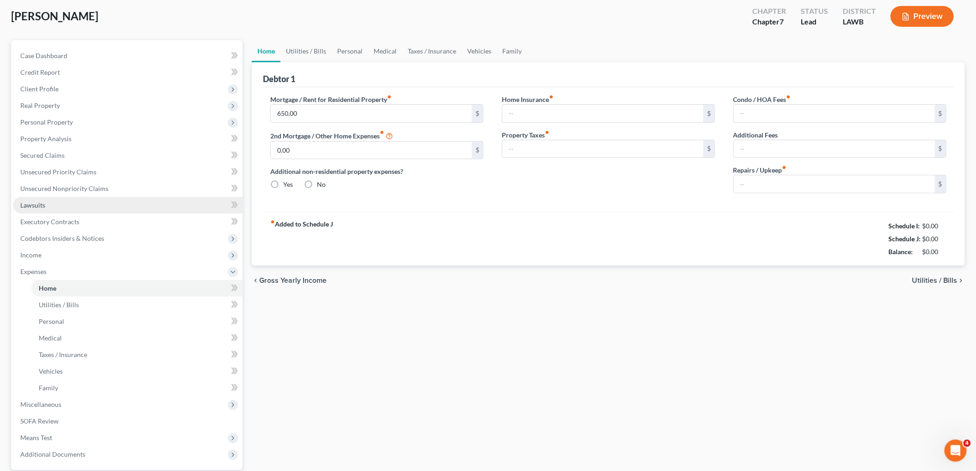
type input "0.00"
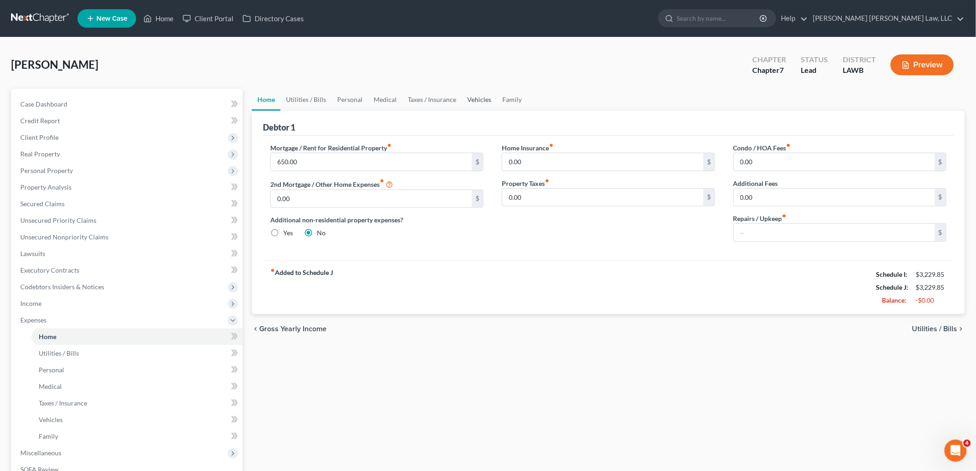
click at [490, 97] on link "Vehicles" at bounding box center [479, 100] width 35 height 22
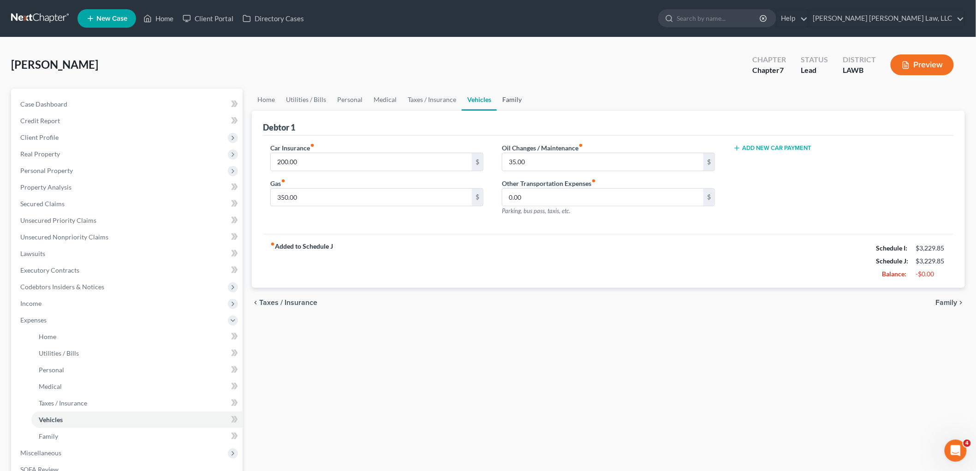
click at [511, 103] on link "Family" at bounding box center [512, 100] width 30 height 22
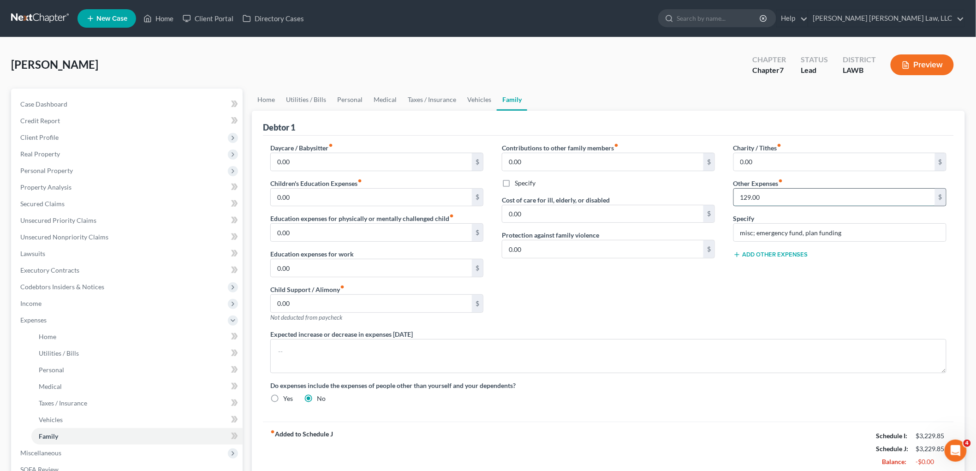
click at [769, 199] on input "129.00" at bounding box center [834, 198] width 201 height 18
click at [778, 237] on input "misc; emergency fund, plan funding" at bounding box center [840, 233] width 212 height 18
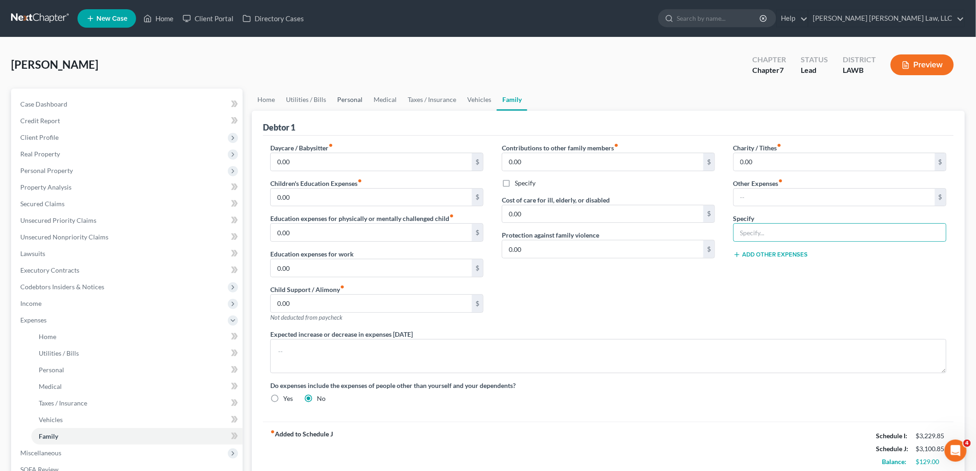
click at [345, 98] on link "Personal" at bounding box center [350, 100] width 36 height 22
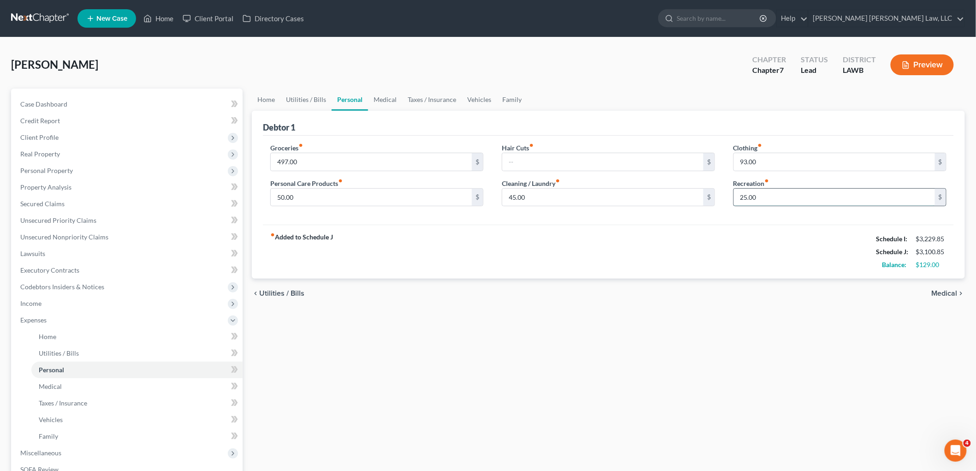
click at [744, 192] on input "25.00" at bounding box center [834, 198] width 201 height 18
click at [311, 197] on input "50.00" at bounding box center [371, 198] width 201 height 18
click at [483, 99] on link "Vehicles" at bounding box center [479, 100] width 35 height 22
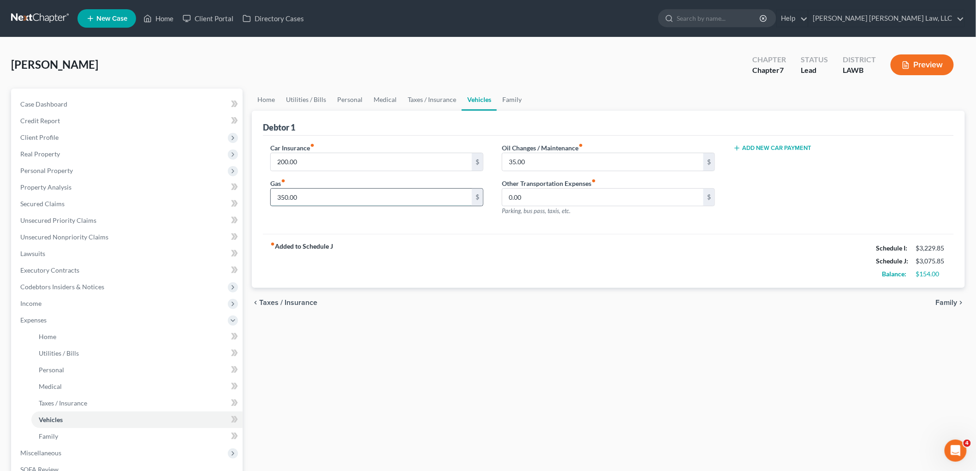
click at [343, 198] on input "350.00" at bounding box center [371, 198] width 201 height 18
type input "400.00"
click at [342, 100] on link "Personal" at bounding box center [350, 100] width 36 height 22
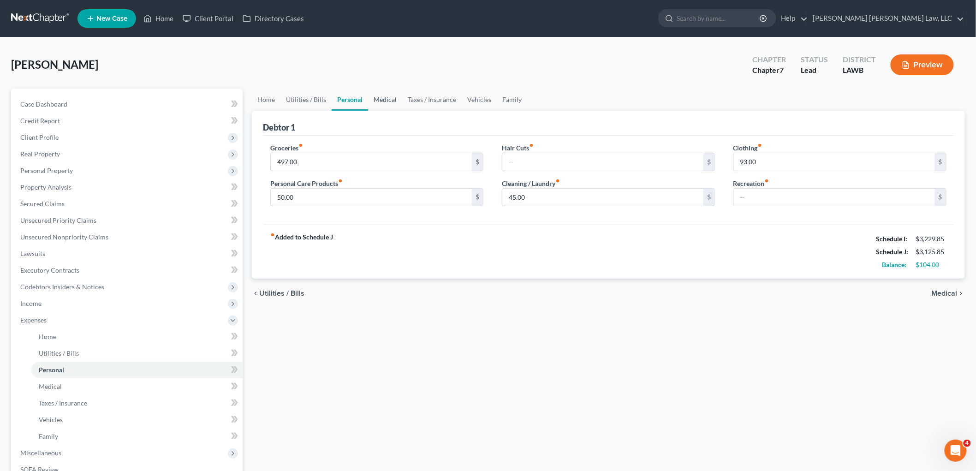
click at [390, 101] on link "Medical" at bounding box center [385, 100] width 34 height 22
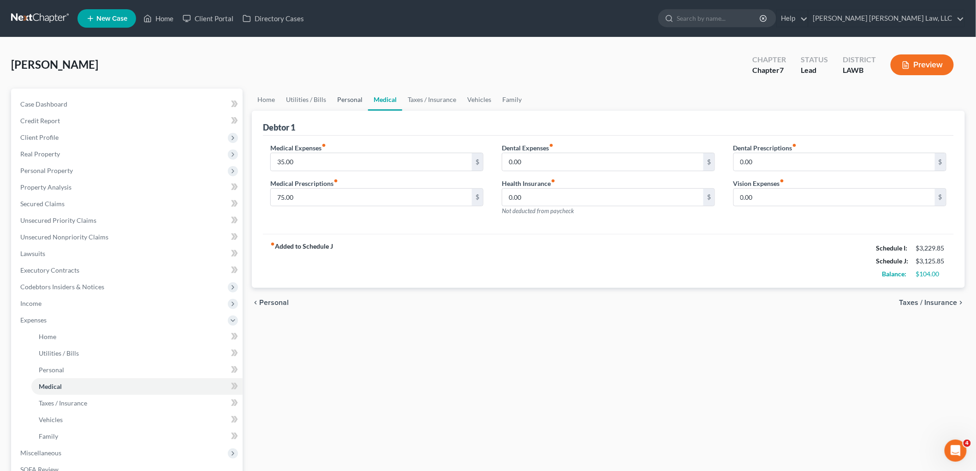
click at [350, 102] on link "Personal" at bounding box center [350, 100] width 36 height 22
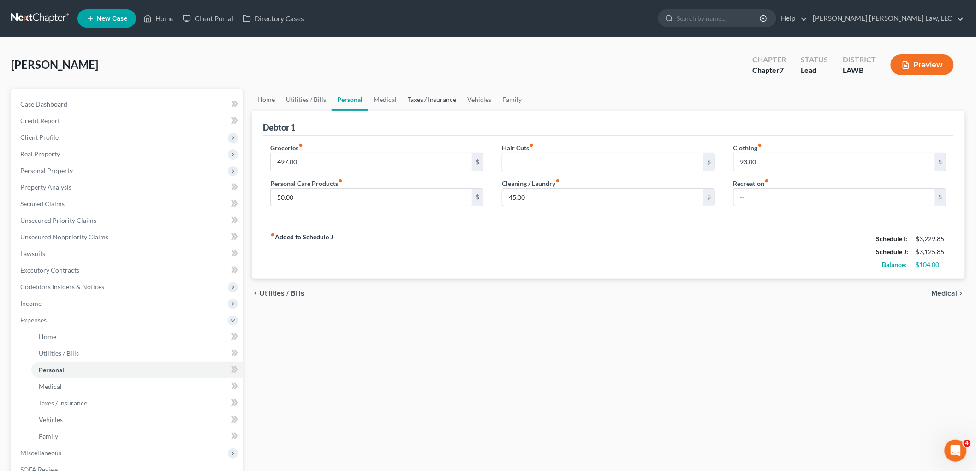
click at [429, 96] on link "Taxes / Insurance" at bounding box center [432, 100] width 60 height 22
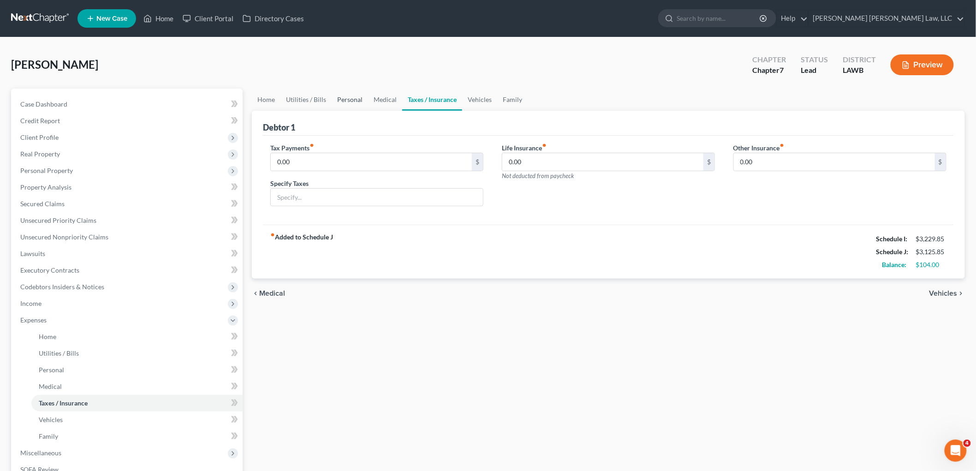
click at [350, 96] on link "Personal" at bounding box center [350, 100] width 36 height 22
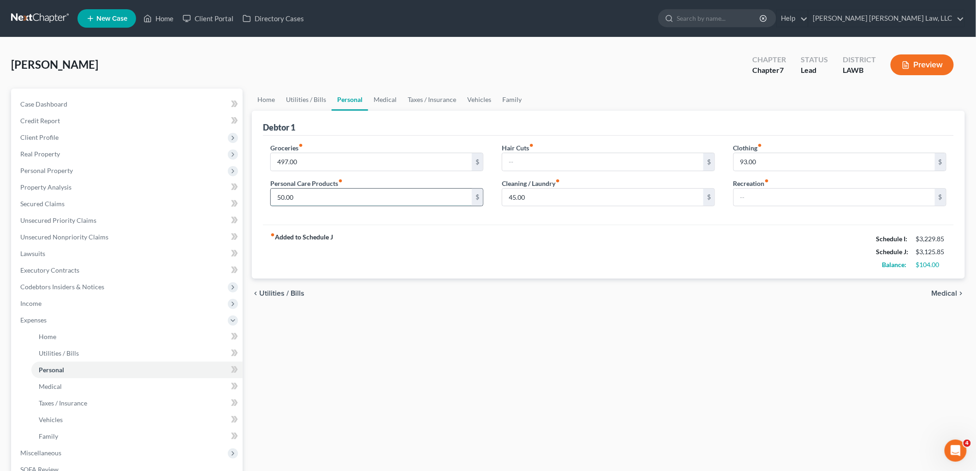
click at [310, 200] on input "50.00" at bounding box center [371, 198] width 201 height 18
type input "154.00"
click at [359, 218] on div "Groceries fiber_manual_record 497.00 $ Personal Care Products fiber_manual_reco…" at bounding box center [608, 181] width 691 height 90
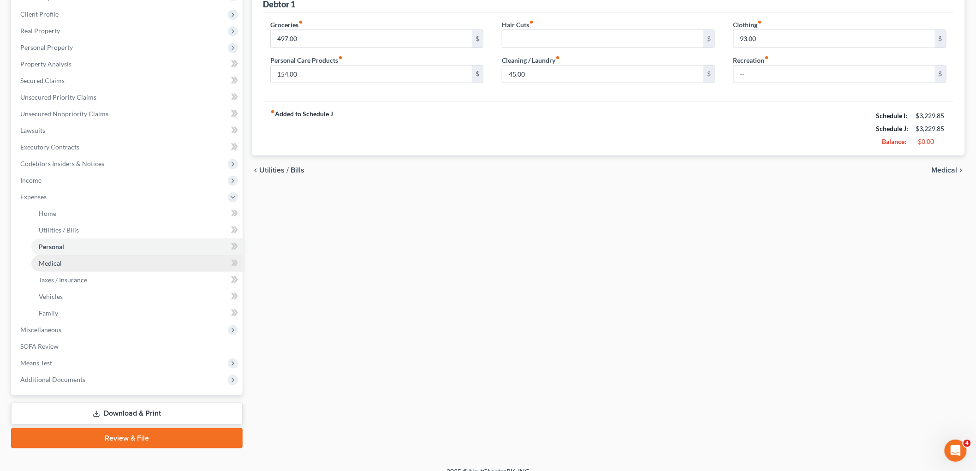
scroll to position [135, 0]
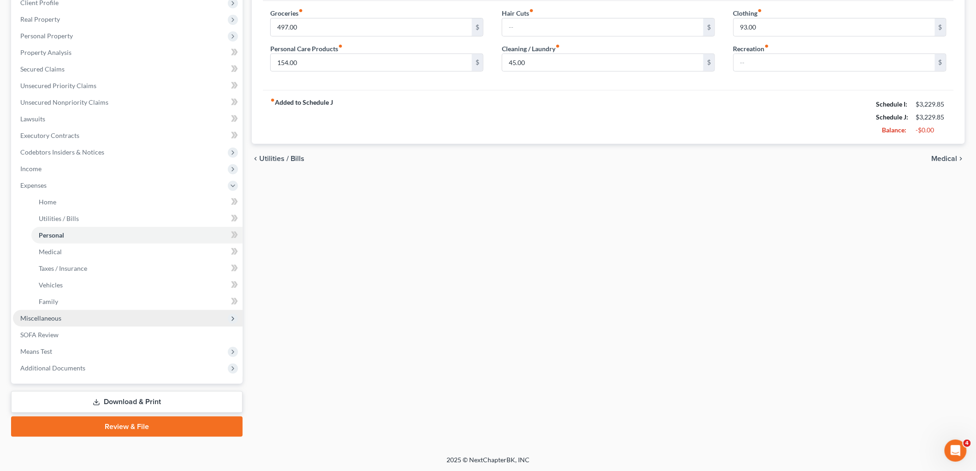
click at [90, 320] on span "Miscellaneous" at bounding box center [128, 318] width 230 height 17
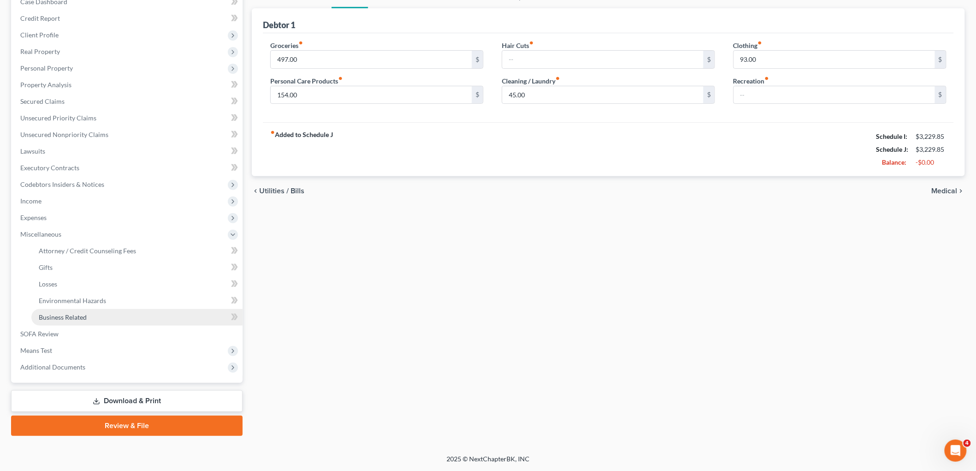
scroll to position [102, 0]
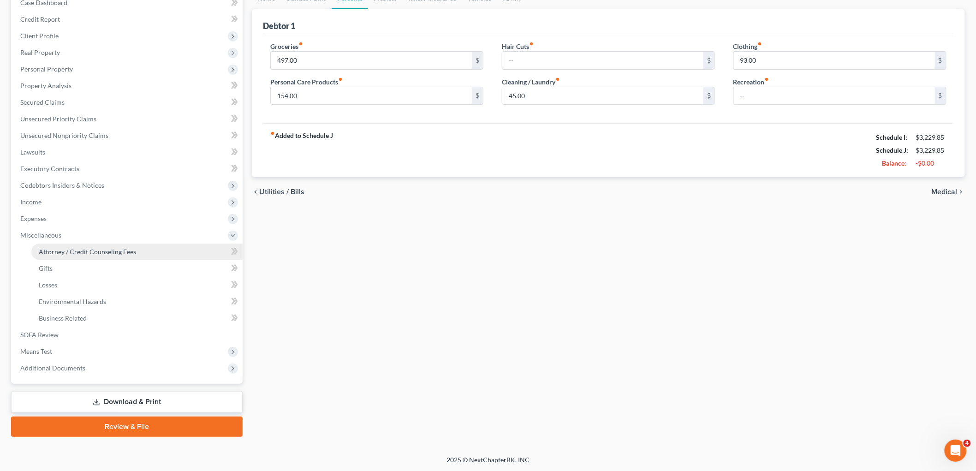
click at [95, 251] on span "Attorney / Credit Counseling Fees" at bounding box center [87, 252] width 97 height 8
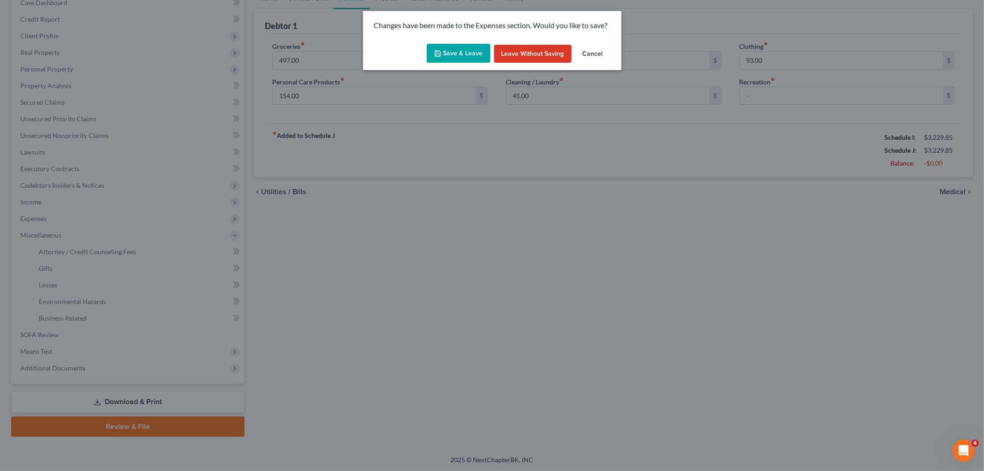
click at [451, 54] on button "Save & Leave" at bounding box center [459, 53] width 64 height 19
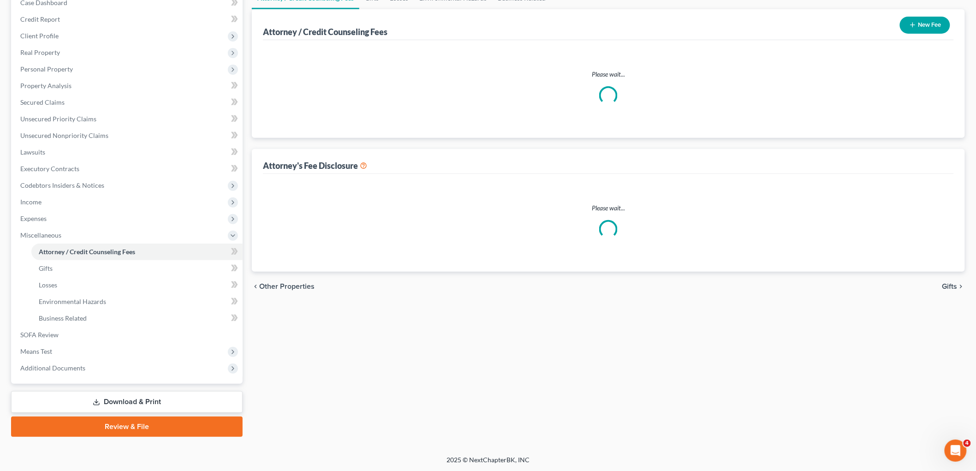
scroll to position [6, 0]
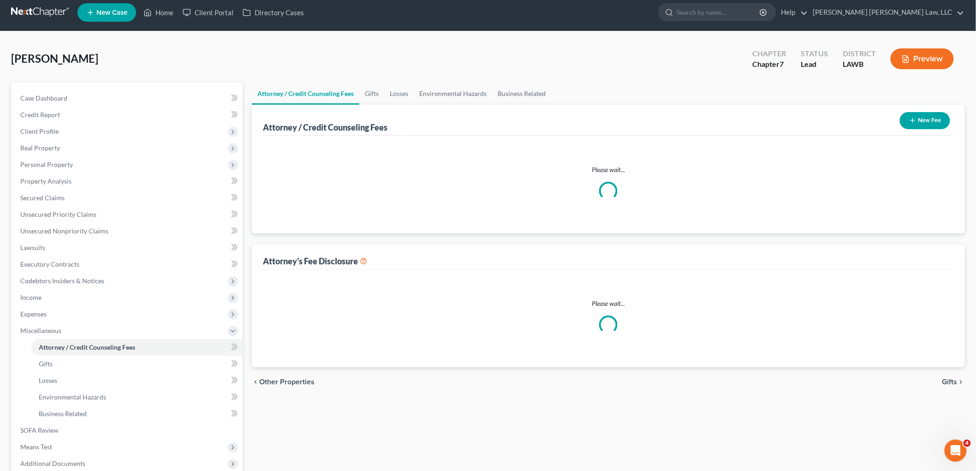
select select "2"
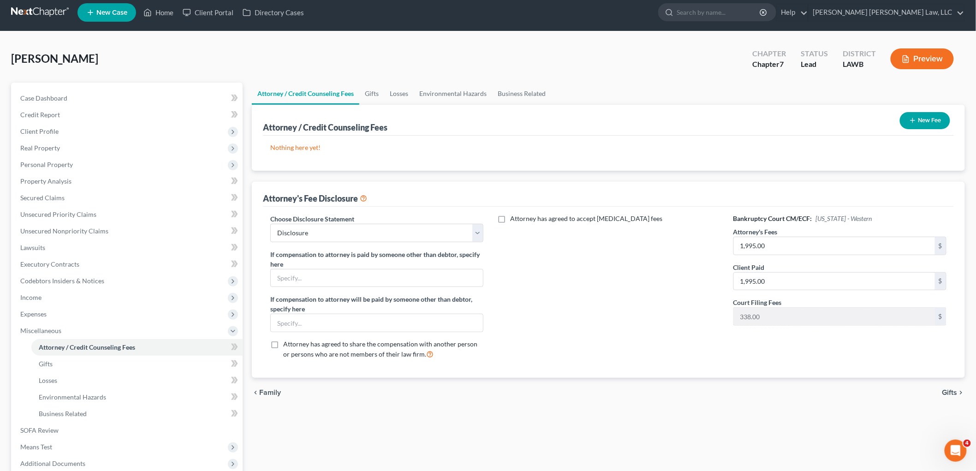
scroll to position [0, 0]
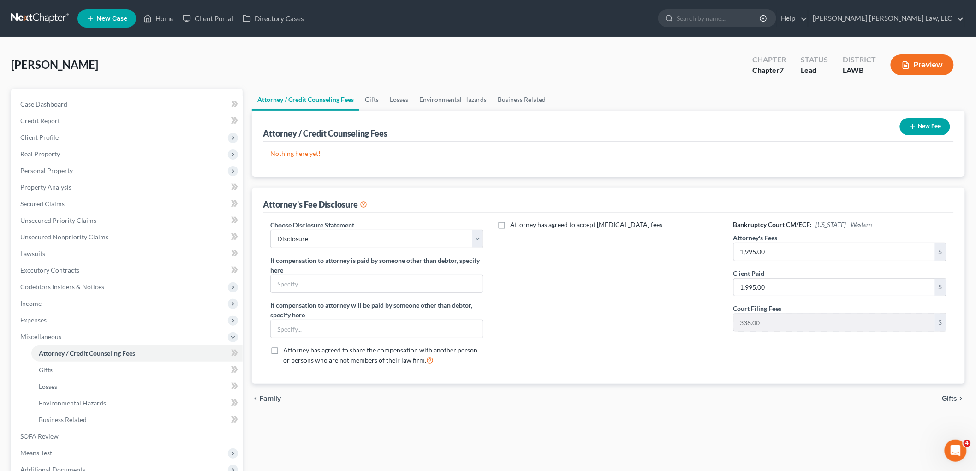
click at [930, 129] on button "New Fee" at bounding box center [925, 126] width 50 height 17
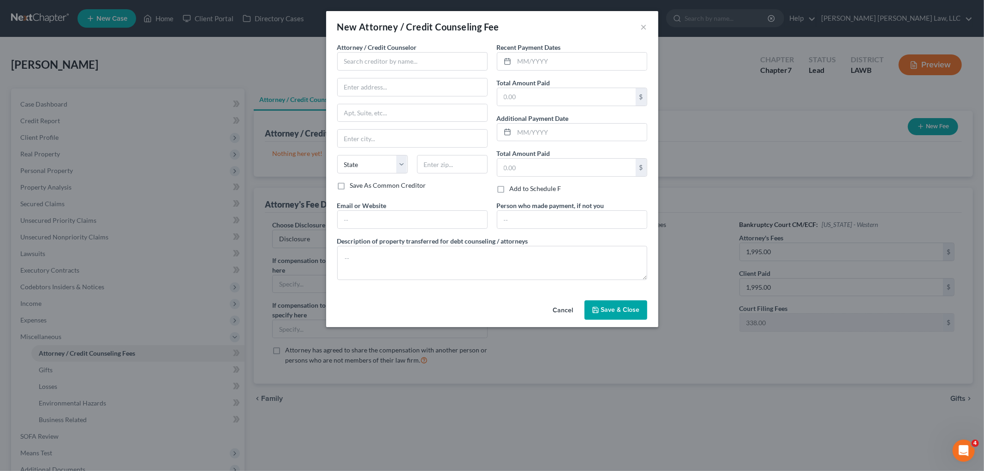
click at [392, 71] on div "Attorney / Credit Counselor * State AL AK AR AZ CA CO CT DE DC FL GA GU HI ID I…" at bounding box center [412, 111] width 150 height 138
click at [399, 63] on input "text" at bounding box center [412, 61] width 150 height 18
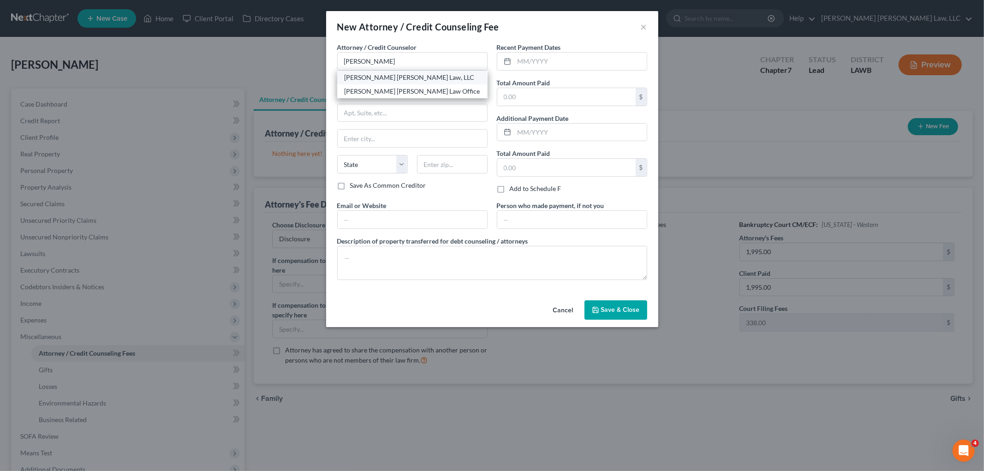
click at [403, 78] on div "[PERSON_NAME] [PERSON_NAME] Law, LLC" at bounding box center [413, 77] width 136 height 9
type input "[PERSON_NAME] [PERSON_NAME] Law, LLC"
type input "200 Washington St"
type input "Monroe"
select select "19"
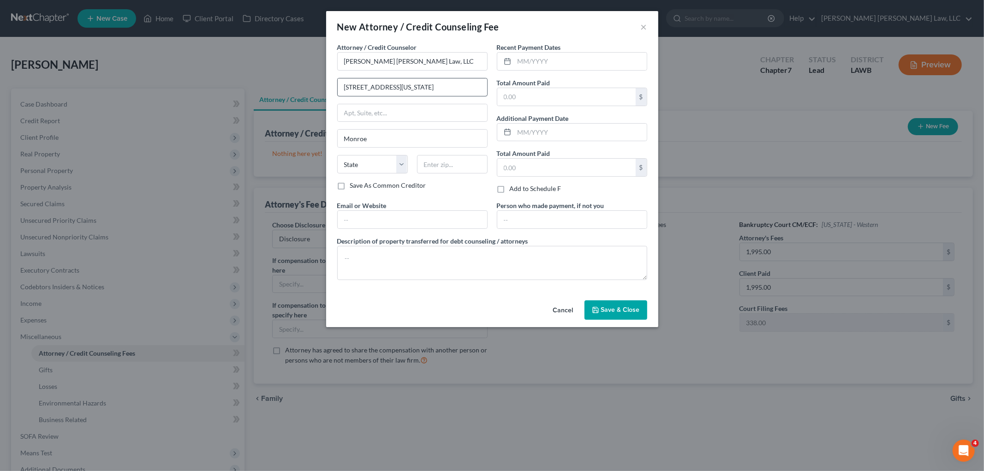
type input "71201"
drag, startPoint x: 542, startPoint y: 56, endPoint x: 542, endPoint y: 28, distance: 28.6
click at [542, 56] on input "text" at bounding box center [581, 62] width 132 height 18
type input "06/23/2025"
type input "1,995.00"
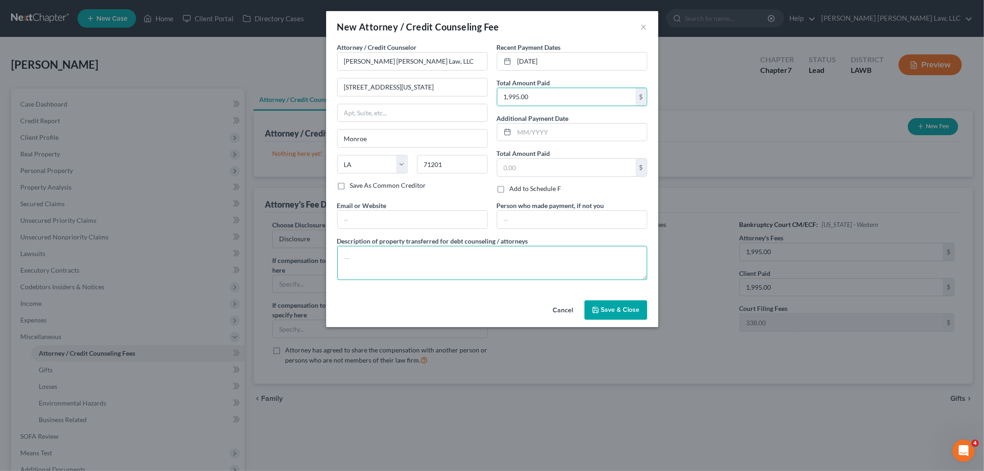
click at [463, 268] on textarea at bounding box center [492, 263] width 310 height 34
type textarea "c"
type textarea "filing fee, credit report, counseling"
click at [602, 310] on span "Save & Close" at bounding box center [620, 310] width 39 height 8
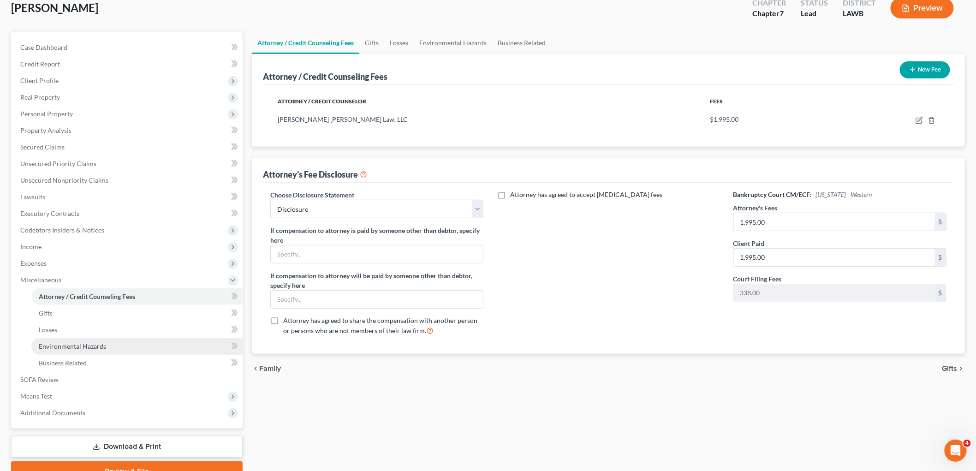
scroll to position [102, 0]
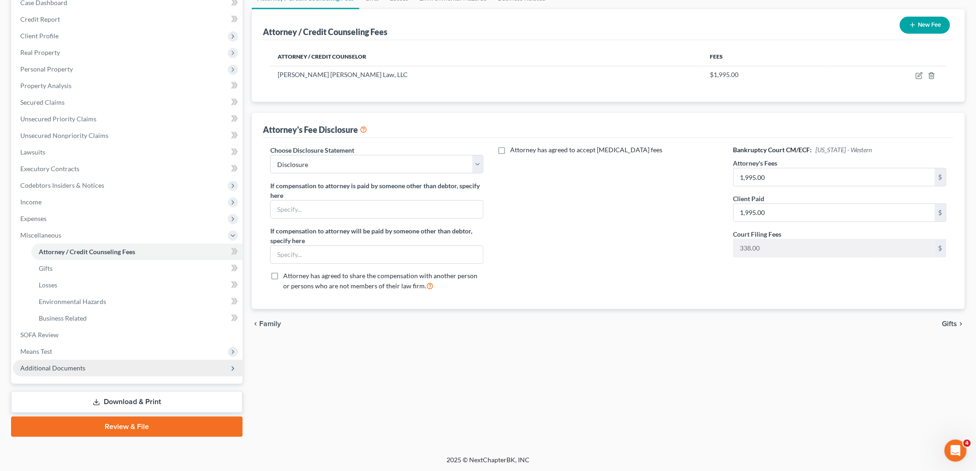
drag, startPoint x: 76, startPoint y: 365, endPoint x: 80, endPoint y: 371, distance: 7.7
click at [76, 365] on span "Additional Documents" at bounding box center [52, 368] width 65 height 8
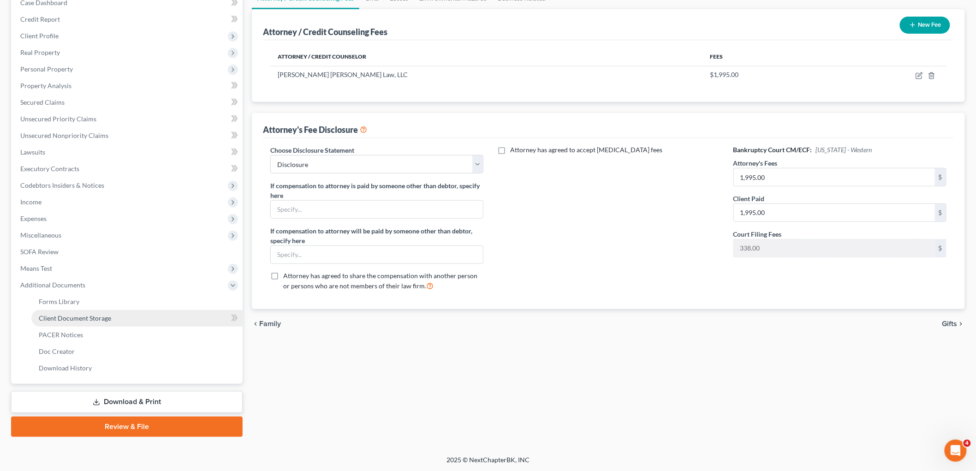
click at [102, 310] on link "Client Document Storage" at bounding box center [136, 318] width 211 height 17
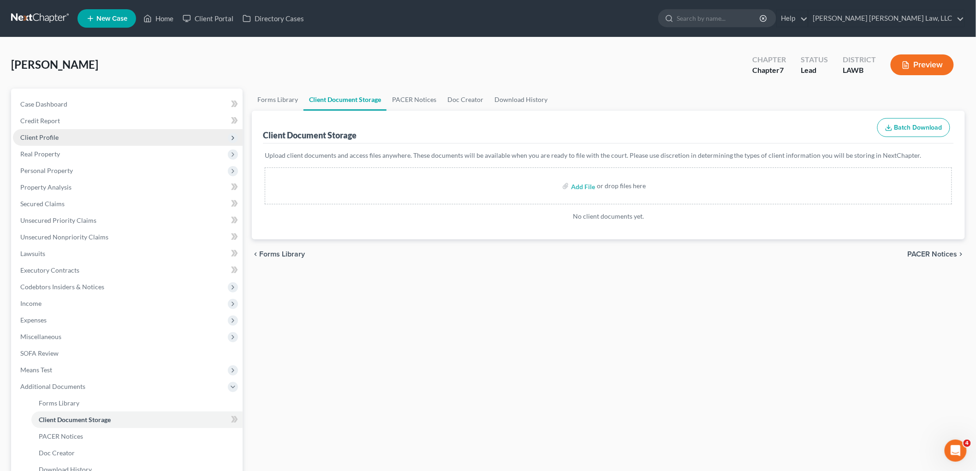
click at [67, 132] on span "Client Profile" at bounding box center [128, 137] width 230 height 17
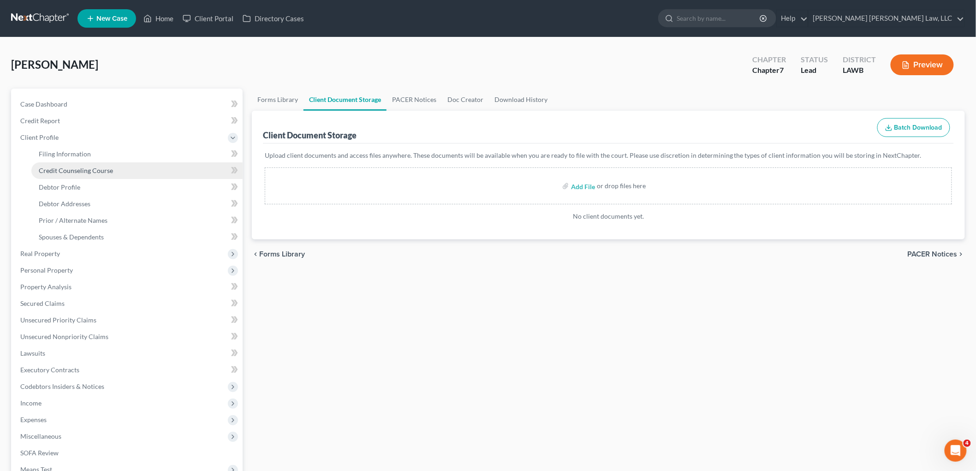
click at [80, 167] on span "Credit Counseling Course" at bounding box center [76, 171] width 74 height 8
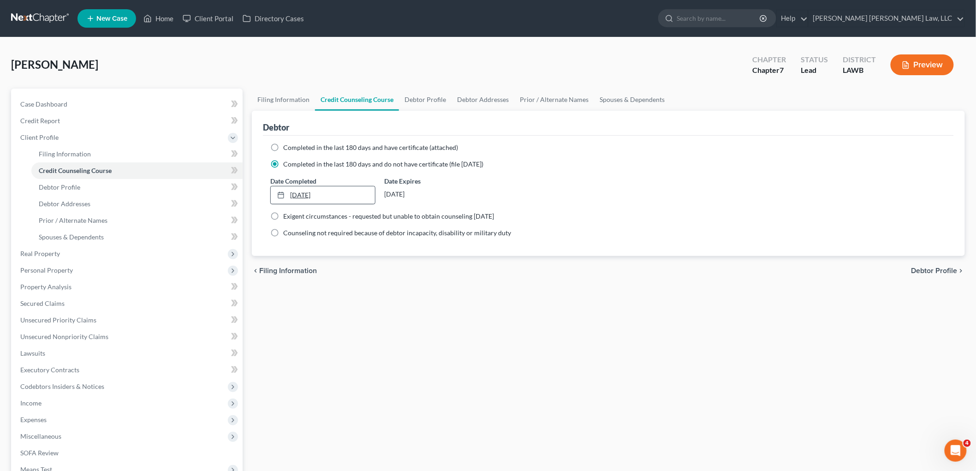
click at [305, 196] on link "6/23/2025" at bounding box center [323, 195] width 104 height 18
click at [352, 297] on div "Filing Information Credit Counseling Course Debtor Profile Debtor Addresses Pri…" at bounding box center [608, 322] width 723 height 467
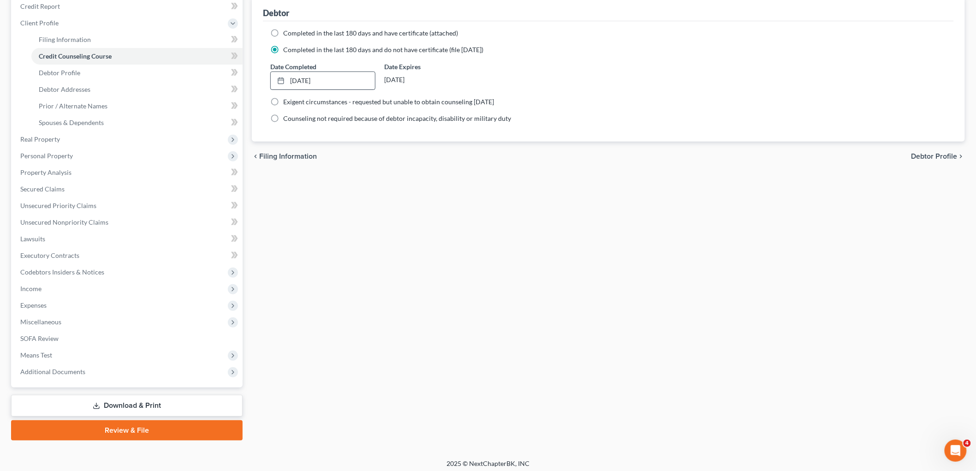
scroll to position [118, 0]
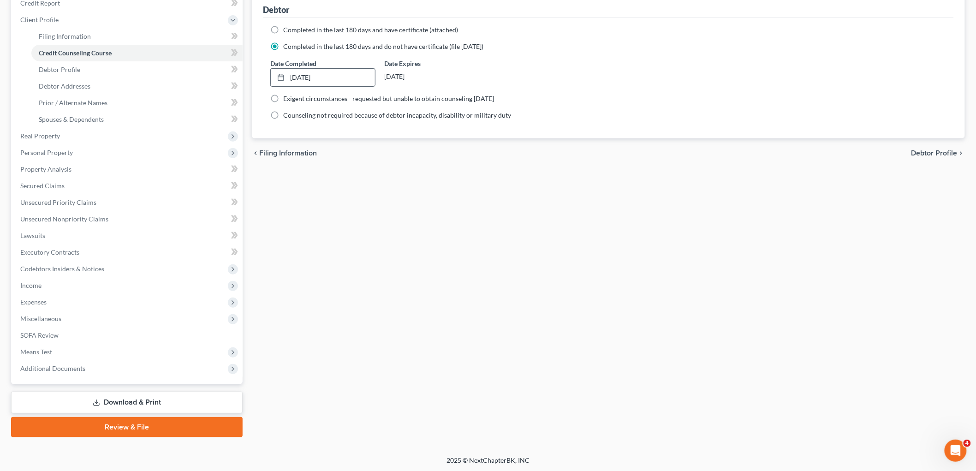
click at [160, 426] on link "Review & File" at bounding box center [127, 427] width 232 height 20
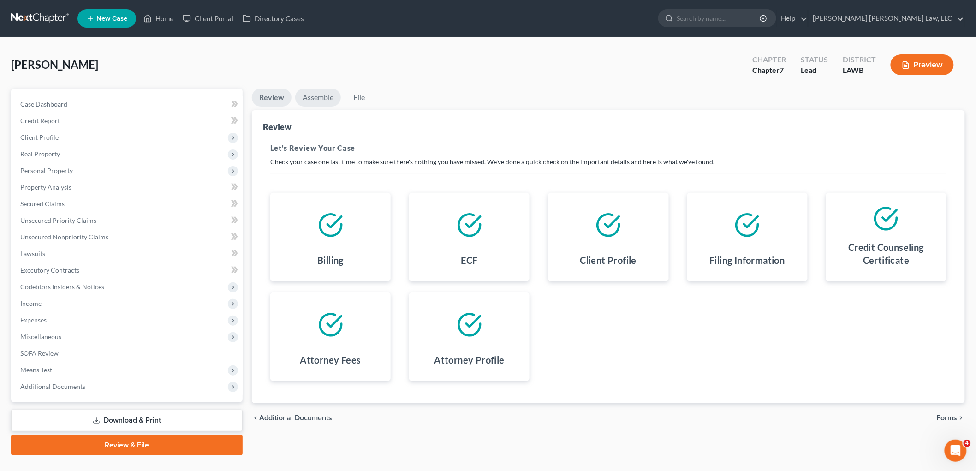
click at [310, 93] on link "Assemble" at bounding box center [318, 98] width 46 height 18
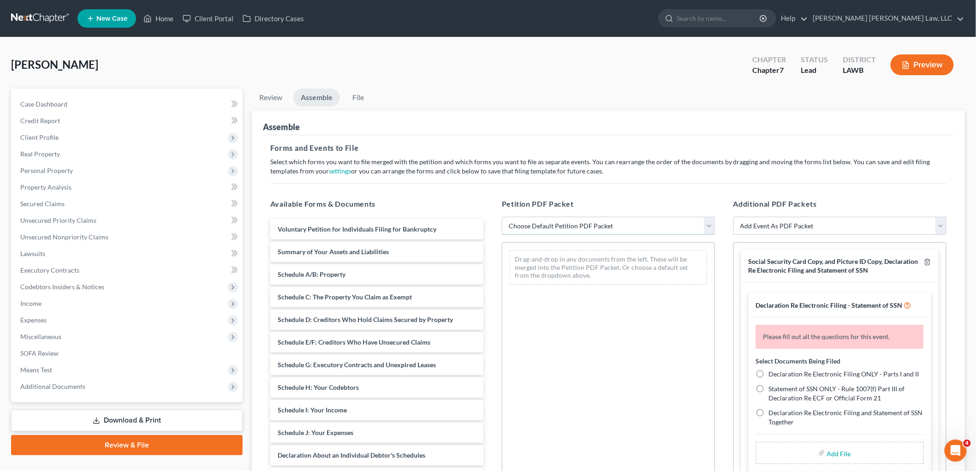
click at [515, 224] on select "Choose Default Petition PDF Packet Complete Bankruptcy Petition (all forms and …" at bounding box center [608, 226] width 213 height 18
click at [75, 135] on span "Client Profile" at bounding box center [128, 137] width 230 height 17
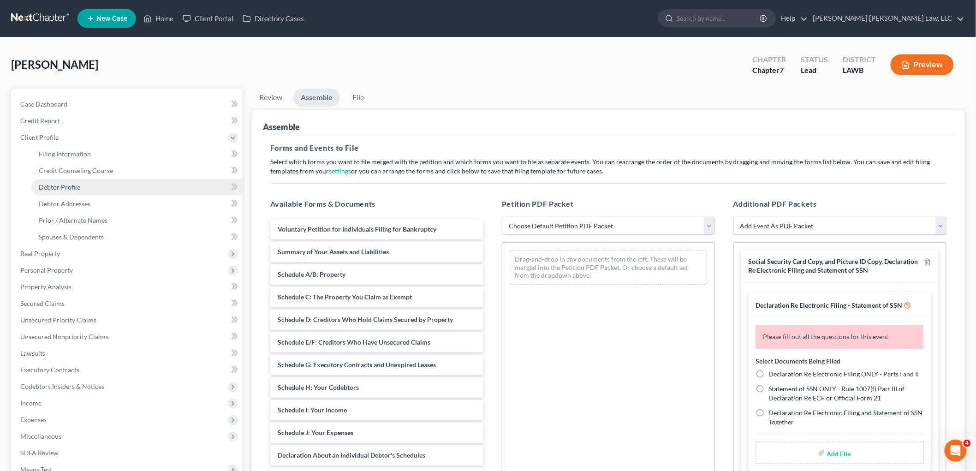
click at [65, 185] on span "Debtor Profile" at bounding box center [60, 187] width 42 height 8
select select "2"
select select "0"
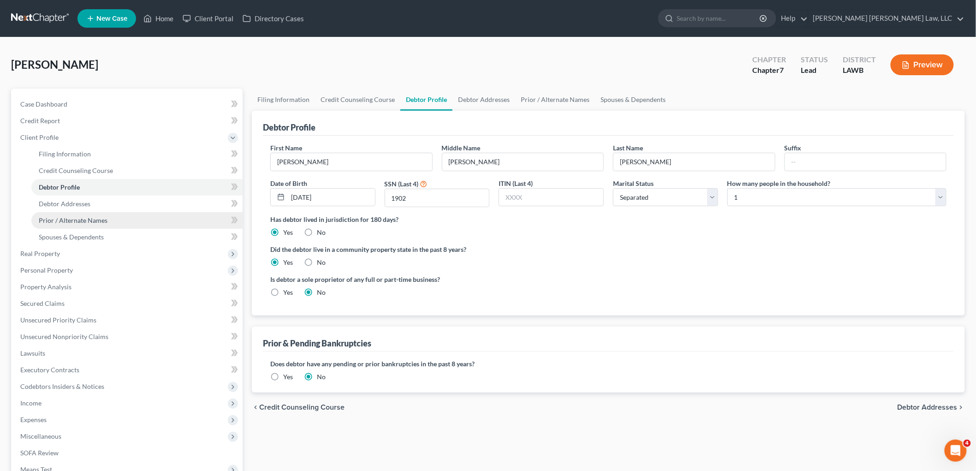
click at [90, 218] on span "Prior / Alternate Names" at bounding box center [73, 220] width 69 height 8
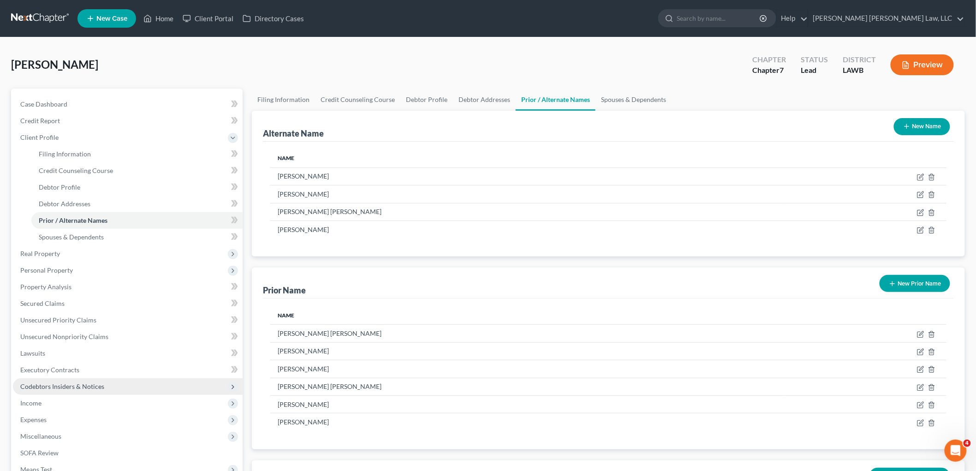
scroll to position [197, 0]
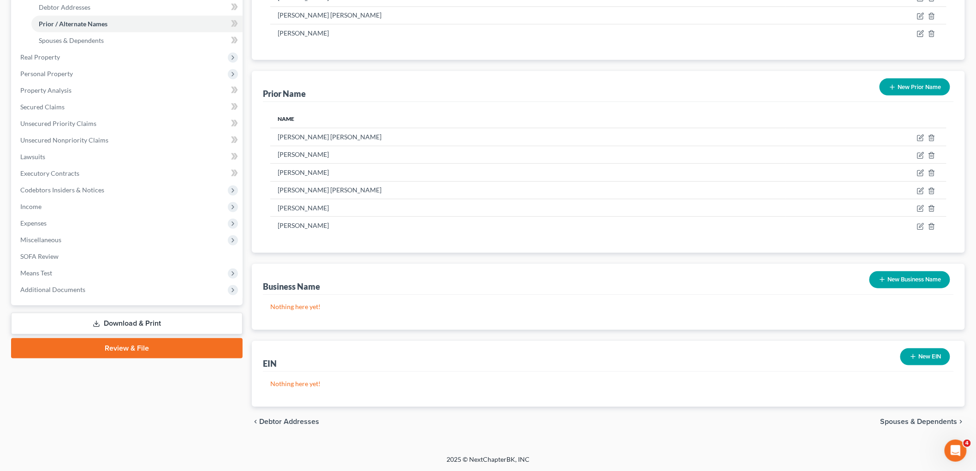
click at [156, 349] on link "Review & File" at bounding box center [127, 348] width 232 height 20
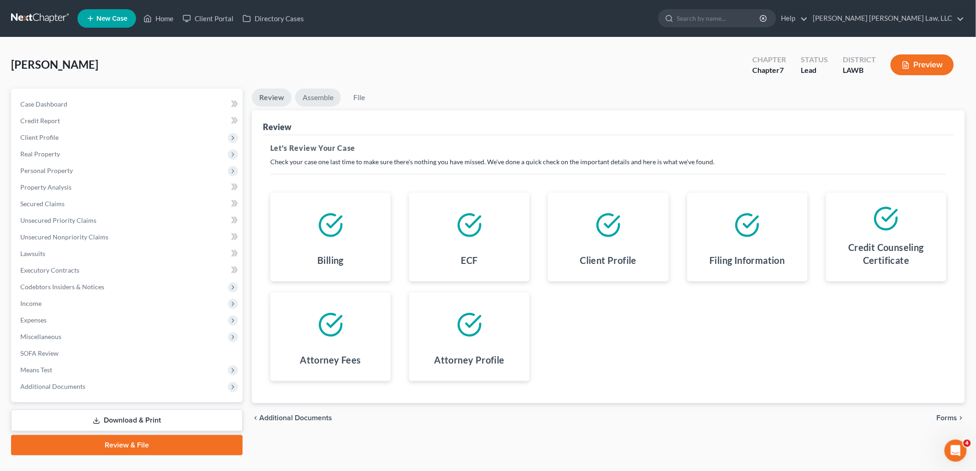
click at [324, 96] on link "Assemble" at bounding box center [318, 98] width 46 height 18
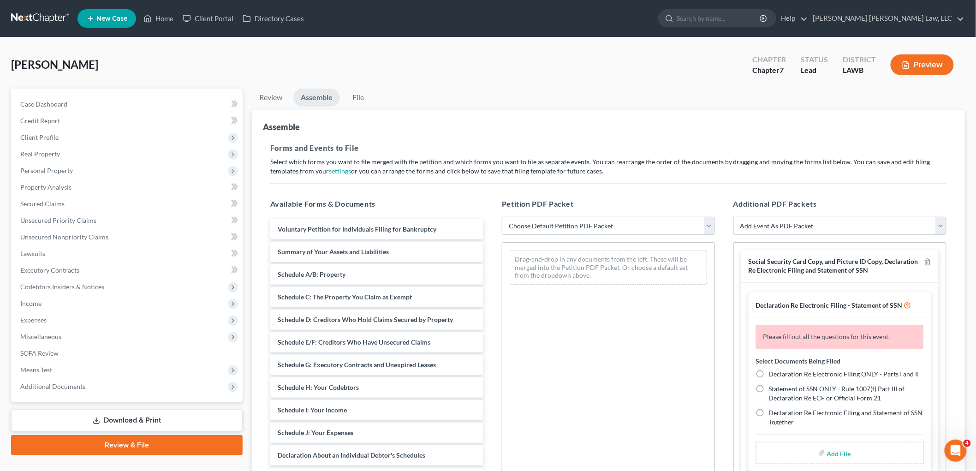
drag, startPoint x: 516, startPoint y: 222, endPoint x: 519, endPoint y: 226, distance: 5.0
click at [516, 222] on select "Choose Default Petition PDF Packet Complete Bankruptcy Petition (all forms and …" at bounding box center [608, 226] width 213 height 18
select select "0"
click at [502, 217] on select "Choose Default Petition PDF Packet Complete Bankruptcy Petition (all forms and …" at bounding box center [608, 226] width 213 height 18
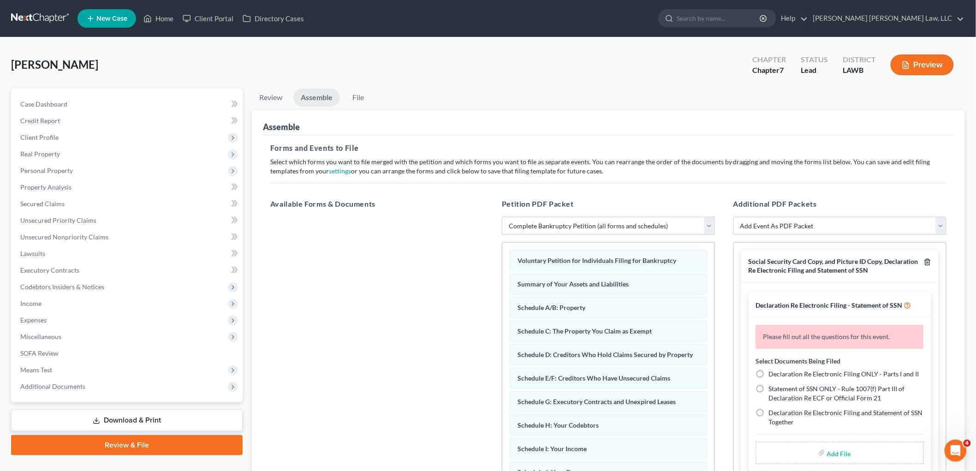
click at [924, 263] on icon "button" at bounding box center [927, 261] width 7 height 7
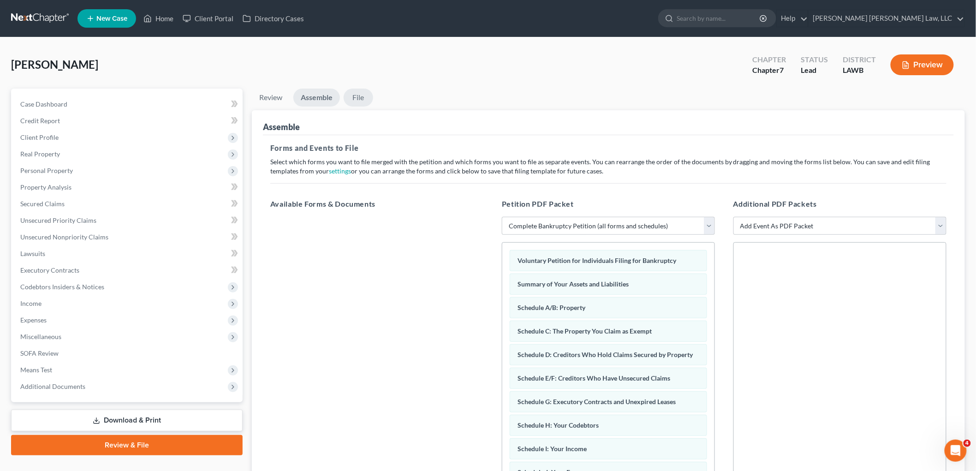
click at [347, 96] on link "File" at bounding box center [359, 98] width 30 height 18
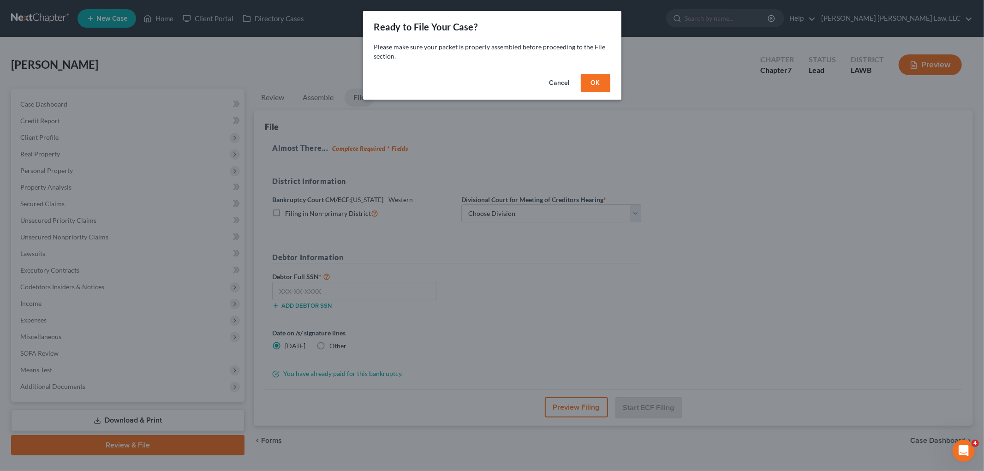
click at [600, 84] on button "OK" at bounding box center [596, 83] width 30 height 18
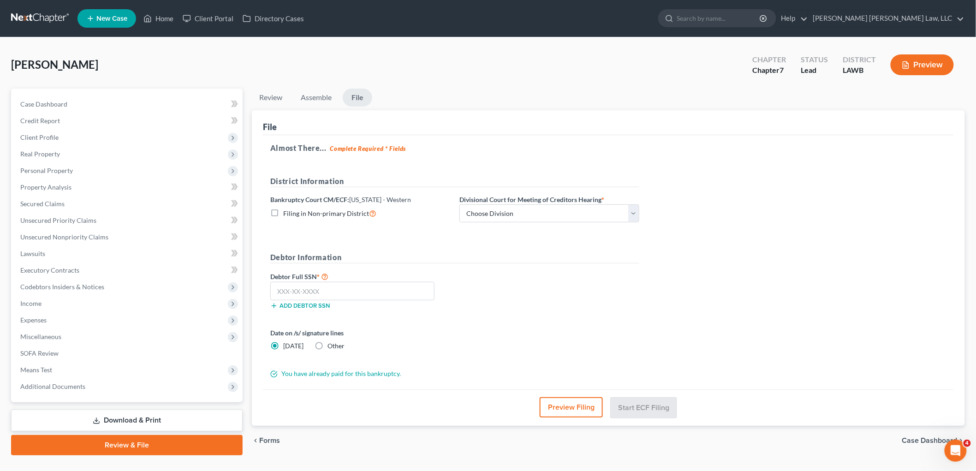
click at [283, 213] on label "Filing in Non-primary District" at bounding box center [329, 213] width 93 height 11
click at [287, 213] on input "Filing in Non-primary District" at bounding box center [290, 211] width 6 height 6
checkbox input "true"
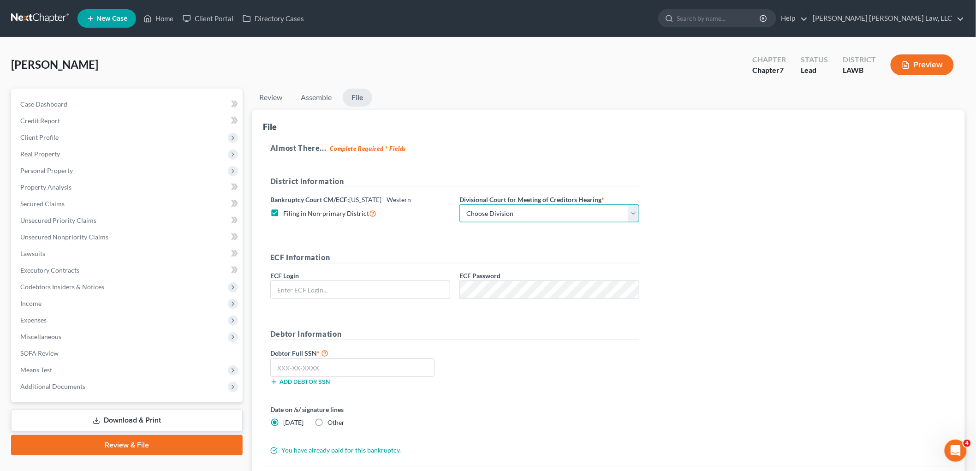
click at [482, 209] on select "Choose Division [GEOGRAPHIC_DATA] [GEOGRAPHIC_DATA]-[GEOGRAPHIC_DATA] Lake [PER…" at bounding box center [550, 213] width 180 height 18
select select "3"
click at [460, 204] on select "Choose Division [GEOGRAPHIC_DATA] [GEOGRAPHIC_DATA]-[GEOGRAPHIC_DATA] Lake [PER…" at bounding box center [550, 213] width 180 height 18
click at [408, 287] on input "text" at bounding box center [360, 290] width 179 height 18
type input "eoyoung3p"
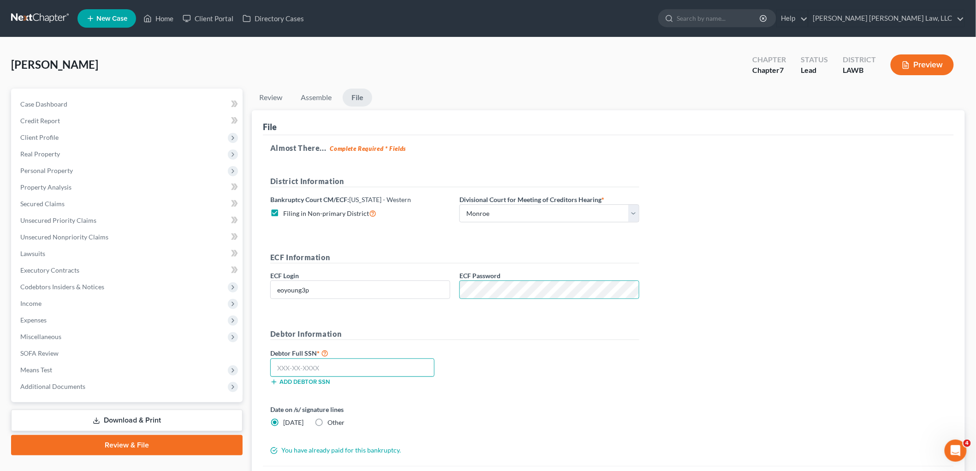
click at [358, 374] on input "text" at bounding box center [352, 368] width 164 height 18
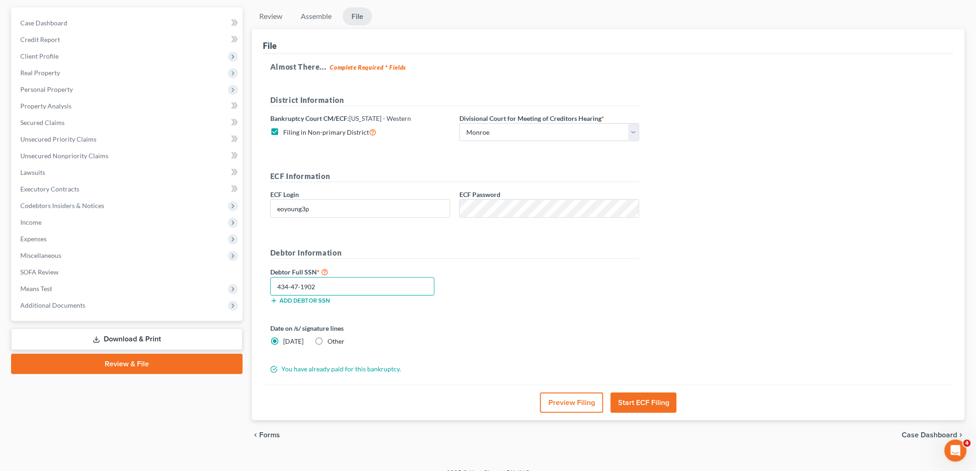
scroll to position [95, 0]
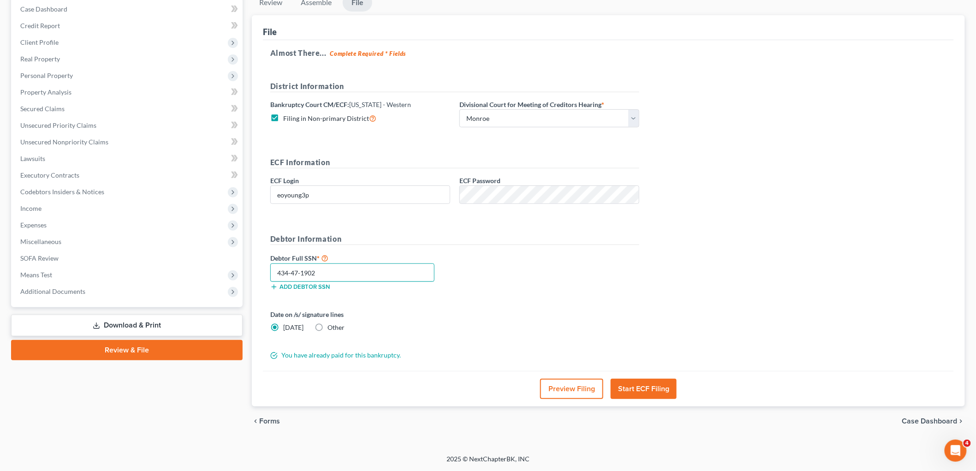
type input "434-47-1902"
click at [635, 381] on button "Start ECF Filing" at bounding box center [644, 389] width 66 height 20
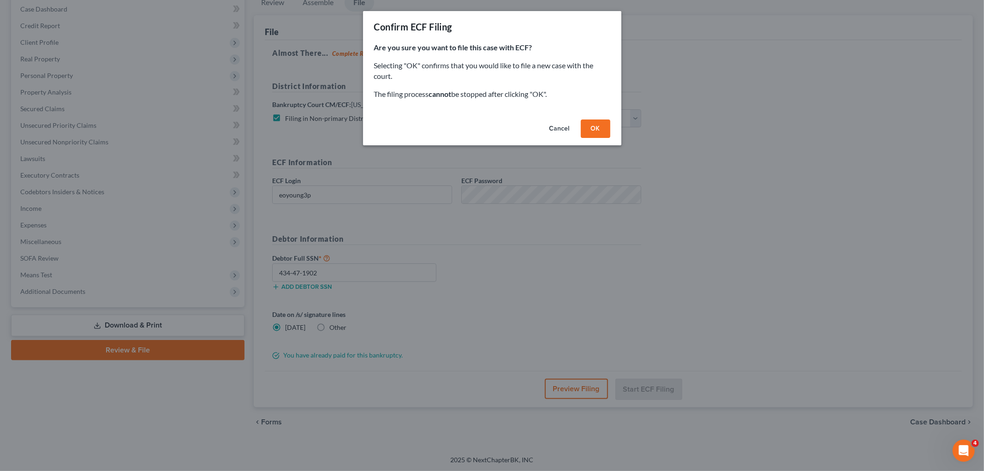
click at [559, 124] on button "Cancel" at bounding box center [559, 129] width 35 height 18
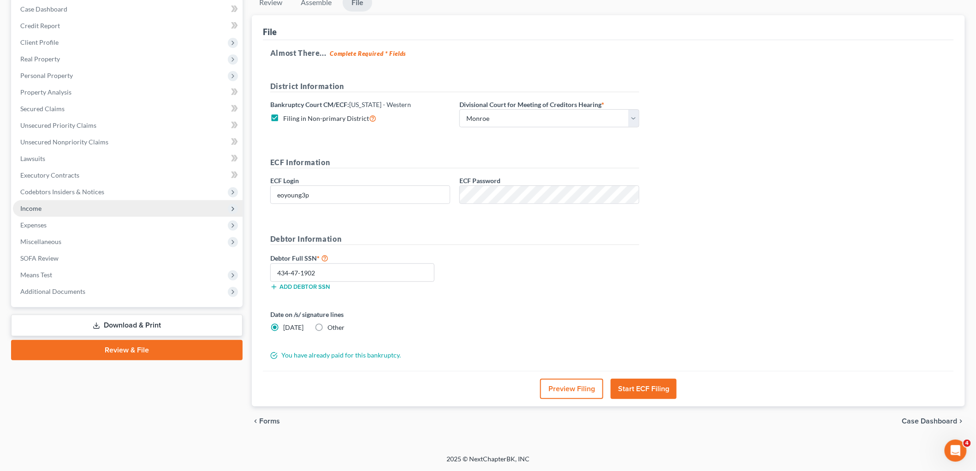
click at [47, 207] on span "Income" at bounding box center [128, 208] width 230 height 17
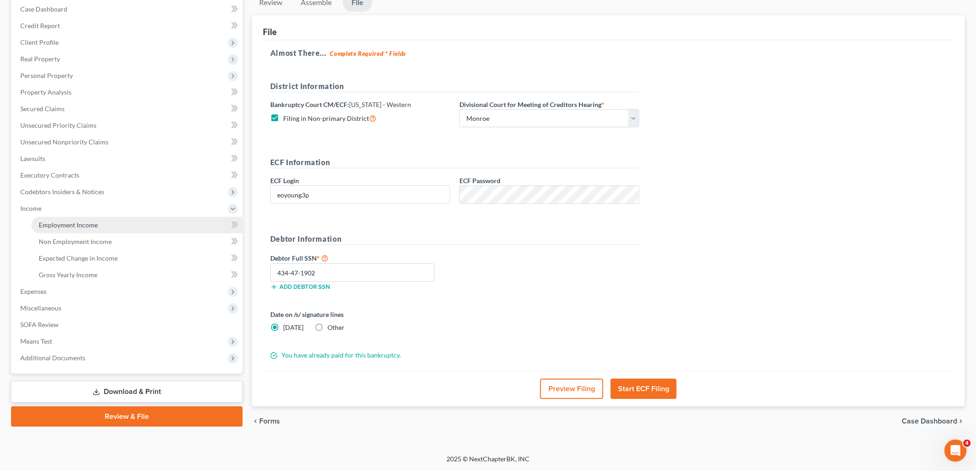
click at [55, 219] on link "Employment Income" at bounding box center [136, 225] width 211 height 17
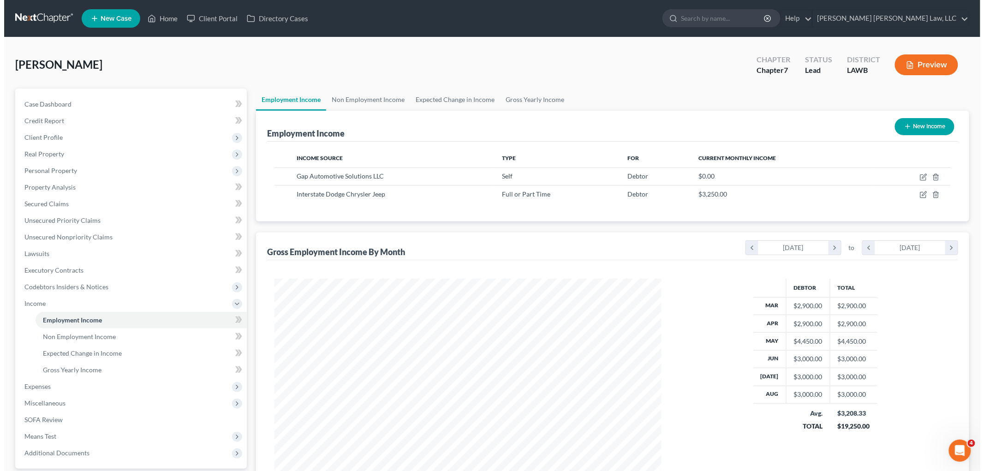
scroll to position [193, 405]
click at [920, 176] on icon "button" at bounding box center [920, 176] width 4 height 4
select select "1"
select select "19"
select select "0"
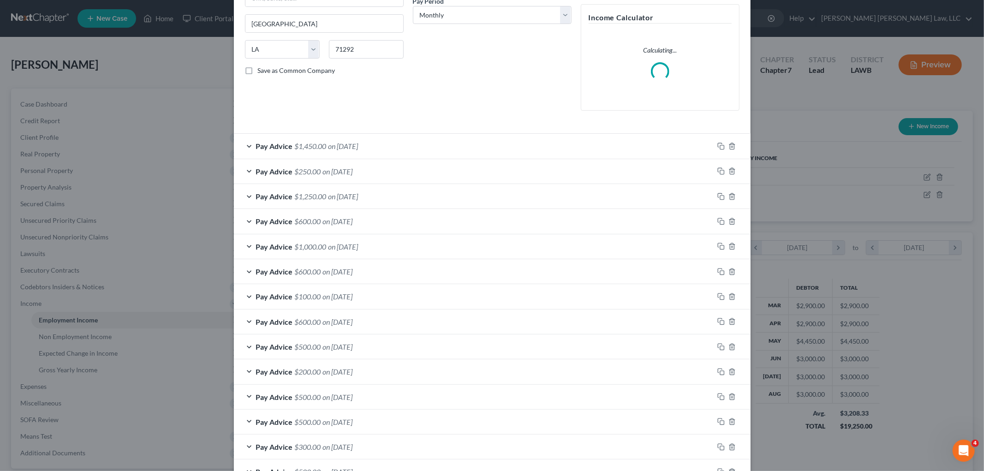
scroll to position [256, 0]
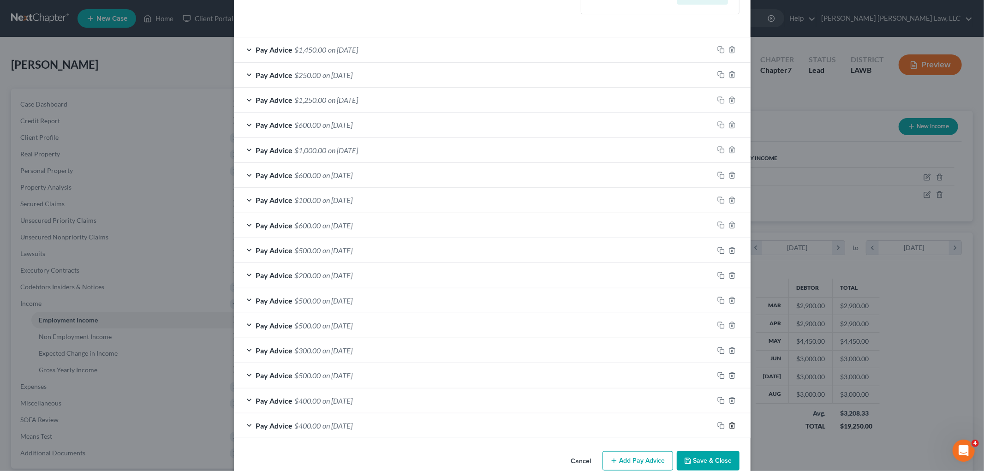
click at [730, 427] on icon "button" at bounding box center [732, 425] width 7 height 7
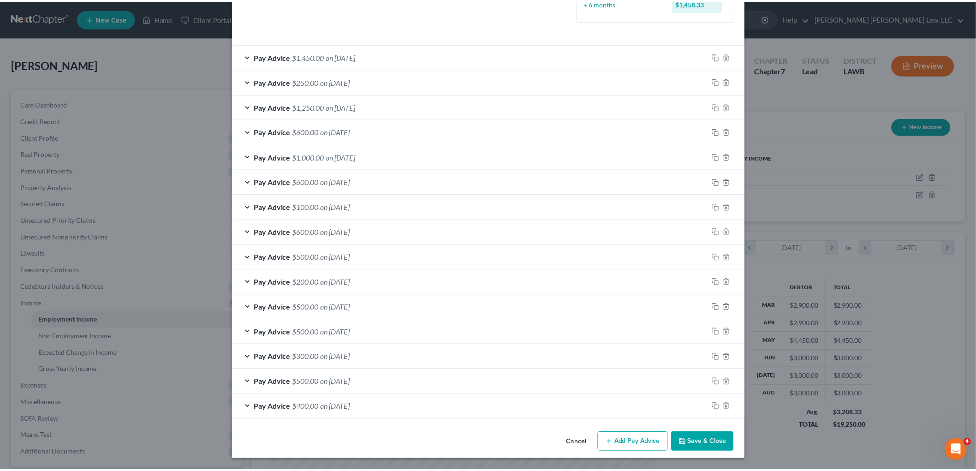
scroll to position [250, 0]
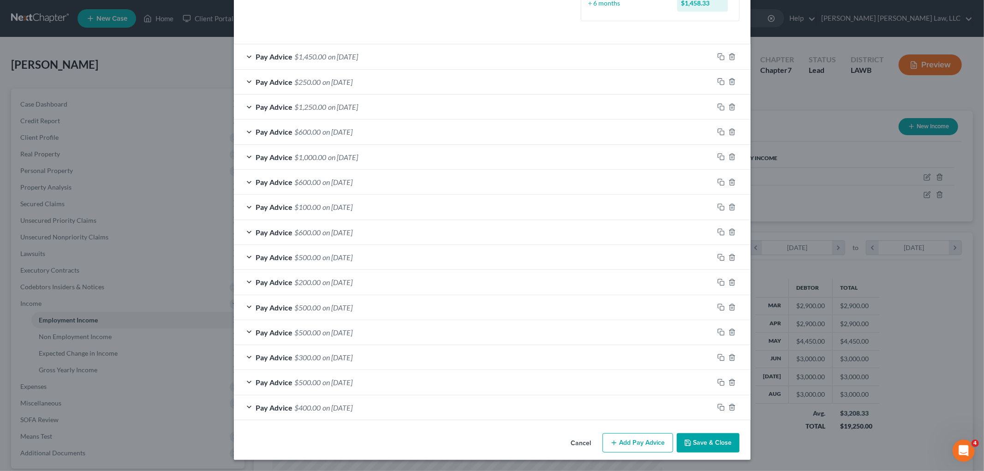
click at [708, 443] on button "Save & Close" at bounding box center [708, 442] width 63 height 19
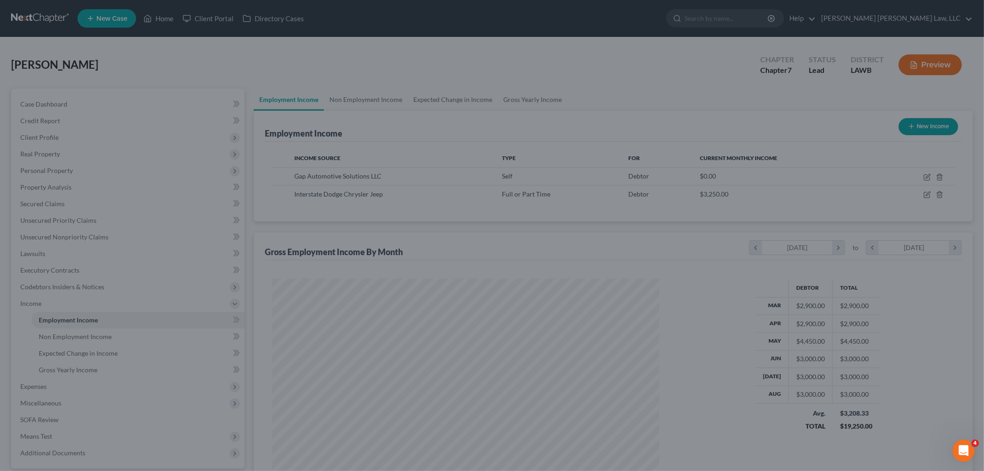
scroll to position [461273, 461060]
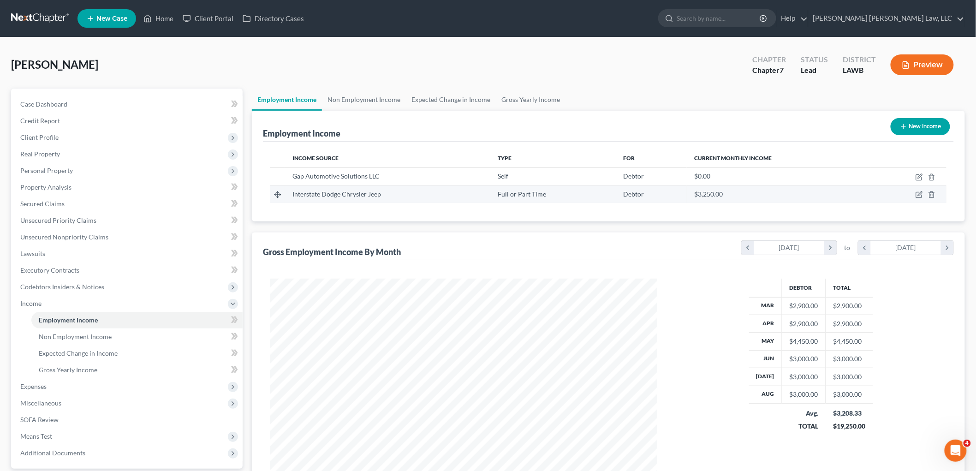
click at [925, 194] on td at bounding box center [909, 195] width 76 height 18
click at [918, 193] on icon "button" at bounding box center [919, 194] width 7 height 7
select select "0"
select select "19"
select select "2"
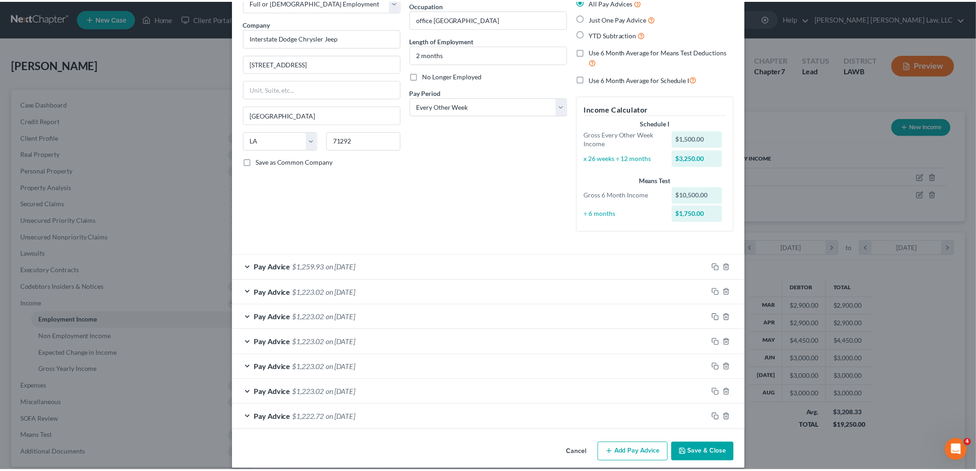
scroll to position [69, 0]
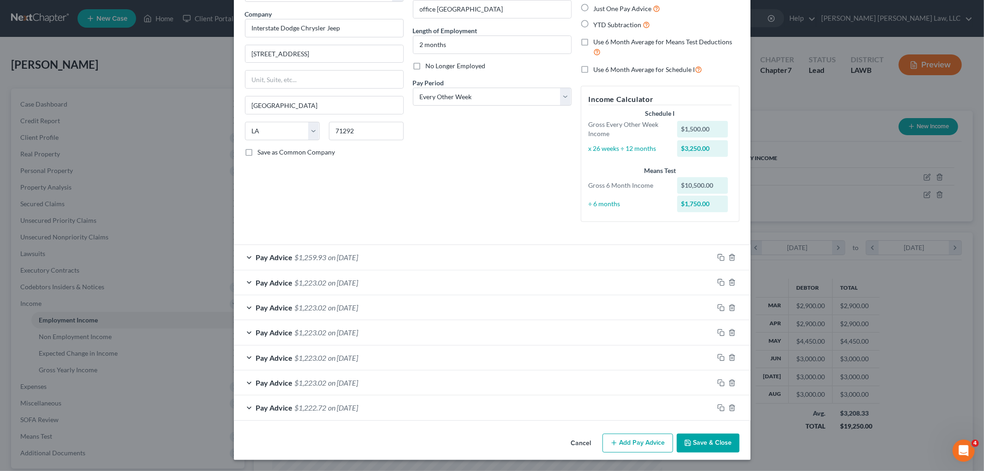
click at [689, 442] on button "Save & Close" at bounding box center [708, 443] width 63 height 19
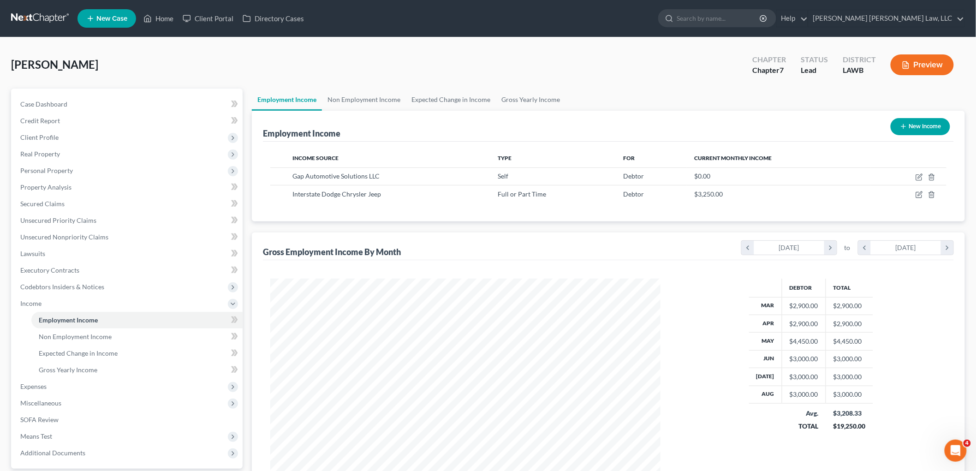
scroll to position [461273, 461060]
click at [102, 368] on link "Gross Yearly Income" at bounding box center [136, 370] width 211 height 17
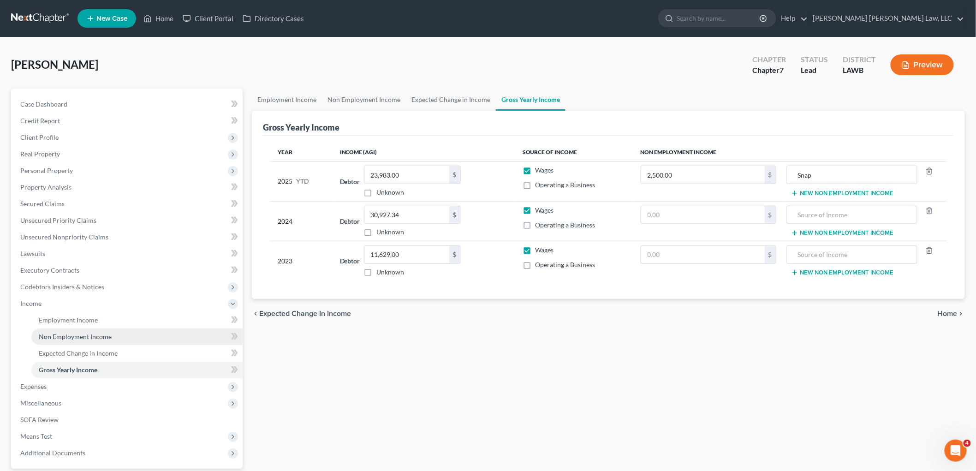
click at [93, 339] on span "Non Employment Income" at bounding box center [75, 337] width 73 height 8
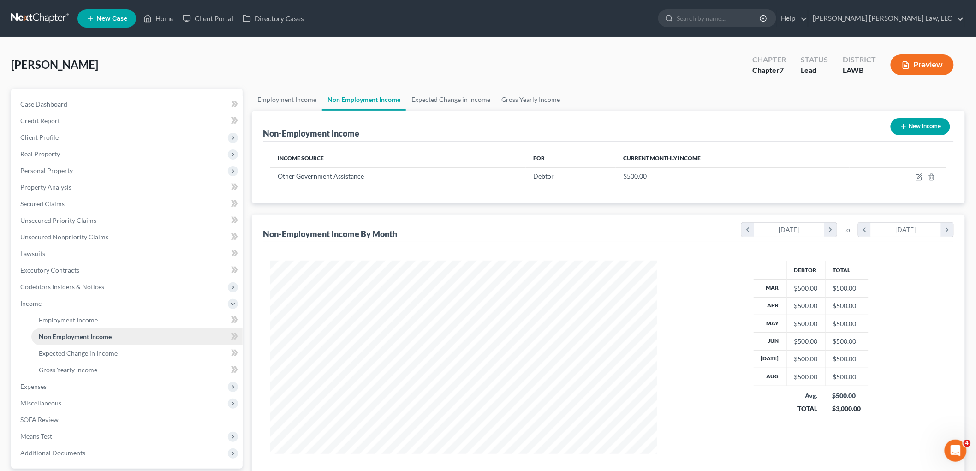
scroll to position [193, 405]
click at [61, 380] on span "Expenses" at bounding box center [128, 386] width 230 height 17
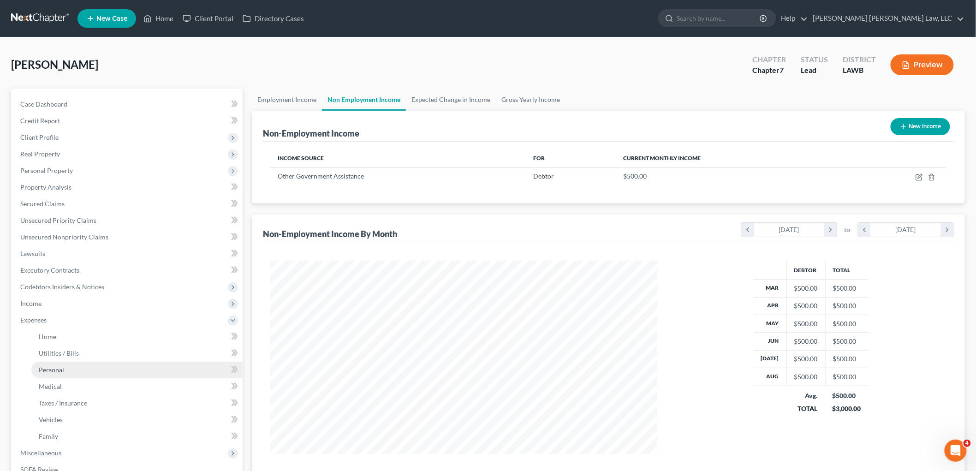
click at [70, 374] on link "Personal" at bounding box center [136, 370] width 211 height 17
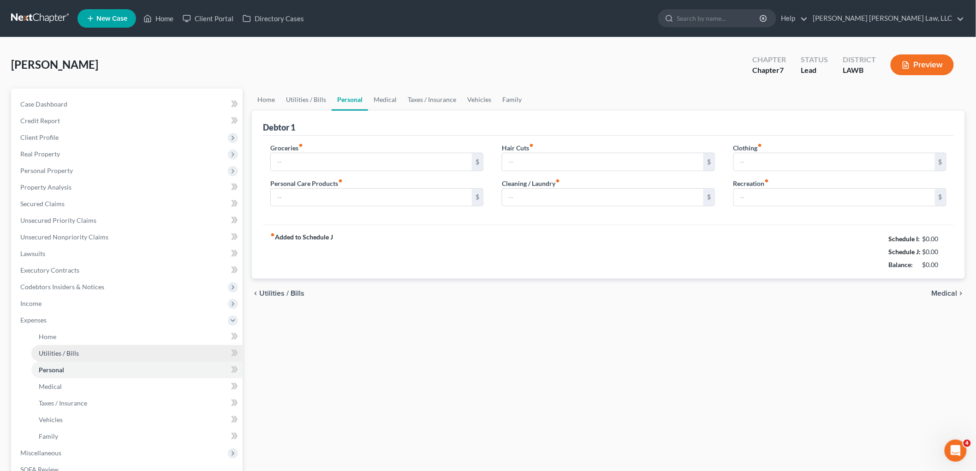
type input "497.00"
type input "154.00"
type input "45.00"
type input "93.00"
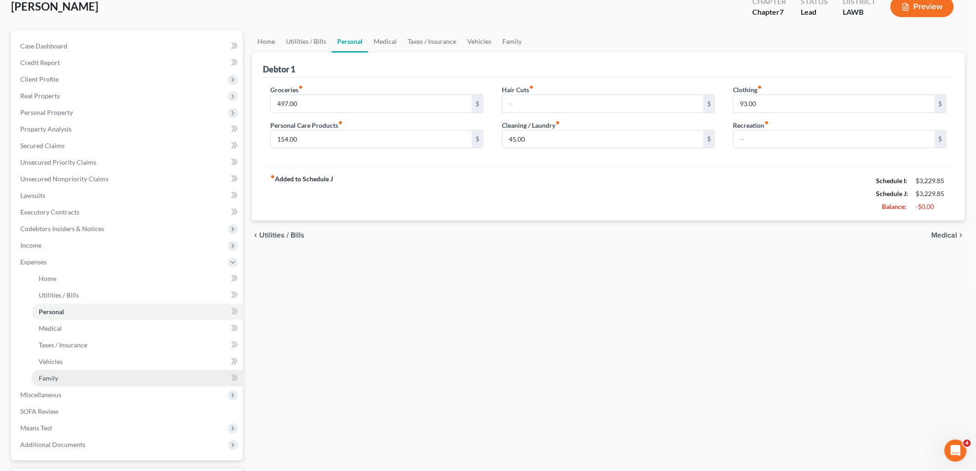
scroll to position [135, 0]
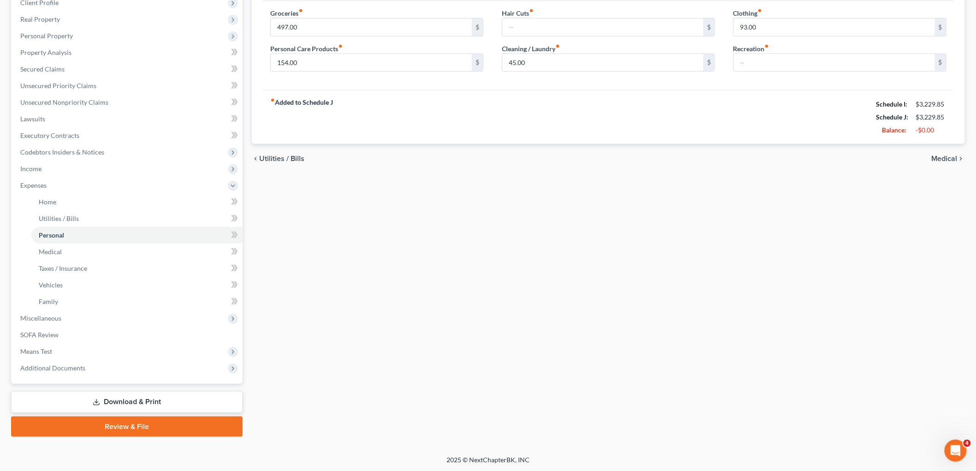
click at [89, 420] on link "Review & File" at bounding box center [127, 427] width 232 height 20
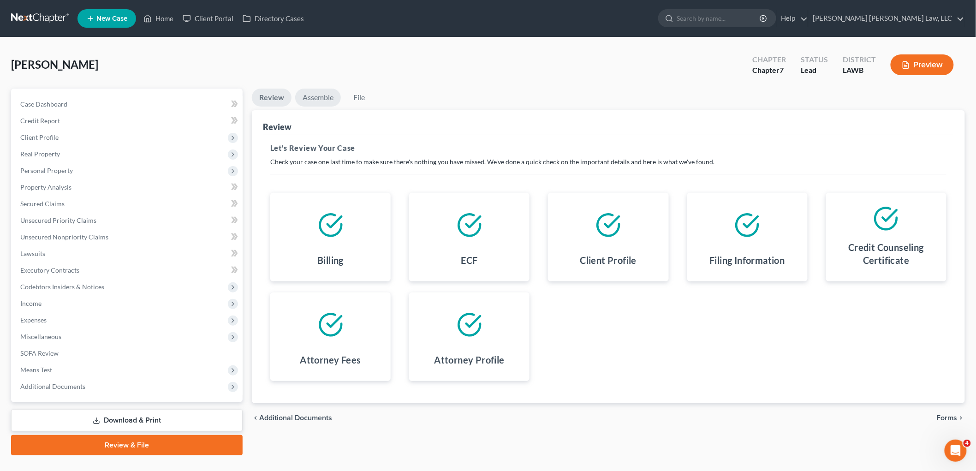
click at [316, 96] on link "Assemble" at bounding box center [318, 98] width 46 height 18
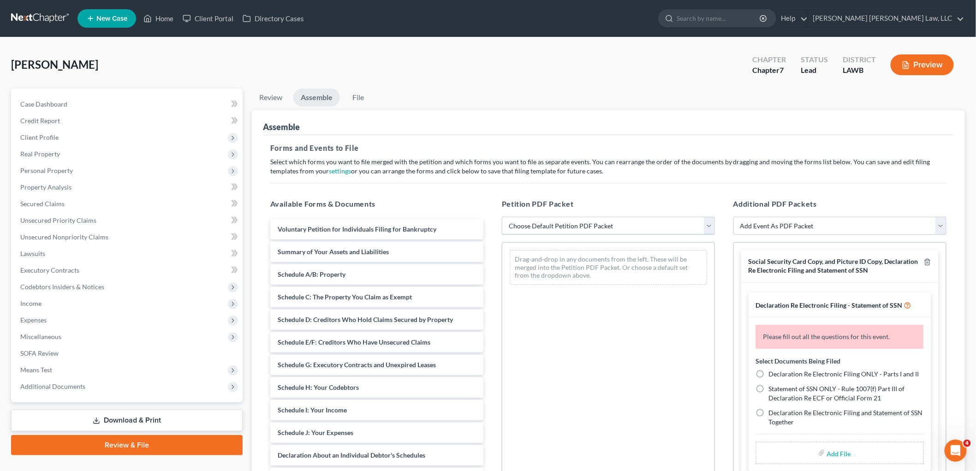
drag, startPoint x: 531, startPoint y: 222, endPoint x: 531, endPoint y: 232, distance: 9.2
click at [531, 222] on select "Choose Default Petition PDF Packet Complete Bankruptcy Petition (all forms and …" at bounding box center [608, 226] width 213 height 18
select select "0"
click at [502, 217] on select "Choose Default Petition PDF Packet Complete Bankruptcy Petition (all forms and …" at bounding box center [608, 226] width 213 height 18
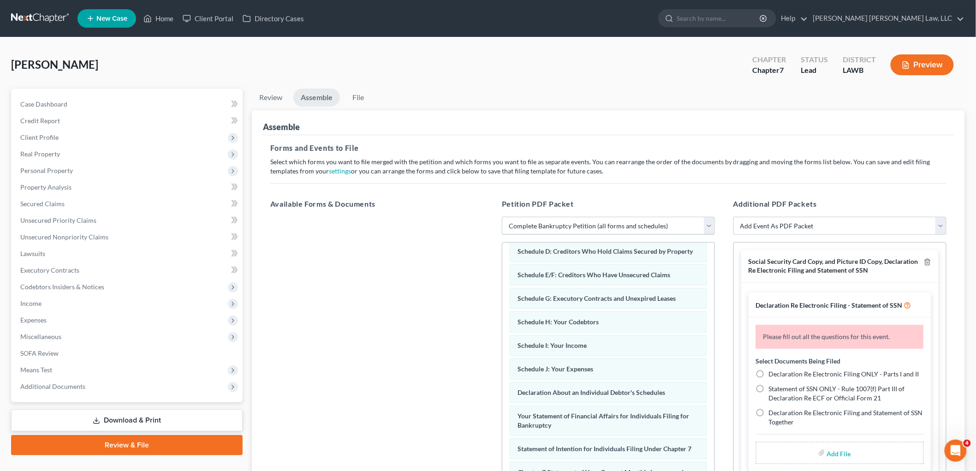
scroll to position [268, 0]
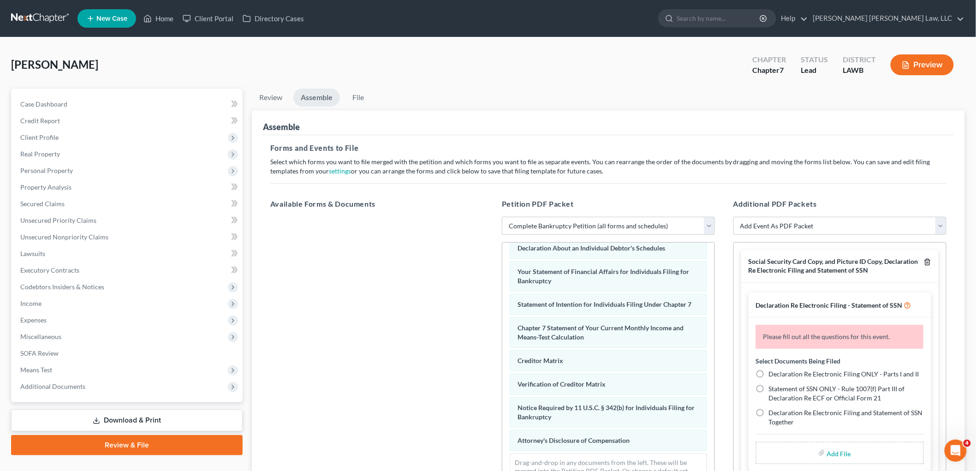
click at [926, 264] on icon "button" at bounding box center [928, 262] width 4 height 6
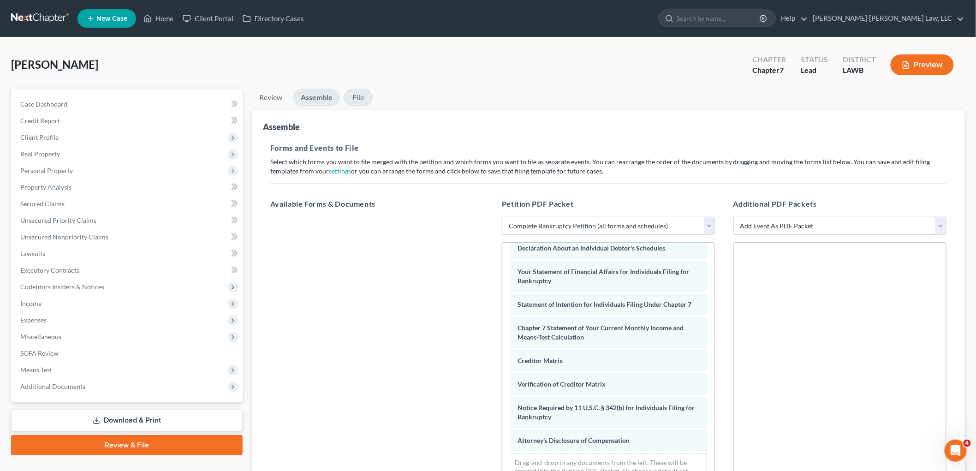
click at [365, 100] on link "File" at bounding box center [359, 98] width 30 height 18
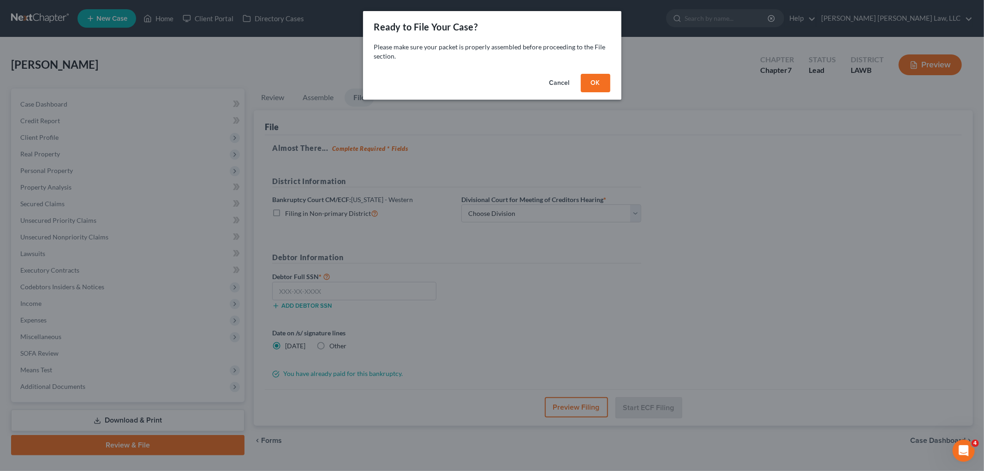
click at [593, 82] on button "OK" at bounding box center [596, 83] width 30 height 18
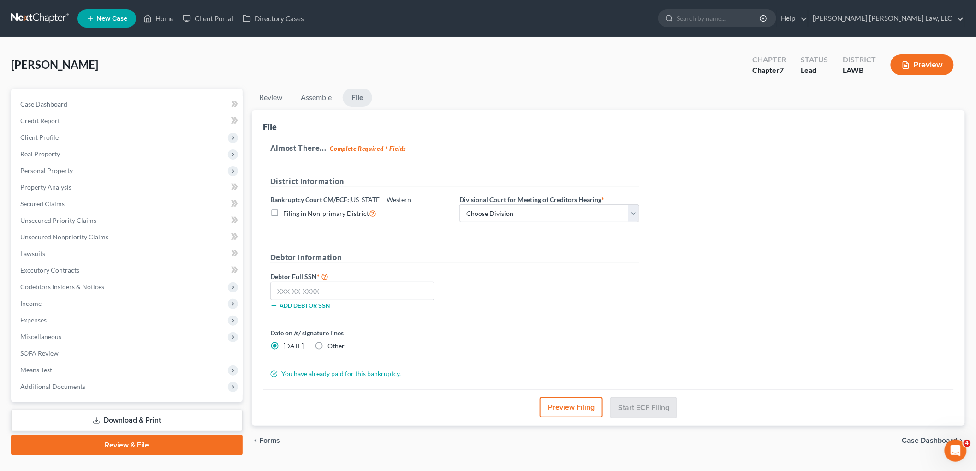
click at [283, 214] on label "Filing in Non-primary District" at bounding box center [329, 213] width 93 height 11
click at [287, 214] on input "Filing in Non-primary District" at bounding box center [290, 211] width 6 height 6
checkbox input "true"
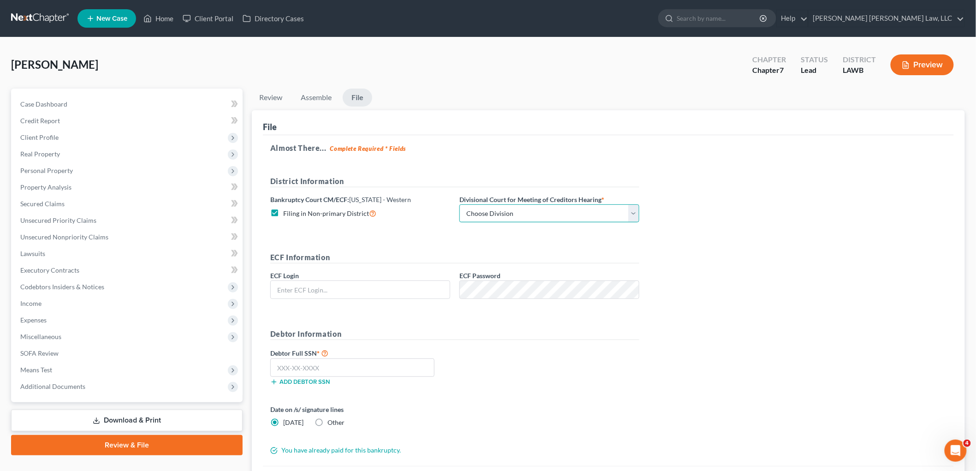
click at [473, 209] on select "Choose Division Alexandria Lafayette-Opelousas Lake Charles Monroe Shreveport" at bounding box center [550, 213] width 180 height 18
select select "3"
click at [460, 204] on select "Choose Division Alexandria Lafayette-Opelousas Lake Charles Monroe Shreveport" at bounding box center [550, 213] width 180 height 18
click at [432, 283] on input "text" at bounding box center [360, 290] width 179 height 18
type input "eoyoung3p"
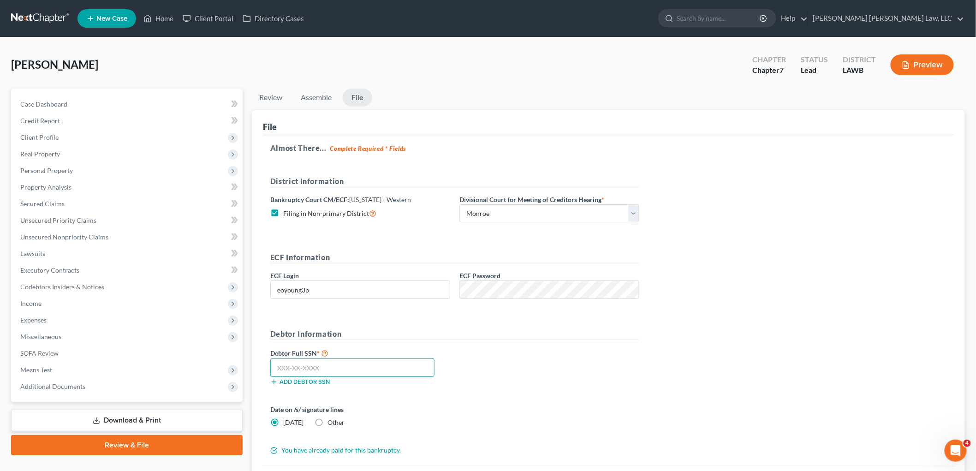
click at [402, 359] on input "text" at bounding box center [352, 368] width 164 height 18
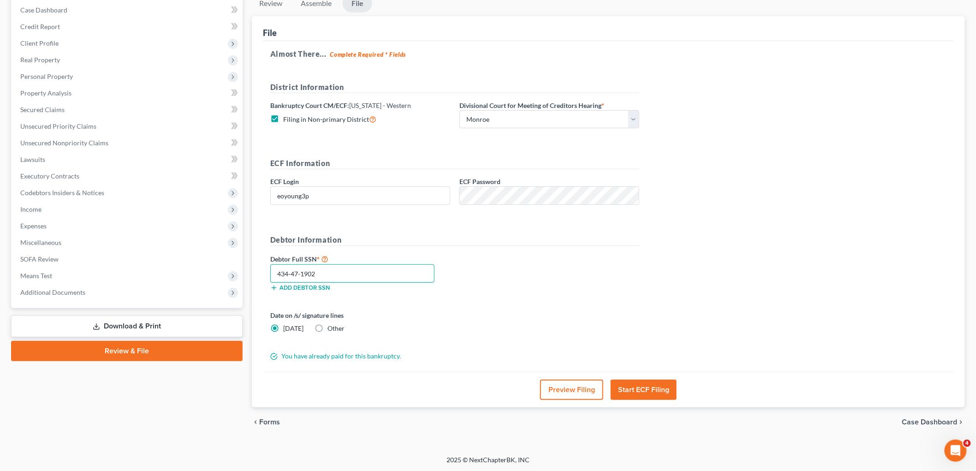
scroll to position [95, 0]
type input "434-47-1902"
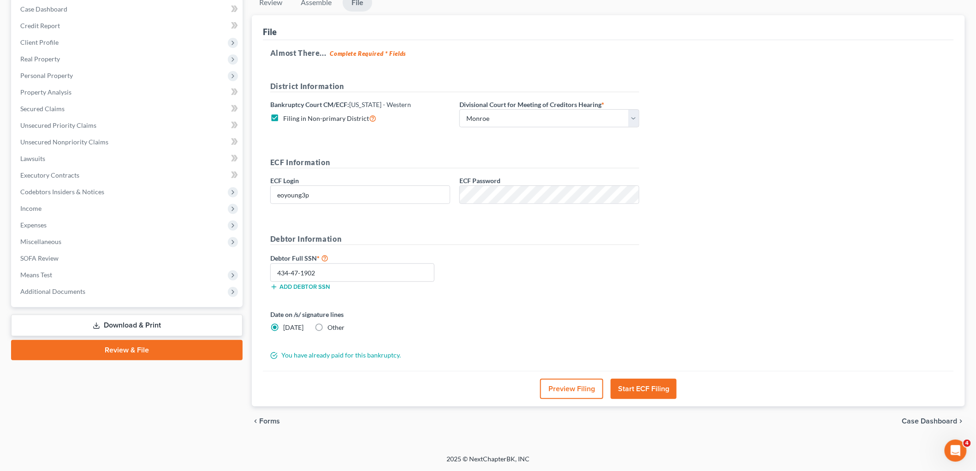
click at [630, 388] on button "Start ECF Filing" at bounding box center [644, 389] width 66 height 20
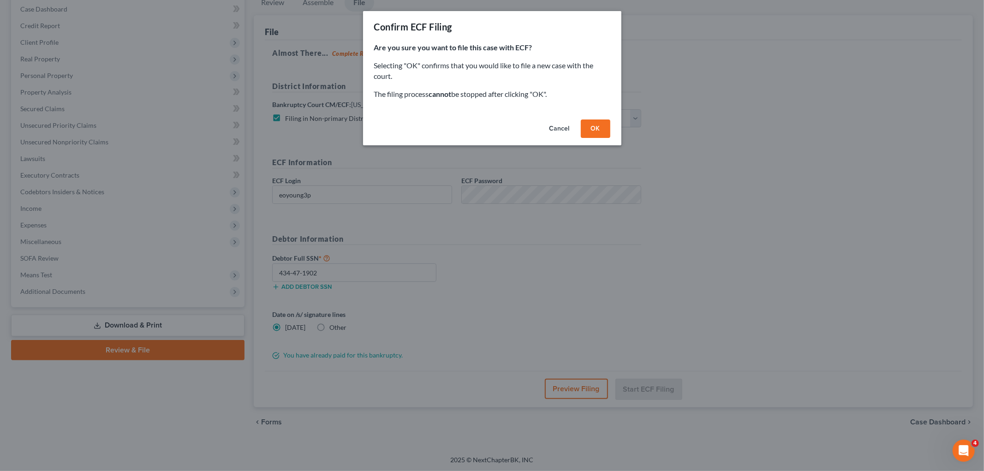
click at [587, 130] on button "OK" at bounding box center [596, 129] width 30 height 18
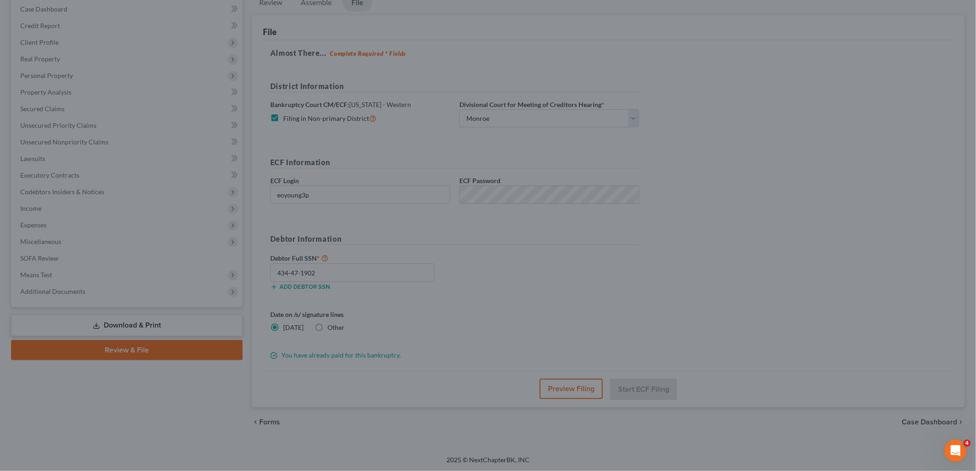
scroll to position [18, 0]
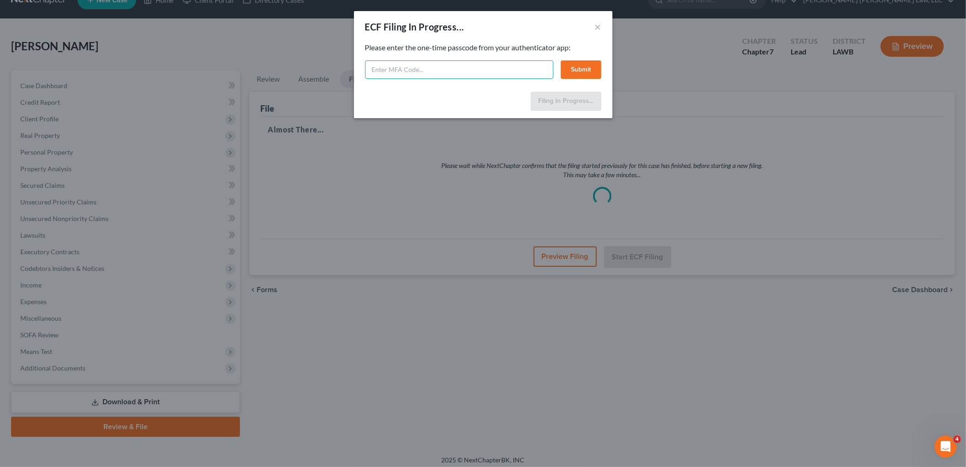
click at [414, 73] on input "text" at bounding box center [459, 69] width 188 height 18
type input "342096"
click at [577, 72] on button "Submit" at bounding box center [581, 69] width 41 height 18
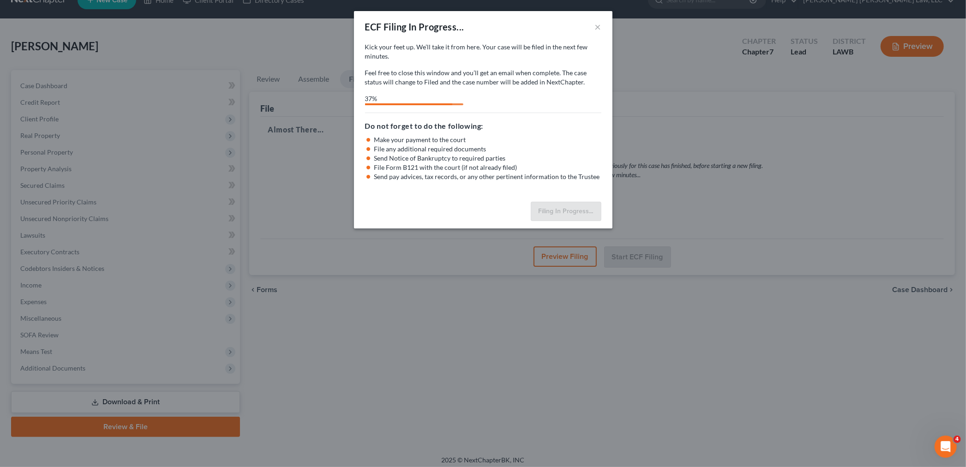
select select "3"
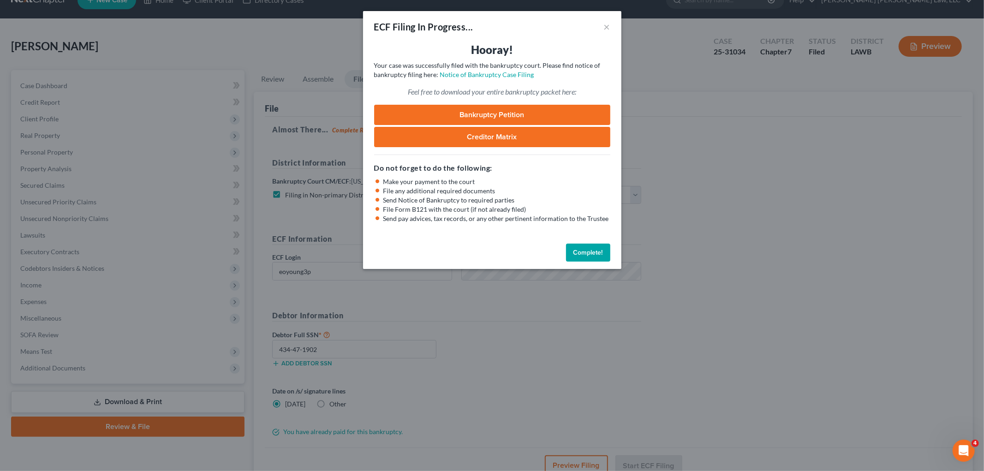
drag, startPoint x: 581, startPoint y: 254, endPoint x: 464, endPoint y: 274, distance: 118.8
click at [581, 254] on button "Complete!" at bounding box center [588, 253] width 44 height 18
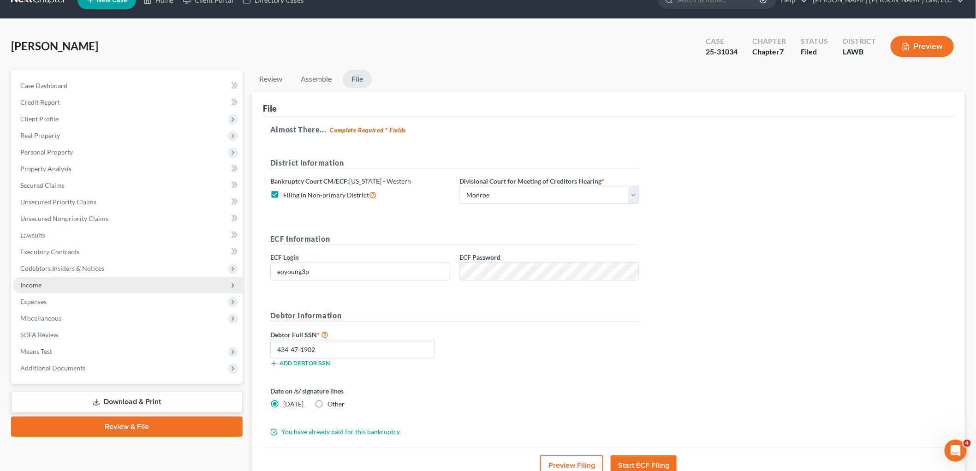
click at [31, 287] on span "Income" at bounding box center [30, 285] width 21 height 8
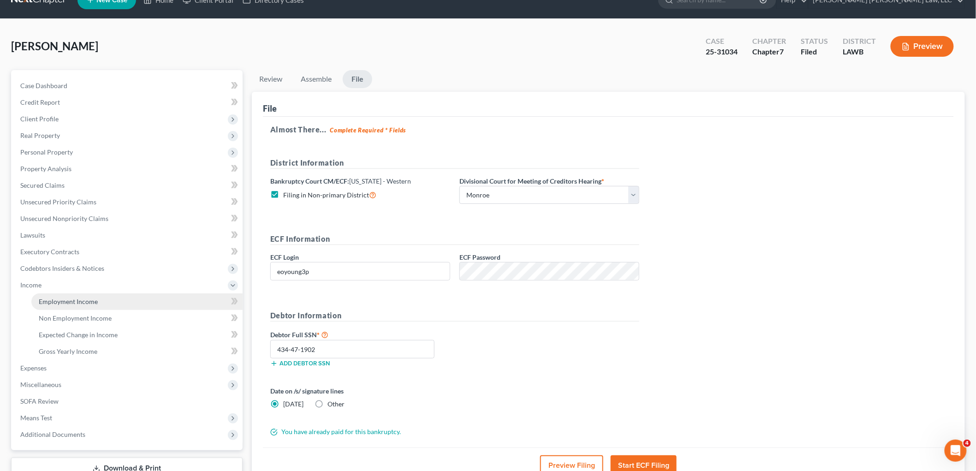
click at [59, 303] on span "Employment Income" at bounding box center [68, 302] width 59 height 8
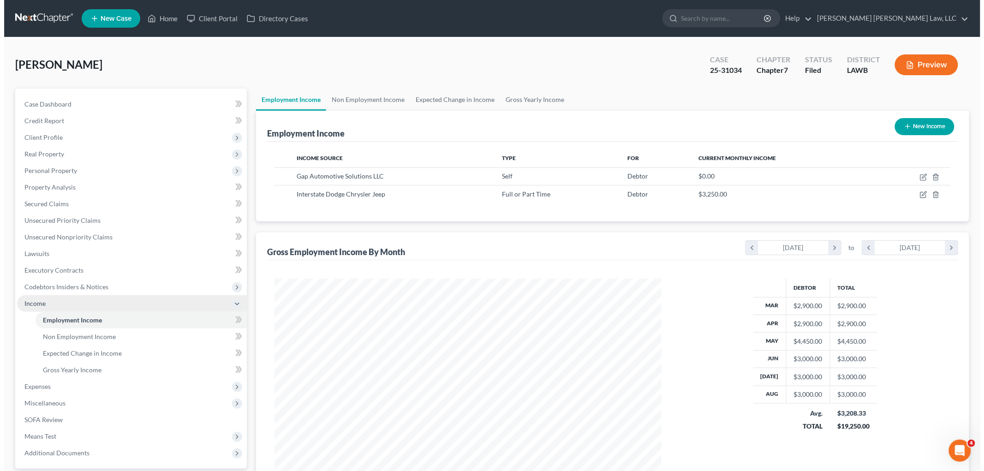
scroll to position [193, 405]
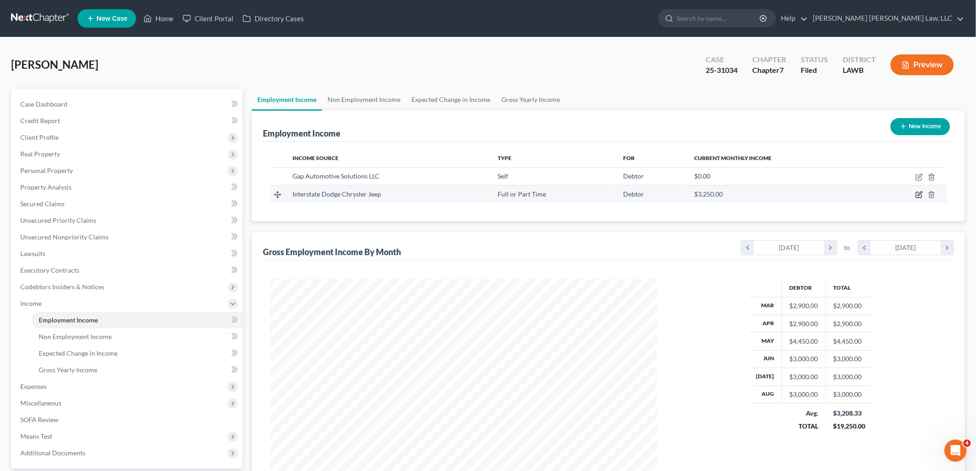
click at [919, 194] on icon "button" at bounding box center [920, 194] width 4 height 4
select select "0"
select select "19"
select select "2"
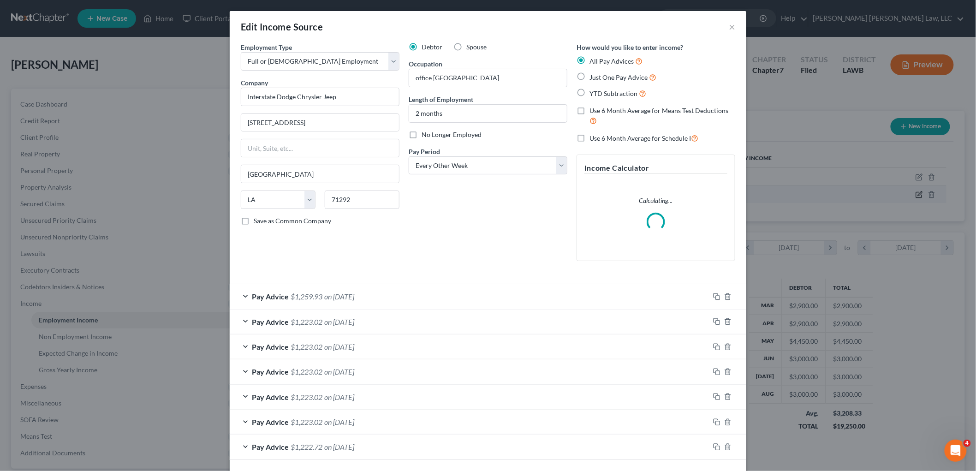
scroll to position [195, 409]
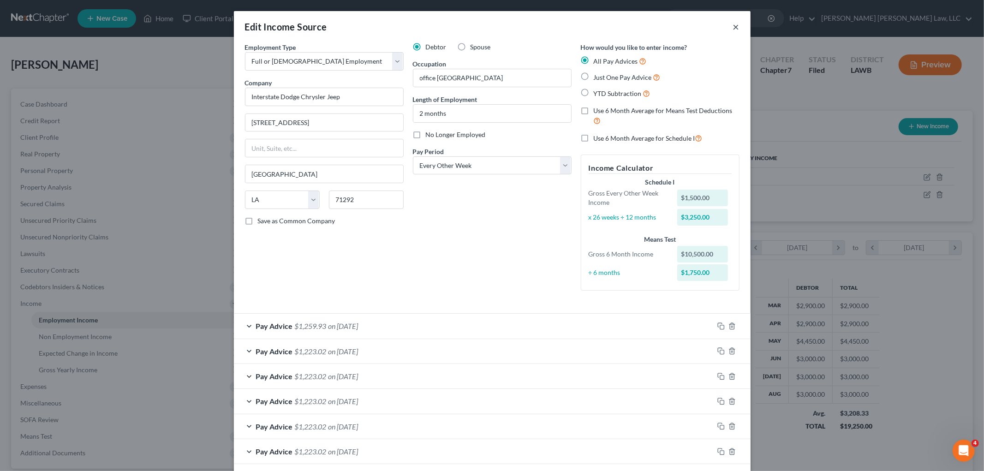
click at [733, 26] on button "×" at bounding box center [736, 26] width 6 height 11
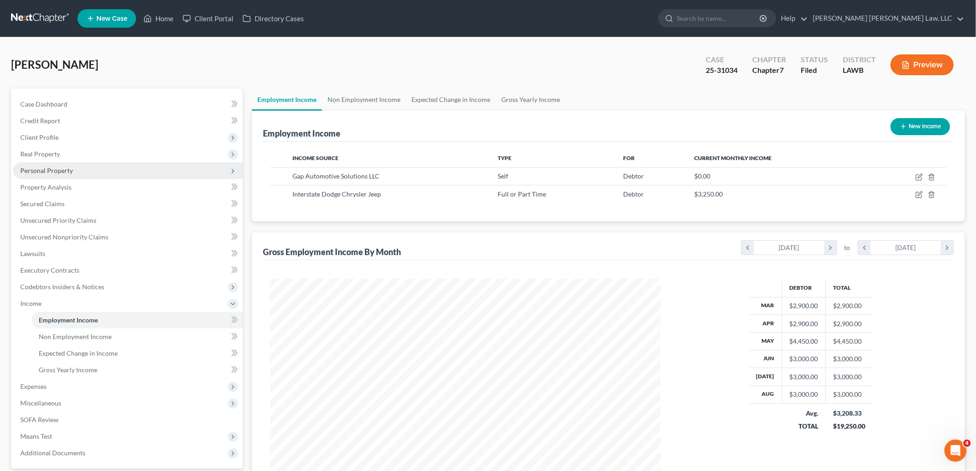
scroll to position [461273, 461060]
click at [38, 139] on span "Client Profile" at bounding box center [39, 137] width 38 height 8
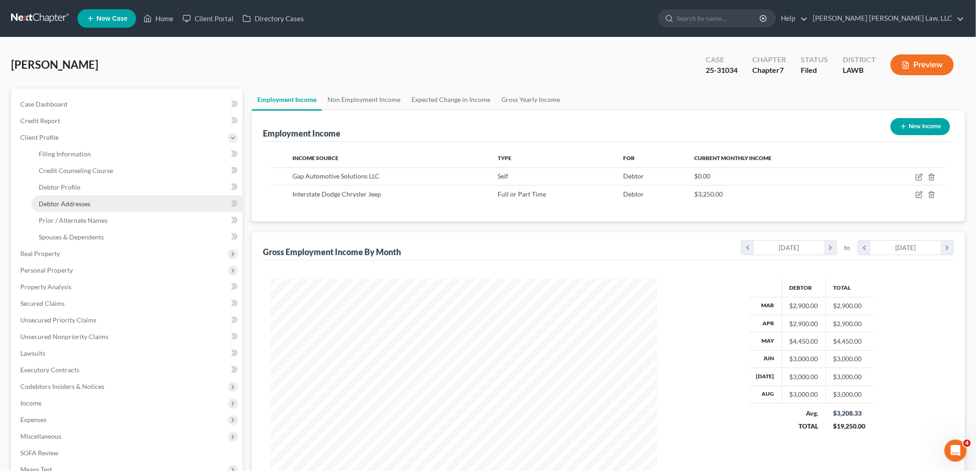
click at [66, 205] on span "Debtor Addresses" at bounding box center [65, 204] width 52 height 8
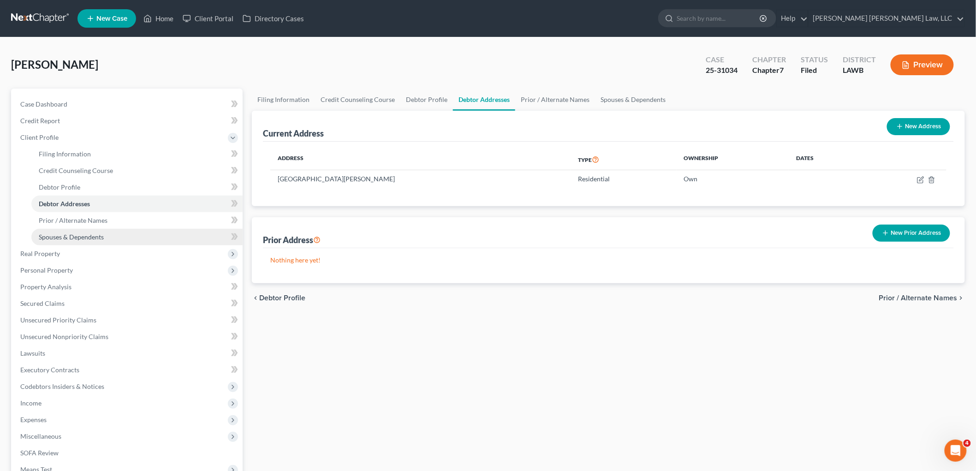
click at [66, 238] on span "Spouses & Dependents" at bounding box center [71, 237] width 65 height 8
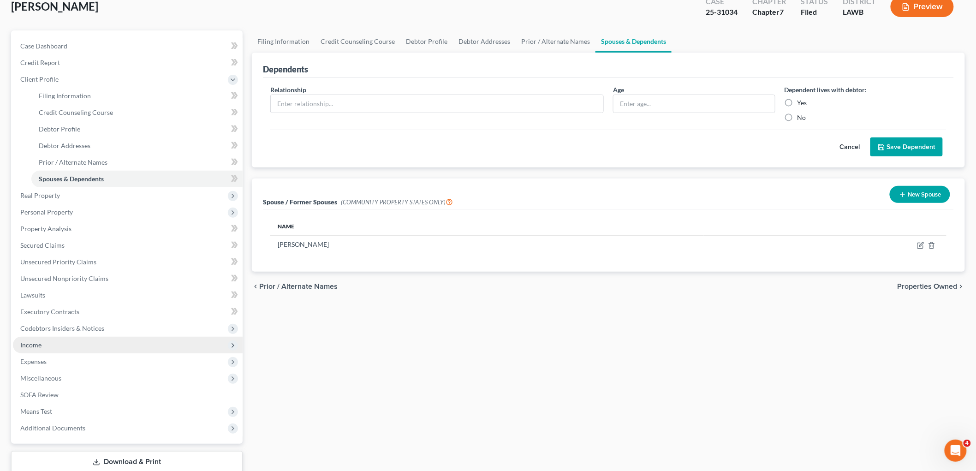
scroll to position [118, 0]
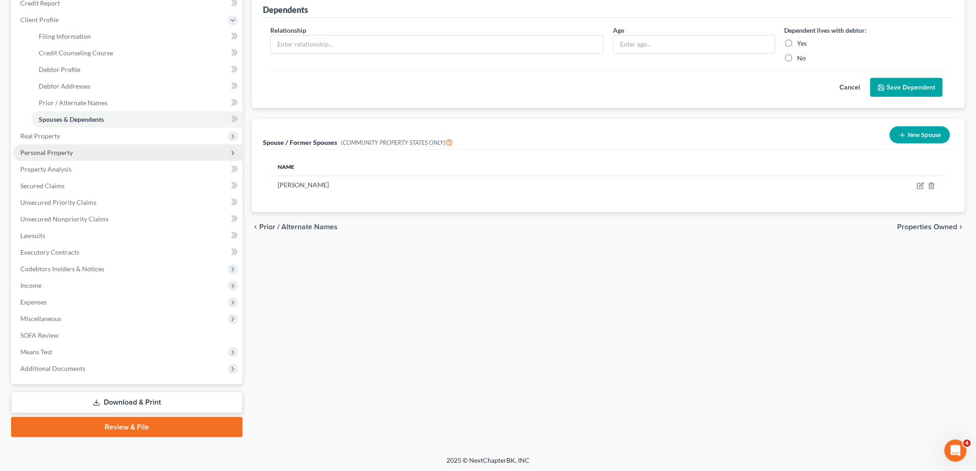
click at [58, 153] on span "Personal Property" at bounding box center [46, 153] width 53 height 8
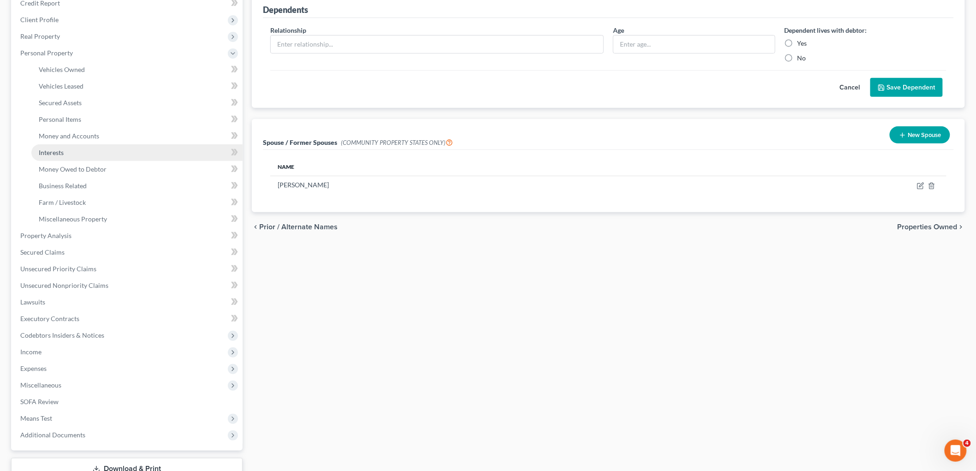
click at [76, 150] on link "Interests" at bounding box center [136, 152] width 211 height 17
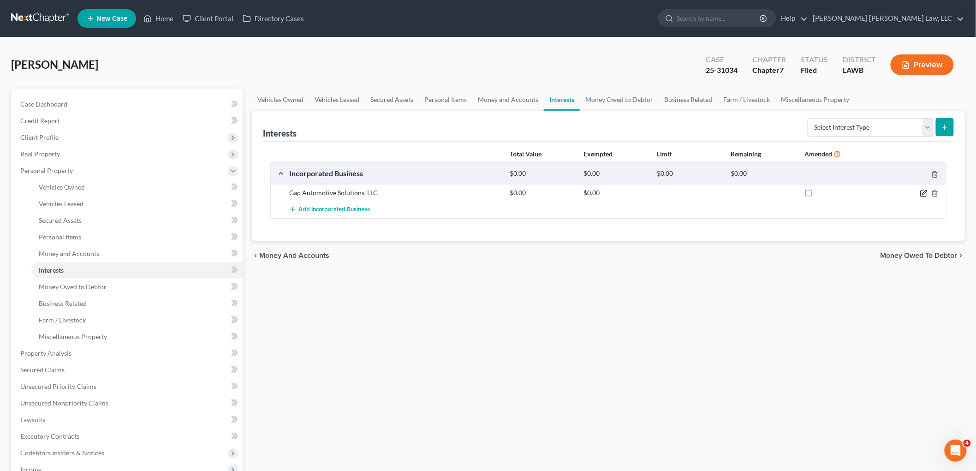
click at [921, 193] on icon "button" at bounding box center [924, 193] width 7 height 7
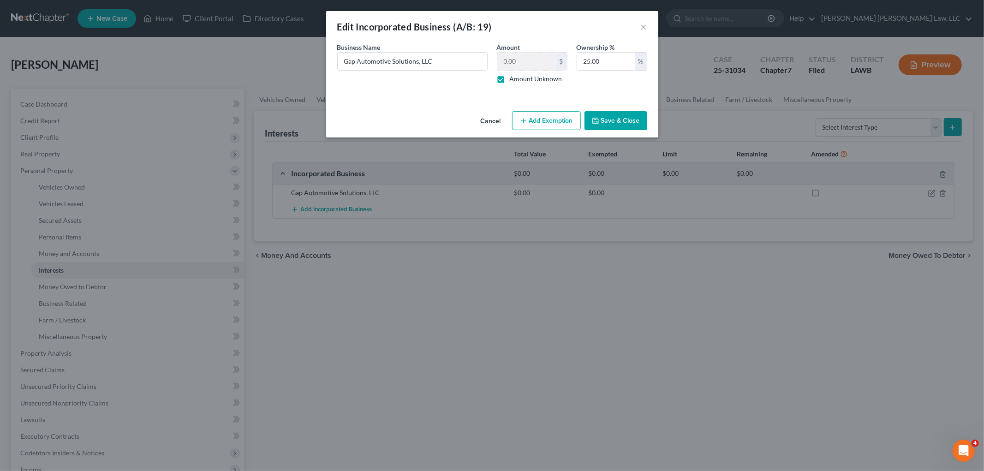
click at [608, 118] on button "Save & Close" at bounding box center [616, 120] width 63 height 19
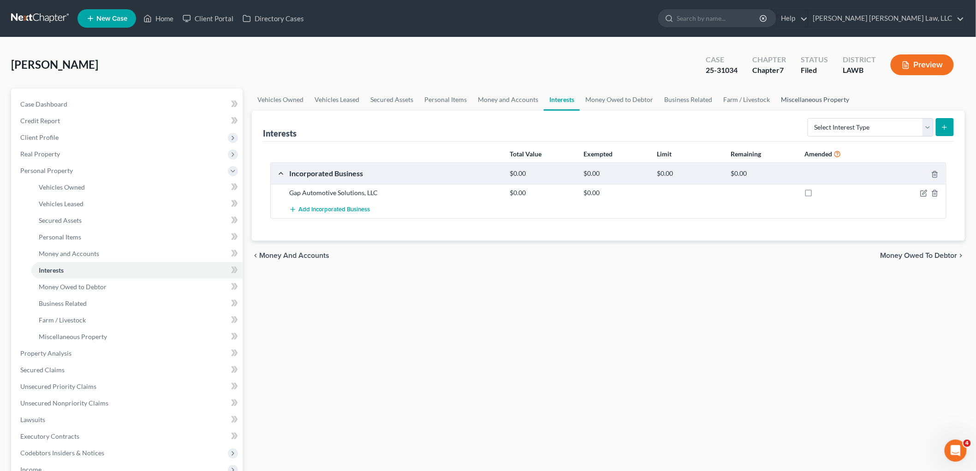
click at [808, 99] on link "Miscellaneous Property" at bounding box center [815, 100] width 79 height 22
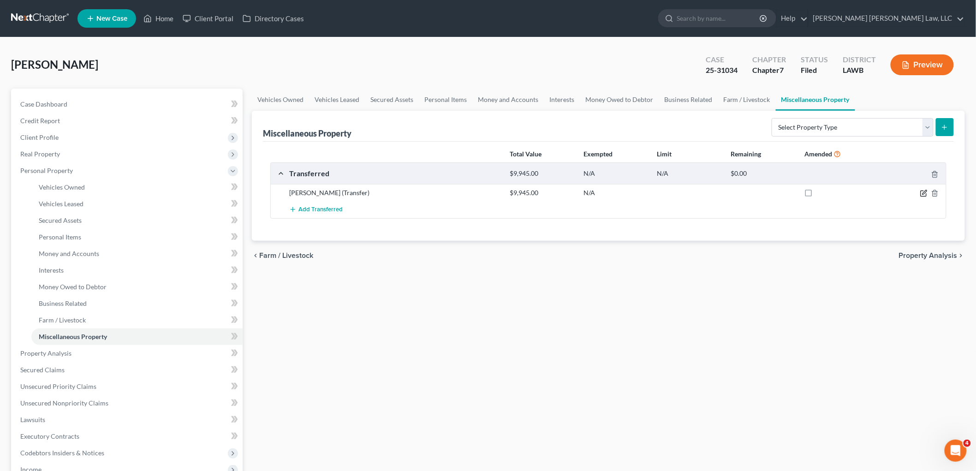
click at [924, 195] on icon "button" at bounding box center [924, 193] width 7 height 7
select select "Ordinary (within 2 years)"
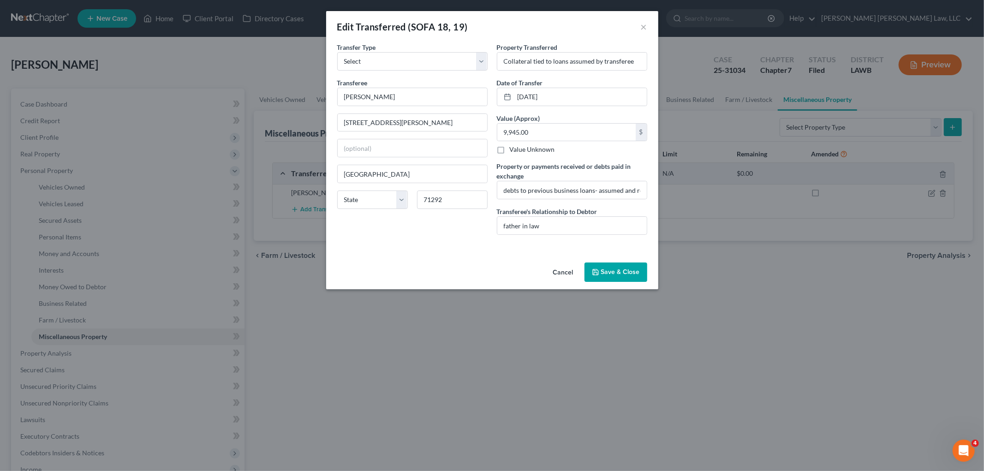
click at [638, 269] on button "Save & Close" at bounding box center [616, 272] width 63 height 19
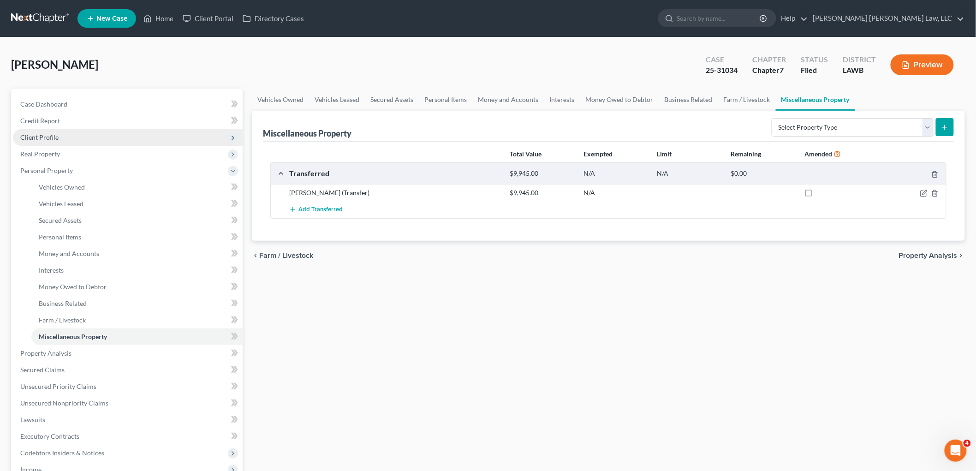
click at [111, 132] on span "Client Profile" at bounding box center [128, 137] width 230 height 17
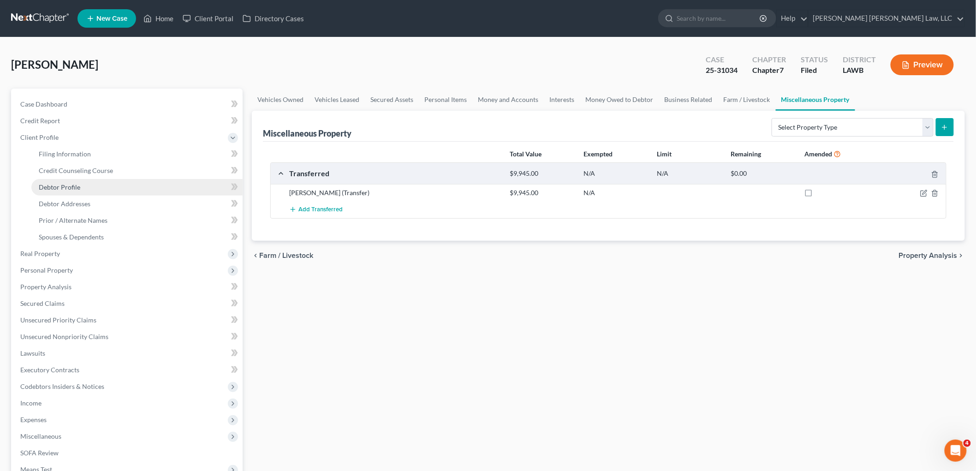
click at [96, 185] on link "Debtor Profile" at bounding box center [136, 187] width 211 height 17
select select "2"
select select "0"
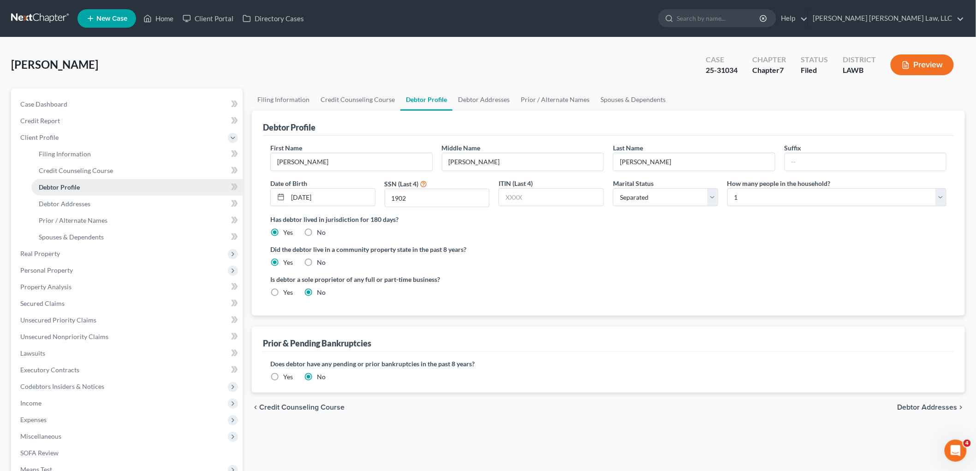
scroll to position [51, 0]
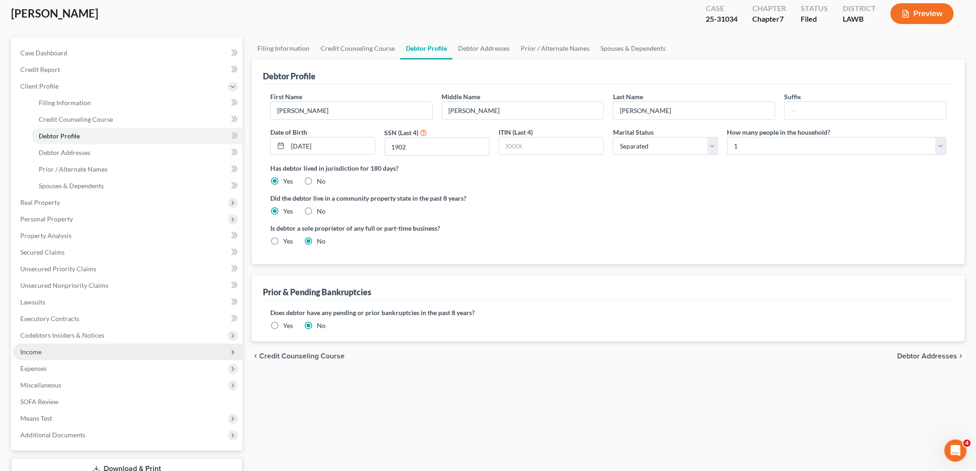
click at [68, 351] on span "Income" at bounding box center [128, 352] width 230 height 17
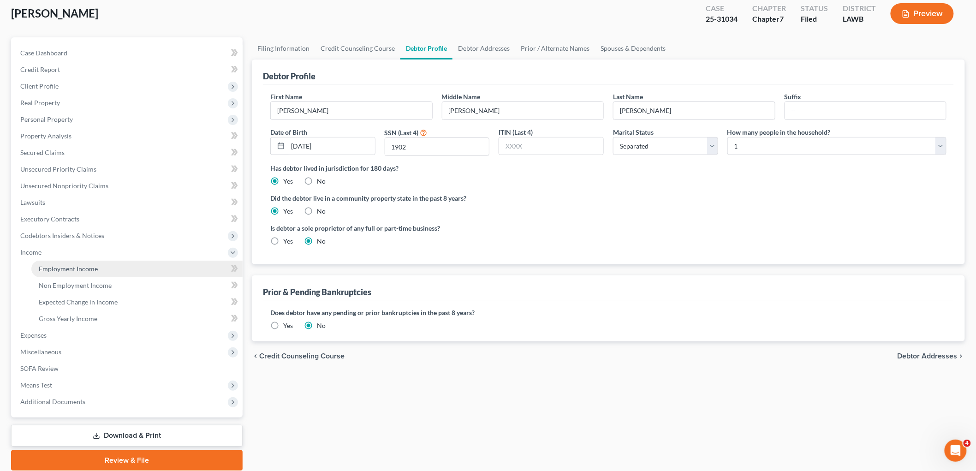
click at [79, 270] on span "Employment Income" at bounding box center [68, 269] width 59 height 8
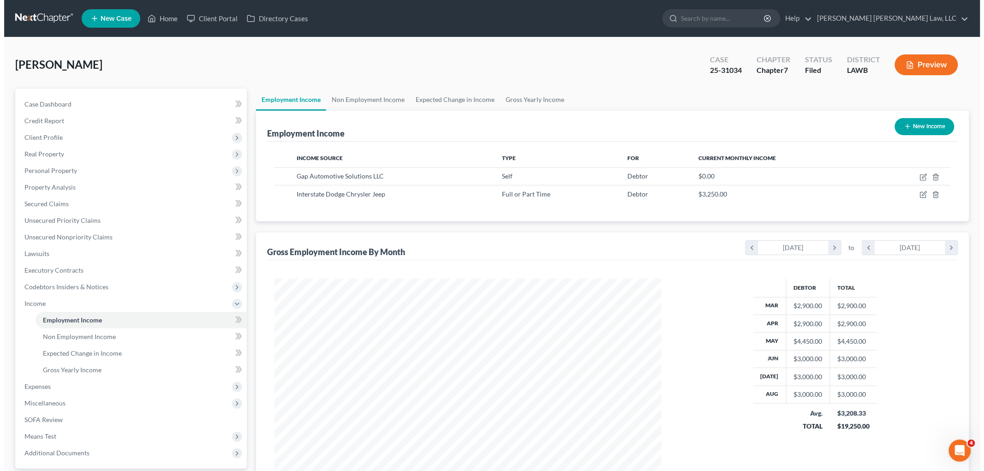
scroll to position [193, 405]
click at [919, 195] on icon "button" at bounding box center [920, 194] width 4 height 4
select select "0"
select select "19"
select select "2"
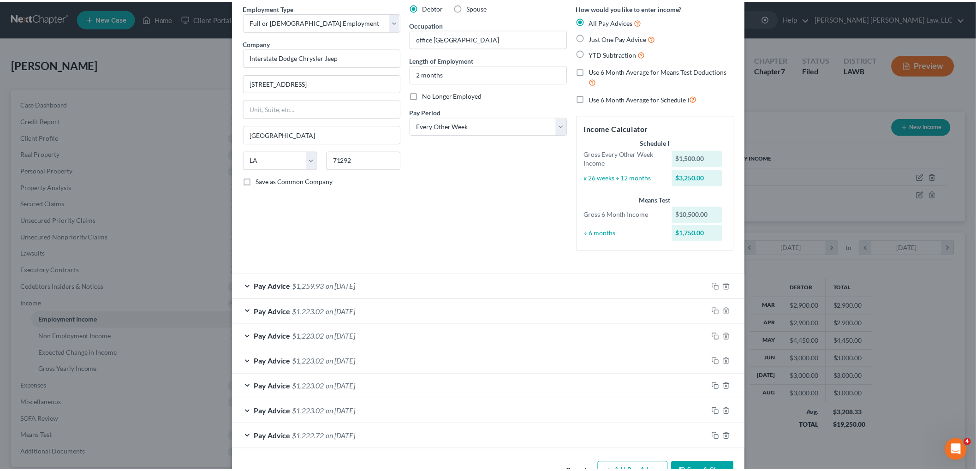
scroll to position [69, 0]
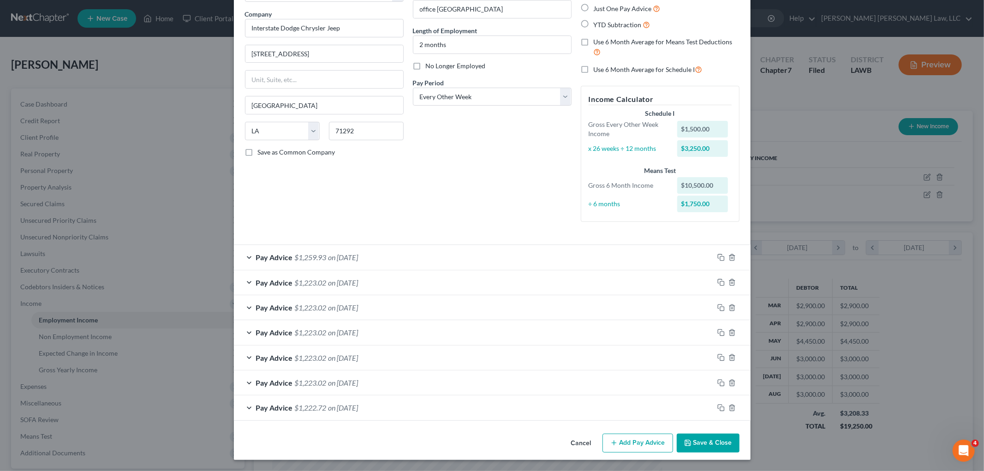
drag, startPoint x: 581, startPoint y: 443, endPoint x: 658, endPoint y: 419, distance: 80.7
click at [581, 443] on button "Cancel" at bounding box center [581, 444] width 35 height 18
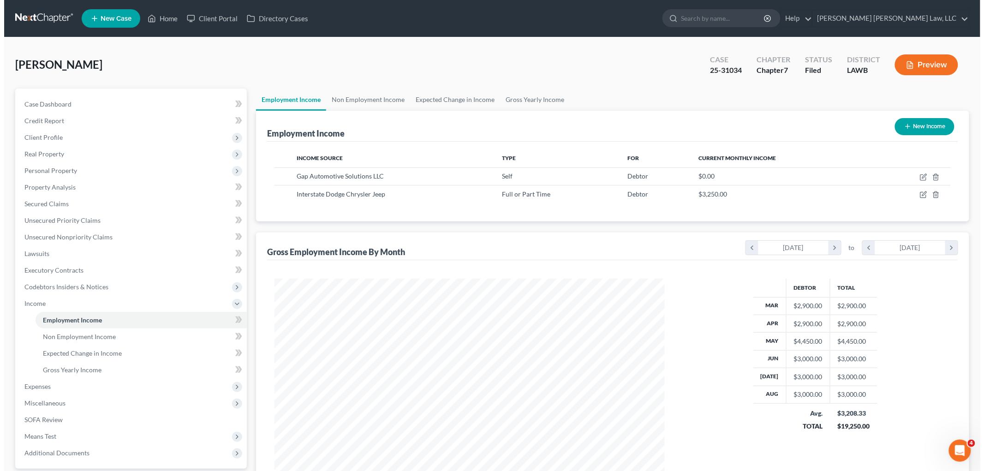
scroll to position [461273, 461060]
click at [920, 178] on icon "button" at bounding box center [920, 176] width 4 height 4
select select "1"
select select "19"
select select "0"
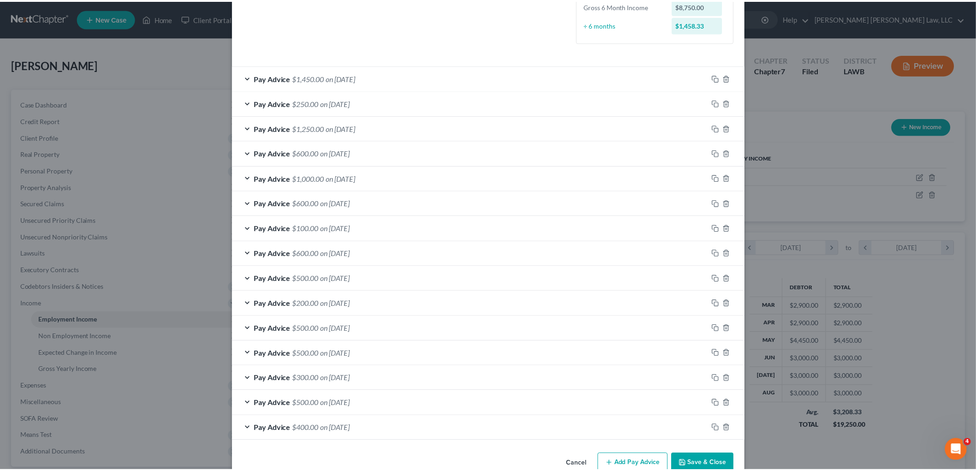
scroll to position [250, 0]
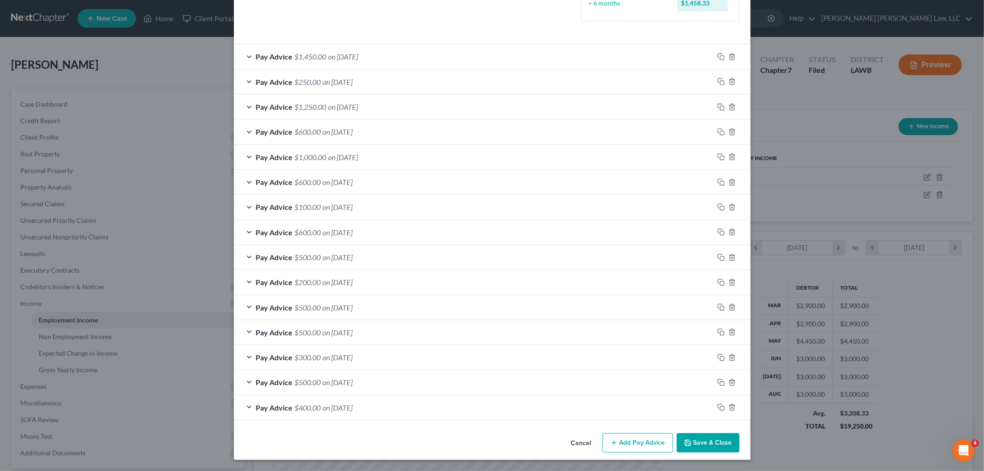
click at [709, 445] on button "Save & Close" at bounding box center [708, 442] width 63 height 19
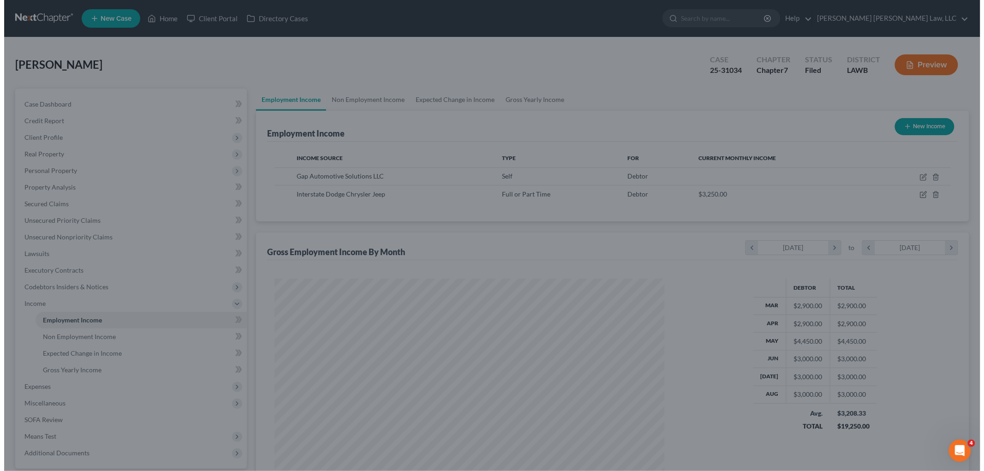
scroll to position [461273, 461060]
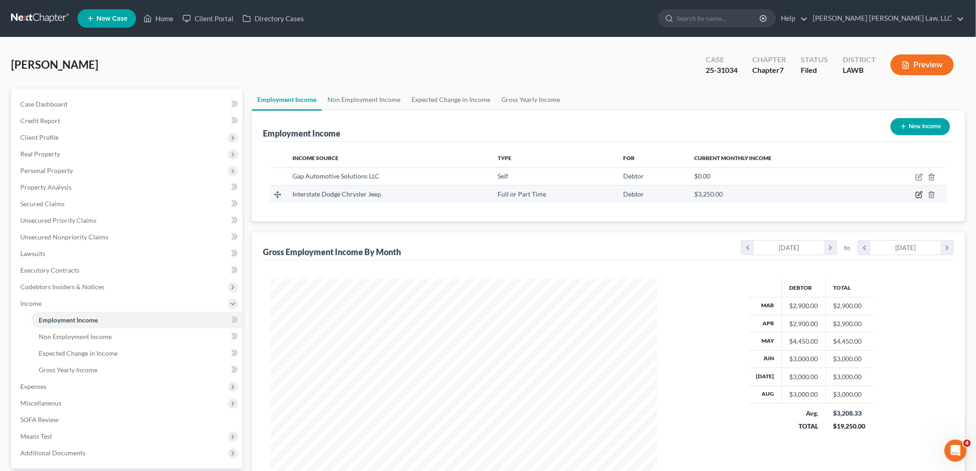
click at [921, 196] on icon "button" at bounding box center [919, 194] width 7 height 7
select select "0"
select select "19"
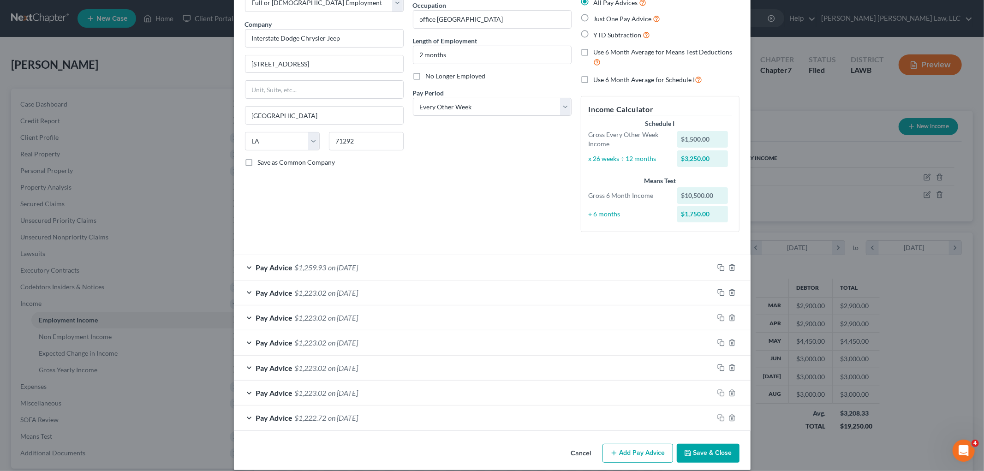
scroll to position [69, 0]
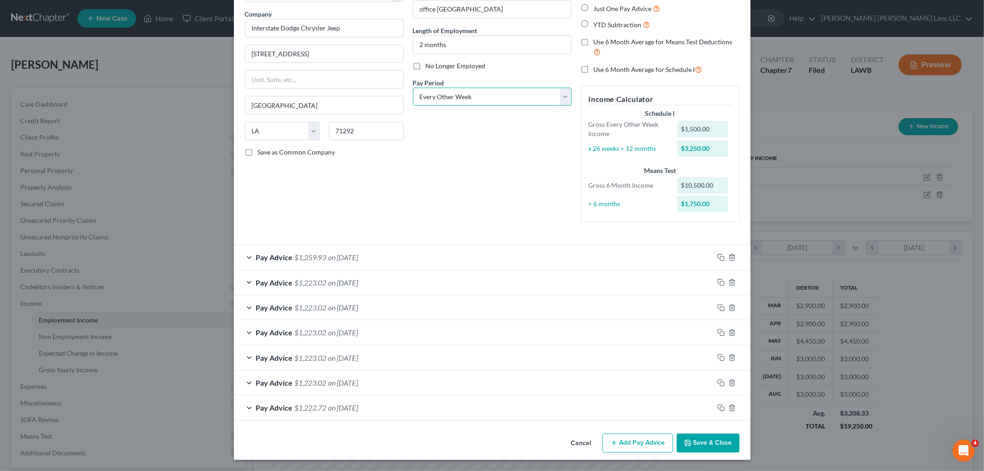
click at [504, 91] on select "Select Monthly Twice Monthly Every Other Week Weekly" at bounding box center [492, 97] width 159 height 18
select select "1"
click at [413, 88] on select "Select Monthly Twice Monthly Every Other Week Weekly" at bounding box center [492, 97] width 159 height 18
click at [472, 167] on div "Debtor Spouse Occupation office assisstant Length of Employment 2 months No Lon…" at bounding box center [492, 102] width 168 height 256
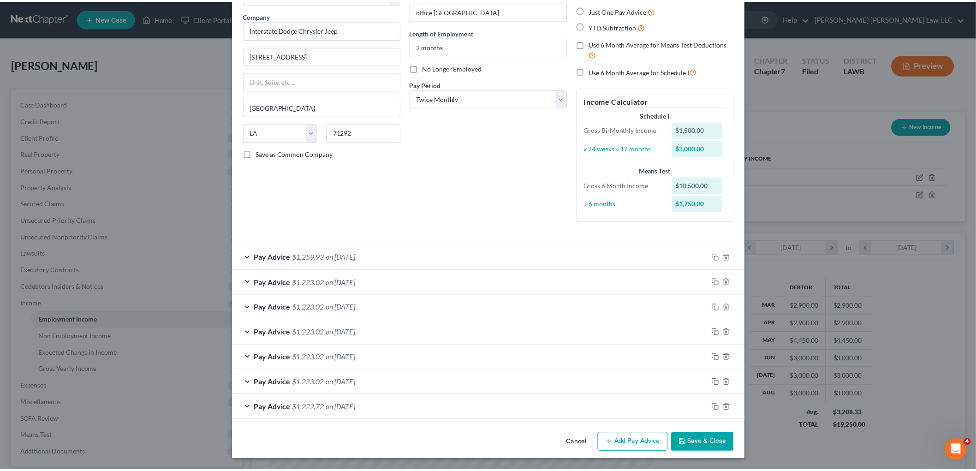
scroll to position [67, 0]
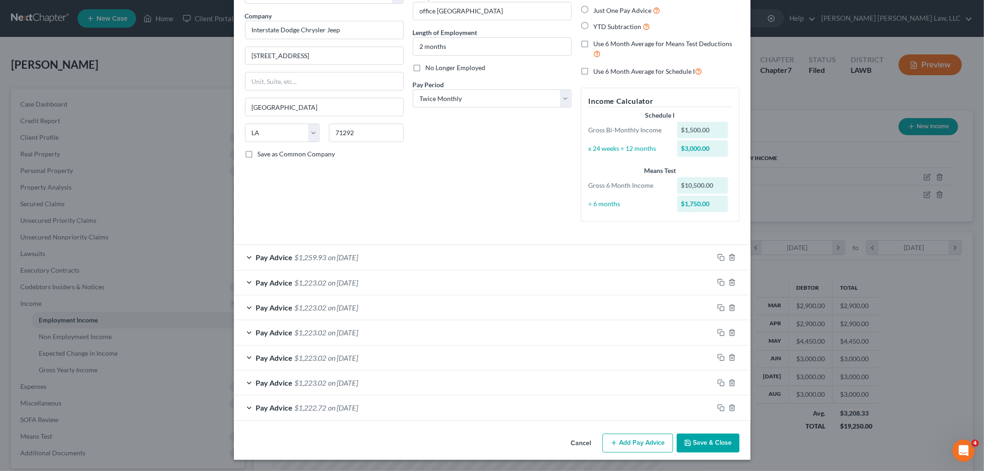
click at [721, 446] on button "Save & Close" at bounding box center [708, 443] width 63 height 19
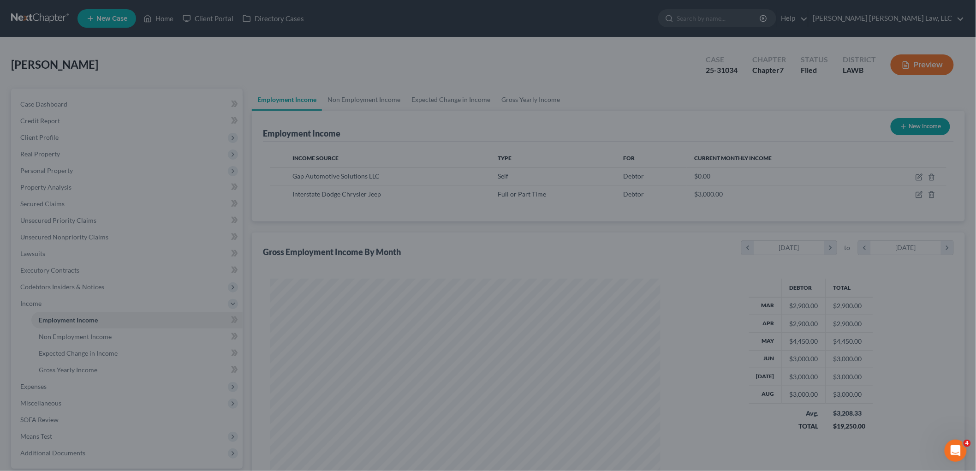
scroll to position [461273, 461060]
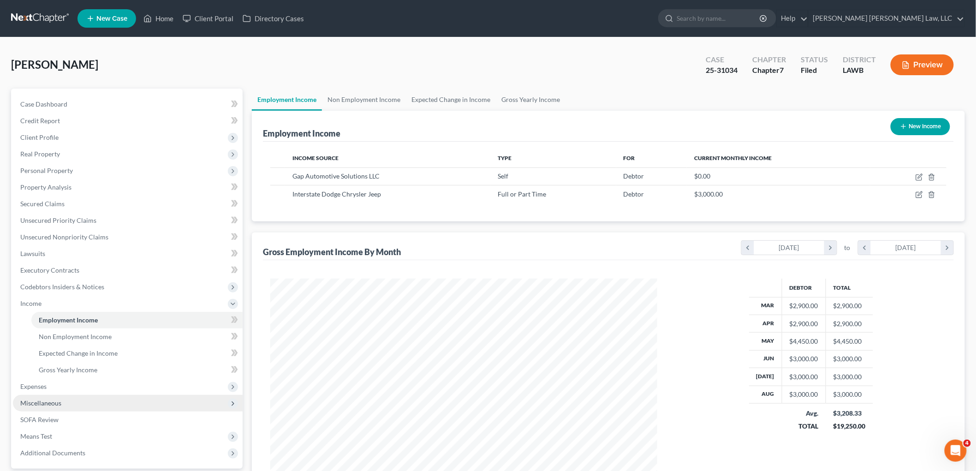
click at [60, 399] on span "Miscellaneous" at bounding box center [128, 403] width 230 height 17
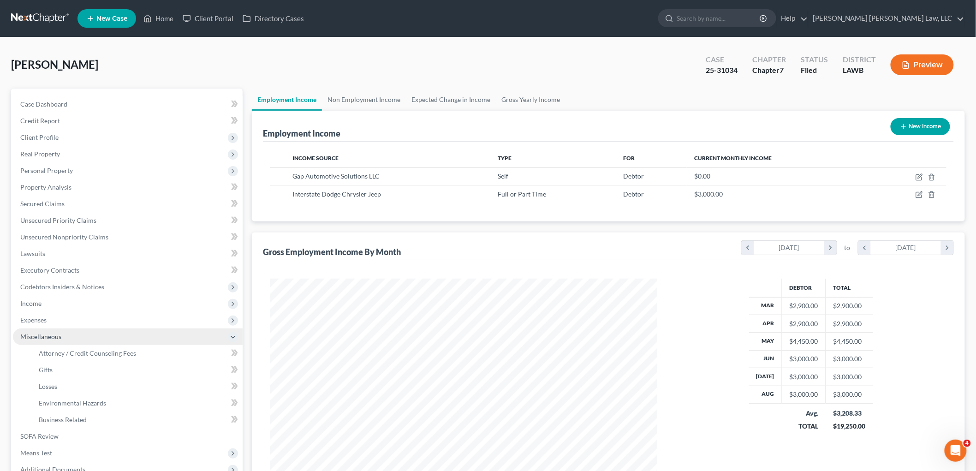
click at [63, 329] on span "Miscellaneous" at bounding box center [128, 337] width 230 height 17
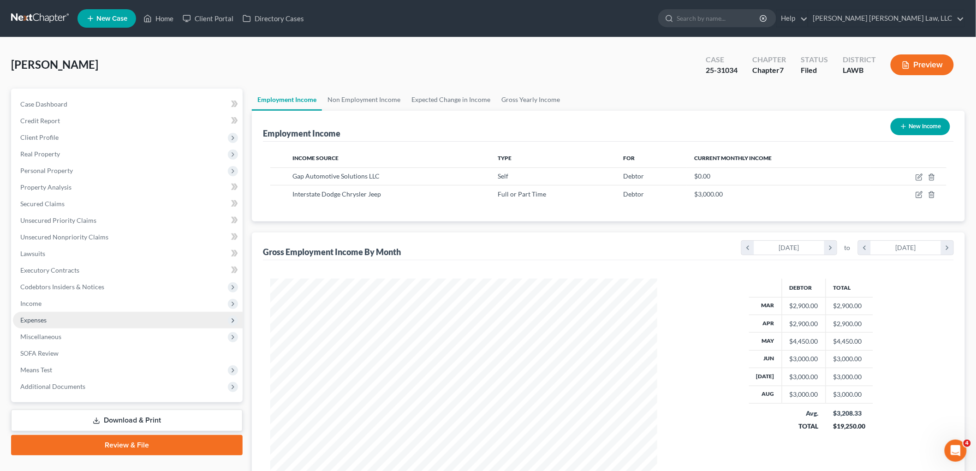
click at [72, 314] on span "Expenses" at bounding box center [128, 320] width 230 height 17
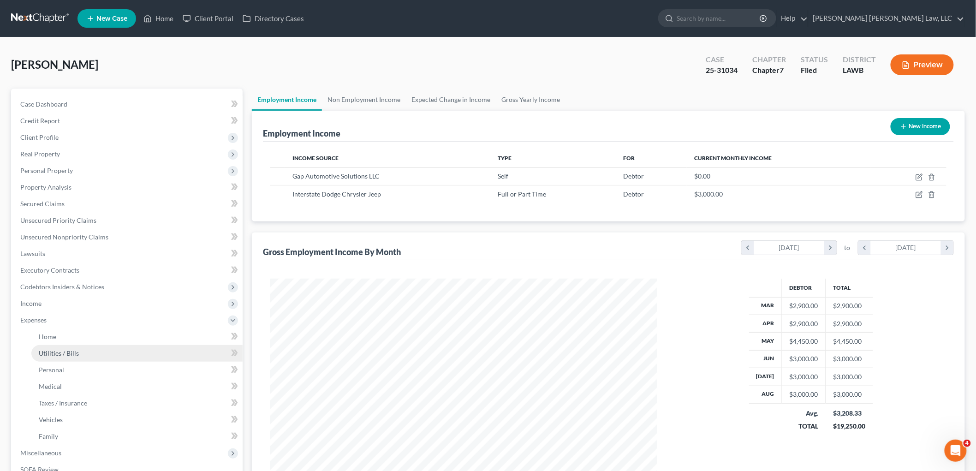
click at [77, 345] on link "Utilities / Bills" at bounding box center [136, 353] width 211 height 17
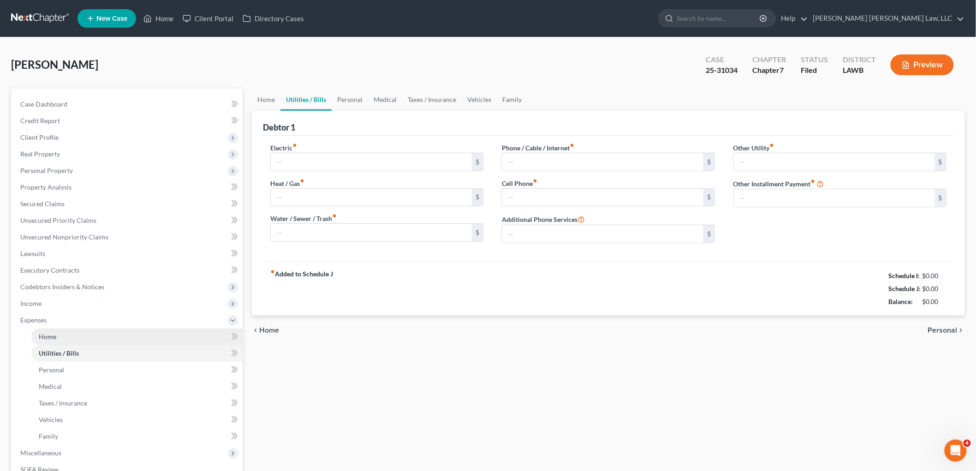
type input "250.00"
type input "165.88"
type input "200.00"
type input "229.97"
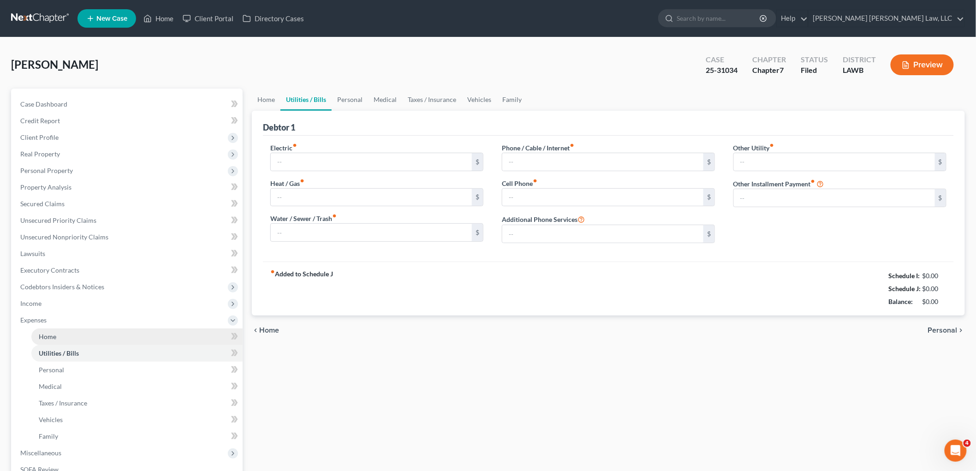
type input "0.00"
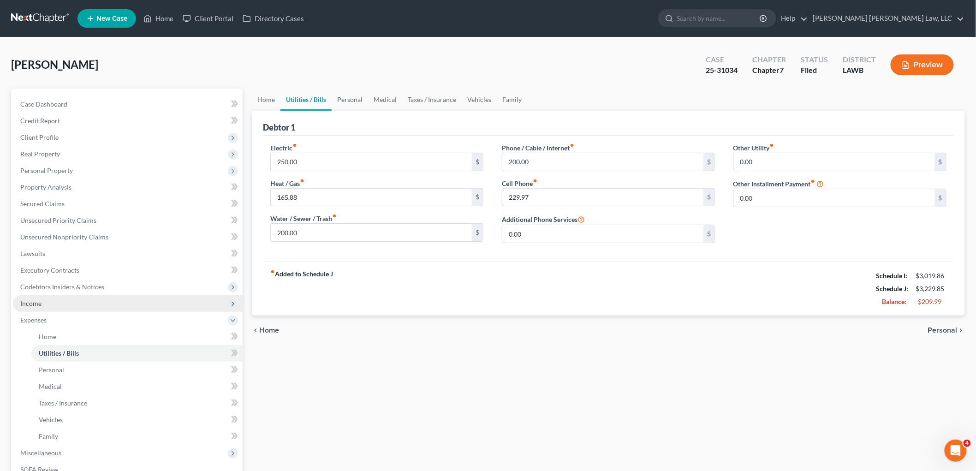
click at [66, 307] on span "Income" at bounding box center [128, 303] width 230 height 17
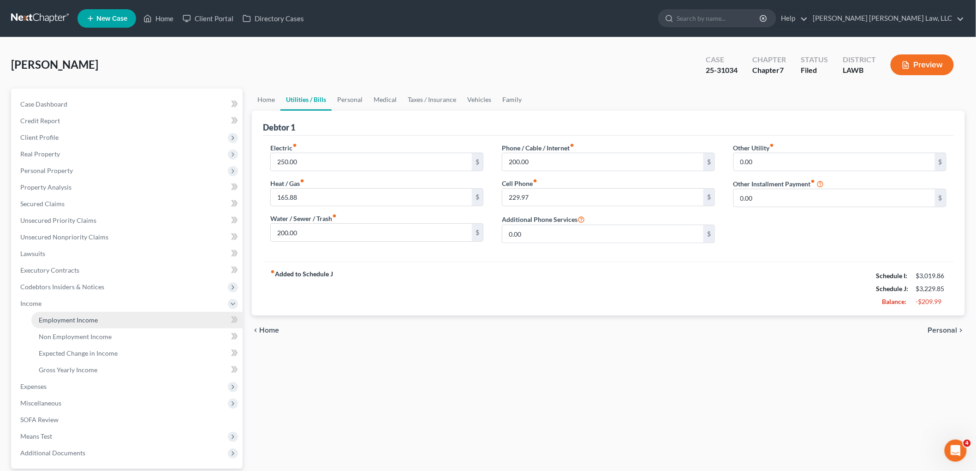
click at [72, 322] on span "Employment Income" at bounding box center [68, 320] width 59 height 8
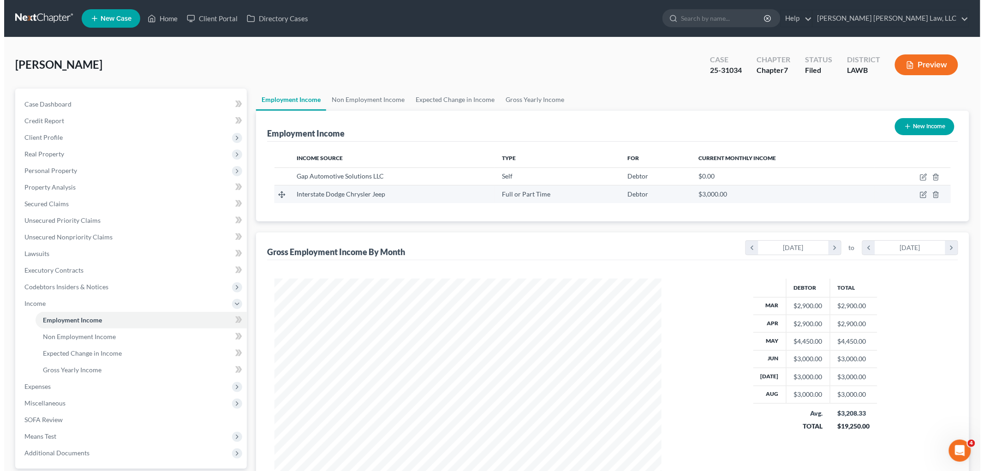
scroll to position [193, 405]
click at [920, 194] on icon "button" at bounding box center [920, 194] width 4 height 4
select select "0"
select select "19"
select select "1"
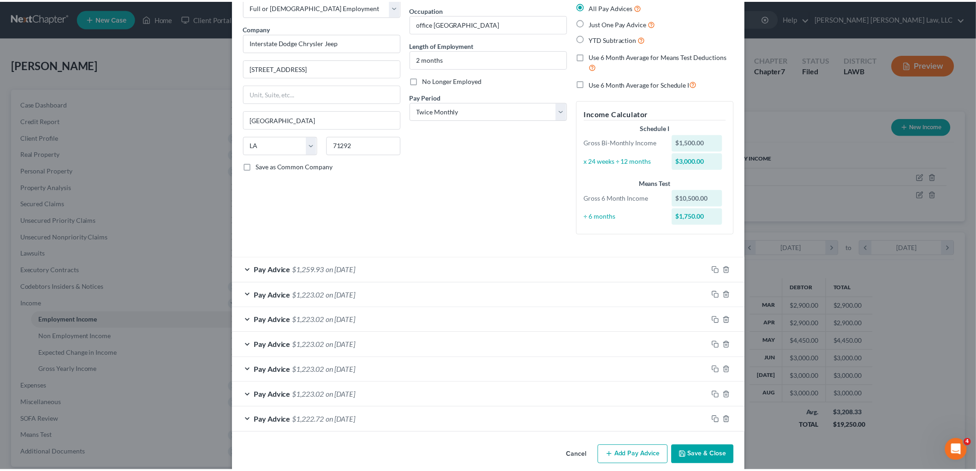
scroll to position [67, 0]
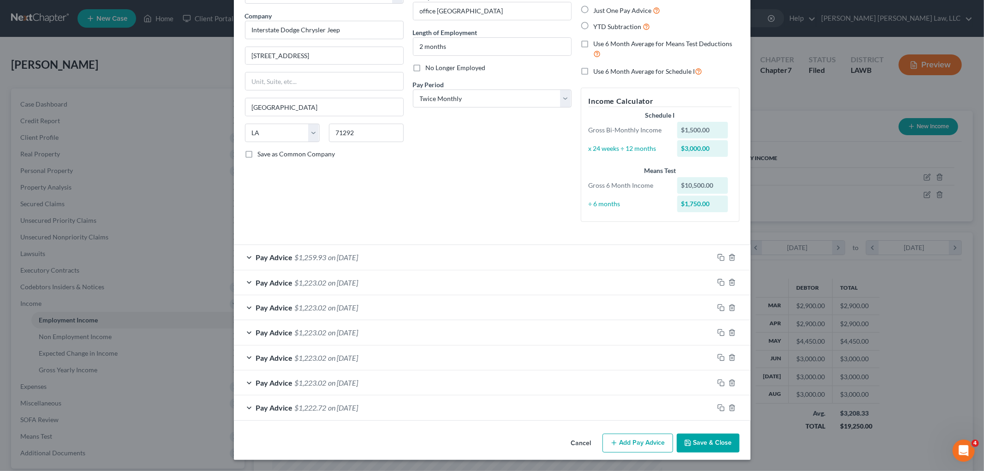
click at [690, 442] on button "Save & Close" at bounding box center [708, 443] width 63 height 19
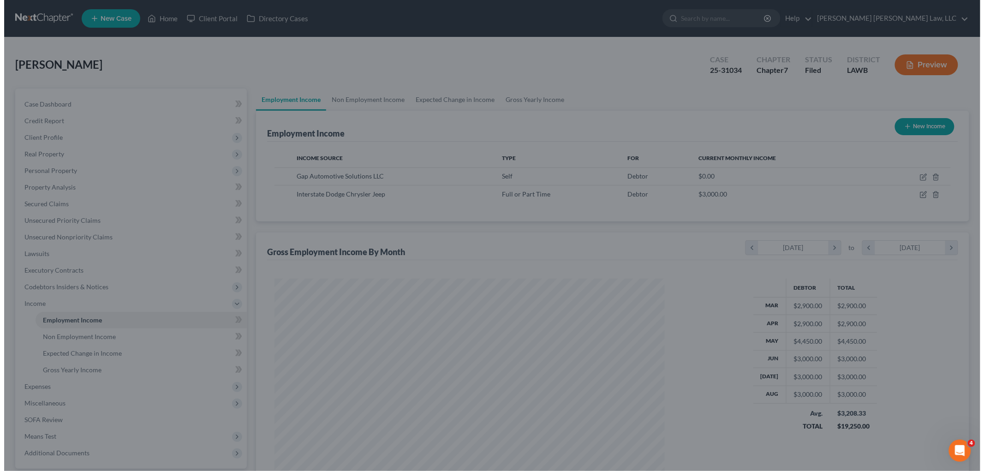
scroll to position [461273, 461060]
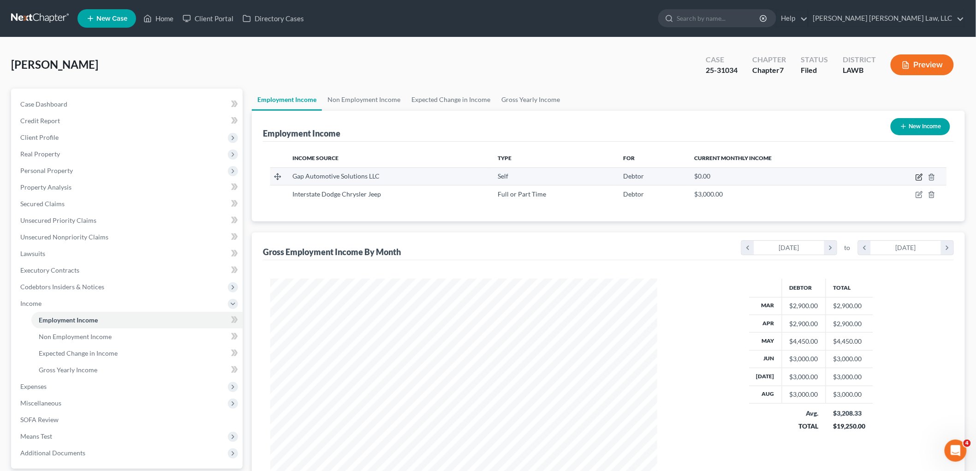
click at [916, 178] on icon "button" at bounding box center [919, 177] width 7 height 7
select select "1"
select select "19"
select select "0"
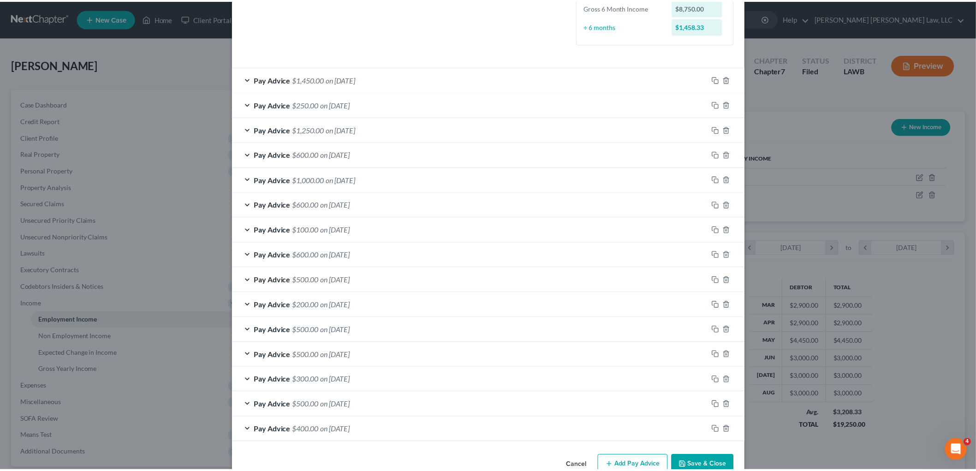
scroll to position [250, 0]
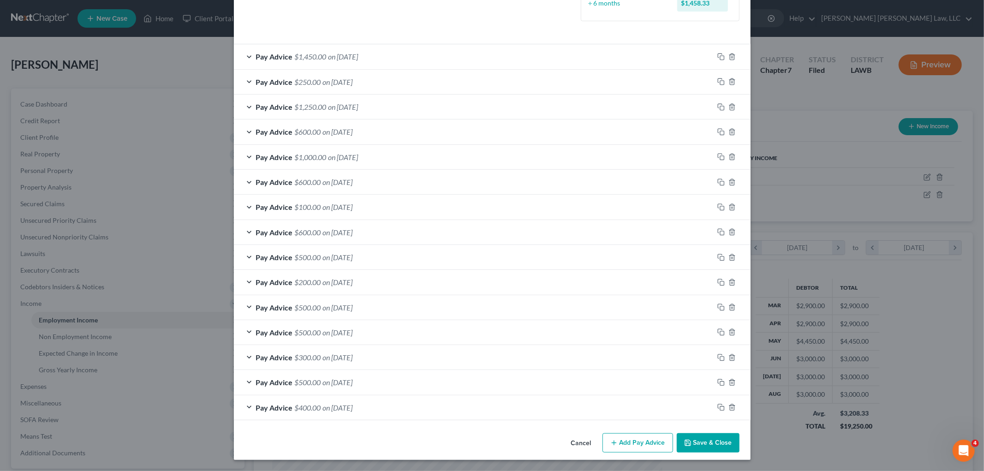
click at [711, 442] on button "Save & Close" at bounding box center [708, 442] width 63 height 19
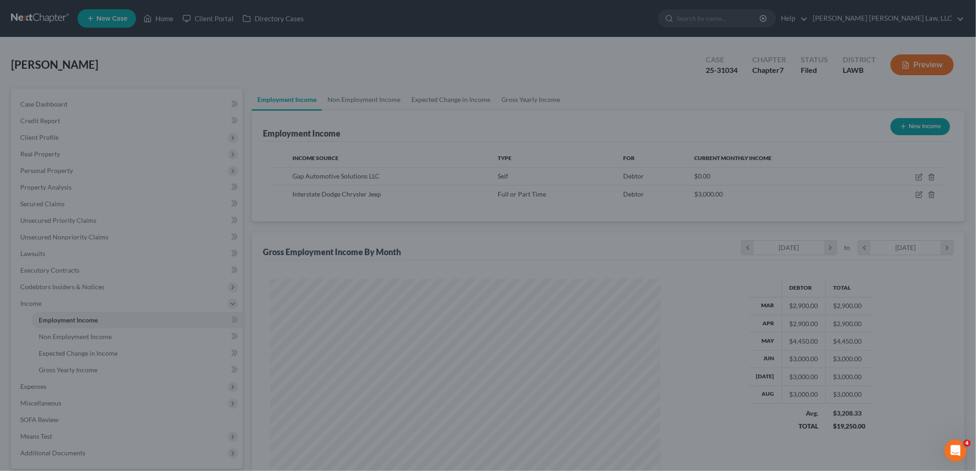
scroll to position [461273, 461060]
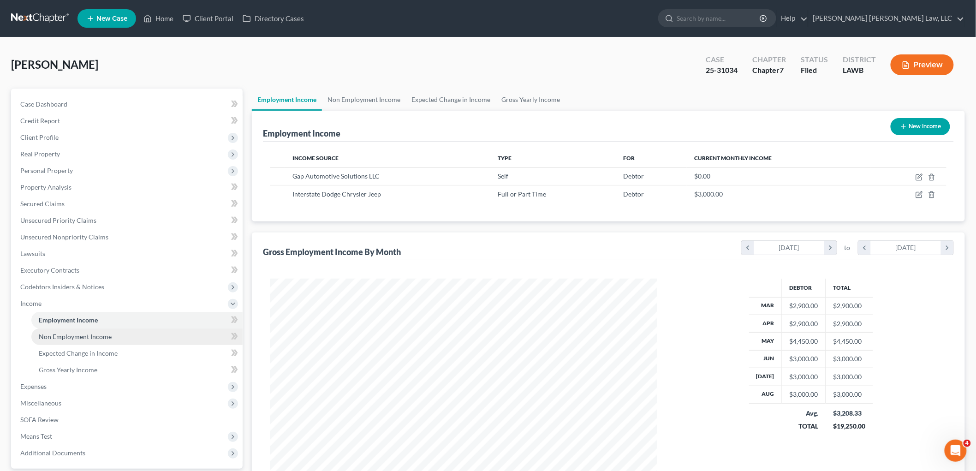
click at [70, 335] on span "Non Employment Income" at bounding box center [75, 337] width 73 height 8
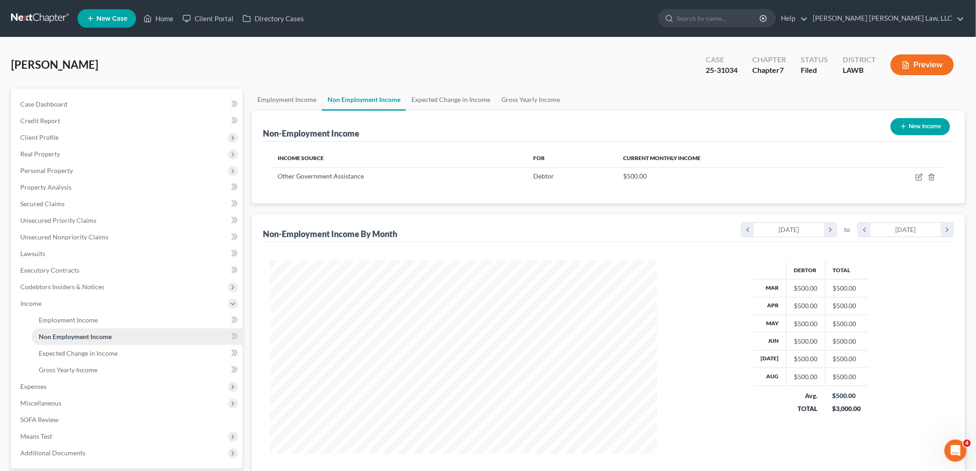
scroll to position [193, 405]
click at [107, 322] on link "Employment Income" at bounding box center [136, 320] width 211 height 17
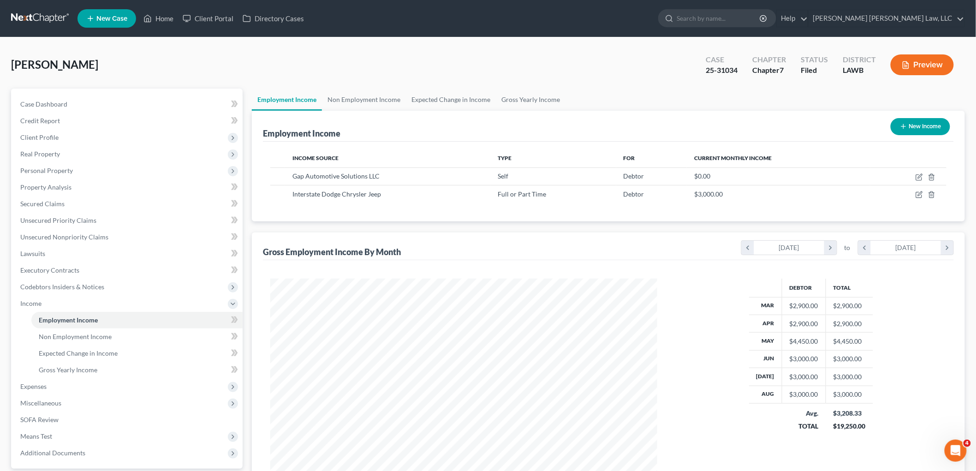
scroll to position [193, 405]
click at [31, 16] on link at bounding box center [40, 18] width 59 height 17
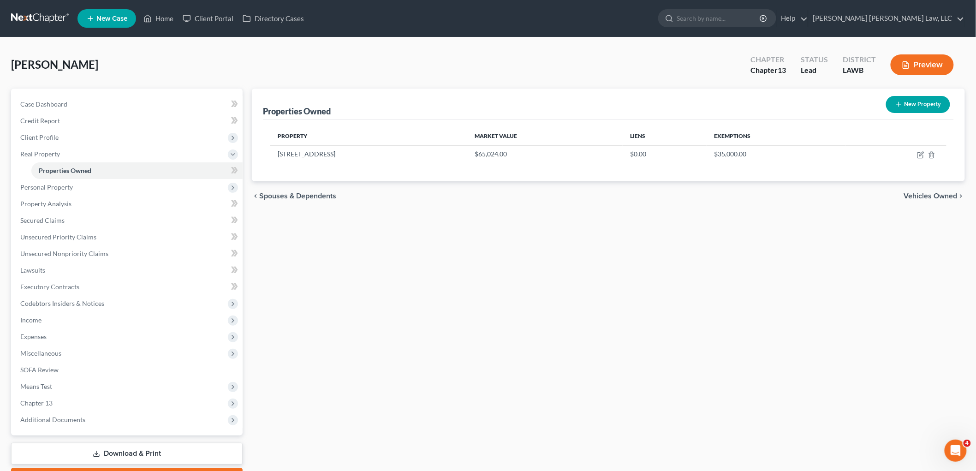
click at [18, 16] on link at bounding box center [40, 18] width 59 height 17
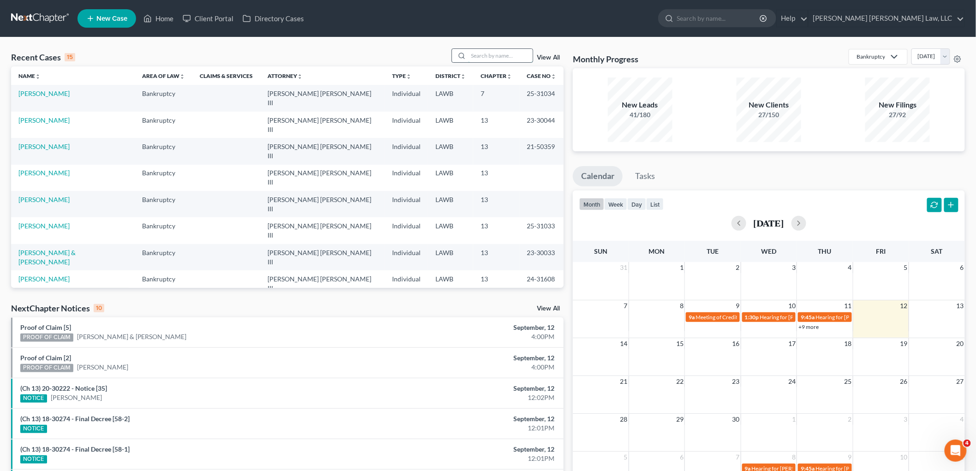
click at [504, 59] on input "search" at bounding box center [500, 55] width 65 height 13
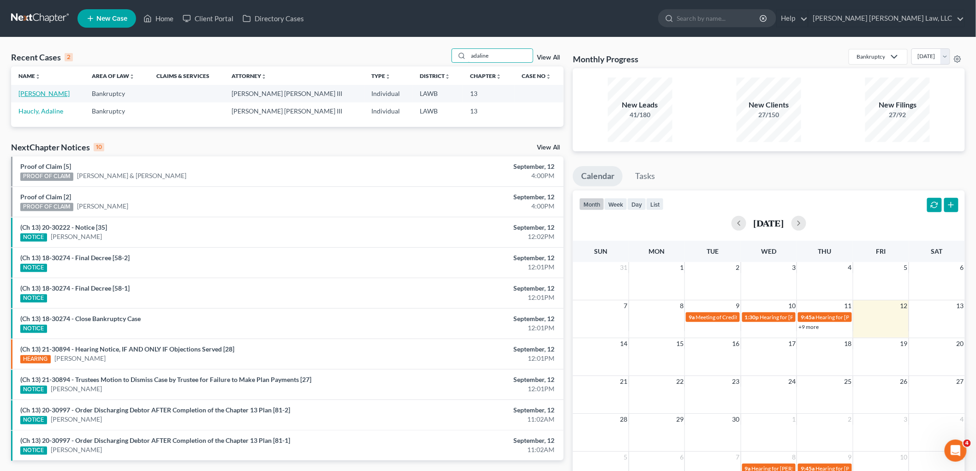
type input "adaline"
click at [40, 96] on link "[PERSON_NAME]" at bounding box center [43, 94] width 51 height 8
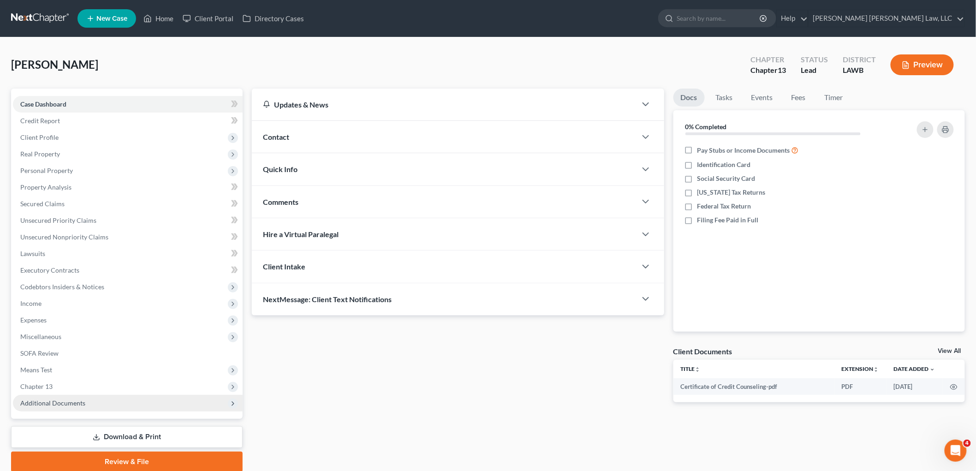
click at [71, 400] on span "Additional Documents" at bounding box center [52, 403] width 65 height 8
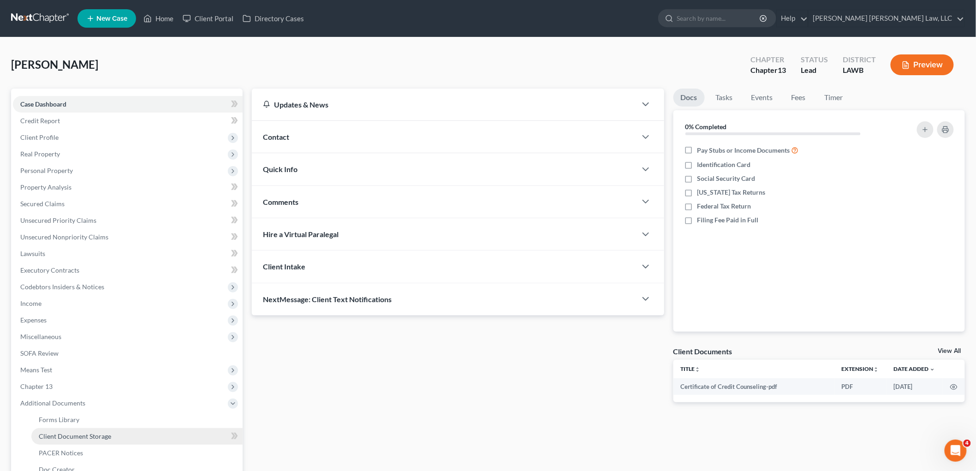
click at [81, 439] on link "Client Document Storage" at bounding box center [136, 436] width 211 height 17
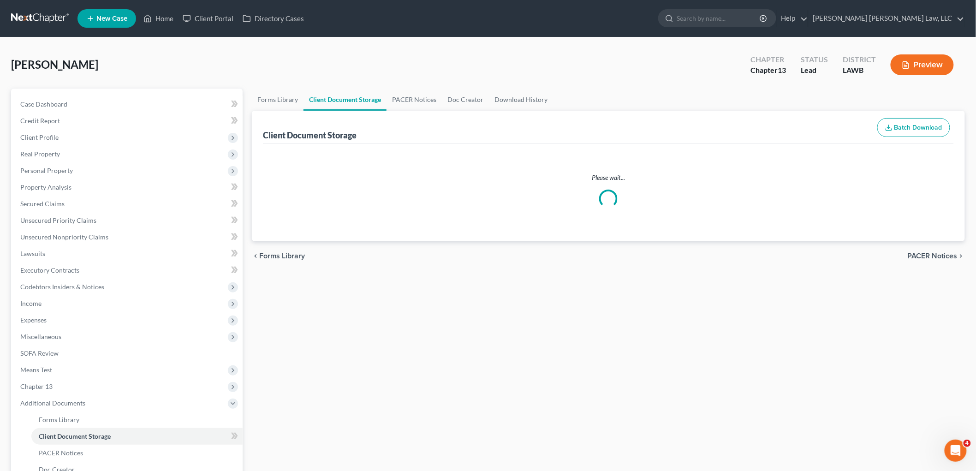
select select "9"
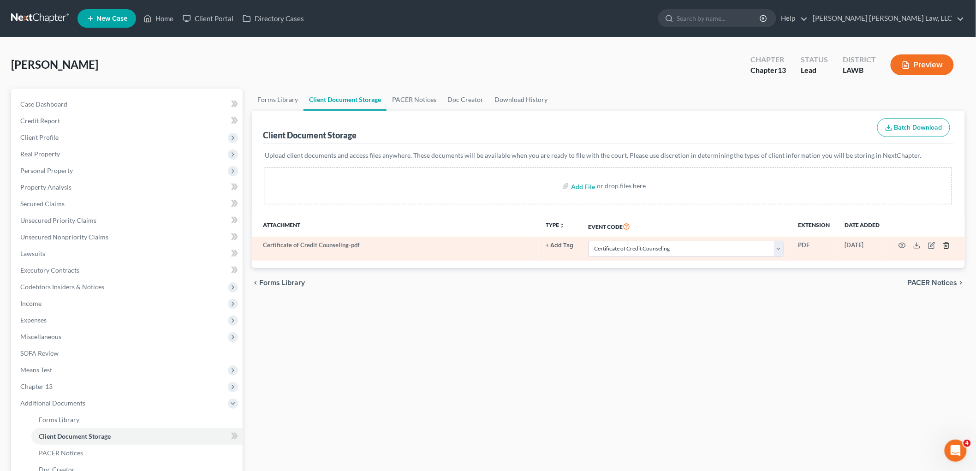
click at [944, 247] on icon "button" at bounding box center [946, 245] width 7 height 7
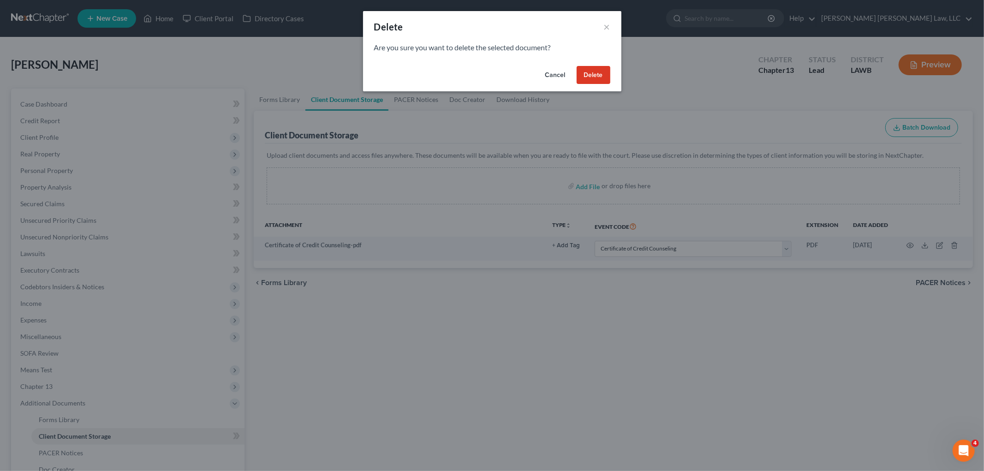
click at [591, 75] on button "Delete" at bounding box center [594, 75] width 34 height 18
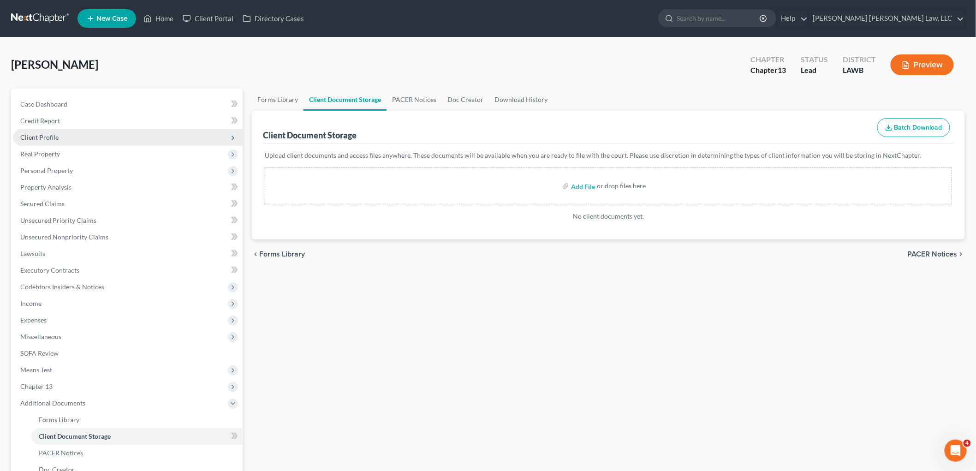
click at [67, 136] on span "Client Profile" at bounding box center [128, 137] width 230 height 17
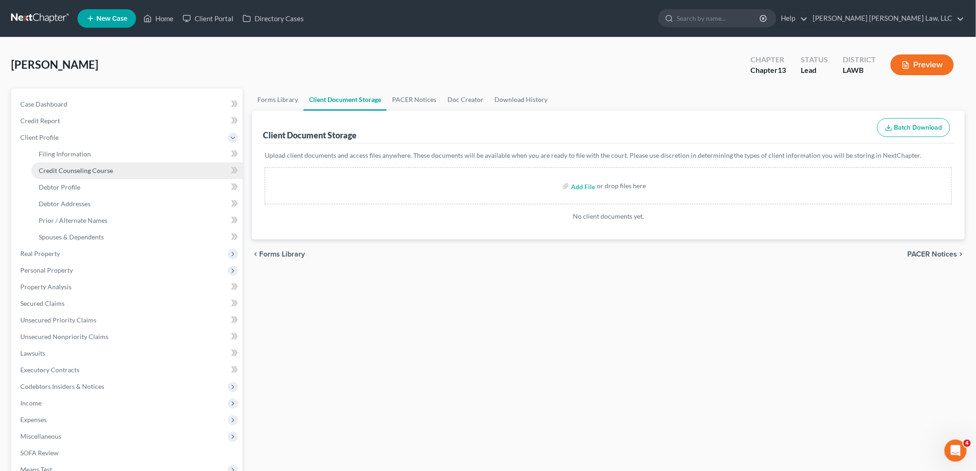
click at [65, 169] on span "Credit Counseling Course" at bounding box center [76, 171] width 74 height 8
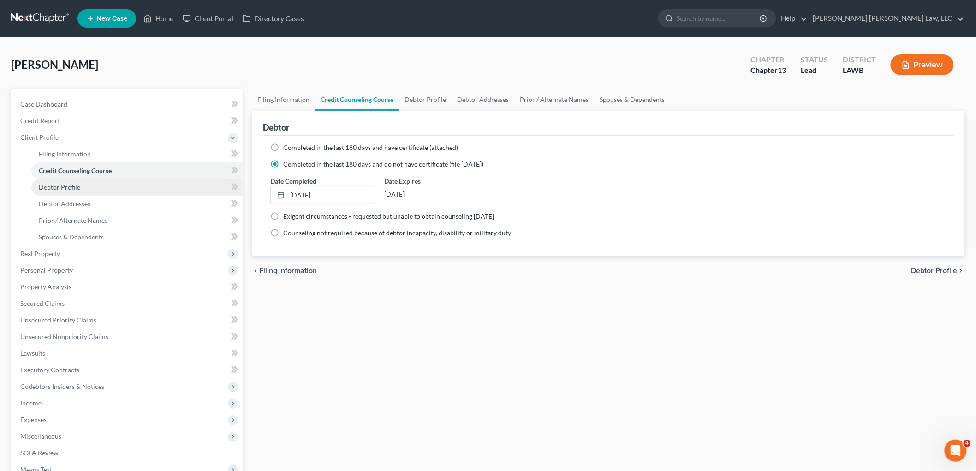
click at [72, 186] on span "Debtor Profile" at bounding box center [60, 187] width 42 height 8
select select "3"
select select "0"
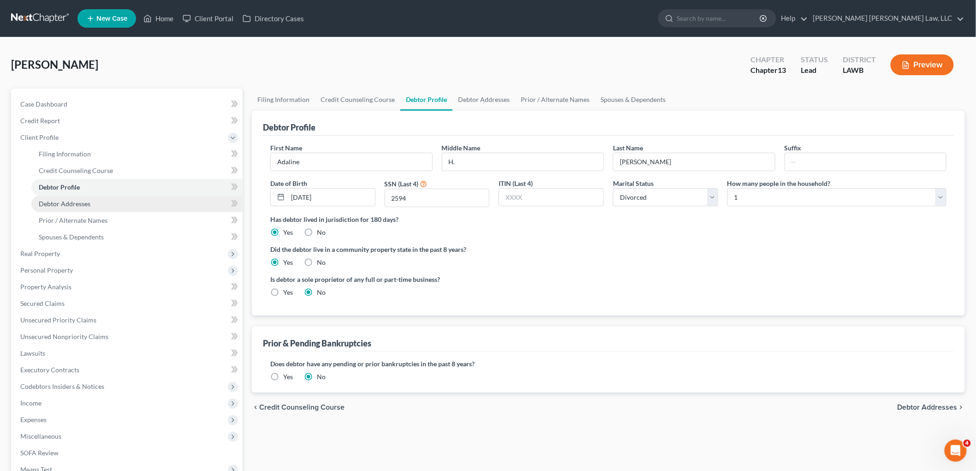
click at [118, 207] on link "Debtor Addresses" at bounding box center [136, 204] width 211 height 17
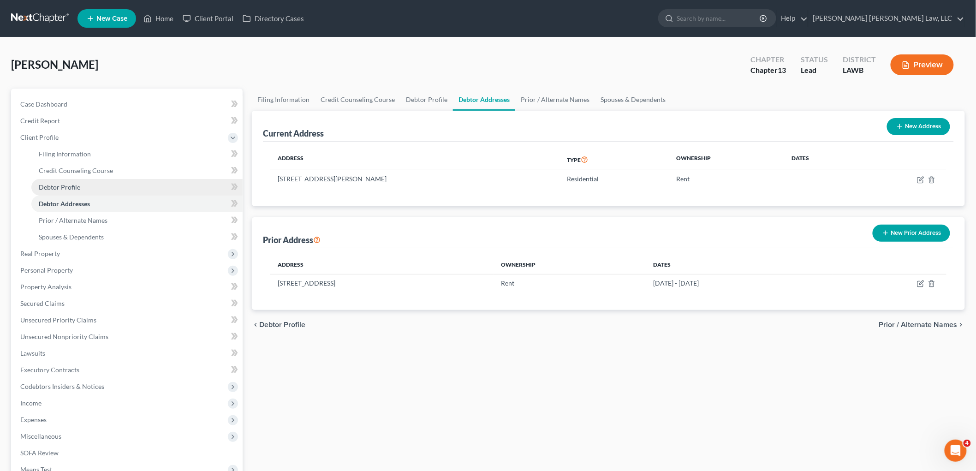
click at [84, 183] on link "Debtor Profile" at bounding box center [136, 187] width 211 height 17
select select "3"
select select "0"
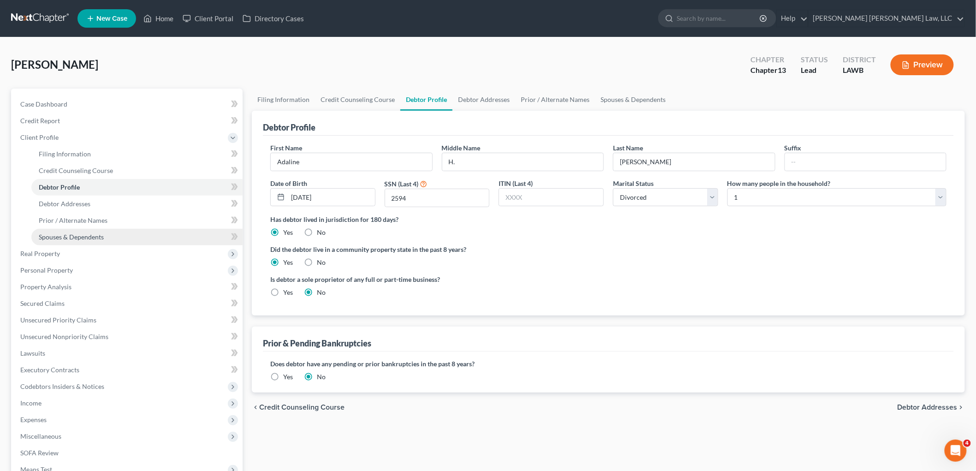
click at [104, 234] on link "Spouses & Dependents" at bounding box center [136, 237] width 211 height 17
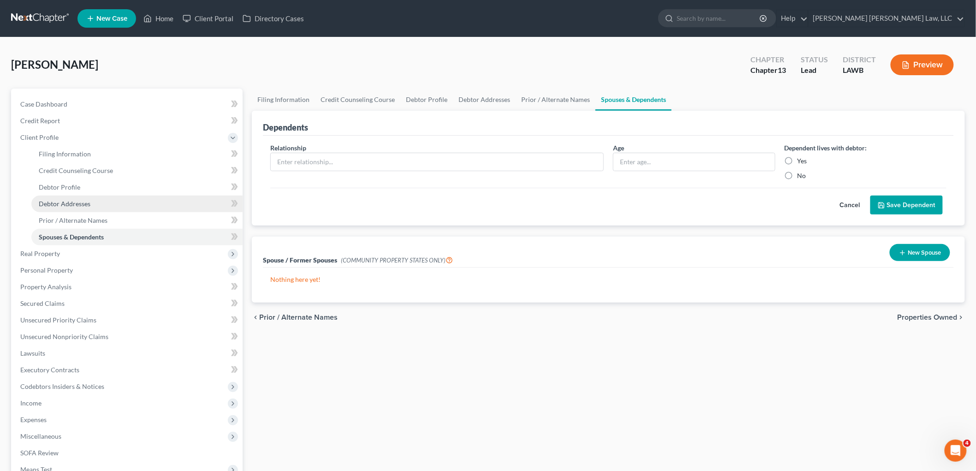
click at [92, 204] on link "Debtor Addresses" at bounding box center [136, 204] width 211 height 17
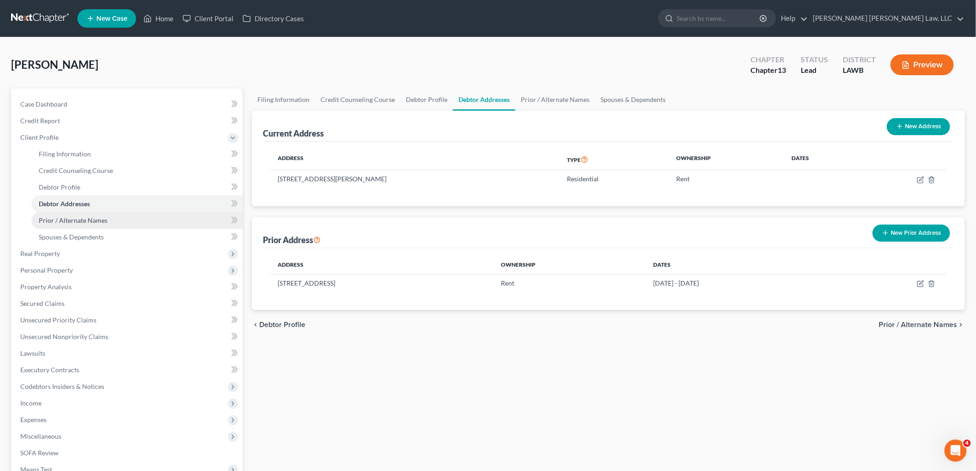
click at [91, 216] on span "Prior / Alternate Names" at bounding box center [73, 220] width 69 height 8
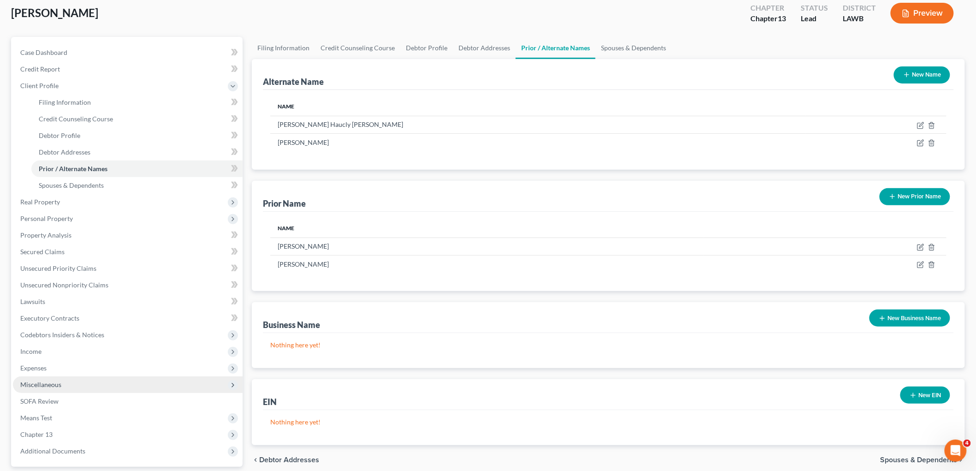
scroll to position [135, 0]
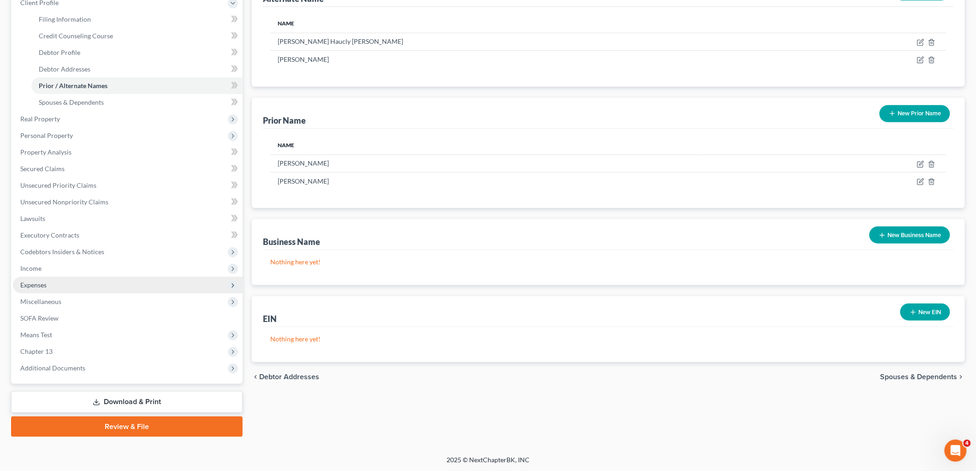
click at [48, 282] on span "Expenses" at bounding box center [128, 285] width 230 height 17
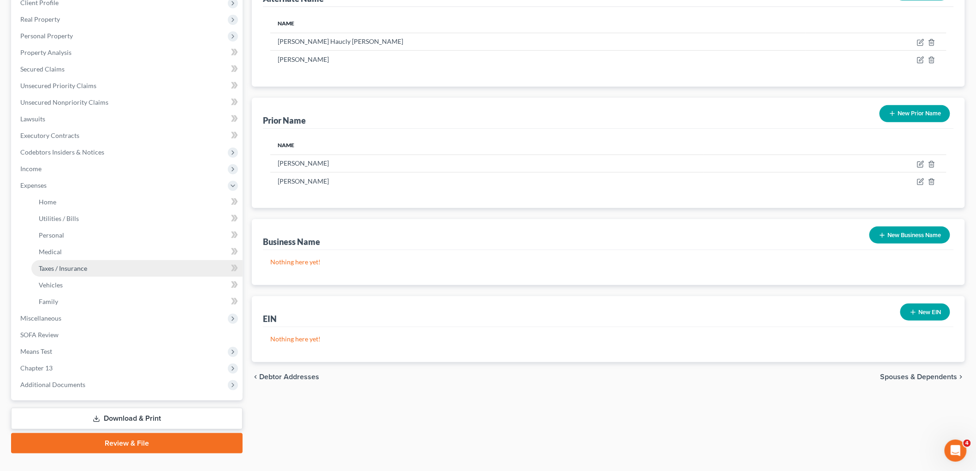
click at [62, 272] on link "Taxes / Insurance" at bounding box center [136, 268] width 211 height 17
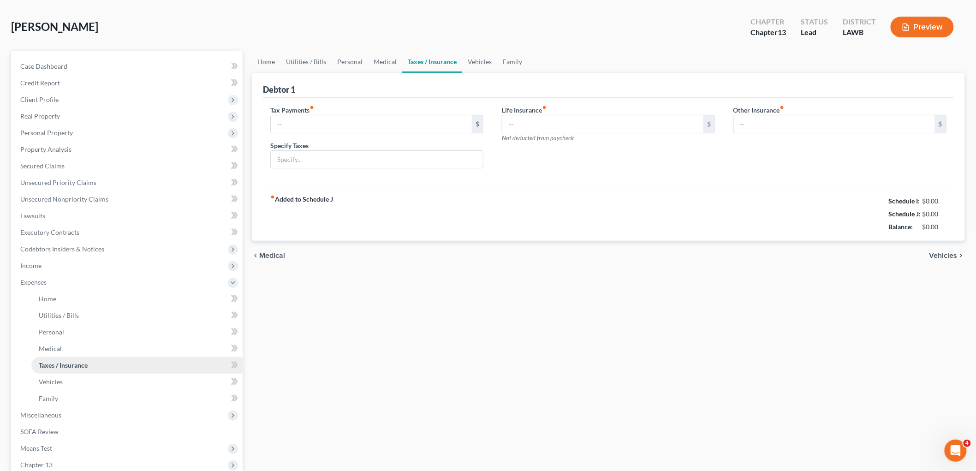
type input "0.00"
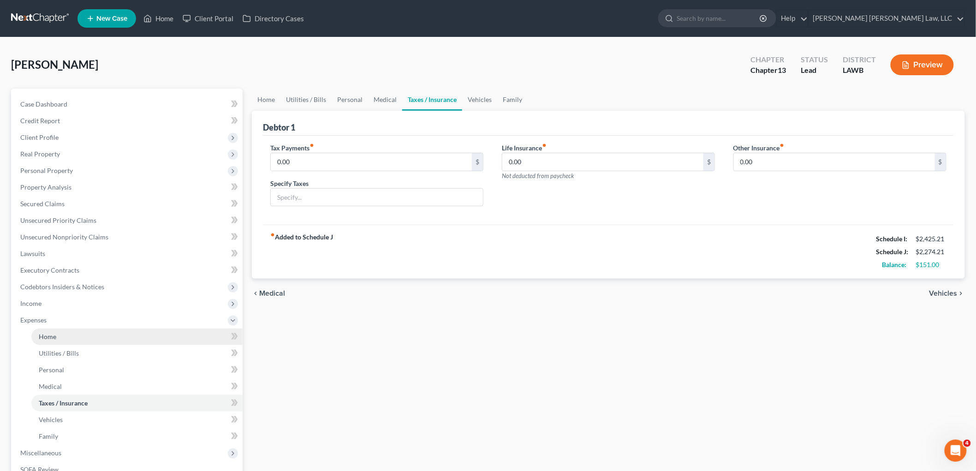
scroll to position [151, 0]
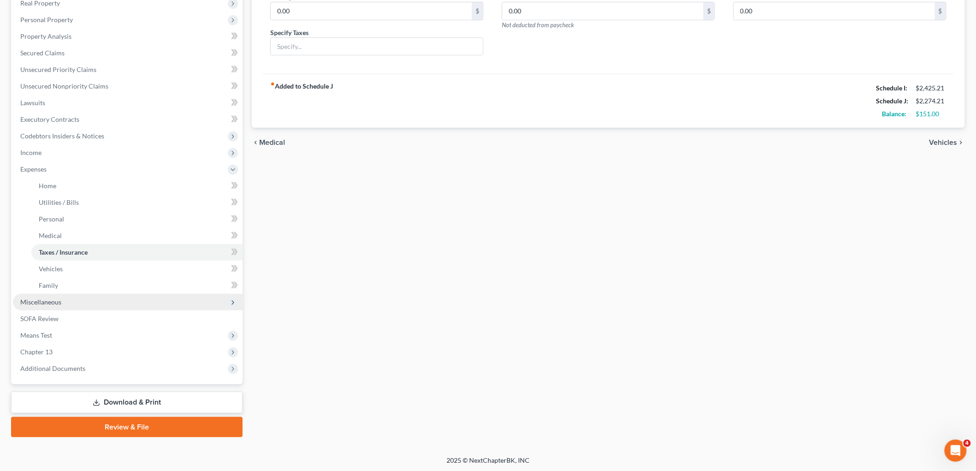
click at [74, 298] on span "Miscellaneous" at bounding box center [128, 302] width 230 height 17
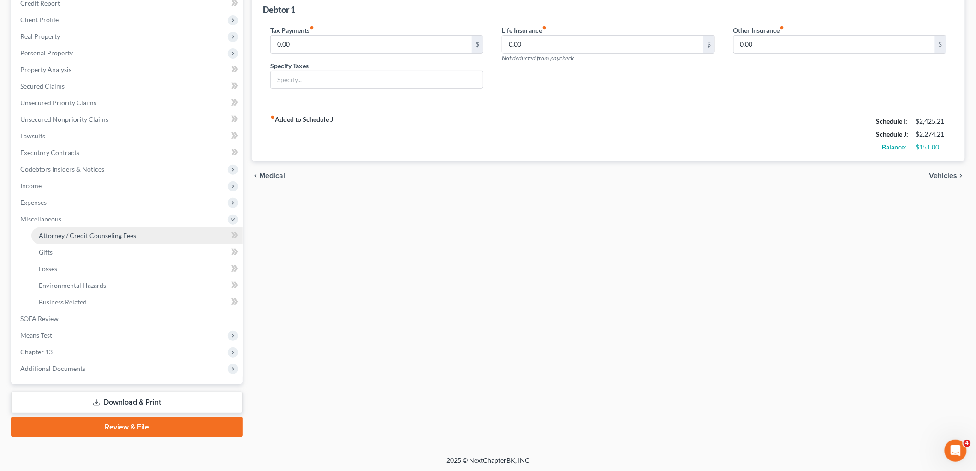
click at [109, 238] on span "Attorney / Credit Counseling Fees" at bounding box center [87, 236] width 97 height 8
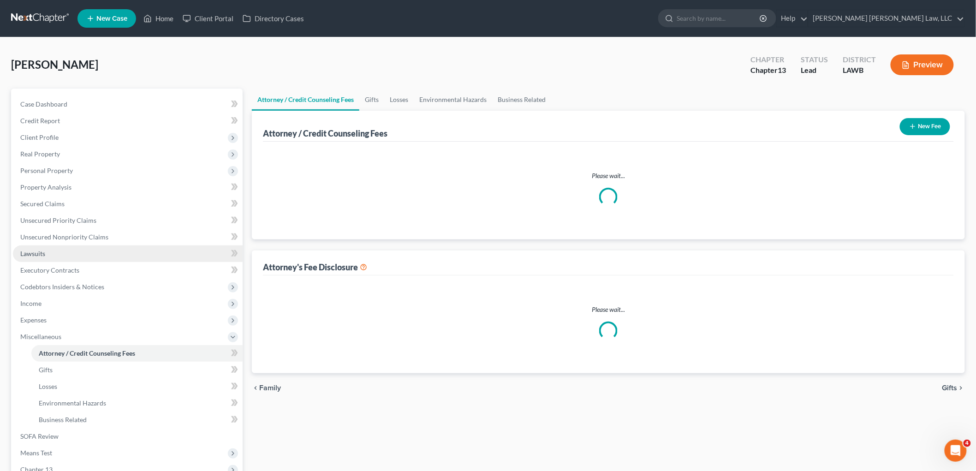
select select "1"
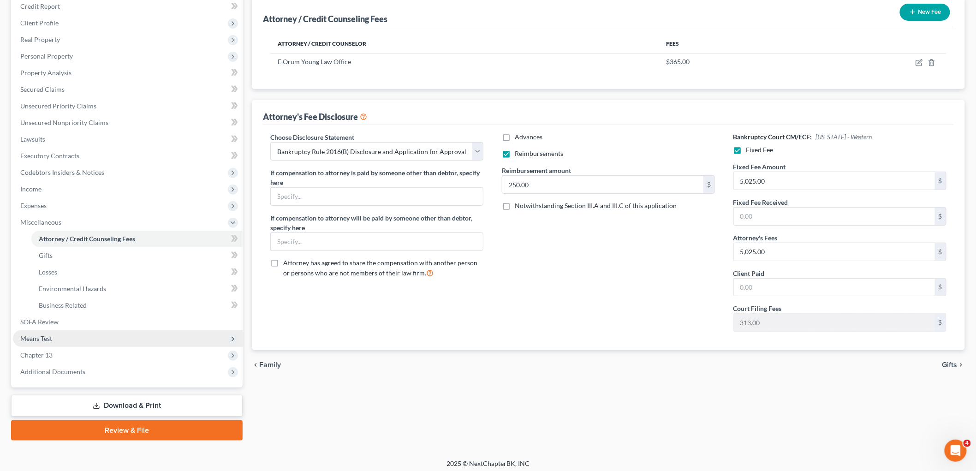
scroll to position [118, 0]
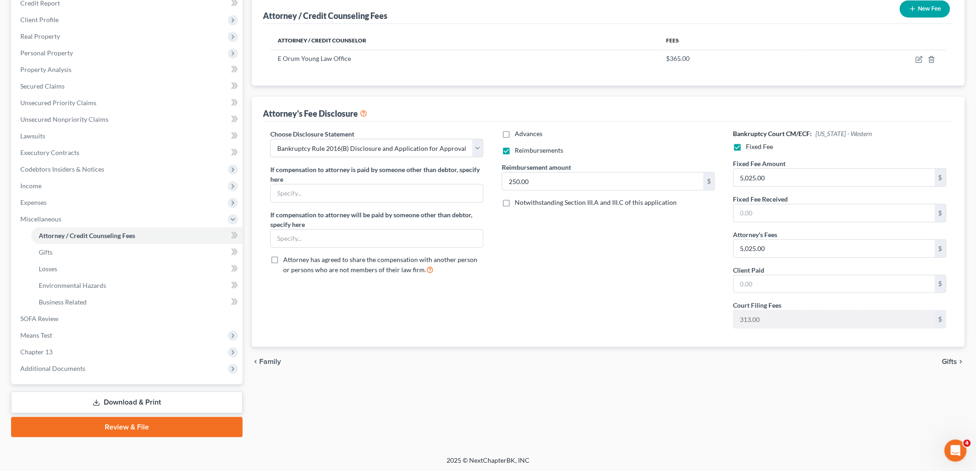
click at [98, 426] on link "Review & File" at bounding box center [127, 427] width 232 height 20
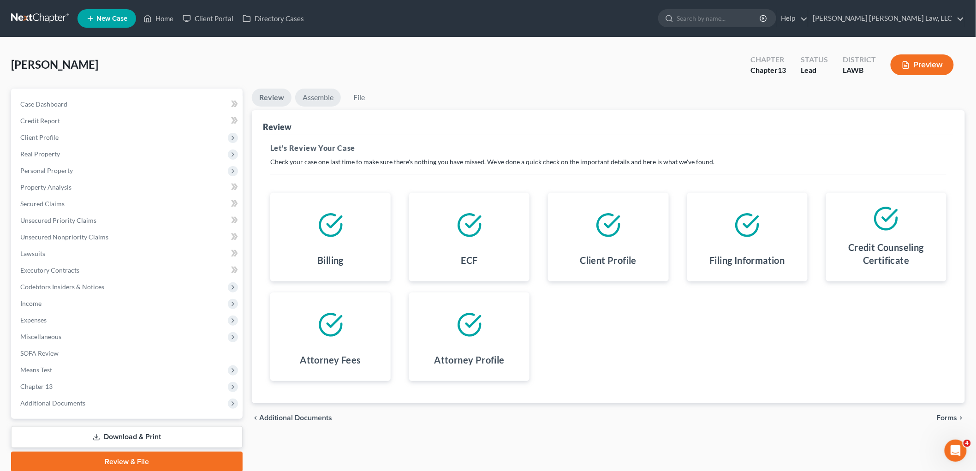
click at [308, 102] on link "Assemble" at bounding box center [318, 98] width 46 height 18
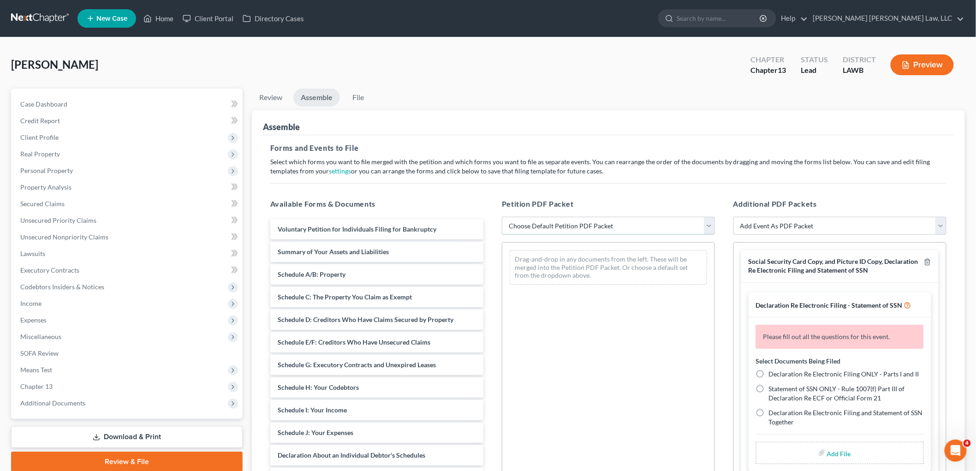
click at [527, 224] on select "Choose Default Petition PDF Packet Complete Bankruptcy Petition (all forms and …" at bounding box center [608, 226] width 213 height 18
select select "0"
click at [502, 217] on select "Choose Default Petition PDF Packet Complete Bankruptcy Petition (all forms and …" at bounding box center [608, 226] width 213 height 18
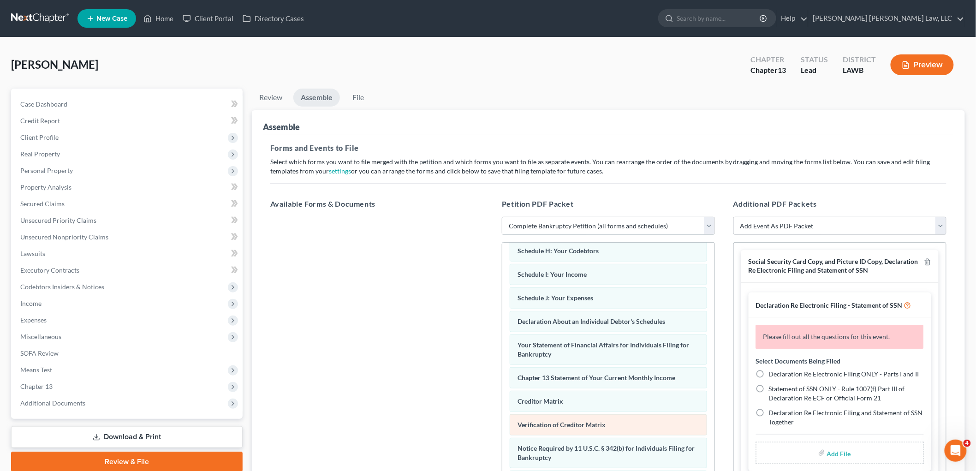
scroll to position [225, 0]
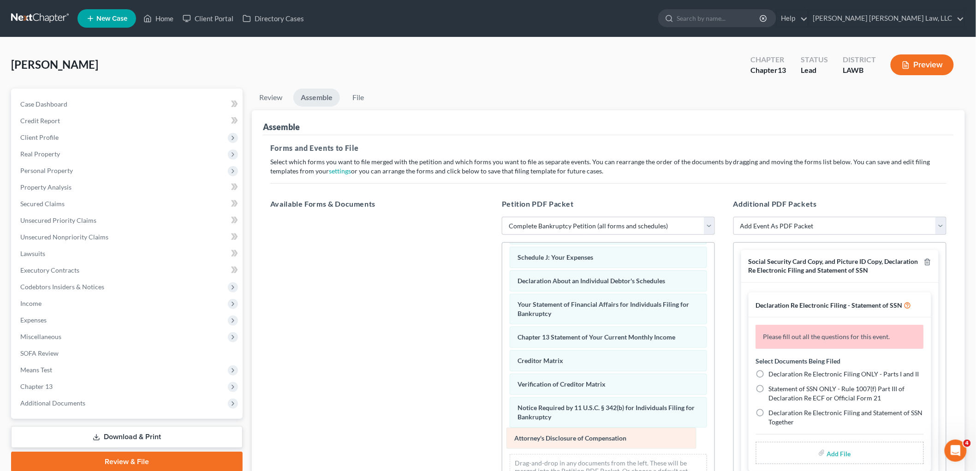
drag, startPoint x: 559, startPoint y: 440, endPoint x: 315, endPoint y: 326, distance: 269.8
click at [503, 331] on div "Attorney's Disclosure of Compensation Voluntary Petition for Individuals Filing…" at bounding box center [609, 262] width 212 height 468
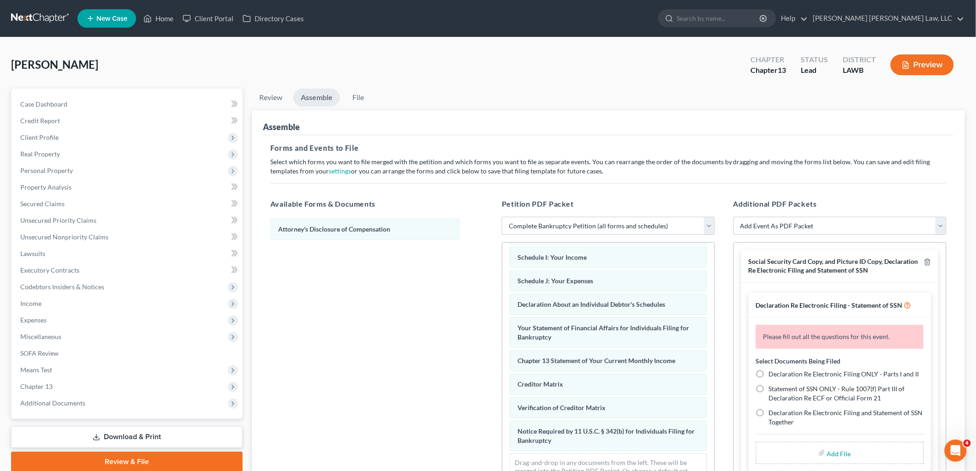
scroll to position [202, 0]
click at [926, 265] on icon "button" at bounding box center [928, 262] width 4 height 6
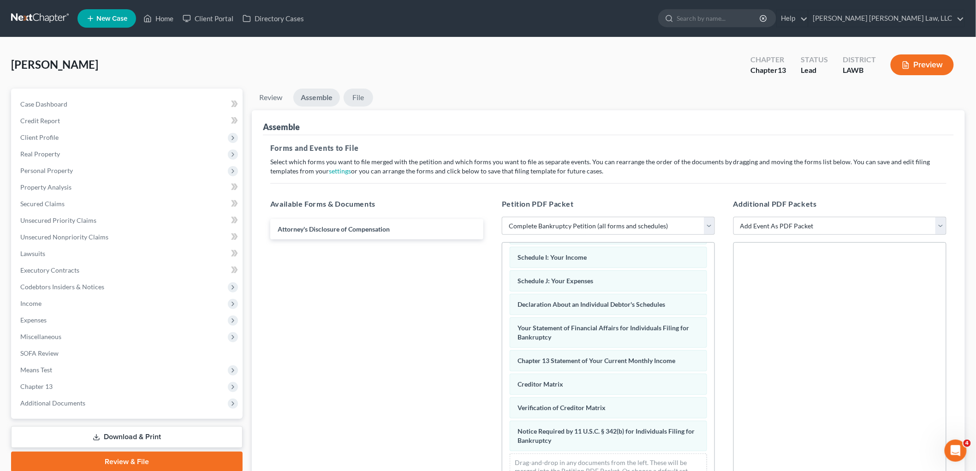
click at [352, 96] on link "File" at bounding box center [359, 98] width 30 height 18
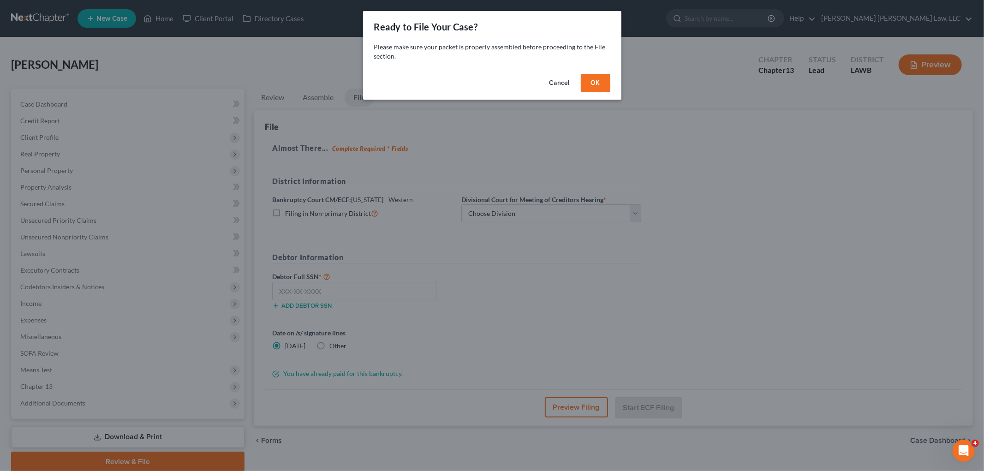
click at [602, 82] on button "OK" at bounding box center [596, 83] width 30 height 18
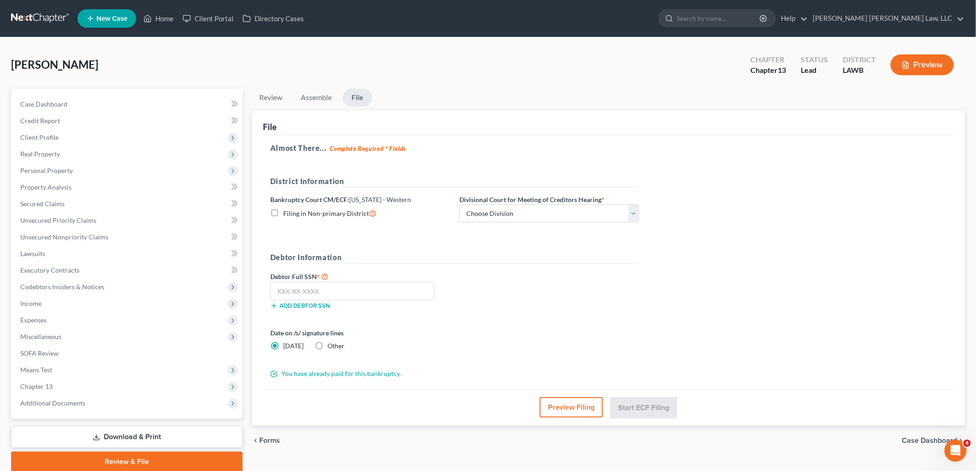
drag, startPoint x: 276, startPoint y: 215, endPoint x: 369, endPoint y: 214, distance: 93.2
click at [283, 215] on label "Filing in Non-primary District" at bounding box center [329, 213] width 93 height 11
click at [287, 214] on input "Filing in Non-primary District" at bounding box center [290, 211] width 6 height 6
checkbox input "true"
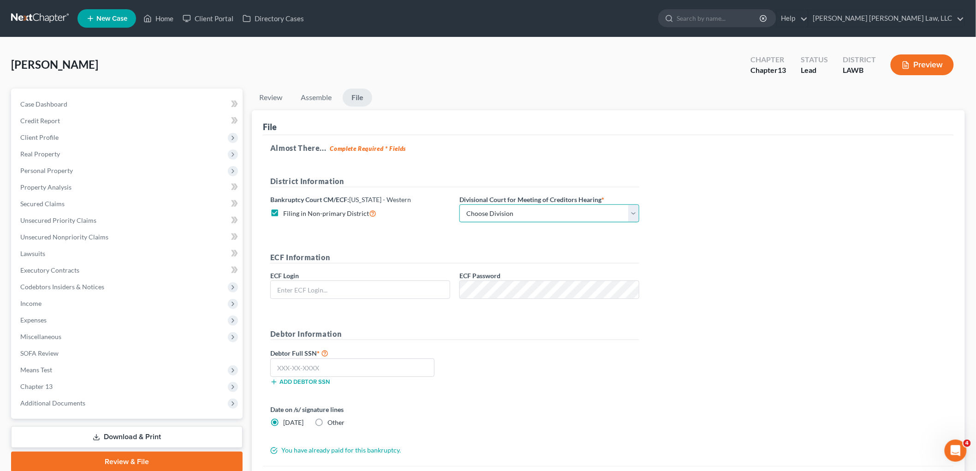
click at [502, 209] on select "Choose Division [GEOGRAPHIC_DATA] [GEOGRAPHIC_DATA]-[GEOGRAPHIC_DATA] Lake [PER…" at bounding box center [550, 213] width 180 height 18
select select "3"
click at [460, 204] on select "Choose Division [GEOGRAPHIC_DATA] [GEOGRAPHIC_DATA]-[GEOGRAPHIC_DATA] Lake [PER…" at bounding box center [550, 213] width 180 height 18
click at [435, 283] on input "text" at bounding box center [360, 290] width 179 height 18
type input "eoyoung3p"
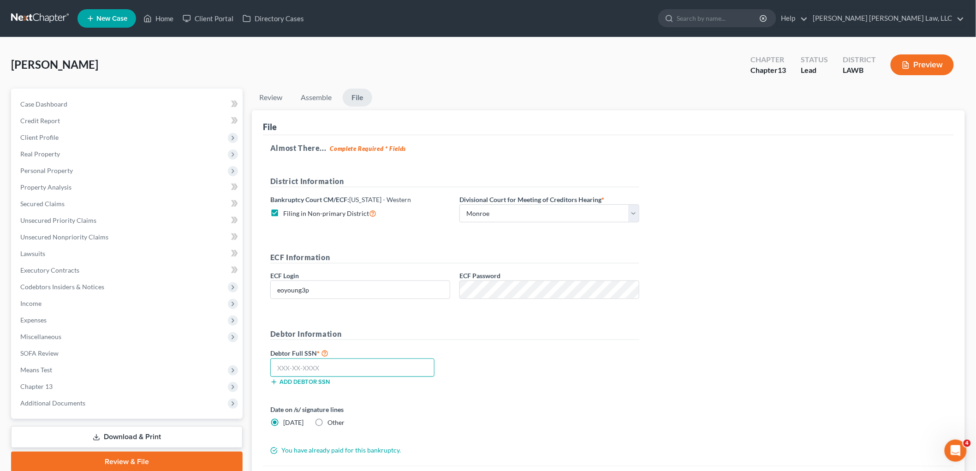
click at [404, 372] on input "text" at bounding box center [352, 368] width 164 height 18
click at [119, 437] on link "Download & Print" at bounding box center [127, 437] width 232 height 22
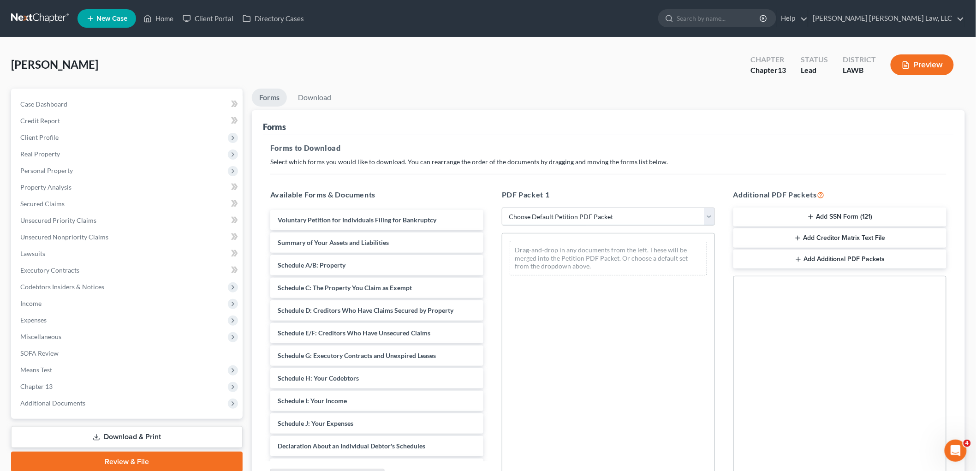
click at [565, 218] on select "Choose Default Petition PDF Packet Complete Bankruptcy Petition (all forms and …" at bounding box center [608, 217] width 213 height 18
select select "3"
click at [502, 208] on select "Choose Default Petition PDF Packet Complete Bankruptcy Petition (all forms and …" at bounding box center [608, 217] width 213 height 18
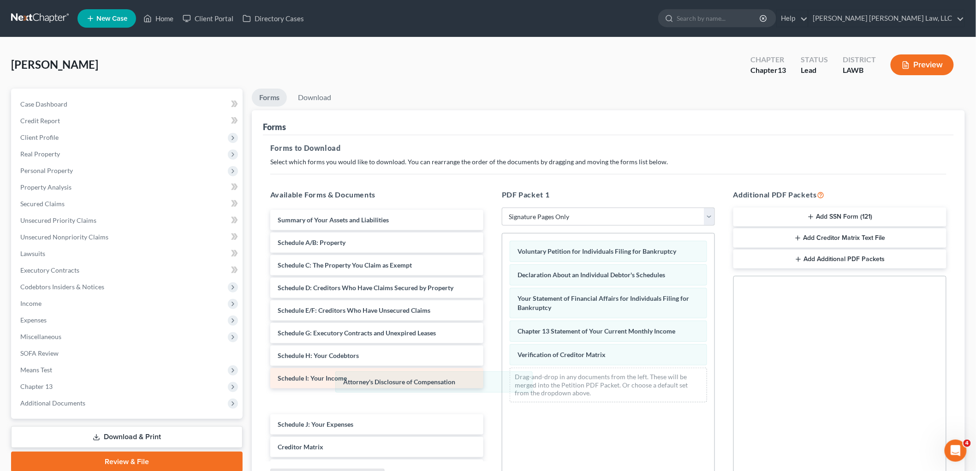
drag, startPoint x: 555, startPoint y: 381, endPoint x: 359, endPoint y: 380, distance: 196.1
click at [503, 384] on div "Attorney's Disclosure of Compensation Voluntary Petition for Individuals Filing…" at bounding box center [609, 322] width 212 height 176
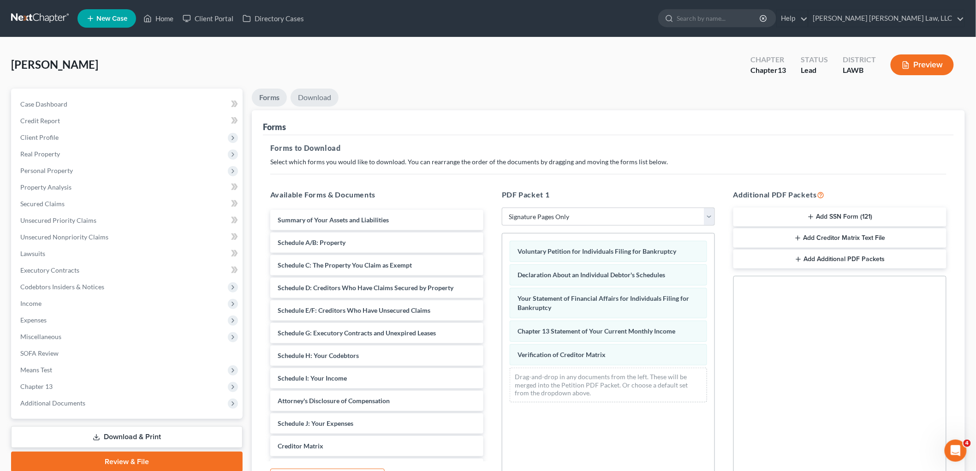
click at [329, 98] on link "Download" at bounding box center [315, 98] width 48 height 18
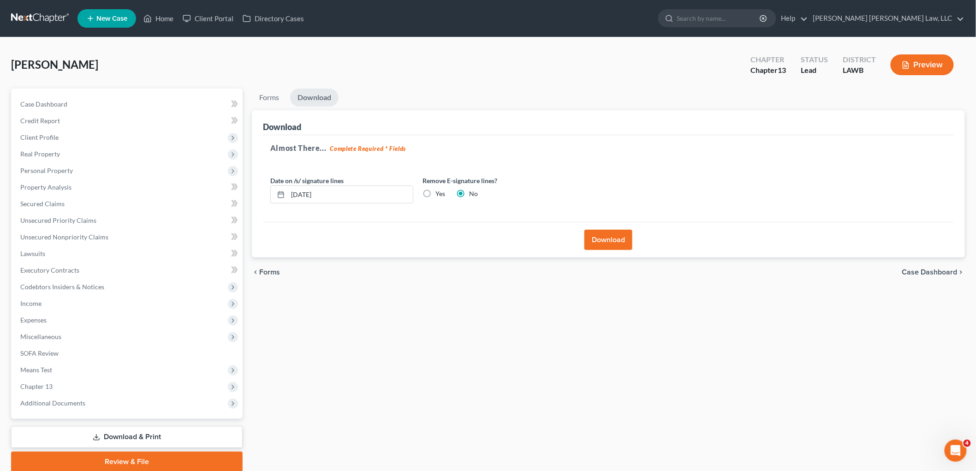
click at [611, 240] on button "Download" at bounding box center [609, 240] width 48 height 20
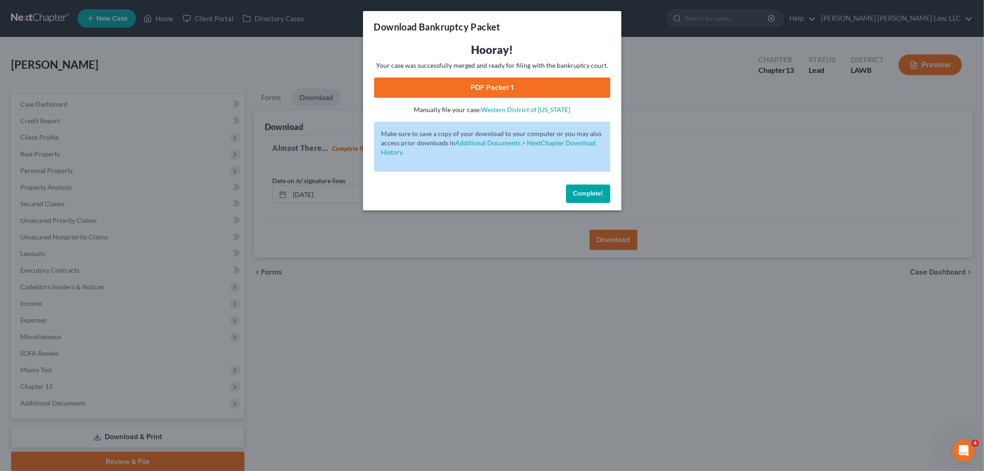
click at [575, 79] on link "PDF Packet 1" at bounding box center [492, 88] width 236 height 20
click at [587, 196] on span "Complete!" at bounding box center [589, 194] width 30 height 8
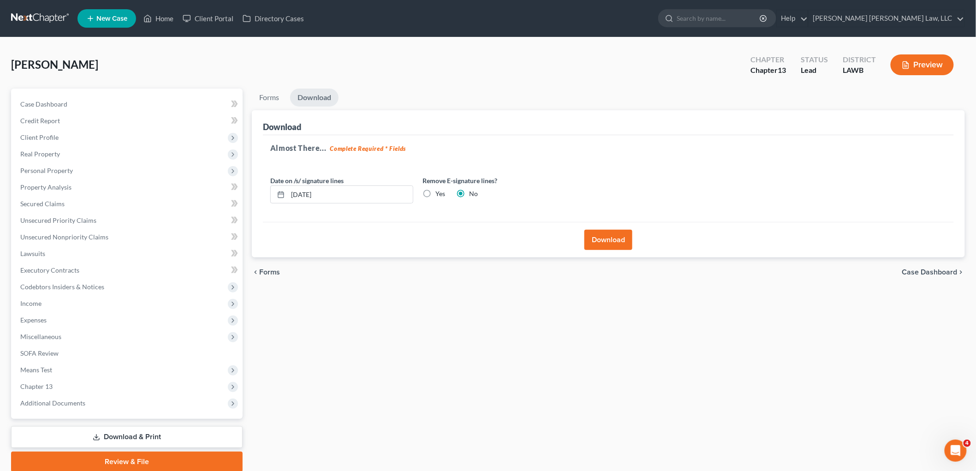
click at [40, 19] on link at bounding box center [40, 18] width 59 height 17
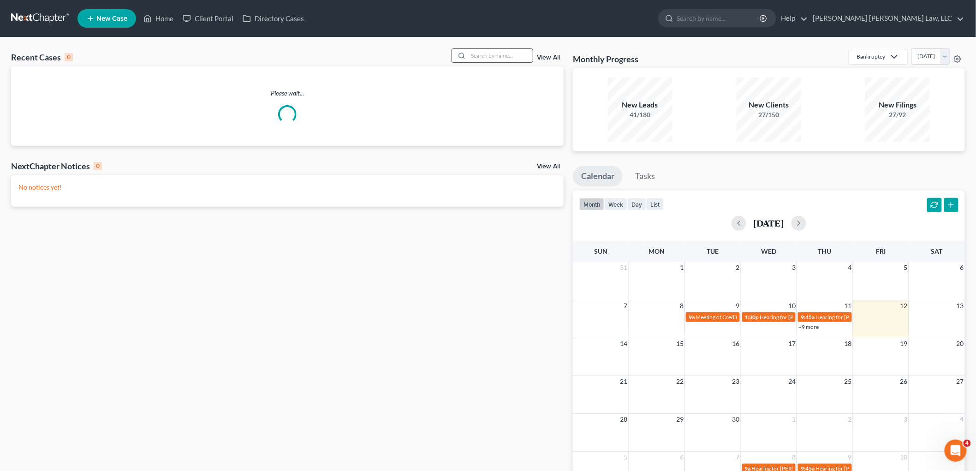
click at [503, 57] on input "search" at bounding box center [500, 55] width 65 height 13
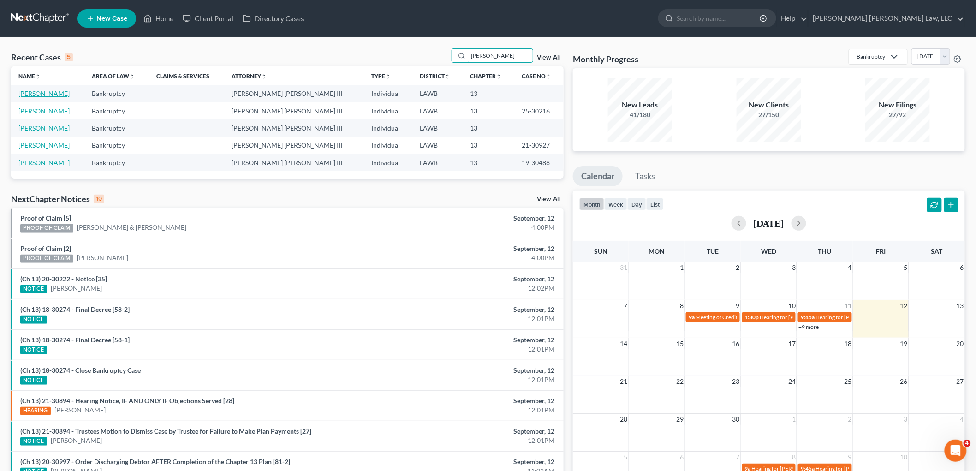
type input "[PERSON_NAME]"
click at [40, 90] on link "[PERSON_NAME]" at bounding box center [43, 94] width 51 height 8
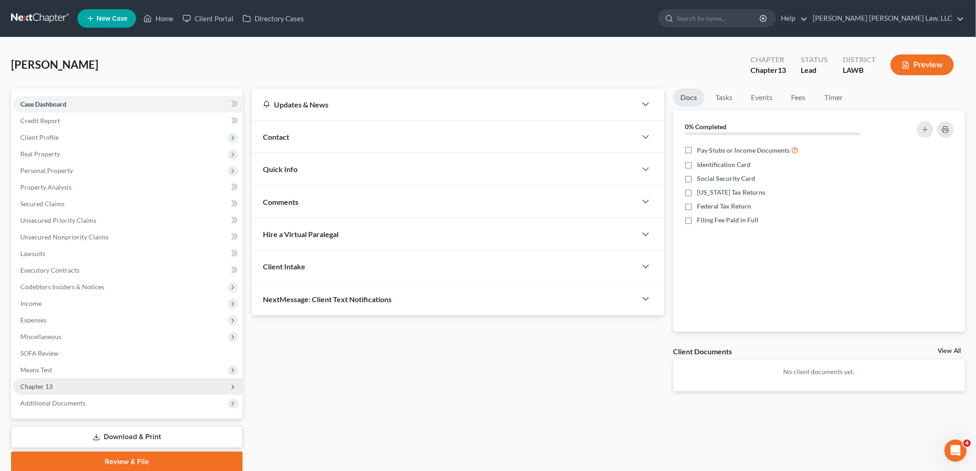
click at [59, 381] on span "Chapter 13" at bounding box center [128, 386] width 230 height 17
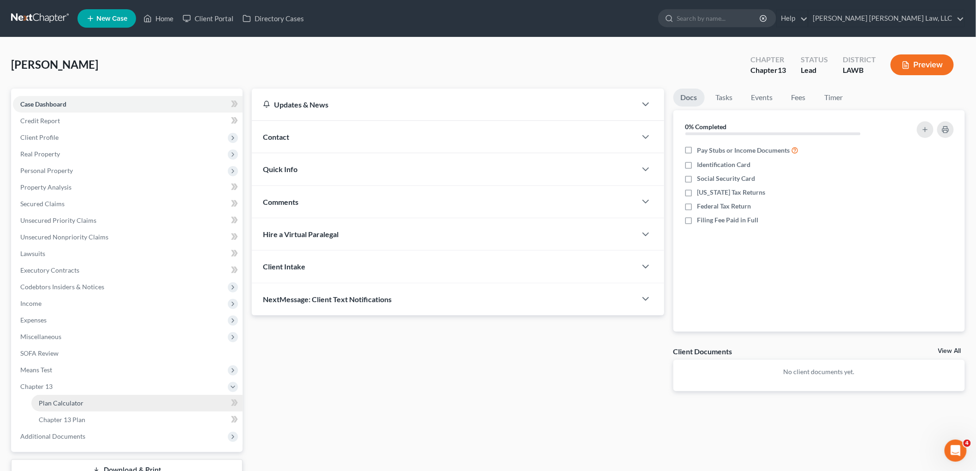
click at [59, 403] on span "Plan Calculator" at bounding box center [61, 403] width 45 height 8
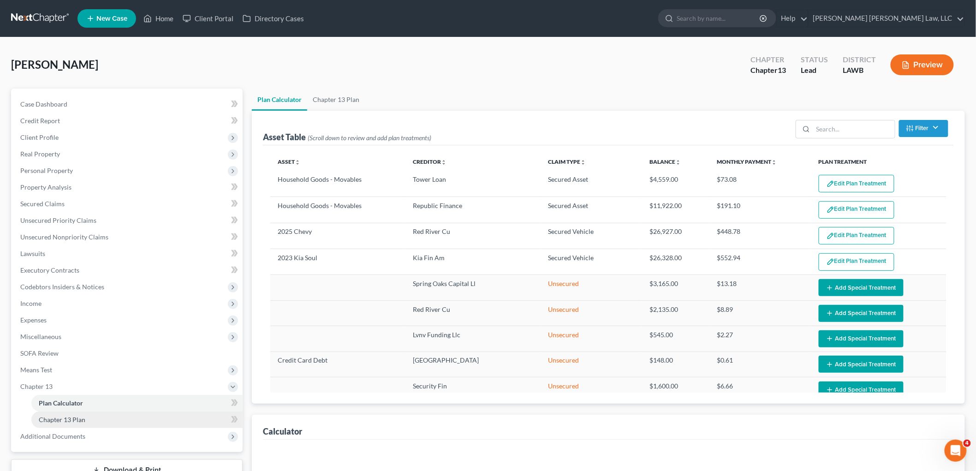
select select "59"
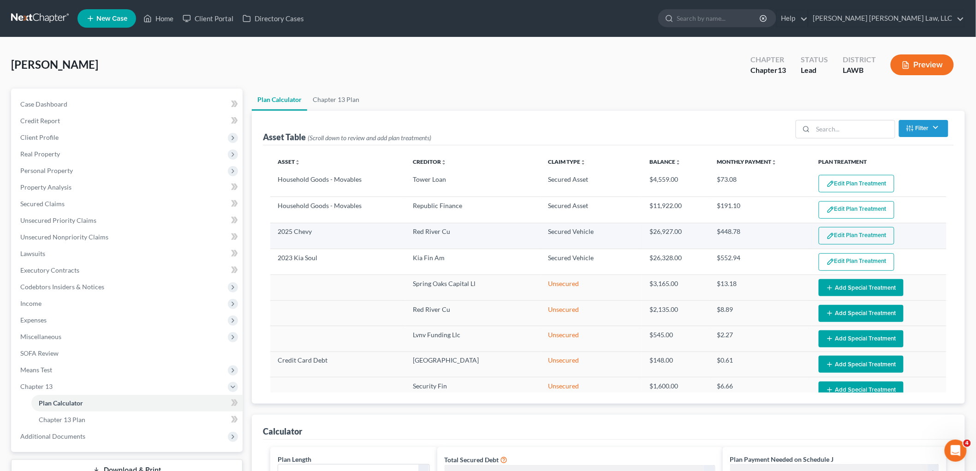
click at [838, 241] on button "Edit Plan Treatment" at bounding box center [857, 236] width 76 height 18
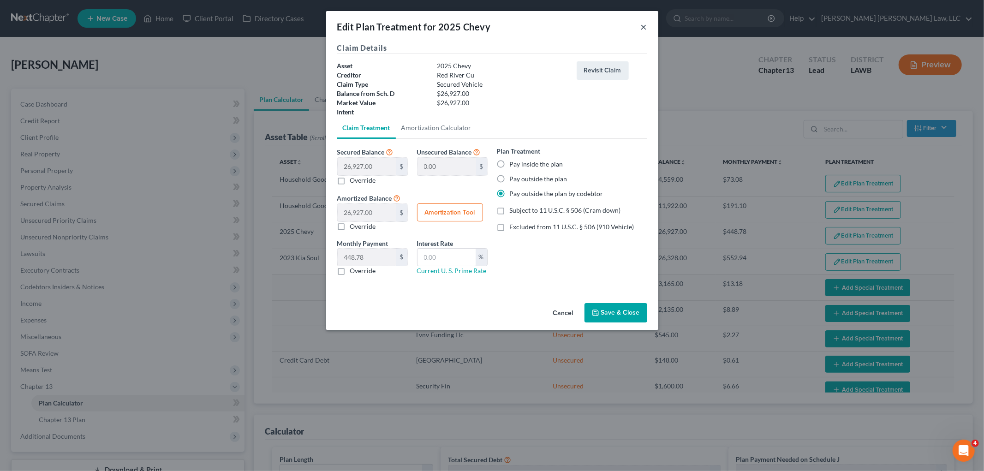
click at [643, 26] on button "×" at bounding box center [644, 26] width 6 height 11
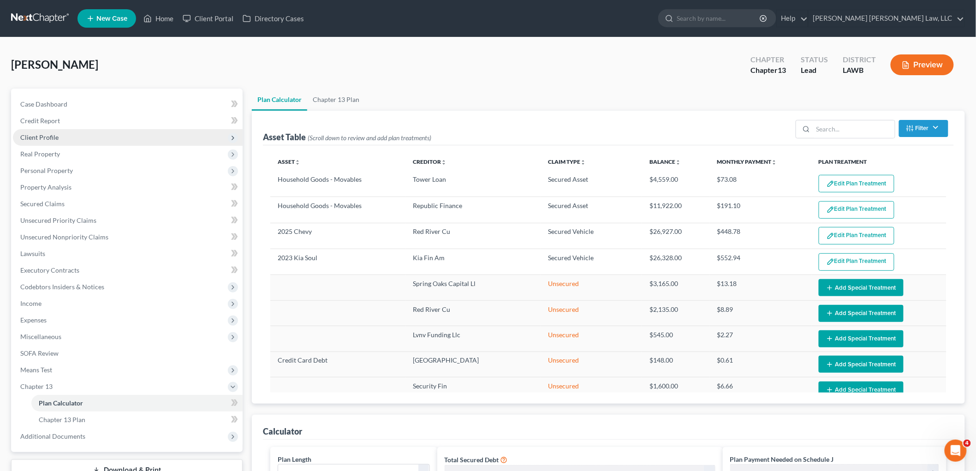
click at [88, 133] on span "Client Profile" at bounding box center [128, 137] width 230 height 17
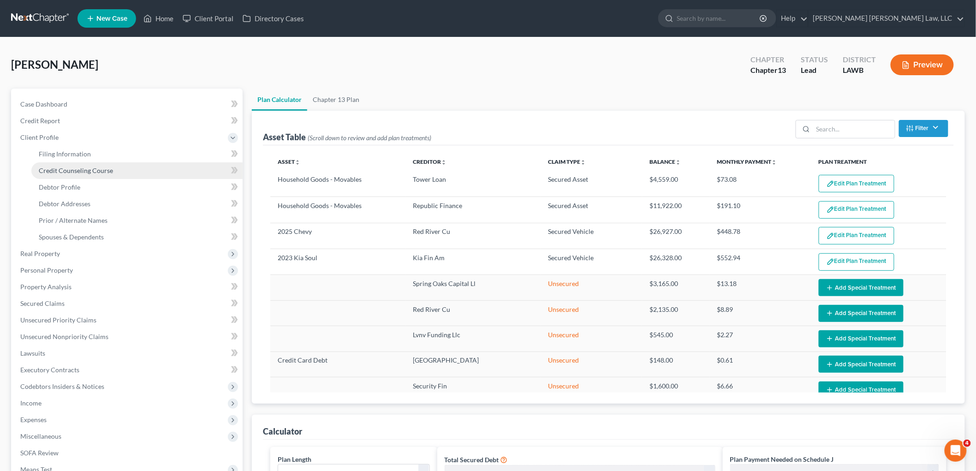
click at [97, 168] on span "Credit Counseling Course" at bounding box center [76, 171] width 74 height 8
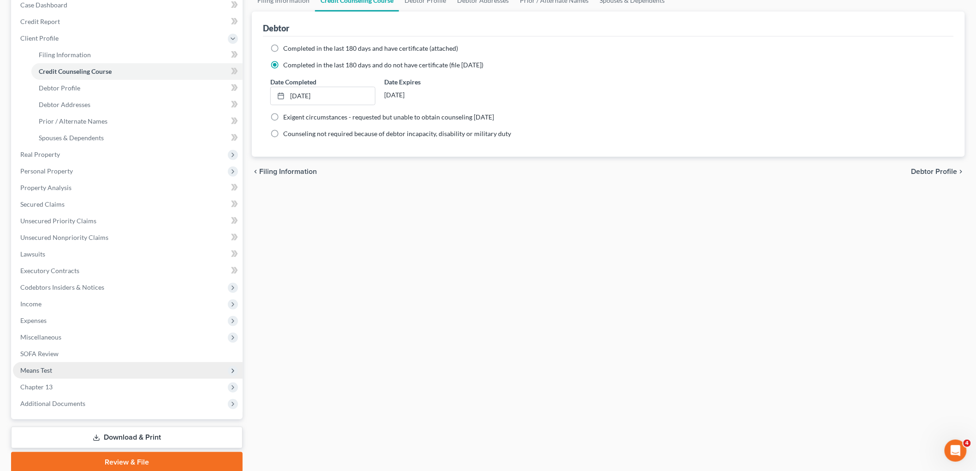
scroll to position [135, 0]
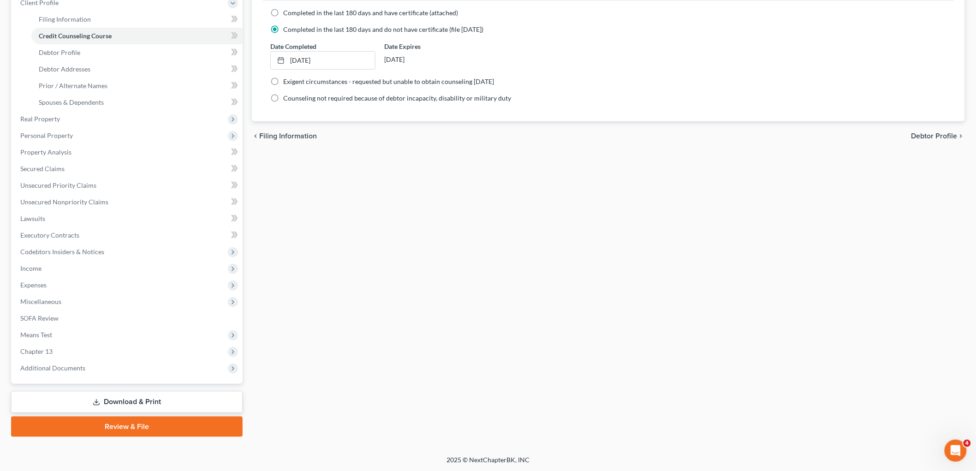
click at [120, 397] on link "Download & Print" at bounding box center [127, 402] width 232 height 22
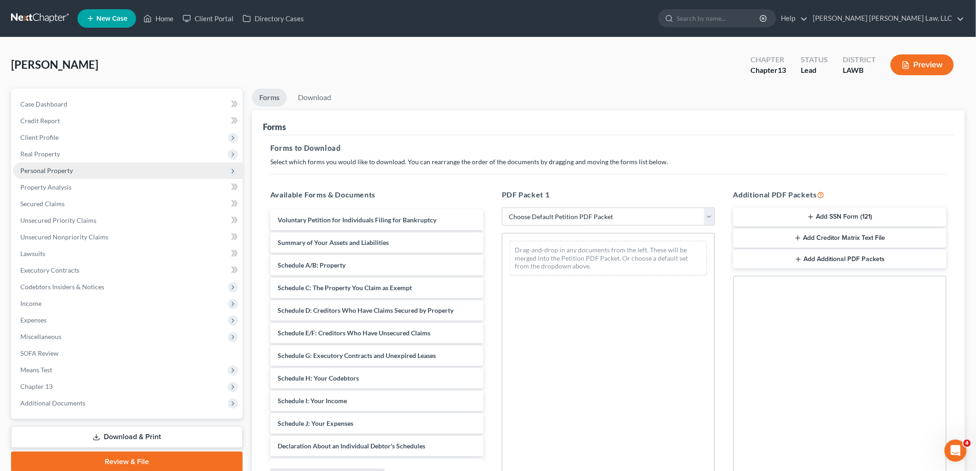
click at [74, 164] on span "Personal Property" at bounding box center [128, 170] width 230 height 17
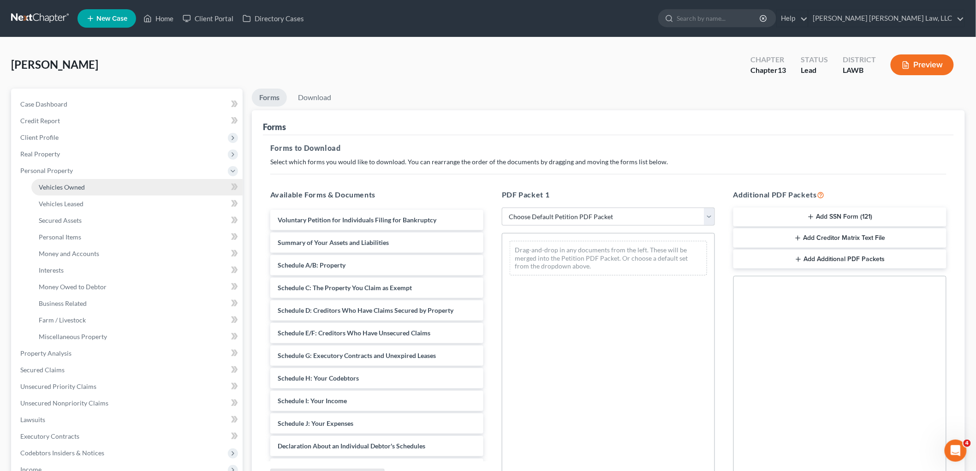
click at [76, 184] on span "Vehicles Owned" at bounding box center [62, 187] width 46 height 8
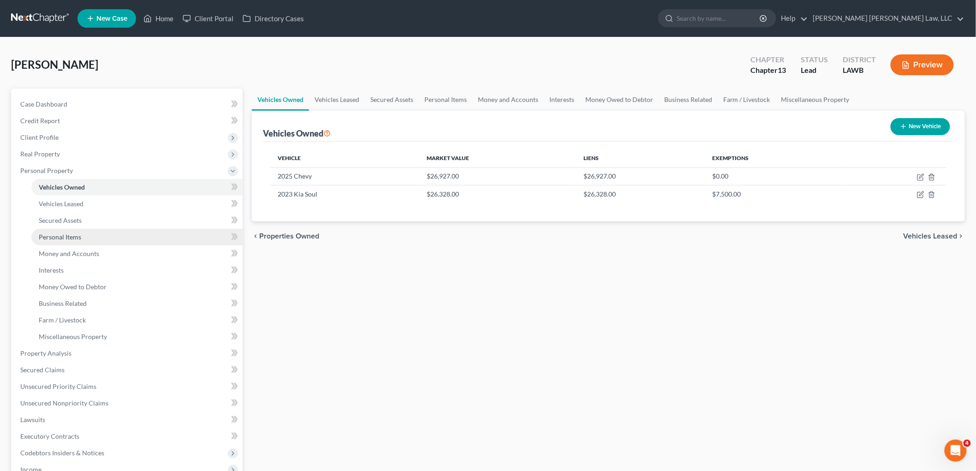
click at [90, 236] on link "Personal Items" at bounding box center [136, 237] width 211 height 17
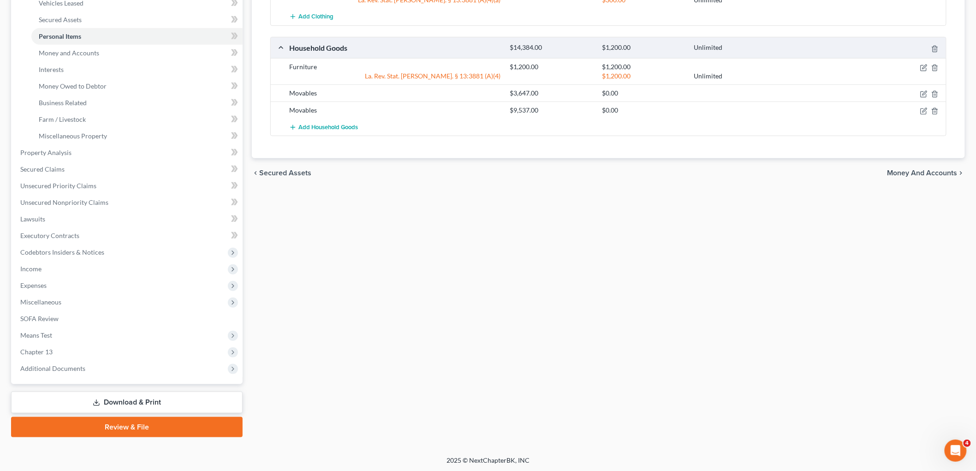
click at [104, 397] on link "Download & Print" at bounding box center [127, 403] width 232 height 22
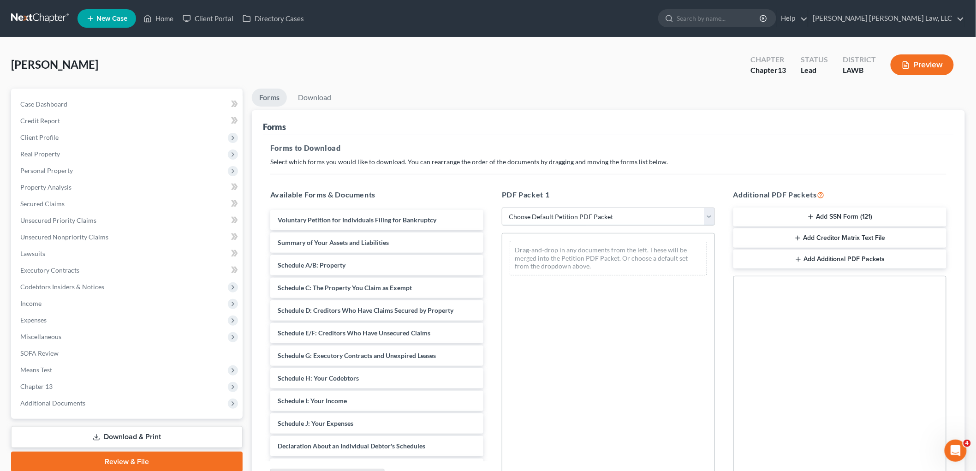
click at [612, 215] on select "Choose Default Petition PDF Packet Complete Bankruptcy Petition (all forms and …" at bounding box center [608, 217] width 213 height 18
select select "0"
click at [502, 208] on select "Choose Default Petition PDF Packet Complete Bankruptcy Petition (all forms and …" at bounding box center [608, 217] width 213 height 18
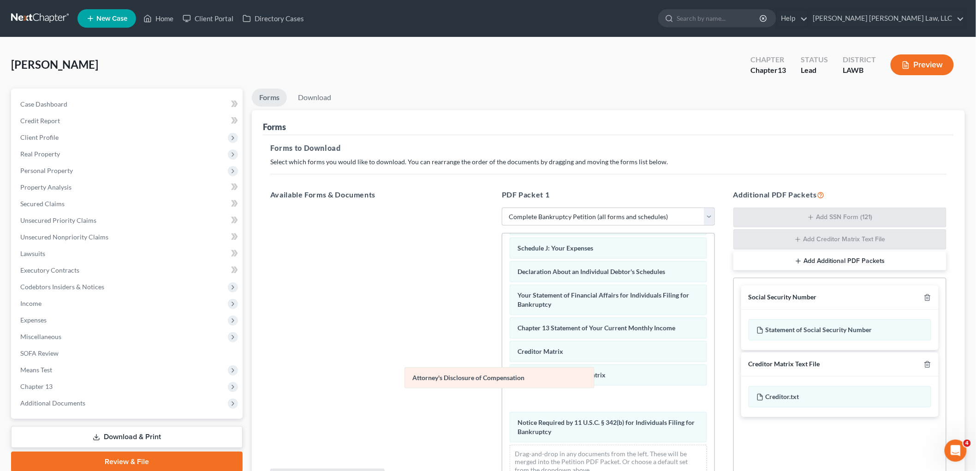
drag, startPoint x: 569, startPoint y: 431, endPoint x: 340, endPoint y: 335, distance: 248.0
click at [503, 342] on div "Attorney's Disclosure of Compensation Voluntary Petition for Individuals Filing…" at bounding box center [609, 252] width 212 height 468
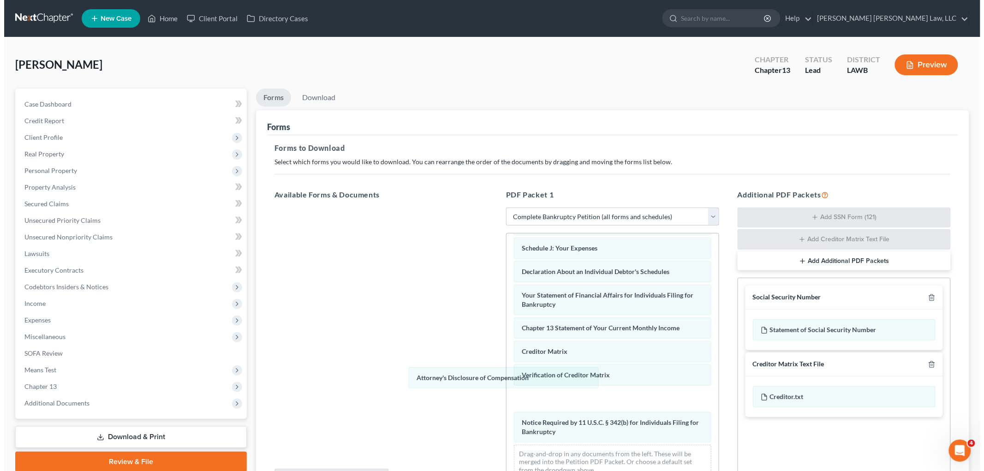
scroll to position [202, 0]
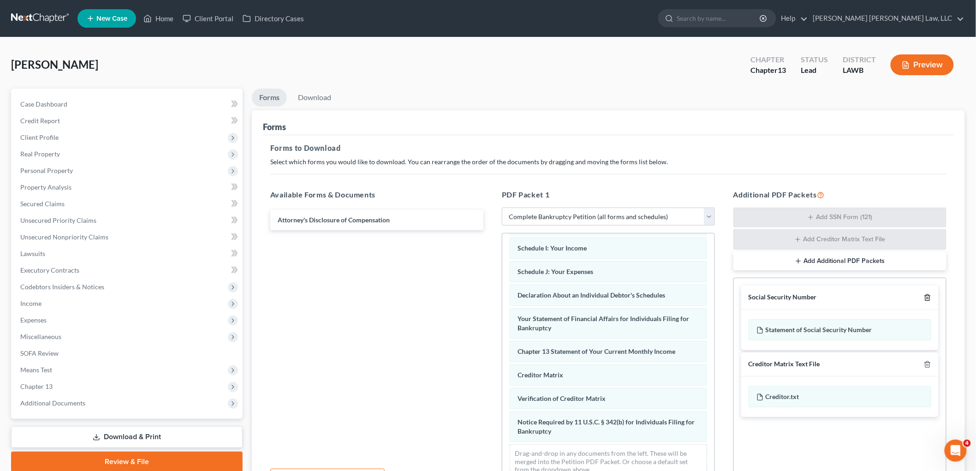
click at [928, 299] on icon "button" at bounding box center [927, 297] width 7 height 7
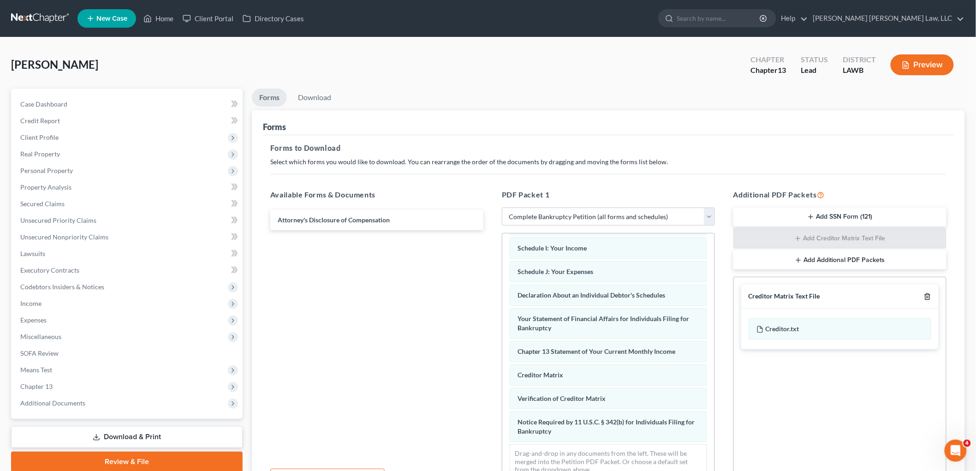
click at [928, 299] on icon "button" at bounding box center [927, 296] width 7 height 7
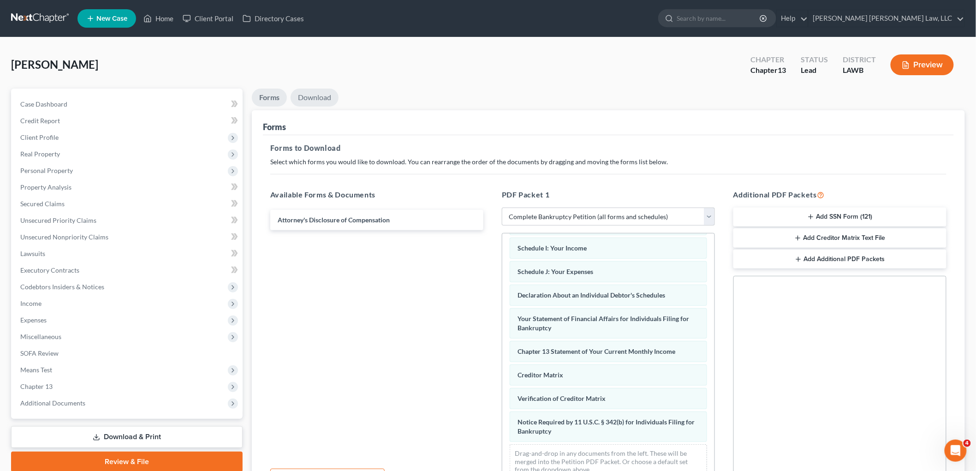
click at [335, 95] on link "Download" at bounding box center [315, 98] width 48 height 18
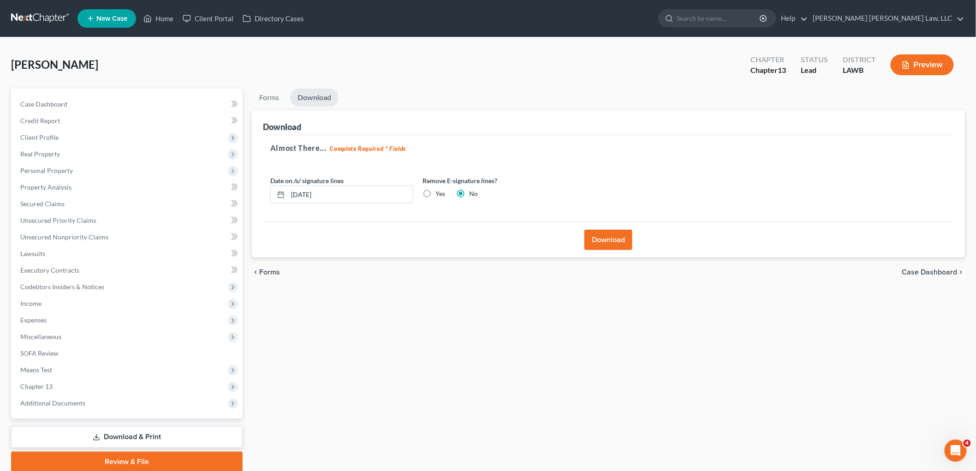
click at [603, 240] on button "Download" at bounding box center [609, 240] width 48 height 20
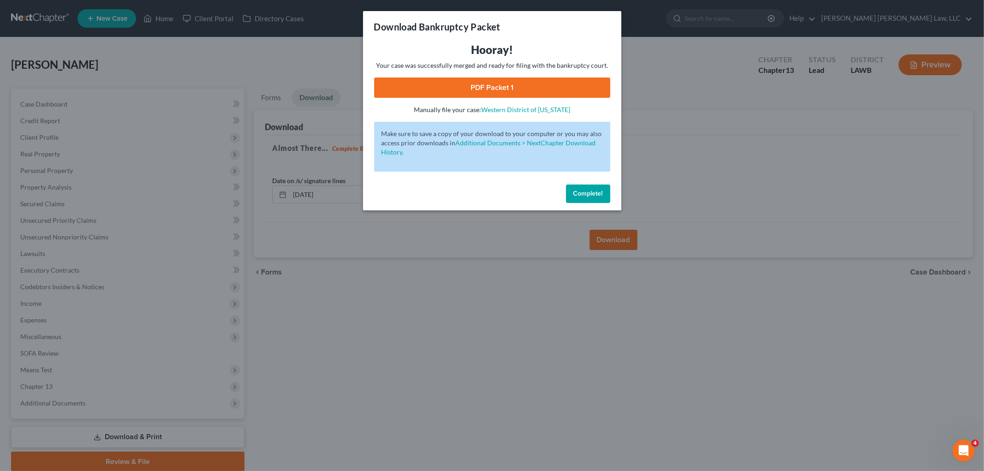
click at [461, 93] on link "PDF Packet 1" at bounding box center [492, 88] width 236 height 20
